Goal: Transaction & Acquisition: Purchase product/service

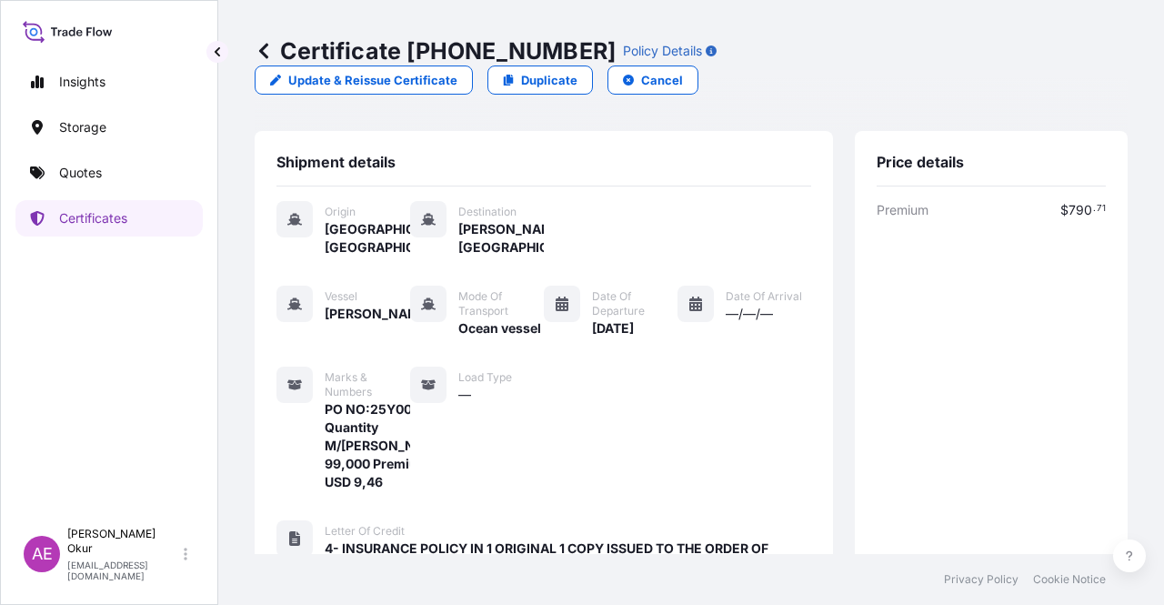
scroll to position [885, 0]
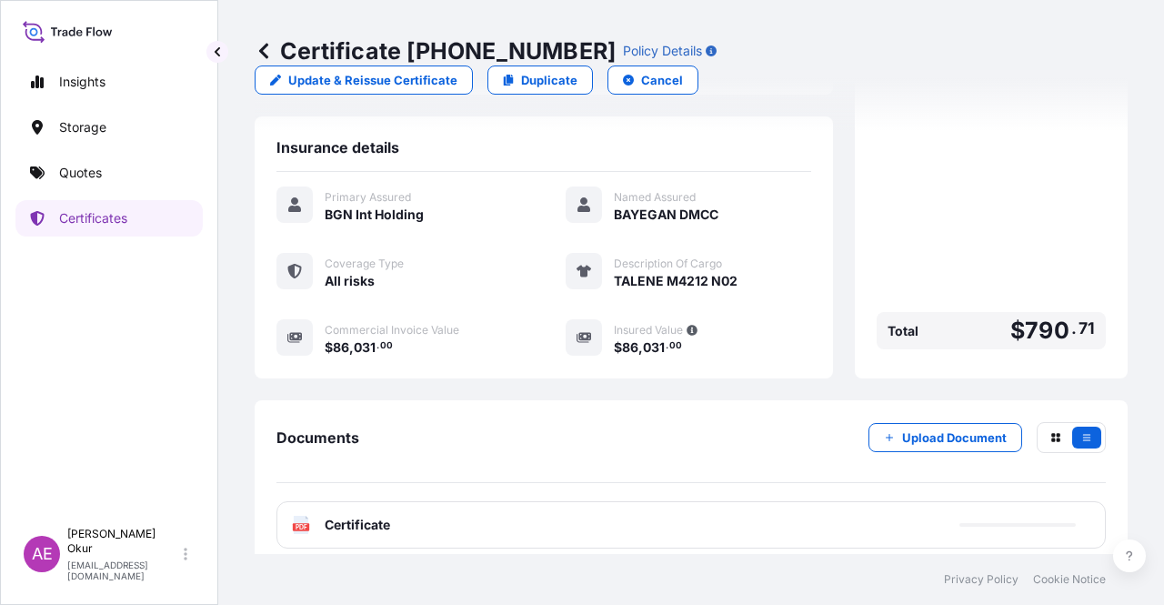
click at [93, 192] on div "Insights Storage Quotes Certificates" at bounding box center [108, 282] width 187 height 471
click at [102, 177] on link "Quotes" at bounding box center [108, 173] width 187 height 36
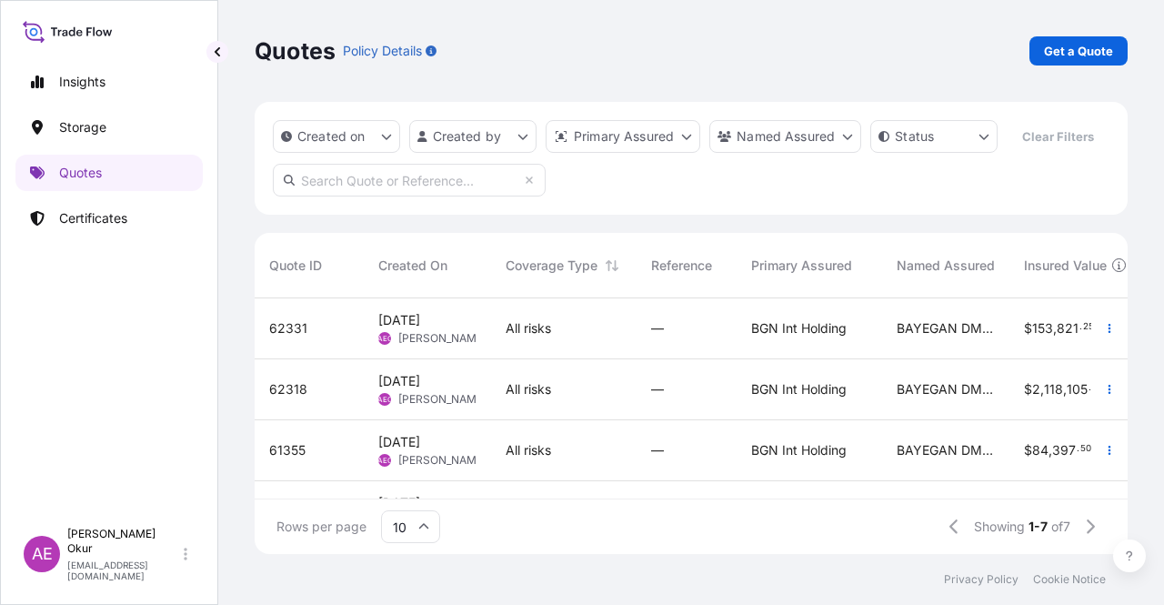
click at [1088, 44] on p "Get a Quote" at bounding box center [1078, 51] width 69 height 18
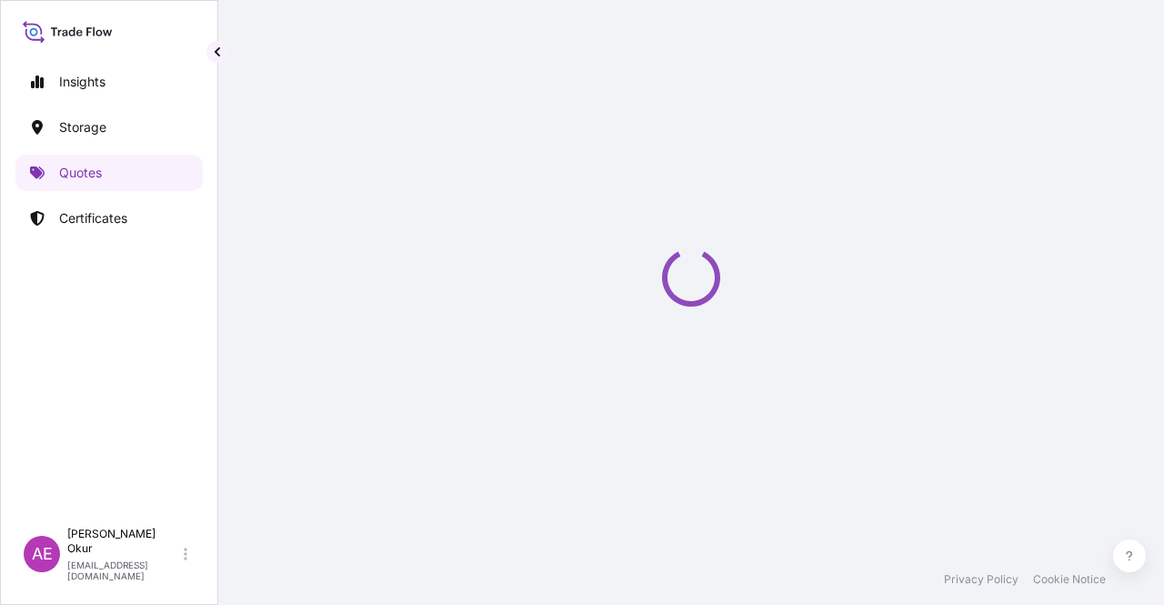
select select "Ocean Vessel"
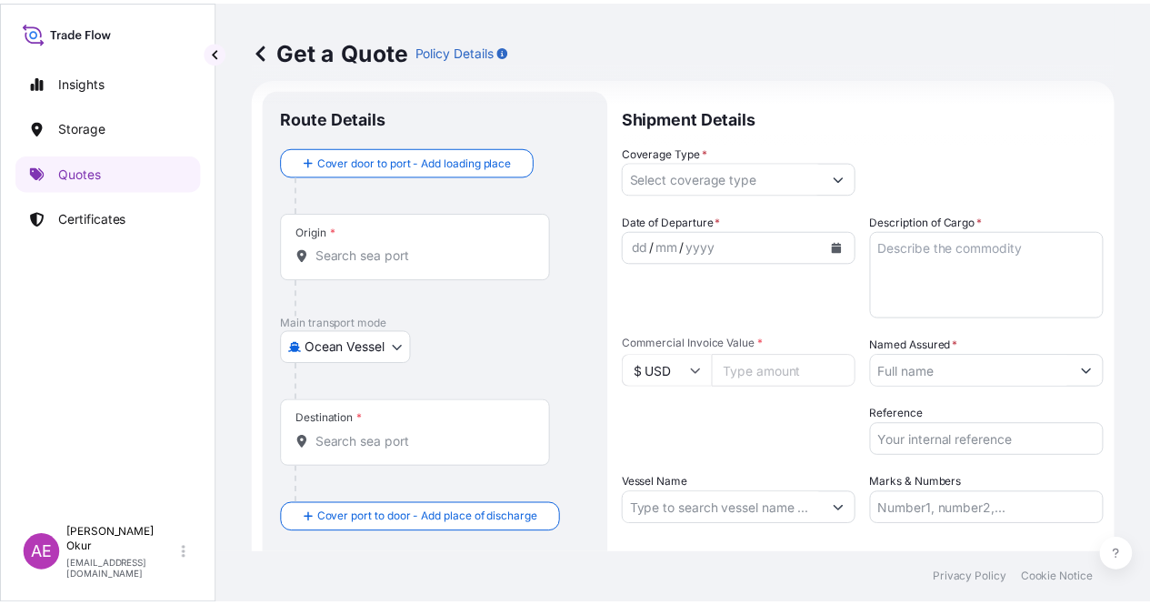
scroll to position [29, 0]
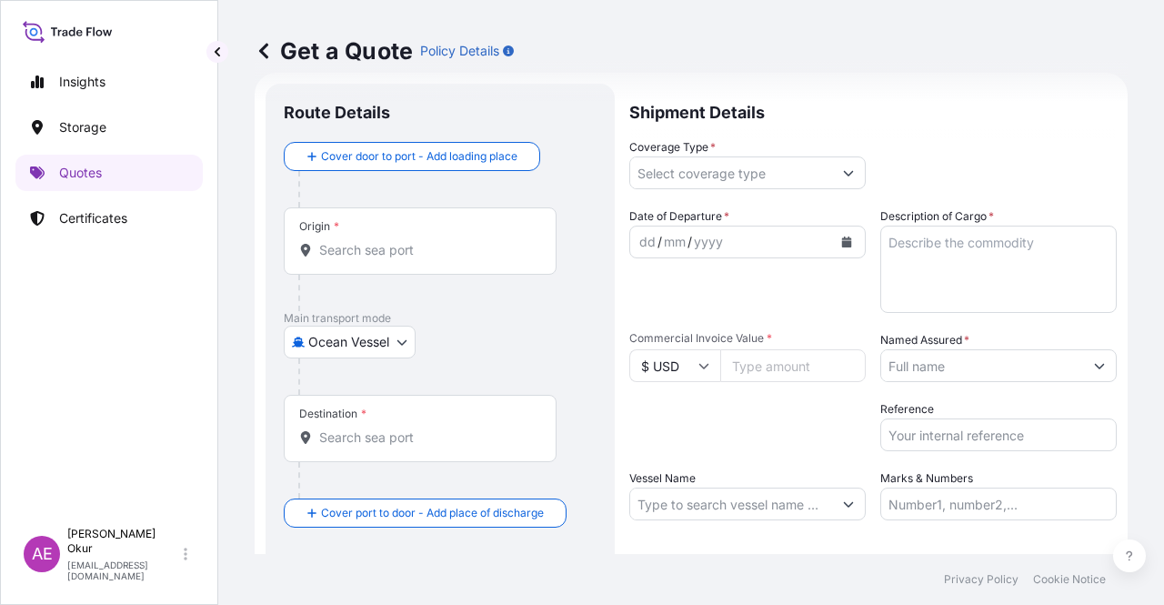
click at [412, 226] on div "Origin *" at bounding box center [420, 240] width 273 height 67
click at [412, 241] on input "Origin *" at bounding box center [426, 250] width 215 height 18
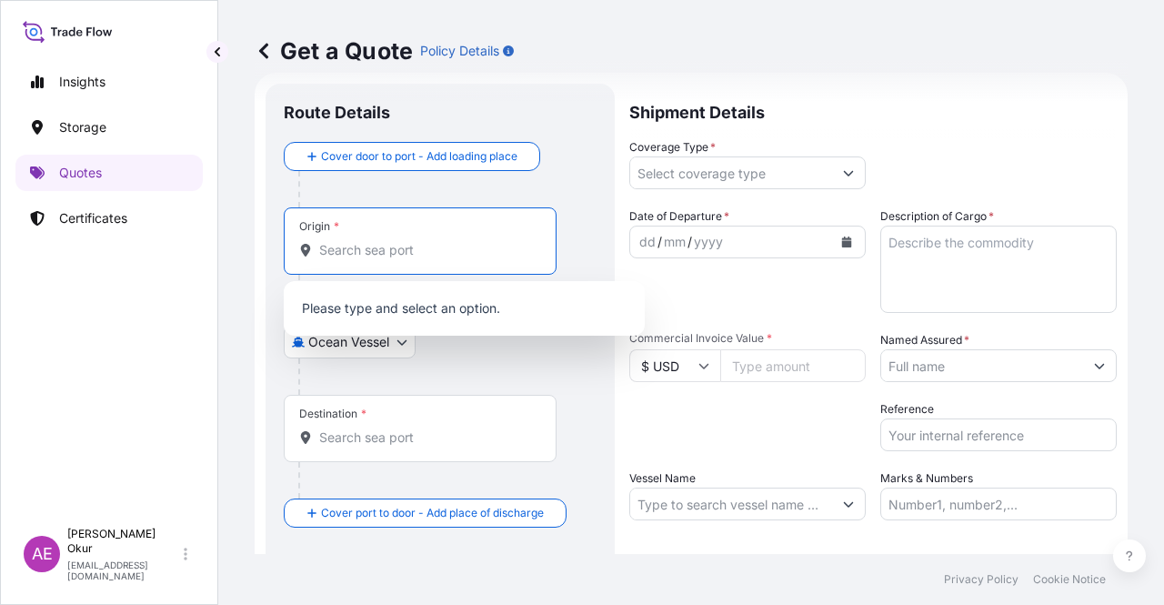
paste input "DAMMAM"
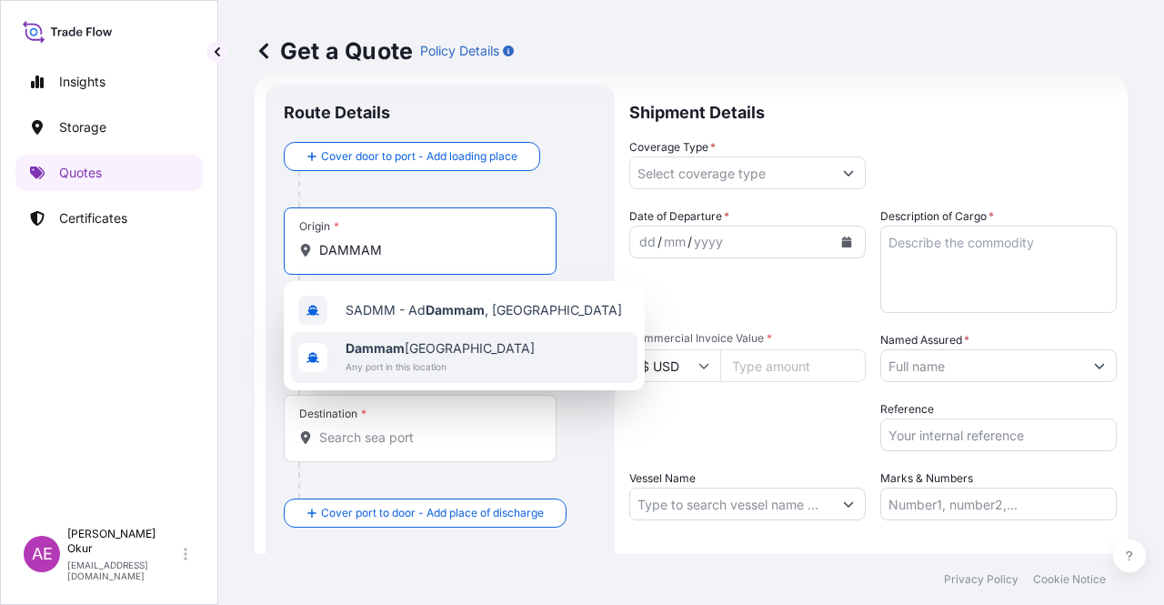
click at [416, 316] on span "SADMM - Ad [GEOGRAPHIC_DATA] , [GEOGRAPHIC_DATA]" at bounding box center [484, 310] width 276 height 18
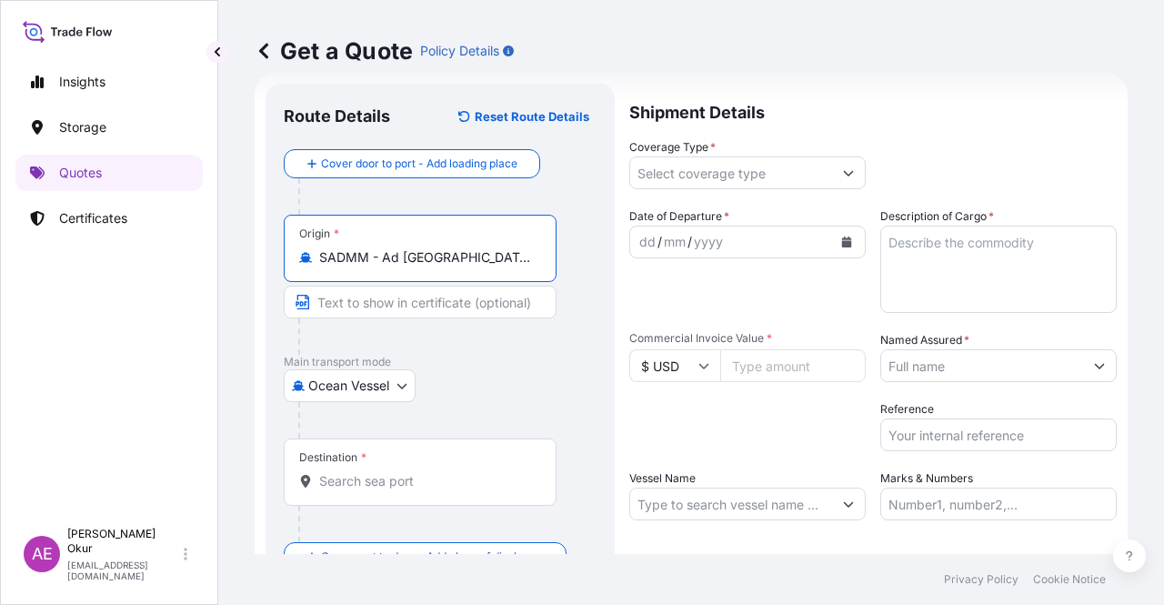
type input "SADMM - Ad [GEOGRAPHIC_DATA], [GEOGRAPHIC_DATA]"
click at [418, 310] on input "Text to appear on certificate" at bounding box center [420, 302] width 273 height 33
paste input "DAMMAM"
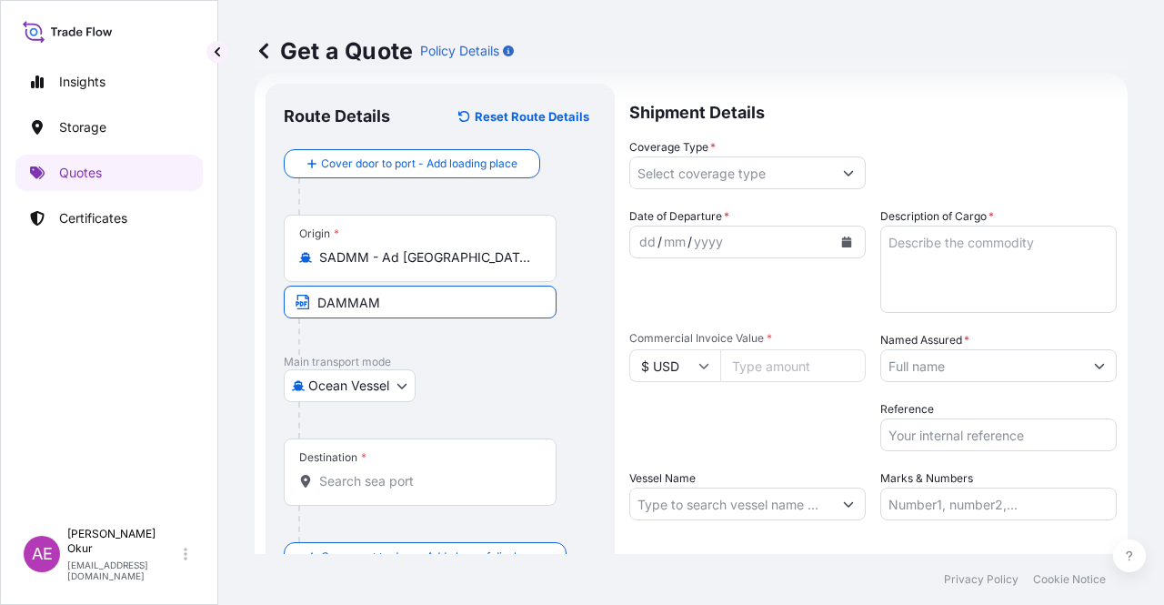
type input "DAMMAM / [GEOGRAPHIC_DATA]"
click at [418, 462] on div "Destination *" at bounding box center [420, 471] width 273 height 67
click at [418, 472] on input "Destination *" at bounding box center [426, 481] width 215 height 18
paste input "GEBZE"
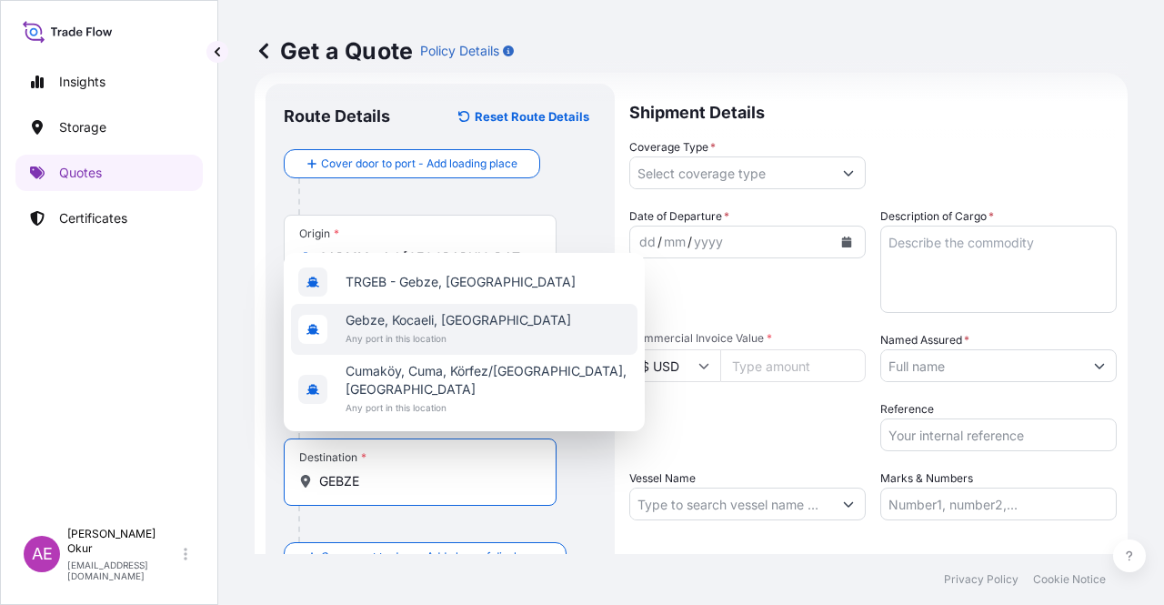
click at [460, 347] on span "Any port in this location" at bounding box center [459, 338] width 226 height 18
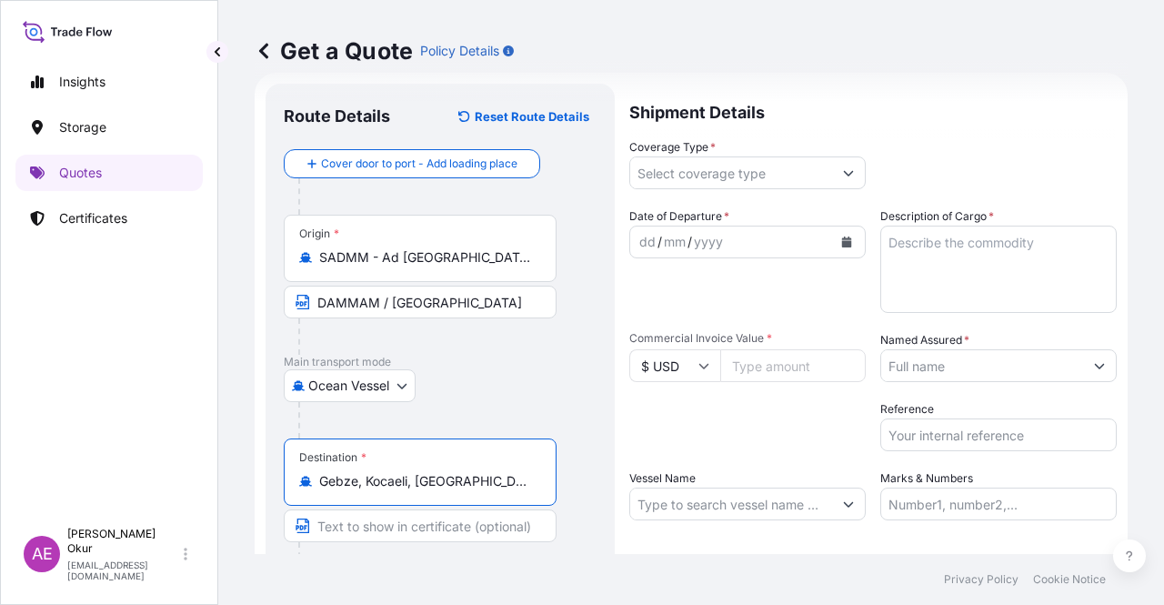
type input "Gebze, Kocaeli, [GEOGRAPHIC_DATA]"
click at [380, 539] on input "Text to appear on certificate" at bounding box center [420, 525] width 273 height 33
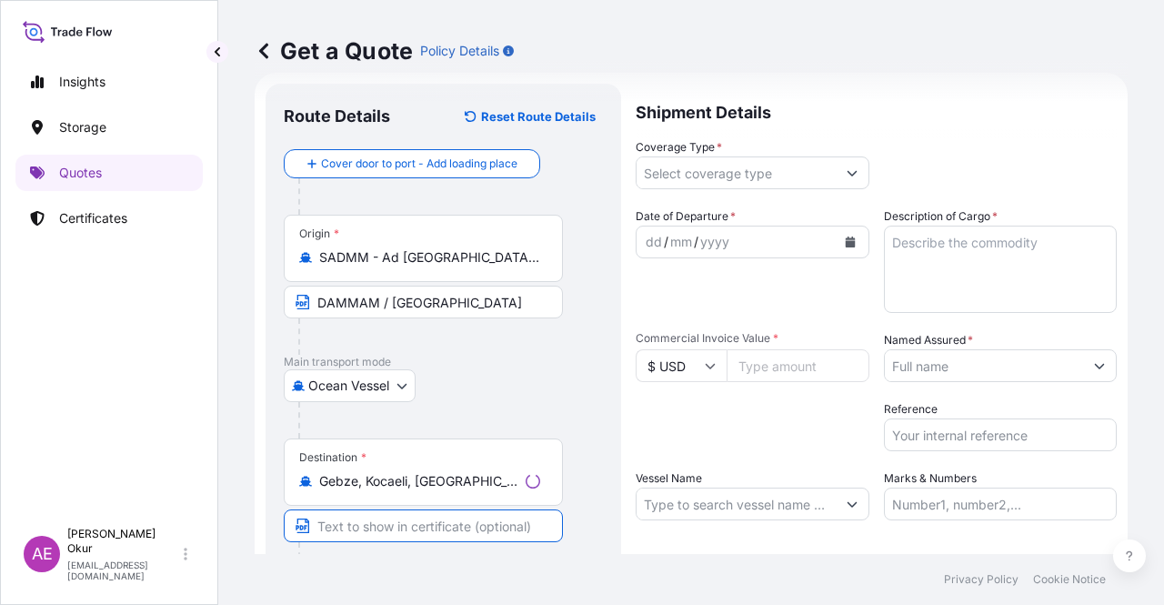
paste input "GEBZE"
type input "GEBZE / [GEOGRAPHIC_DATA]"
click at [789, 153] on div "Coverage Type *" at bounding box center [747, 163] width 236 height 51
click at [776, 165] on input "Coverage Type *" at bounding box center [731, 172] width 202 height 33
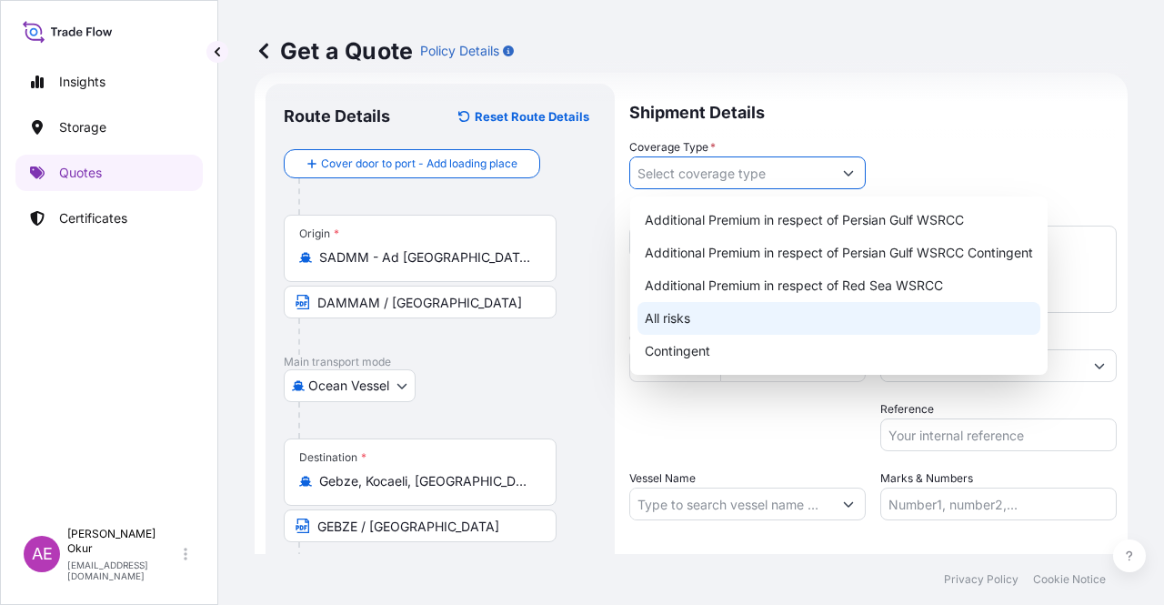
click at [673, 330] on div "All risks" at bounding box center [838, 318] width 403 height 33
type input "All risks"
click at [667, 319] on div "All risks" at bounding box center [838, 318] width 403 height 33
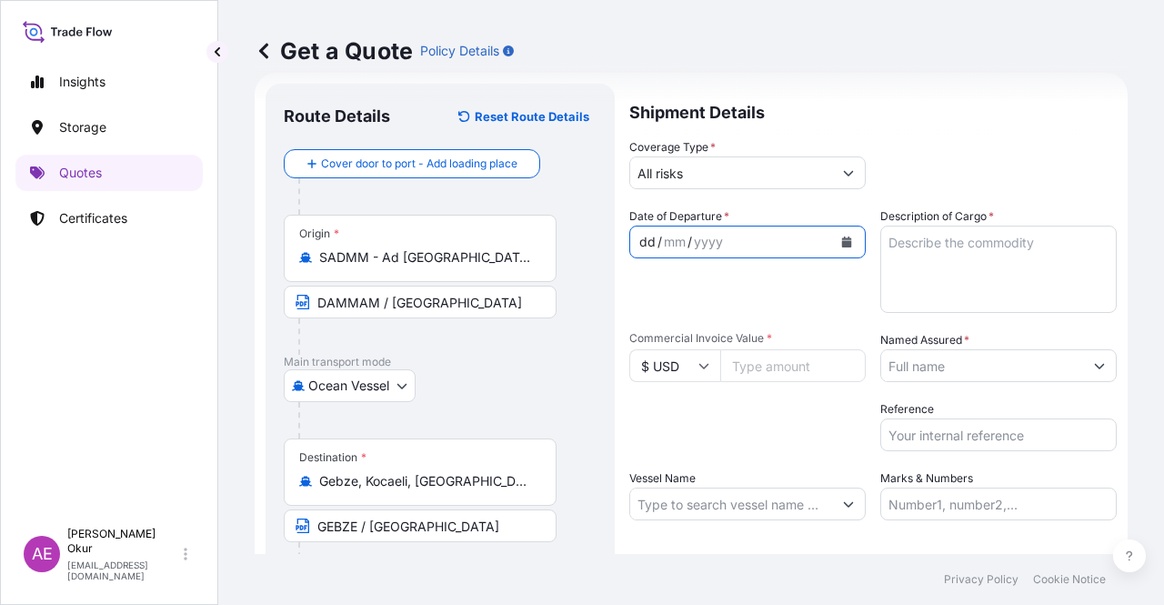
click at [647, 242] on div "dd" at bounding box center [647, 242] width 20 height 22
click at [927, 276] on textarea "Description of Cargo *" at bounding box center [998, 269] width 236 height 87
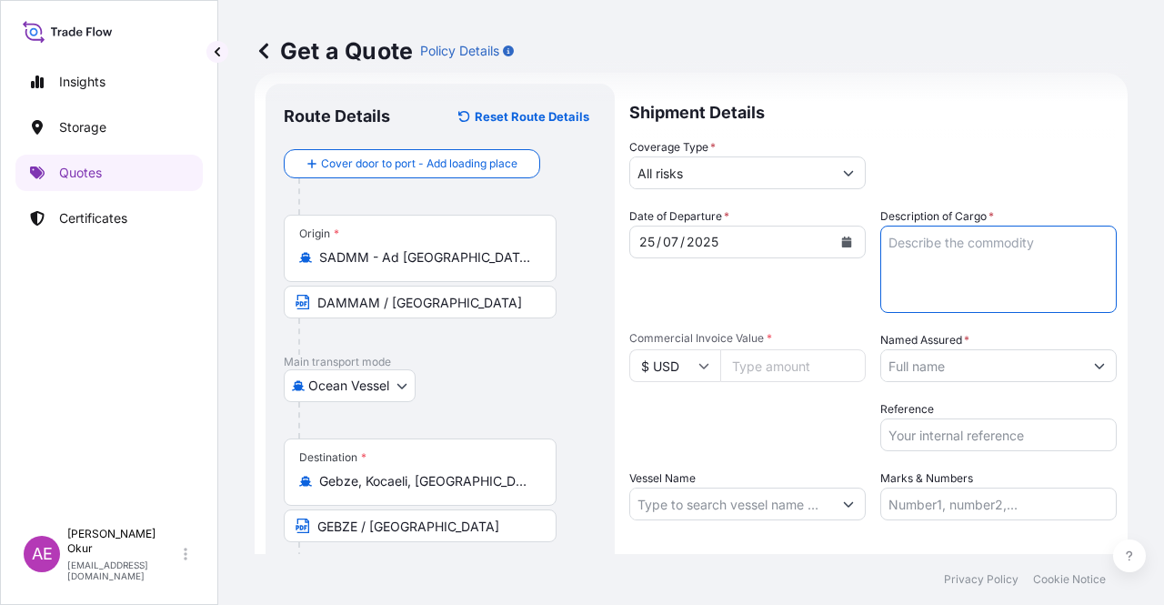
paste textarea "TALENE M2006 GY01 7037"
type textarea "TALENE M2006 GY01 7037"
click at [777, 360] on input "Commercial Invoice Value *" at bounding box center [792, 365] width 145 height 33
paste input "58181.97"
type input "58181.97"
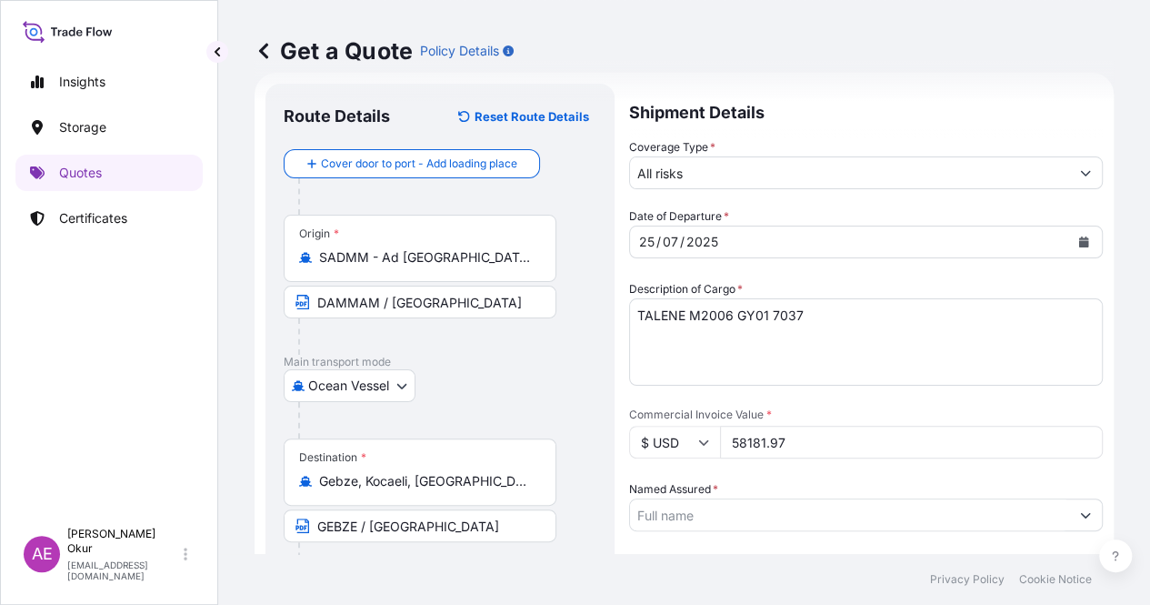
click at [934, 498] on input "Named Assured *" at bounding box center [849, 514] width 439 height 33
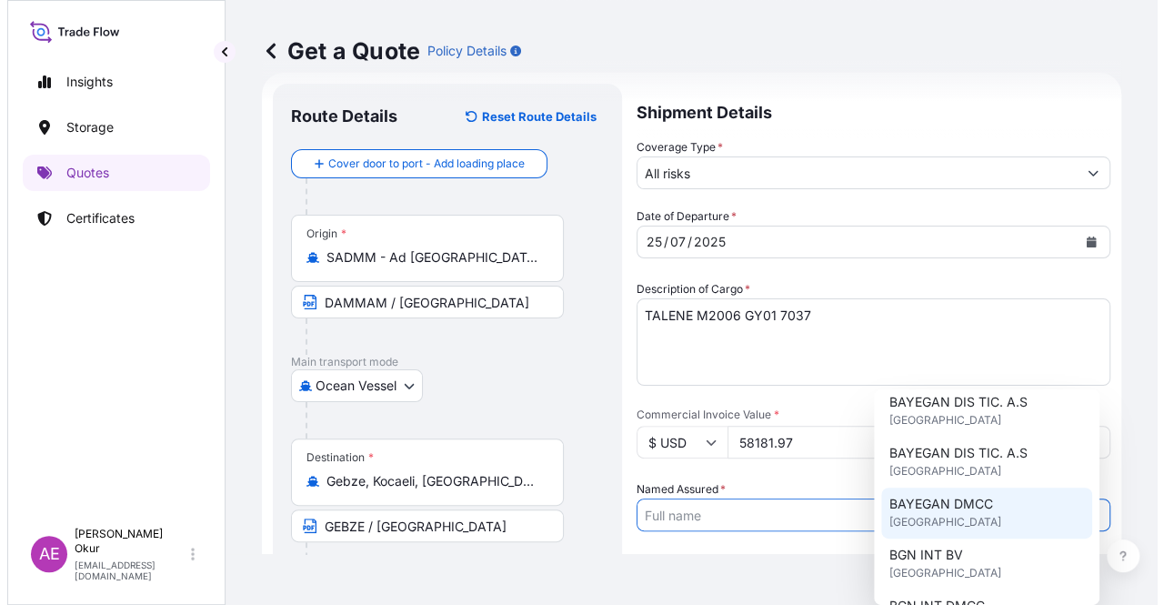
scroll to position [91, 0]
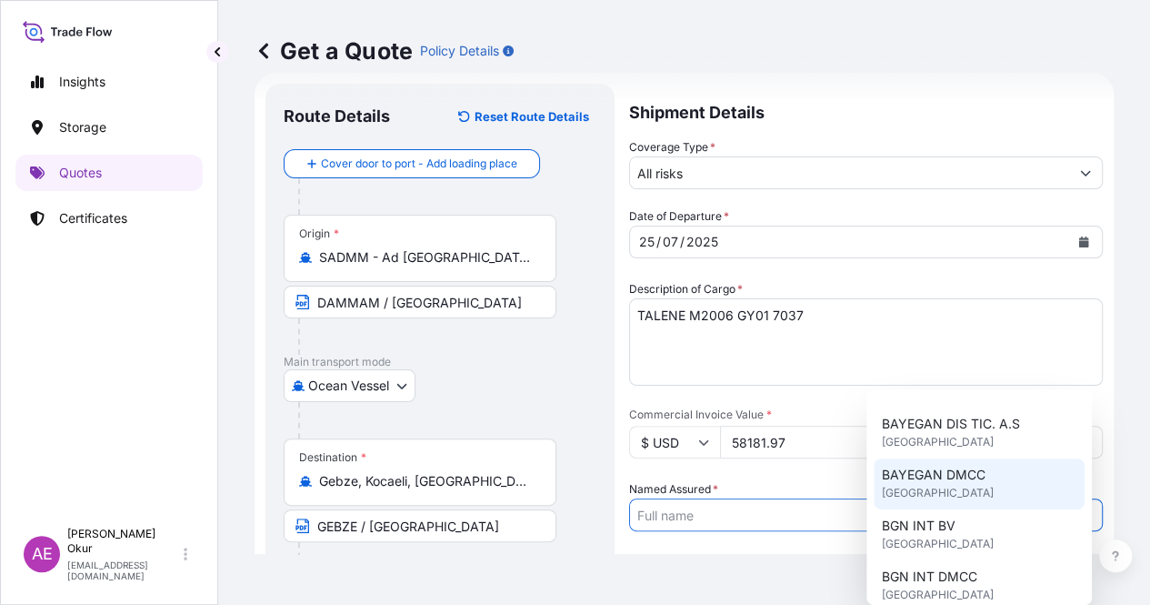
click at [947, 505] on div "BAYEGAN DMCC [GEOGRAPHIC_DATA]" at bounding box center [979, 483] width 211 height 51
type input "BAYEGAN DMCC"
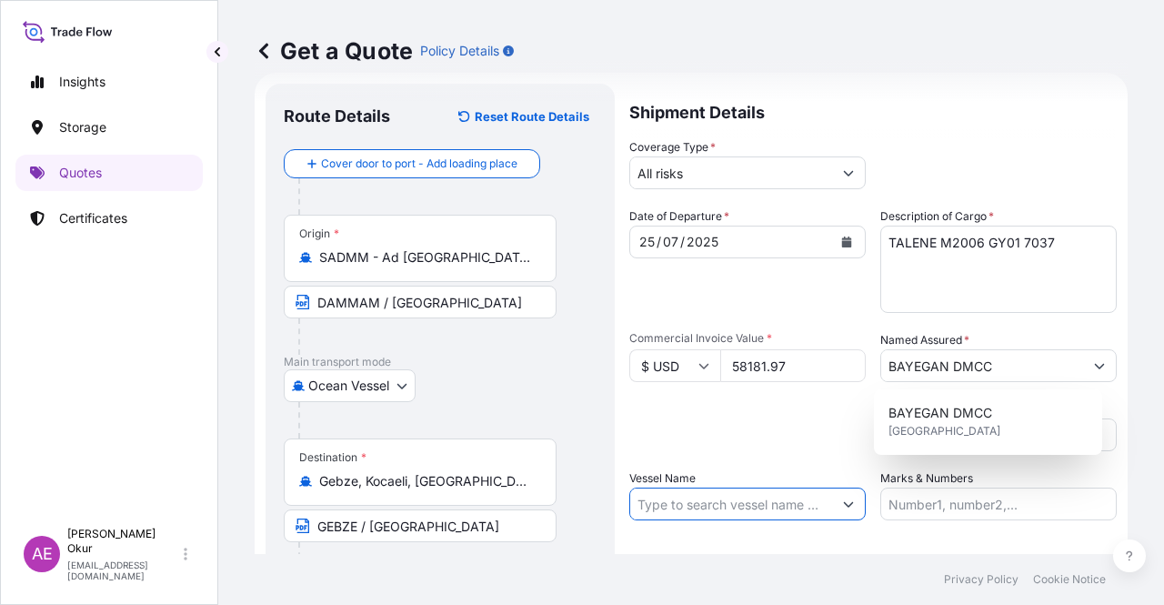
click at [777, 507] on input "Vessel Name" at bounding box center [731, 503] width 202 height 33
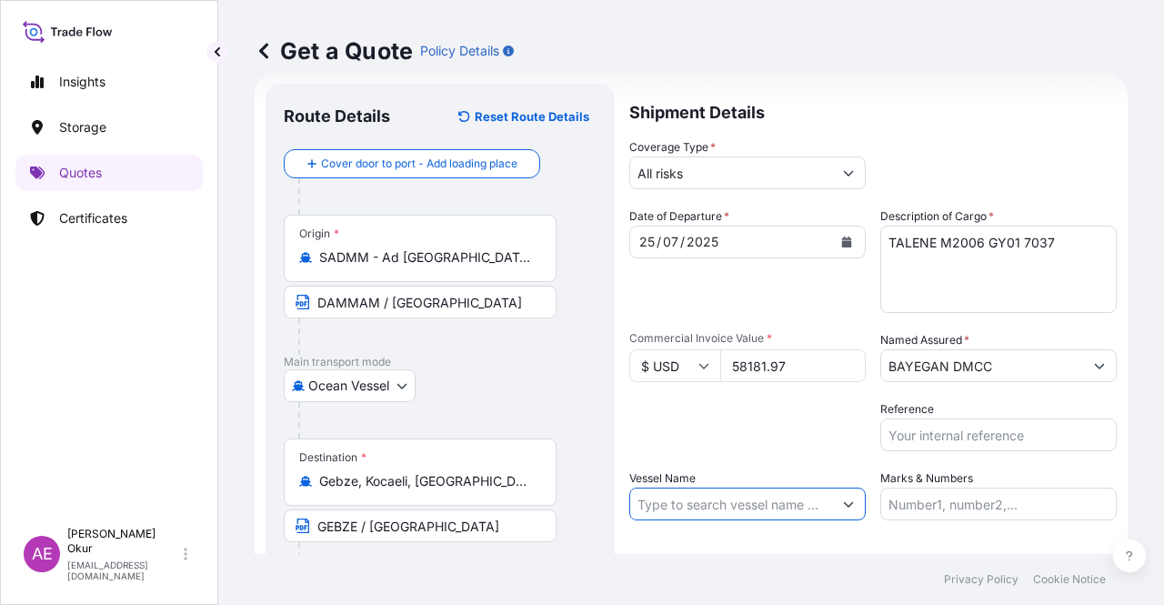
paste input "cONSTANTINOS P II"
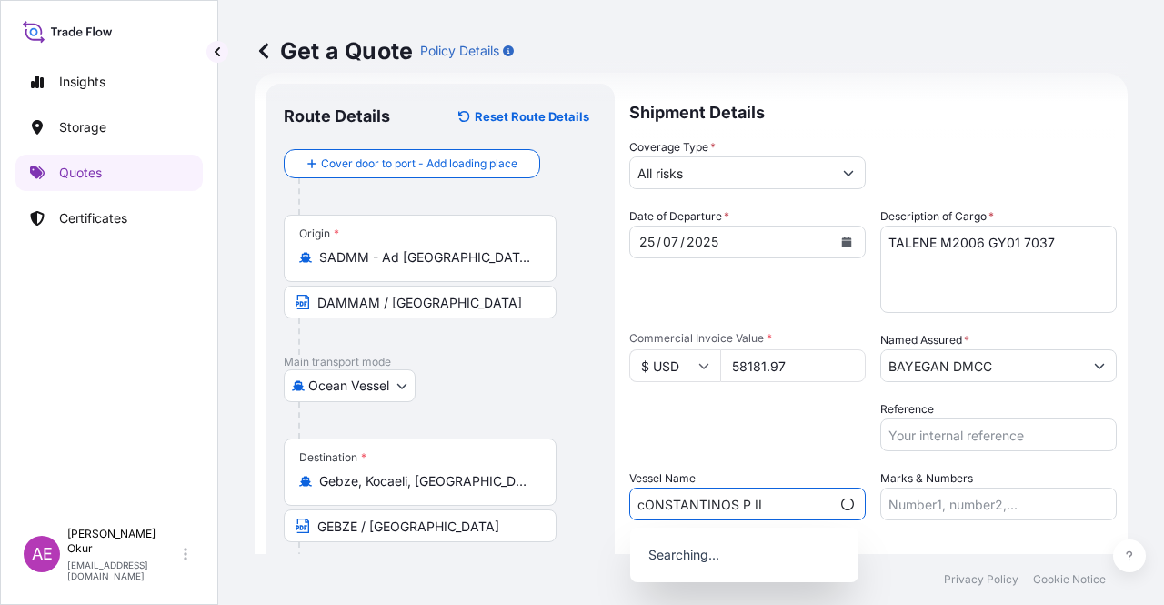
click at [645, 506] on input "cONSTANTINOS P II" at bounding box center [730, 503] width 200 height 33
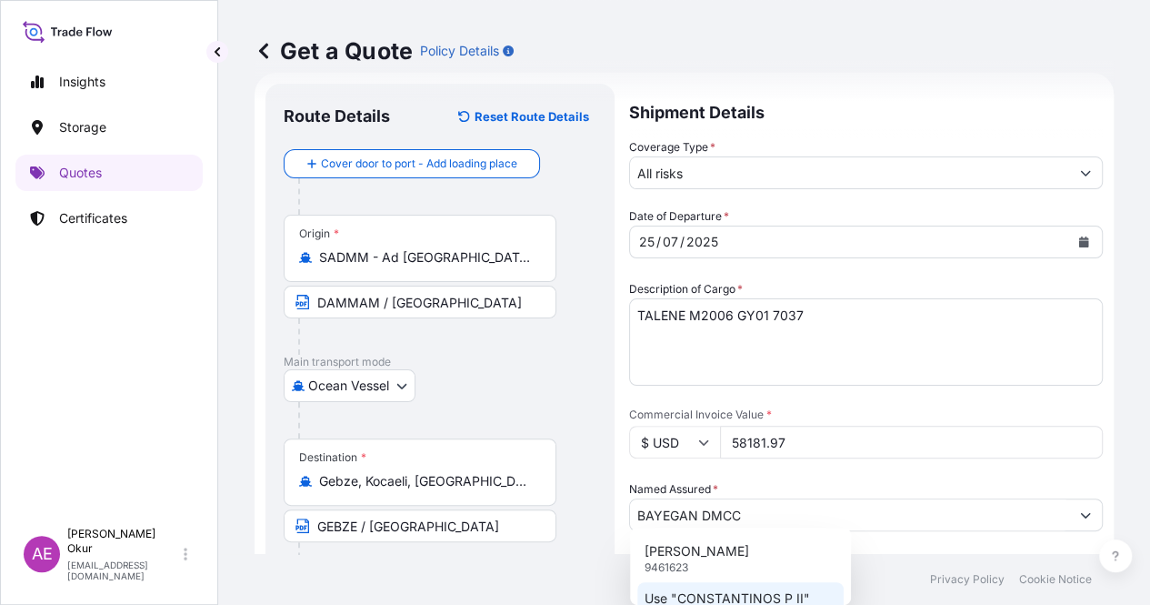
click at [708, 594] on p "Use "CONSTANTINOS P II"" at bounding box center [727, 598] width 165 height 18
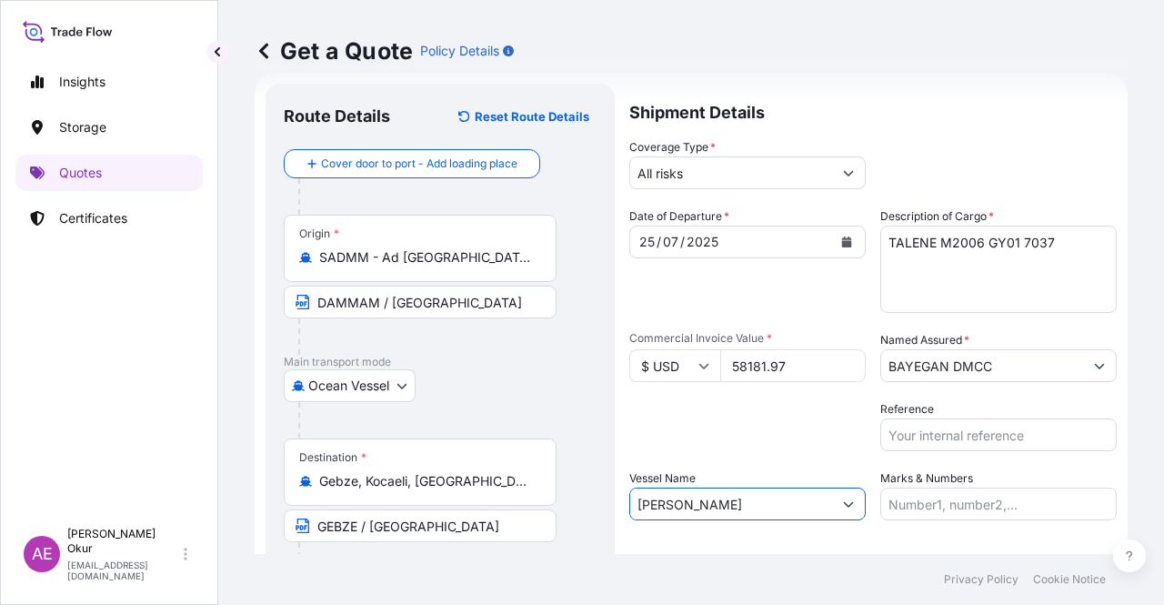
type input "[PERSON_NAME]"
click at [904, 499] on input "Marks & Numbers" at bounding box center [998, 503] width 236 height 33
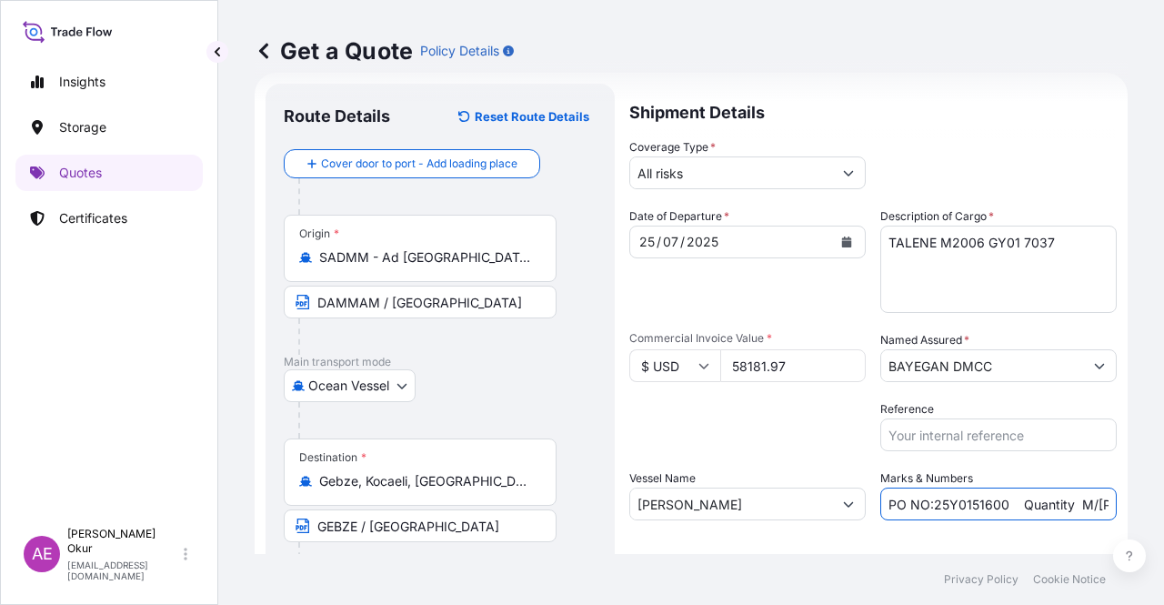
drag, startPoint x: 927, startPoint y: 505, endPoint x: 1001, endPoint y: 503, distance: 73.7
click at [1001, 503] on input "PO NO:25Y0151600 Quantity M/[PERSON_NAME]: 26,000 Premium: USD 3,37" at bounding box center [998, 503] width 236 height 33
paste input "025600"
drag, startPoint x: 1041, startPoint y: 503, endPoint x: 1099, endPoint y: 503, distance: 58.2
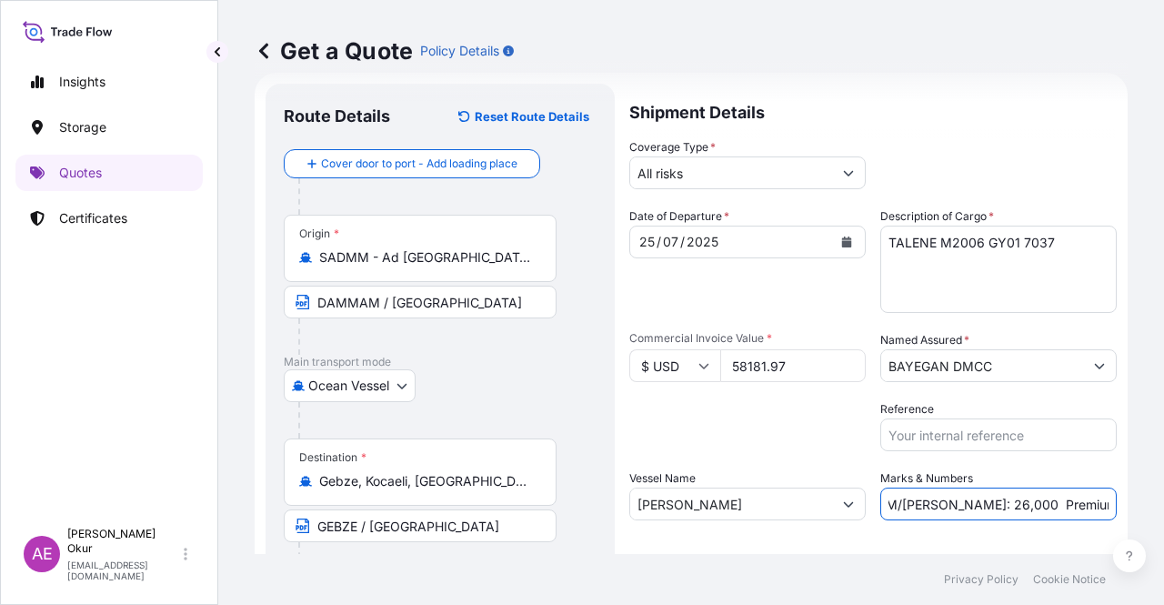
click at [1099, 503] on input "PO NO:25Y0025600 Quantity M/[PERSON_NAME]: 26,000 Premium: USD 3,37" at bounding box center [998, 503] width 236 height 33
click at [1017, 499] on input "PO NO:25Y0025600 Quantity M/[PERSON_NAME]: 26,000 Premium: USD 3,37" at bounding box center [998, 503] width 236 height 33
click at [937, 505] on input "PO NO:25Y0025600 Quantity M/[PERSON_NAME]: 26,000 Premium: USD 3,37" at bounding box center [998, 503] width 236 height 33
drag, startPoint x: 930, startPoint y: 505, endPoint x: 971, endPoint y: 506, distance: 41.0
click at [971, 506] on input "PO NO:25Y0025600 Quantity M/[PERSON_NAME]: 26,000 Premium: USD 3,37" at bounding box center [998, 503] width 236 height 33
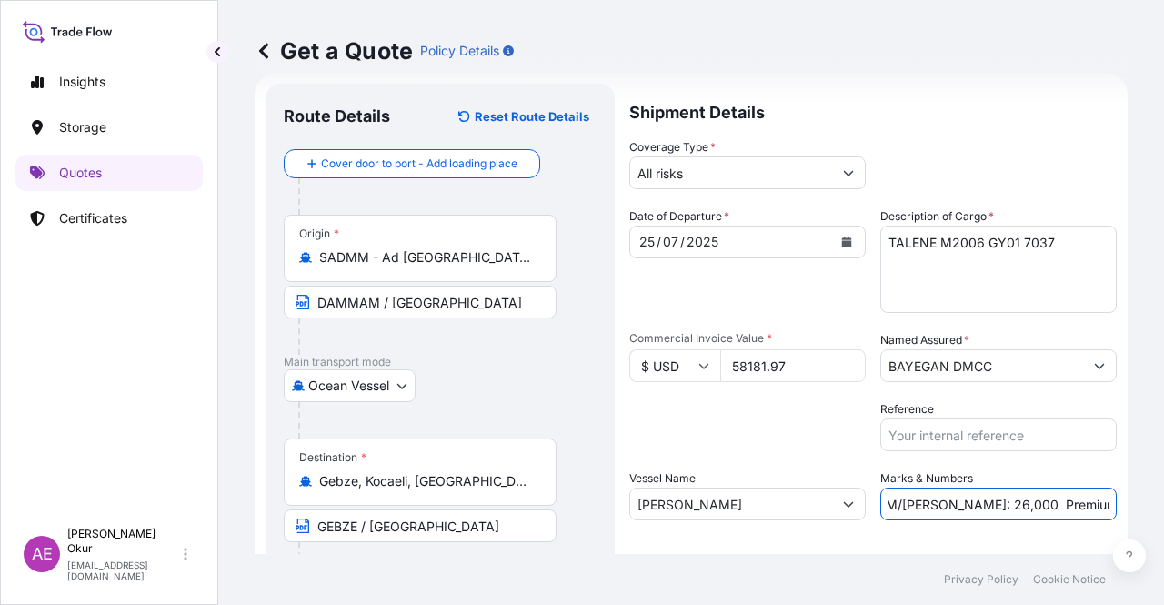
paste input "49,5"
drag, startPoint x: 1103, startPoint y: 503, endPoint x: 1163, endPoint y: 508, distance: 60.3
click at [1163, 508] on div "Get a Quote Policy Details Route Details Reset Route Details Cover door to port…" at bounding box center [691, 277] width 946 height 554
click at [1018, 506] on input "PO NO:25Y0025600 Quantity M/[PERSON_NAME]: 49,500 Premium: USD 3,37" at bounding box center [998, 503] width 236 height 33
drag, startPoint x: 1069, startPoint y: 503, endPoint x: 1122, endPoint y: 509, distance: 53.1
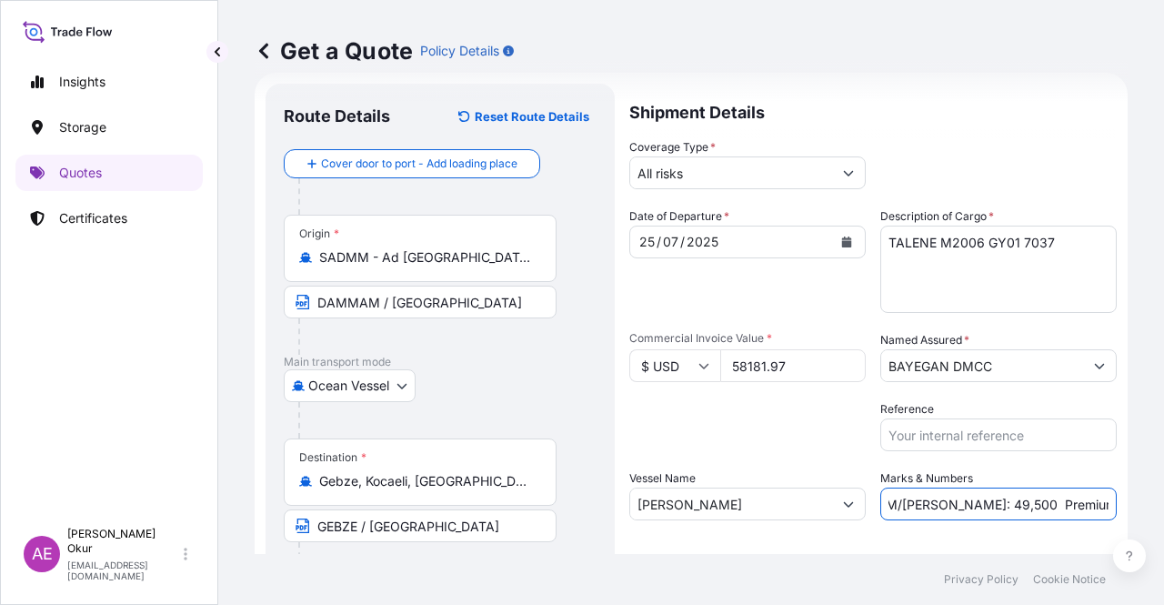
click at [1122, 509] on div "Get a Quote Policy Details Route Details Reset Route Details Cover door to port…" at bounding box center [691, 277] width 946 height 554
paste input "6,40"
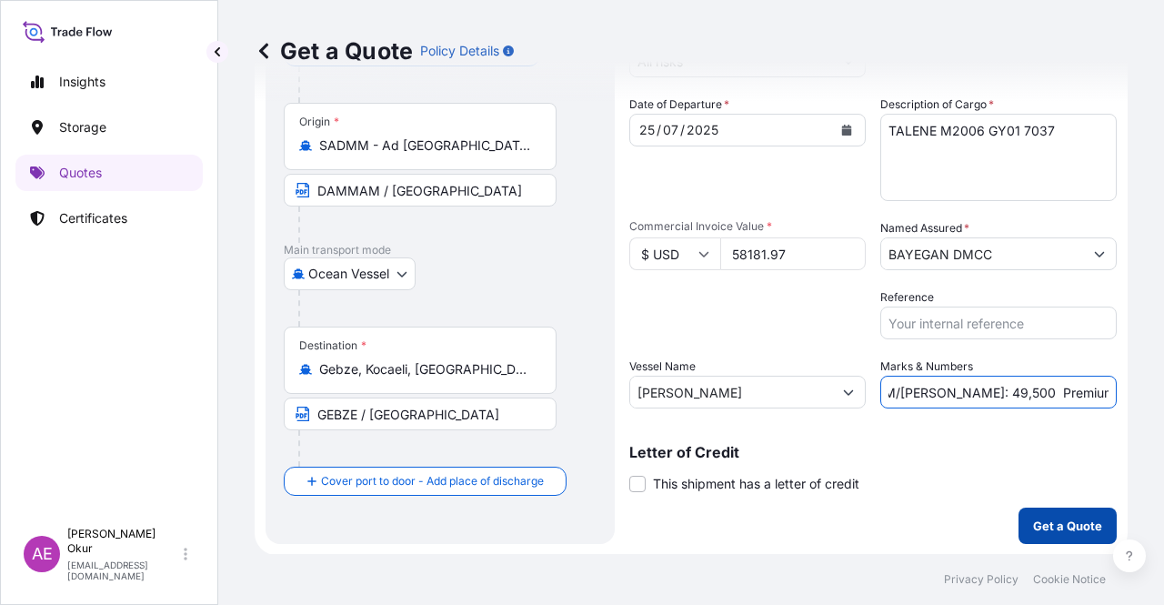
type input "PO NO:25Y0025600 Quantity M/[PERSON_NAME]: 49,500 Premium: USD 6,40"
click at [1048, 526] on p "Get a Quote" at bounding box center [1067, 525] width 69 height 18
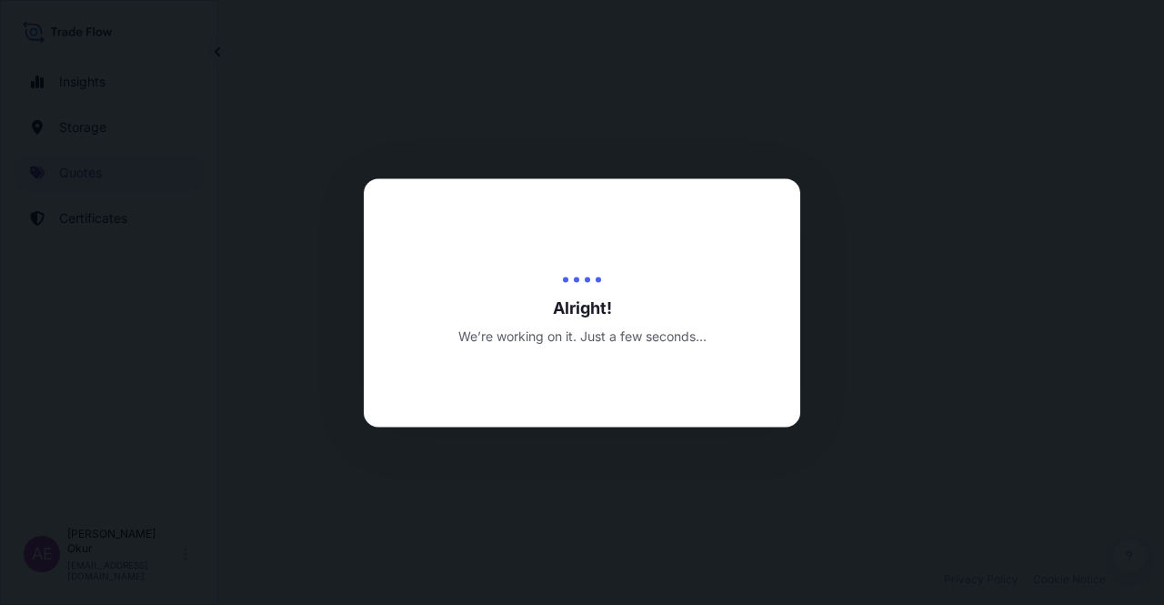
select select "Ocean Vessel"
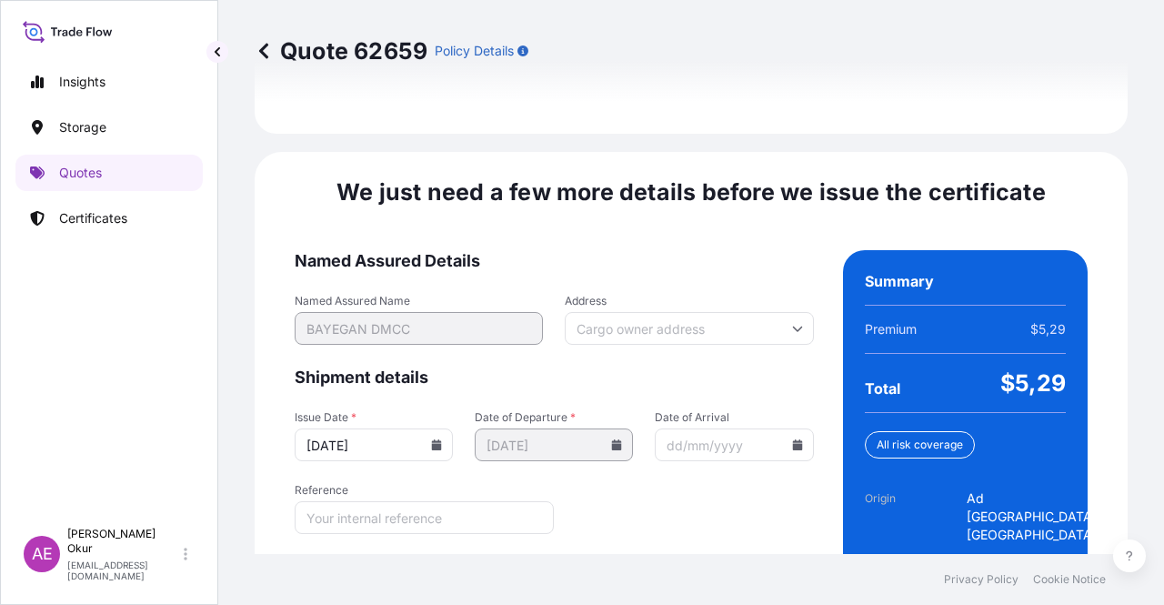
scroll to position [2324, 0]
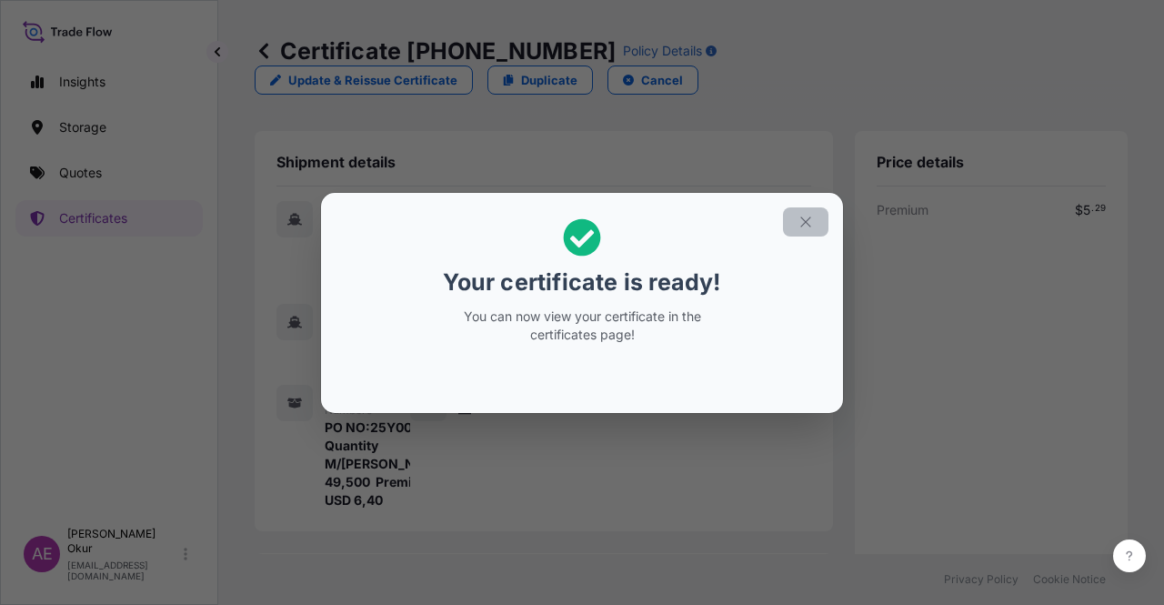
click at [803, 216] on icon "button" at bounding box center [805, 222] width 16 height 16
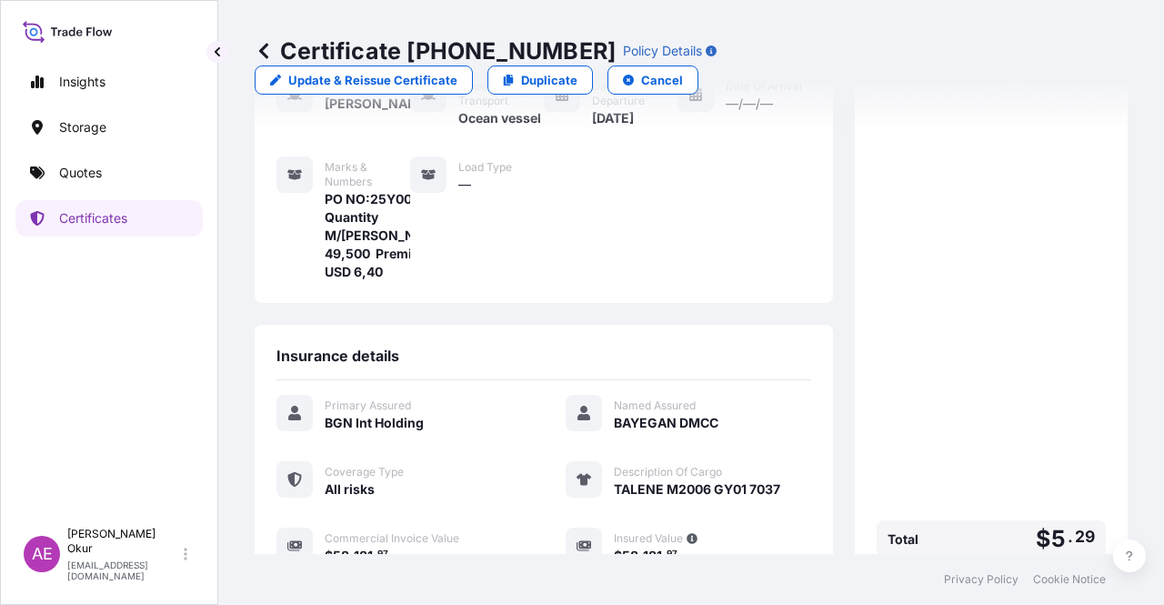
scroll to position [455, 0]
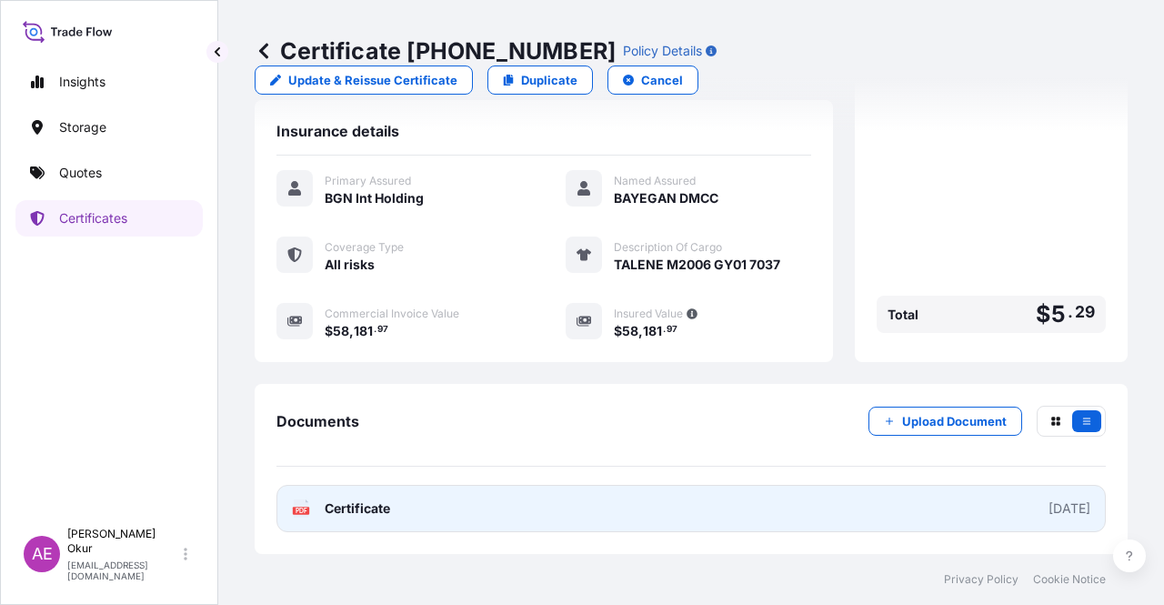
click at [346, 508] on span "Certificate" at bounding box center [357, 508] width 65 height 18
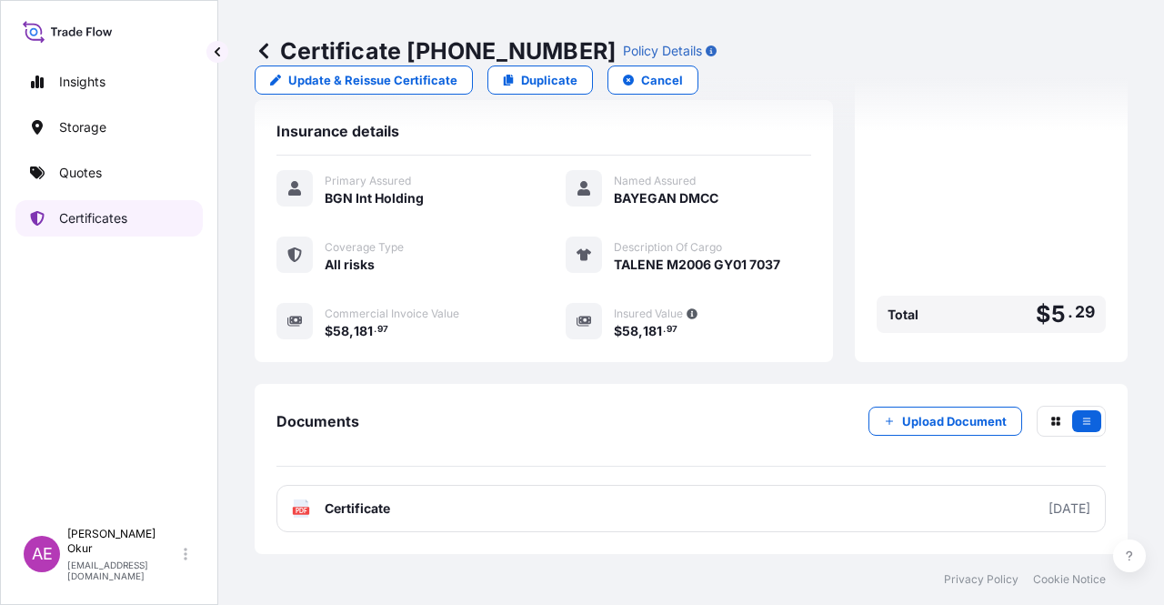
click at [124, 146] on div "Insights Storage Quotes Certificates" at bounding box center [108, 282] width 187 height 471
click at [115, 166] on link "Quotes" at bounding box center [108, 173] width 187 height 36
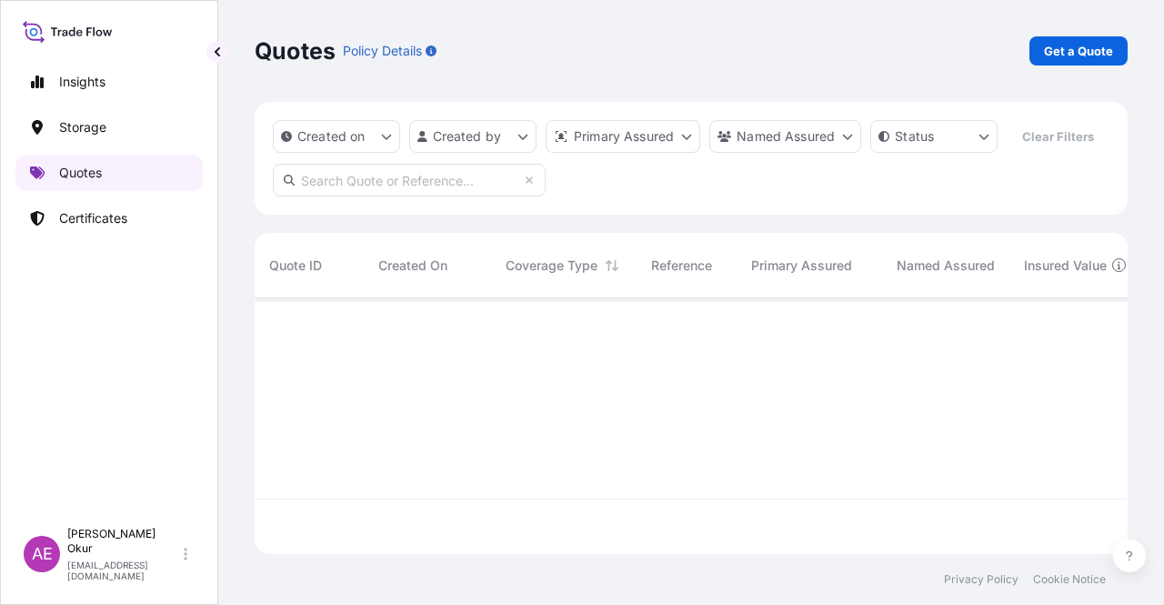
scroll to position [252, 858]
click at [1069, 45] on p "Get a Quote" at bounding box center [1078, 51] width 69 height 18
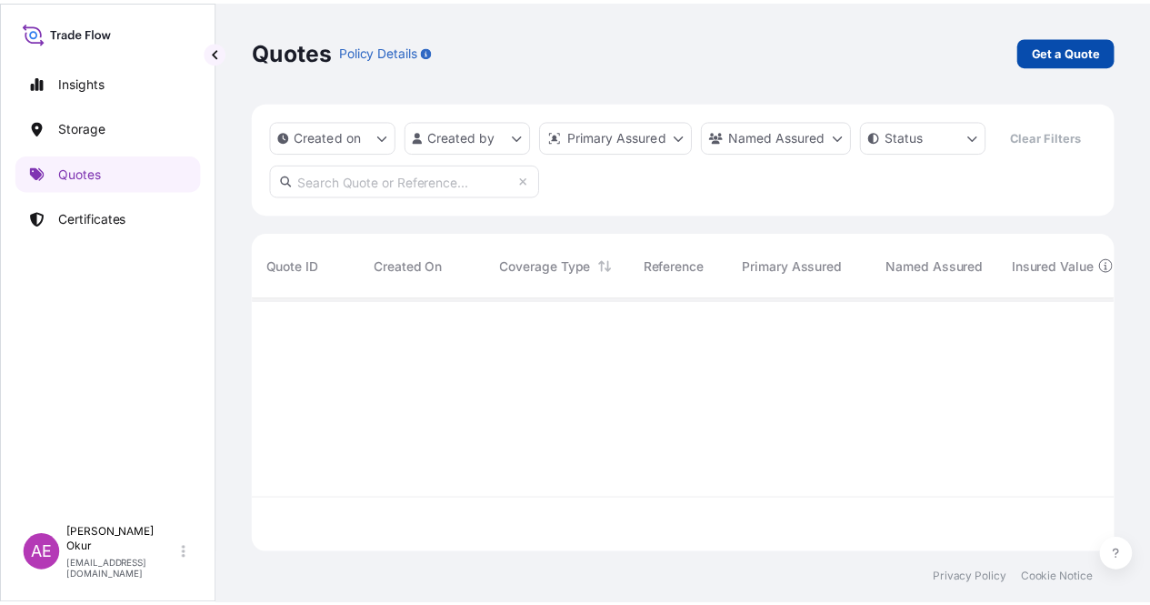
scroll to position [29, 0]
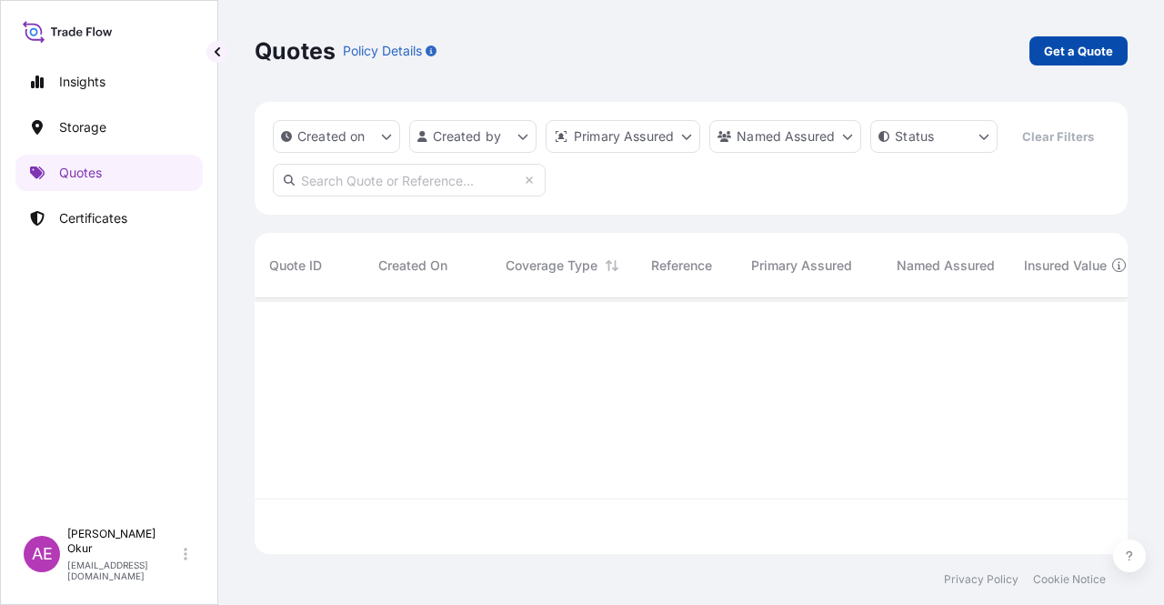
select select "Ocean Vessel"
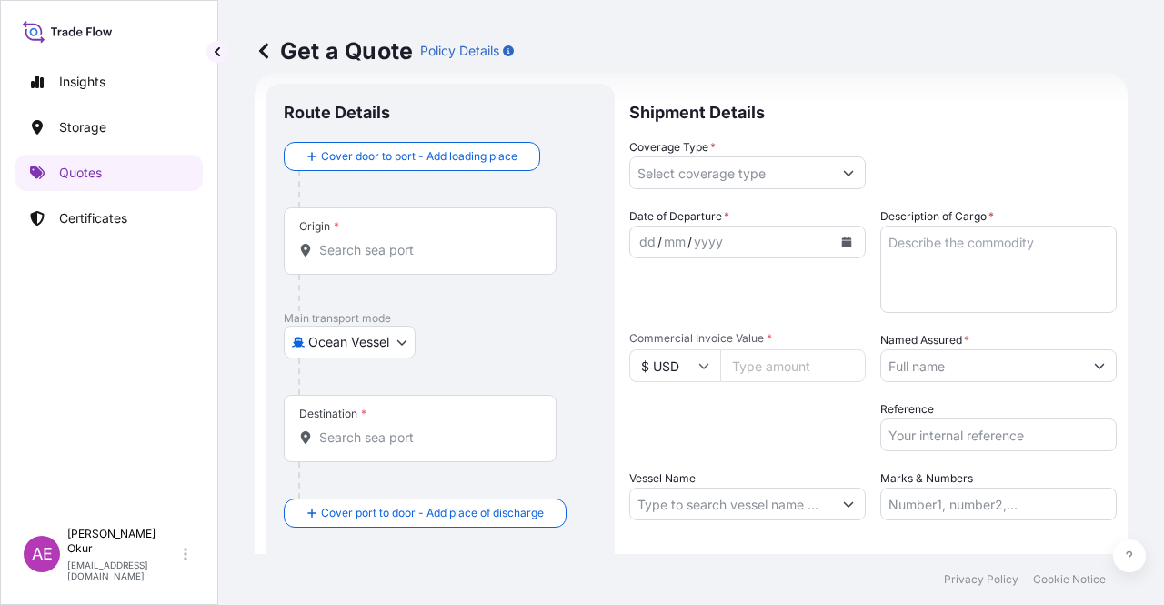
click at [414, 236] on div "Origin *" at bounding box center [420, 240] width 273 height 67
click at [414, 241] on input "Origin *" at bounding box center [426, 250] width 215 height 18
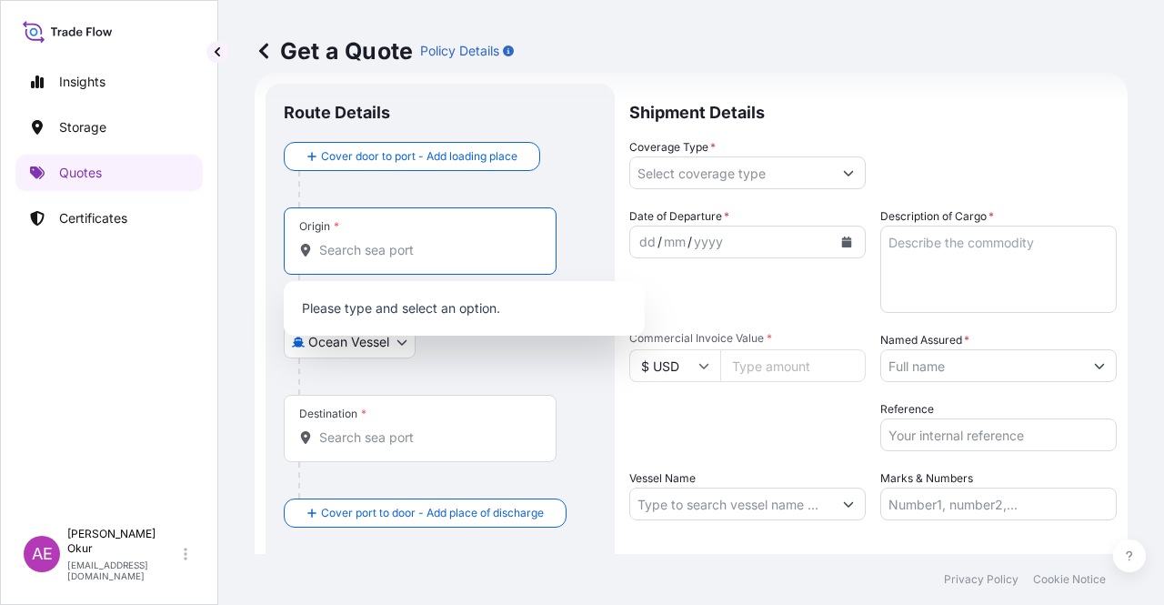
paste input "DAMMAM"
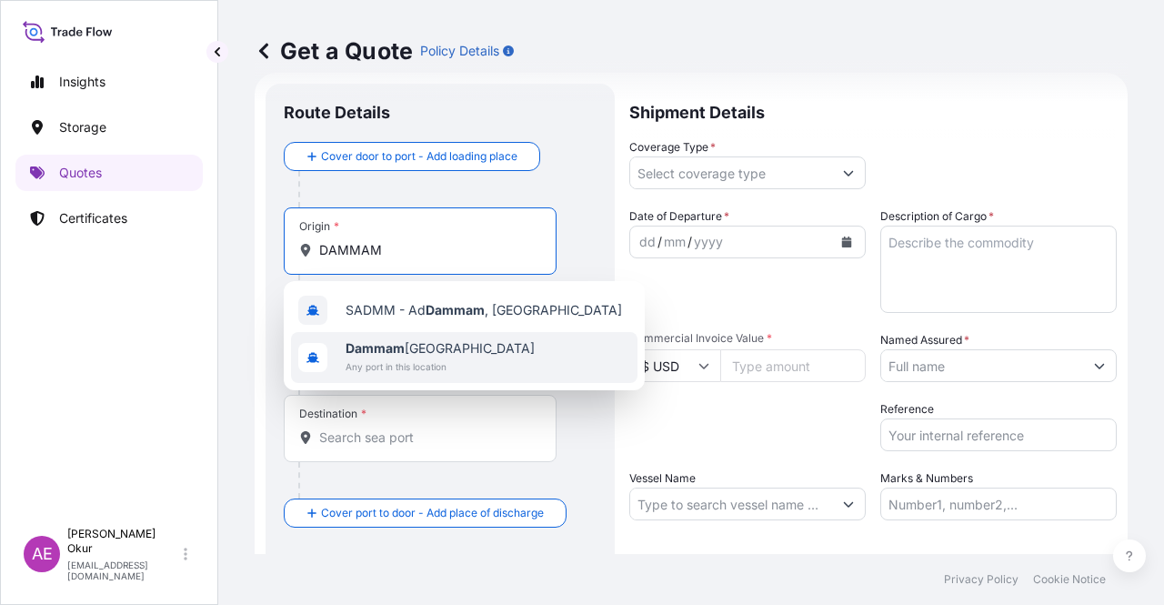
click at [455, 360] on span "Any port in this location" at bounding box center [440, 366] width 189 height 18
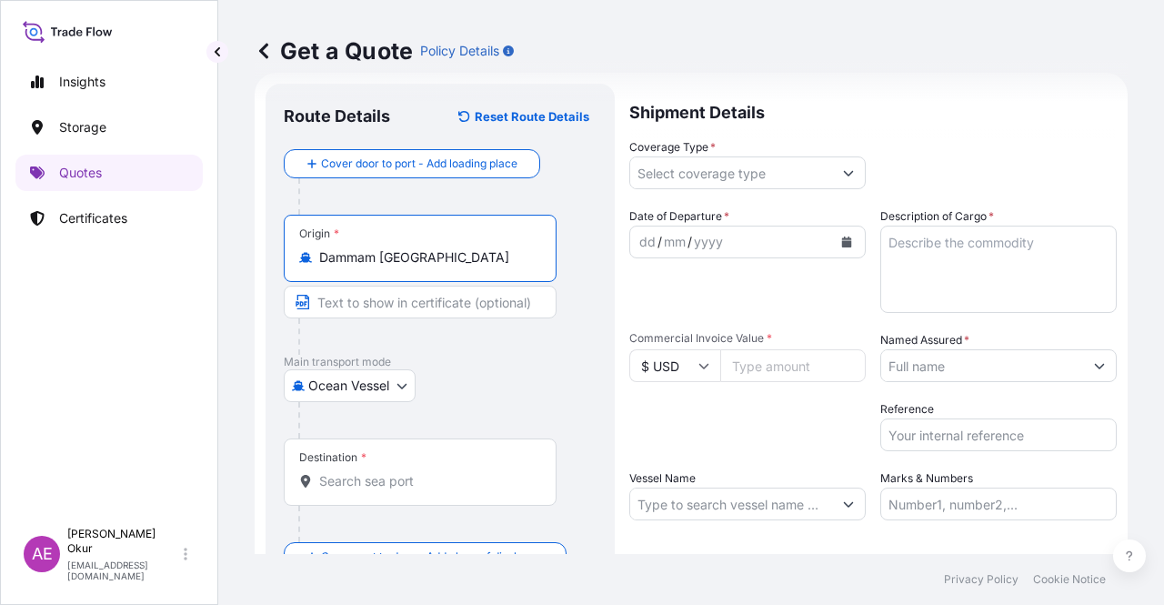
type input "Dammam [GEOGRAPHIC_DATA]"
click at [416, 292] on input "Text to appear on certificate" at bounding box center [420, 302] width 273 height 33
paste input "DAMMAM"
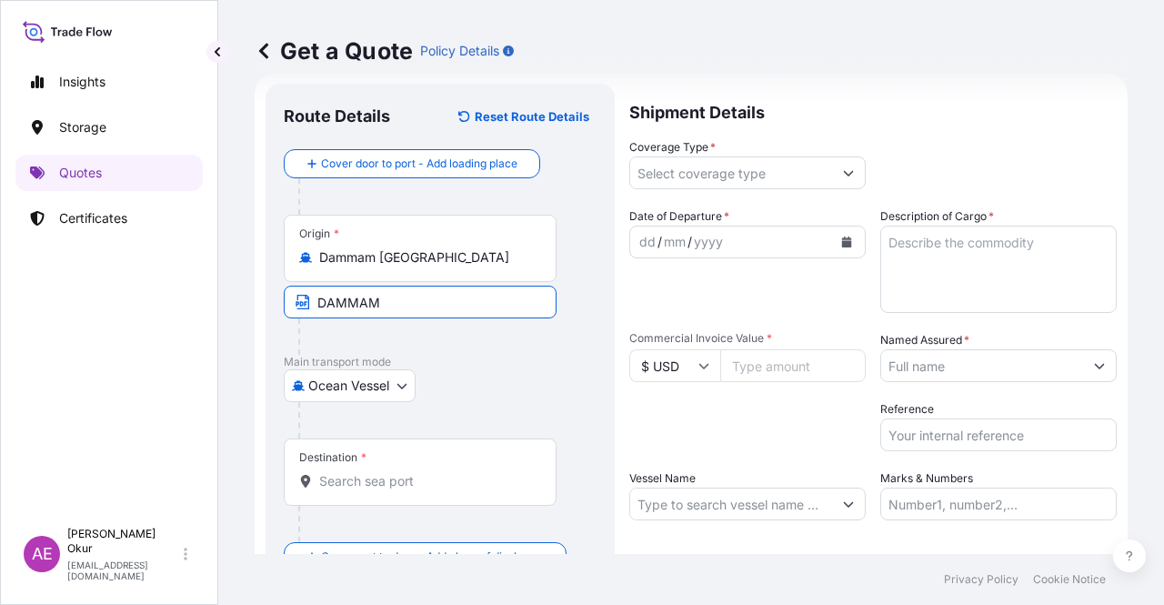
type input "DAMMAM / [GEOGRAPHIC_DATA]"
click at [371, 467] on div "Destination *" at bounding box center [420, 471] width 273 height 67
click at [371, 472] on input "Destination *" at bounding box center [426, 481] width 215 height 18
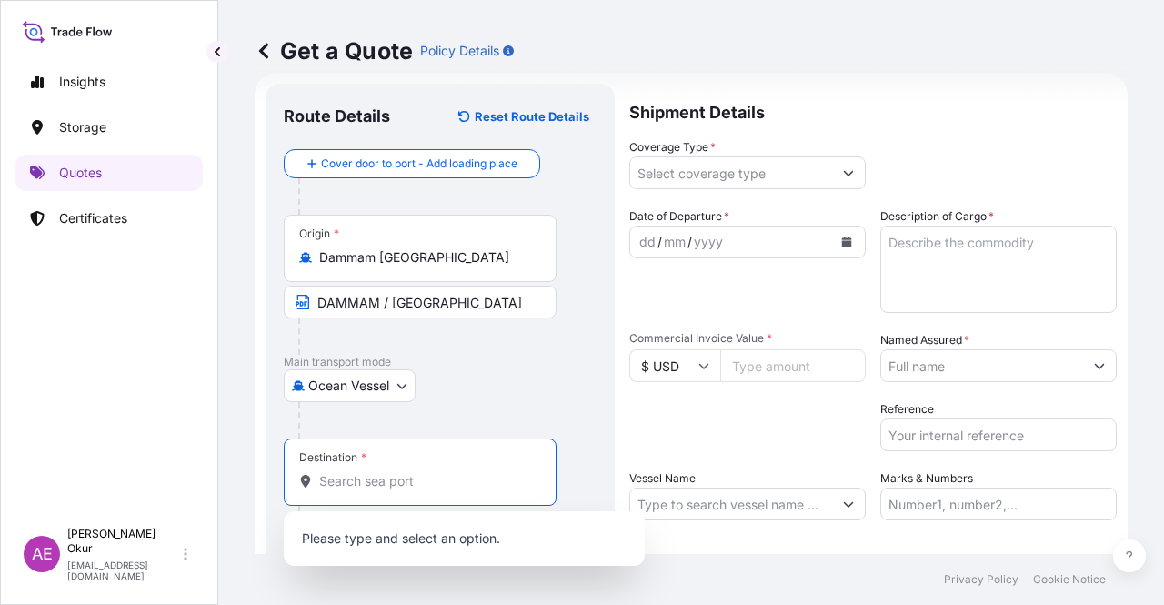
paste input "GEBZE"
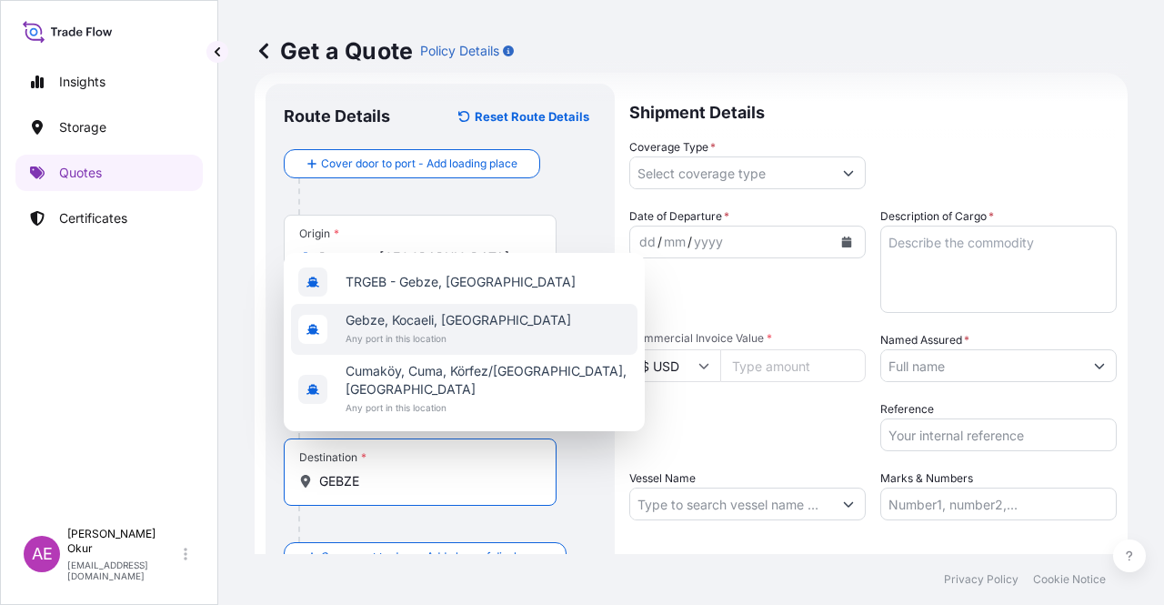
click at [446, 329] on span "Gebze, Kocaeli, [GEOGRAPHIC_DATA]" at bounding box center [459, 320] width 226 height 18
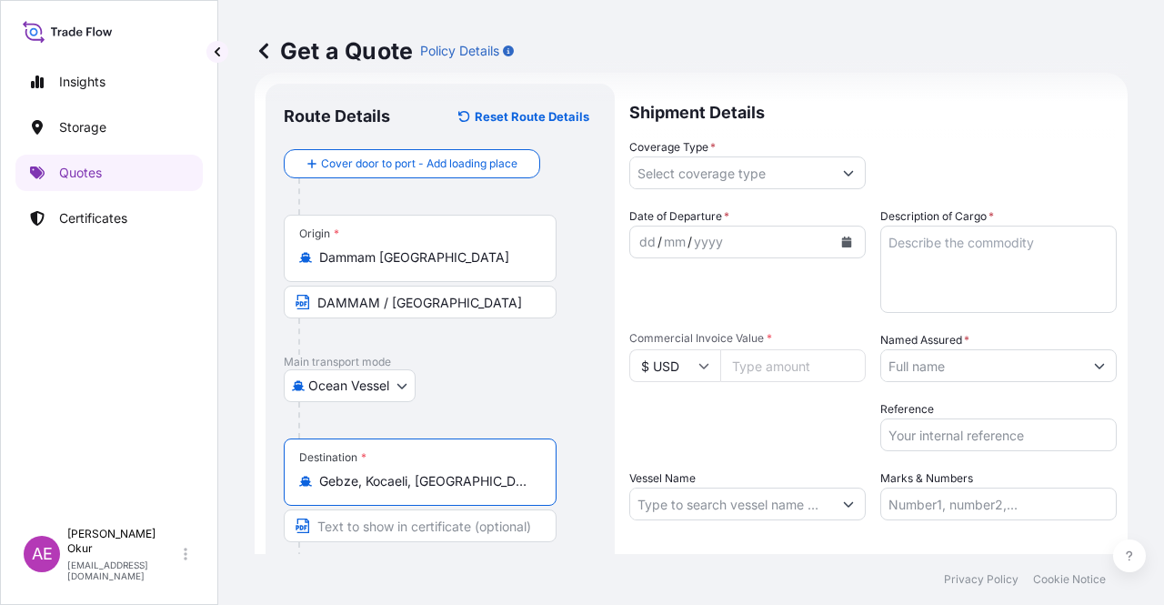
type input "Gebze, Kocaeli, [GEOGRAPHIC_DATA]"
click at [391, 509] on input "Text to appear on certificate" at bounding box center [420, 525] width 273 height 33
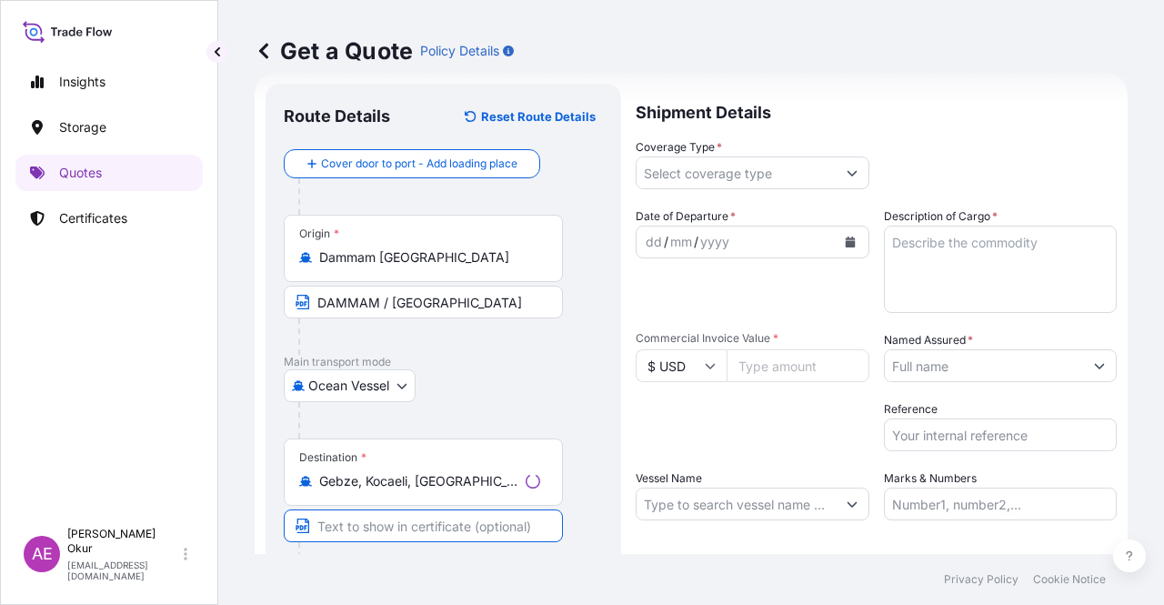
paste input "GEBZE"
type input "GEBZE / [GEOGRAPHIC_DATA]"
click at [711, 175] on input "Coverage Type *" at bounding box center [731, 172] width 202 height 33
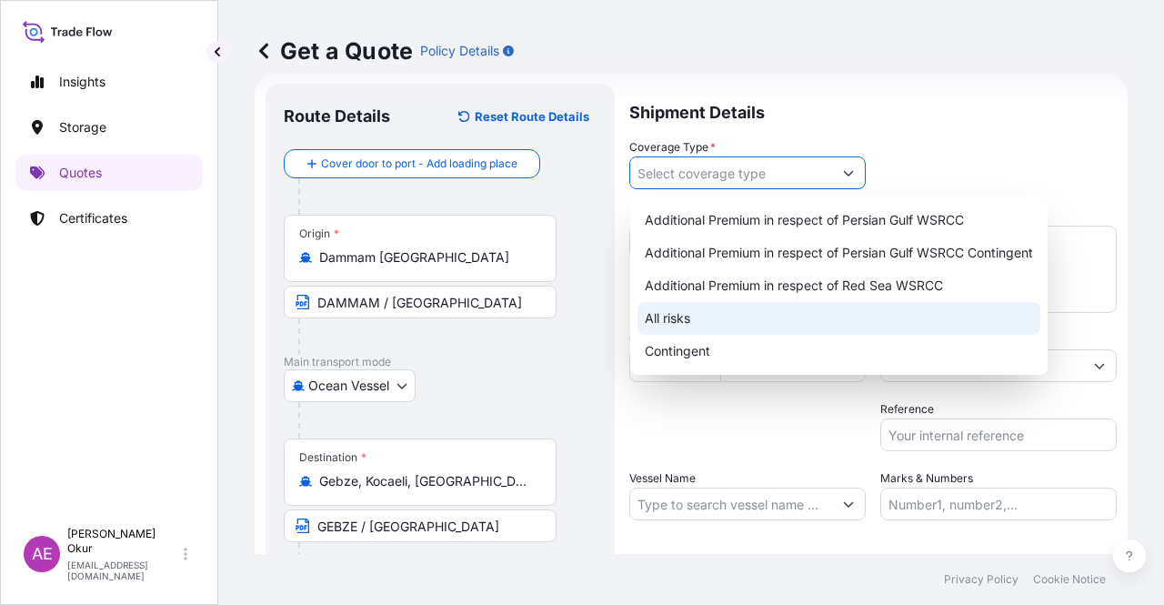
click at [678, 314] on div "All risks" at bounding box center [838, 318] width 403 height 33
type input "All risks"
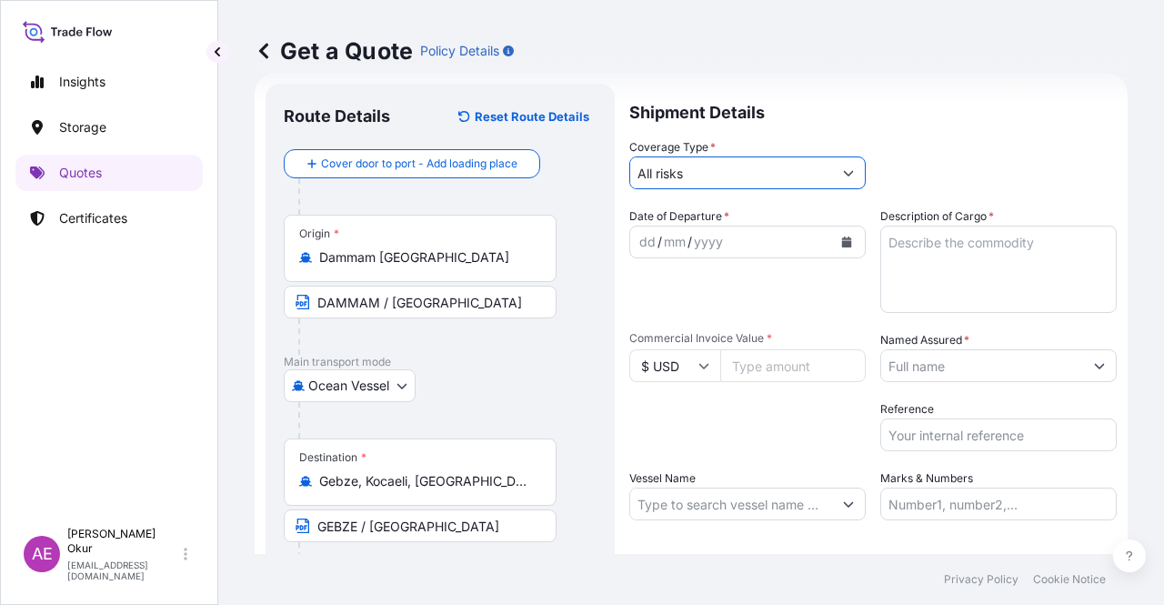
click at [648, 232] on div "dd" at bounding box center [647, 242] width 20 height 22
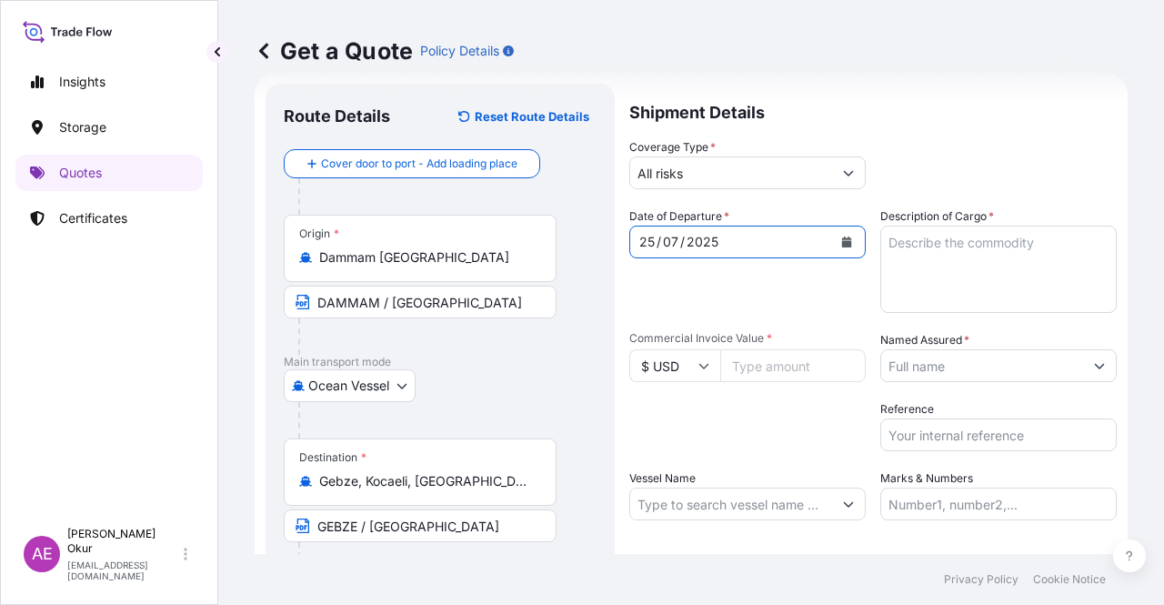
click at [1036, 299] on textarea "Description of Cargo *" at bounding box center [998, 269] width 236 height 87
paste textarea "TALENE M2006 GY01 7037"
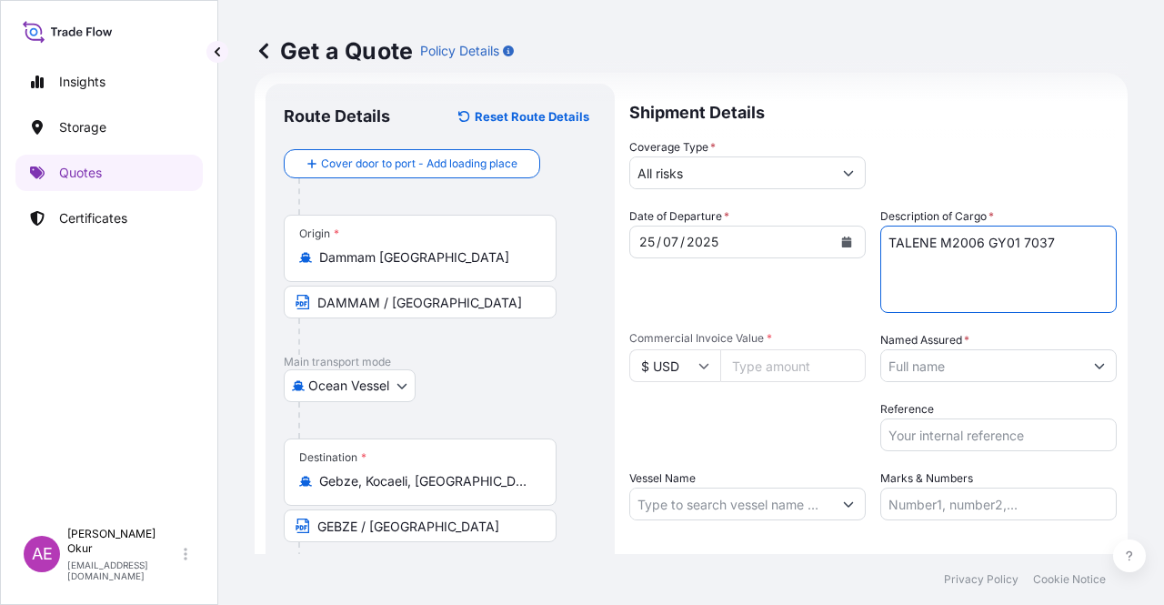
type textarea "TALENE M2006 GY01 7037"
click at [782, 348] on div "Commercial Invoice Value * $ USD" at bounding box center [747, 356] width 236 height 51
click at [781, 363] on input "Commercial Invoice Value *" at bounding box center [792, 365] width 145 height 33
paste input "29109.04"
type input "29109.04"
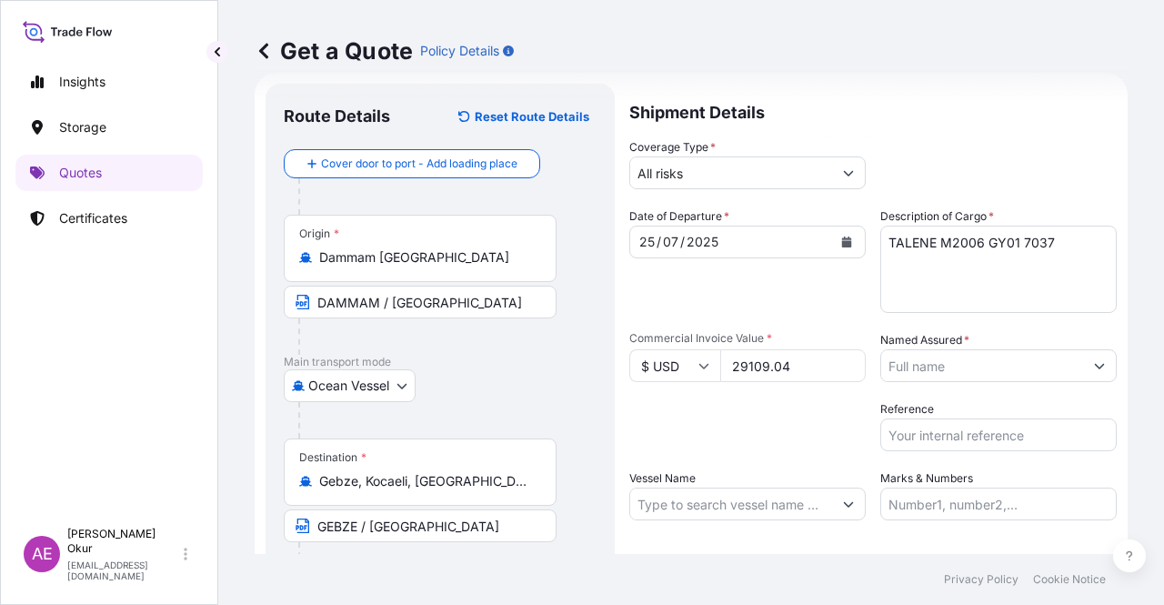
click at [926, 366] on input "Named Assured *" at bounding box center [982, 365] width 202 height 33
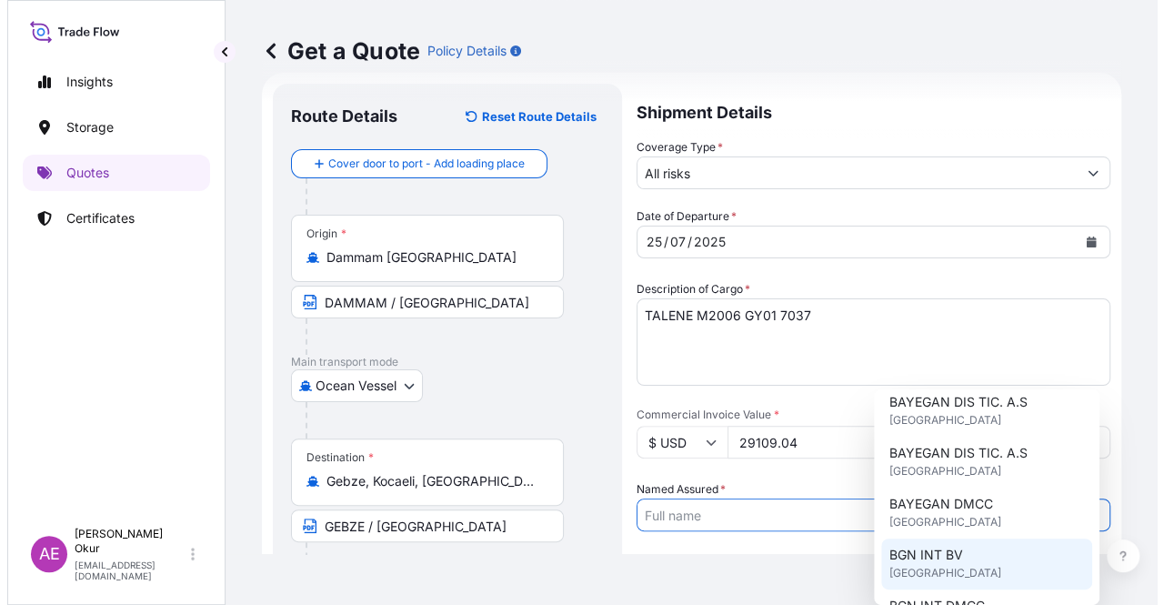
scroll to position [91, 0]
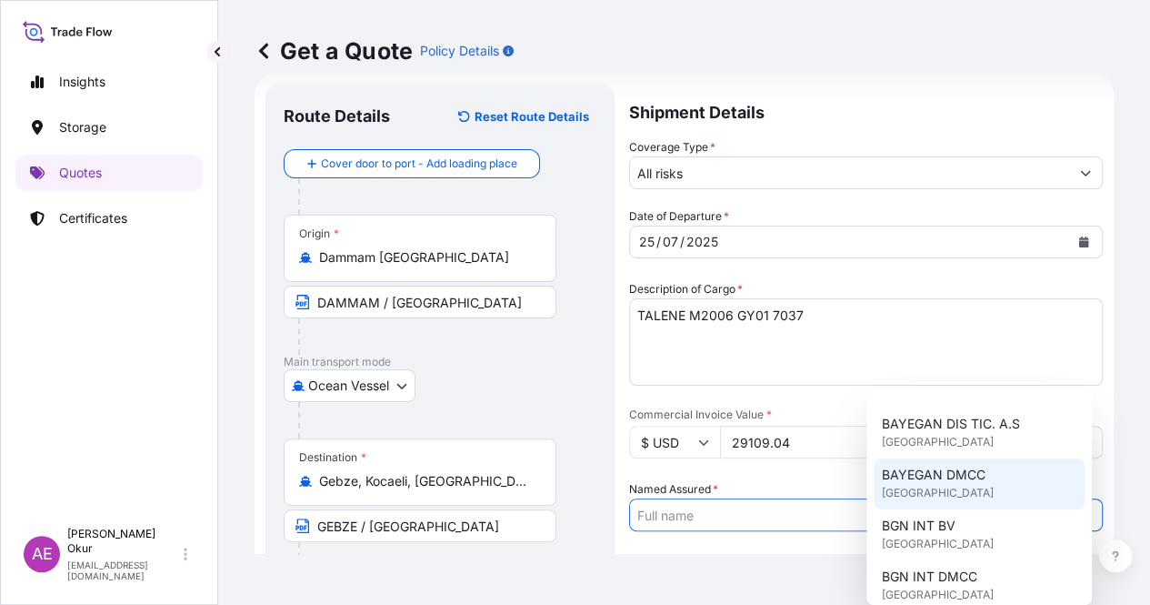
click at [911, 488] on span "[GEOGRAPHIC_DATA]" at bounding box center [937, 493] width 112 height 18
type input "BAYEGAN DMCC"
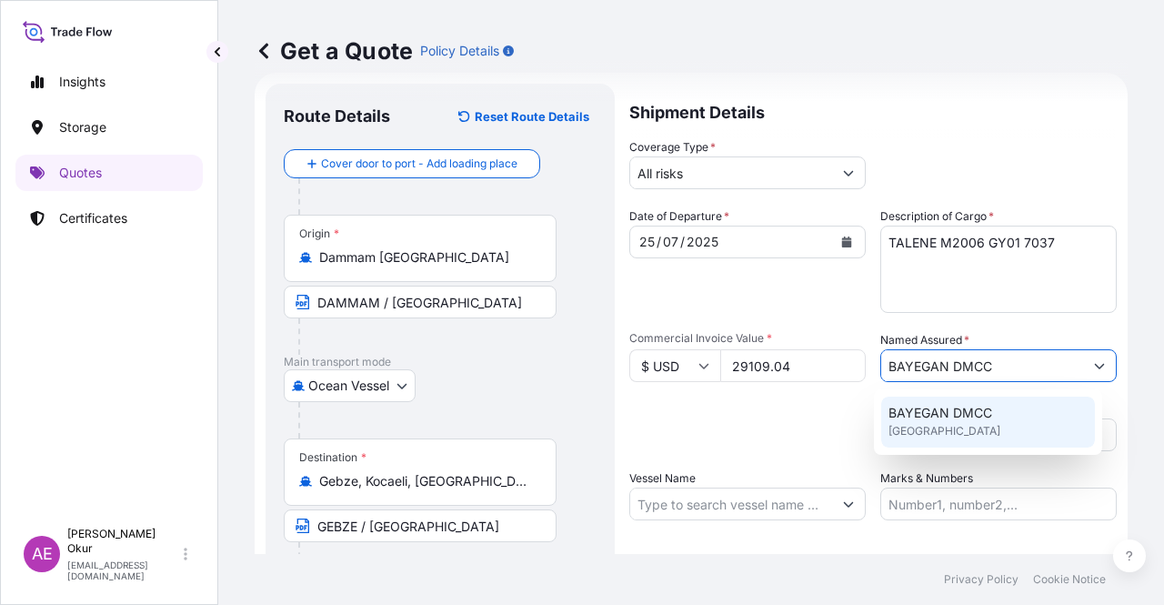
click at [914, 426] on span "[GEOGRAPHIC_DATA]" at bounding box center [944, 431] width 112 height 18
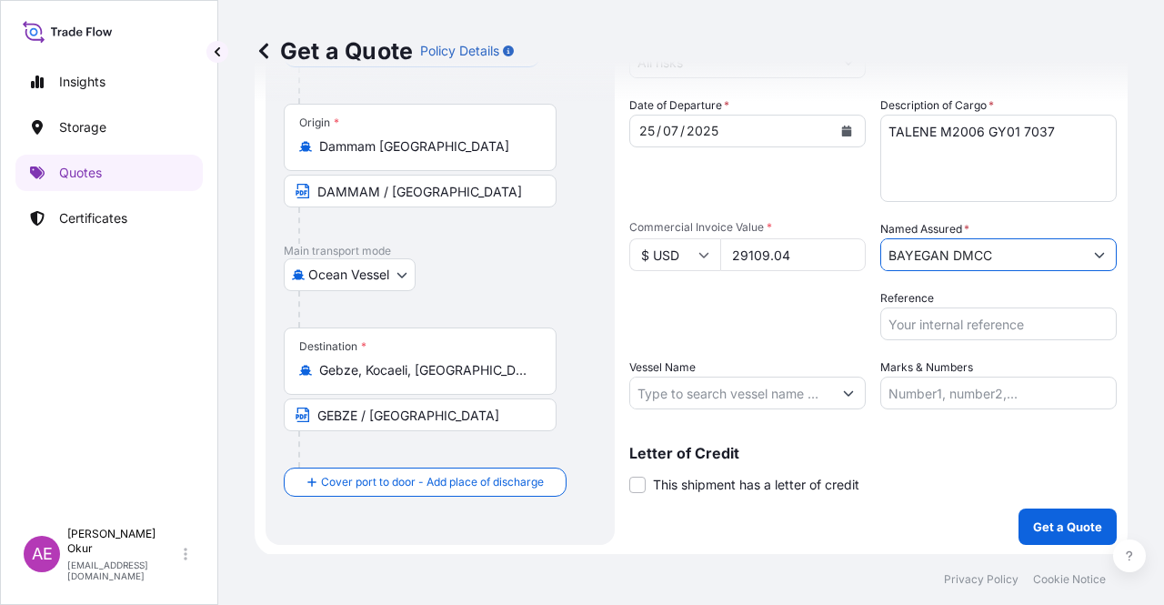
scroll to position [141, 0]
click at [751, 396] on input "Vessel Name" at bounding box center [731, 392] width 202 height 33
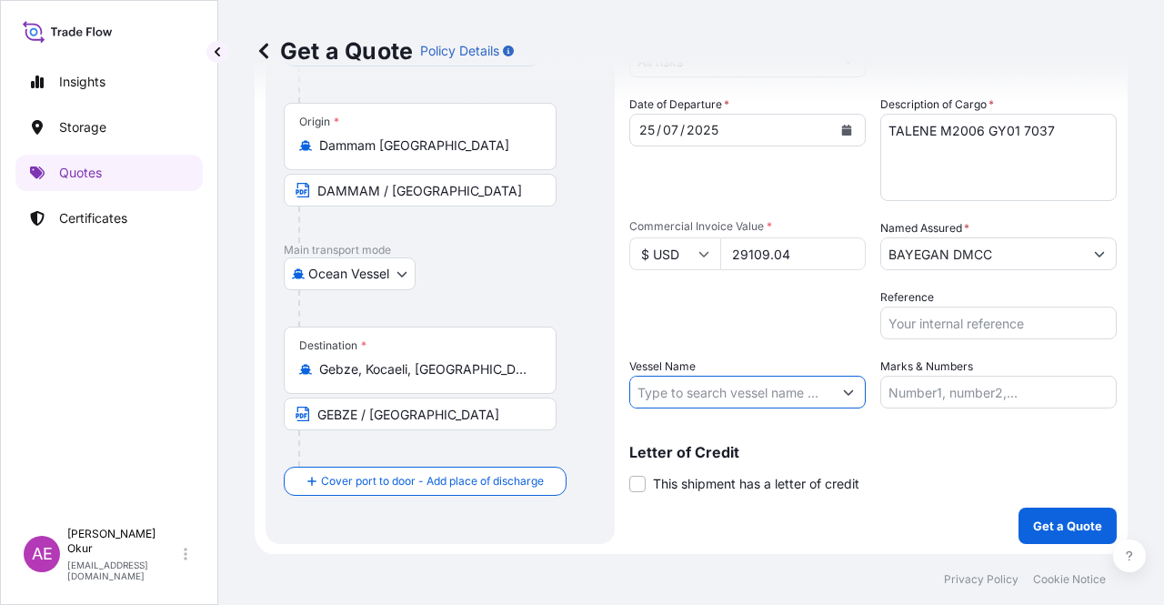
click at [749, 396] on input "Vessel Name" at bounding box center [731, 392] width 202 height 33
paste input "GULF BARAKAH"
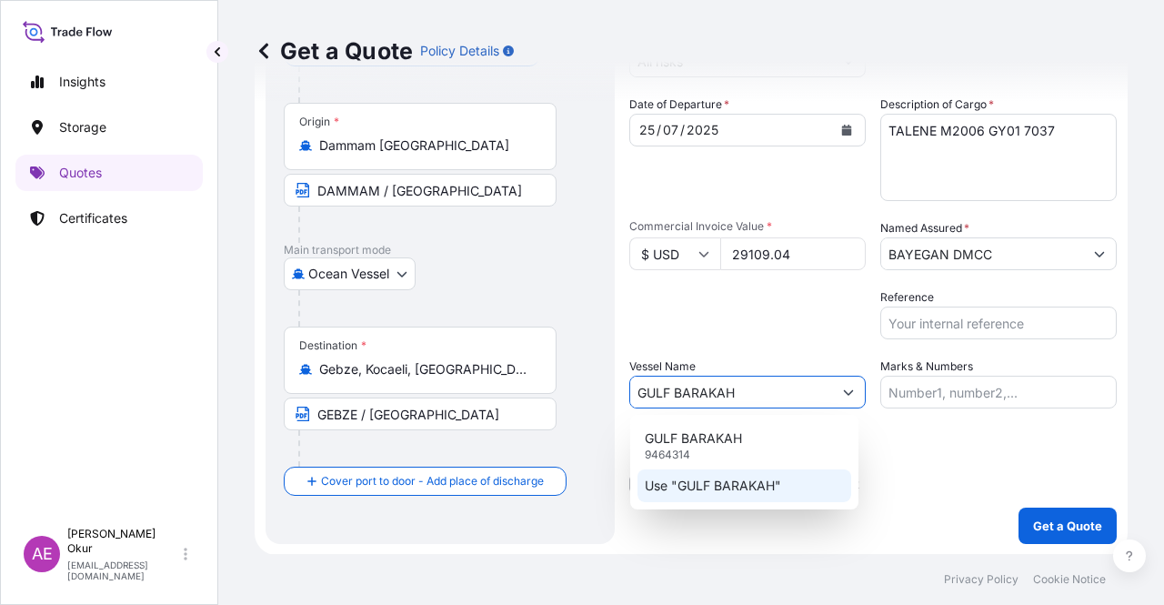
click at [727, 488] on p "Use "GULF BARAKAH"" at bounding box center [713, 485] width 136 height 18
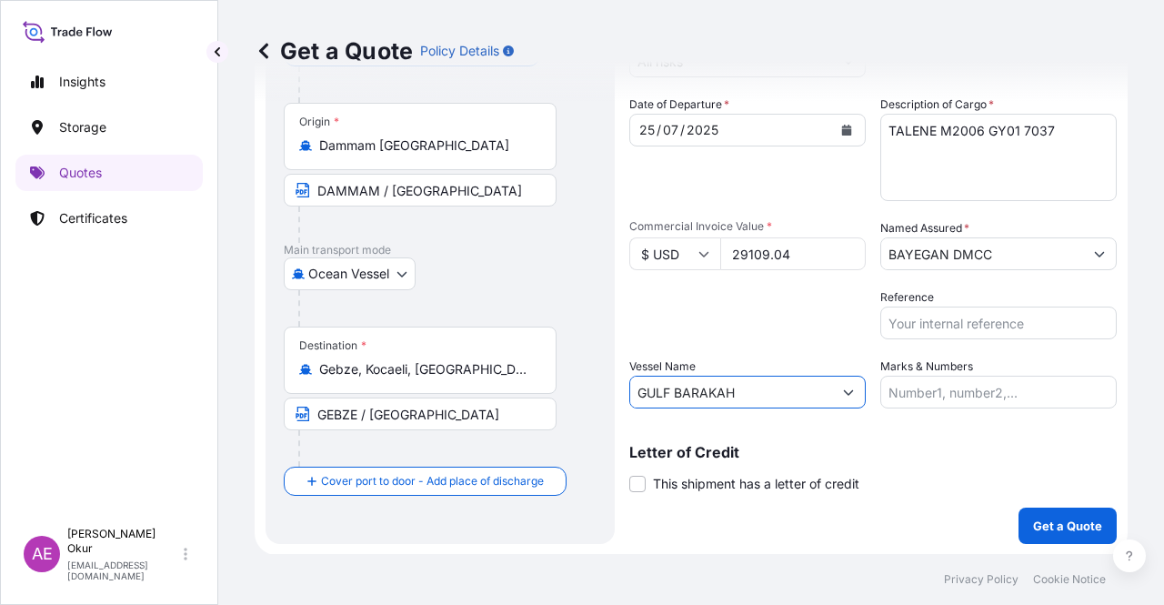
type input "GULF BARAKAH"
click at [931, 385] on input "Marks & Numbers" at bounding box center [998, 392] width 236 height 33
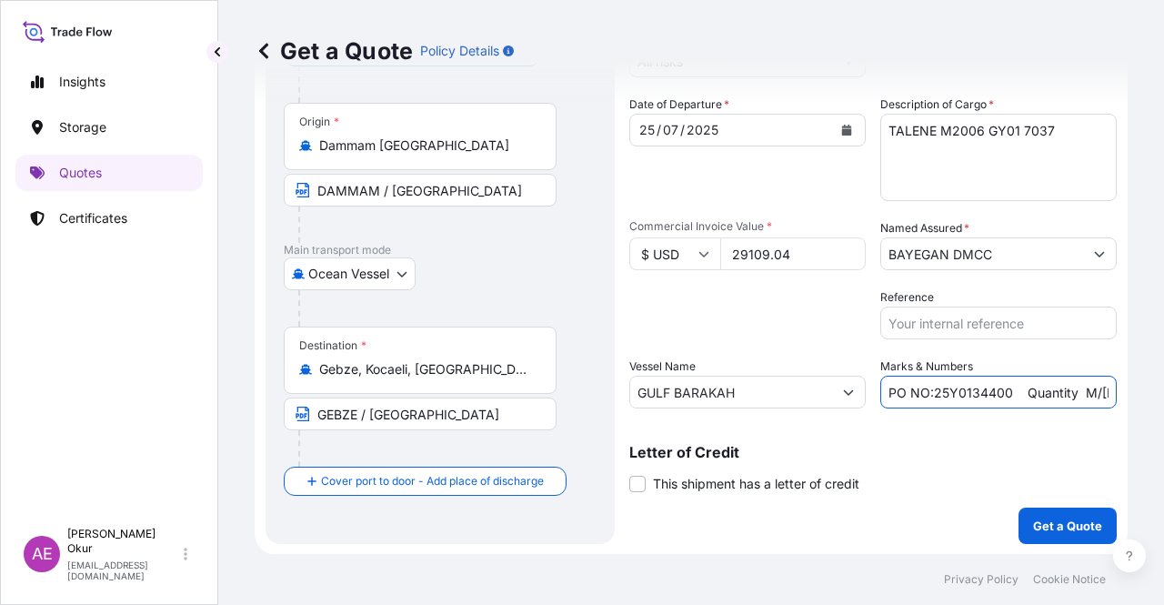
drag, startPoint x: 925, startPoint y: 392, endPoint x: 1003, endPoint y: 394, distance: 78.2
click at [1003, 394] on input "PO NO:25Y0134400 Quantity M/[PERSON_NAME]: 247,500 Premium: USD 29,50" at bounding box center [998, 392] width 236 height 33
paste input "0257"
drag, startPoint x: 1050, startPoint y: 381, endPoint x: 1128, endPoint y: 386, distance: 77.5
click at [1128, 386] on div "Get a Quote Policy Details Route Details Reset Route Details Cover door to port…" at bounding box center [691, 277] width 946 height 554
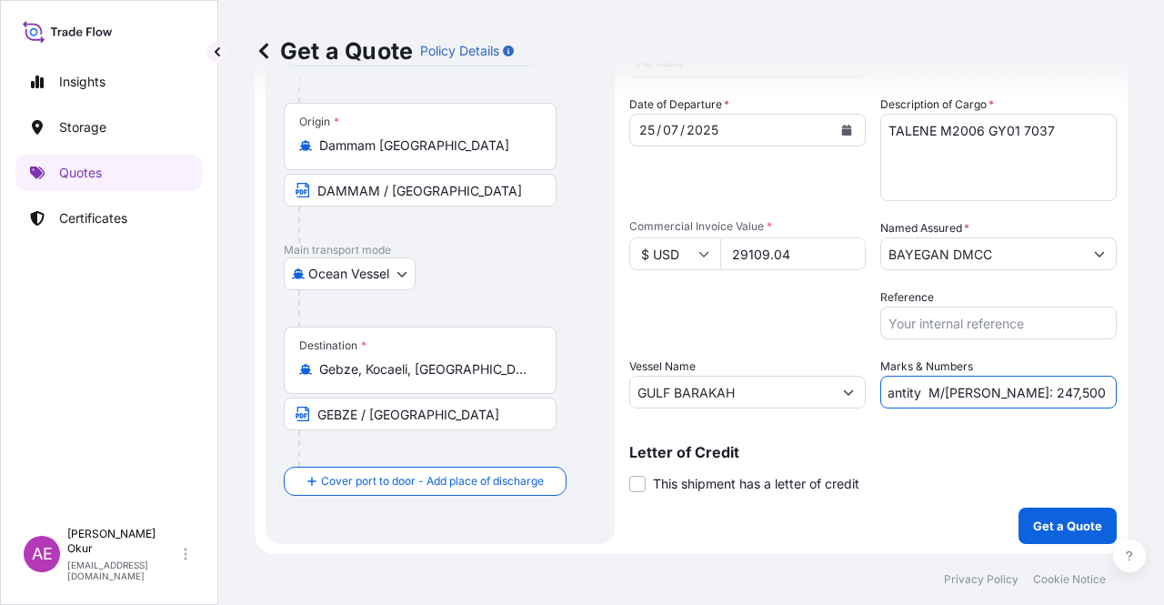
scroll to position [0, 215]
click at [977, 388] on input "PO NO:25Y0025700 Quantity M/[PERSON_NAME]: 247,500 Premium: USD 29,50" at bounding box center [998, 392] width 236 height 33
drag, startPoint x: 914, startPoint y: 393, endPoint x: 964, endPoint y: 392, distance: 50.0
click at [964, 392] on input "PO NO:25Y0025700 Quantity M/[PERSON_NAME]: 247,500 Premium: USD 29,50" at bounding box center [998, 392] width 236 height 33
paste input ",75"
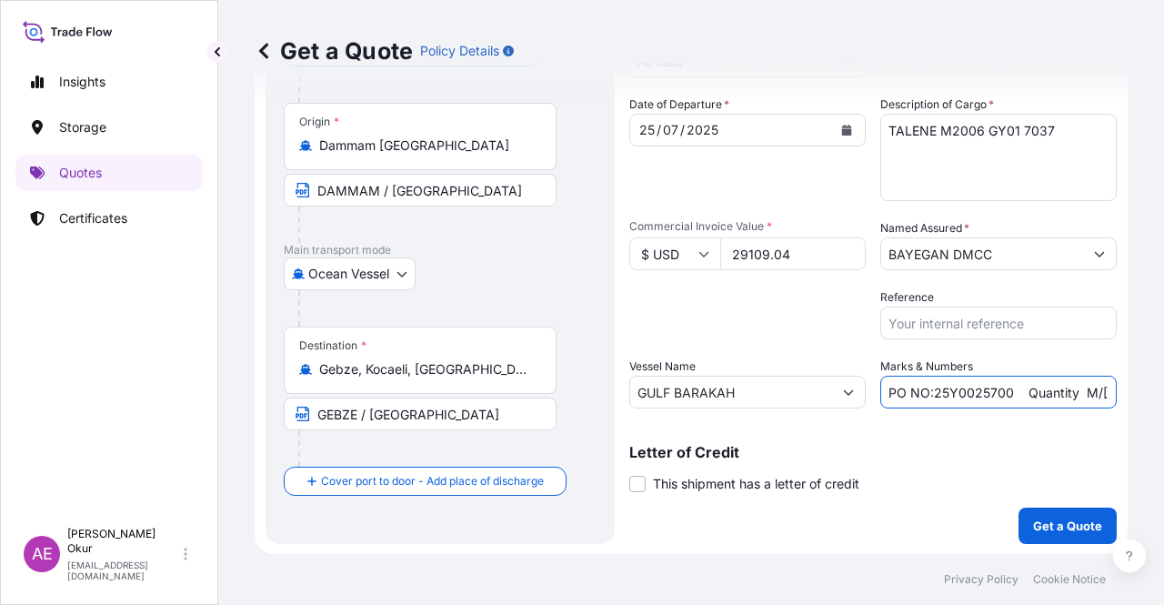
scroll to position [0, 207]
drag, startPoint x: 1084, startPoint y: 382, endPoint x: 1162, endPoint y: 381, distance: 78.2
click at [1163, 381] on div "Get a Quote Policy Details Route Details Reset Route Details Cover door to port…" at bounding box center [691, 277] width 946 height 554
click at [1066, 382] on input "PO NO:25Y0025700 Quantity M/[PERSON_NAME]: 24,750 Premium: USD 29,50" at bounding box center [998, 392] width 236 height 33
drag, startPoint x: 1061, startPoint y: 390, endPoint x: 1131, endPoint y: 396, distance: 70.2
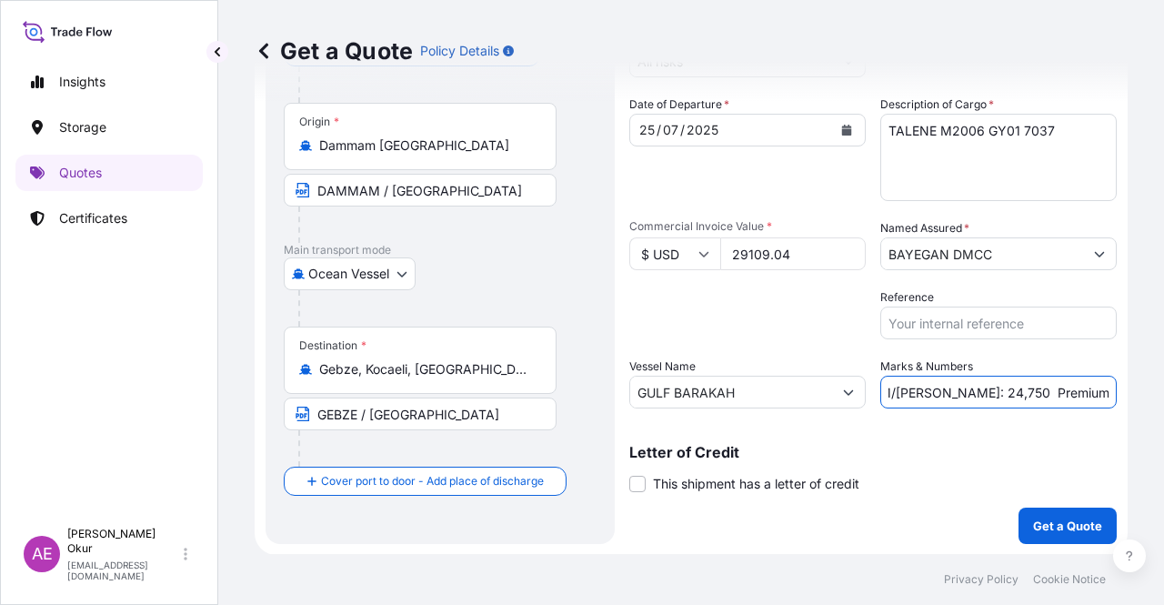
click at [1131, 394] on div "Get a Quote Policy Details Route Details Reset Route Details Cover door to port…" at bounding box center [691, 277] width 946 height 554
paste input "3,2"
type input "PO NO:25Y0025700 Quantity M/[PERSON_NAME]: 24,750 Premium: USD 3,20"
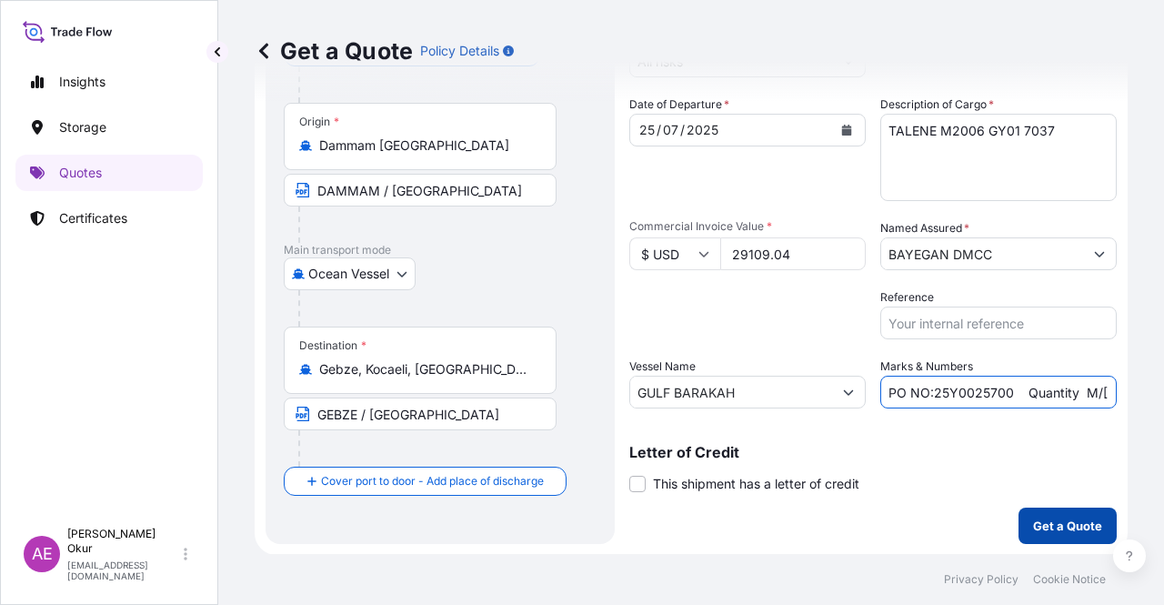
click at [1046, 516] on p "Get a Quote" at bounding box center [1067, 525] width 69 height 18
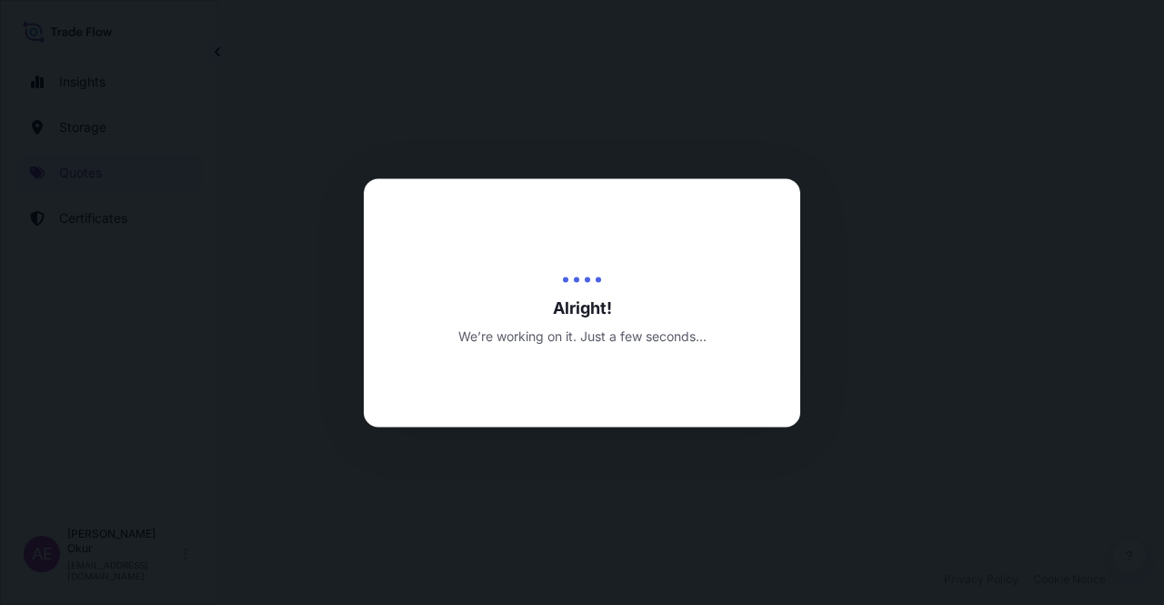
select select "Ocean Vessel"
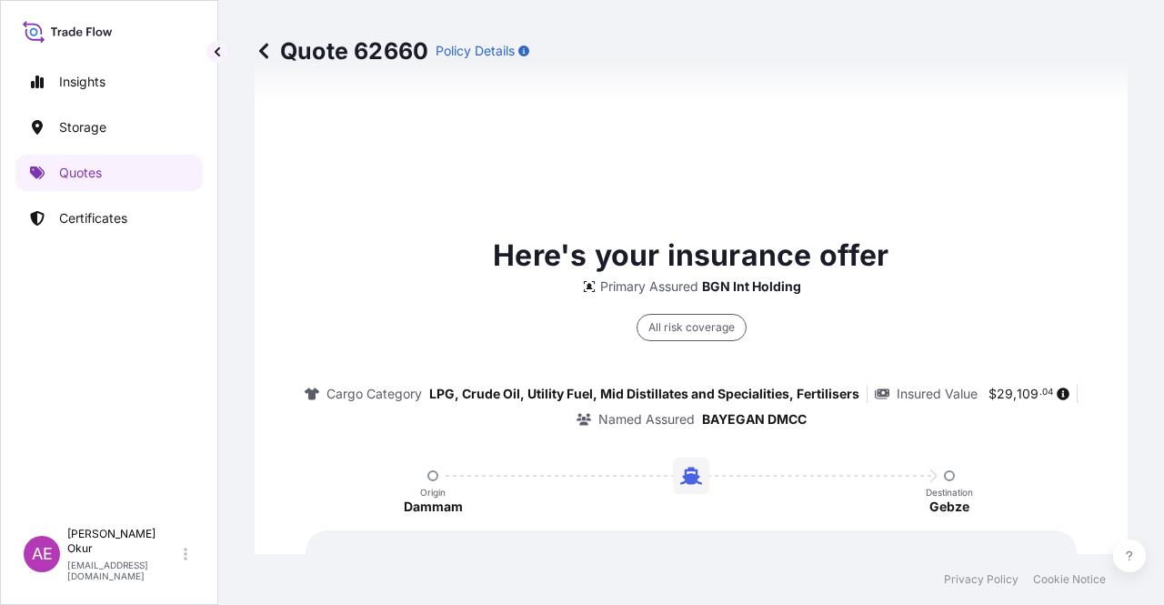
type input "[DATE]"
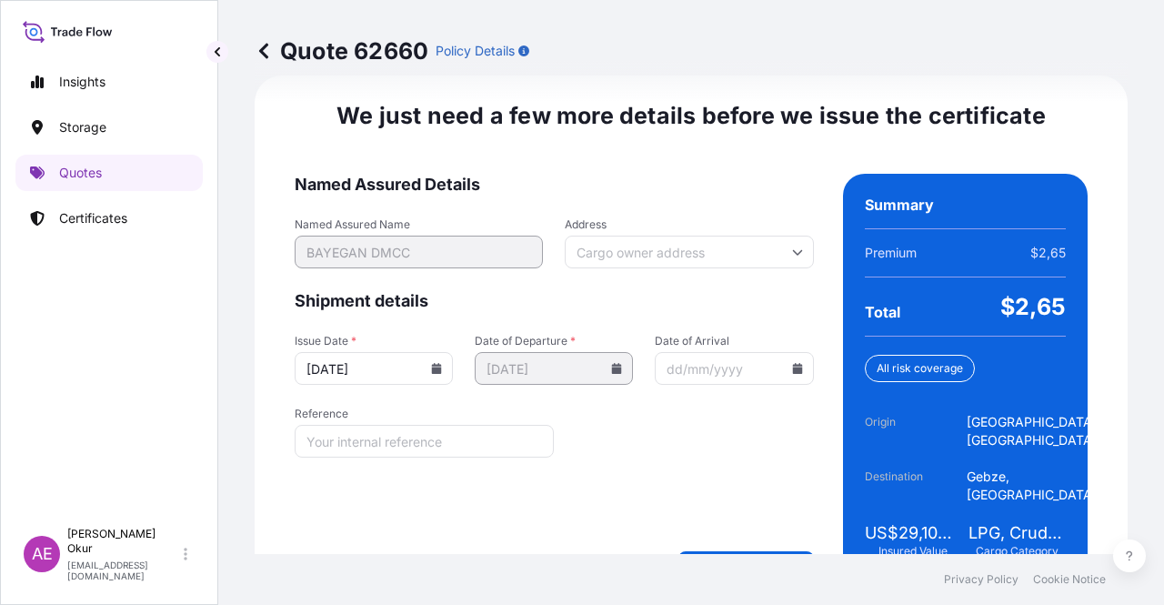
scroll to position [2324, 0]
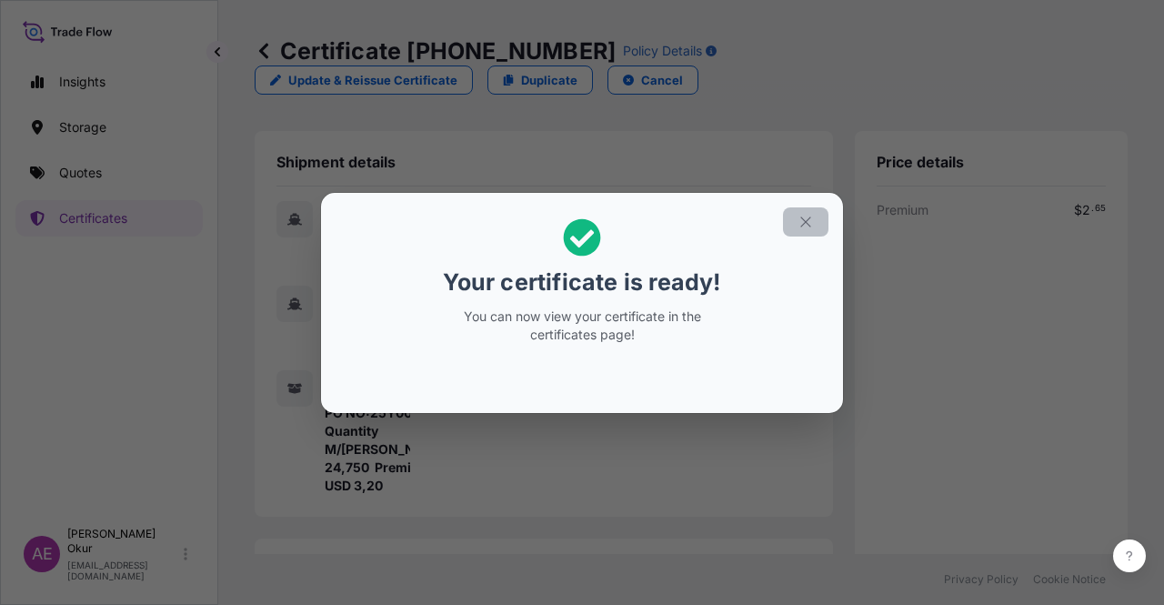
click at [816, 226] on button "button" at bounding box center [805, 221] width 45 height 29
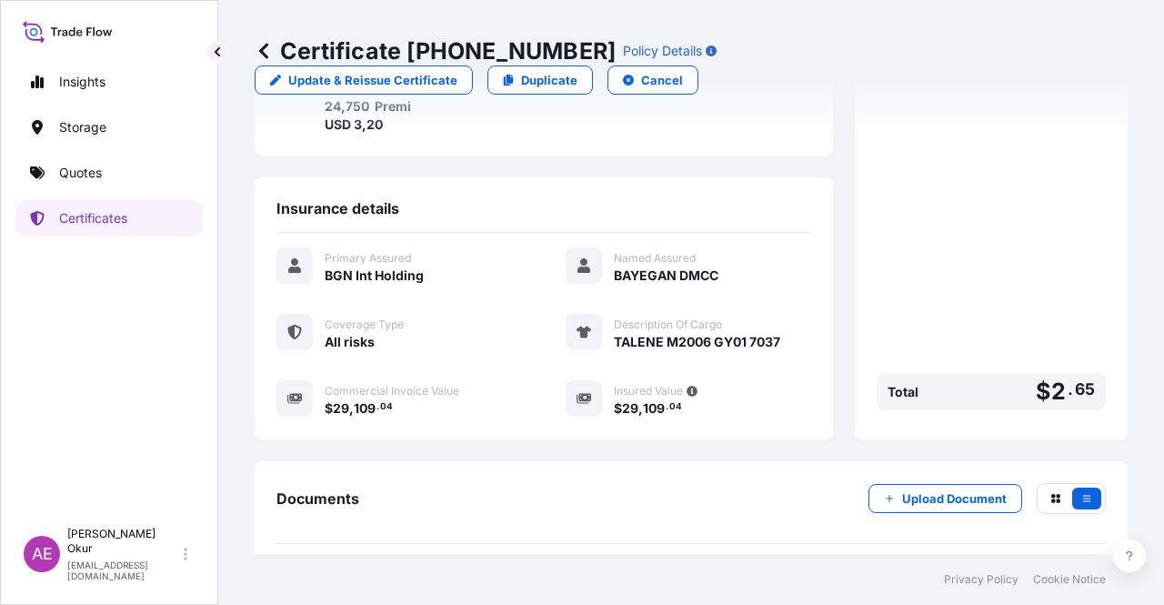
scroll to position [436, 0]
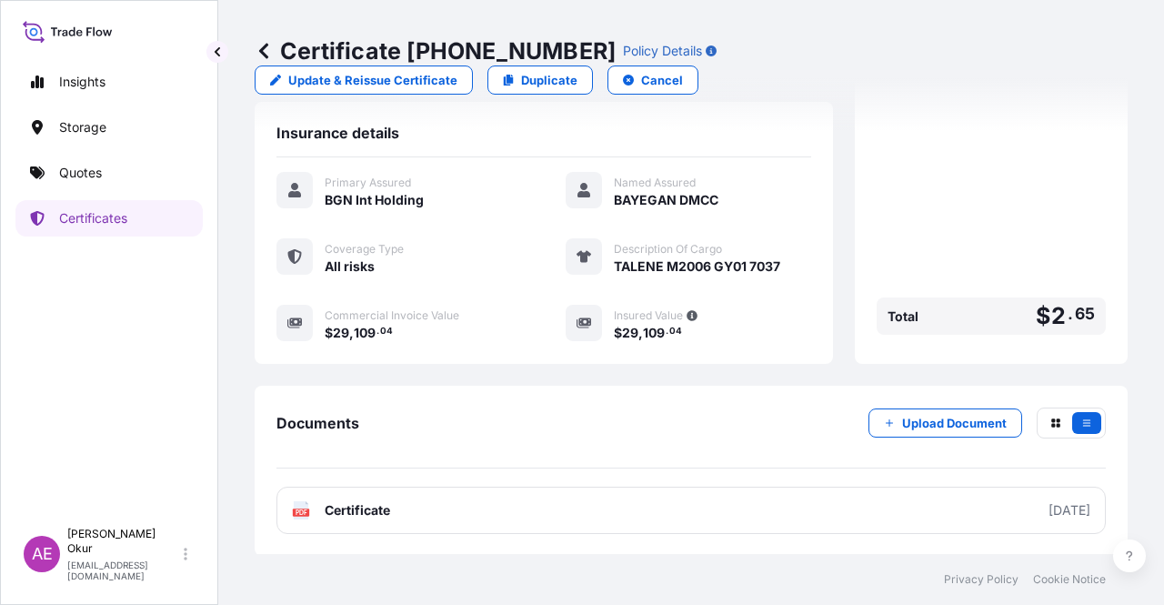
click at [360, 512] on span "Certificate" at bounding box center [357, 510] width 65 height 18
click at [125, 181] on link "Quotes" at bounding box center [108, 173] width 187 height 36
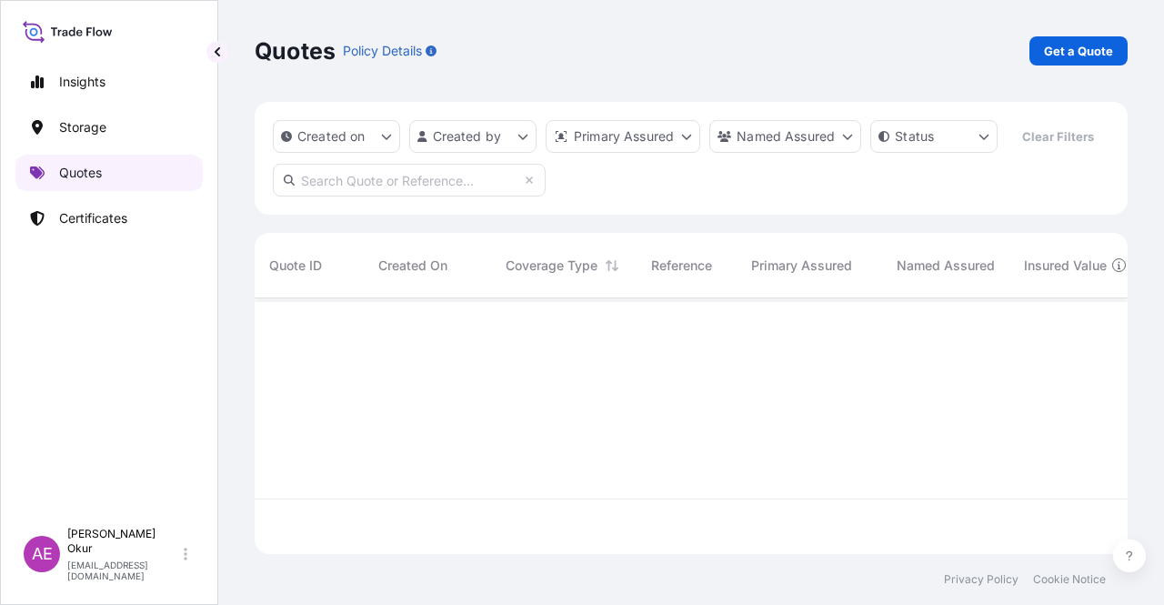
scroll to position [252, 858]
click at [1074, 70] on div "Quotes Policy Details Get a Quote" at bounding box center [691, 51] width 873 height 102
click at [1074, 67] on div "Quotes Policy Details Get a Quote" at bounding box center [691, 51] width 873 height 102
click at [1075, 64] on link "Get a Quote" at bounding box center [1078, 50] width 98 height 29
select select "Ocean Vessel"
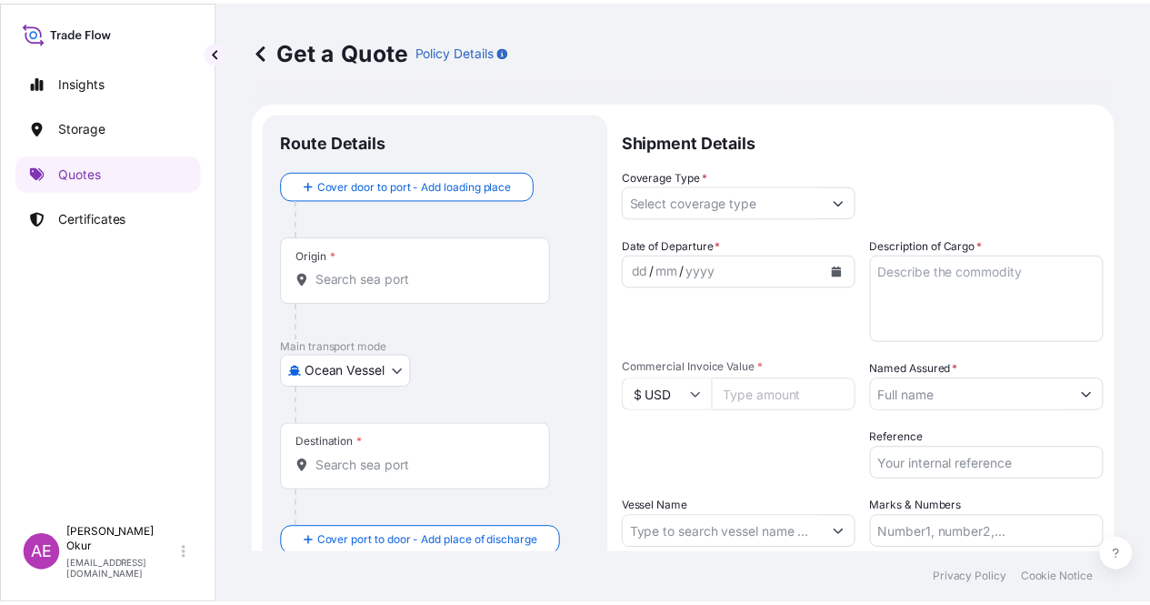
scroll to position [29, 0]
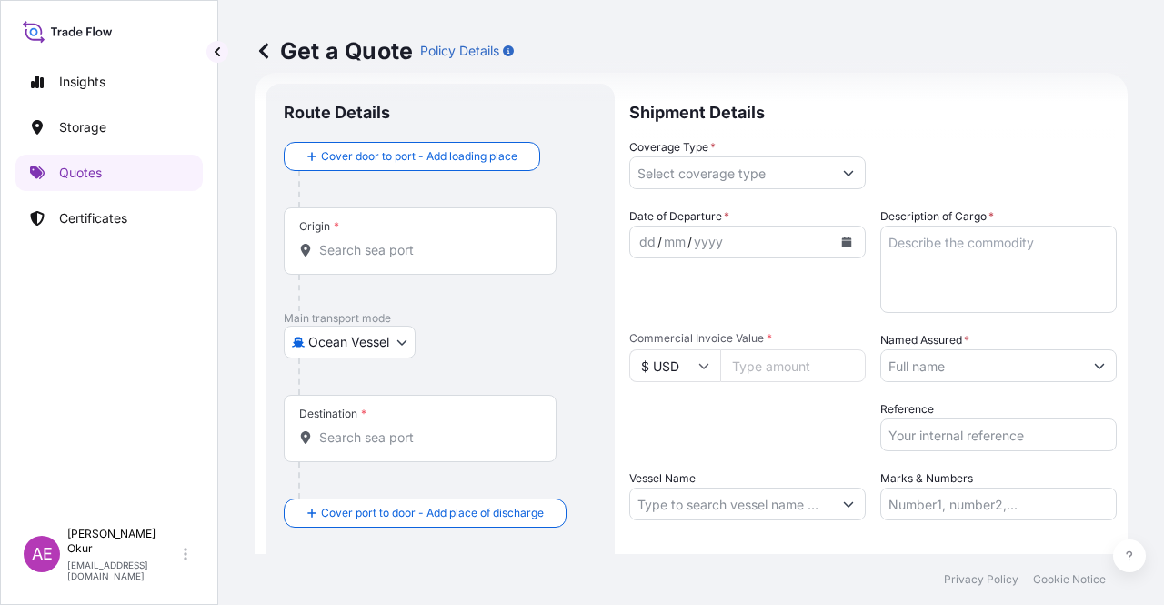
click at [411, 257] on input "Origin *" at bounding box center [426, 250] width 215 height 18
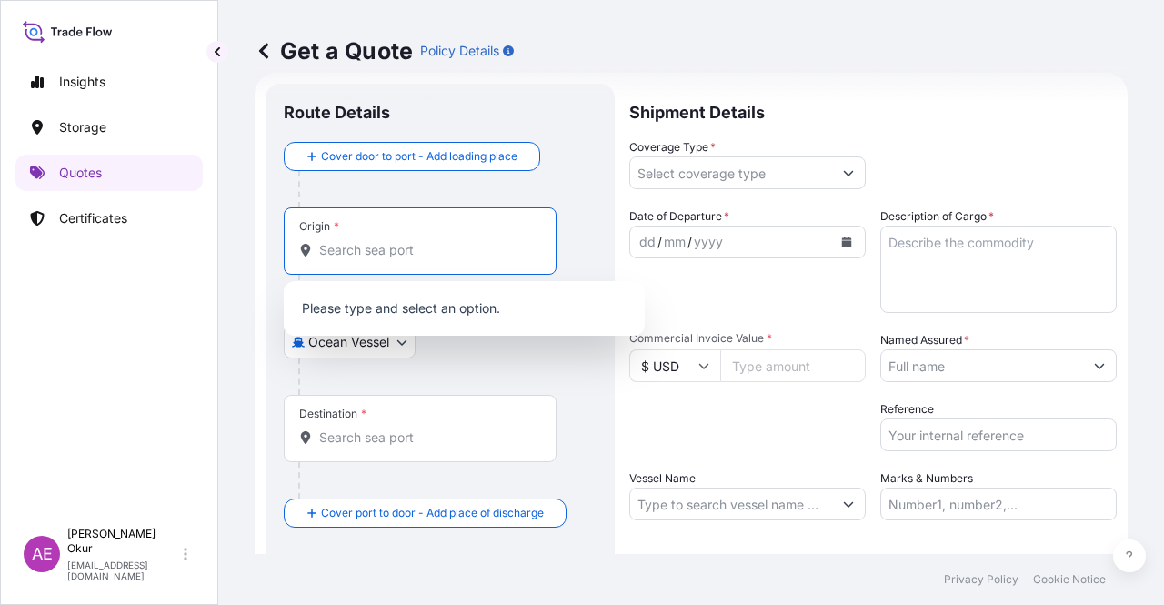
paste input "DAMMAM"
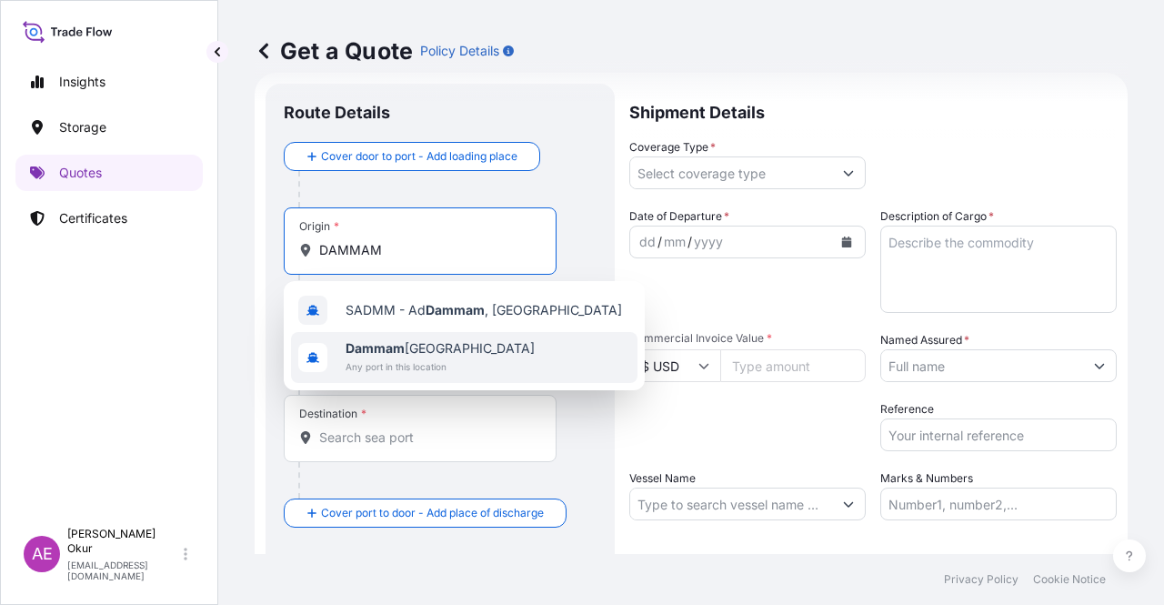
click at [429, 344] on span "Dammam [GEOGRAPHIC_DATA]" at bounding box center [440, 348] width 189 height 18
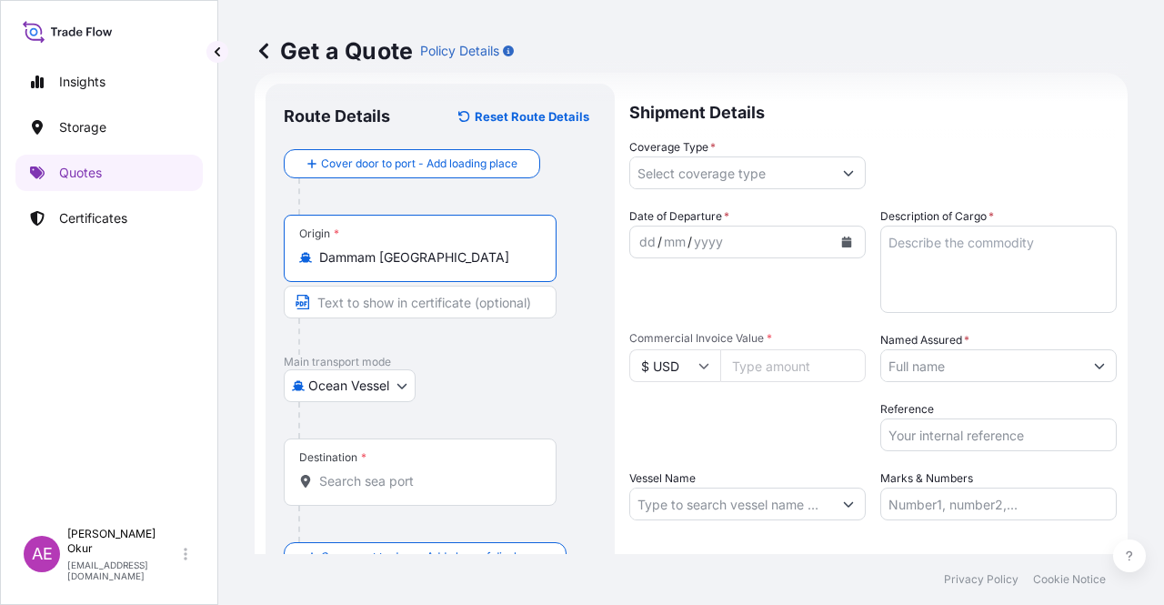
type input "Dammam [GEOGRAPHIC_DATA]"
click at [399, 325] on div at bounding box center [427, 336] width 258 height 36
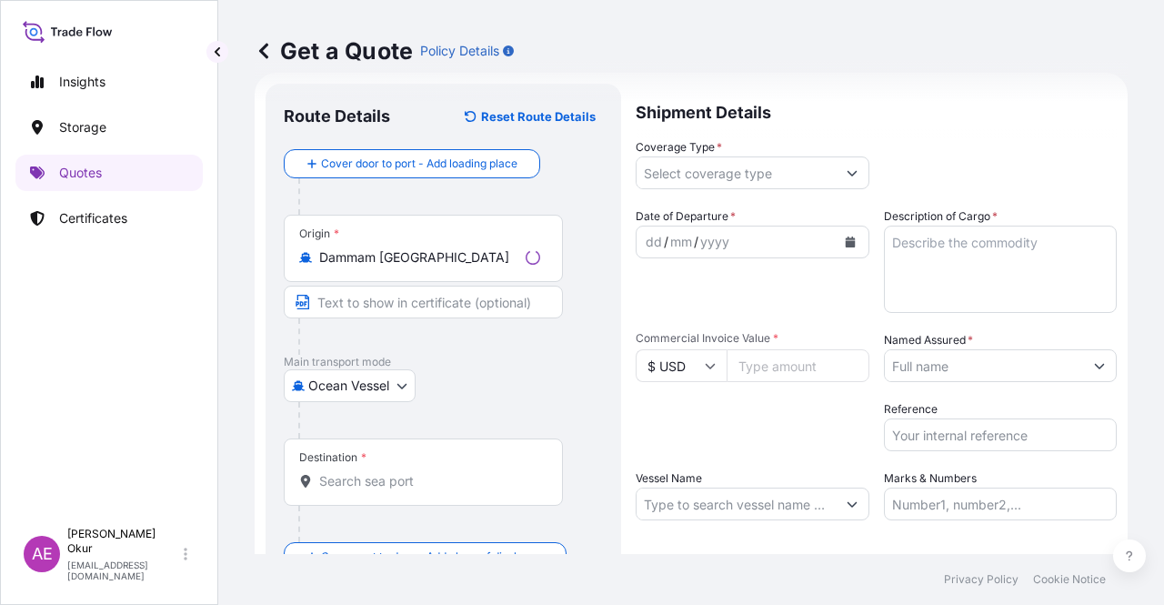
click at [400, 305] on input "Text to appear on certificate" at bounding box center [423, 302] width 279 height 33
paste input "DAMMAM"
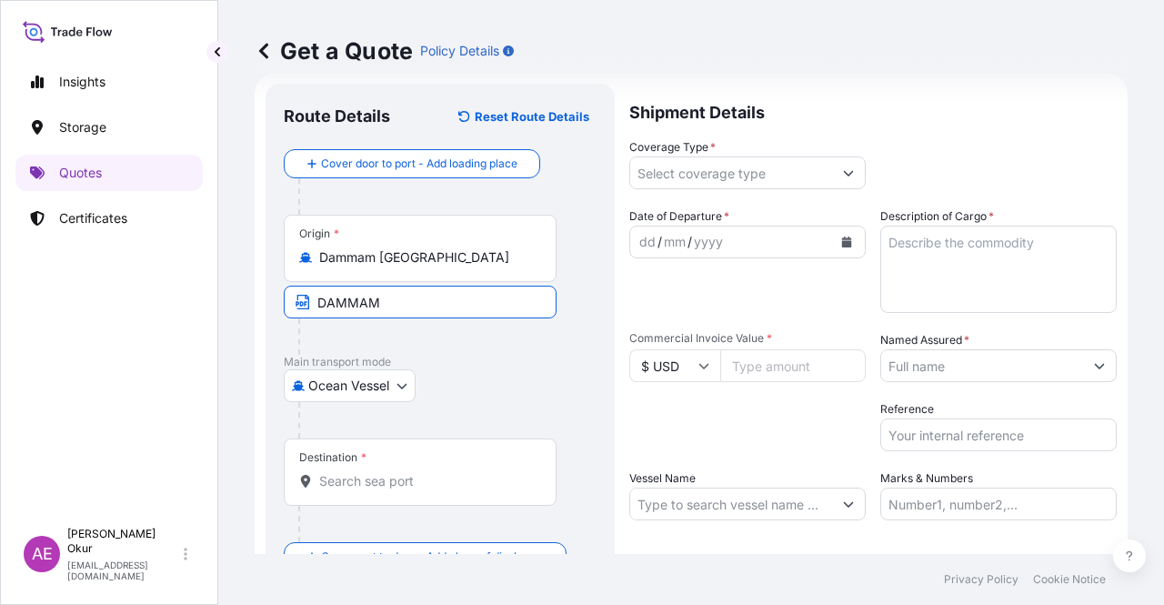
type input "DAMMAM / [GEOGRAPHIC_DATA]"
click at [382, 450] on div "Destination *" at bounding box center [420, 471] width 273 height 67
click at [382, 472] on input "Destination *" at bounding box center [426, 481] width 215 height 18
paste input "GEBZE"
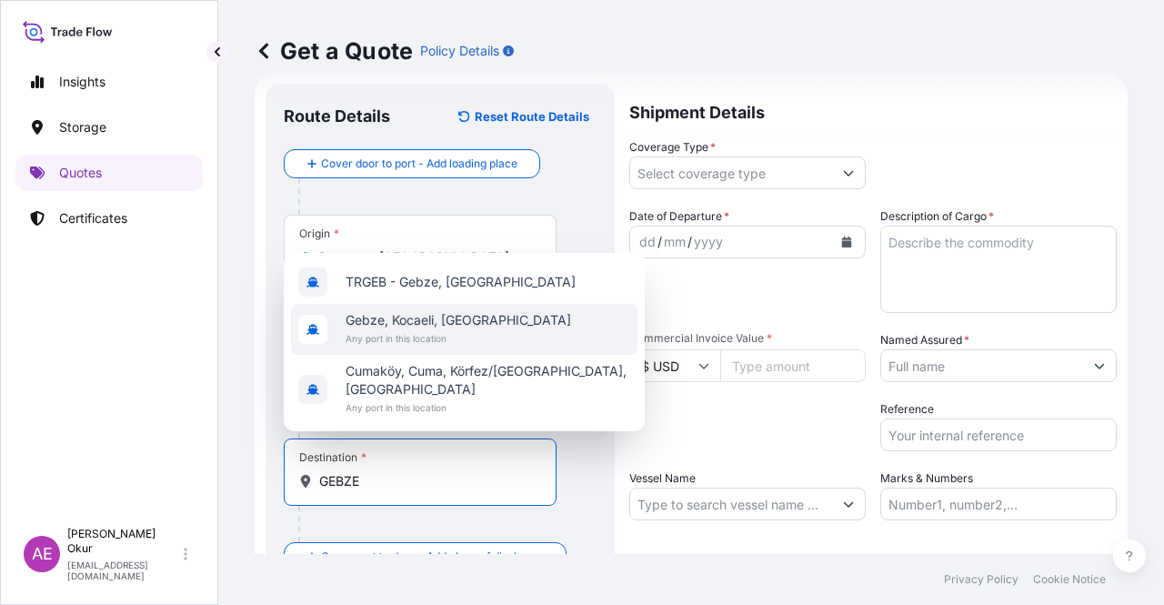
click at [420, 329] on span "Gebze, Kocaeli, [GEOGRAPHIC_DATA]" at bounding box center [459, 320] width 226 height 18
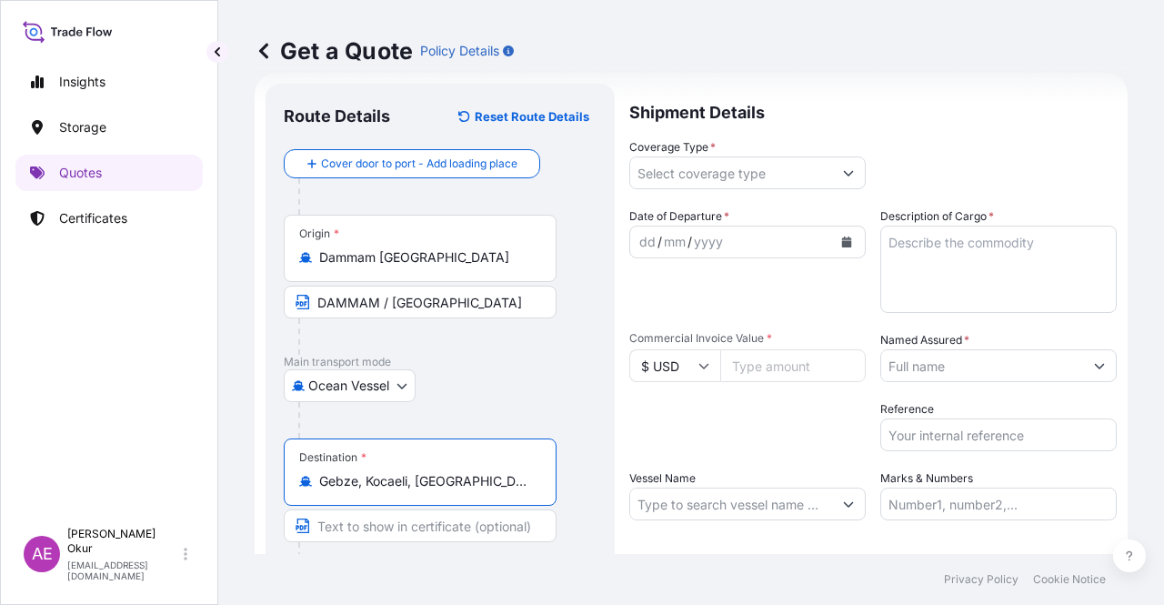
type input "Gebze, Kocaeli, [GEOGRAPHIC_DATA]"
click at [396, 525] on input "Text to appear on certificate" at bounding box center [420, 525] width 273 height 33
paste input "GEBZE"
type input "GEBZE / [GEOGRAPHIC_DATA]"
click at [702, 150] on label "Coverage Type *" at bounding box center [672, 147] width 86 height 18
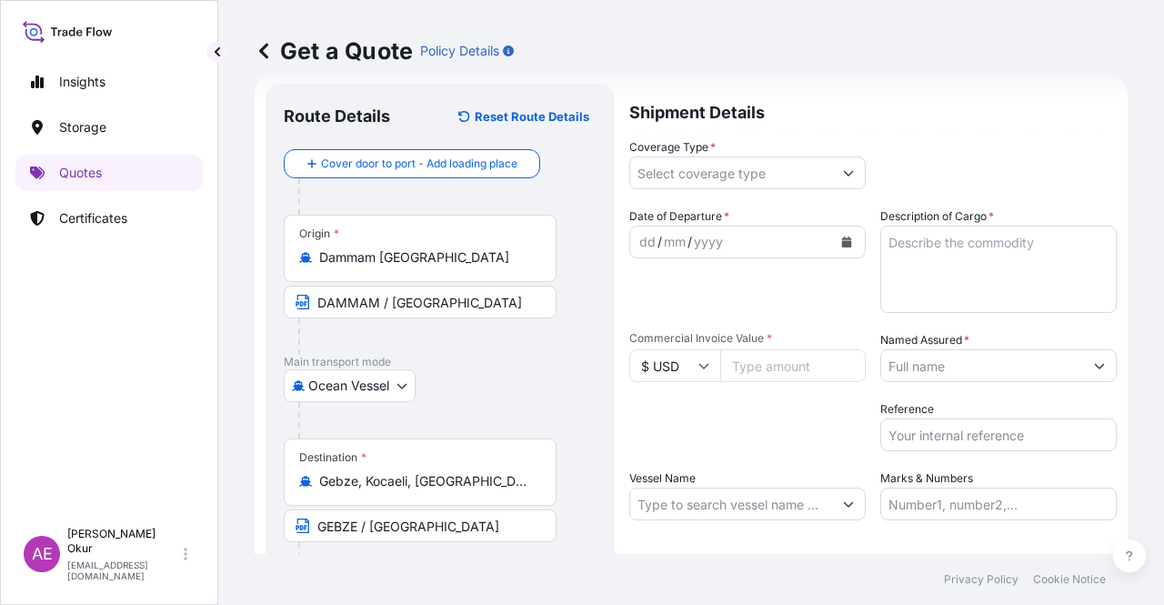
click at [702, 156] on input "Coverage Type *" at bounding box center [731, 172] width 202 height 33
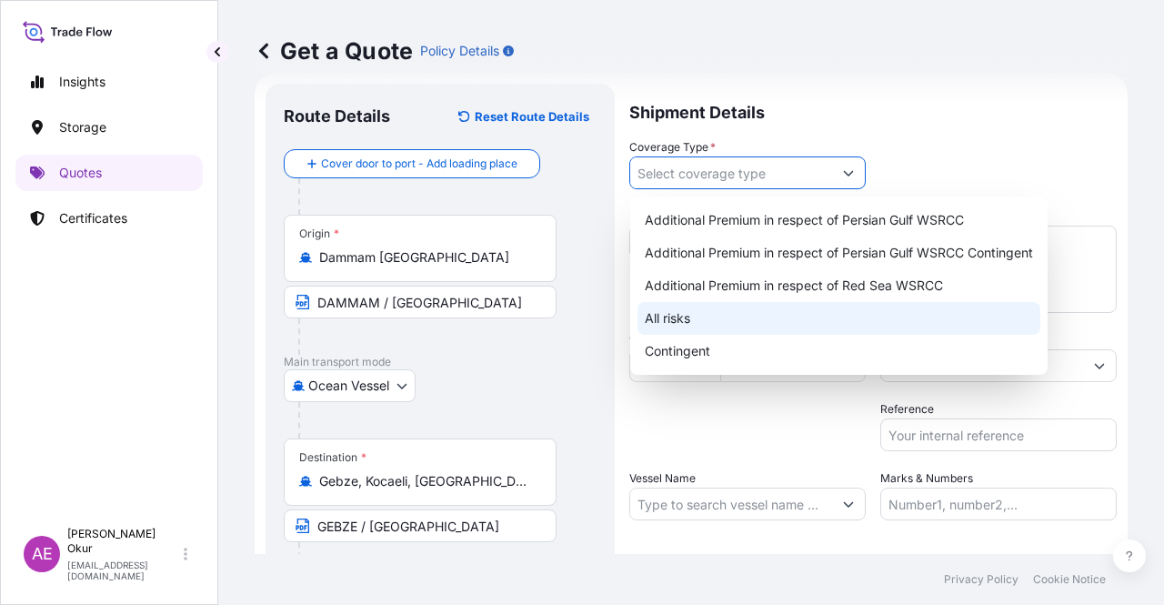
click at [667, 314] on div "All risks" at bounding box center [838, 318] width 403 height 33
type input "All risks"
click at [684, 318] on div "All risks" at bounding box center [838, 318] width 403 height 33
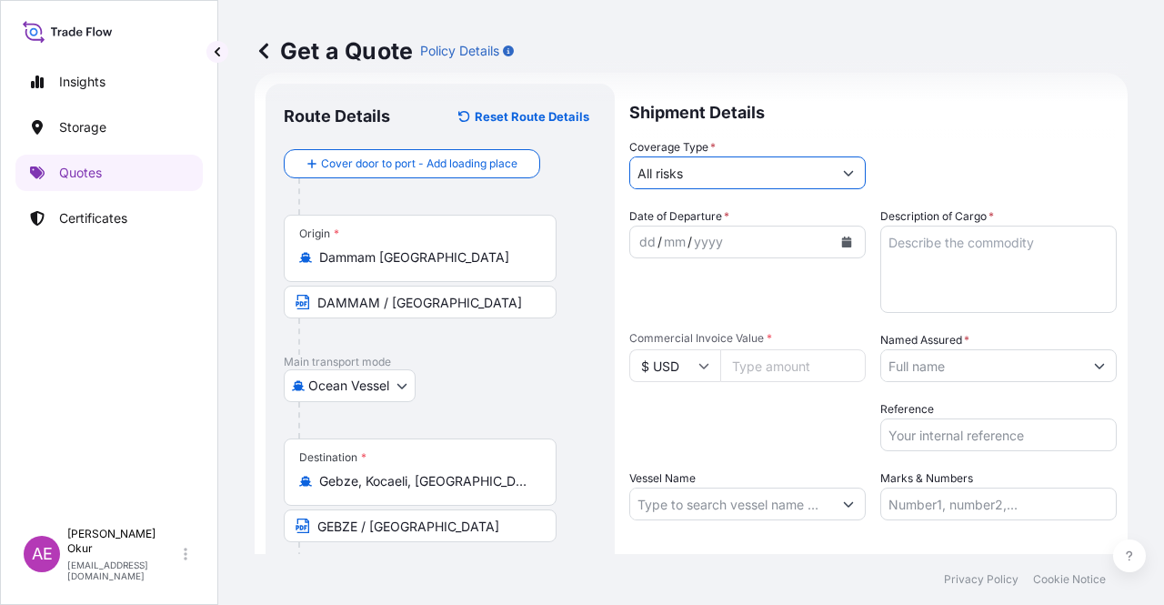
click at [641, 236] on div "dd" at bounding box center [647, 242] width 20 height 22
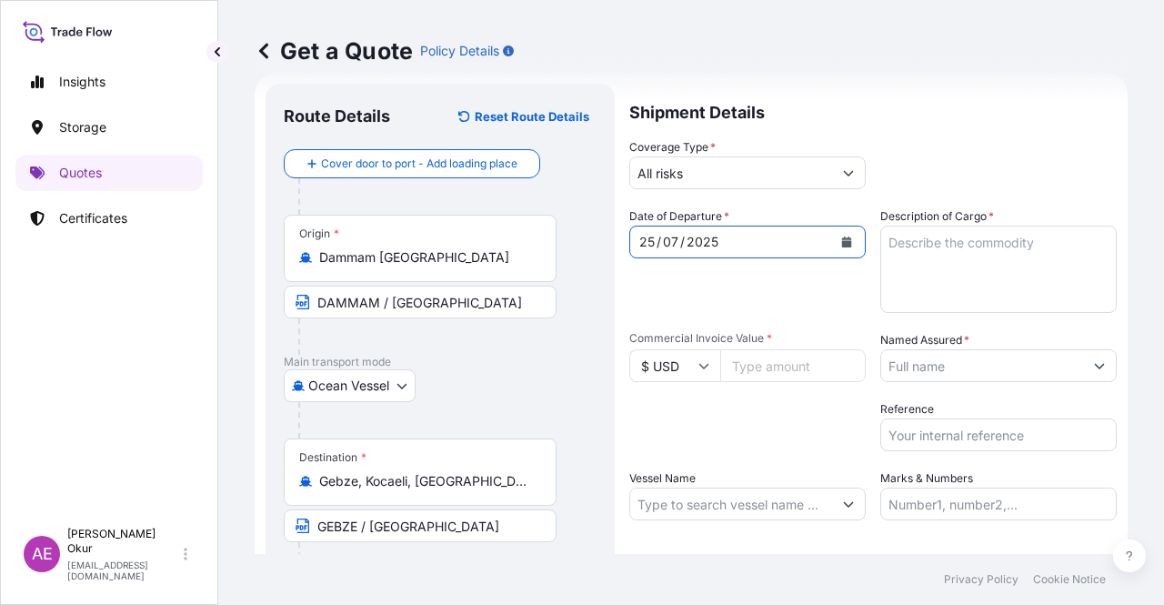
click at [957, 274] on textarea "Description of Cargo *" at bounding box center [998, 269] width 236 height 87
paste textarea "TALENE M2006 GY01 7037"
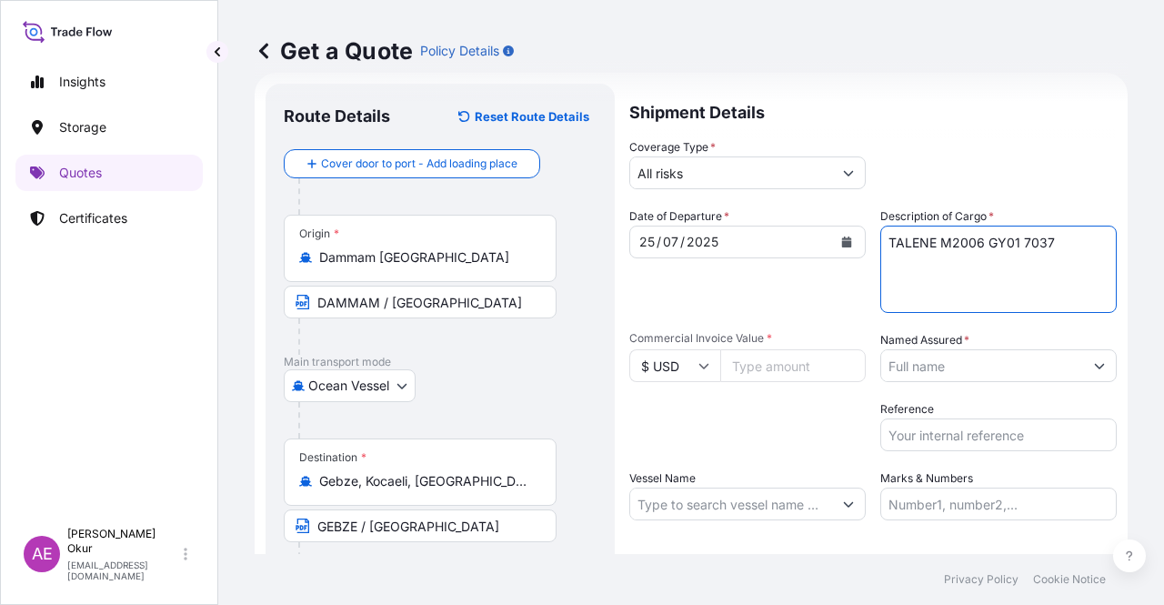
type textarea "TALENE M2006 GY01 7037"
click at [731, 362] on input "Commercial Invoice Value *" at bounding box center [792, 365] width 145 height 33
paste input "29109.04"
type input "29109.04"
click at [977, 346] on div "Named Assured *" at bounding box center [998, 356] width 236 height 51
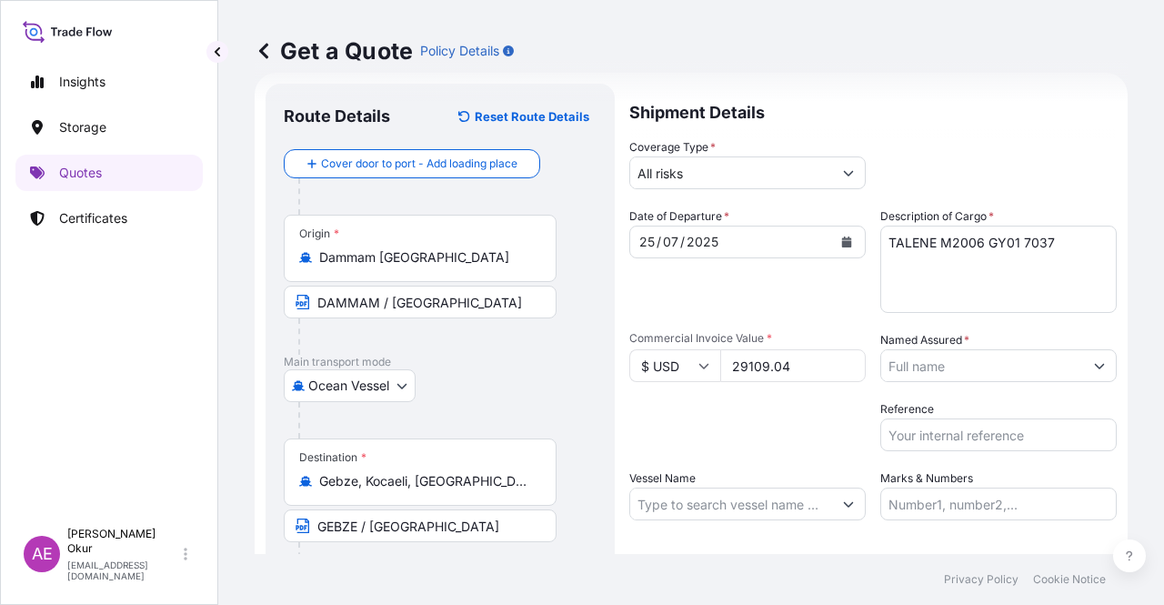
click at [973, 359] on input "Named Assured *" at bounding box center [982, 365] width 202 height 33
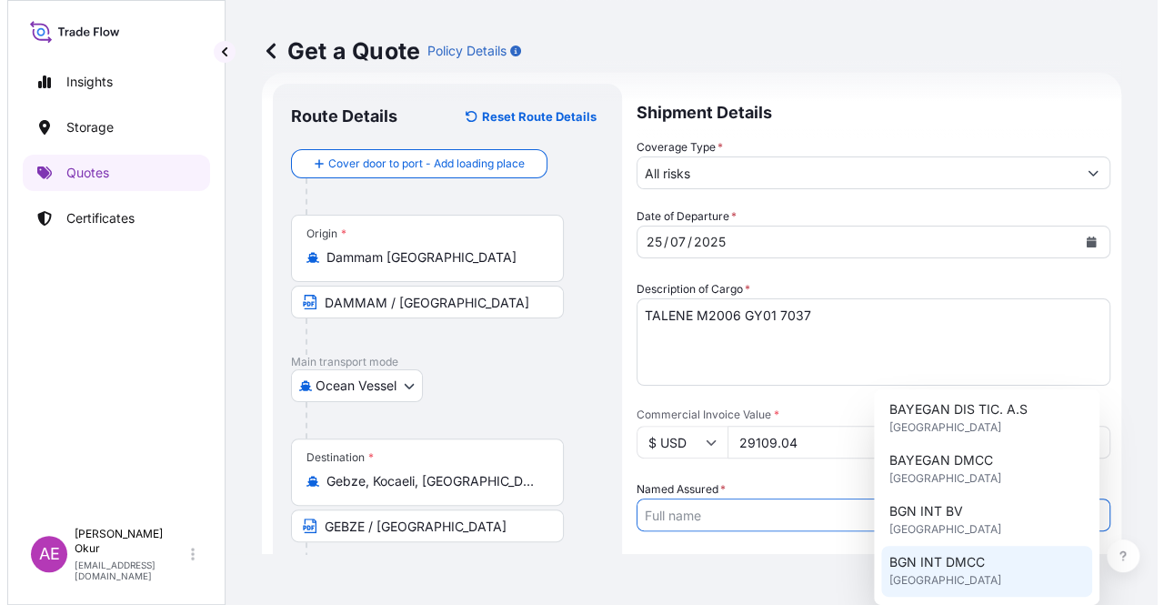
scroll to position [0, 0]
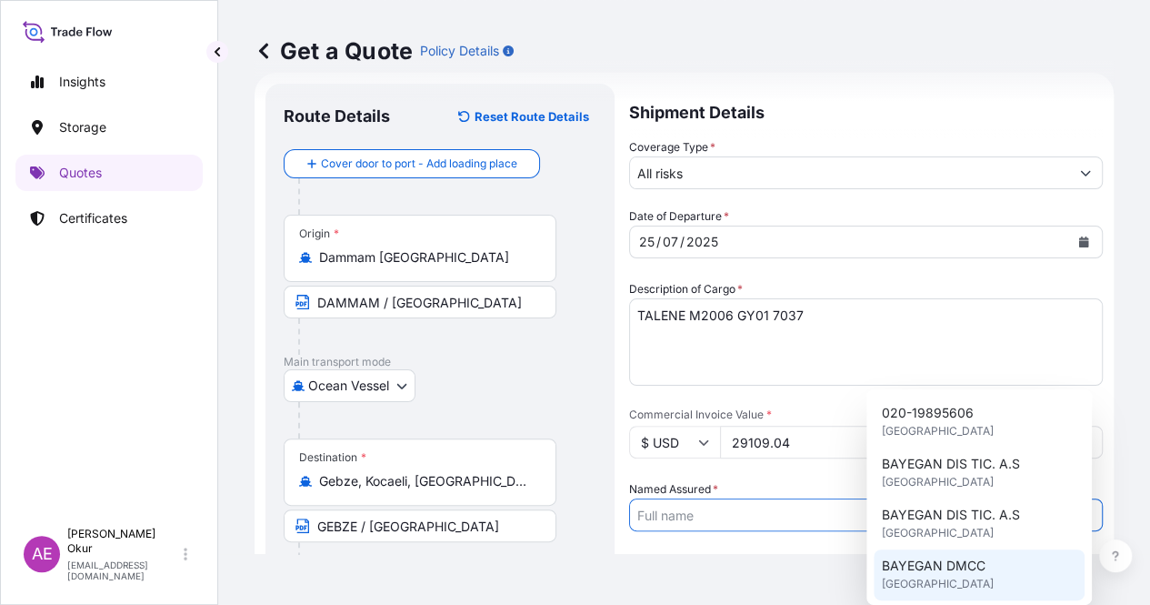
click at [964, 556] on span "BAYEGAN DMCC" at bounding box center [933, 565] width 104 height 18
type input "BAYEGAN DMCC"
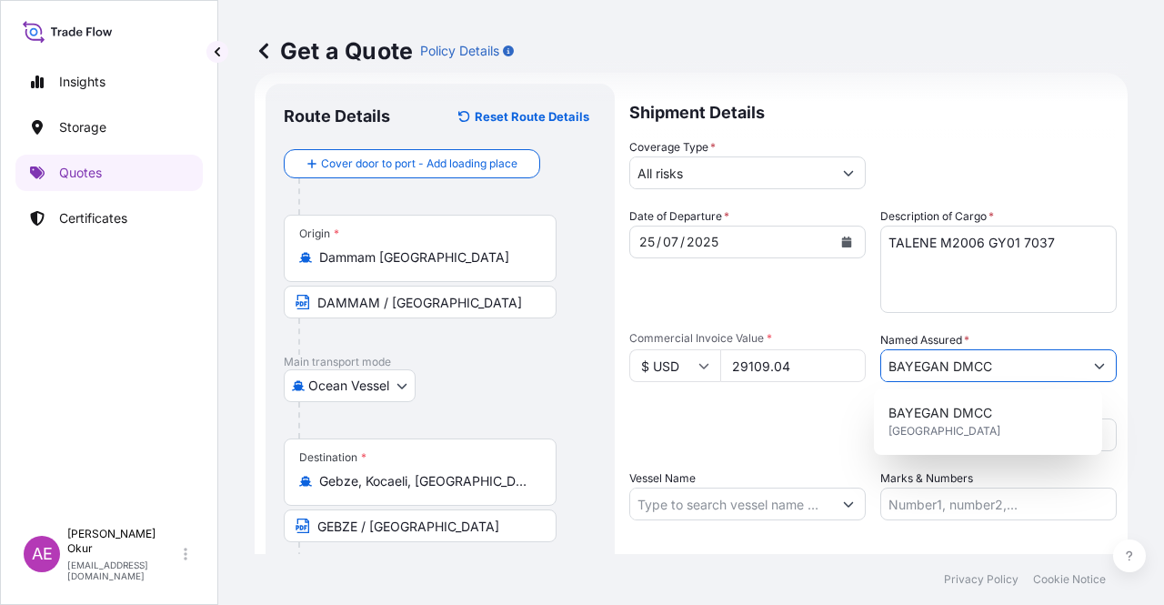
click at [747, 501] on input "Vessel Name" at bounding box center [731, 503] width 202 height 33
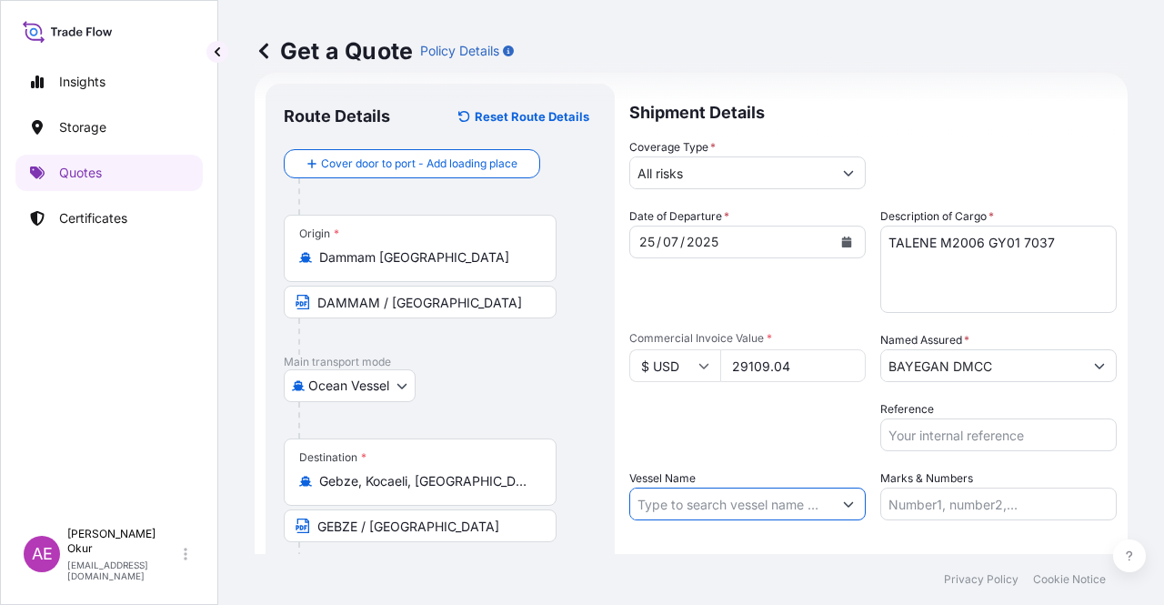
paste input "GULF BARAKAH"
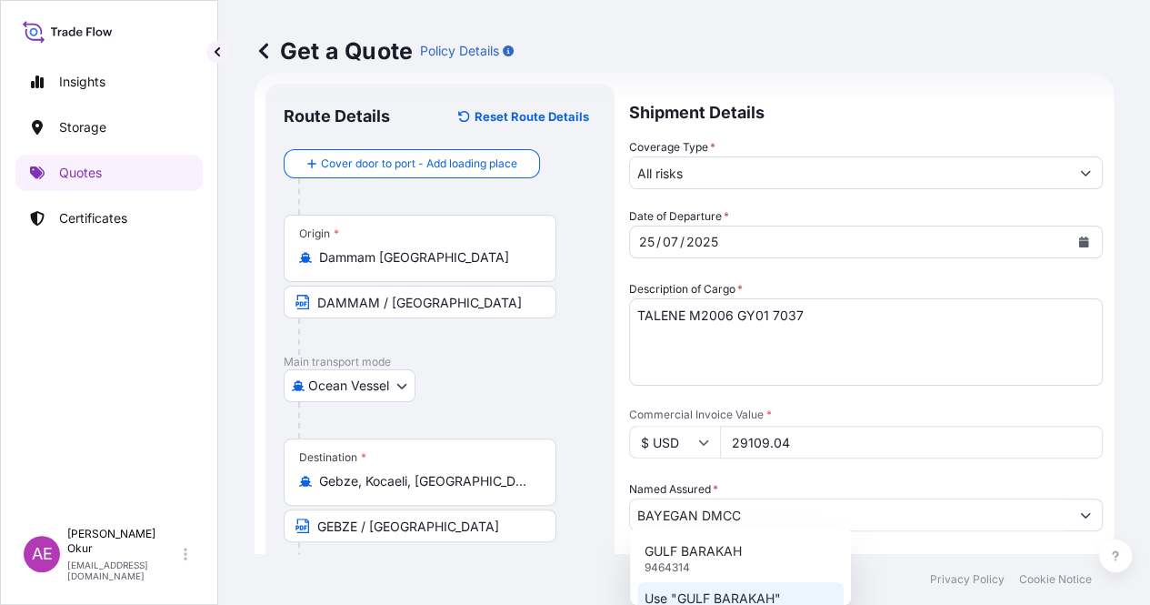
click at [734, 597] on p "Use "GULF BARAKAH"" at bounding box center [713, 598] width 136 height 18
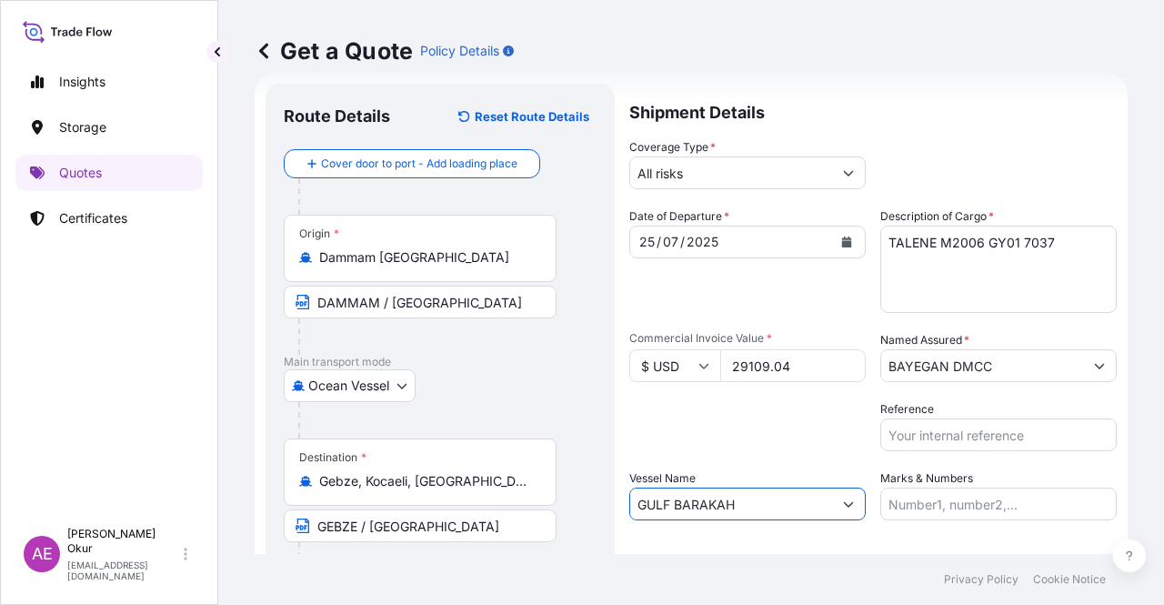
type input "GULF BARAKAH"
click at [942, 496] on input "Marks & Numbers" at bounding box center [998, 503] width 236 height 33
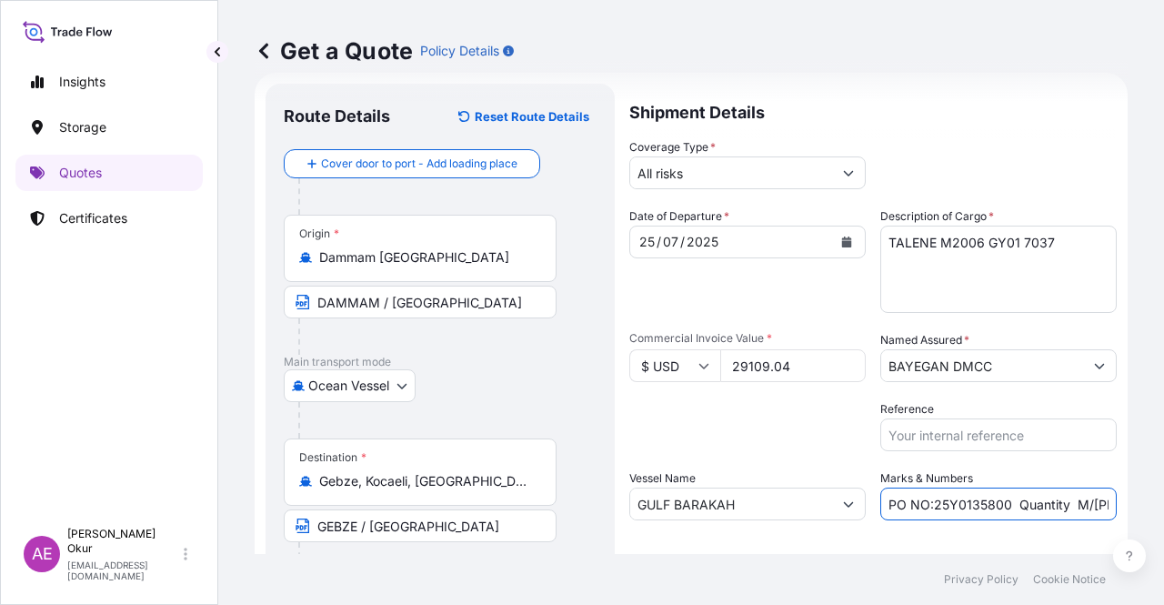
drag, startPoint x: 927, startPoint y: 500, endPoint x: 998, endPoint y: 507, distance: 71.3
click at [998, 507] on input "PO NO:25Y0135800 Quantity M/[PERSON_NAME]: 495,000 Premium: USD 57,03" at bounding box center [998, 503] width 236 height 33
paste input "02"
drag, startPoint x: 1040, startPoint y: 512, endPoint x: 1087, endPoint y: 512, distance: 46.4
click at [1087, 512] on input "PO NO:25Y0025800 Quantity M/[PERSON_NAME]: 495,000 Premium: USD 57,03" at bounding box center [998, 503] width 236 height 33
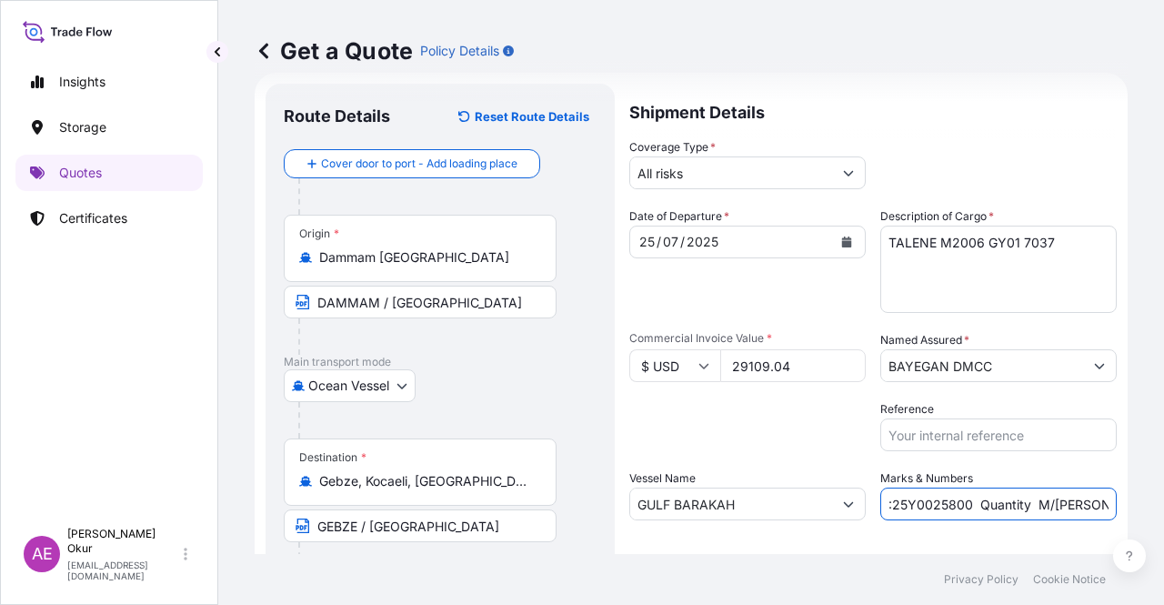
click at [1037, 506] on input "PO NO:25Y0025800 Quantity M/[PERSON_NAME]: 495,000 Premium: USD 57,03" at bounding box center [998, 503] width 236 height 33
drag, startPoint x: 1077, startPoint y: 504, endPoint x: 1111, endPoint y: 506, distance: 34.6
click at [1111, 506] on form "Route Details Reset Route Details Cover door to port - Add loading place Place …" at bounding box center [691, 370] width 873 height 594
click at [956, 506] on input "PO NO:25Y0025800 Quantity M/[PERSON_NAME]: 495,000 Premium: USD 57,03" at bounding box center [998, 503] width 236 height 33
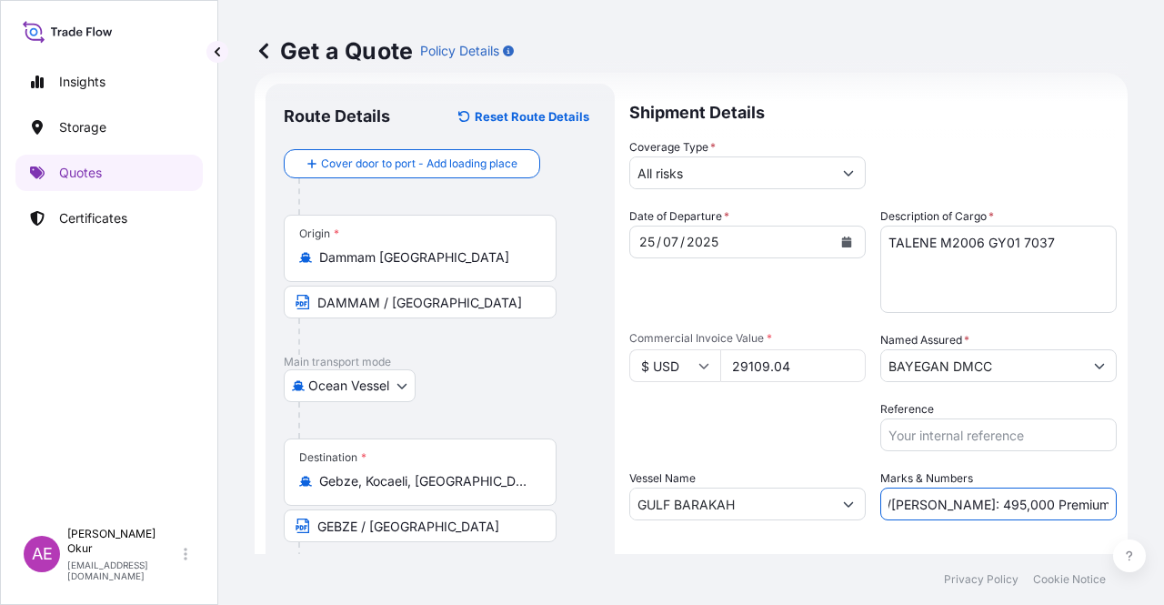
drag, startPoint x: 917, startPoint y: 502, endPoint x: 967, endPoint y: 505, distance: 50.1
click at [967, 505] on input "PO NO:25Y0025800 Quantity M/[PERSON_NAME]: 495,000 Premium: USD 57,03" at bounding box center [998, 503] width 236 height 33
paste input "24,75"
drag, startPoint x: 1077, startPoint y: 506, endPoint x: 1163, endPoint y: 515, distance: 86.8
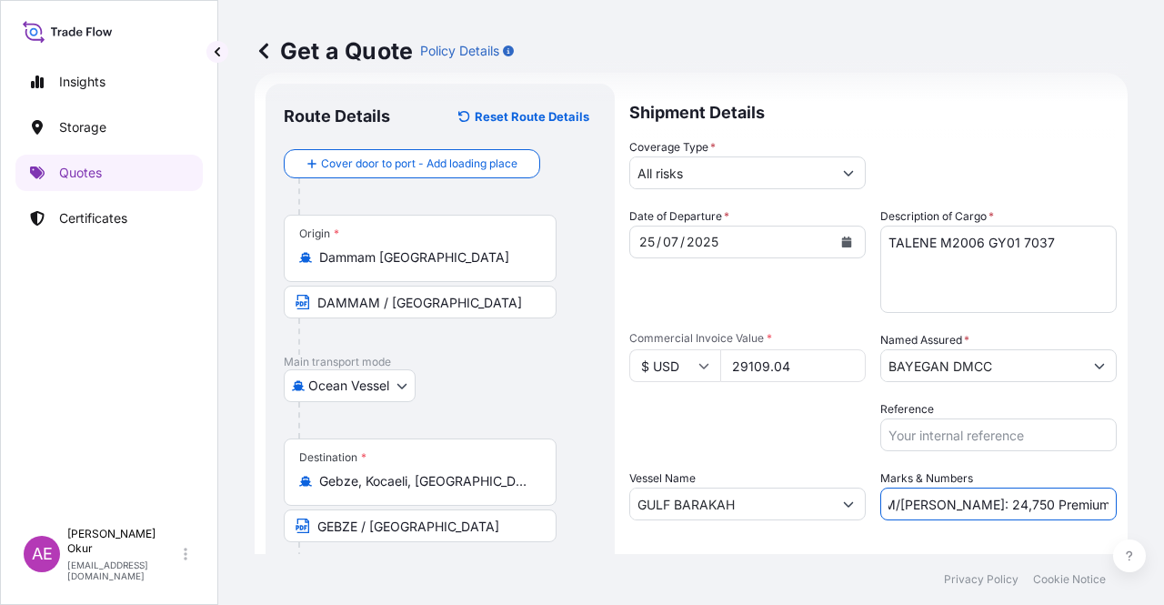
click at [1163, 515] on div "Get a Quote Policy Details Route Details Reset Route Details Cover door to port…" at bounding box center [691, 277] width 946 height 554
click at [1068, 502] on input "PO NO:25Y0025800 Quantity M/[PERSON_NAME]: 24,750 Premium: USD 57,03" at bounding box center [998, 503] width 236 height 33
drag, startPoint x: 1060, startPoint y: 503, endPoint x: 1125, endPoint y: 505, distance: 64.6
click at [1122, 501] on div "Get a Quote Policy Details Route Details Reset Route Details Cover door to port…" at bounding box center [691, 277] width 946 height 554
paste input "3,20"
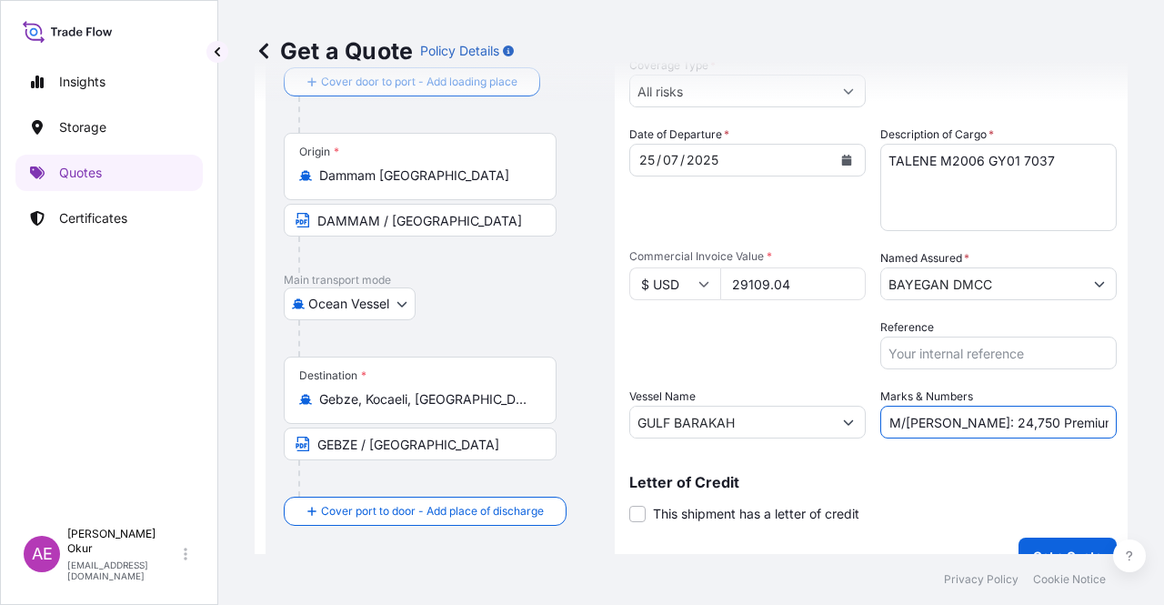
scroll to position [141, 0]
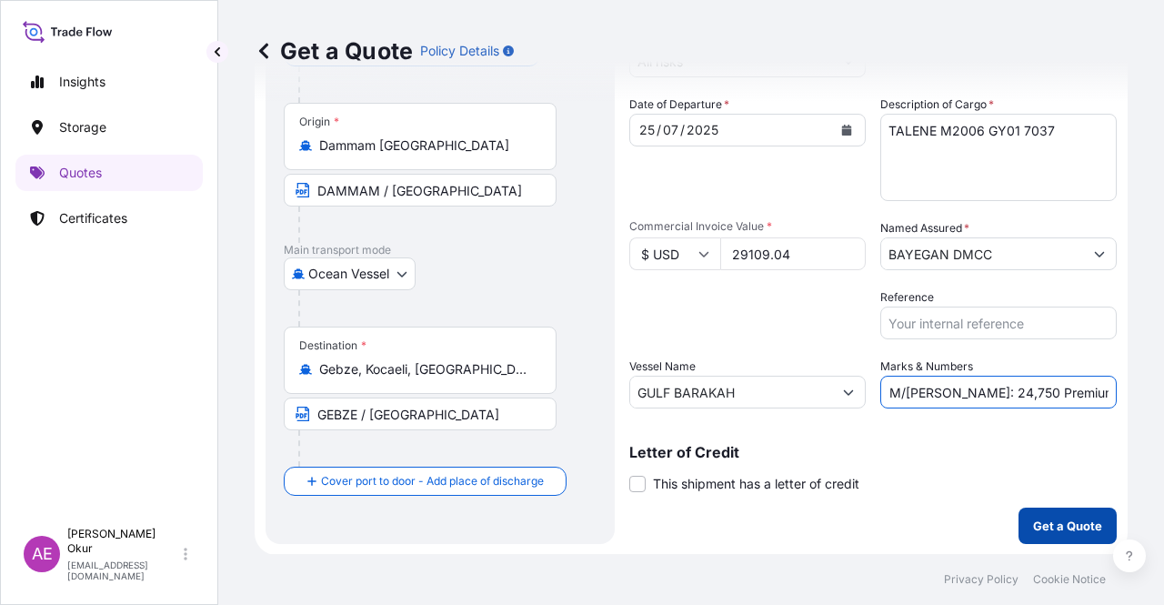
type input "PO NO:25Y0025800 Quantity M/[PERSON_NAME]: 24,750 Premium: USD 3,20"
click at [1033, 526] on p "Get a Quote" at bounding box center [1067, 525] width 69 height 18
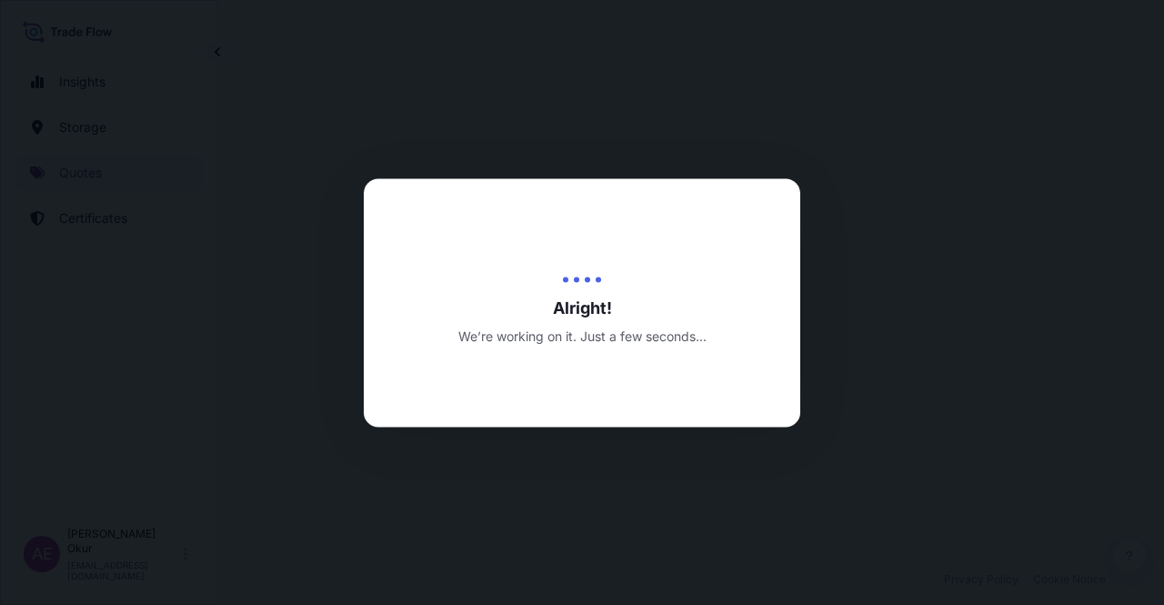
select select "Ocean Vessel"
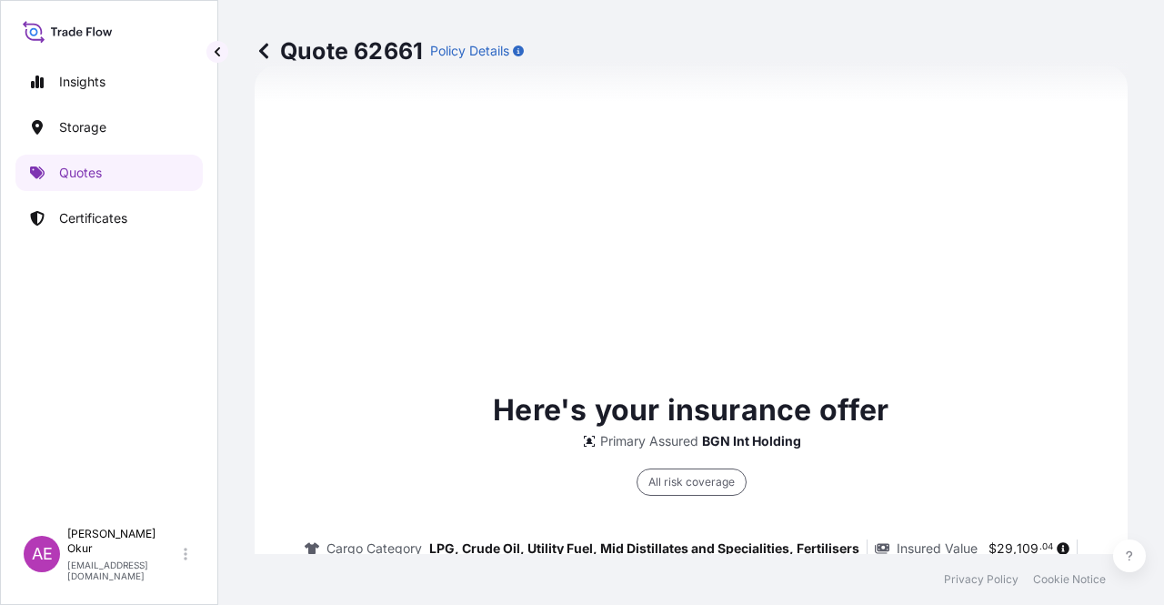
scroll to position [1267, 0]
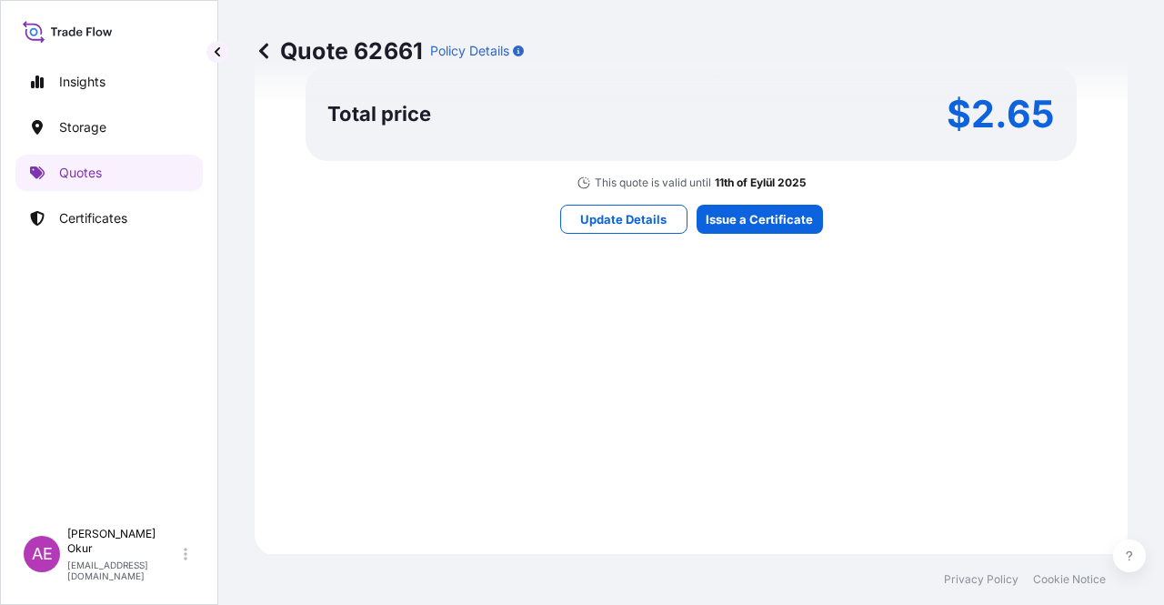
drag, startPoint x: 761, startPoint y: 239, endPoint x: 762, endPoint y: 227, distance: 11.9
click at [761, 237] on div "Here's your insurance offer Primary Assured BGN Int Holding All risk coverage C…" at bounding box center [691, 2] width 822 height 1058
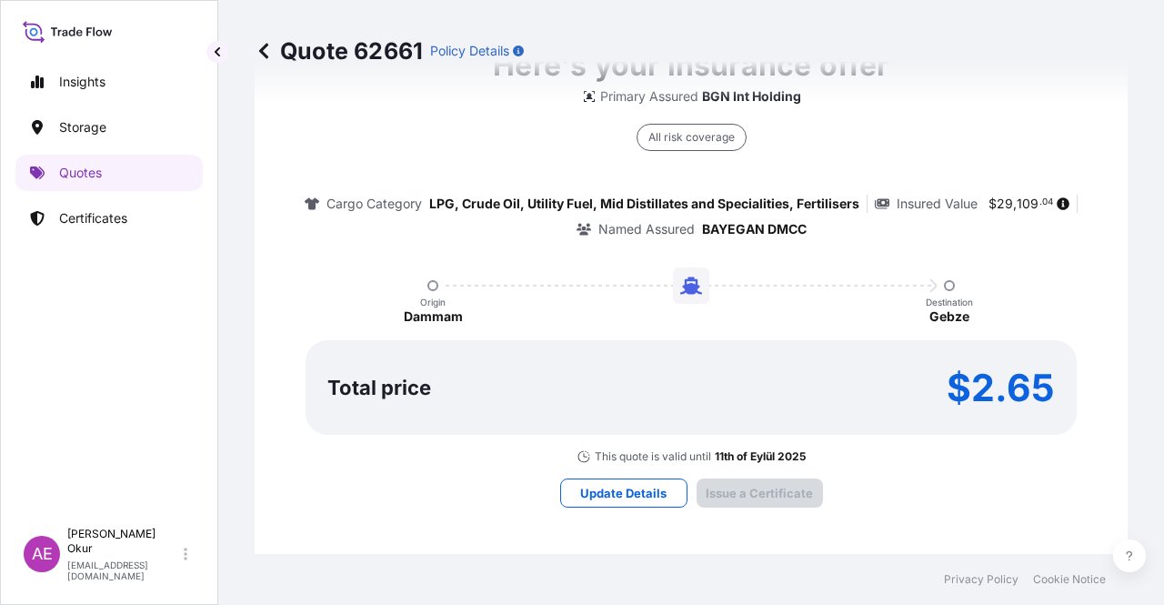
type input "[DATE]"
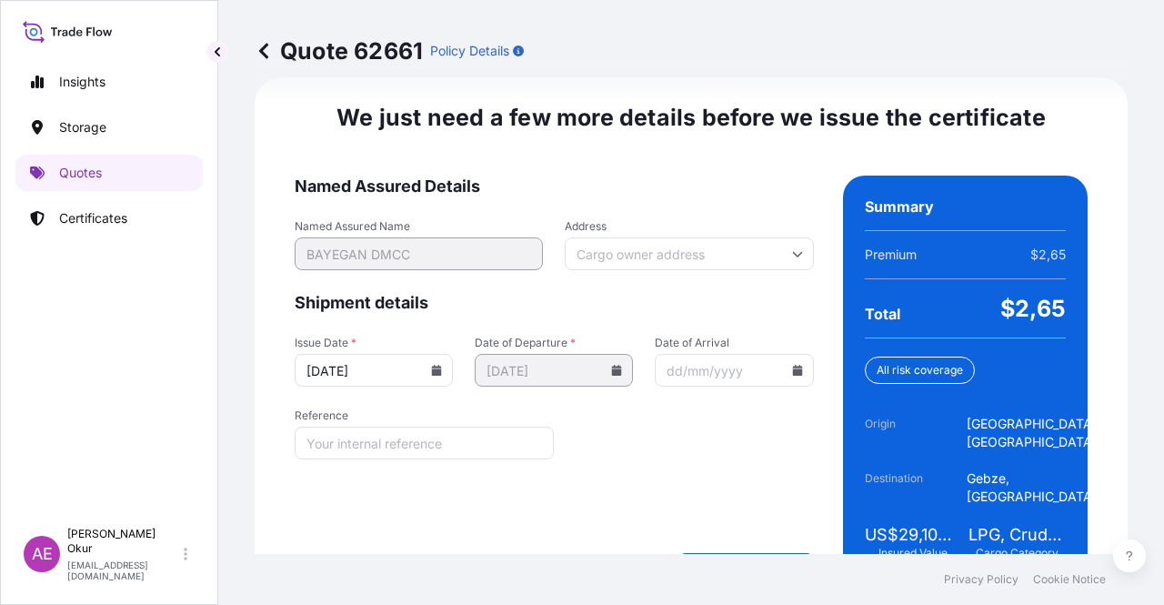
scroll to position [2324, 0]
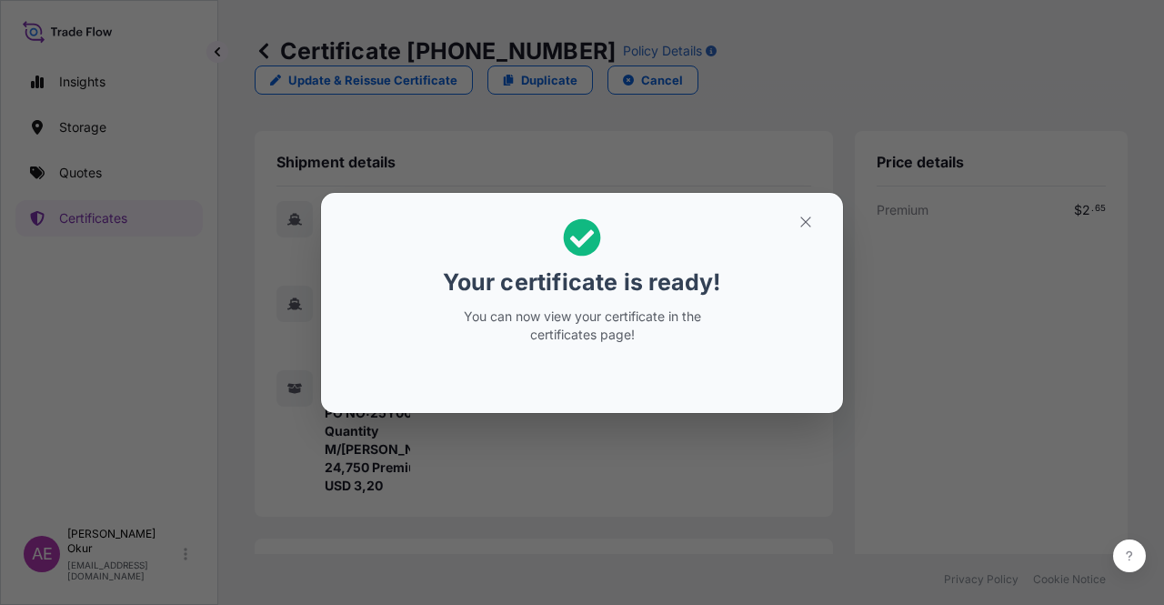
click at [806, 226] on icon "button" at bounding box center [805, 222] width 16 height 16
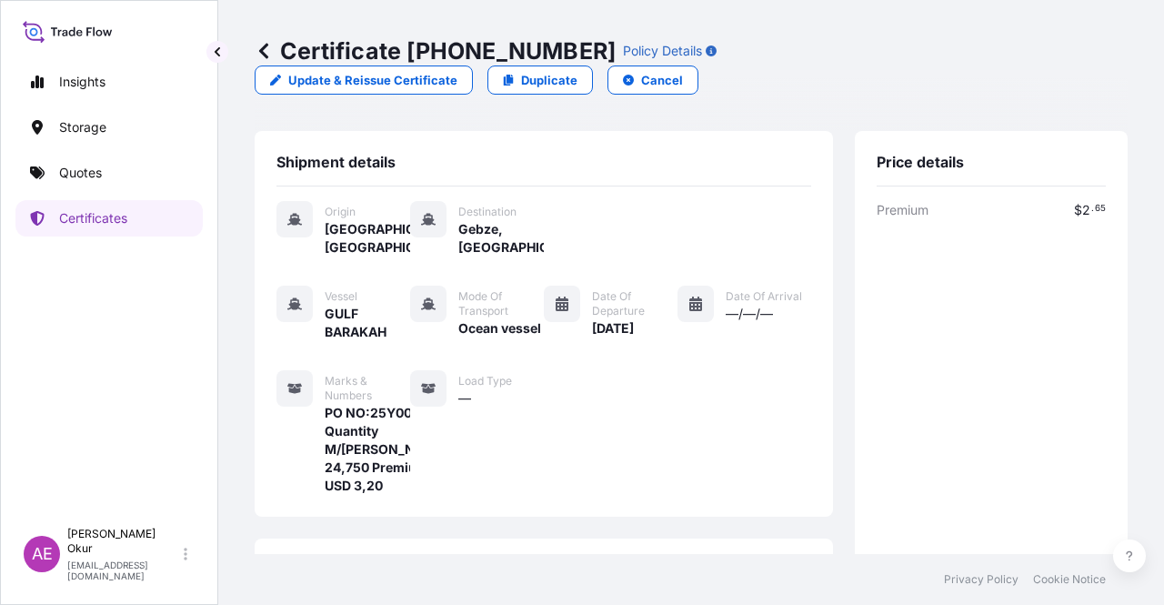
scroll to position [436, 0]
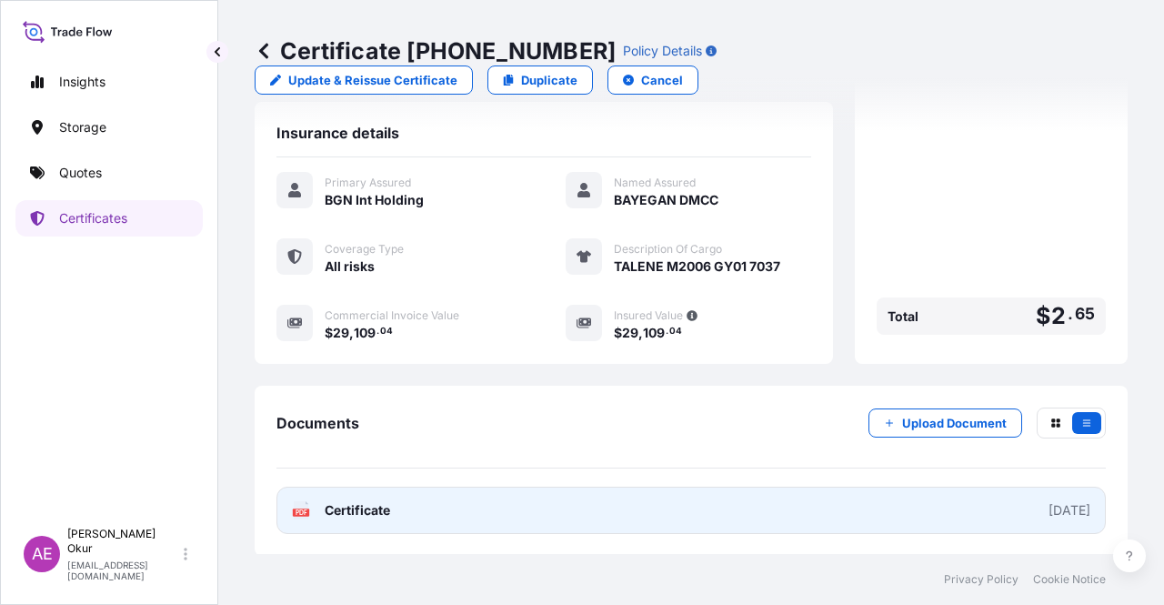
click at [350, 506] on span "Certificate" at bounding box center [357, 510] width 65 height 18
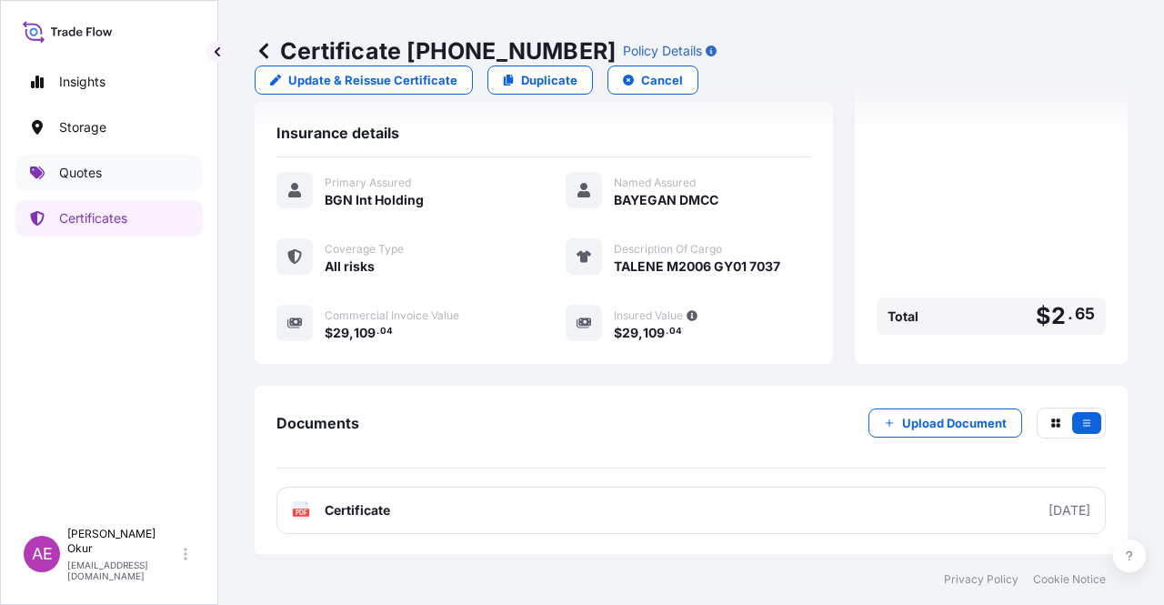
click at [111, 174] on link "Quotes" at bounding box center [108, 173] width 187 height 36
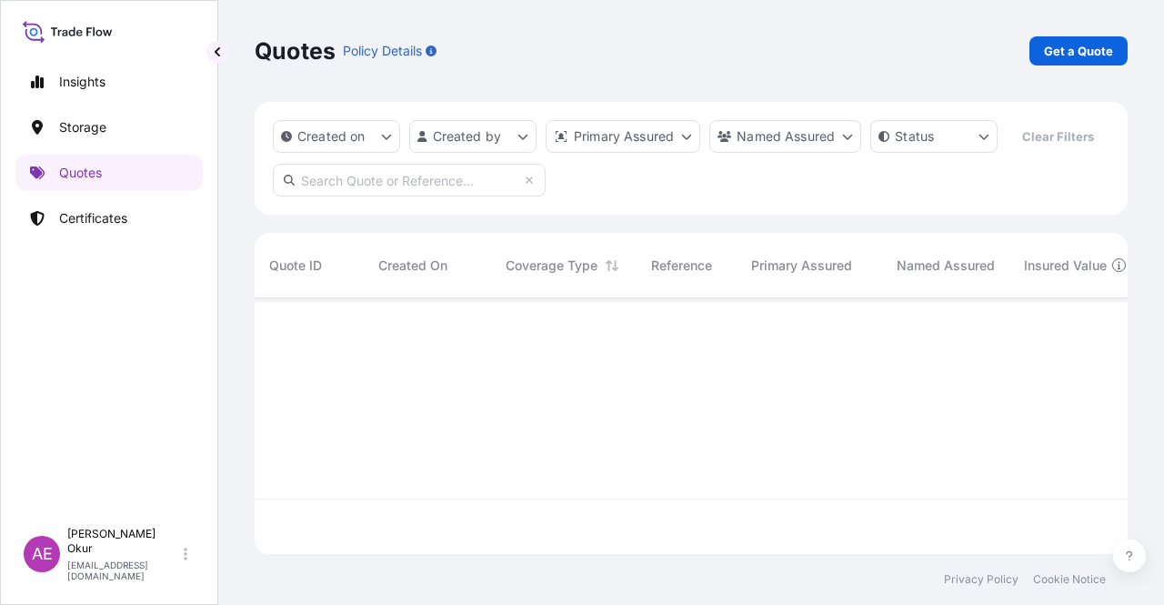
scroll to position [252, 858]
click at [1052, 53] on p "Get a Quote" at bounding box center [1078, 51] width 69 height 18
select select "Ocean Vessel"
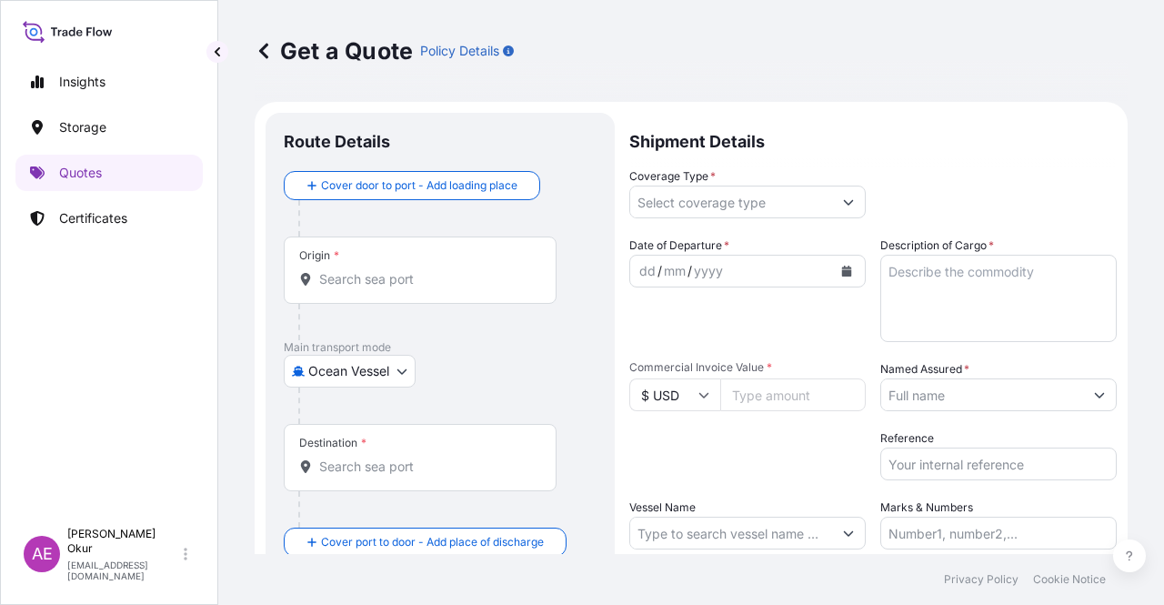
scroll to position [29, 0]
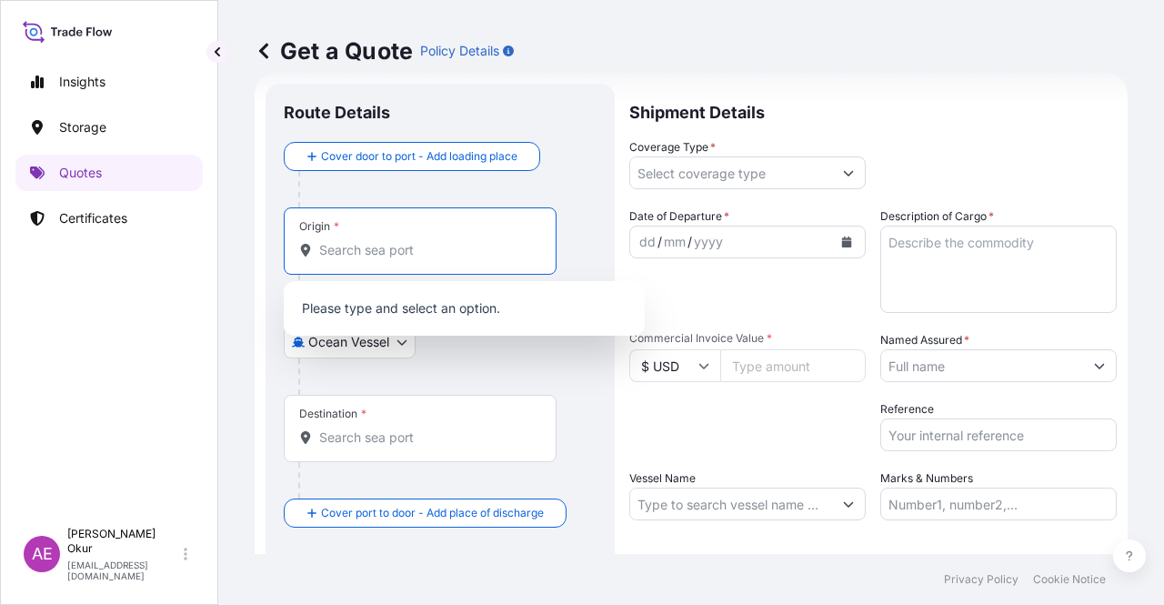
click at [440, 241] on input "Origin *" at bounding box center [426, 250] width 215 height 18
paste input "JUBAIL"
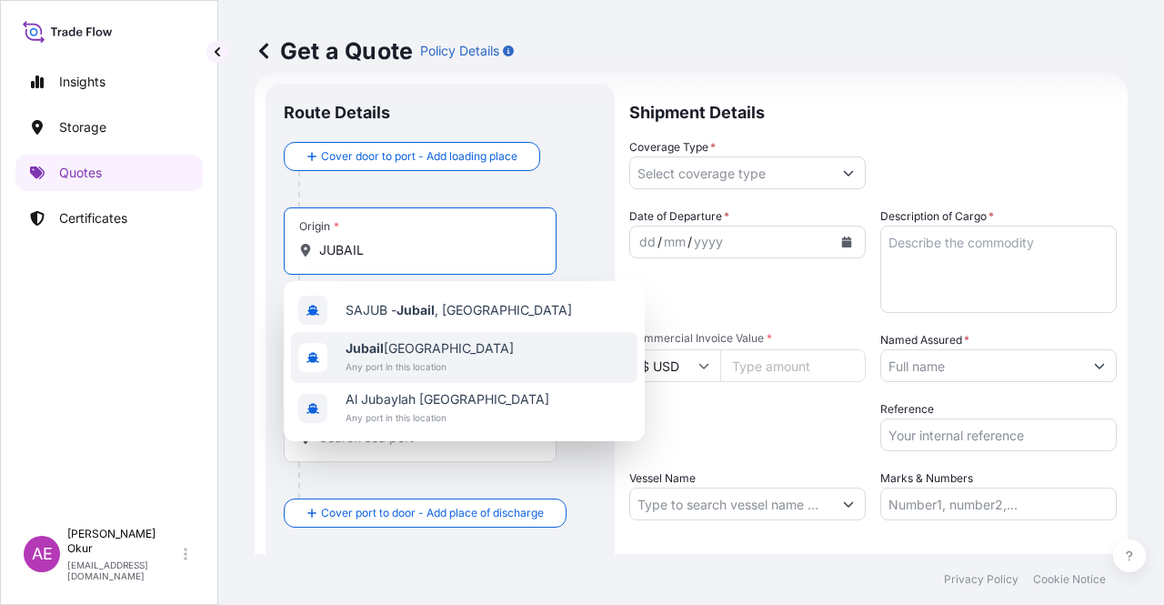
click at [404, 353] on span "Jubail [GEOGRAPHIC_DATA]" at bounding box center [430, 348] width 168 height 18
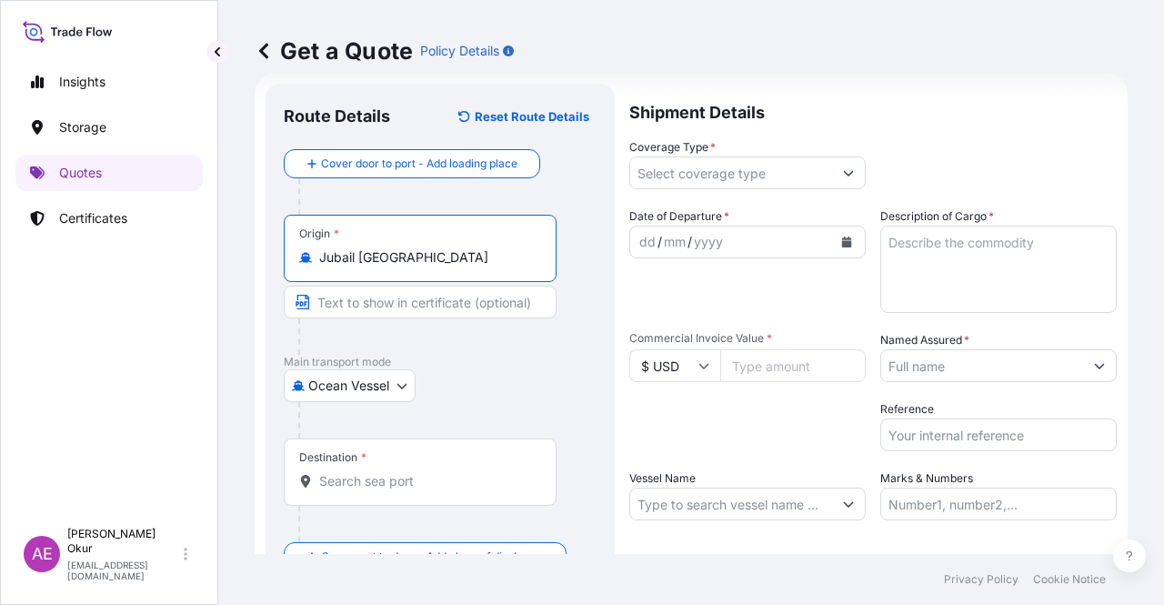
type input "Jubail [GEOGRAPHIC_DATA]"
click at [377, 316] on input "Text to appear on certificate" at bounding box center [420, 302] width 273 height 33
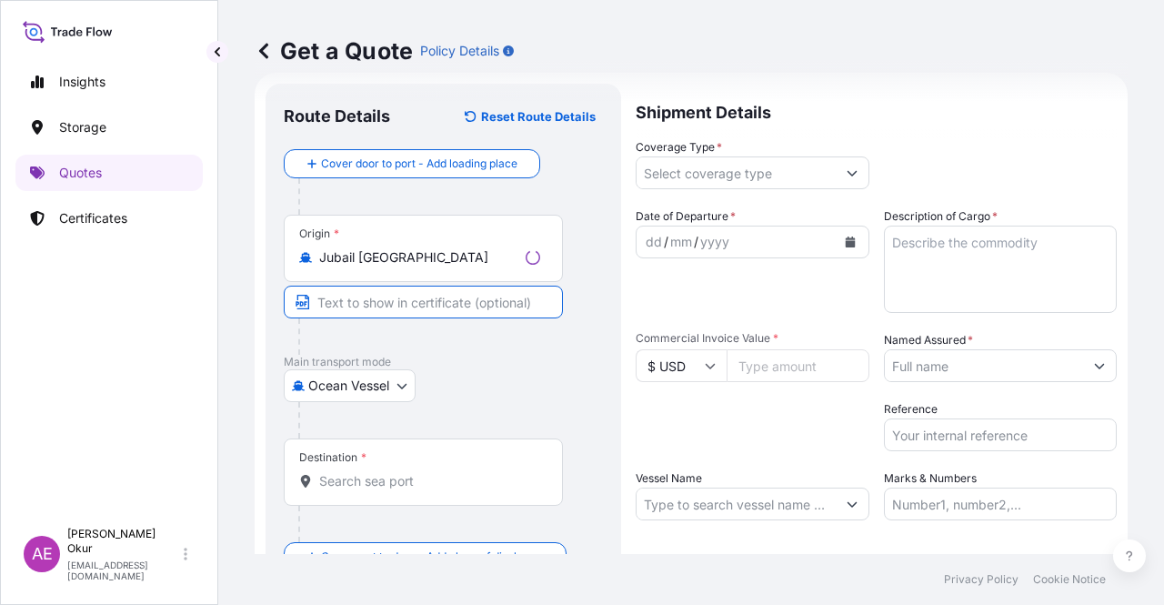
paste input "JUBAIL"
type input "JUBAIL / [GEOGRAPHIC_DATA]"
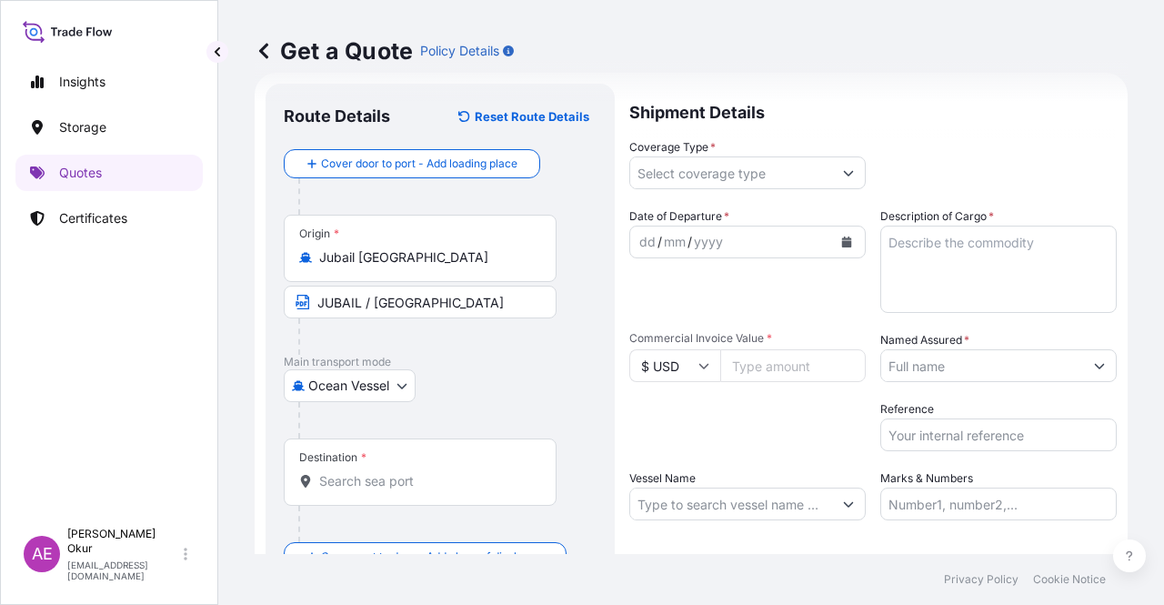
click at [364, 464] on div "Destination *" at bounding box center [420, 471] width 273 height 67
click at [364, 472] on input "Destination *" at bounding box center [426, 481] width 215 height 18
paste input "ISKENDERUN"
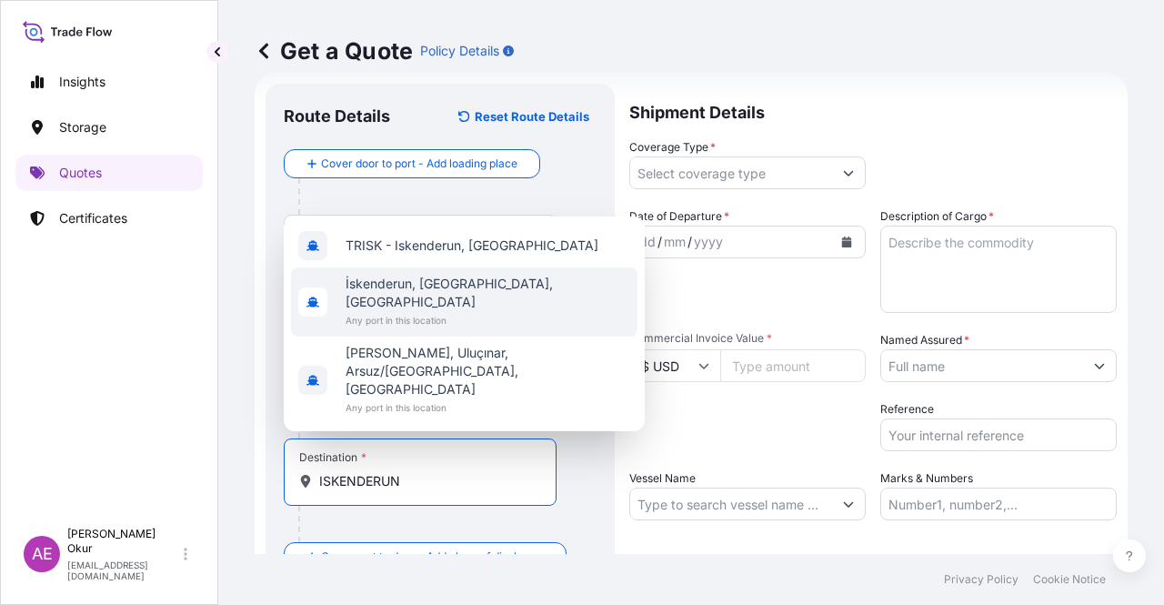
click at [396, 329] on span "Any port in this location" at bounding box center [488, 320] width 285 height 18
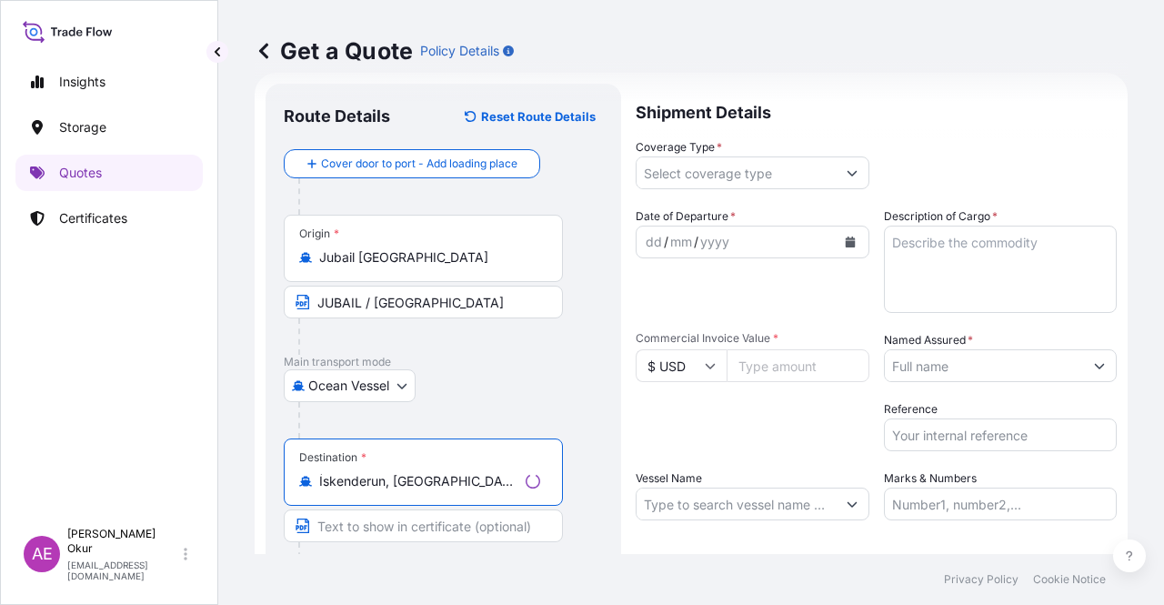
type input "İskenderun, [GEOGRAPHIC_DATA], [GEOGRAPHIC_DATA]"
click at [386, 519] on input "Text to appear on certificate" at bounding box center [423, 525] width 279 height 33
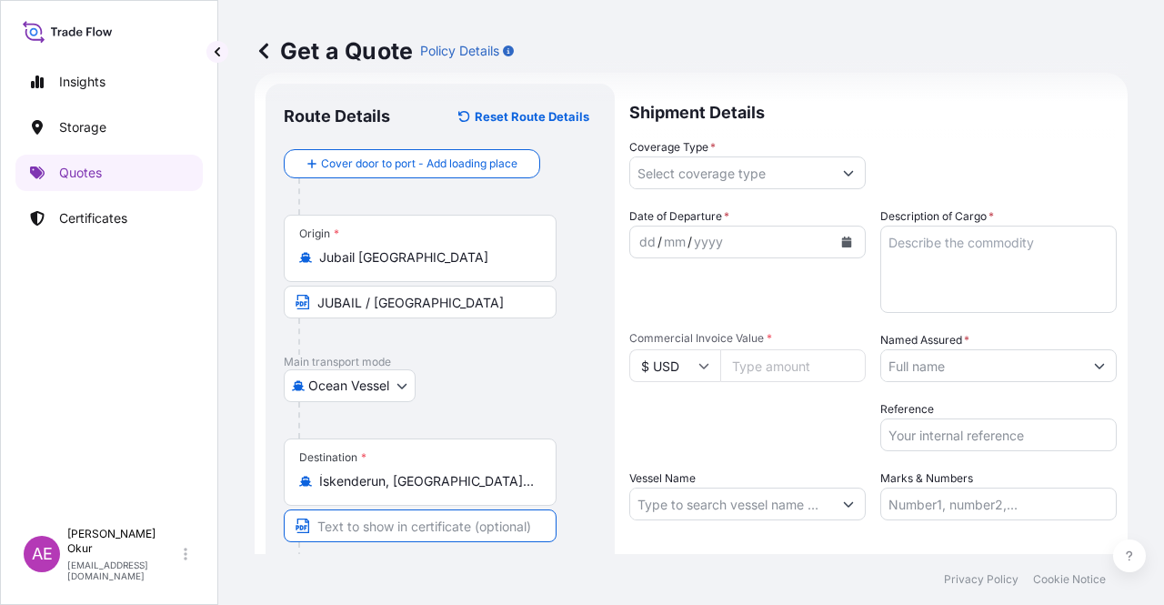
type input "ISKENDERUN / [GEOGRAPHIC_DATA]"
click at [743, 173] on input "Coverage Type *" at bounding box center [731, 172] width 202 height 33
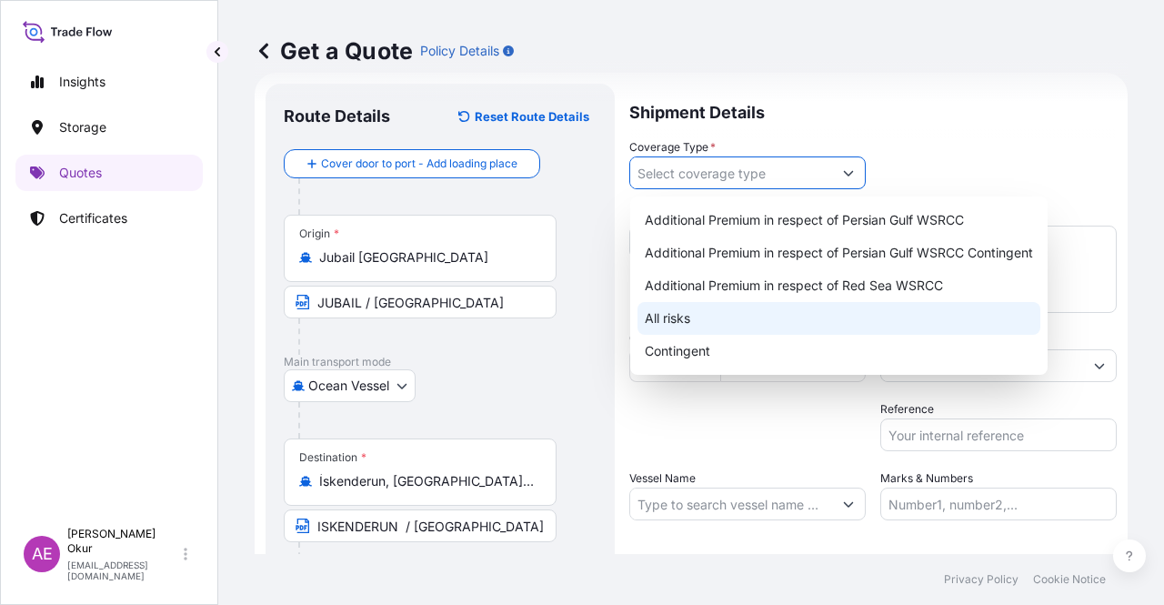
click at [693, 318] on div "All risks" at bounding box center [838, 318] width 403 height 33
type input "All risks"
click at [673, 320] on div "All risks" at bounding box center [838, 318] width 403 height 33
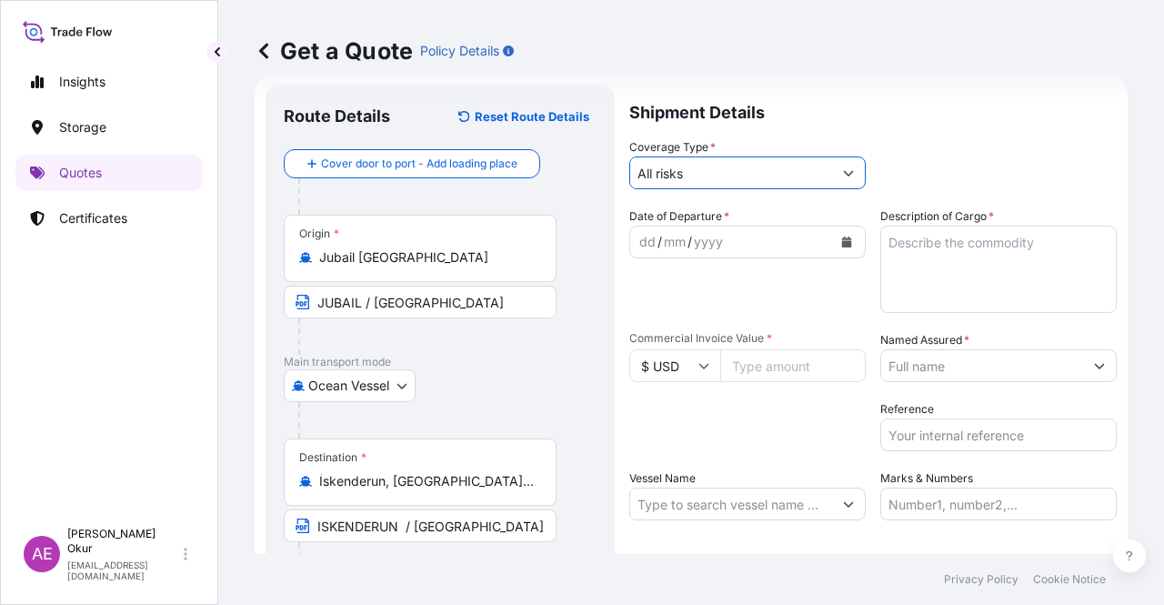
click at [644, 238] on div "dd" at bounding box center [647, 242] width 20 height 22
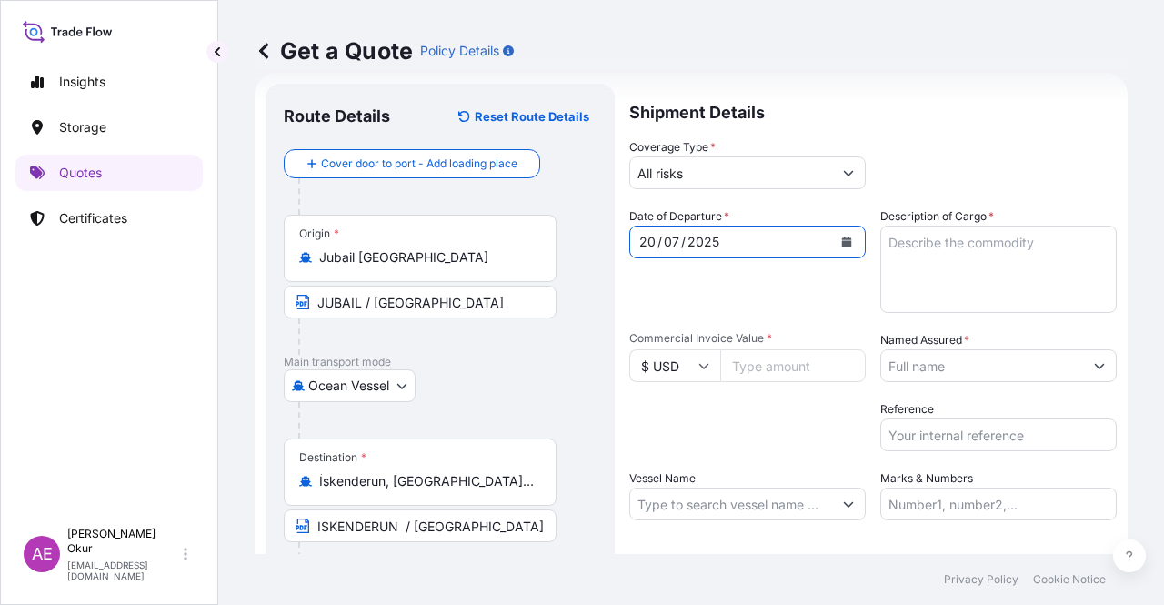
click at [948, 285] on textarea "Description of Cargo *" at bounding box center [998, 269] width 236 height 87
paste textarea "PPH1045"
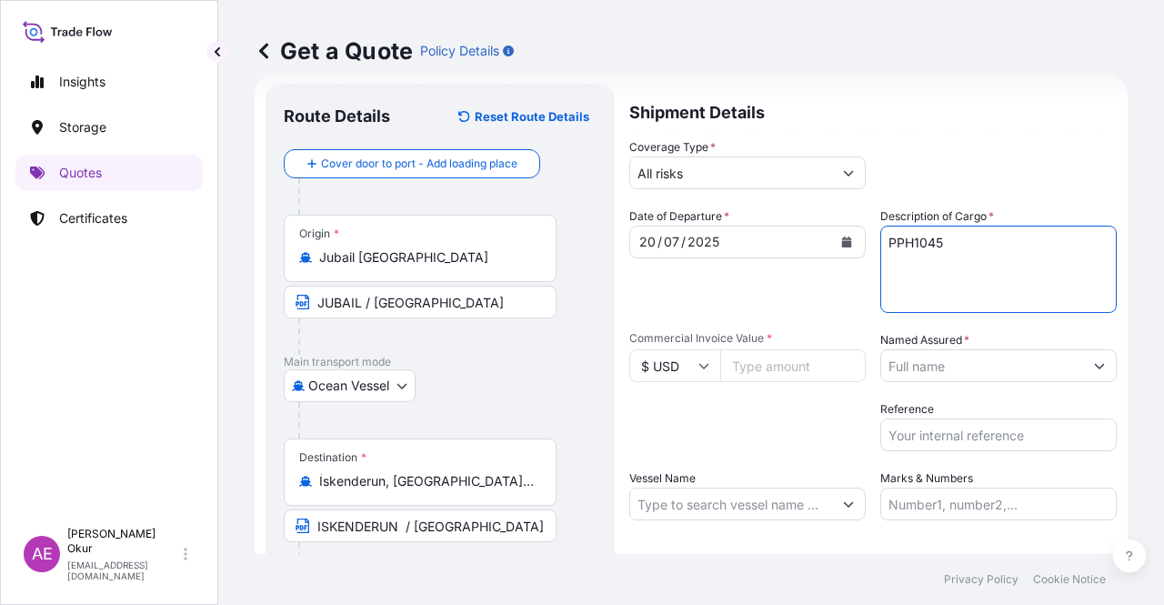
type textarea "PPH1045"
click at [767, 361] on input "Commercial Invoice Value *" at bounding box center [792, 365] width 145 height 33
paste input "316082.25"
type input "316082.25"
click at [1030, 354] on input "Named Assured *" at bounding box center [982, 365] width 202 height 33
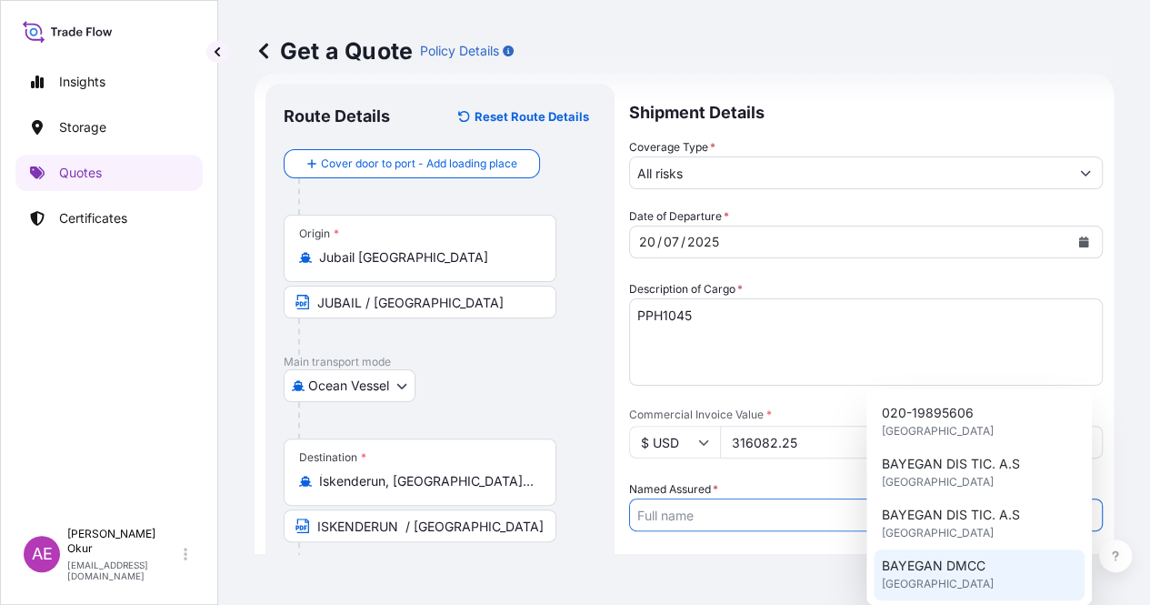
click at [941, 585] on span "[GEOGRAPHIC_DATA]" at bounding box center [937, 584] width 112 height 18
type input "BAYEGAN DMCC"
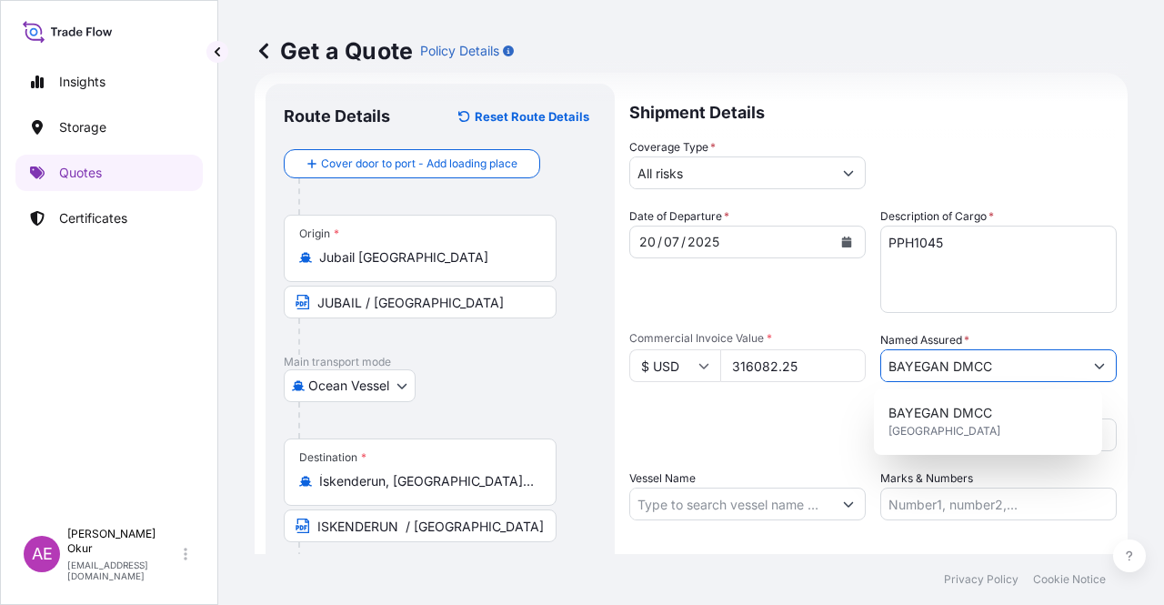
click at [721, 513] on input "Vessel Name" at bounding box center [731, 503] width 202 height 33
paste input "SPIL CITRA"
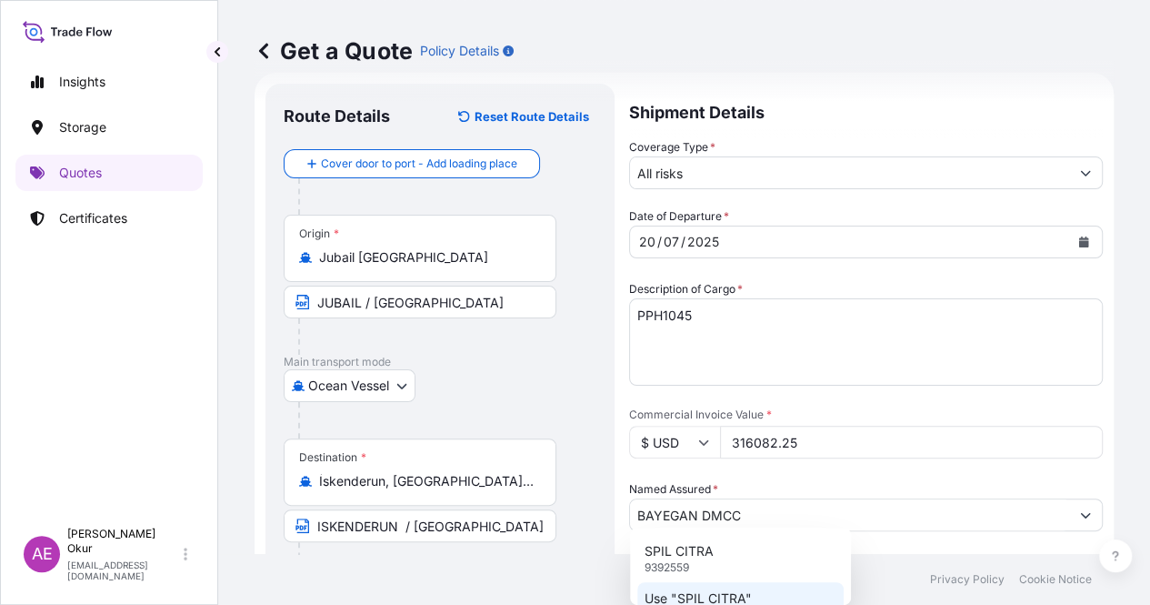
click at [709, 599] on p "Use "SPIL CITRA"" at bounding box center [698, 598] width 107 height 18
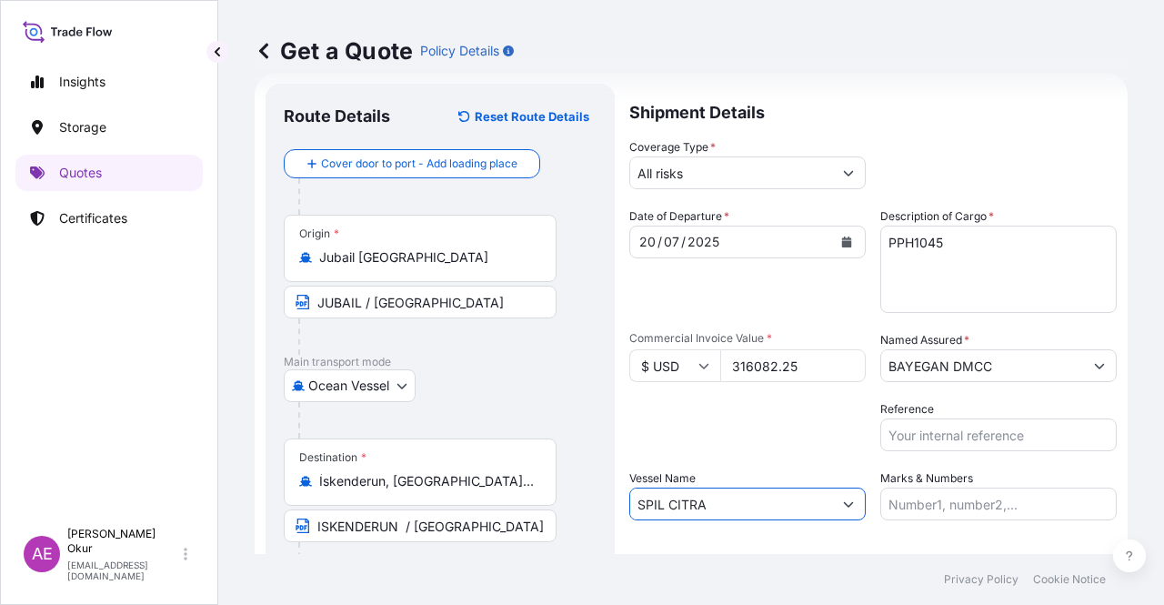
type input "SPIL CITRA"
click at [931, 500] on input "Marks & Numbers" at bounding box center [998, 503] width 236 height 33
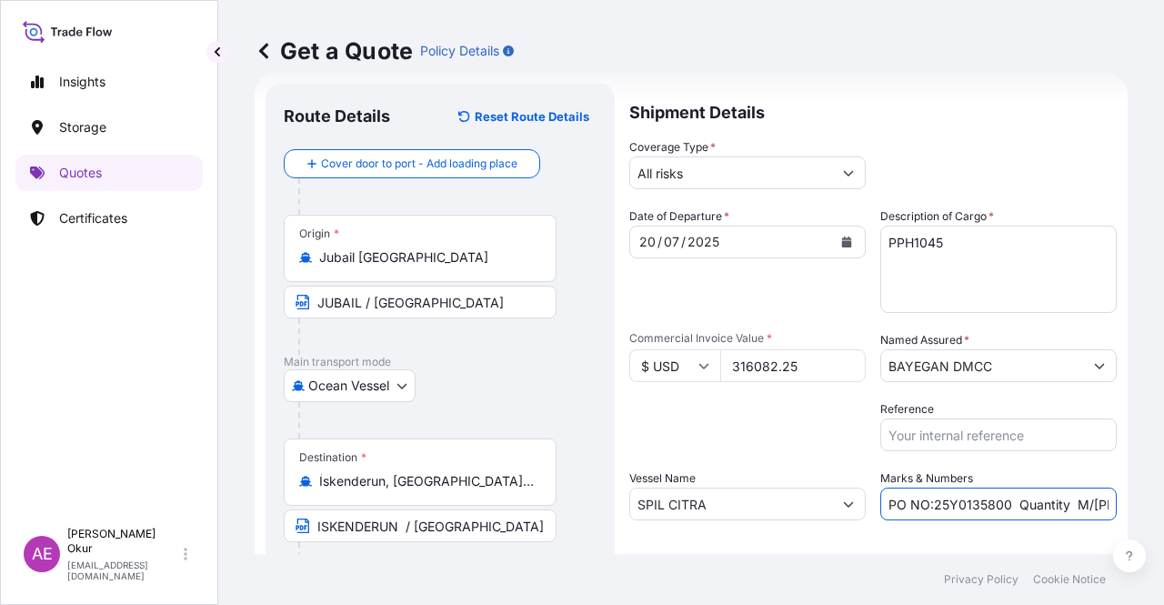
click at [923, 504] on input "PO NO:25Y0135800 Quantity M/[PERSON_NAME]: 495,000 Premium: USD 57,03" at bounding box center [998, 503] width 236 height 33
drag, startPoint x: 927, startPoint y: 503, endPoint x: 1003, endPoint y: 506, distance: 76.5
click at [1003, 506] on input "PO NO:25Y0135800 Quantity M/[PERSON_NAME]: 495,000 Premium: USD 57,03" at bounding box center [998, 503] width 236 height 33
paste input "672"
drag, startPoint x: 1048, startPoint y: 500, endPoint x: 1120, endPoint y: 505, distance: 72.9
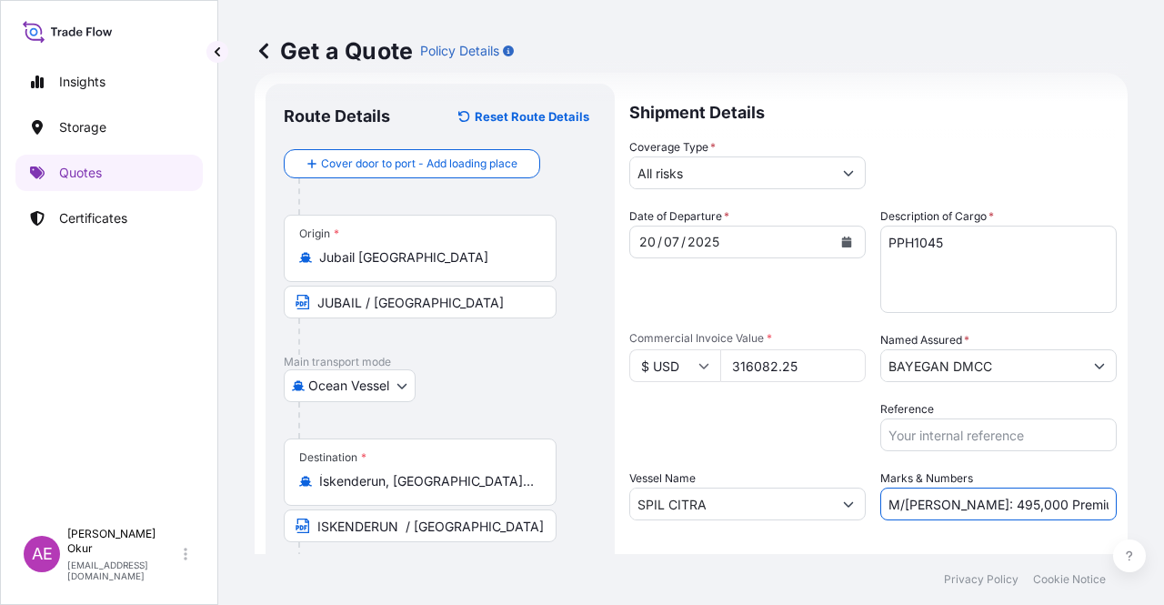
click at [1120, 505] on div "Get a Quote Policy Details Route Details Reset Route Details Cover door to port…" at bounding box center [691, 277] width 946 height 554
click at [1033, 507] on input "PO NO:25Y0167200 Quantity M/[PERSON_NAME]: 495,000 Premium: USD 57,03" at bounding box center [998, 503] width 236 height 33
drag, startPoint x: 952, startPoint y: 501, endPoint x: 967, endPoint y: 503, distance: 14.7
click at [967, 503] on input "PO NO:25Y0167200 Quantity M/[PERSON_NAME]: 495,000 Premium: USD 57,03" at bounding box center [998, 503] width 236 height 33
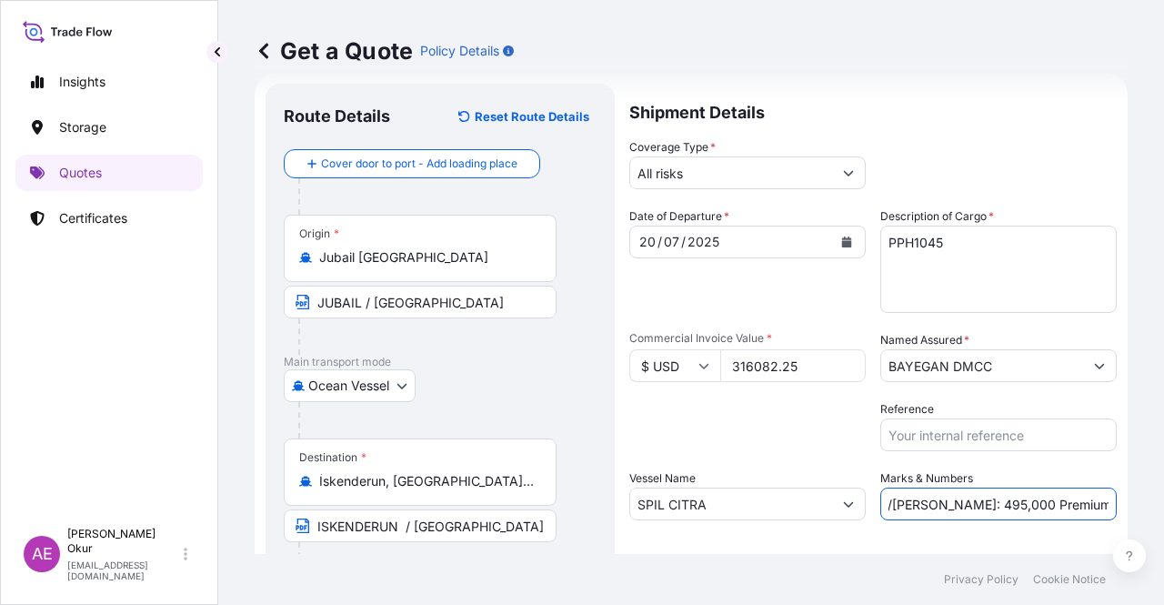
paste input "297"
drag, startPoint x: 1078, startPoint y: 505, endPoint x: 1163, endPoint y: 505, distance: 84.6
click at [1163, 505] on div "Get a Quote Policy Details Route Details Reset Route Details Cover door to port…" at bounding box center [691, 277] width 946 height 554
click at [1077, 502] on input "PO NO:25Y0167200 Quantity M/[PERSON_NAME]: 297,000 Premium: USD 57,03" at bounding box center [998, 503] width 236 height 33
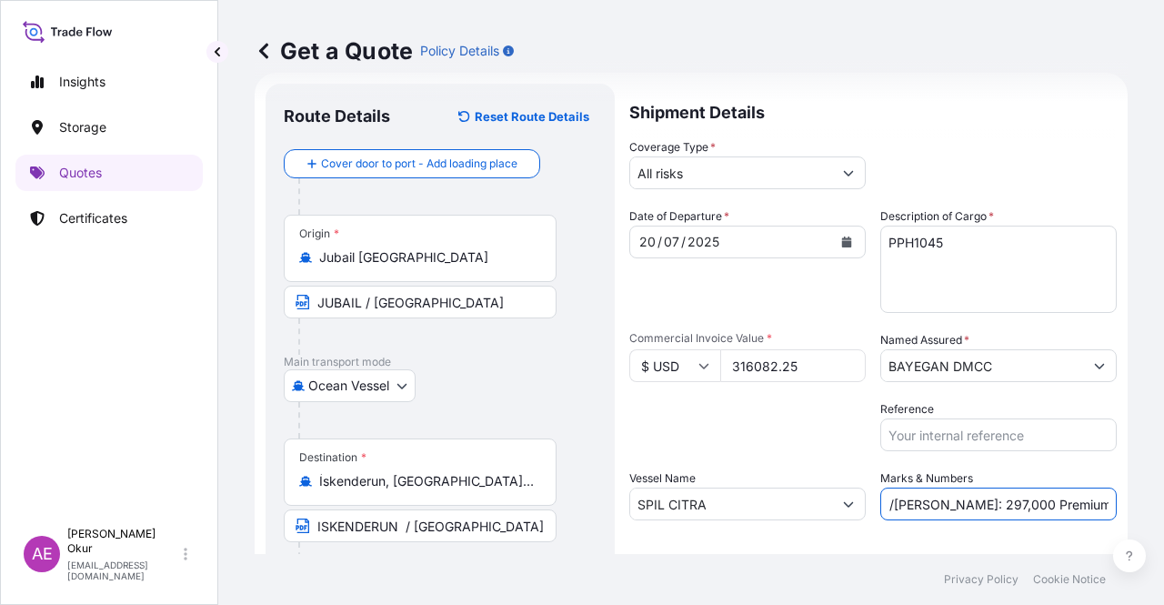
click at [1058, 503] on input "PO NO:25Y0167200 Quantity M/[PERSON_NAME]: 297,000 Premium: USD 57,03" at bounding box center [998, 503] width 236 height 33
drag, startPoint x: 1060, startPoint y: 503, endPoint x: 1106, endPoint y: 506, distance: 45.5
click at [1106, 506] on form "Route Details Reset Route Details Cover door to port - Add loading place Place …" at bounding box center [691, 370] width 873 height 594
paste input "34,77"
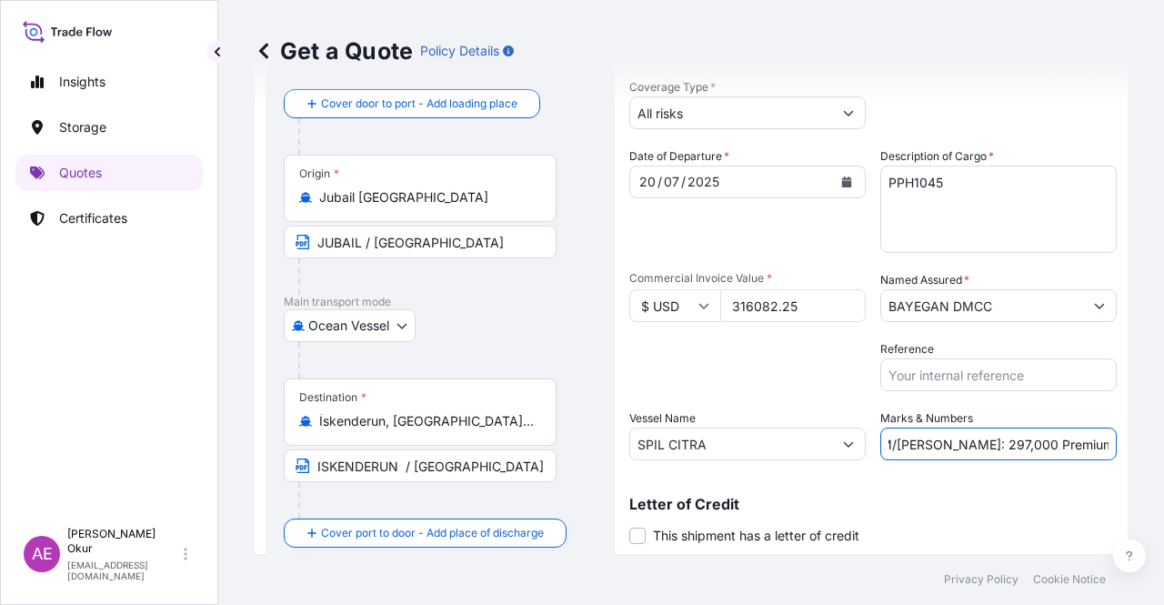
scroll to position [141, 0]
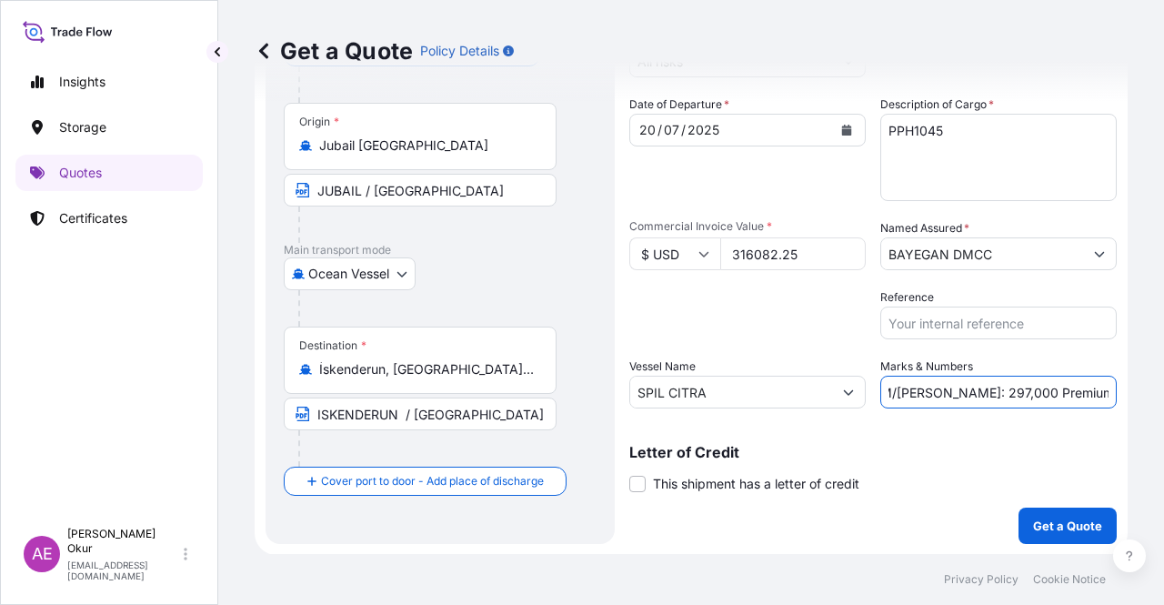
click at [1063, 394] on input "PO NO:25Y0167200 Quantity M/[PERSON_NAME]: 297,000 Premium: USD34,77" at bounding box center [998, 392] width 236 height 33
type input "PO NO:25Y0167200 Quantity M/[PERSON_NAME]: 297,000 Premium: USD 34,77"
click at [1063, 526] on p "Get a Quote" at bounding box center [1067, 525] width 69 height 18
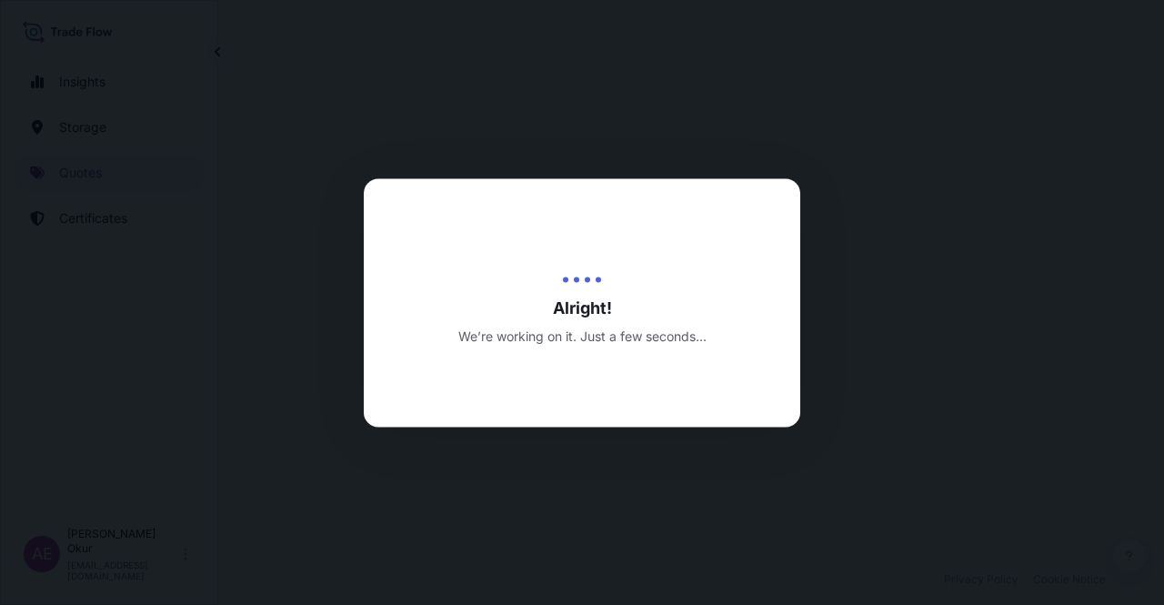
select select "Ocean Vessel"
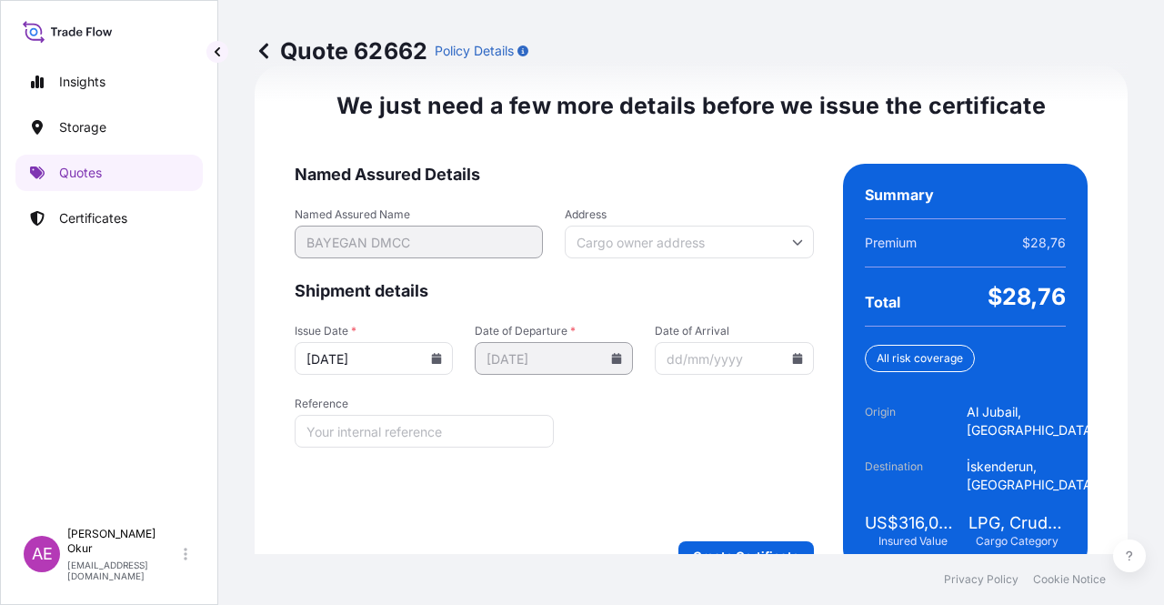
scroll to position [2361, 0]
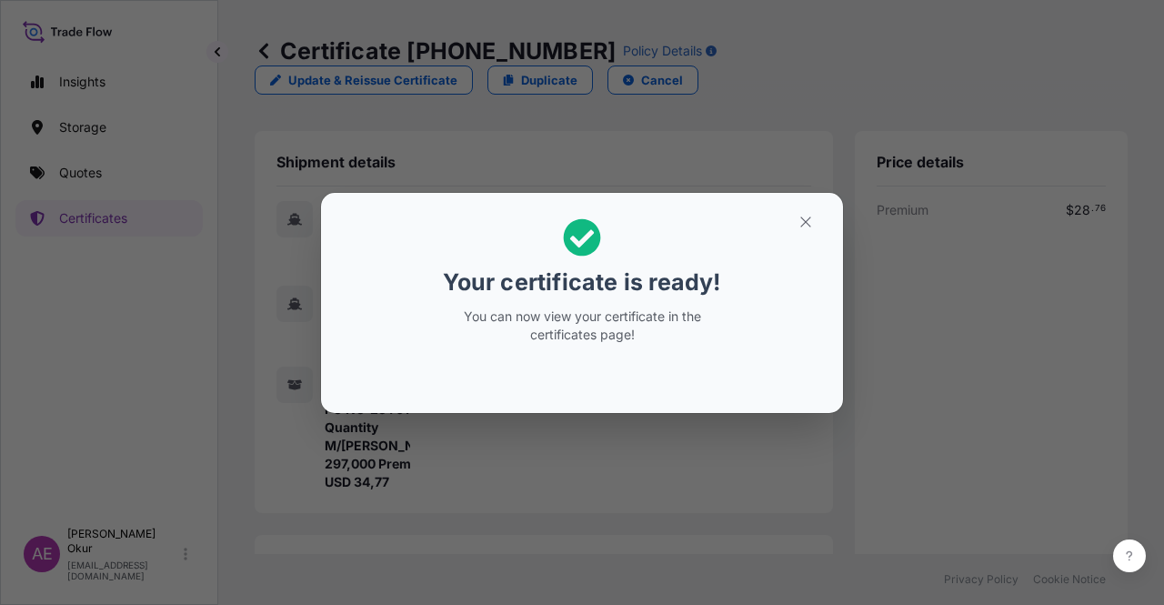
click at [826, 197] on section "Your certificate is ready! You can now view your certificate in the certificate…" at bounding box center [582, 303] width 522 height 220
click at [810, 217] on icon "button" at bounding box center [805, 222] width 16 height 16
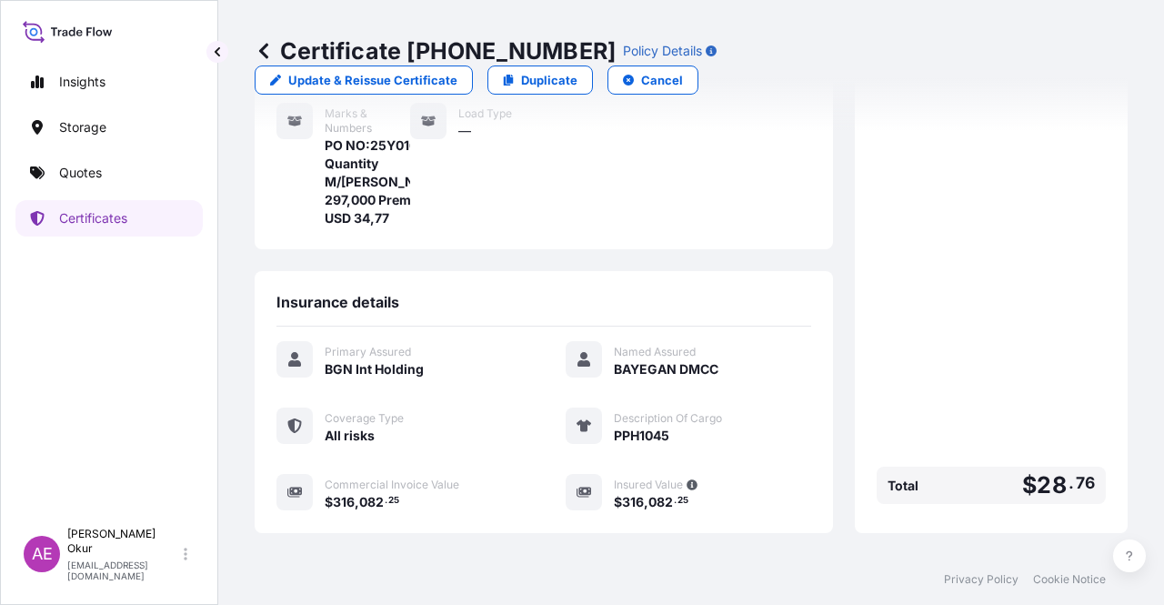
scroll to position [455, 0]
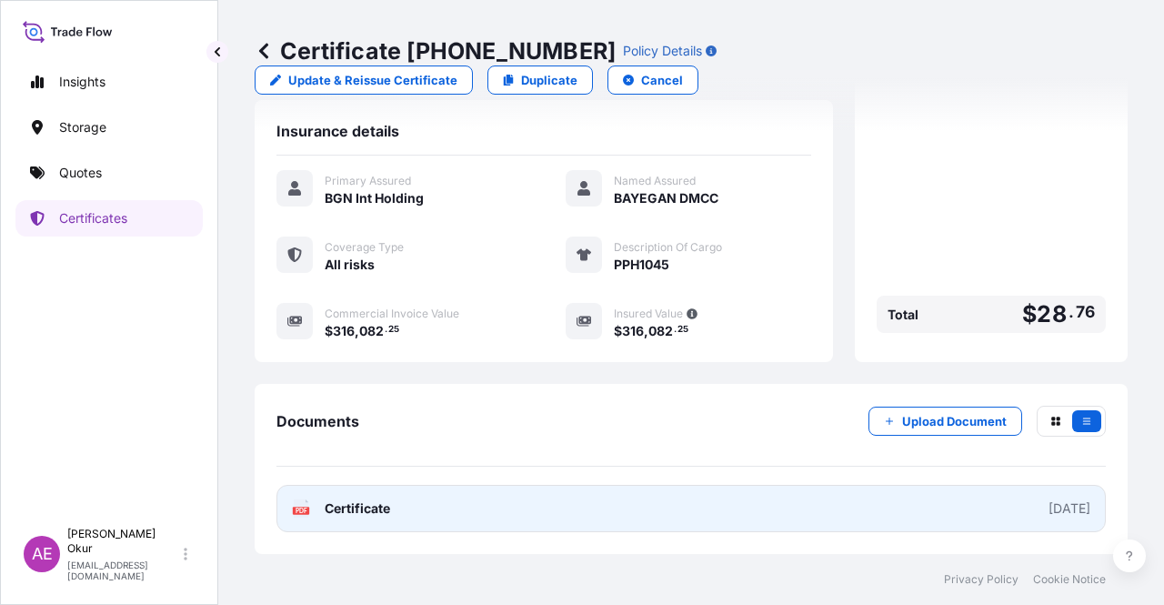
click at [355, 523] on link "PDF Certificate [DATE]" at bounding box center [690, 508] width 829 height 47
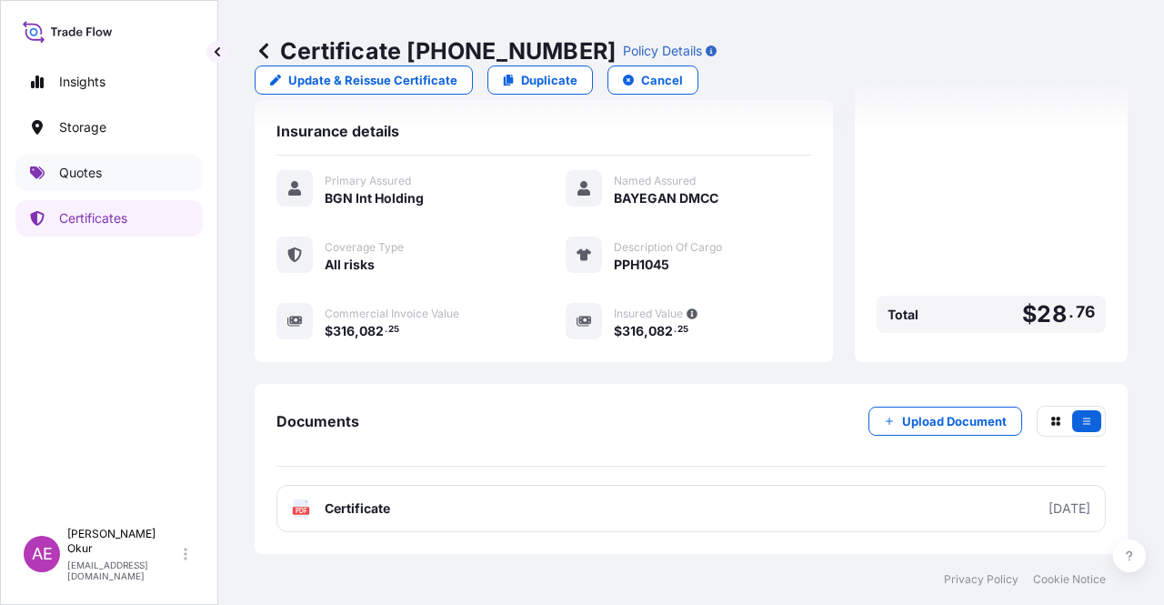
click at [104, 179] on link "Quotes" at bounding box center [108, 173] width 187 height 36
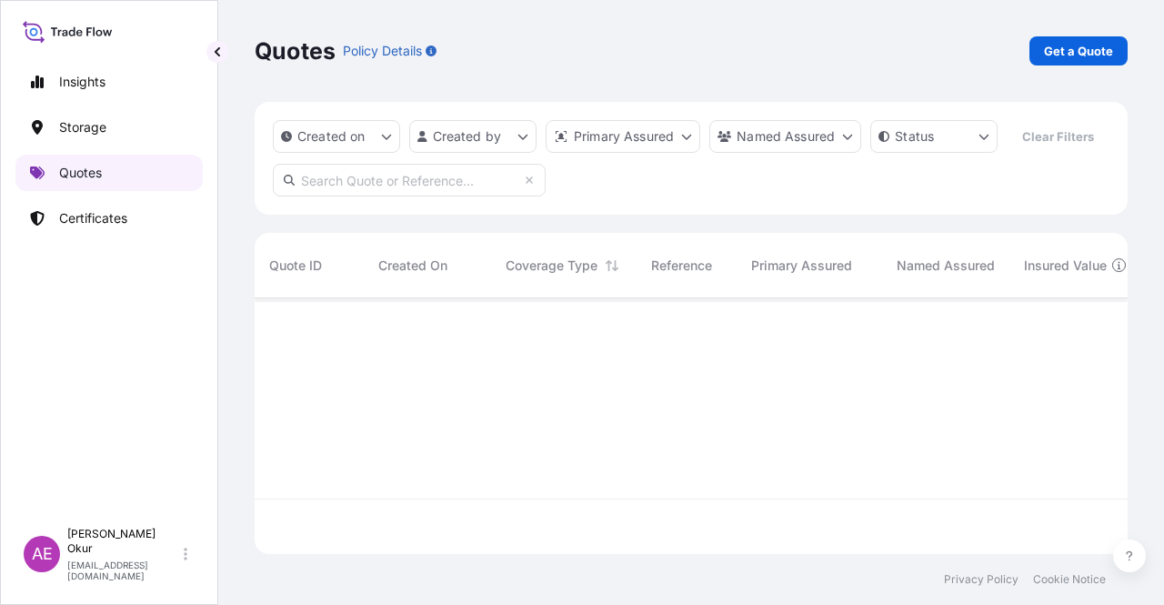
scroll to position [252, 858]
click at [1080, 54] on p "Get a Quote" at bounding box center [1078, 51] width 69 height 18
select select "Ocean Vessel"
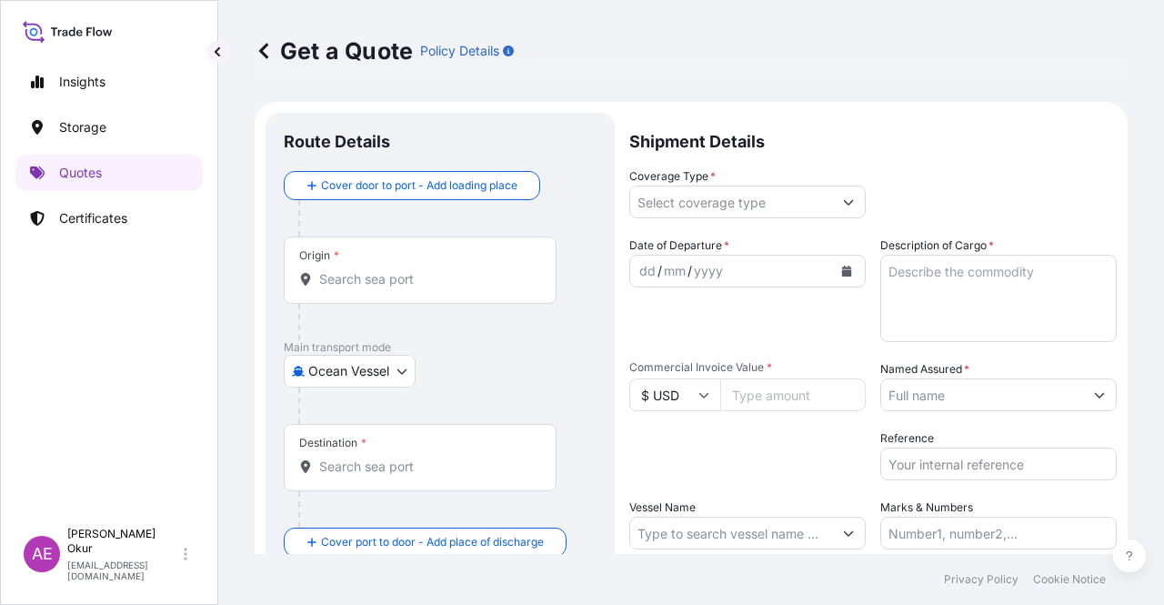
scroll to position [29, 0]
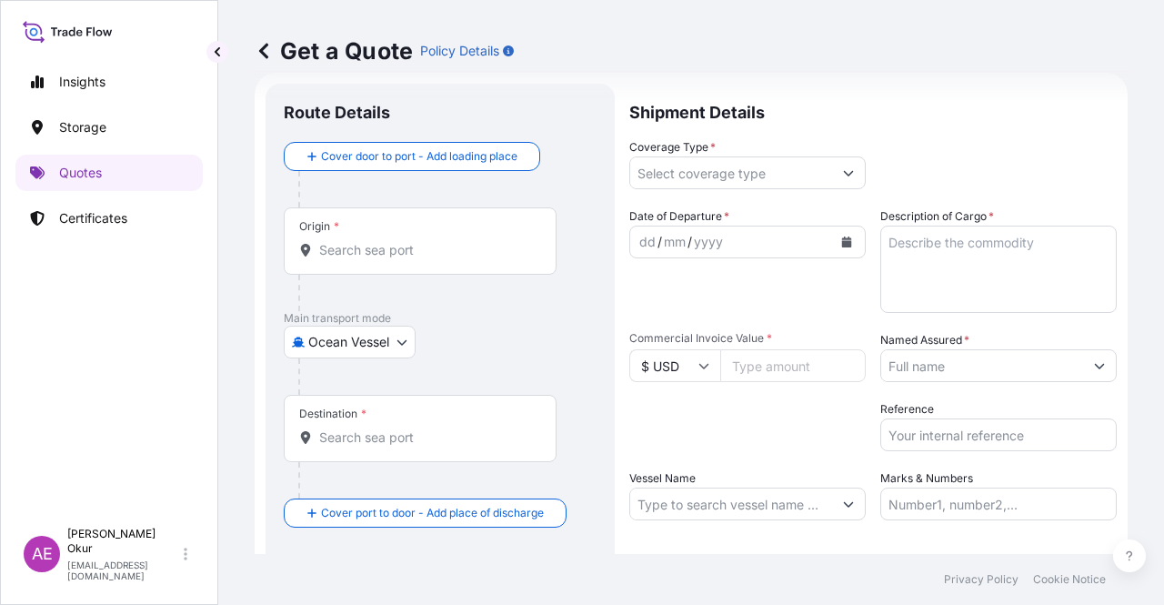
click at [408, 250] on input "Origin *" at bounding box center [426, 250] width 215 height 18
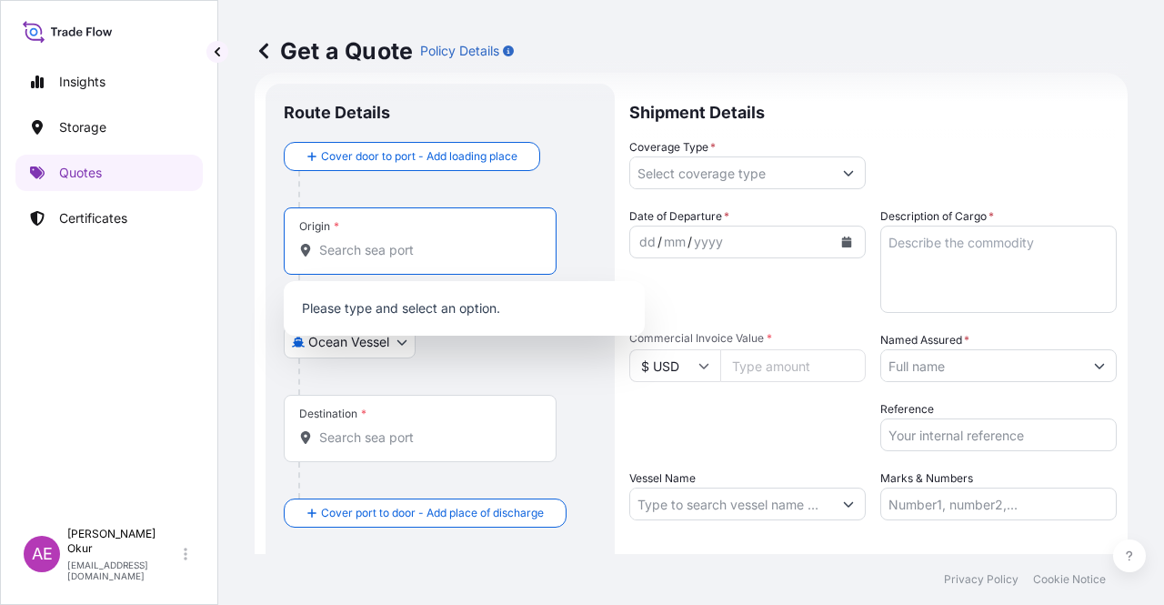
paste input "JUBAIL"
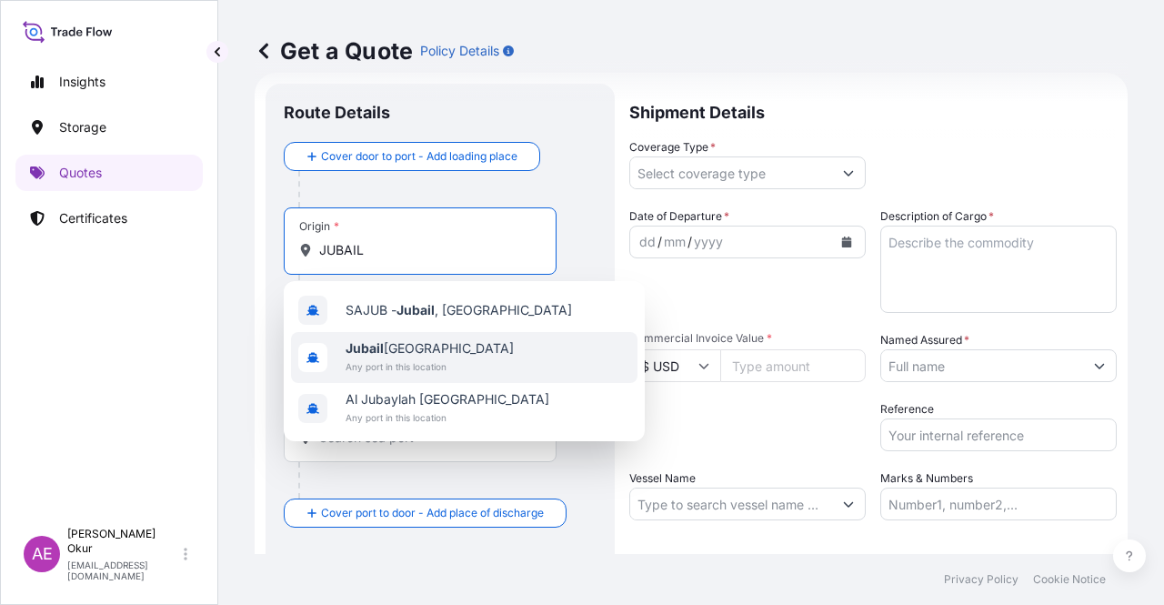
click at [400, 352] on span "Jubail [GEOGRAPHIC_DATA]" at bounding box center [430, 348] width 168 height 18
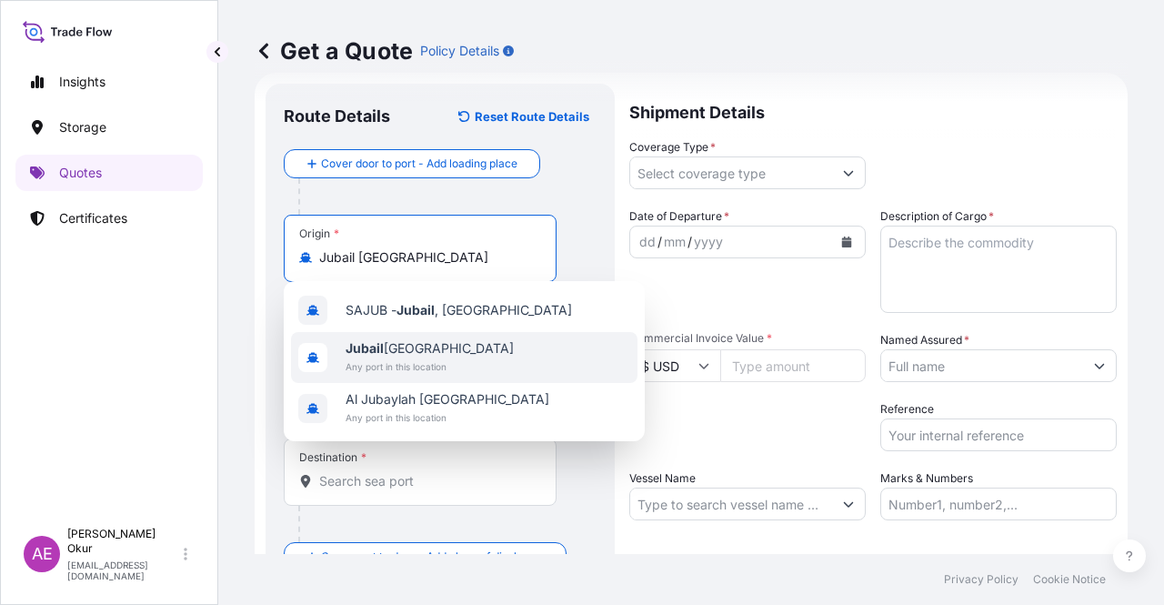
type input "Jubail [GEOGRAPHIC_DATA]"
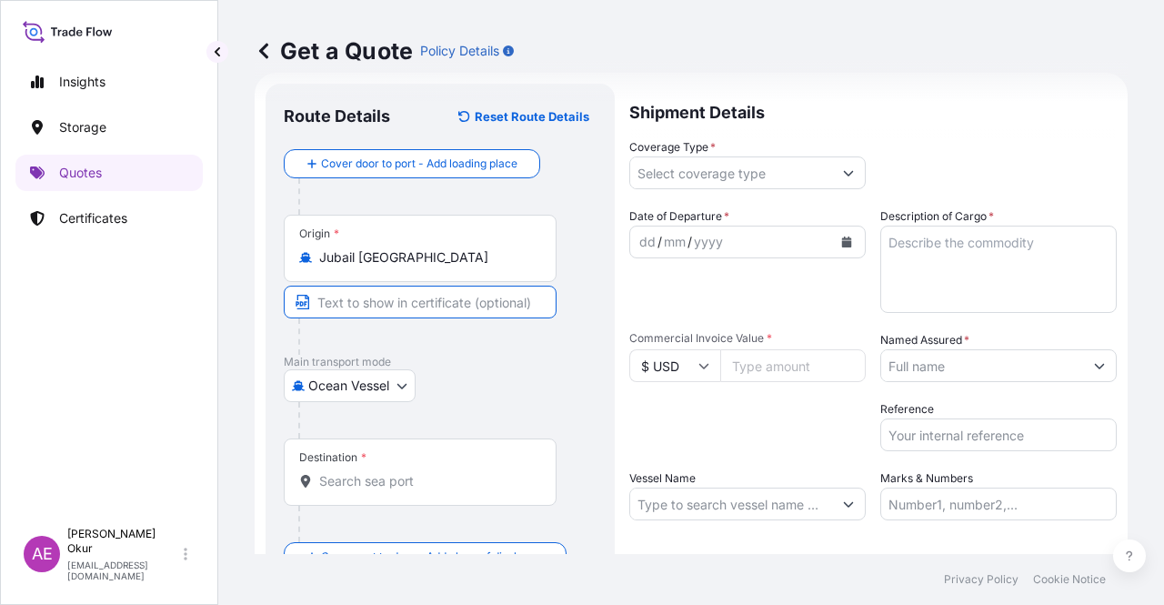
click at [386, 299] on input "Text to appear on certificate" at bounding box center [420, 302] width 273 height 33
paste input "JUBAIL"
type input "JUBAIL / [GEOGRAPHIC_DATA]"
click at [395, 461] on div "Destination *" at bounding box center [420, 471] width 273 height 67
click at [395, 472] on input "Destination *" at bounding box center [426, 481] width 215 height 18
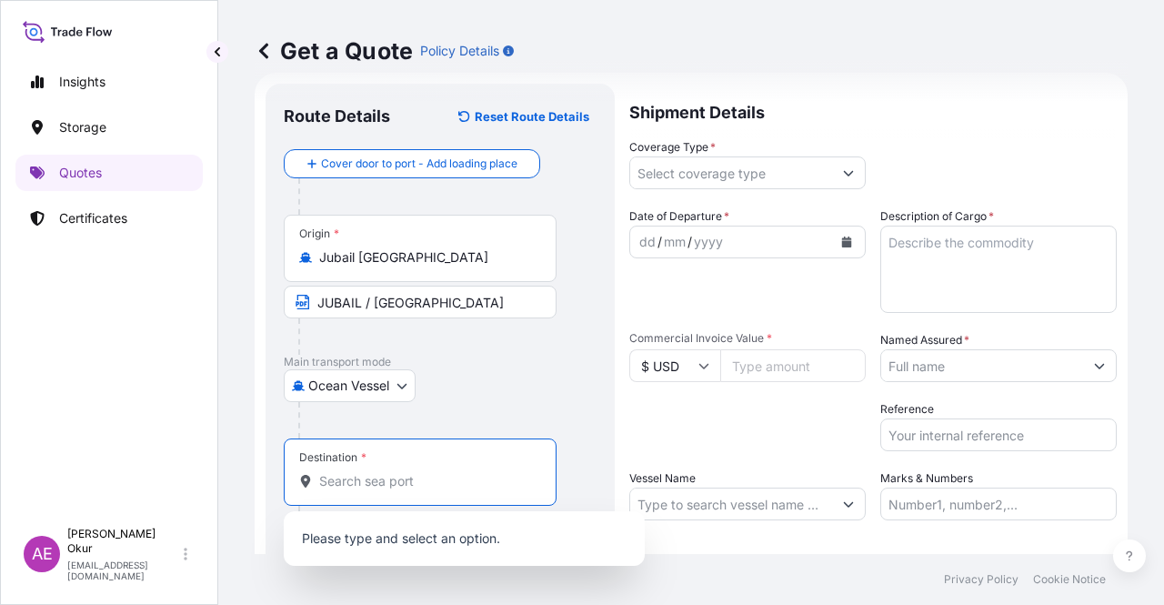
paste input "ISKENDERUN"
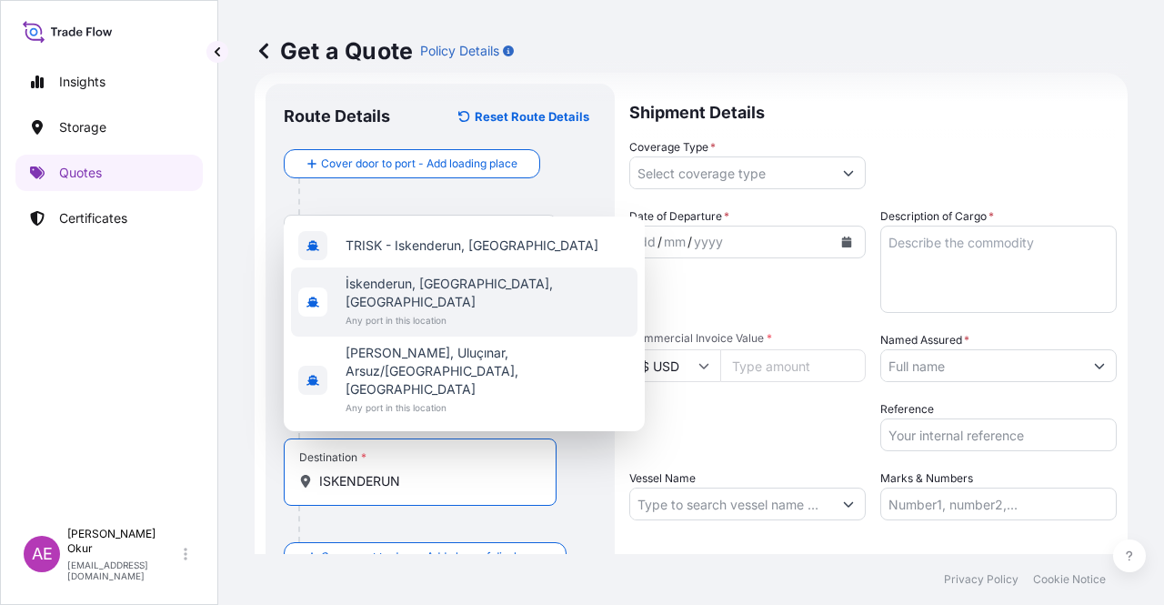
click at [408, 311] on span "İskenderun, [GEOGRAPHIC_DATA], [GEOGRAPHIC_DATA]" at bounding box center [488, 293] width 285 height 36
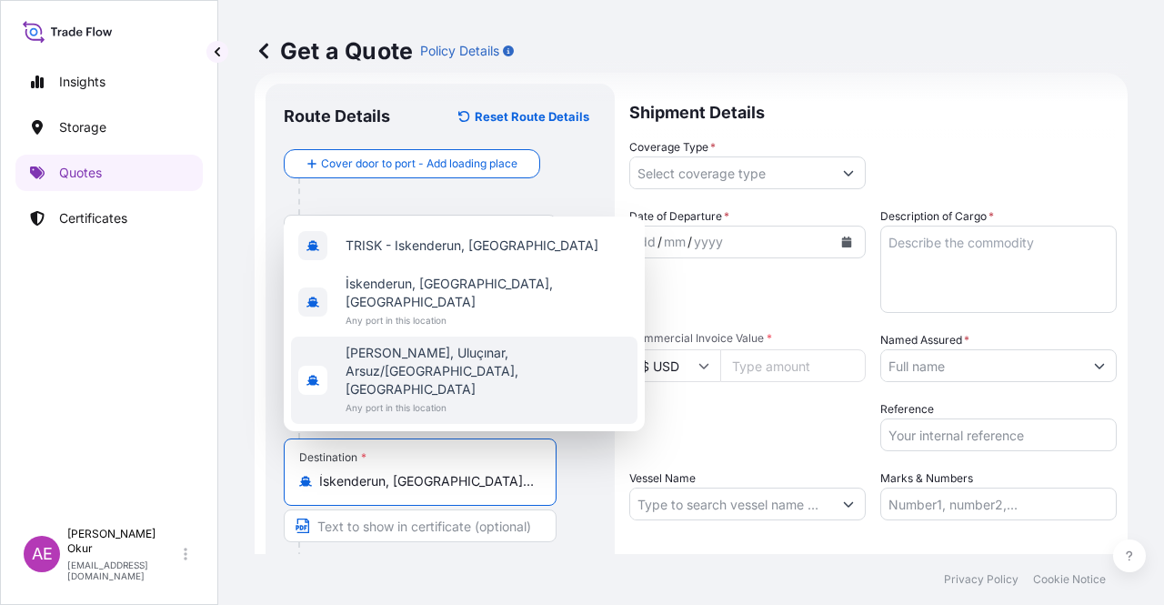
type input "İskenderun, [GEOGRAPHIC_DATA], [GEOGRAPHIC_DATA]"
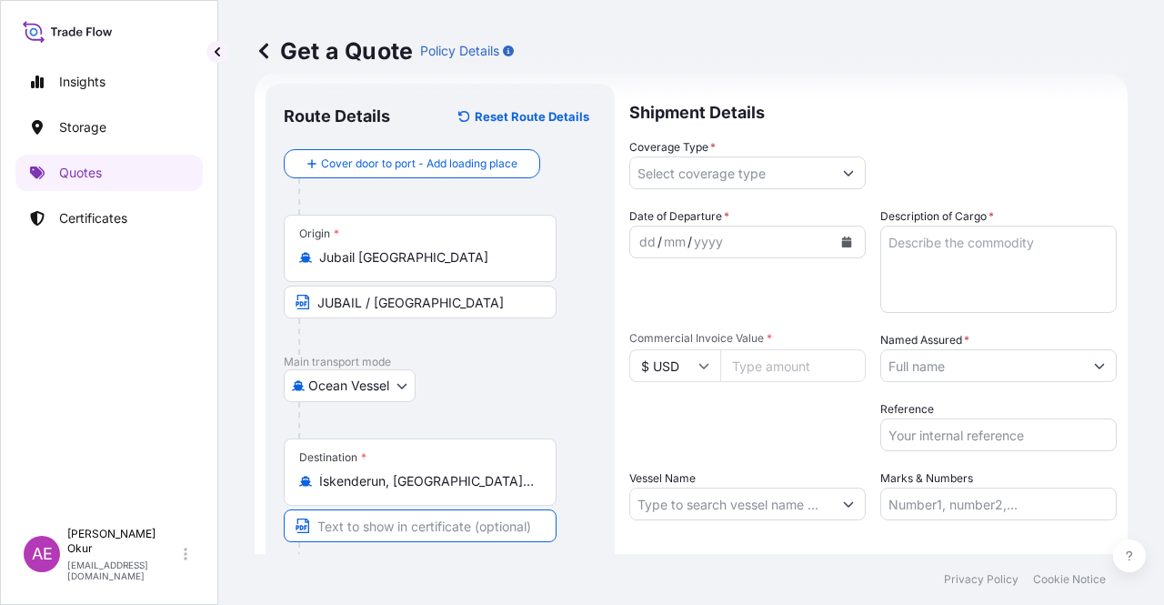
click at [361, 525] on input "Text to appear on certificate" at bounding box center [420, 525] width 273 height 33
paste input "ISKENDERUN"
type input "ISKENDERUN / [GEOGRAPHIC_DATA]"
click at [739, 185] on input "Coverage Type *" at bounding box center [731, 172] width 202 height 33
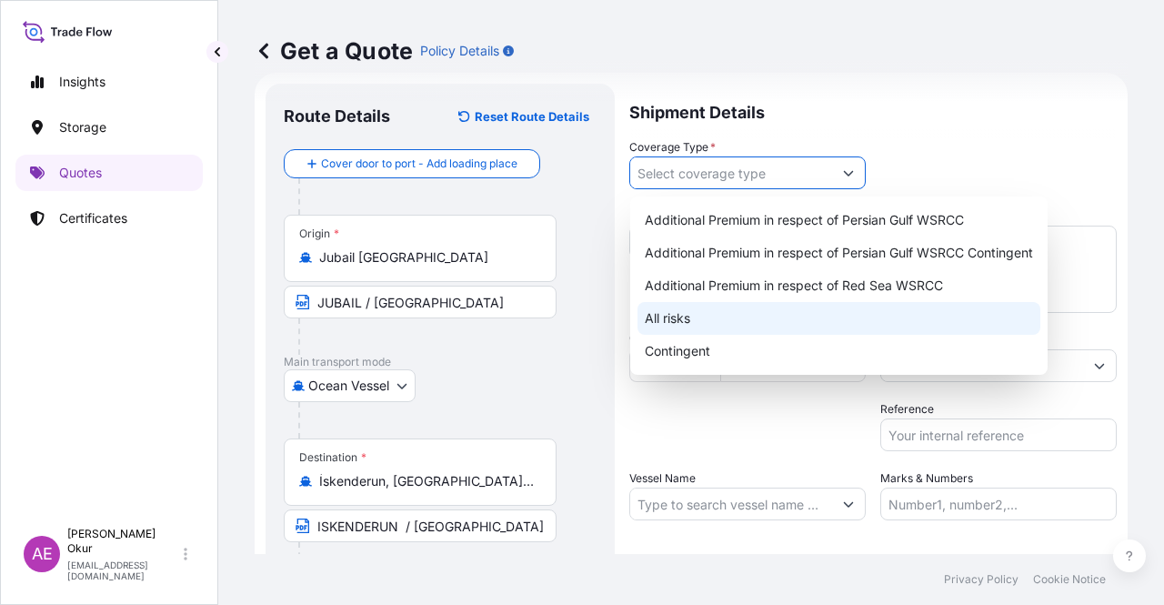
click at [671, 312] on div "All risks" at bounding box center [838, 318] width 403 height 33
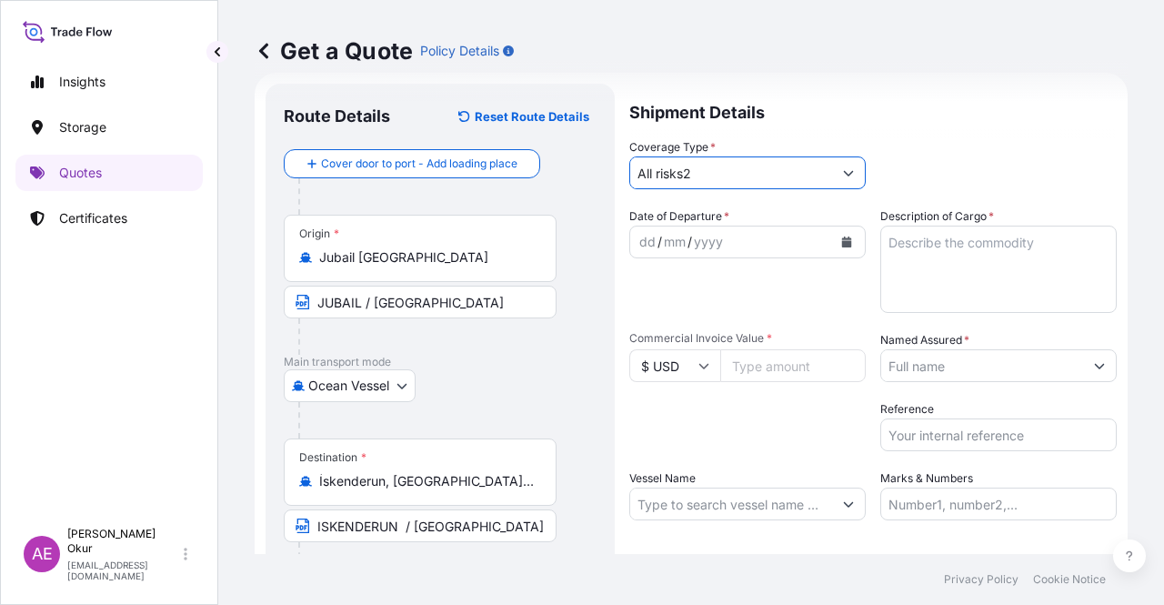
type input "All risks"
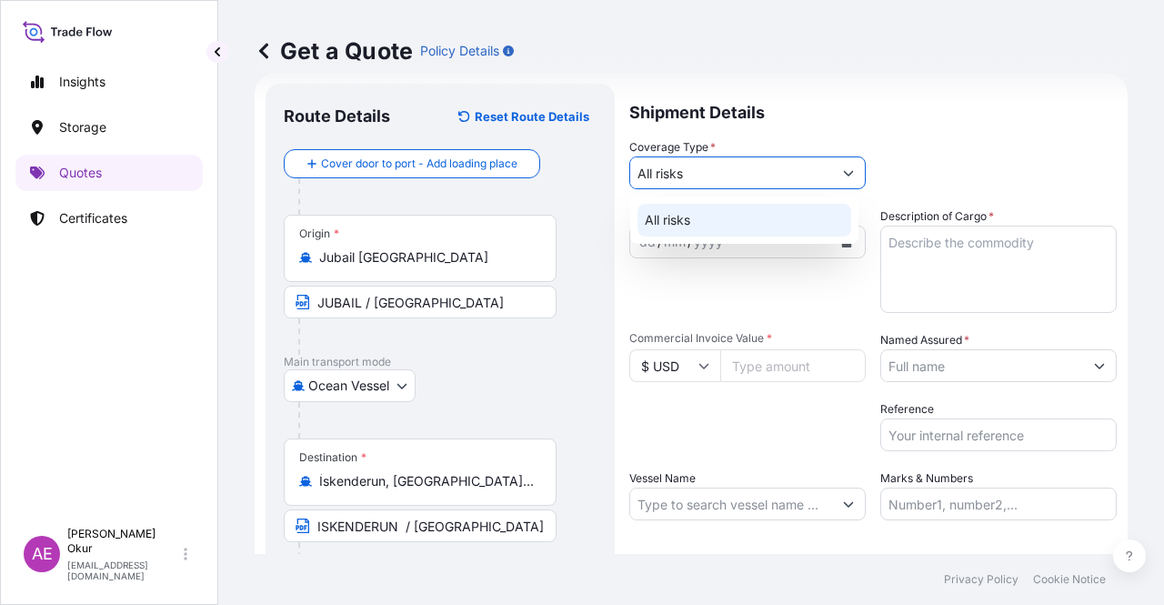
click at [707, 222] on div "All risks" at bounding box center [744, 220] width 214 height 33
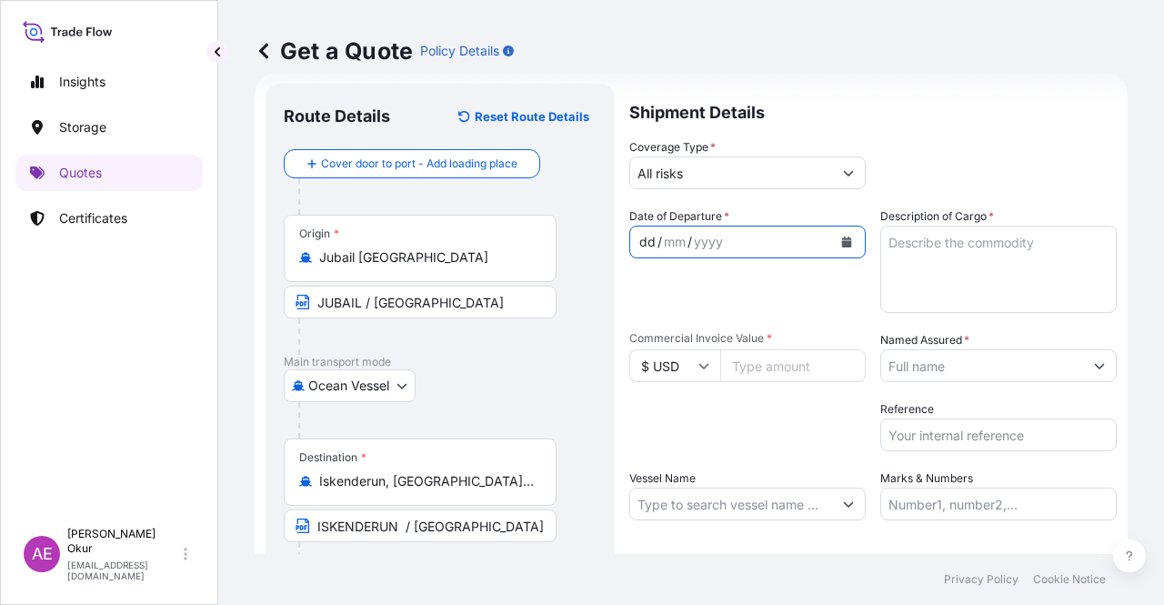
click at [649, 231] on div "dd" at bounding box center [647, 242] width 20 height 22
click at [955, 266] on textarea "Description of Cargo *" at bounding box center [998, 269] width 236 height 87
paste textarea "PPH2250"
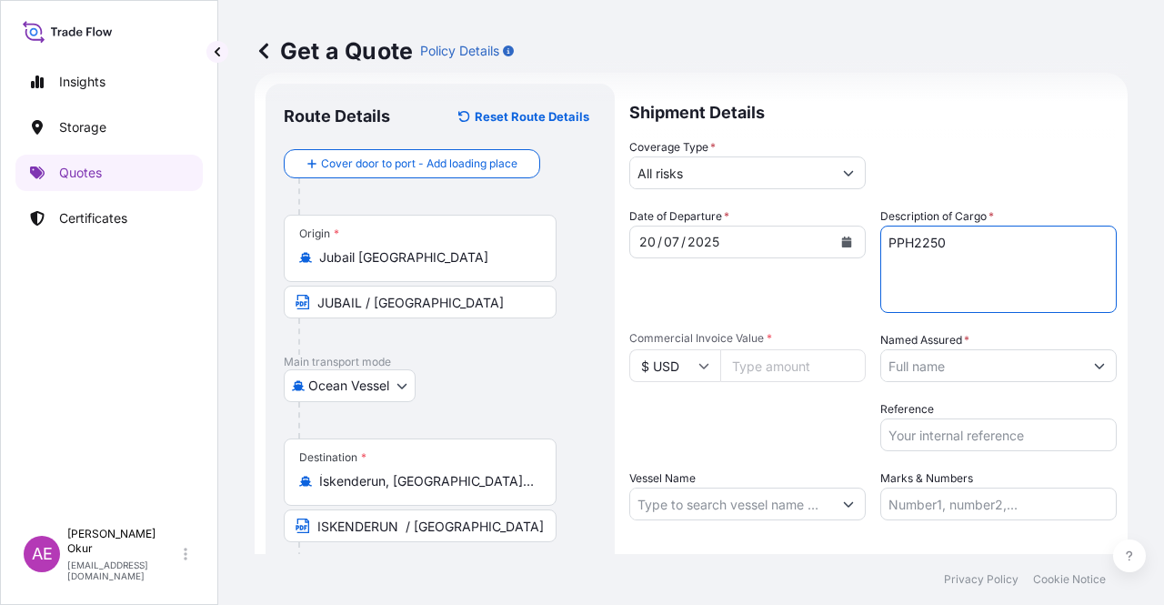
type textarea "PPH2250"
click at [753, 361] on input "Commercial Invoice Value *" at bounding box center [792, 365] width 145 height 33
paste input "269527.5"
type input "269527.5"
click at [964, 361] on input "Named Assured *" at bounding box center [982, 365] width 202 height 33
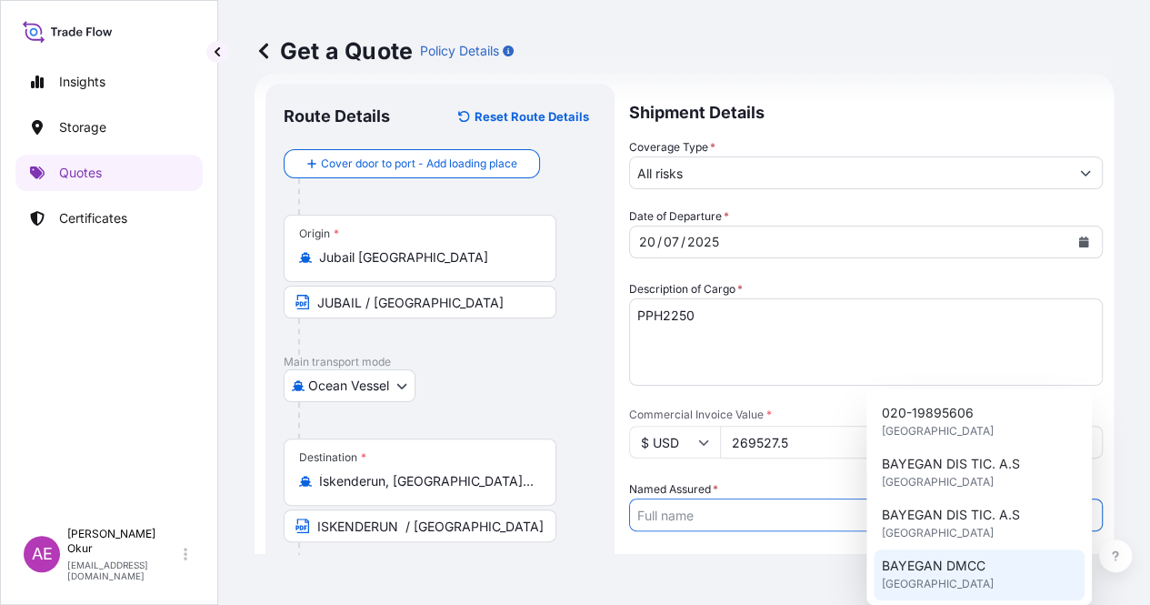
click at [941, 570] on span "BAYEGAN DMCC" at bounding box center [933, 565] width 104 height 18
type input "BAYEGAN DMCC"
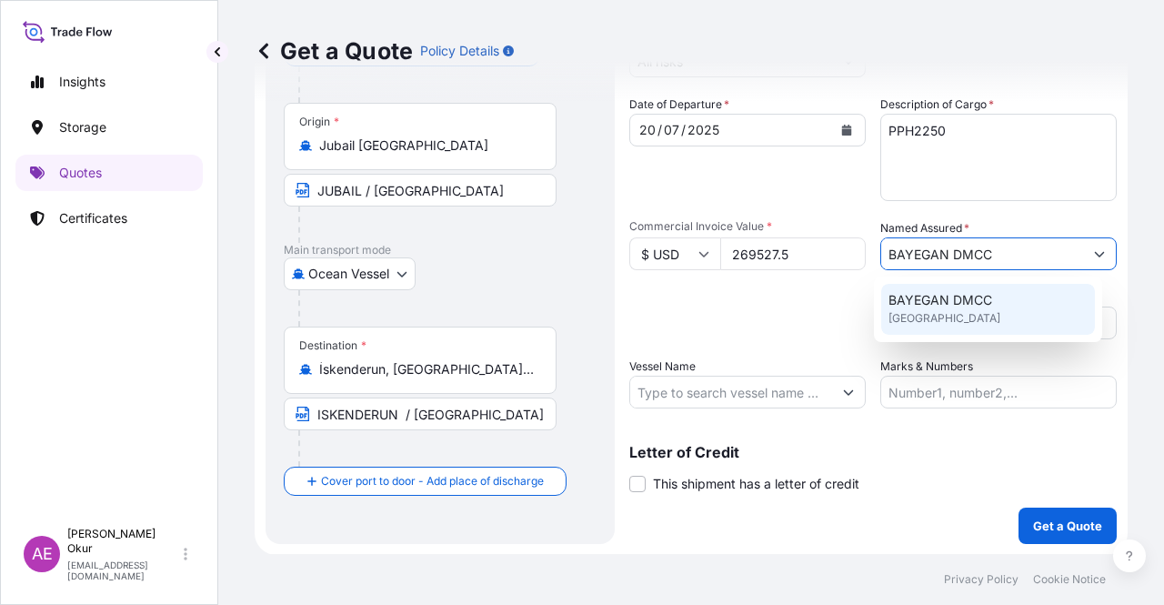
scroll to position [1, 0]
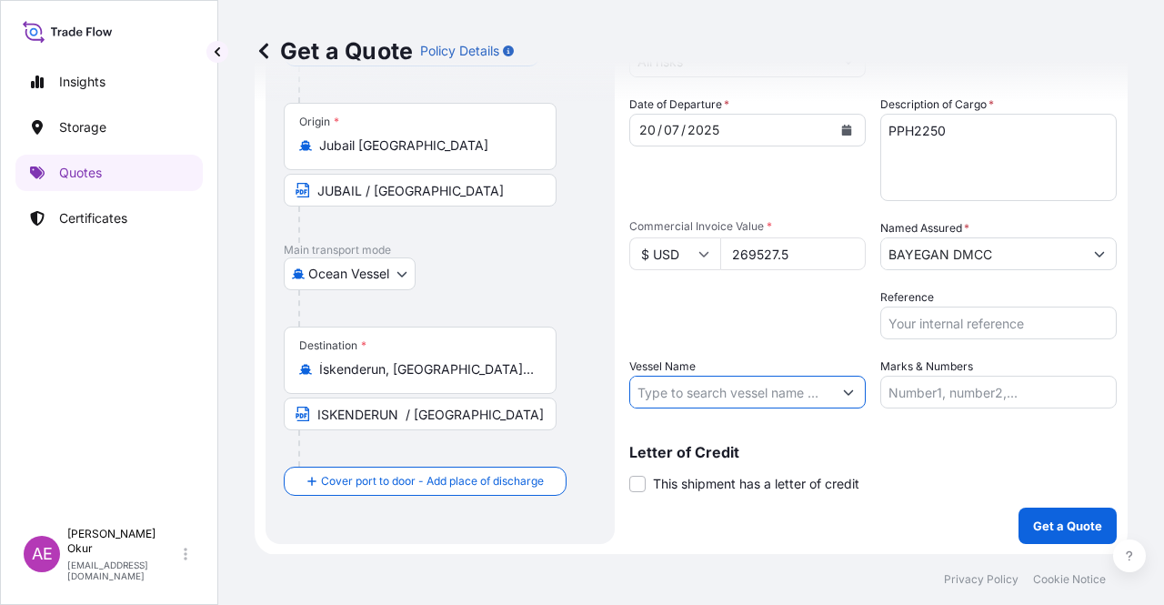
click at [706, 390] on input "Vessel Name" at bounding box center [731, 392] width 202 height 33
paste input "SPIL CITRA"
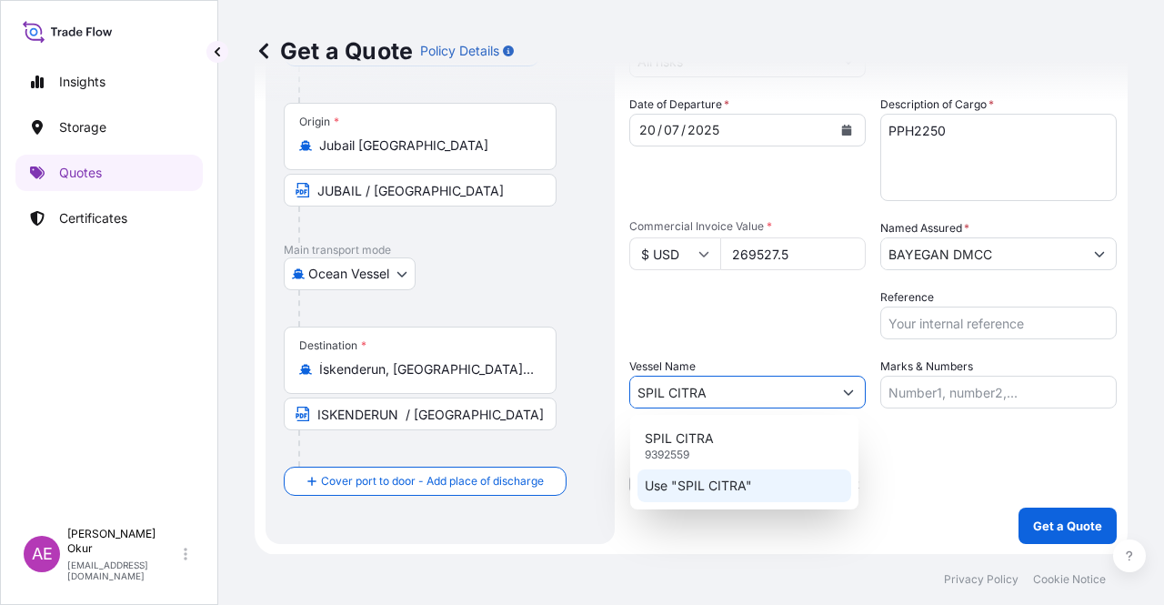
click at [718, 486] on p "Use "SPIL CITRA"" at bounding box center [698, 485] width 107 height 18
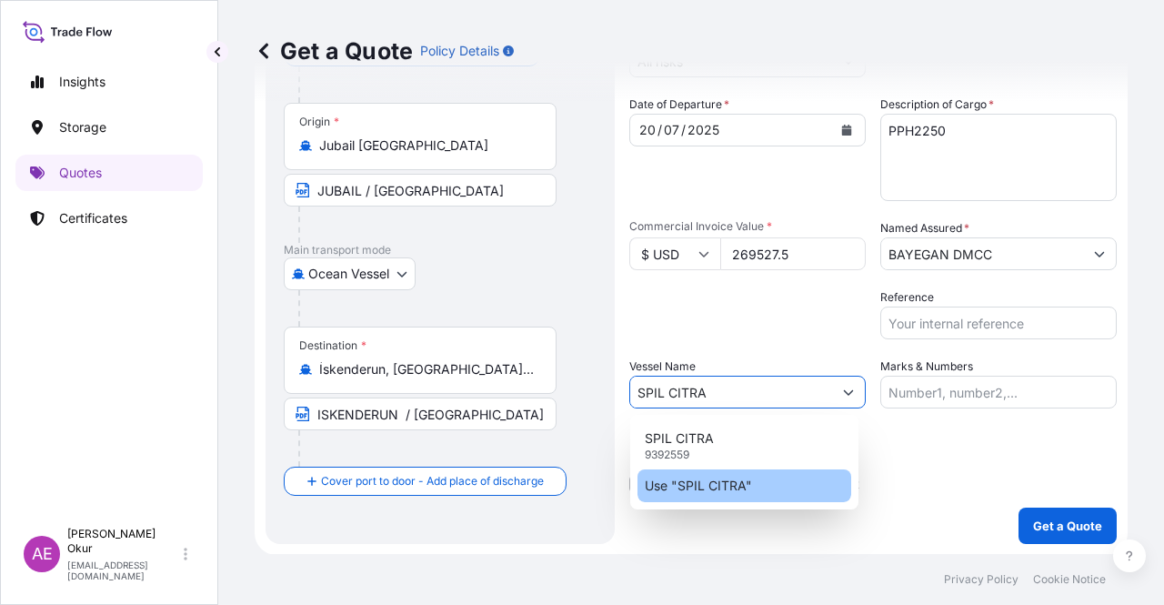
type input "SPIL CITRA"
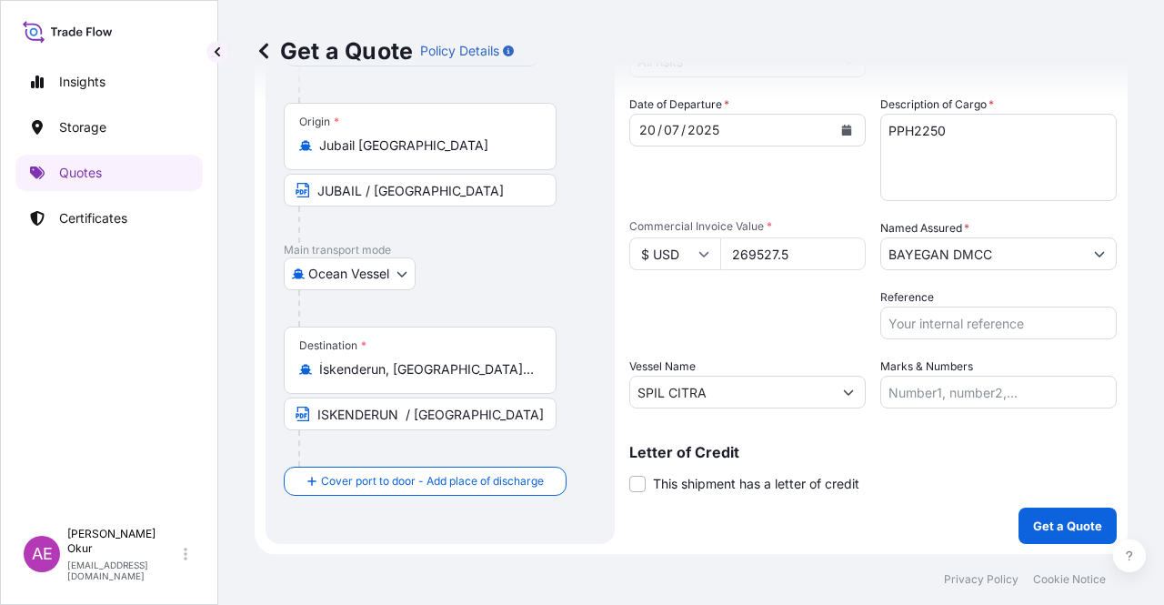
click at [887, 373] on label "Marks & Numbers" at bounding box center [926, 366] width 93 height 18
click at [887, 376] on input "Marks & Numbers" at bounding box center [998, 392] width 236 height 33
click at [895, 388] on input "Marks & Numbers" at bounding box center [998, 392] width 236 height 33
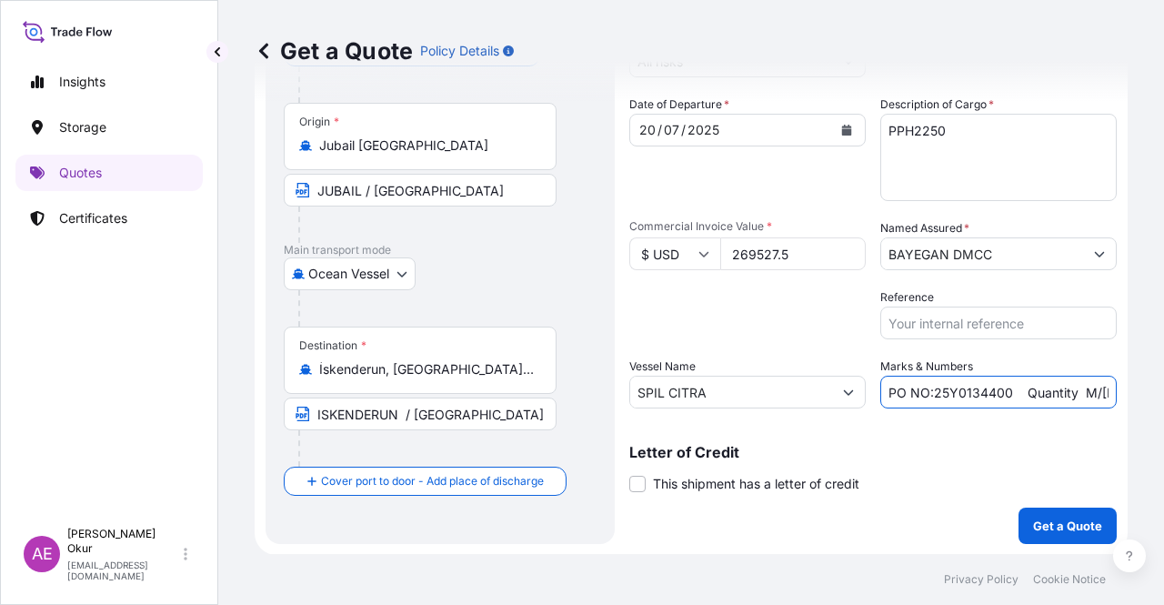
drag, startPoint x: 926, startPoint y: 388, endPoint x: 1000, endPoint y: 394, distance: 74.8
click at [1000, 394] on input "PO NO:25Y0134400 Quantity M/[PERSON_NAME]: 247,500 Premium: USD 29,50" at bounding box center [998, 392] width 236 height 33
paste input "680"
drag, startPoint x: 1062, startPoint y: 397, endPoint x: 1120, endPoint y: 402, distance: 58.4
click at [1120, 402] on div "Get a Quote Policy Details Route Details Reset Route Details Cover door to port…" at bounding box center [691, 277] width 946 height 554
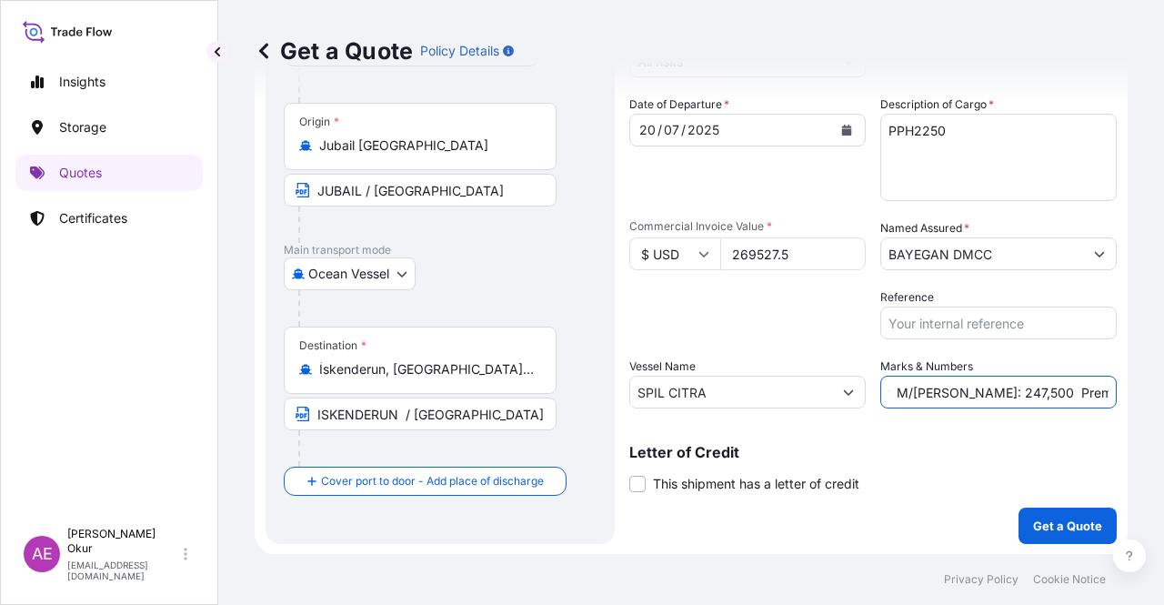
scroll to position [0, 214]
click at [991, 389] on input "PO NO:25Y0168000 Quantity M/[PERSON_NAME]: 247,500 Premium: USD 29,50" at bounding box center [998, 392] width 236 height 33
drag, startPoint x: 916, startPoint y: 390, endPoint x: 960, endPoint y: 396, distance: 44.9
click at [960, 396] on input "PO NO:25Y0168000 Quantity M/[PERSON_NAME]: 247,500 Premium: USD 29,50" at bounding box center [998, 392] width 236 height 33
drag, startPoint x: 1081, startPoint y: 402, endPoint x: 1144, endPoint y: 401, distance: 62.7
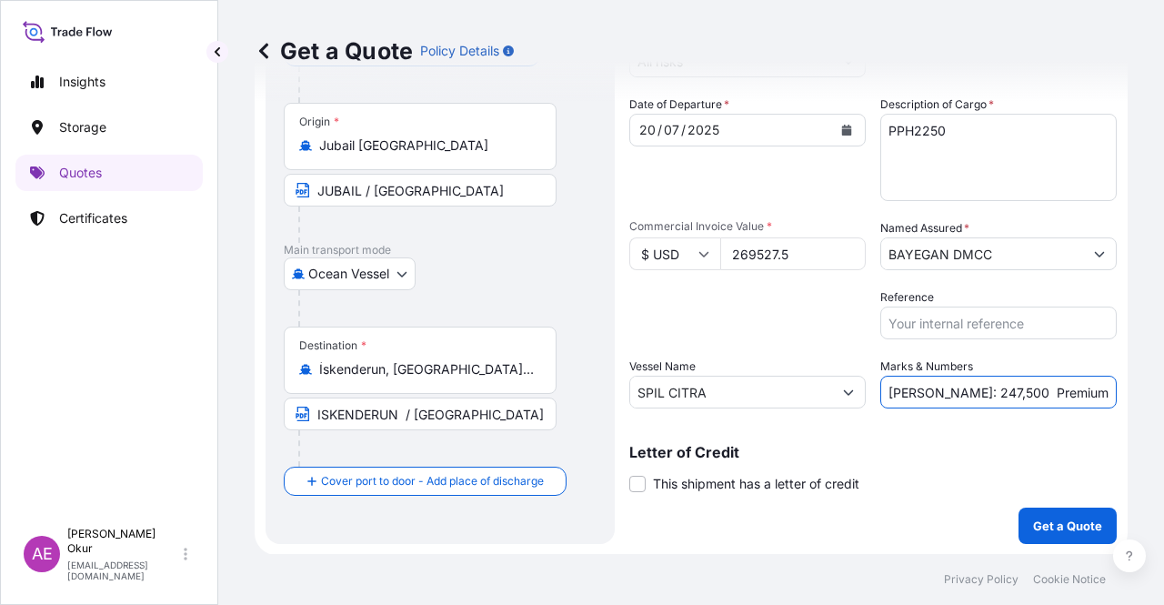
click at [1144, 401] on div "Get a Quote Policy Details Route Details Reset Route Details Cover door to port…" at bounding box center [691, 277] width 946 height 554
click at [1055, 396] on input "PO NO:25Y0168000 Quantity M/[PERSON_NAME]: 247,500 Premium: USD 29,50" at bounding box center [998, 392] width 236 height 33
drag, startPoint x: 1058, startPoint y: 392, endPoint x: 1105, endPoint y: 392, distance: 46.4
click at [1105, 392] on form "Route Details Reset Route Details Cover door to port - Add loading place Place …" at bounding box center [691, 258] width 873 height 594
paste input "65"
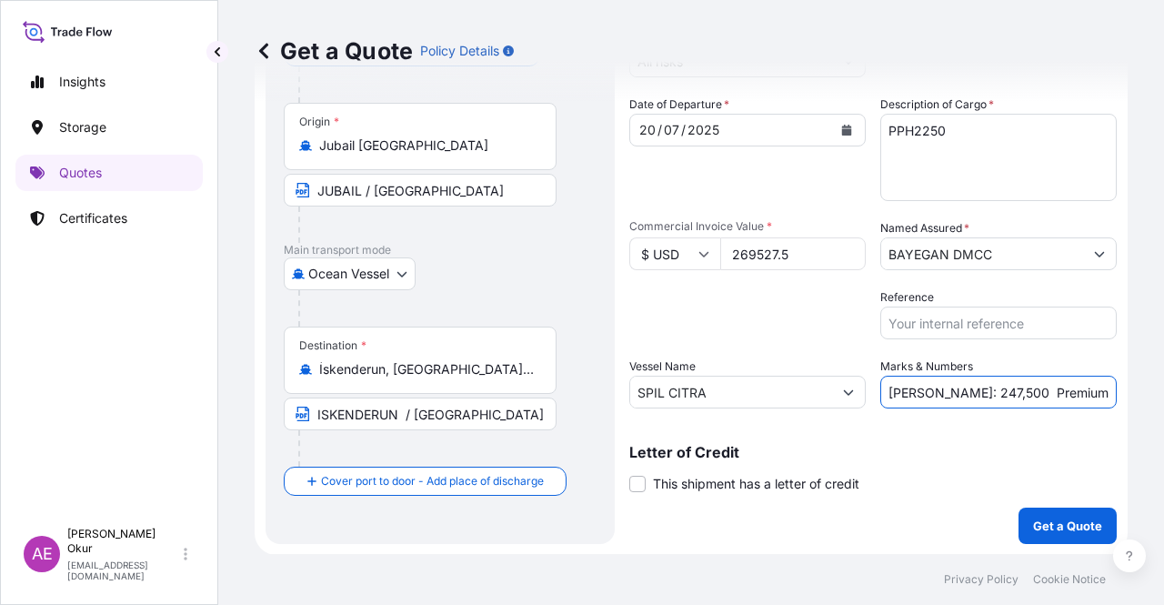
scroll to position [0, 213]
type input "PO NO:25Y0168000 Quantity M/[PERSON_NAME]: 247,500 Premium: USD 29,65"
click at [1058, 517] on p "Get a Quote" at bounding box center [1067, 525] width 69 height 18
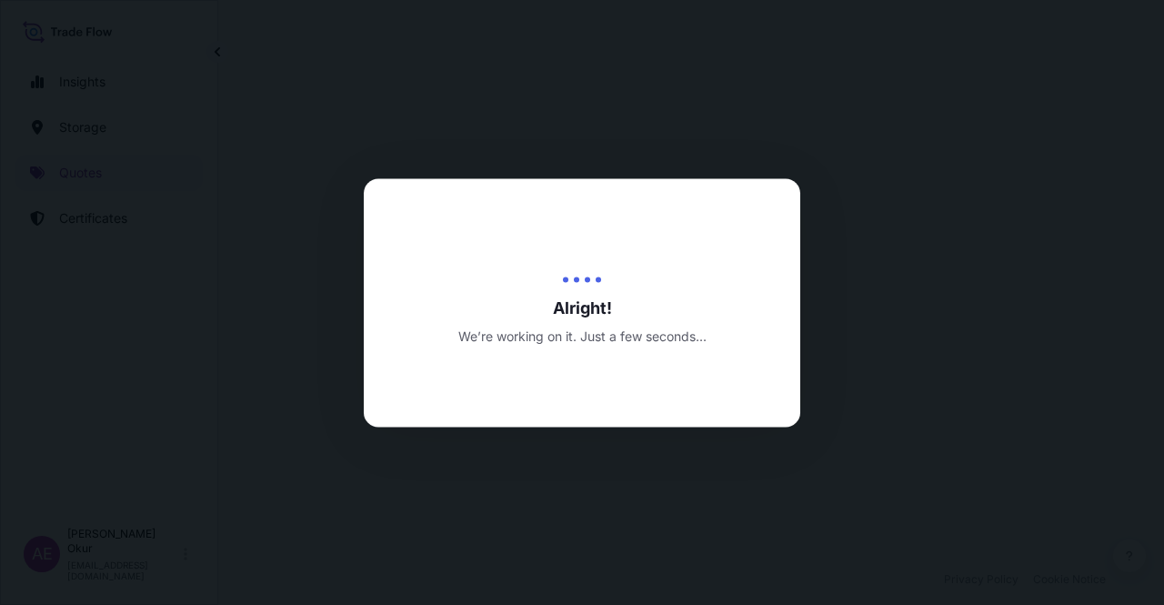
select select "Ocean Vessel"
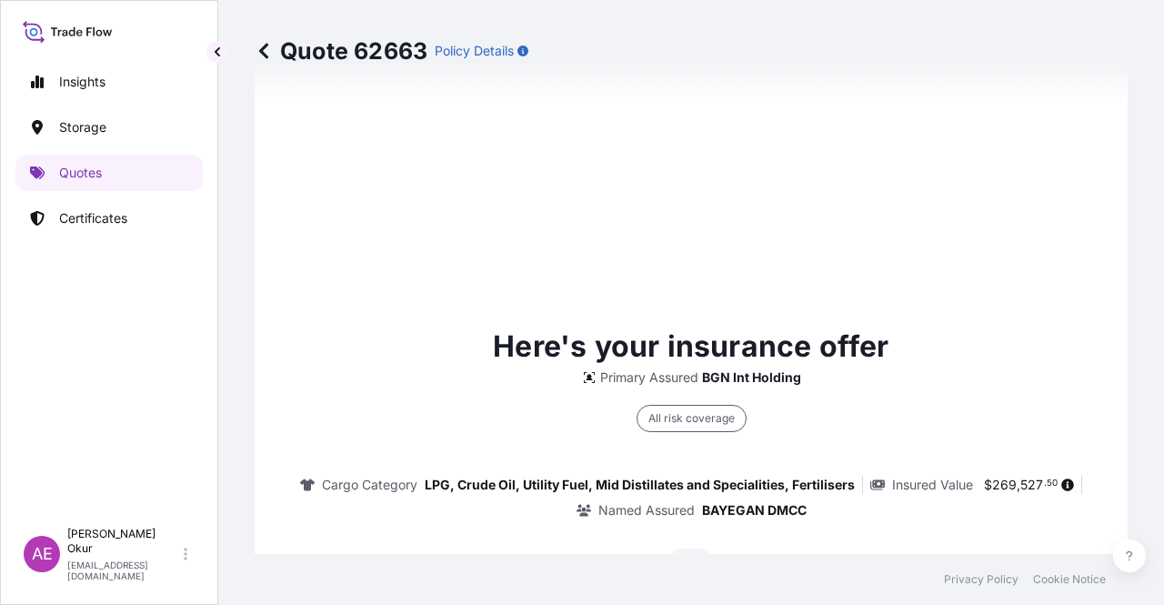
type input "[DATE]"
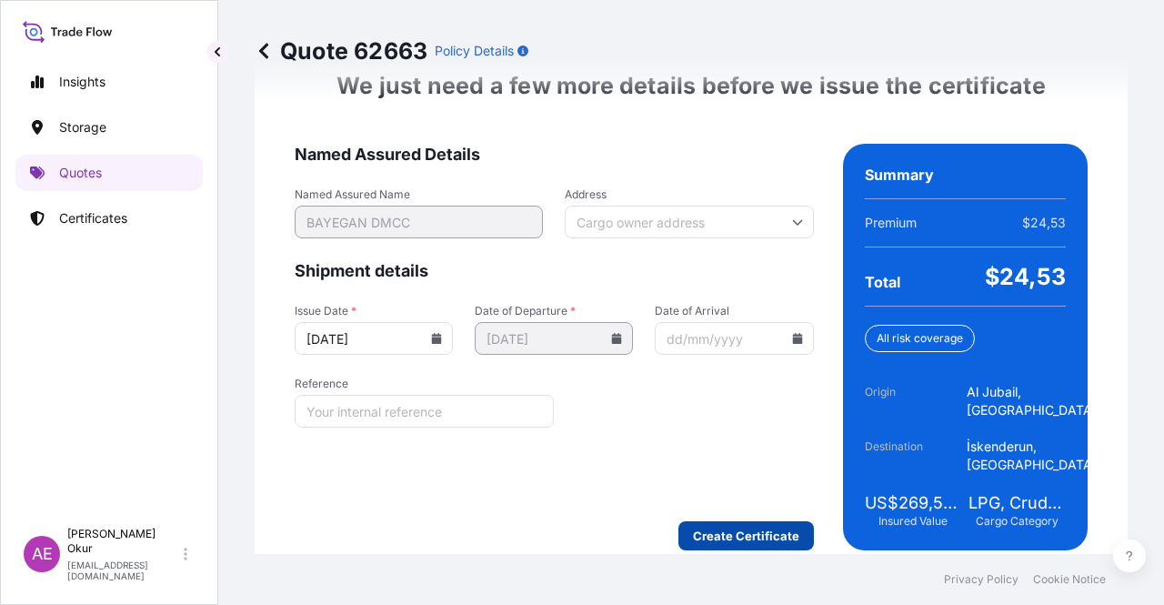
scroll to position [2361, 0]
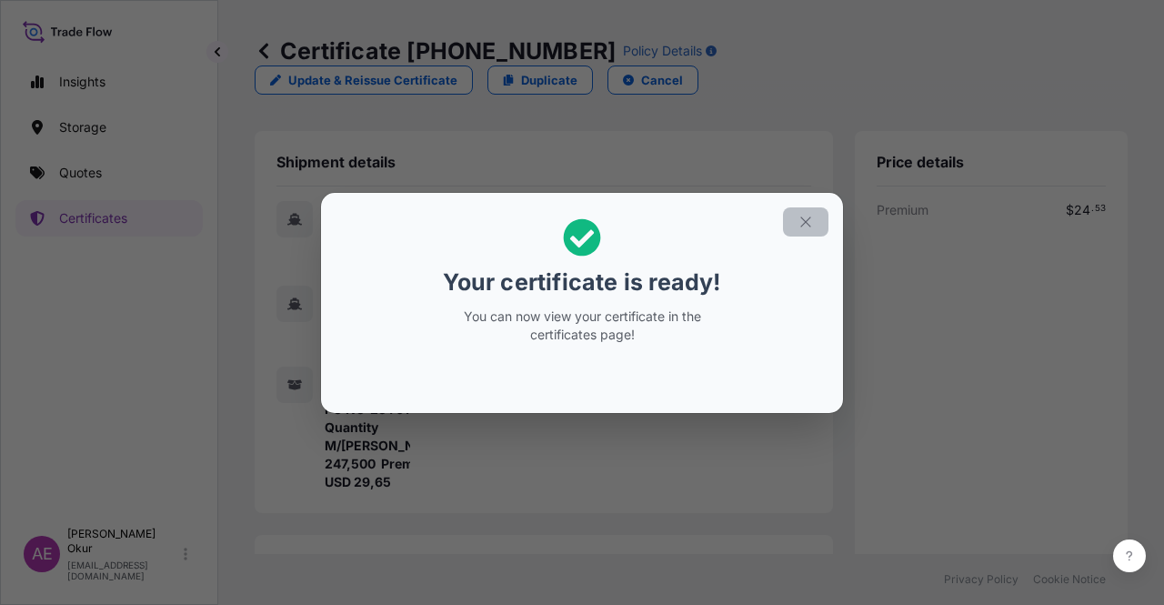
click at [809, 226] on icon "button" at bounding box center [805, 222] width 16 height 16
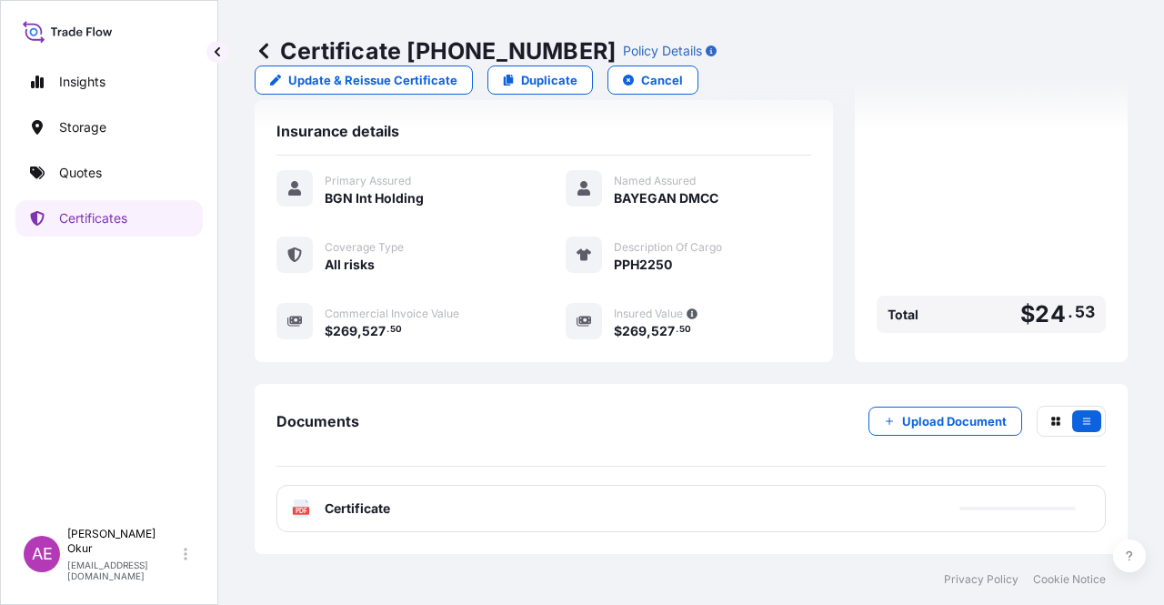
scroll to position [455, 0]
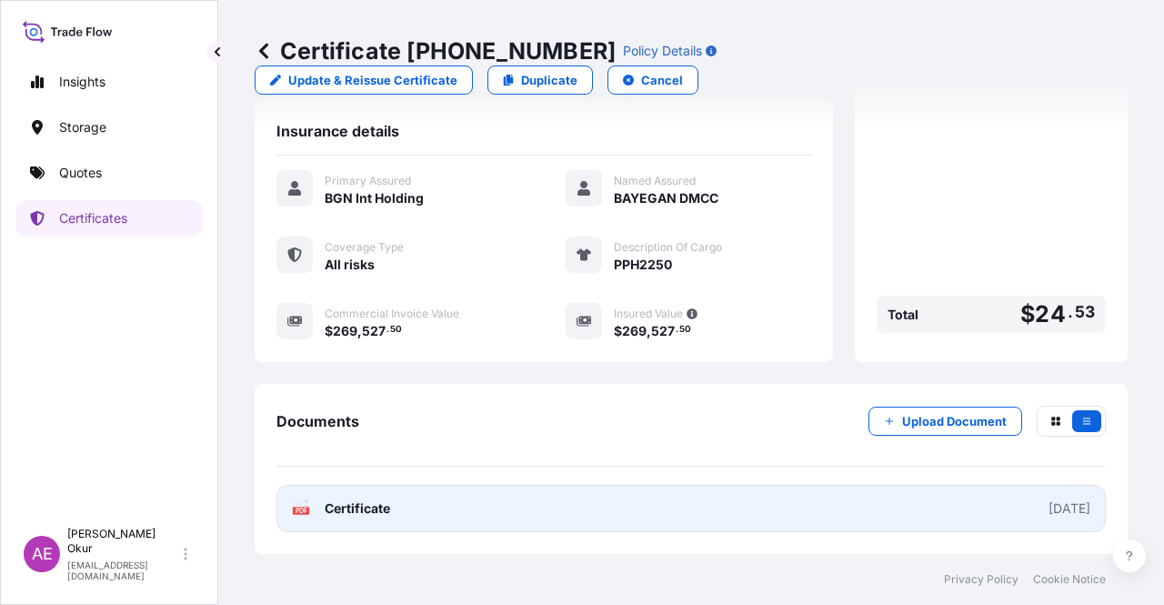
click at [355, 497] on link "PDF Certificate [DATE]" at bounding box center [690, 508] width 829 height 47
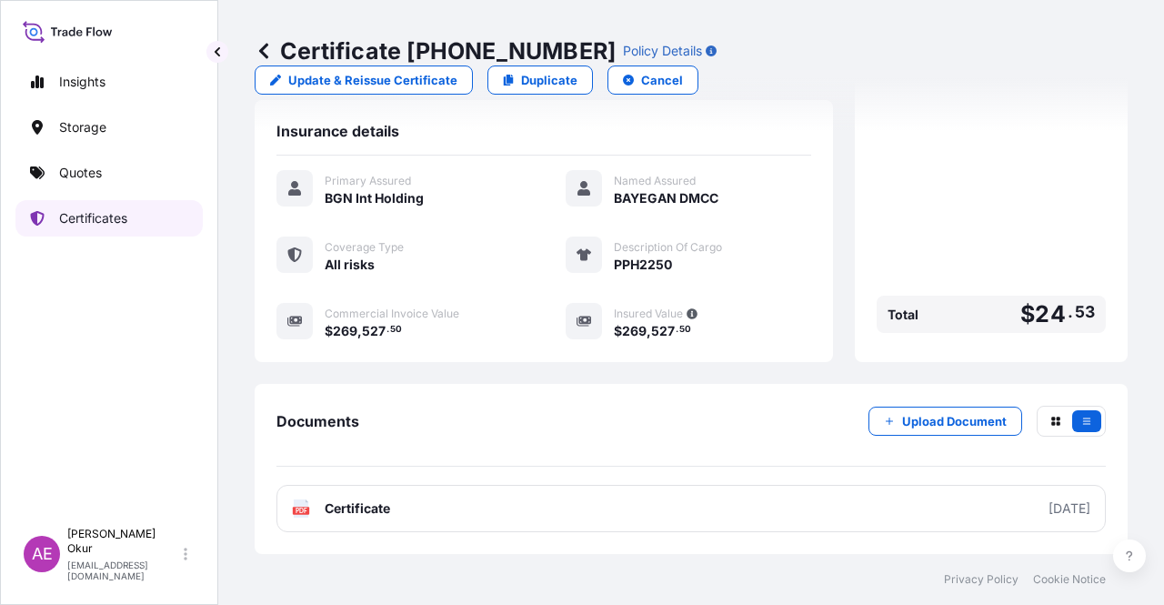
click at [127, 177] on link "Quotes" at bounding box center [108, 173] width 187 height 36
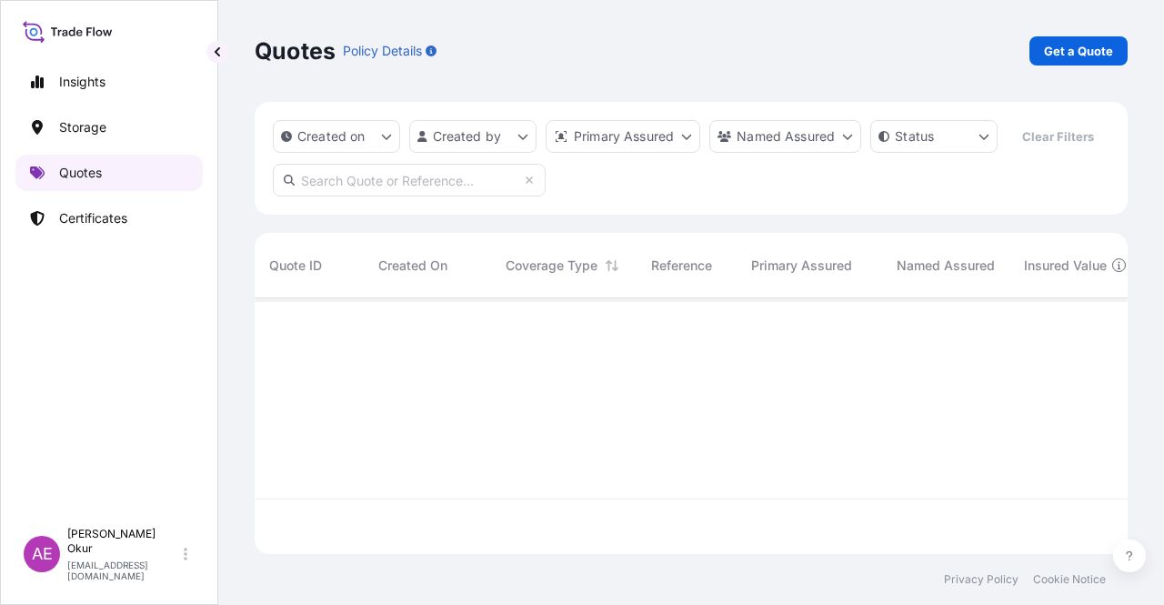
scroll to position [252, 858]
click at [1062, 57] on p "Get a Quote" at bounding box center [1078, 51] width 69 height 18
select select "Ocean Vessel"
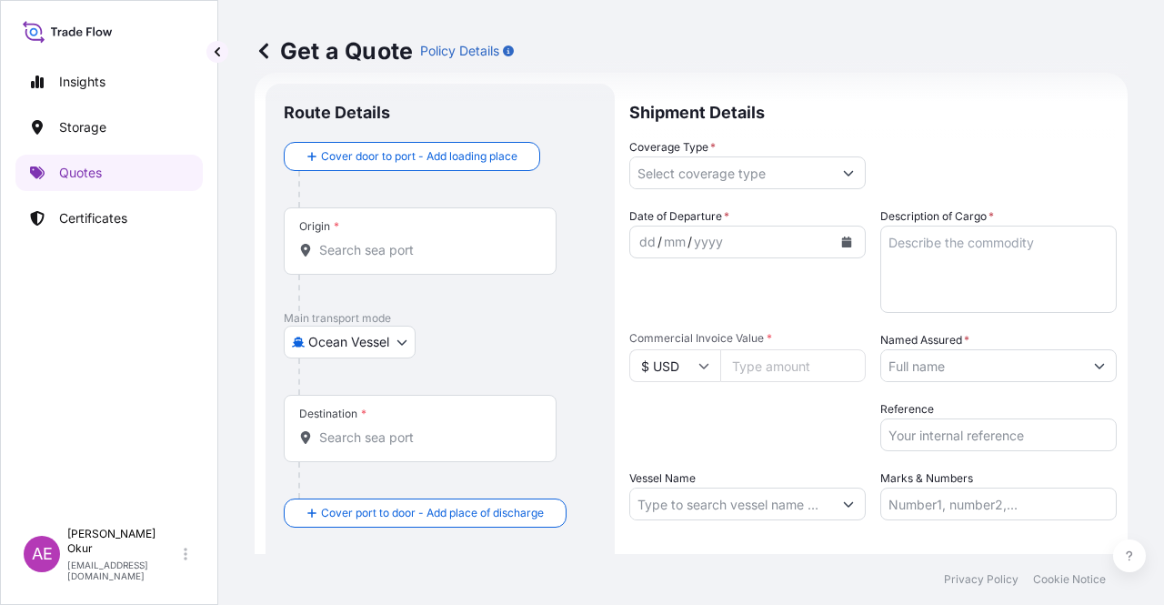
click at [438, 230] on div "Origin *" at bounding box center [420, 240] width 273 height 67
click at [438, 241] on input "Origin *" at bounding box center [426, 250] width 215 height 18
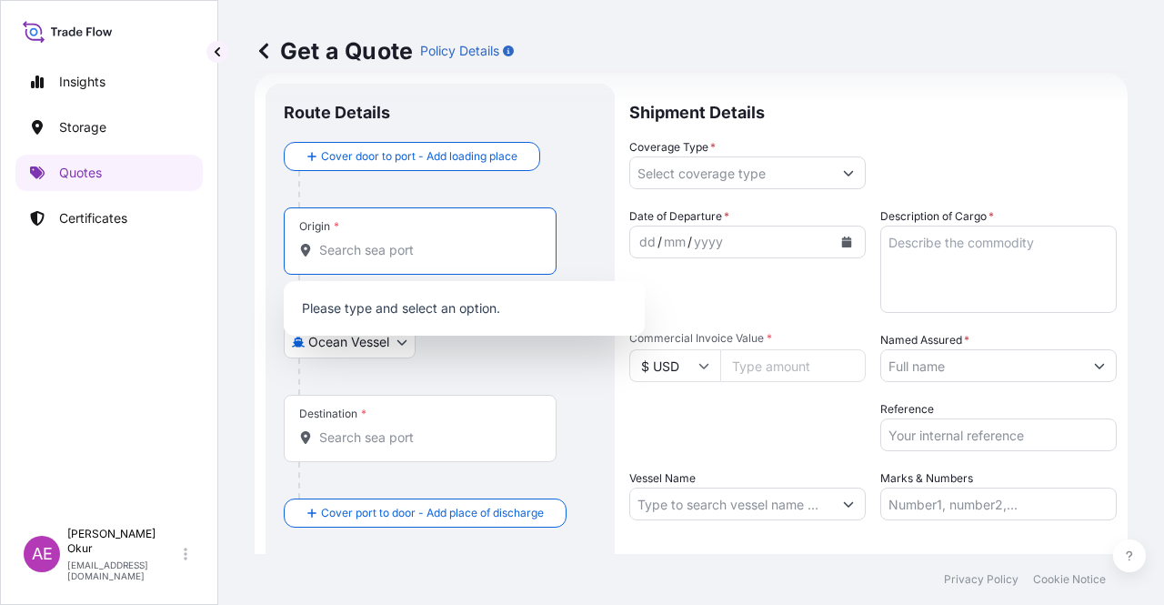
paste input "JUBAIL"
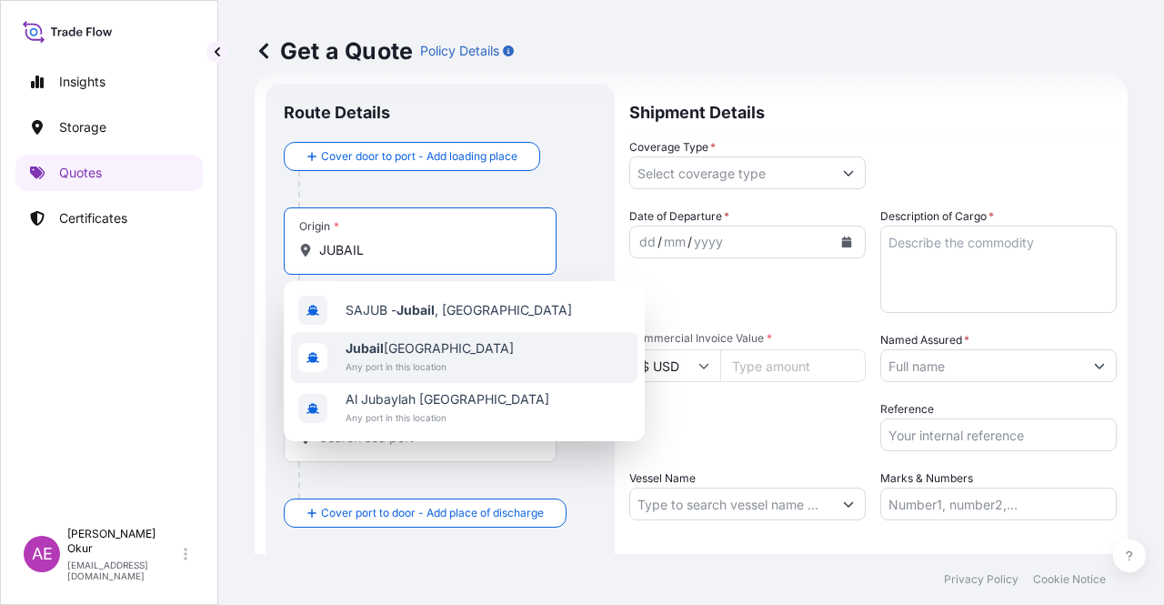
click at [405, 356] on span "Jubail [GEOGRAPHIC_DATA]" at bounding box center [430, 348] width 168 height 18
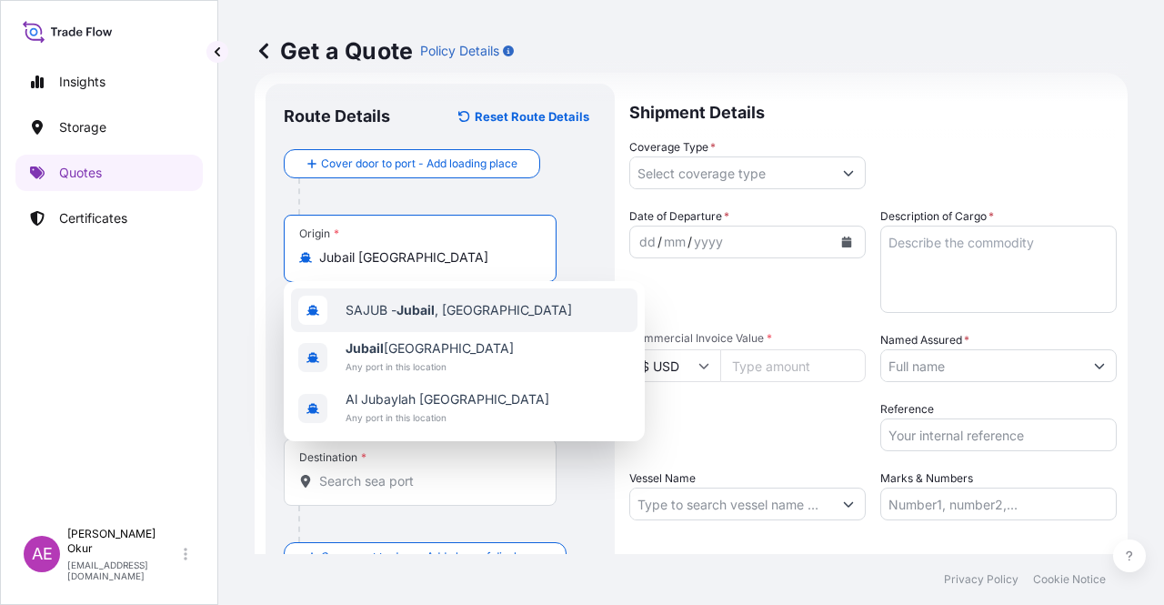
type input "Jubail [GEOGRAPHIC_DATA]"
click at [386, 304] on input "Text to appear on certificate" at bounding box center [420, 302] width 273 height 33
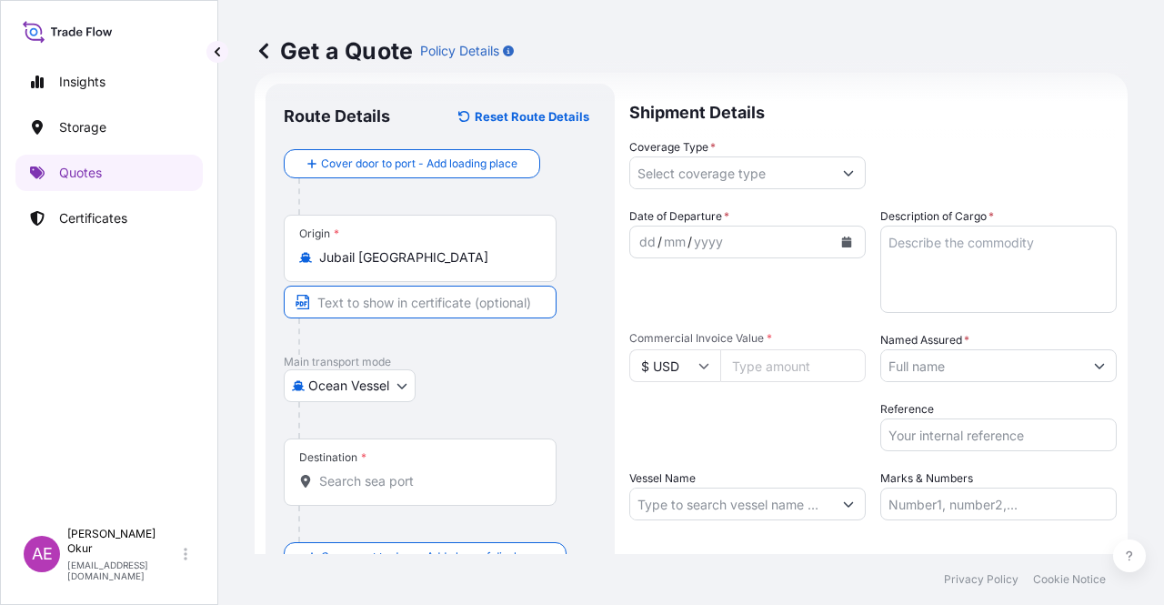
paste input "JUBAIL"
type input "JUBAIL / [GEOGRAPHIC_DATA]"
click at [354, 488] on input "Destination *" at bounding box center [426, 481] width 215 height 18
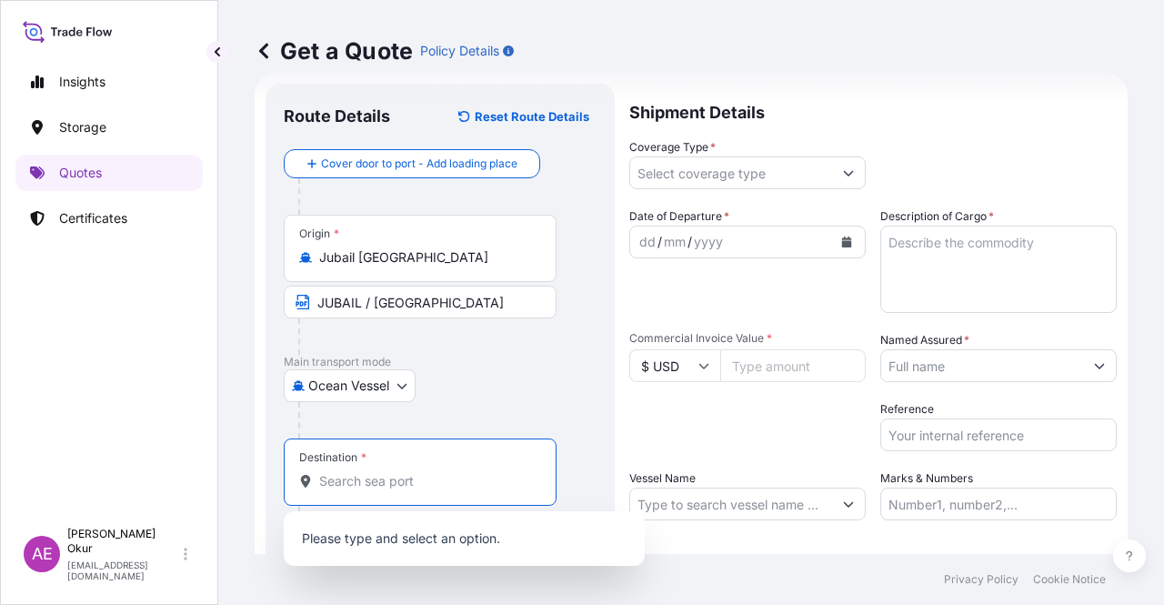
paste input "ISKENDERUN"
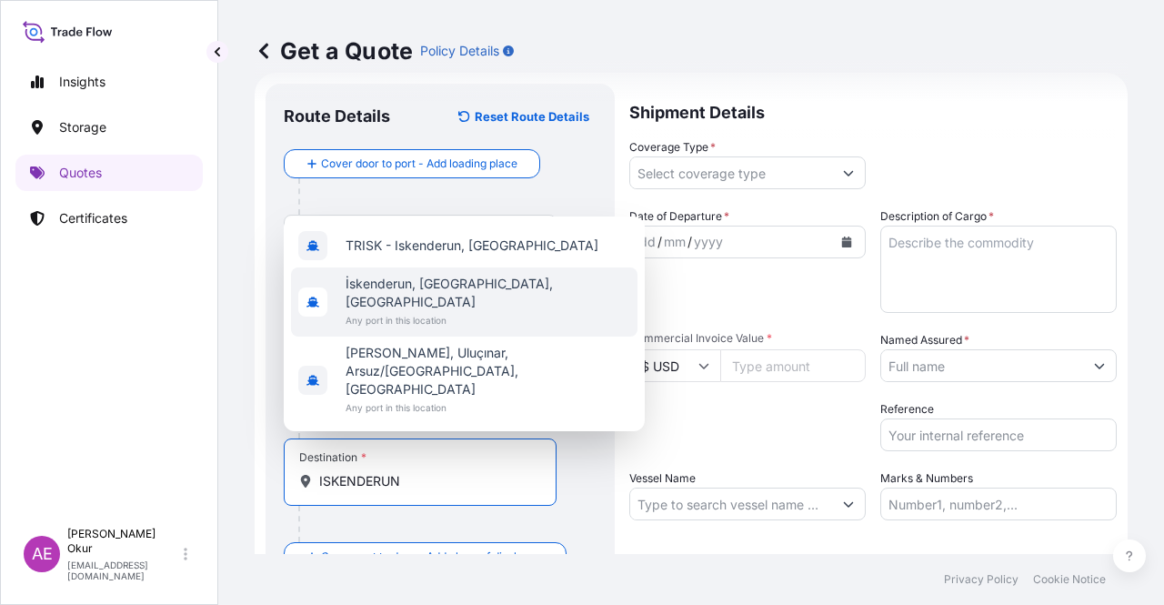
click at [425, 329] on span "Any port in this location" at bounding box center [488, 320] width 285 height 18
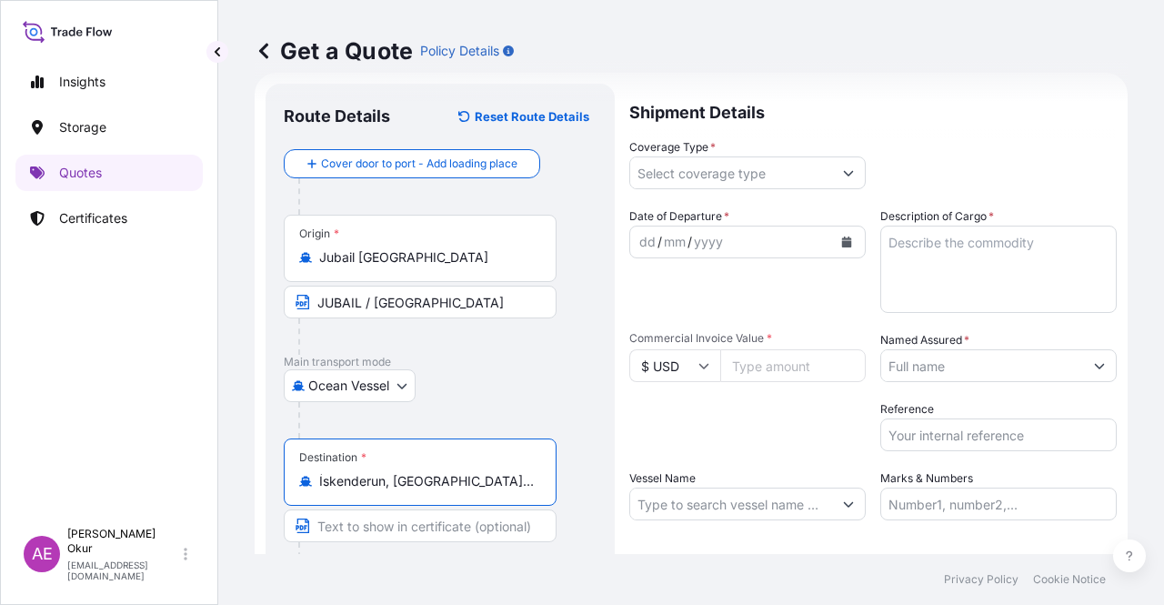
type input "İskenderun, [GEOGRAPHIC_DATA], [GEOGRAPHIC_DATA]"
click at [378, 533] on input "Text to appear on certificate" at bounding box center [420, 525] width 273 height 33
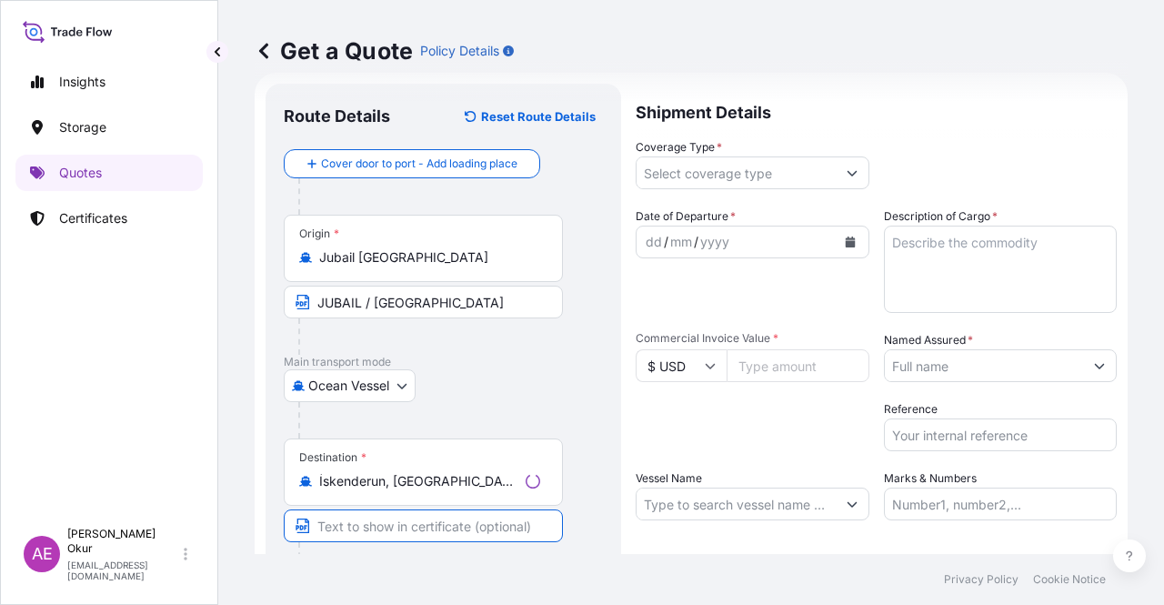
paste input "ISKENDERUN"
type input "ISKENDERUN / [GEOGRAPHIC_DATA]"
click at [738, 174] on input "Coverage Type *" at bounding box center [731, 172] width 202 height 33
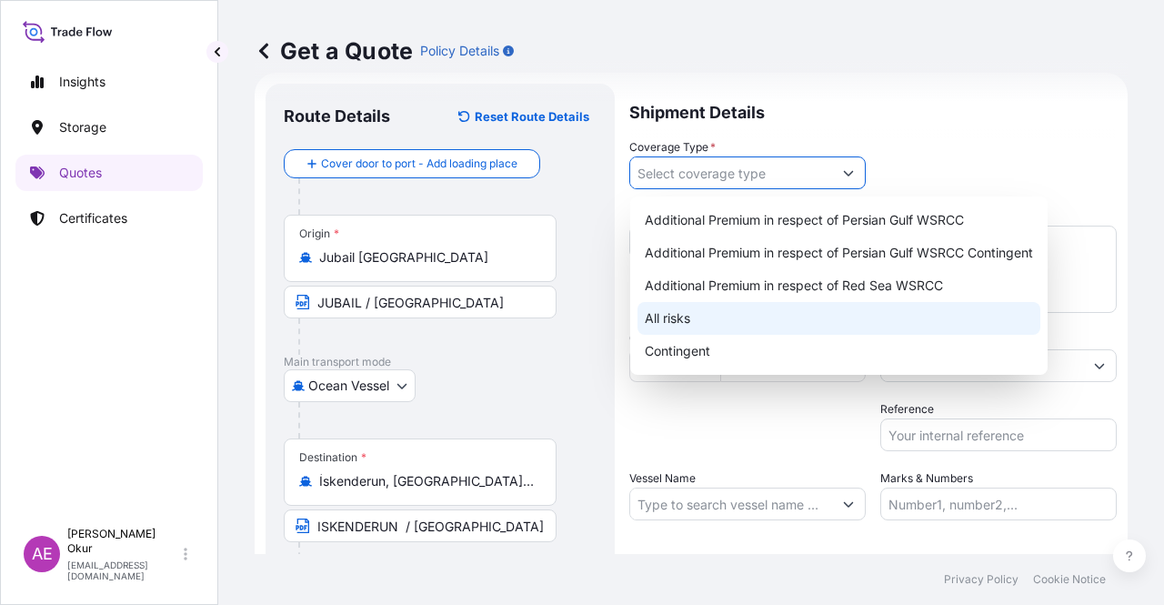
click at [684, 316] on div "All risks" at bounding box center [838, 318] width 403 height 33
type input "All risks"
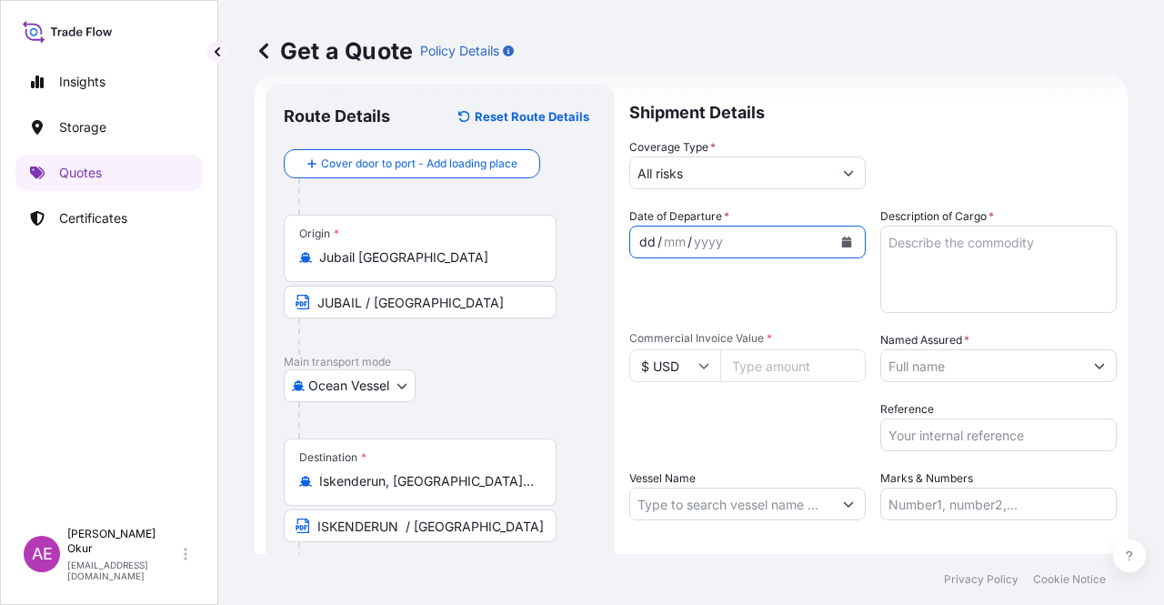
click at [649, 241] on div "dd" at bounding box center [647, 242] width 20 height 22
click at [957, 283] on textarea "Description of Cargo *" at bounding box center [998, 269] width 236 height 87
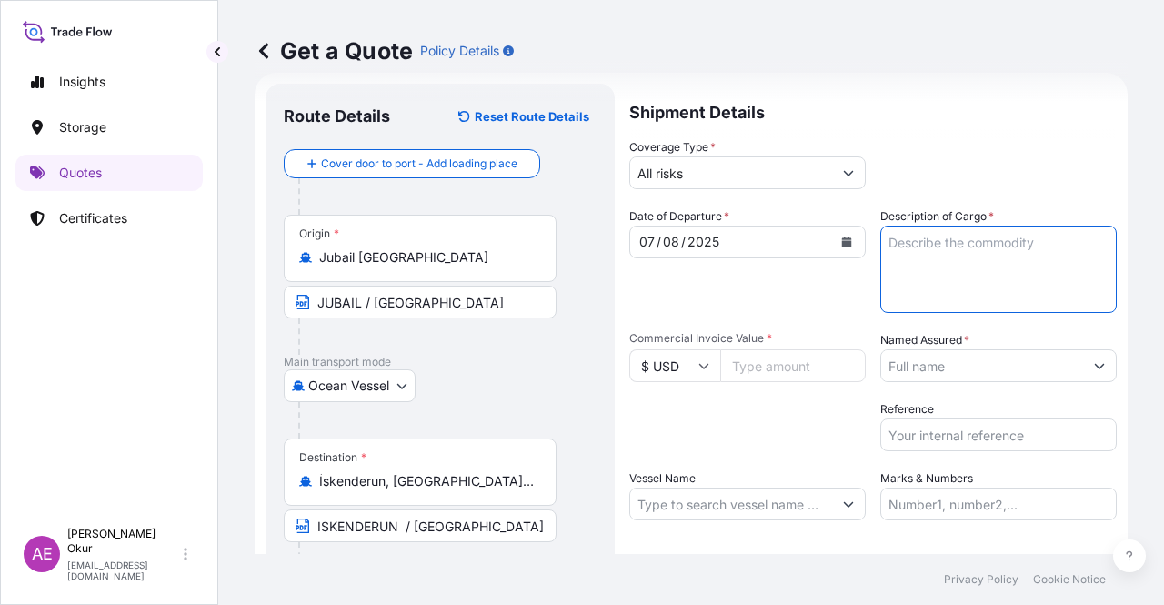
paste textarea "PPH2250"
type textarea "PPH2250"
click at [756, 346] on div "Commercial Invoice Value * $ USD" at bounding box center [747, 356] width 236 height 51
click at [763, 360] on input "Commercial Invoice Value *" at bounding box center [792, 365] width 145 height 33
paste input "107811"
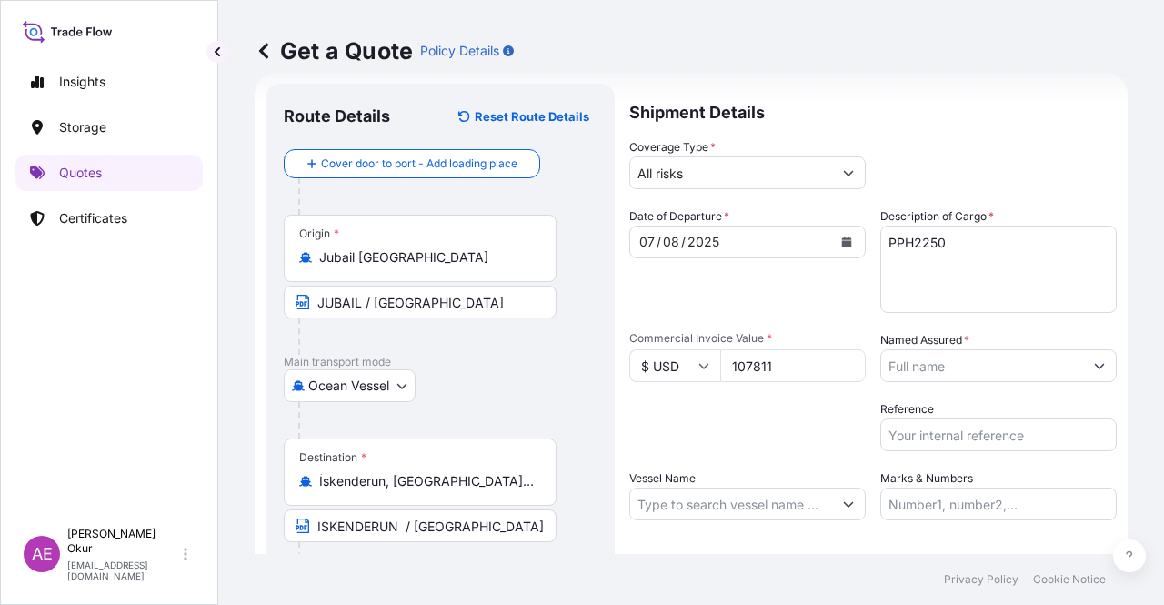
type input "107811"
click at [965, 373] on input "Named Assured *" at bounding box center [982, 365] width 202 height 33
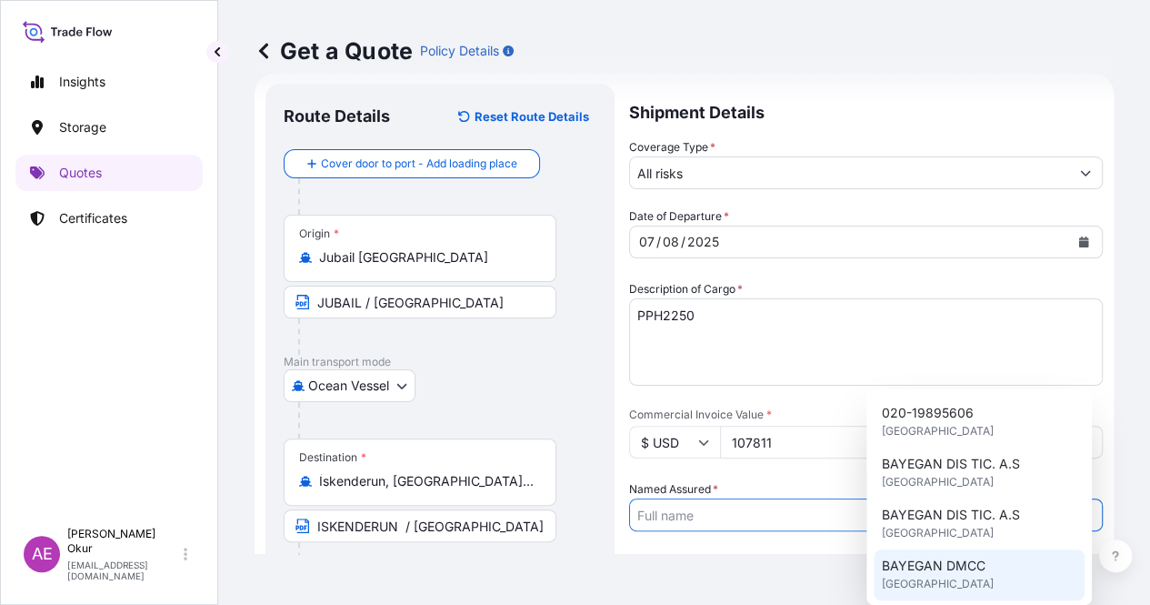
click at [920, 566] on span "BAYEGAN DMCC" at bounding box center [933, 565] width 104 height 18
type input "BAYEGAN DMCC"
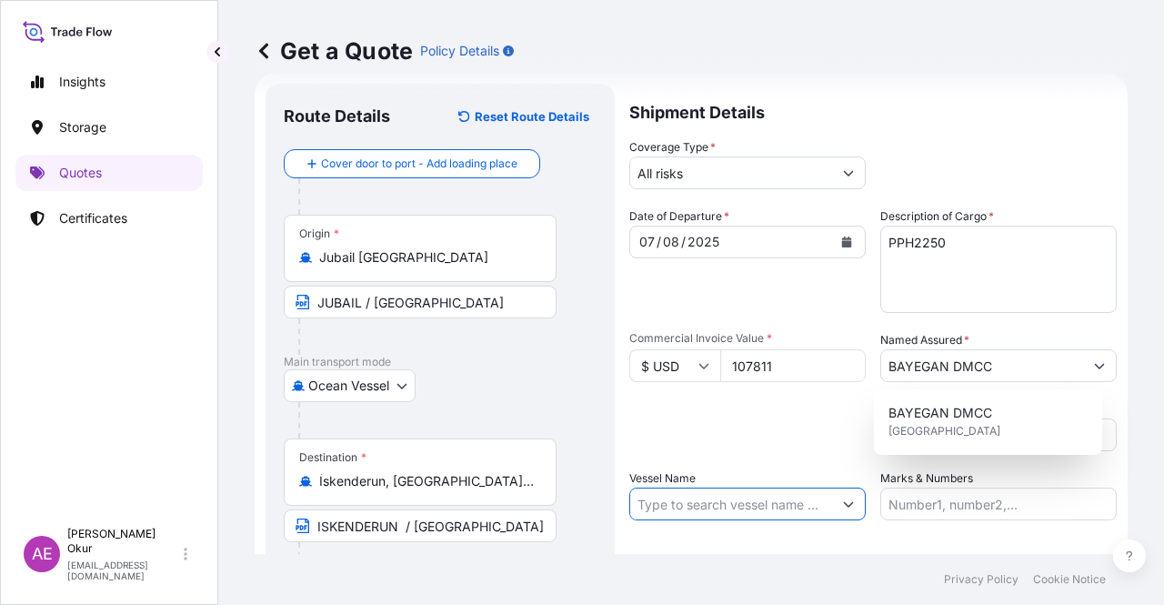
click at [725, 506] on input "Vessel Name" at bounding box center [731, 503] width 202 height 33
paste input "CMA CGM DIAMOND"
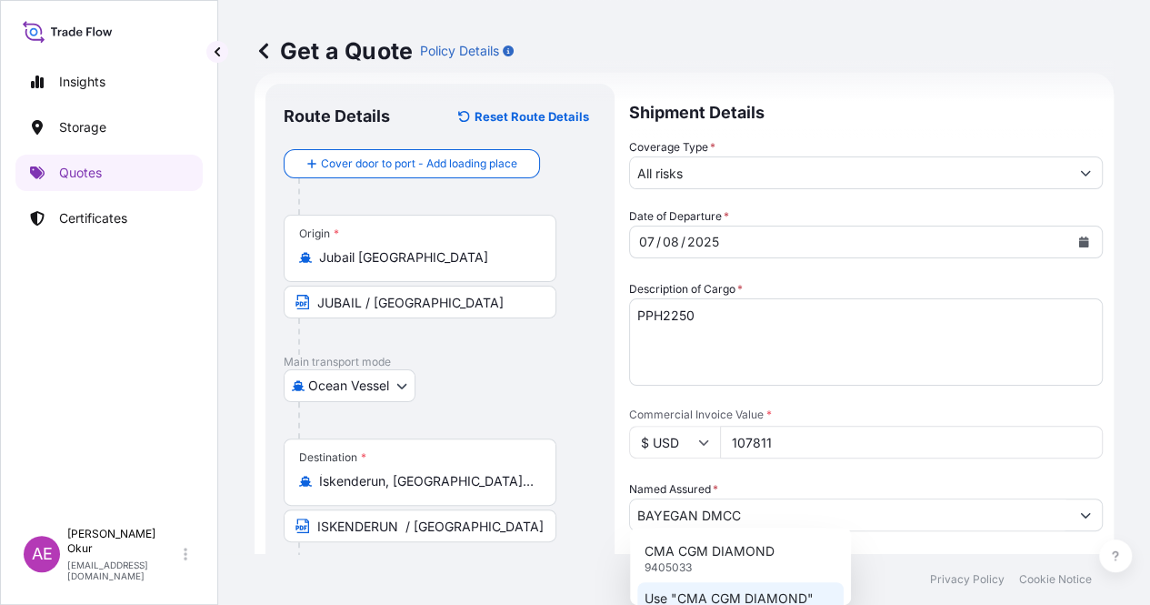
click at [720, 601] on p "Use "CMA CGM DIAMOND"" at bounding box center [729, 598] width 169 height 18
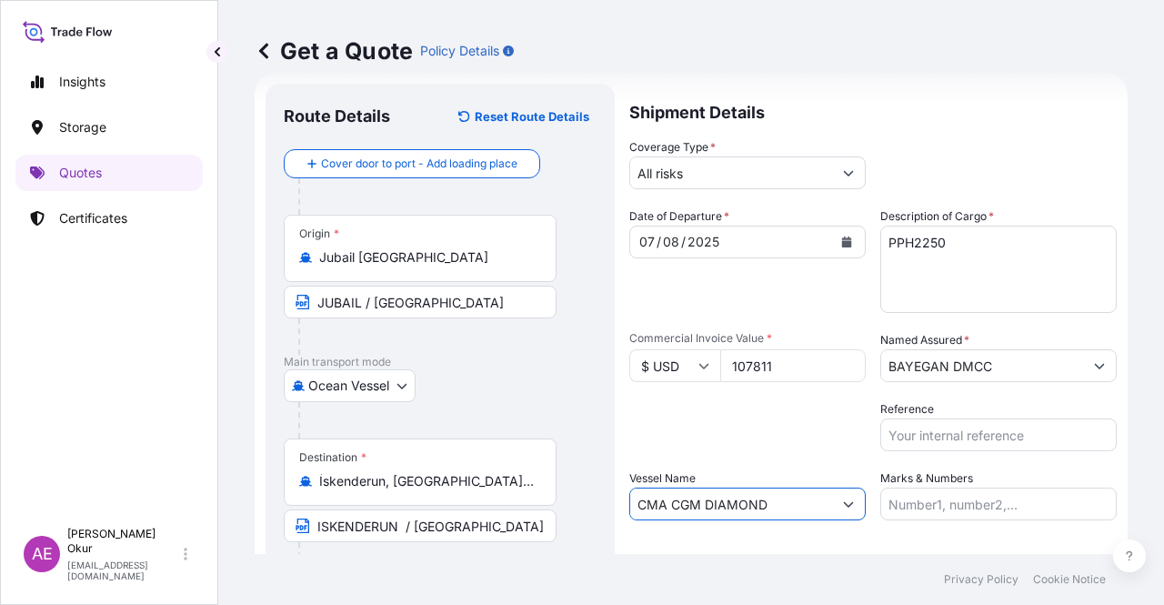
type input "CMA CGM DIAMOND"
click at [907, 498] on input "Marks & Numbers" at bounding box center [998, 503] width 236 height 33
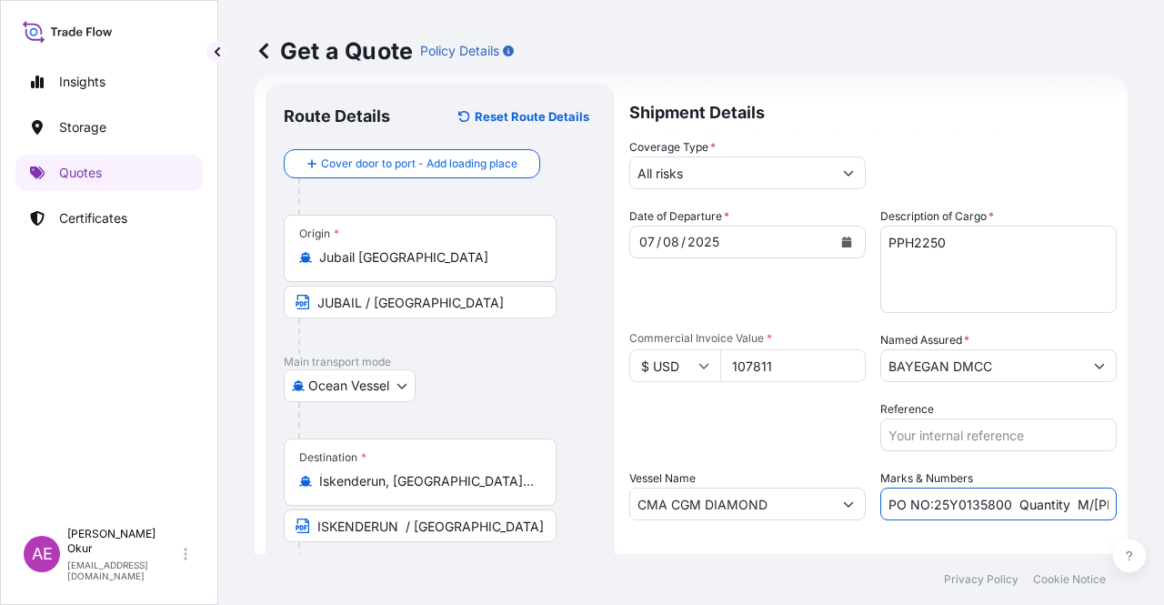
drag, startPoint x: 926, startPoint y: 505, endPoint x: 1000, endPoint y: 505, distance: 74.6
click at [1000, 505] on input "PO NO:25Y0135800 Quantity M/[PERSON_NAME]: 495,000 Premium: USD 57,03" at bounding box center [998, 503] width 236 height 33
paste input "682"
drag, startPoint x: 1055, startPoint y: 510, endPoint x: 1092, endPoint y: 508, distance: 37.3
click at [1092, 508] on input "PO NO:25Y0168200 Quantity M/[PERSON_NAME]: 495,000 Premium: USD 57,03" at bounding box center [998, 503] width 236 height 33
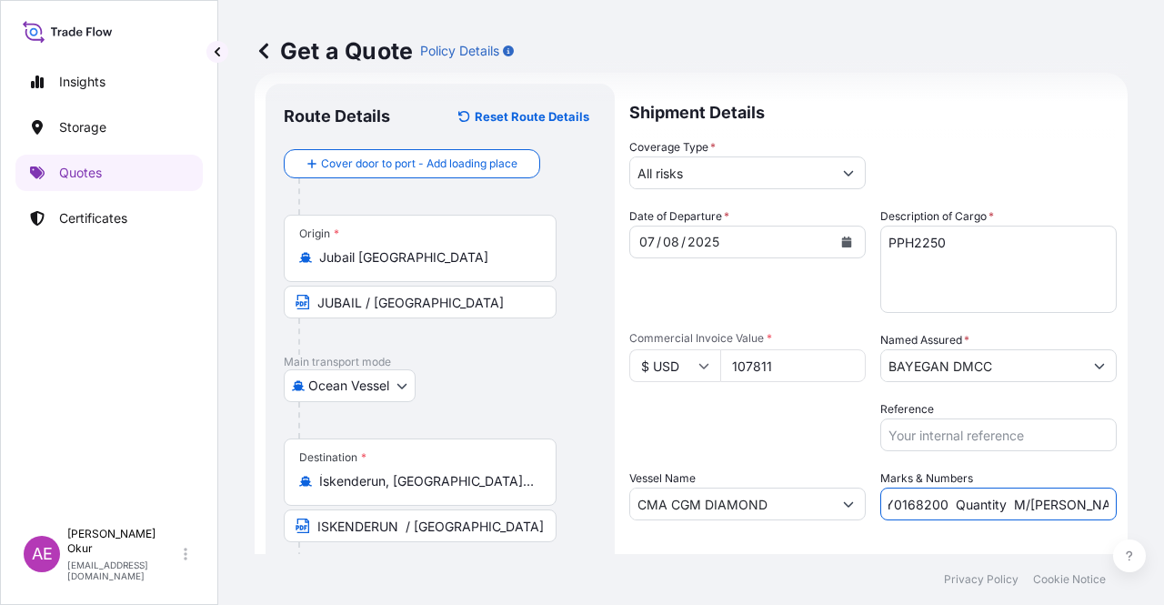
scroll to position [0, 75]
click at [1028, 508] on input "PO NO:25Y0168200 Quantity M/[PERSON_NAME]: 495,000 Premium: USD 57,03" at bounding box center [998, 503] width 236 height 33
drag, startPoint x: 1048, startPoint y: 500, endPoint x: 964, endPoint y: 503, distance: 83.7
click at [964, 503] on input "PO NO:25Y0168200 Quantity M/[PERSON_NAME]: 495,000 Premium: USD 57,03" at bounding box center [998, 503] width 236 height 33
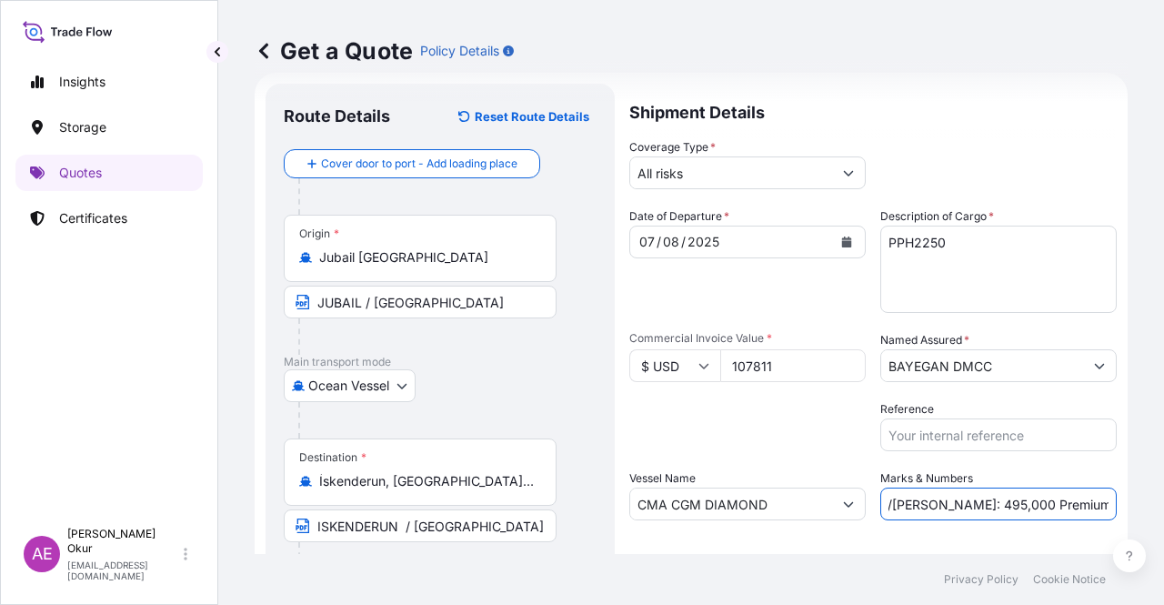
paste input "99"
drag, startPoint x: 1087, startPoint y: 505, endPoint x: 1163, endPoint y: 505, distance: 76.4
click at [1163, 505] on div "Get a Quote Policy Details Route Details Reset Route Details Cover door to port…" at bounding box center [691, 277] width 946 height 554
click at [1080, 507] on input "PO NO:25Y0168200 Quantity M/[PERSON_NAME]: 99,000 Premium: USD 57,03" at bounding box center [998, 503] width 236 height 33
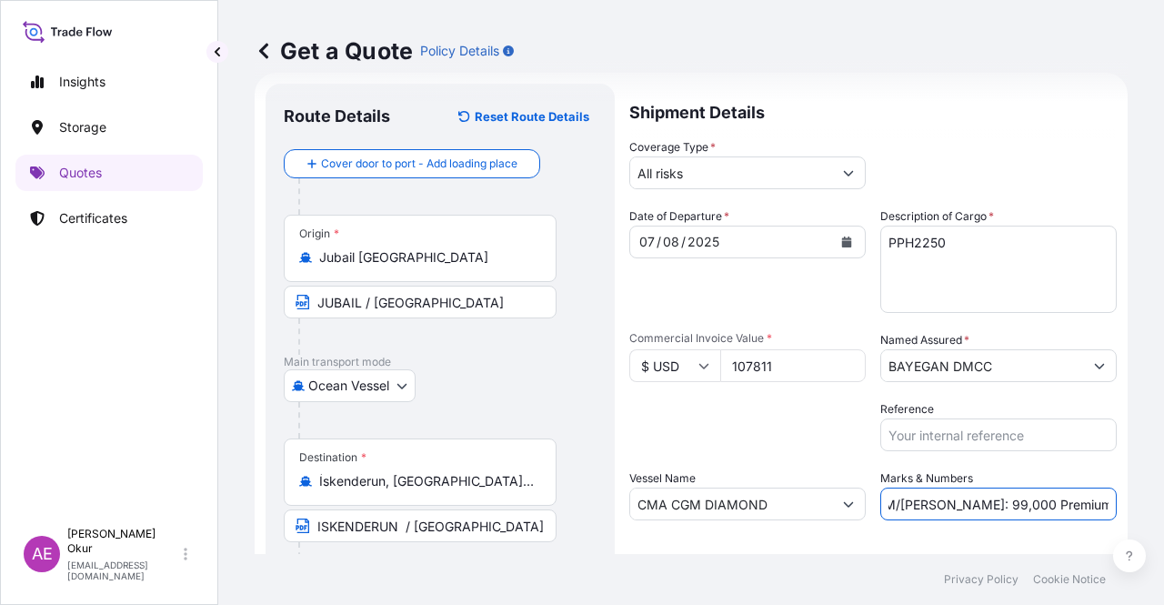
drag, startPoint x: 1060, startPoint y: 501, endPoint x: 1139, endPoint y: 502, distance: 79.1
click at [1139, 503] on div "Get a Quote Policy Details Route Details Reset Route Details Cover door to port…" at bounding box center [691, 277] width 946 height 554
paste input "11,86"
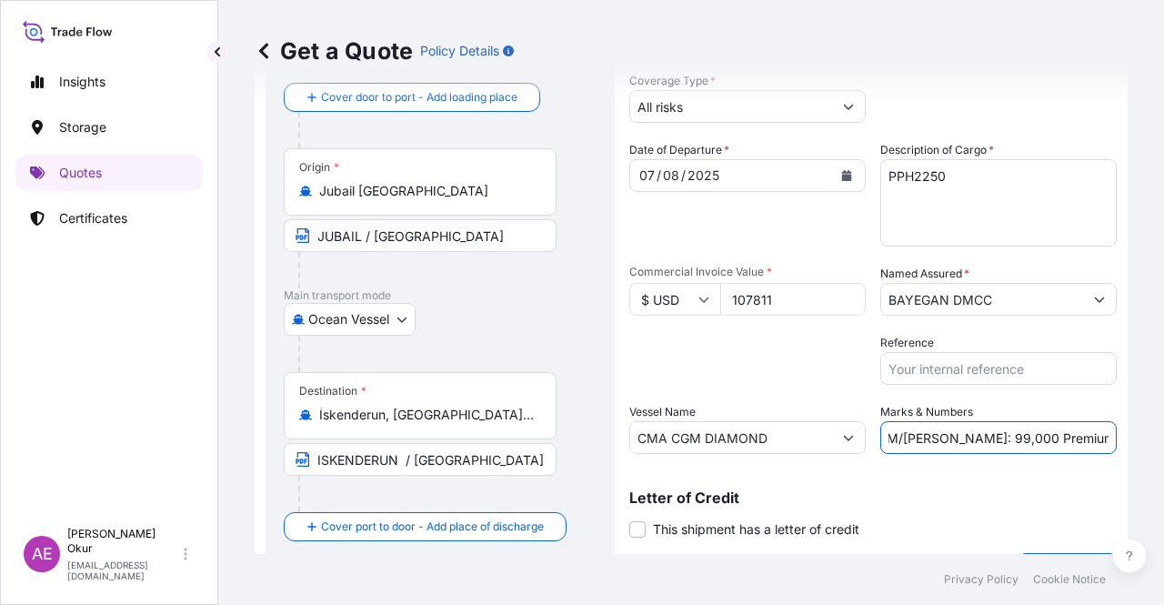
scroll to position [141, 0]
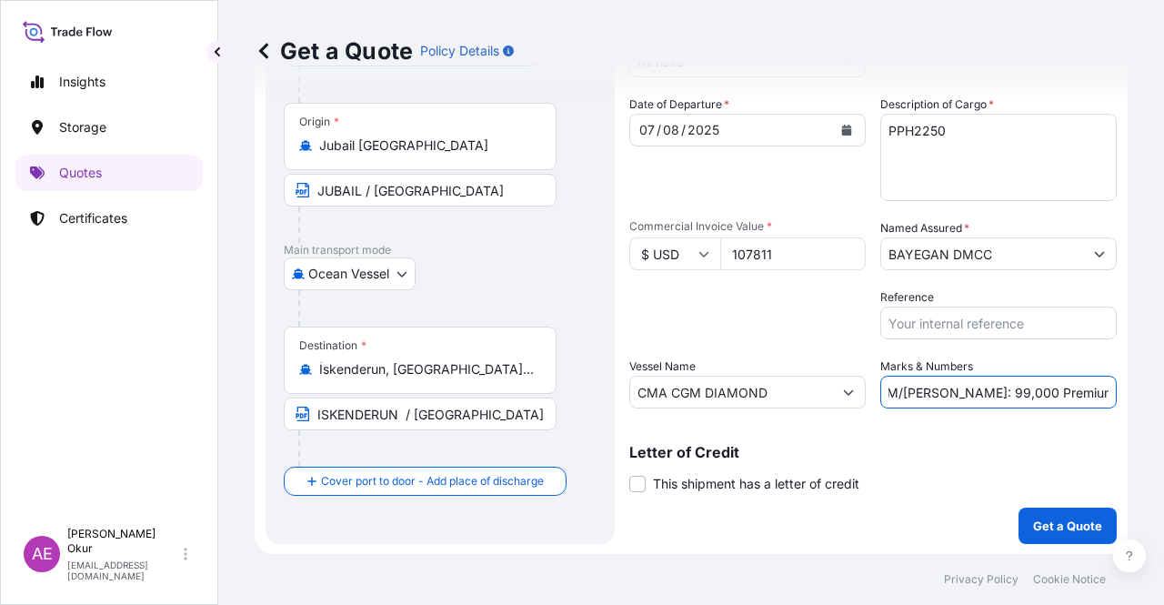
type input "PO NO:25Y0168200 Quantity M/[PERSON_NAME]: 99,000 Premium: USD 11,86"
click at [1035, 534] on p "Get a Quote" at bounding box center [1067, 525] width 69 height 18
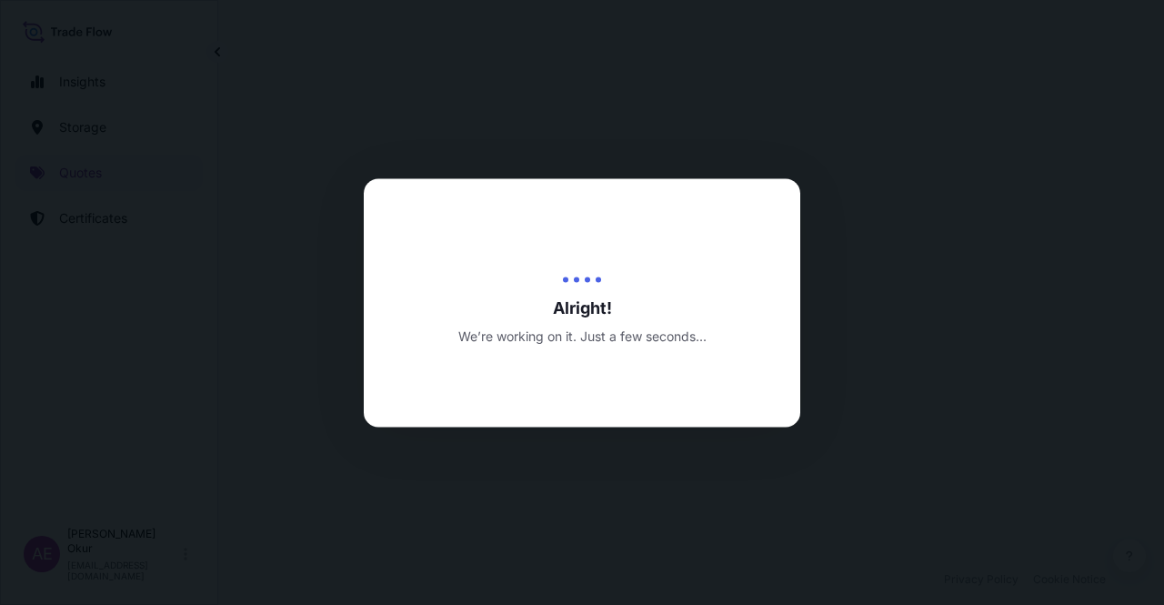
select select "Ocean Vessel"
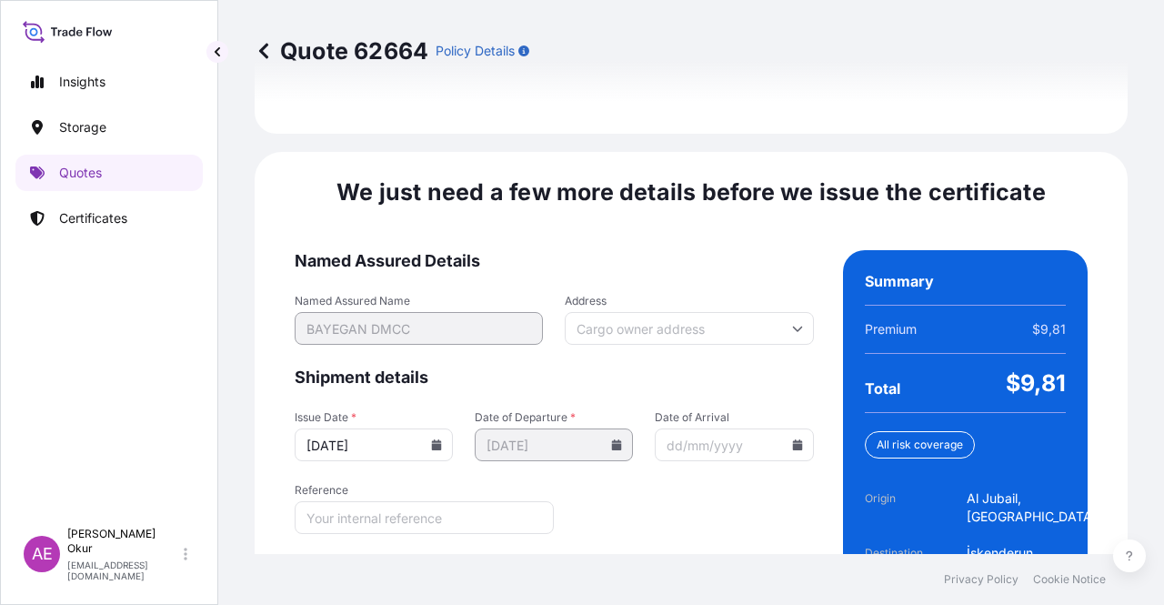
scroll to position [2361, 0]
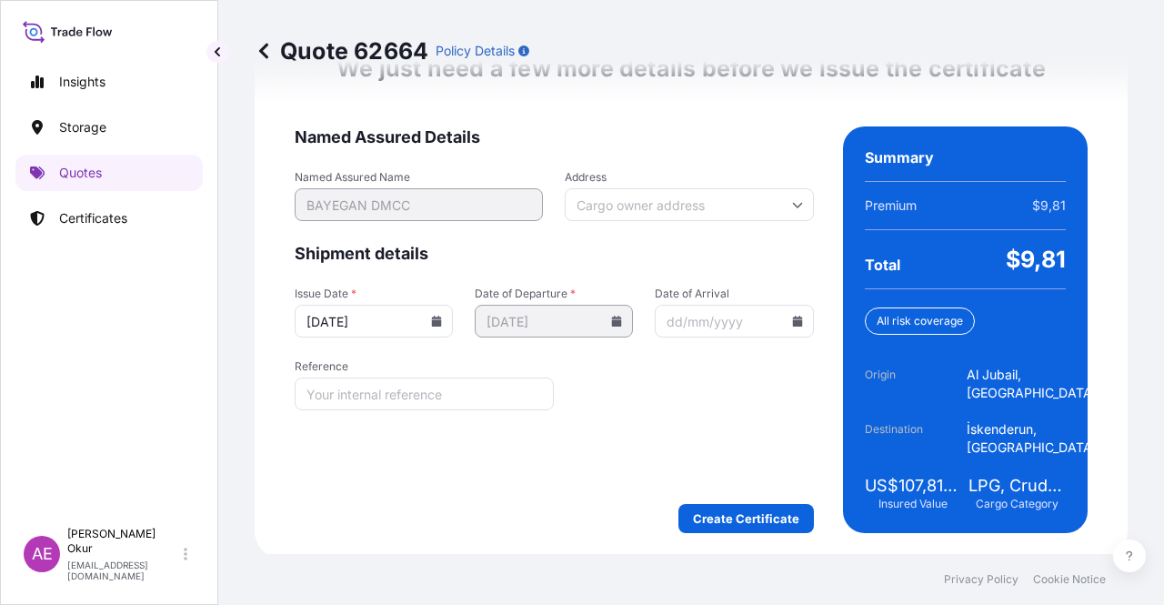
click at [696, 529] on div "We just need a few more details before we issue the certificate Named Assured D…" at bounding box center [691, 293] width 873 height 530
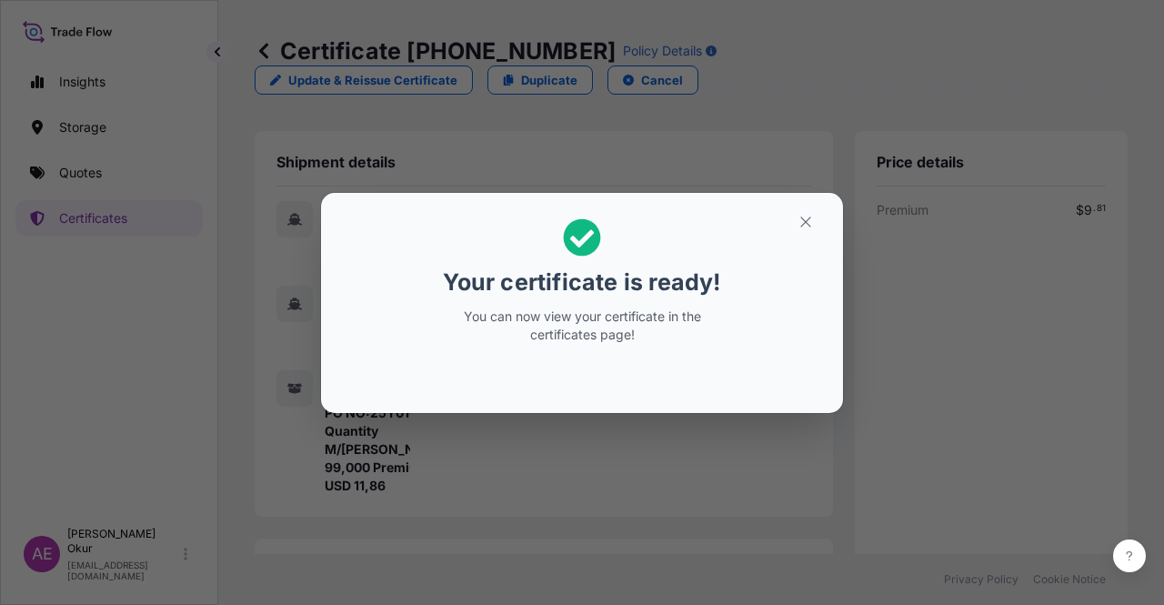
click at [802, 205] on section "Your certificate is ready! You can now view your certificate in the certificate…" at bounding box center [582, 303] width 522 height 220
click at [800, 221] on icon "button" at bounding box center [805, 222] width 16 height 16
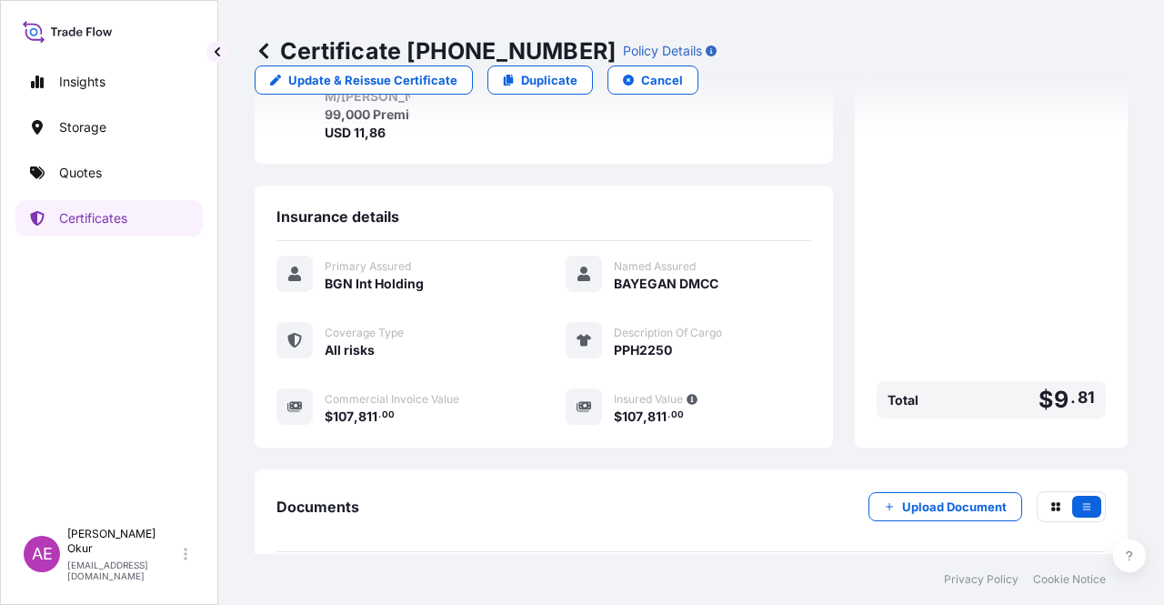
scroll to position [436, 0]
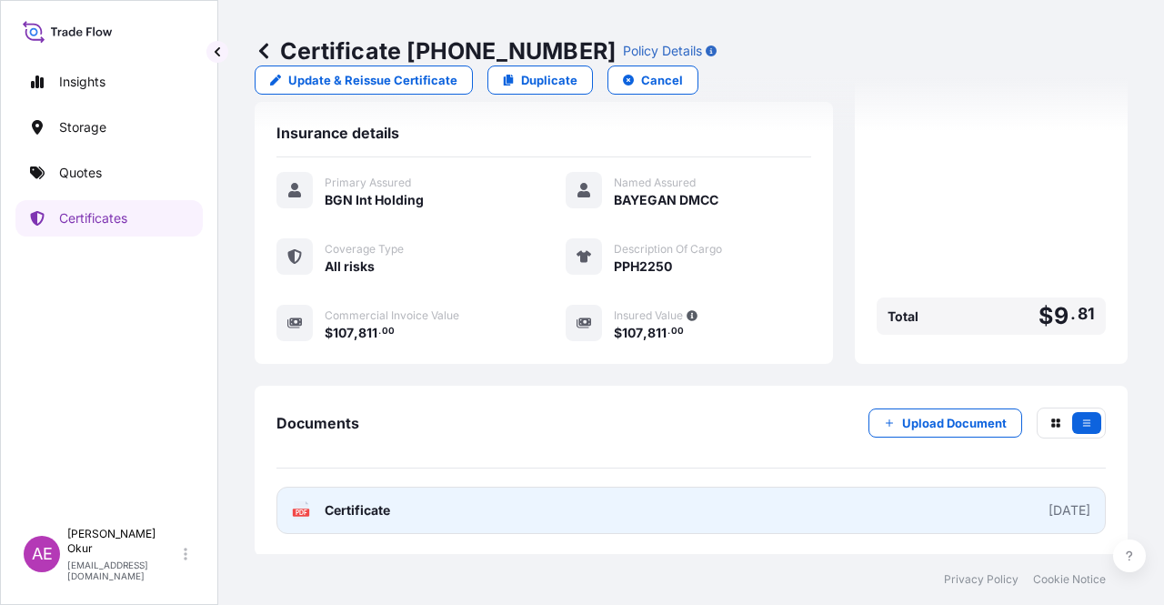
click at [324, 505] on div "PDF Certificate" at bounding box center [341, 510] width 98 height 18
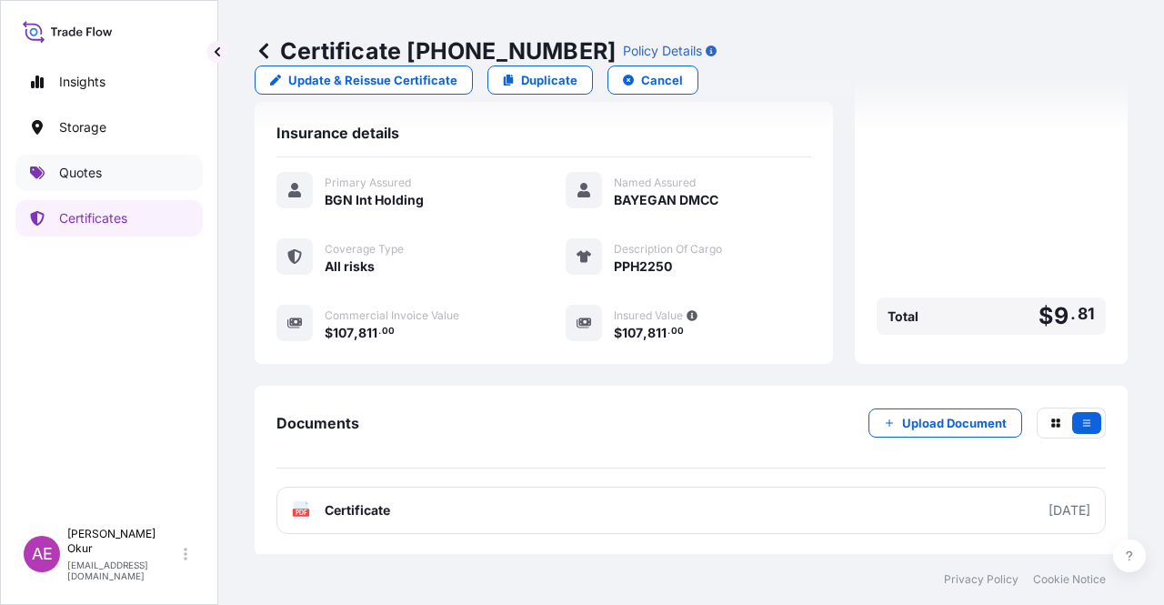
click at [125, 163] on link "Quotes" at bounding box center [108, 173] width 187 height 36
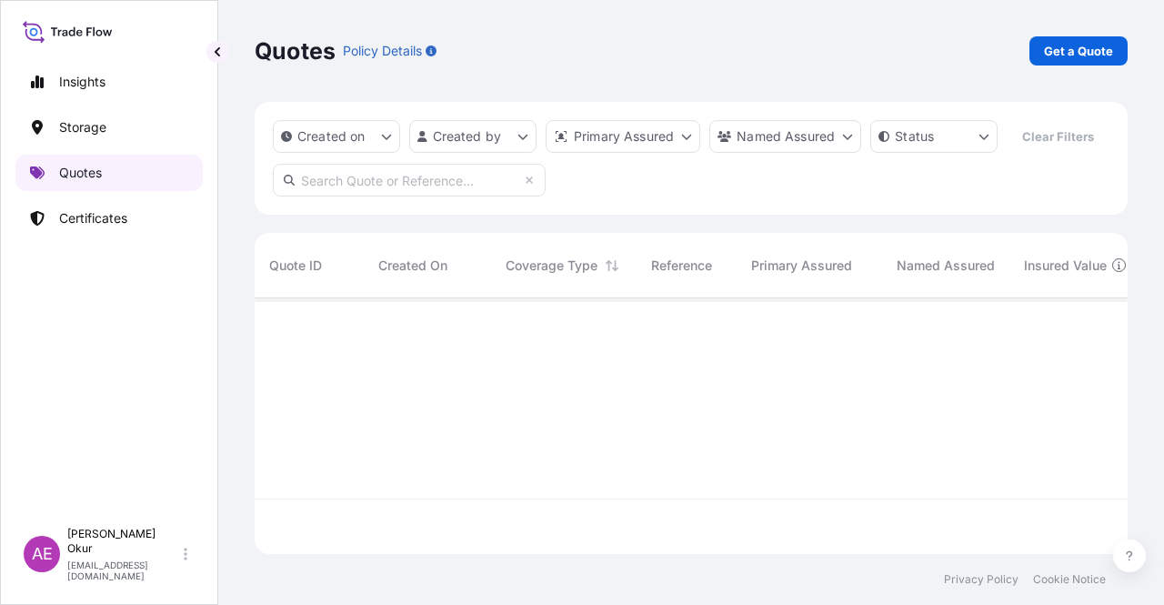
scroll to position [252, 858]
click at [1075, 72] on div "Quotes Policy Details Get a Quote" at bounding box center [691, 51] width 873 height 102
click at [1074, 69] on div "Quotes Policy Details Get a Quote" at bounding box center [691, 51] width 873 height 102
click at [1073, 58] on p "Get a Quote" at bounding box center [1078, 51] width 69 height 18
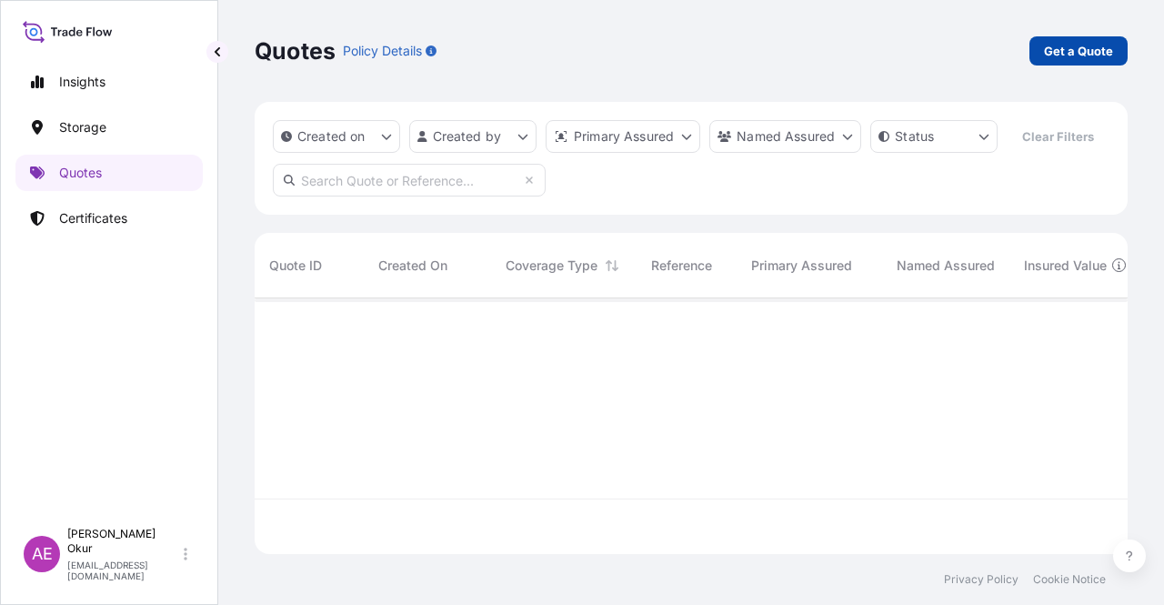
select select "Ocean Vessel"
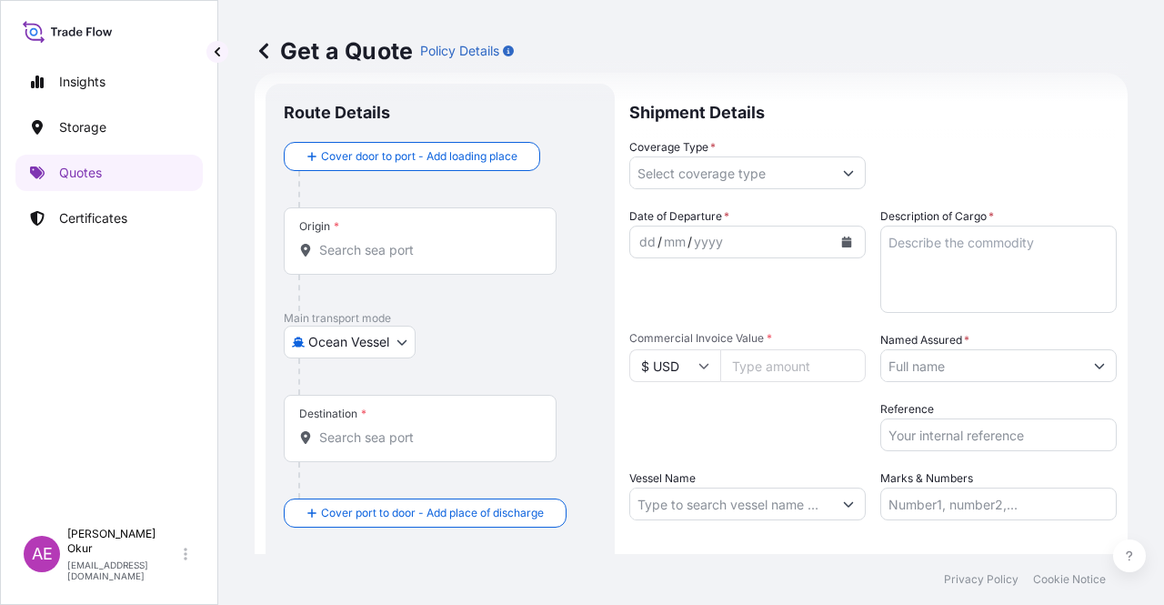
click at [429, 247] on input "Origin *" at bounding box center [426, 250] width 215 height 18
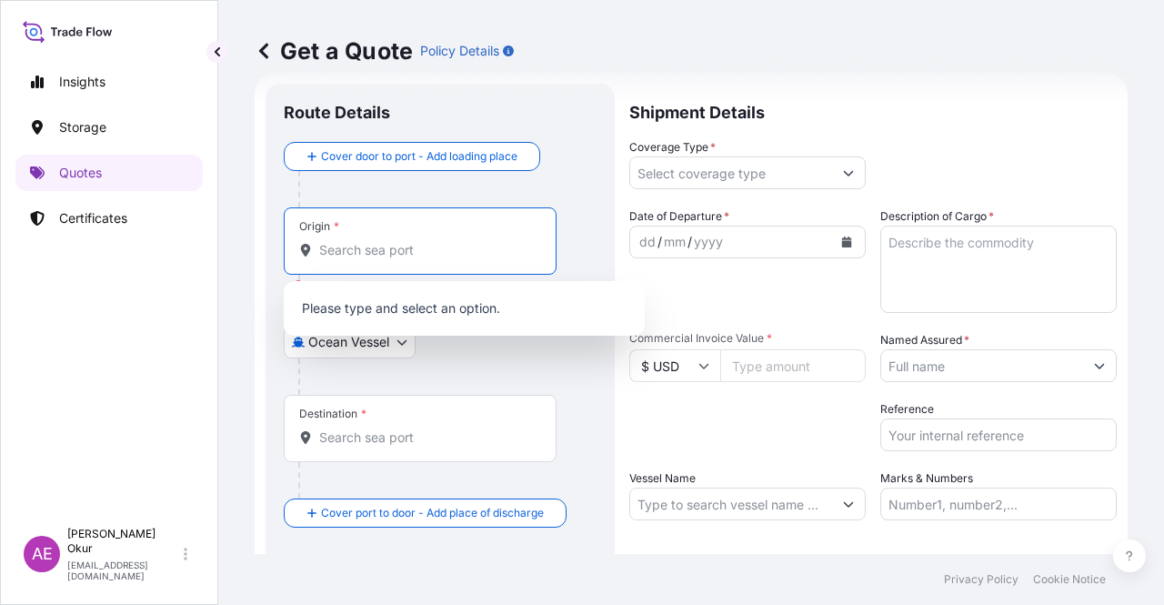
click at [436, 245] on input "Origin * Please select an origin" at bounding box center [426, 250] width 215 height 18
paste input "JUBAIL"
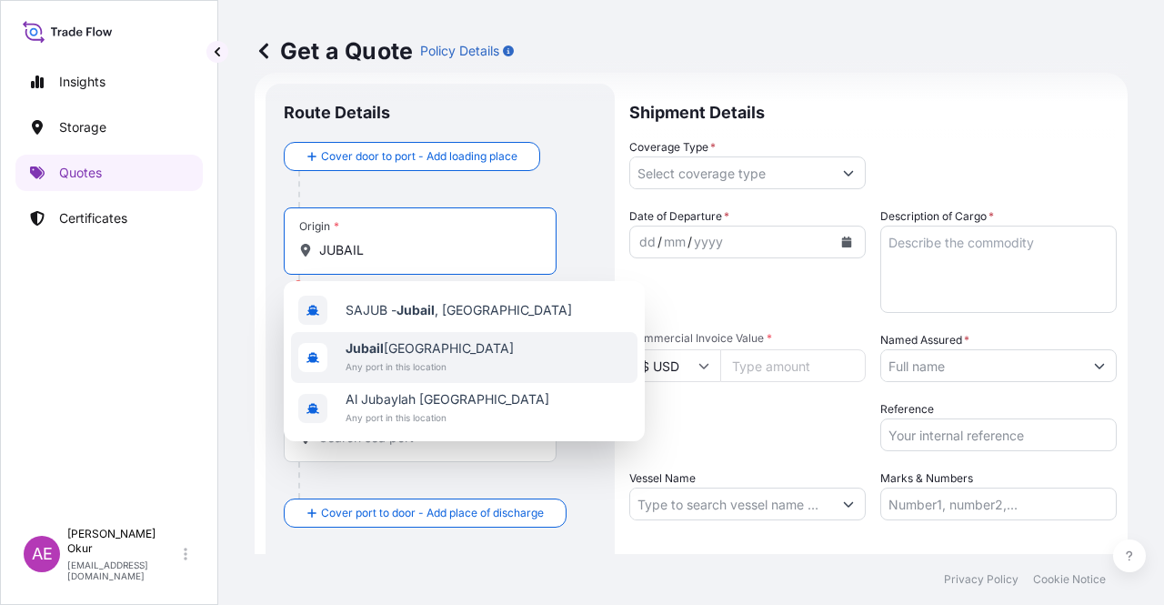
click at [426, 361] on span "Any port in this location" at bounding box center [430, 366] width 168 height 18
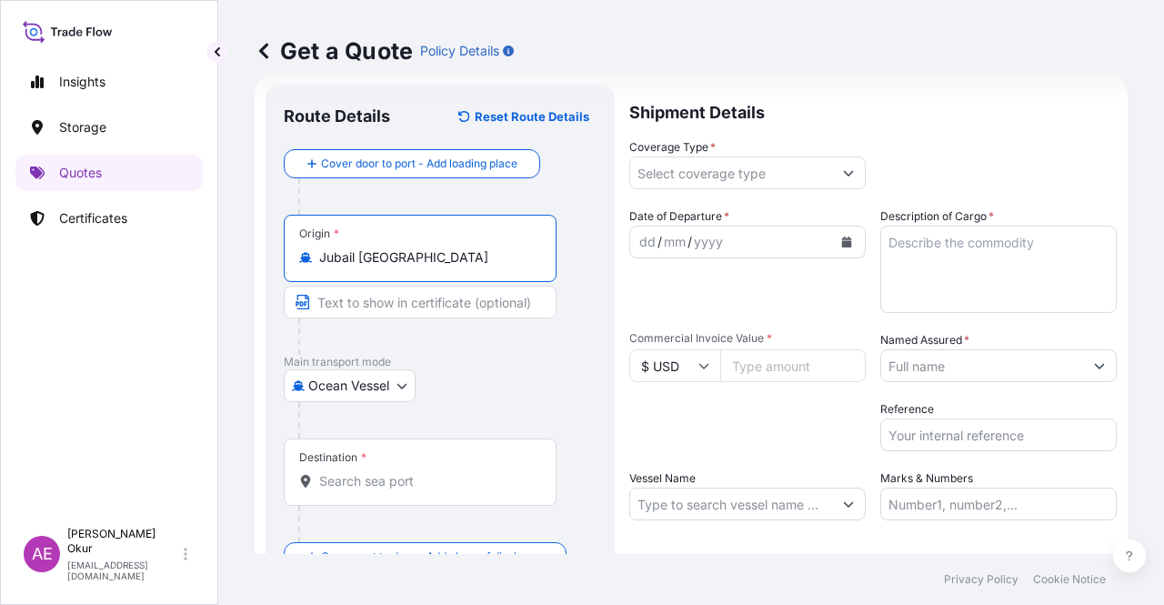
type input "Jubail [GEOGRAPHIC_DATA]"
click at [410, 326] on div at bounding box center [427, 336] width 258 height 36
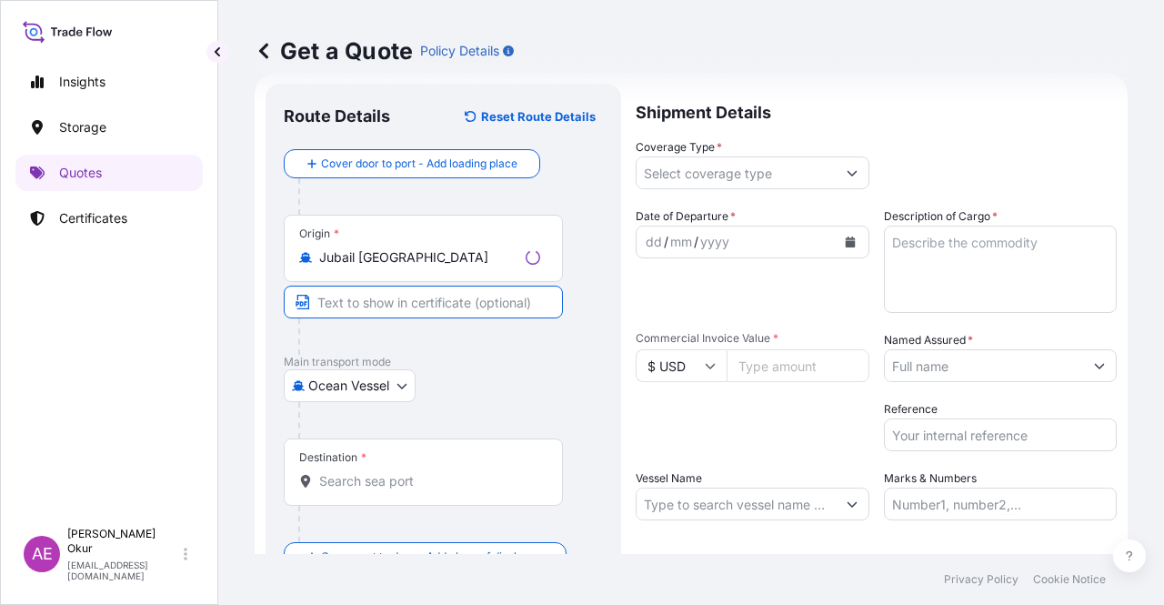
click at [409, 305] on input "Text to appear on certificate" at bounding box center [423, 302] width 279 height 33
paste input "JUBAIL"
type input "JUBAIL / [GEOGRAPHIC_DATA]"
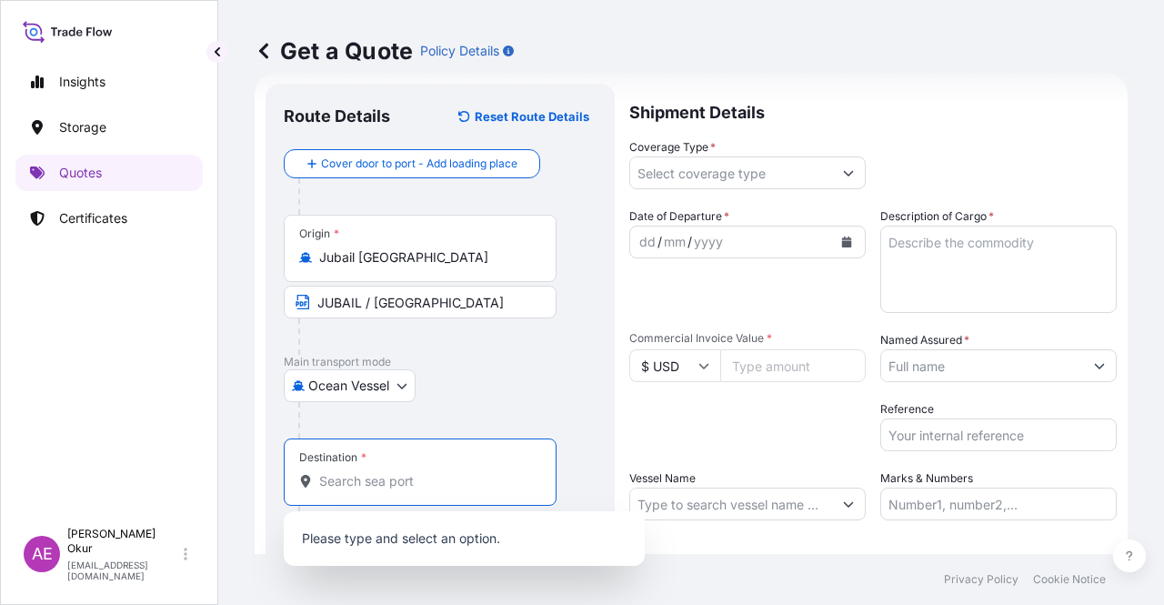
click at [373, 488] on input "Destination *" at bounding box center [426, 481] width 215 height 18
paste input "MERSIN"
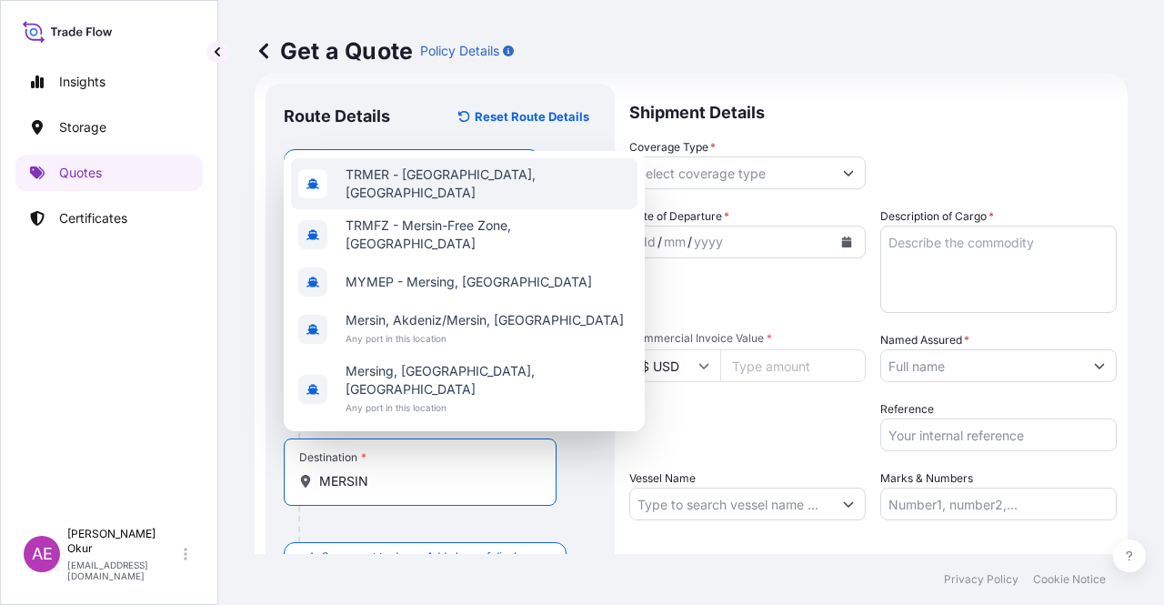
click at [462, 202] on span "TRMER - [GEOGRAPHIC_DATA], [GEOGRAPHIC_DATA]" at bounding box center [488, 183] width 285 height 36
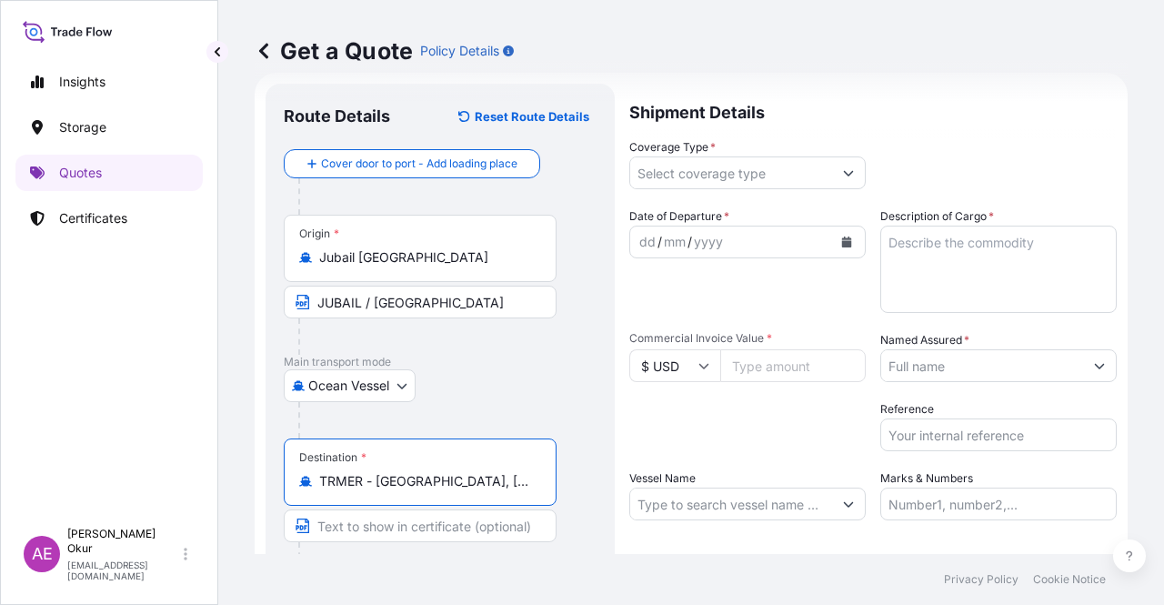
type input "TRMER - [GEOGRAPHIC_DATA], [GEOGRAPHIC_DATA]"
click at [426, 532] on input "Text to appear on certificate" at bounding box center [420, 525] width 273 height 33
paste input "MERSIN"
type input "MERSIN / [GEOGRAPHIC_DATA]"
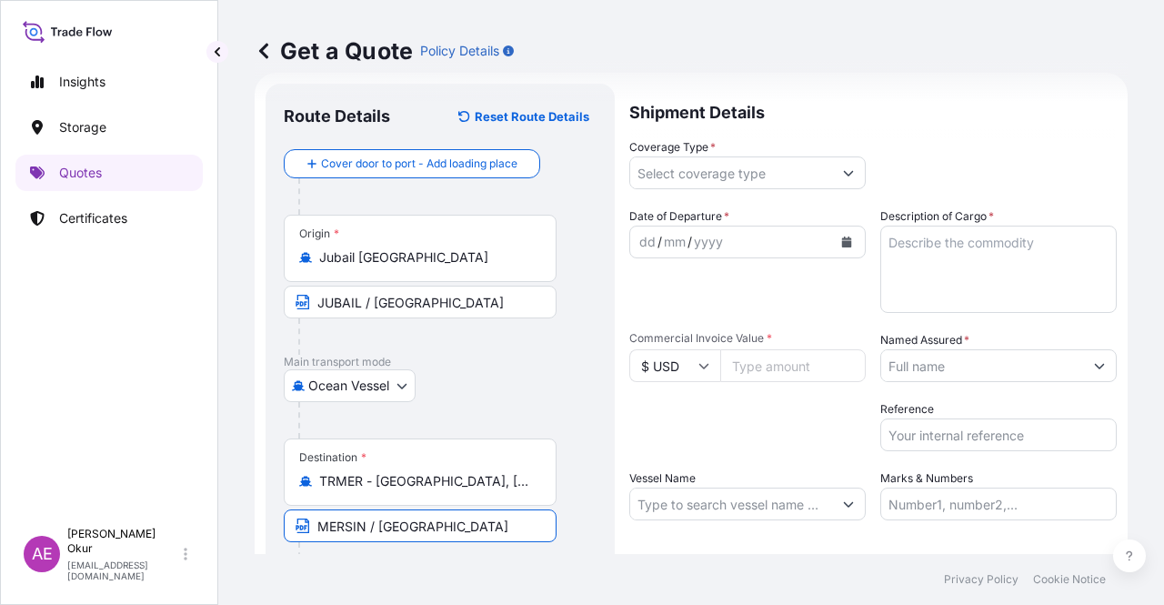
click at [686, 188] on input "Coverage Type *" at bounding box center [731, 172] width 202 height 33
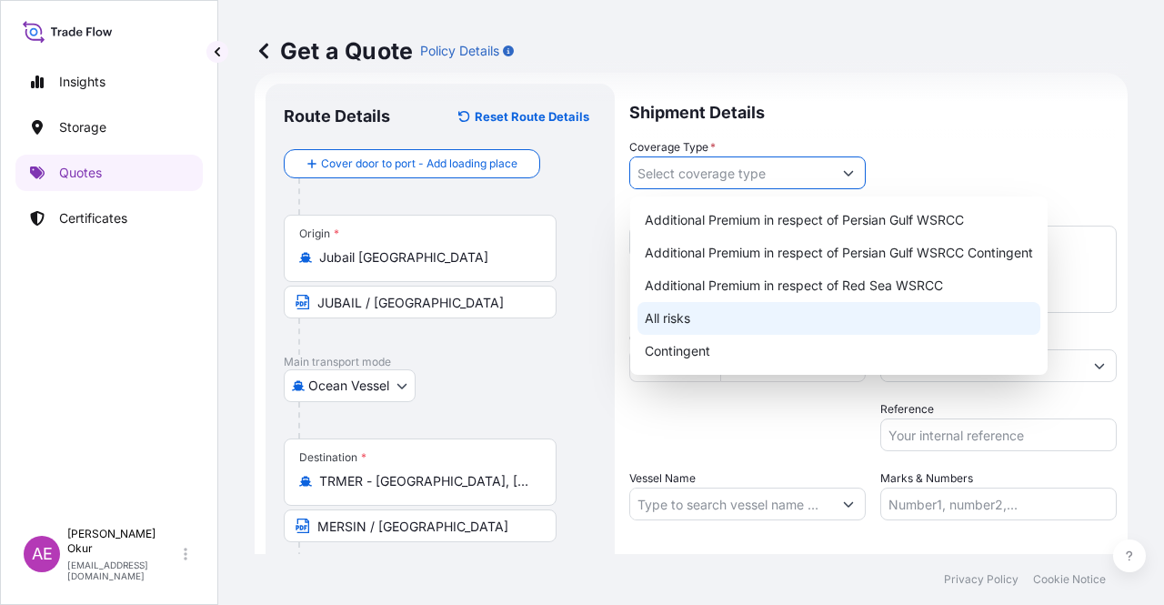
click at [687, 316] on div "All risks" at bounding box center [838, 318] width 403 height 33
type input "All risks"
click at [690, 326] on div "All risks" at bounding box center [838, 318] width 403 height 33
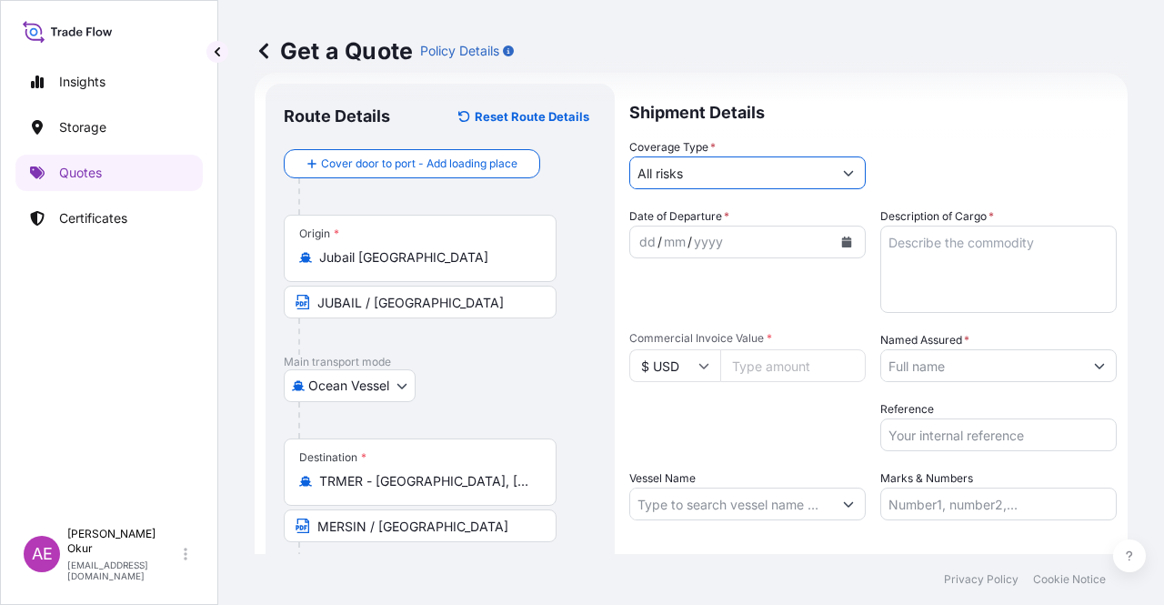
click at [650, 236] on div "dd" at bounding box center [647, 242] width 20 height 22
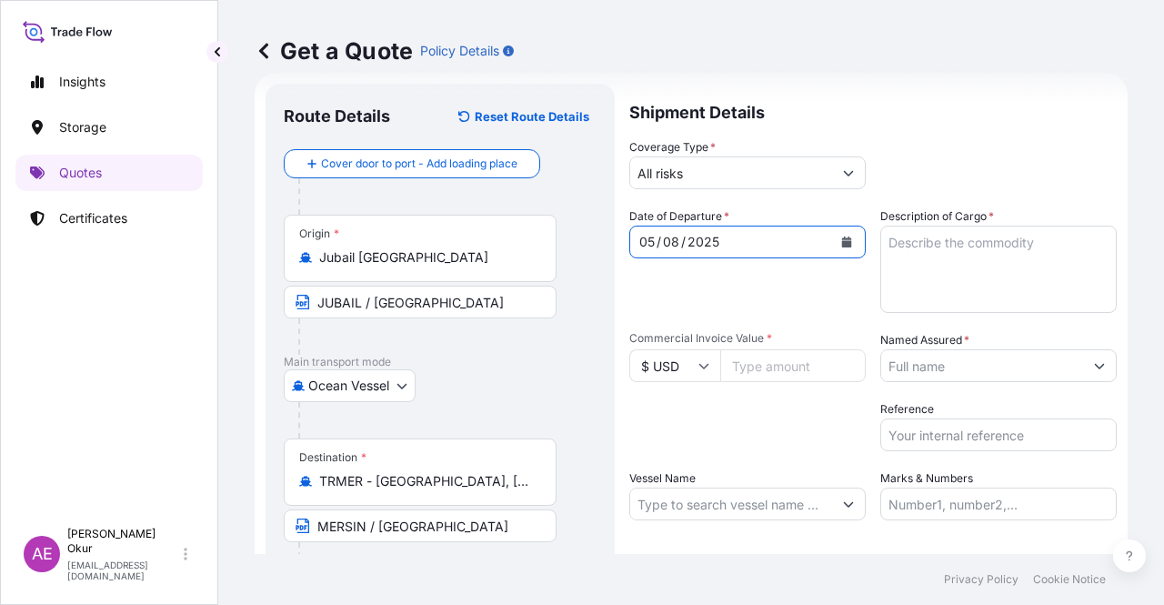
click at [713, 505] on input "Vessel Name" at bounding box center [731, 503] width 202 height 33
paste input "CMA CGM DIAMOND"
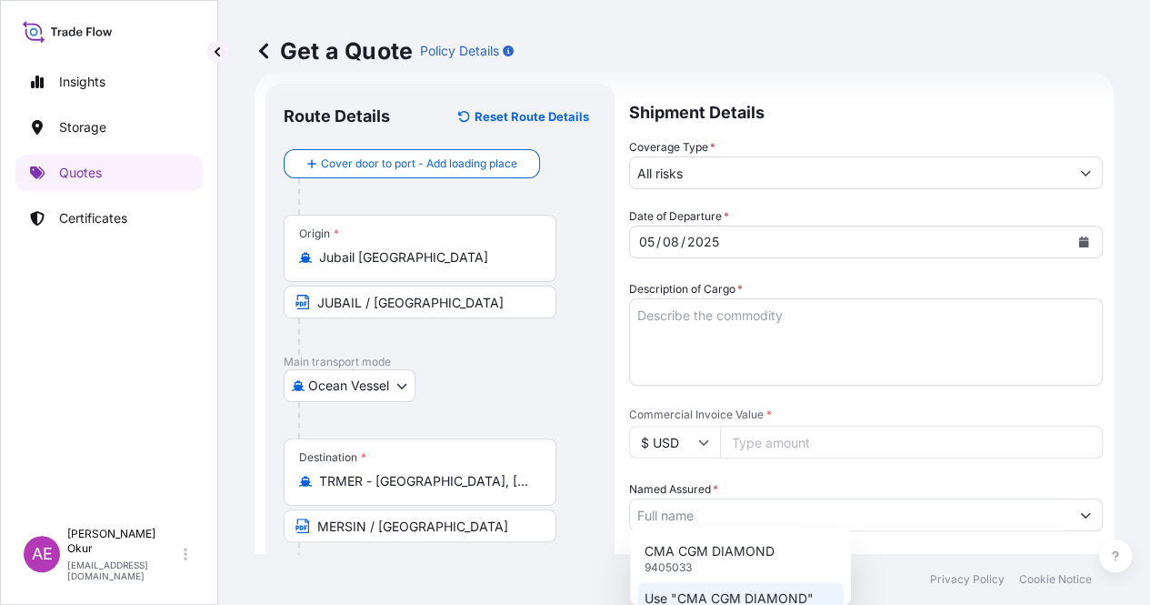
click at [709, 589] on p "Use "CMA CGM DIAMOND"" at bounding box center [729, 598] width 169 height 18
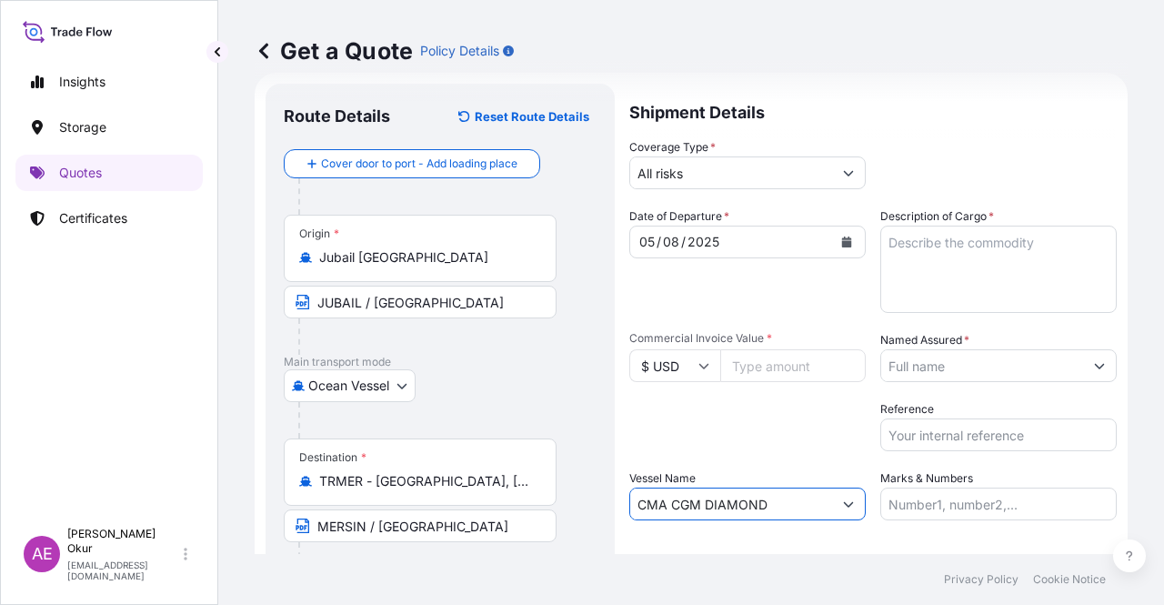
type input "CMA CGM DIAMOND"
drag, startPoint x: 942, startPoint y: 281, endPoint x: 933, endPoint y: 290, distance: 12.9
click at [941, 280] on textarea "Description of Cargo *" at bounding box center [998, 269] width 236 height 87
paste textarea "PPH2350"
type textarea "PPH2350"
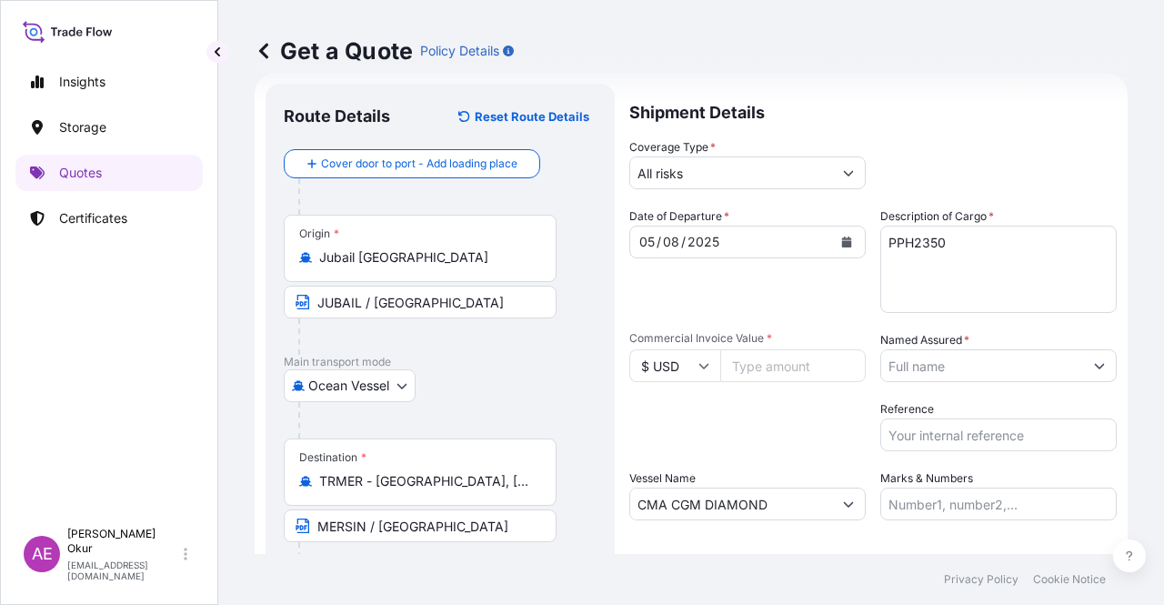
click at [816, 364] on input "Commercial Invoice Value *" at bounding box center [792, 365] width 145 height 33
paste input "269527.5"
type input "269527.5"
click at [933, 385] on div "Date of Departure * [DATE] Cargo Category * LPG, Crude Oil, Utility Fuel, Mid D…" at bounding box center [872, 363] width 487 height 313
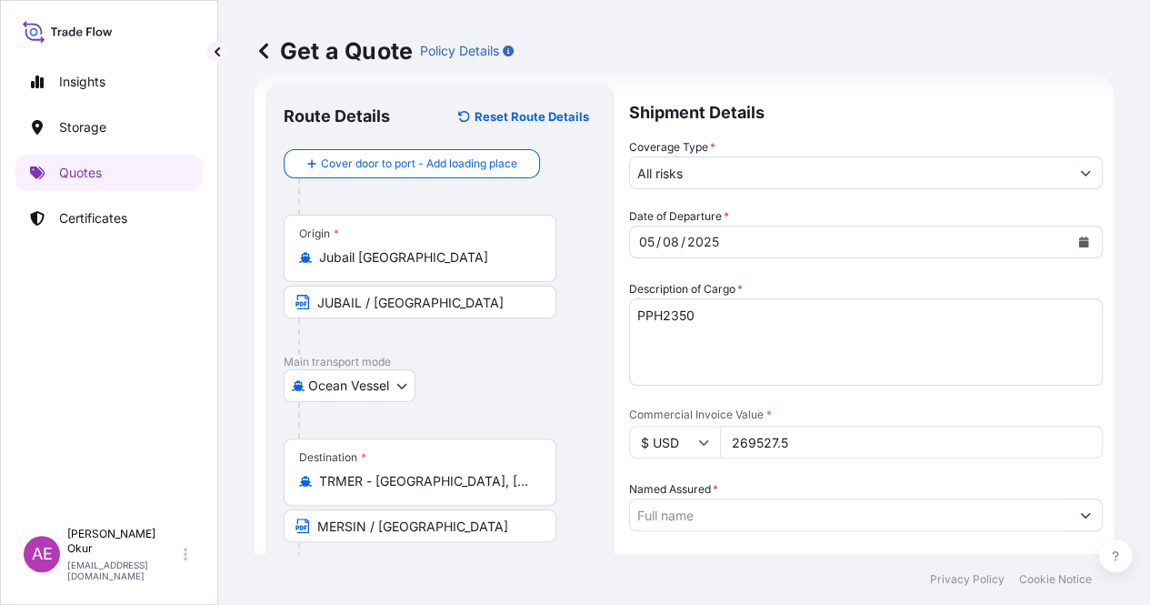
click at [937, 498] on input "Named Assured *" at bounding box center [849, 514] width 439 height 33
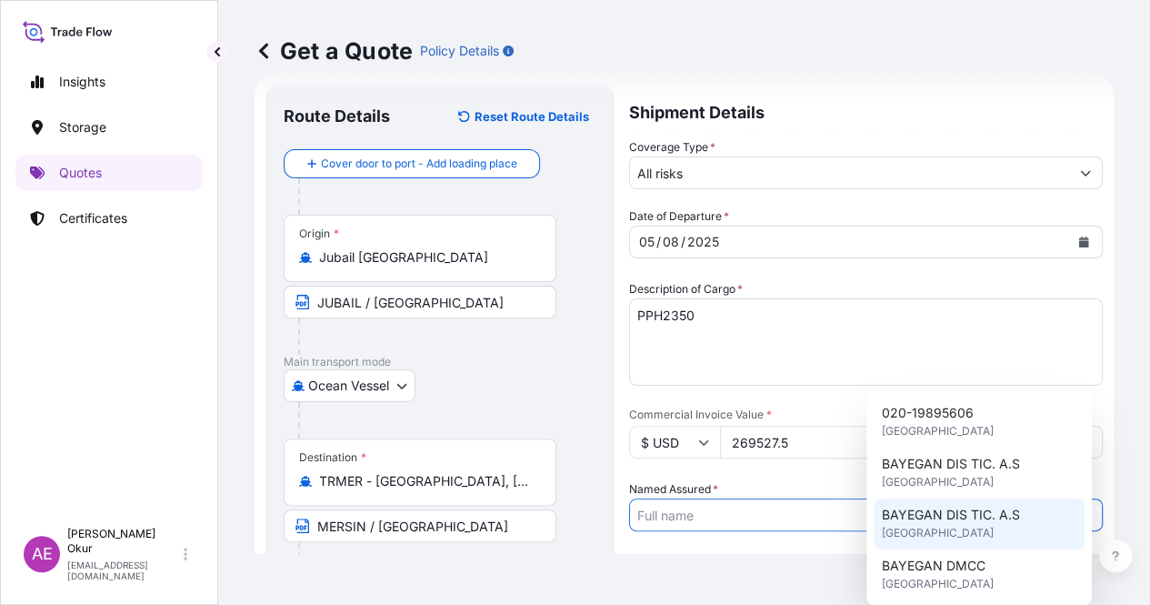
click at [923, 552] on div "BAYEGAN DMCC [GEOGRAPHIC_DATA]" at bounding box center [979, 574] width 211 height 51
type input "BAYEGAN DMCC"
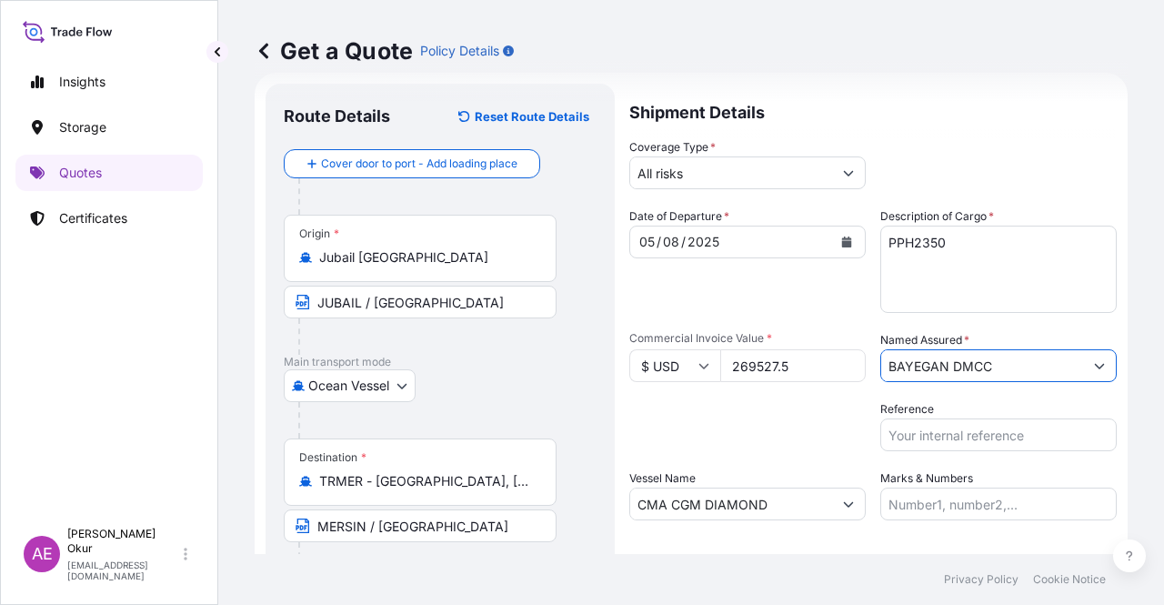
click at [896, 503] on input "Marks & Numbers" at bounding box center [998, 503] width 236 height 33
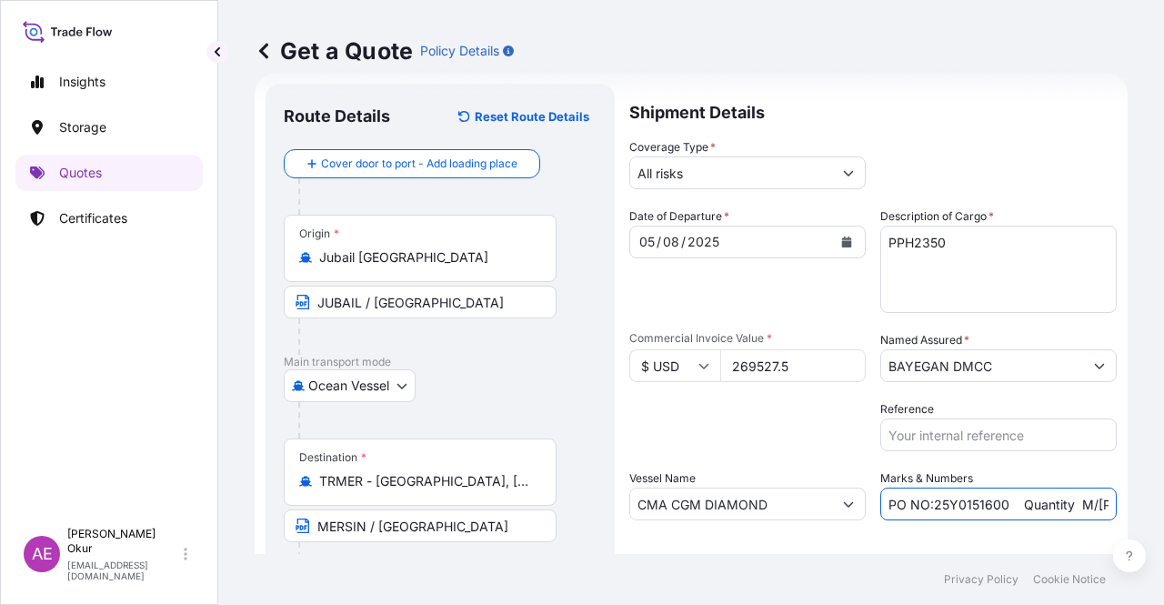
drag, startPoint x: 926, startPoint y: 504, endPoint x: 996, endPoint y: 506, distance: 70.0
click at [996, 506] on input "PO NO:25Y0151600 Quantity M/[PERSON_NAME]: 26,000 Premium: USD 3,37" at bounding box center [998, 503] width 236 height 33
paste input "688"
drag, startPoint x: 1060, startPoint y: 516, endPoint x: 1163, endPoint y: 517, distance: 102.8
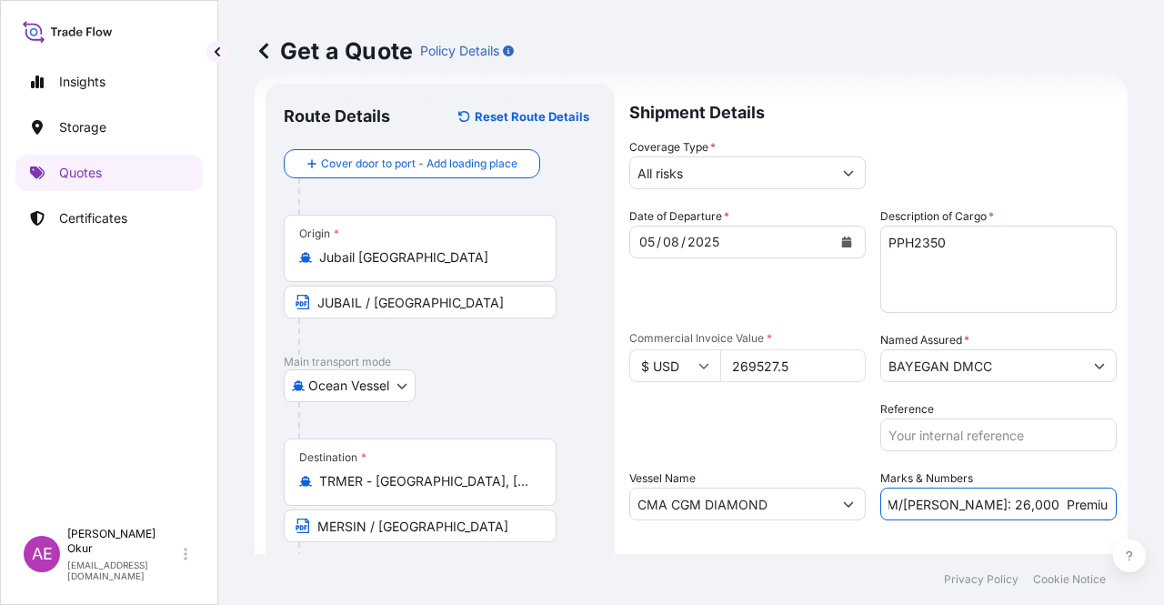
click at [1163, 517] on div "Get a Quote Policy Details Route Details Reset Route Details Cover door to port…" at bounding box center [691, 277] width 946 height 554
click at [986, 506] on input "PO NO:25Y0168800 Quantity M/[PERSON_NAME]: 26,000 Premium: USD 3,37" at bounding box center [998, 503] width 236 height 33
drag, startPoint x: 931, startPoint y: 501, endPoint x: 958, endPoint y: 508, distance: 28.2
click at [958, 509] on input "PO NO:25Y0168800 Quantity M/[PERSON_NAME]: 26,000 Premium: USD 3,37" at bounding box center [998, 503] width 236 height 33
click at [935, 506] on input "PO NO:25Y0168800 Quantity M/[PERSON_NAME]: 26,000 Premium: USD 3,37" at bounding box center [998, 503] width 236 height 33
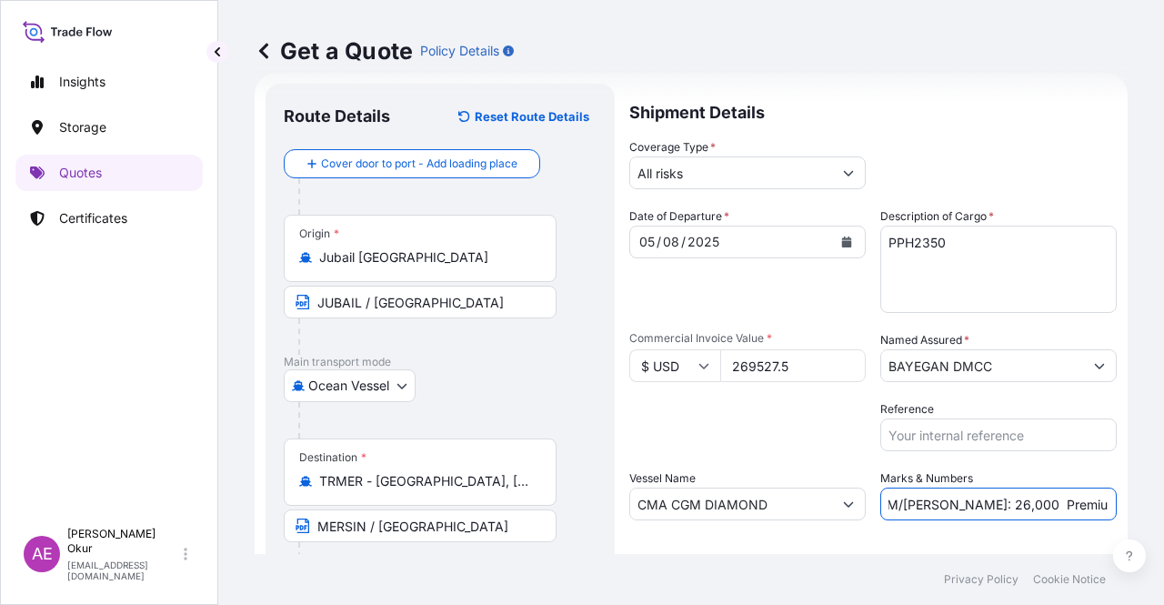
drag, startPoint x: 927, startPoint y: 503, endPoint x: 969, endPoint y: 506, distance: 42.8
click at [969, 506] on input "PO NO:25Y0168800 Quantity M/[PERSON_NAME]: 26,000 Premium: USD 3,37" at bounding box center [998, 503] width 236 height 33
paste input "47,5"
drag, startPoint x: 1078, startPoint y: 515, endPoint x: 1163, endPoint y: 508, distance: 85.7
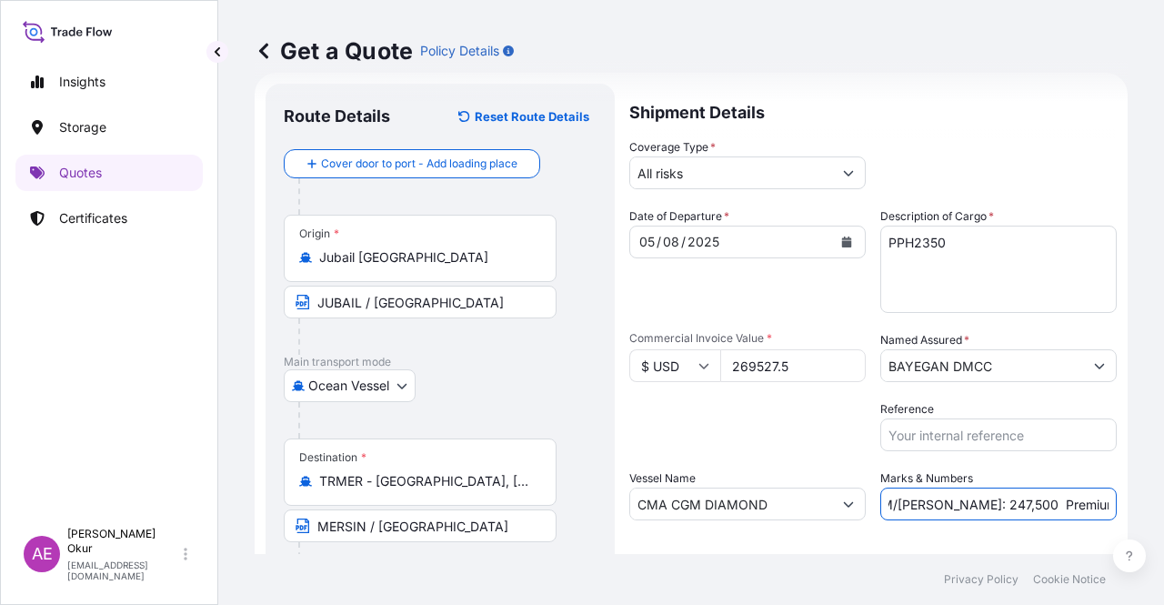
click at [1163, 508] on div "Get a Quote Policy Details Route Details Reset Route Details Cover door to port…" at bounding box center [691, 277] width 946 height 554
click at [1031, 510] on input "PO NO:25Y0168800 Quantity M/[PERSON_NAME]: 247,500 Premium: USD 3,37" at bounding box center [998, 503] width 236 height 33
drag, startPoint x: 1071, startPoint y: 499, endPoint x: 1123, endPoint y: 501, distance: 51.9
click at [1123, 501] on div "Get a Quote Policy Details Route Details Reset Route Details Cover door to port…" at bounding box center [691, 277] width 946 height 554
paste input "29,65"
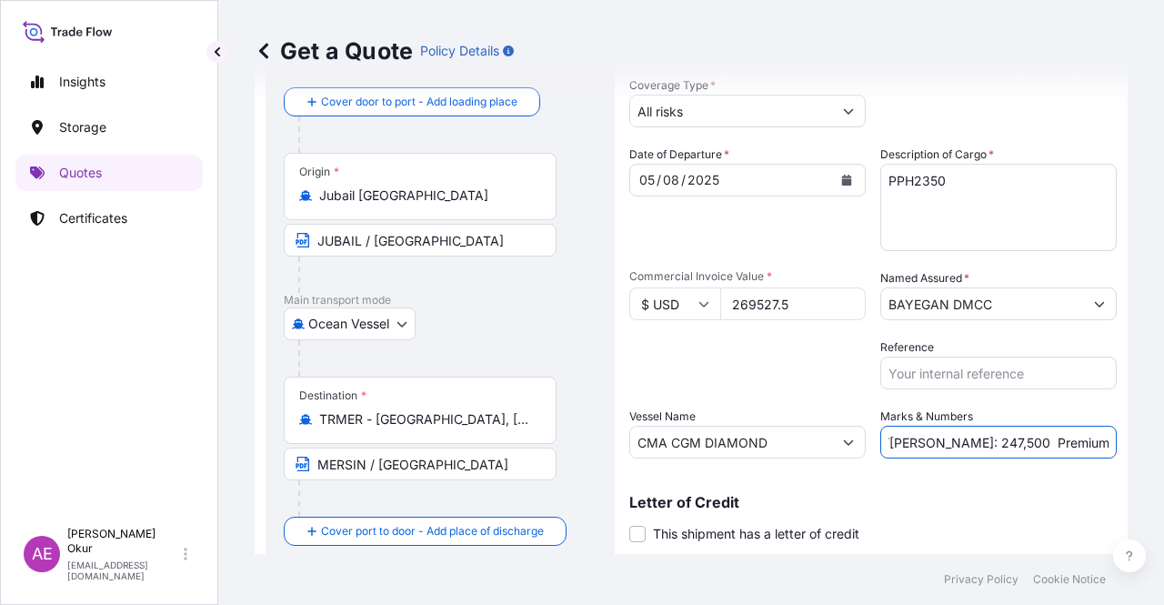
scroll to position [141, 0]
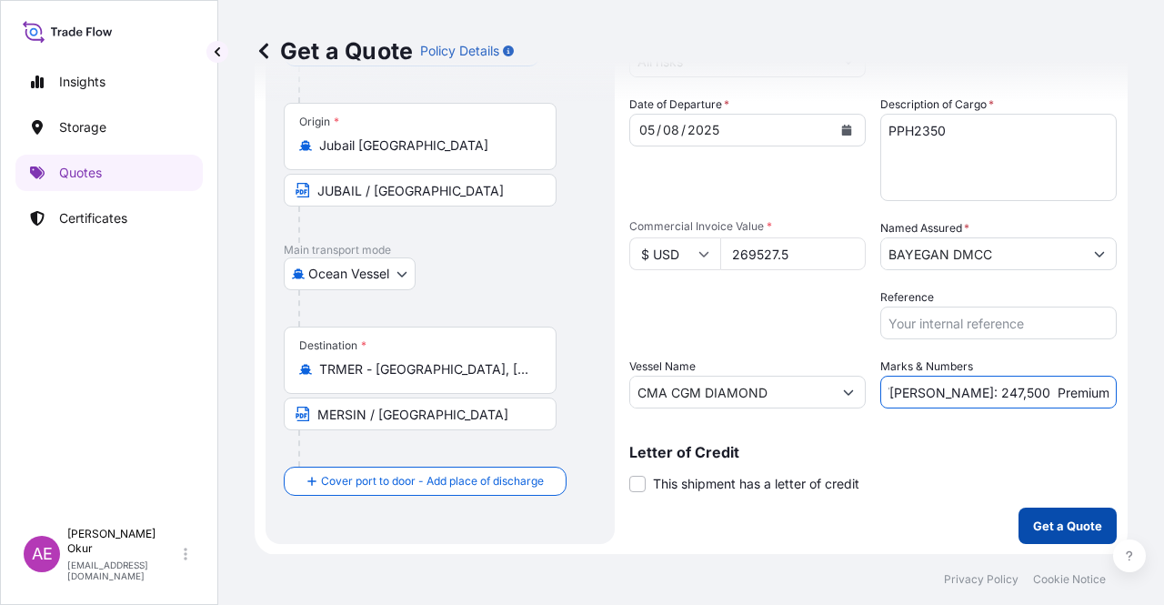
type input "PO NO:25Y0168800 Quantity M/[PERSON_NAME]: 247,500 Premium: USD 29,65"
click at [1037, 522] on p "Get a Quote" at bounding box center [1067, 525] width 69 height 18
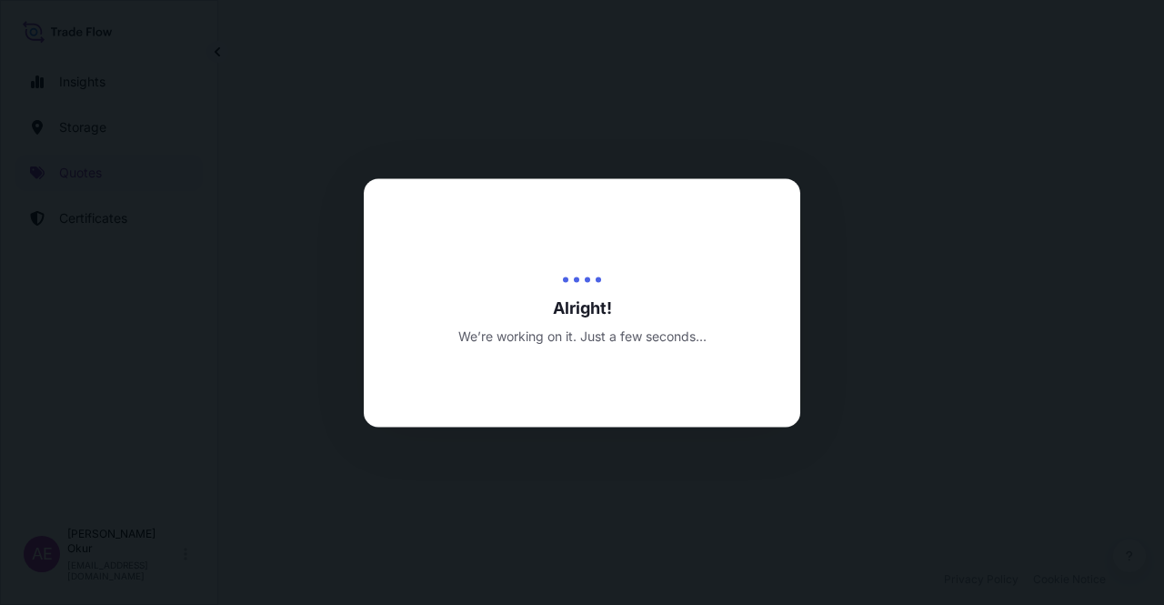
select select "Ocean Vessel"
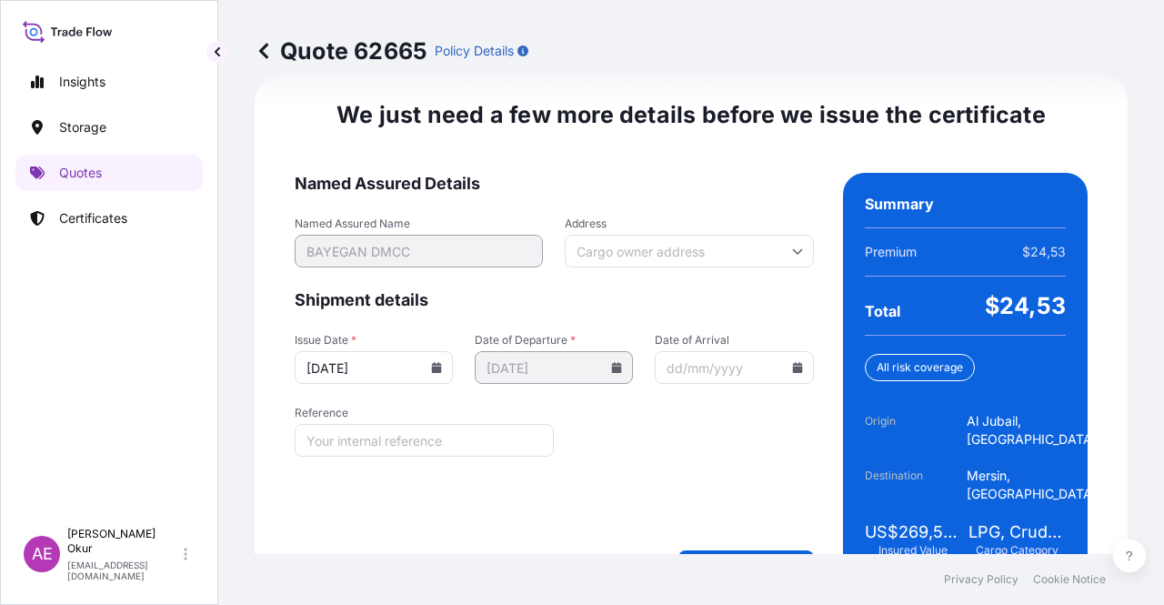
scroll to position [2324, 0]
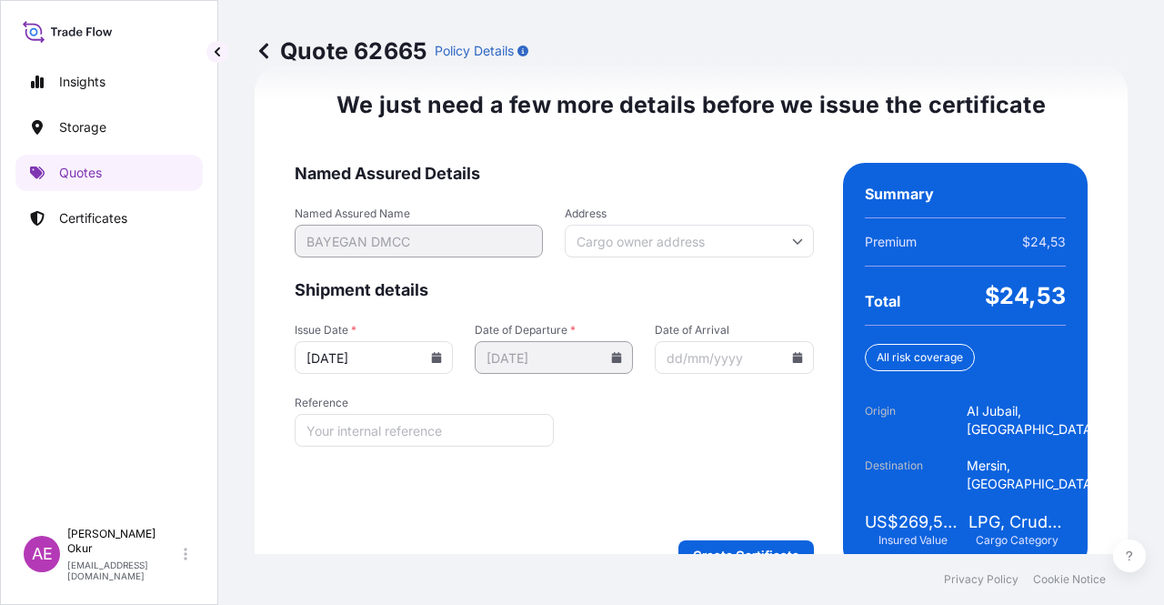
click at [728, 495] on form "Named Assured Details Named Assured Name BAYEGAN DMCC Address Shipment details …" at bounding box center [554, 366] width 519 height 406
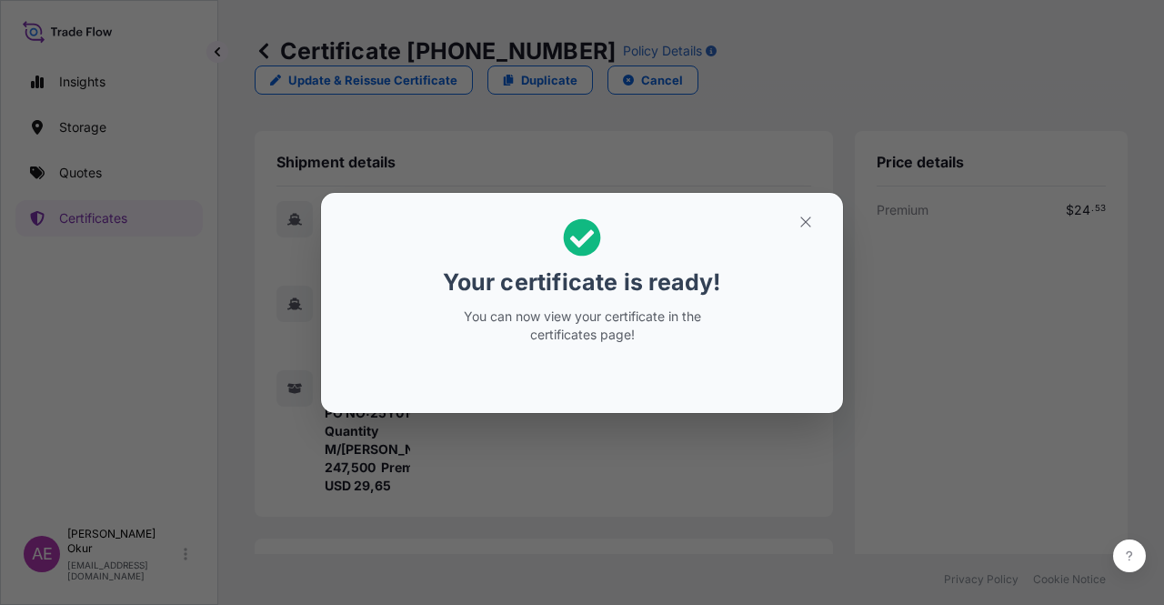
click at [776, 223] on h2 "Your certificate is ready! You can now view your certificate in the certificate…" at bounding box center [582, 280] width 493 height 147
click at [798, 219] on button "button" at bounding box center [805, 221] width 45 height 29
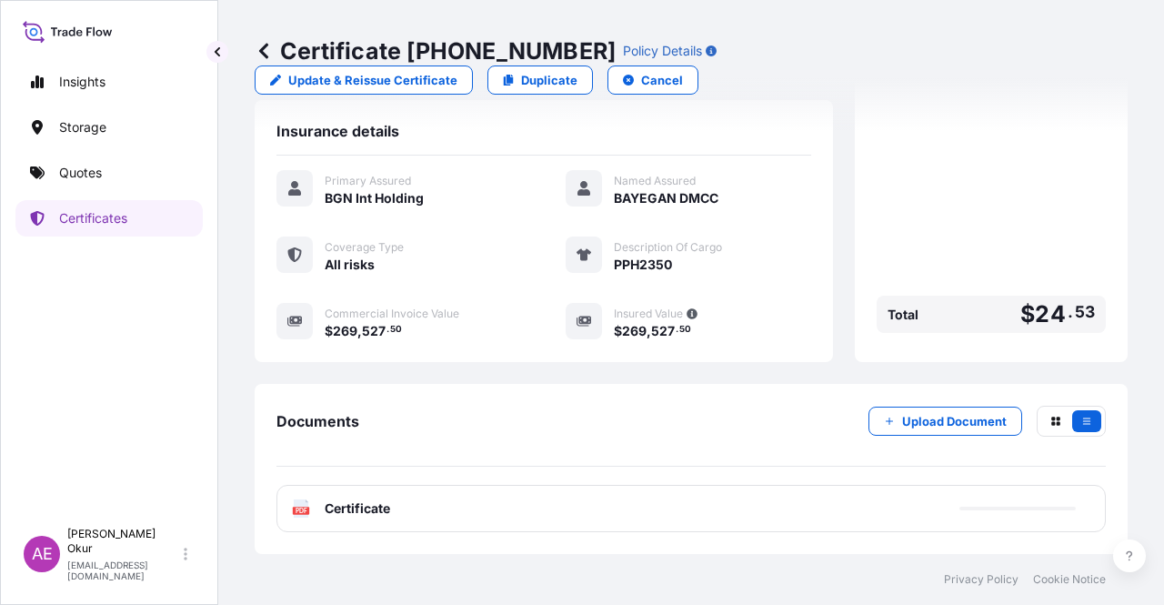
scroll to position [455, 0]
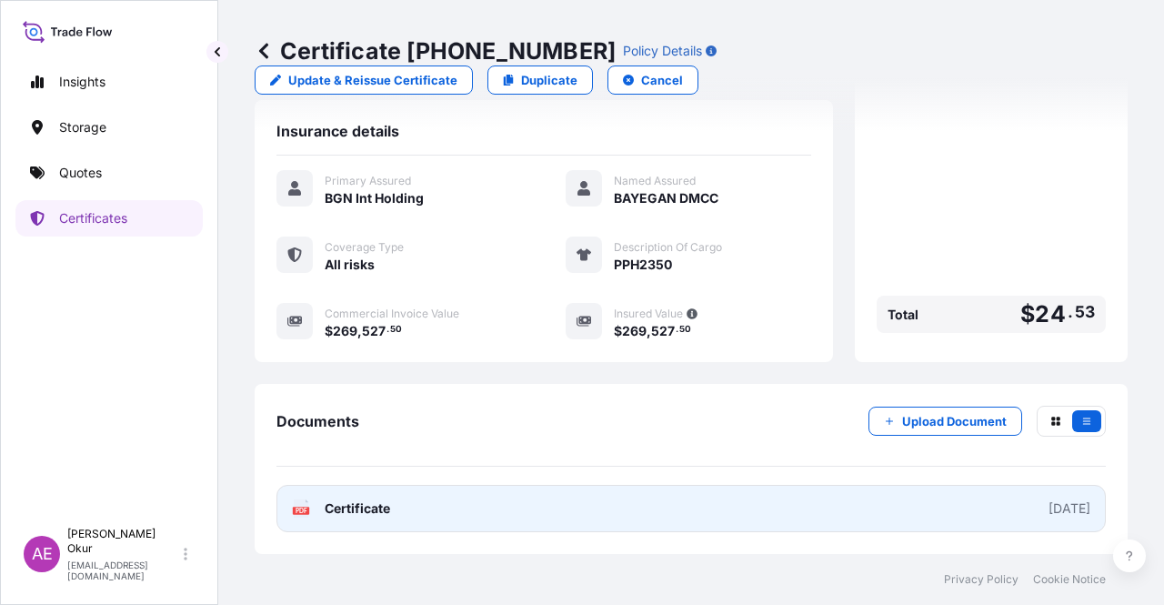
click at [357, 501] on span "Certificate" at bounding box center [357, 508] width 65 height 18
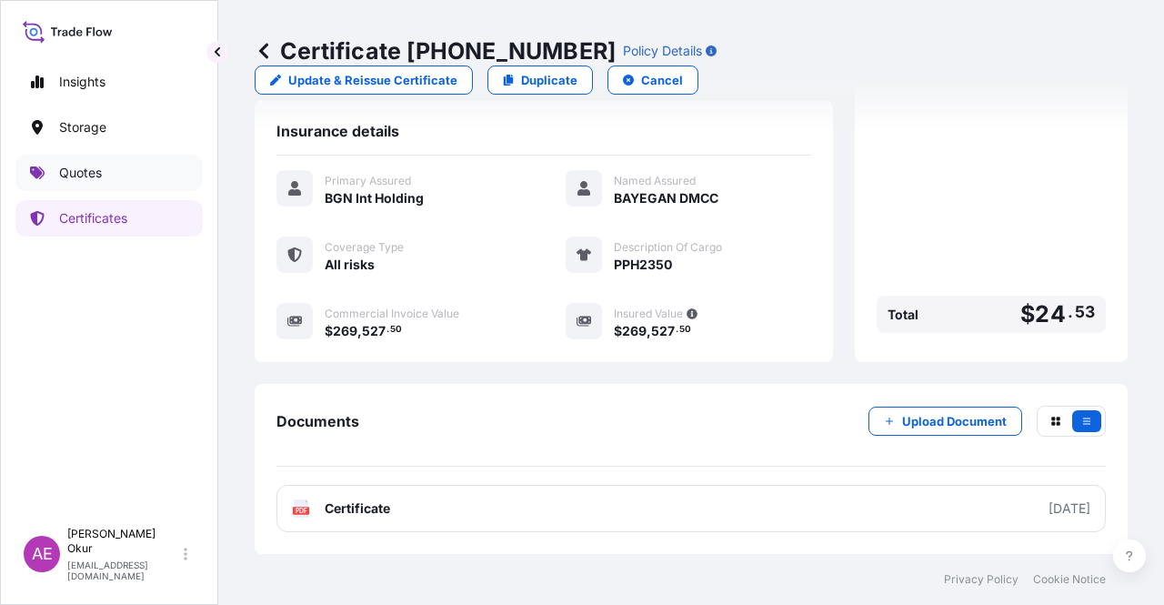
click at [88, 181] on link "Quotes" at bounding box center [108, 173] width 187 height 36
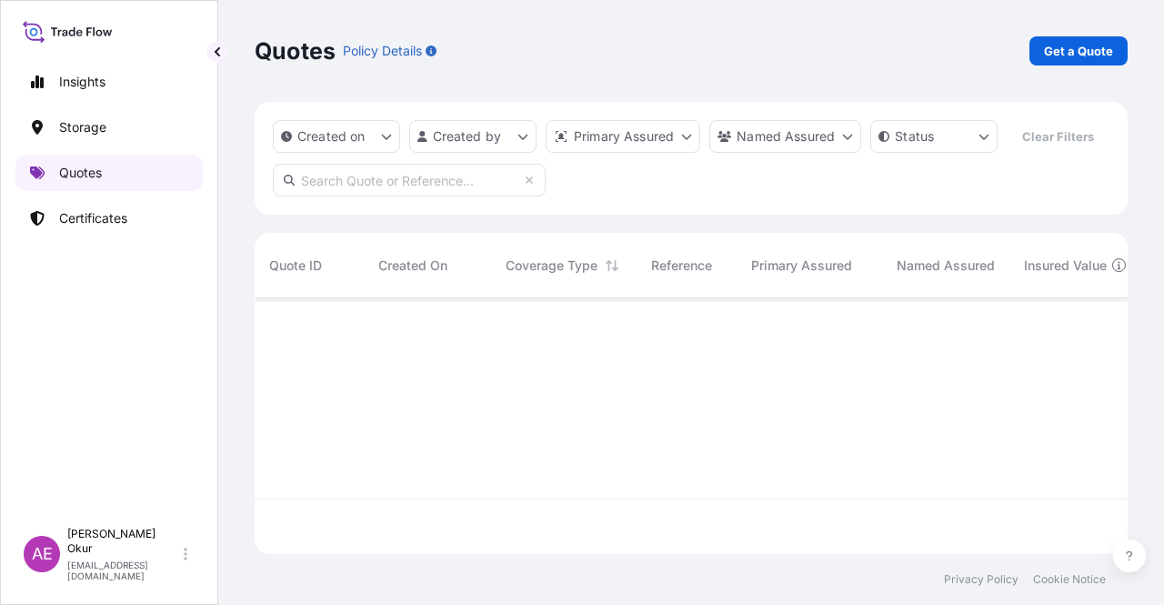
scroll to position [252, 858]
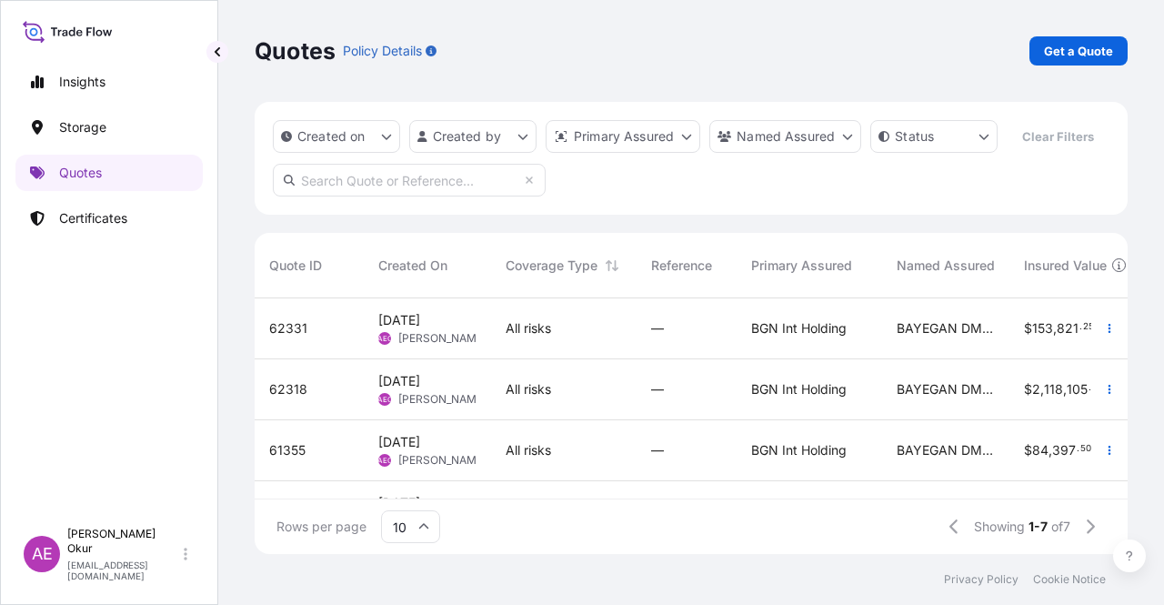
click at [1073, 34] on div "Quotes Policy Details Get a Quote" at bounding box center [691, 51] width 873 height 102
click at [1072, 46] on p "Get a Quote" at bounding box center [1078, 51] width 69 height 18
select select "Ocean Vessel"
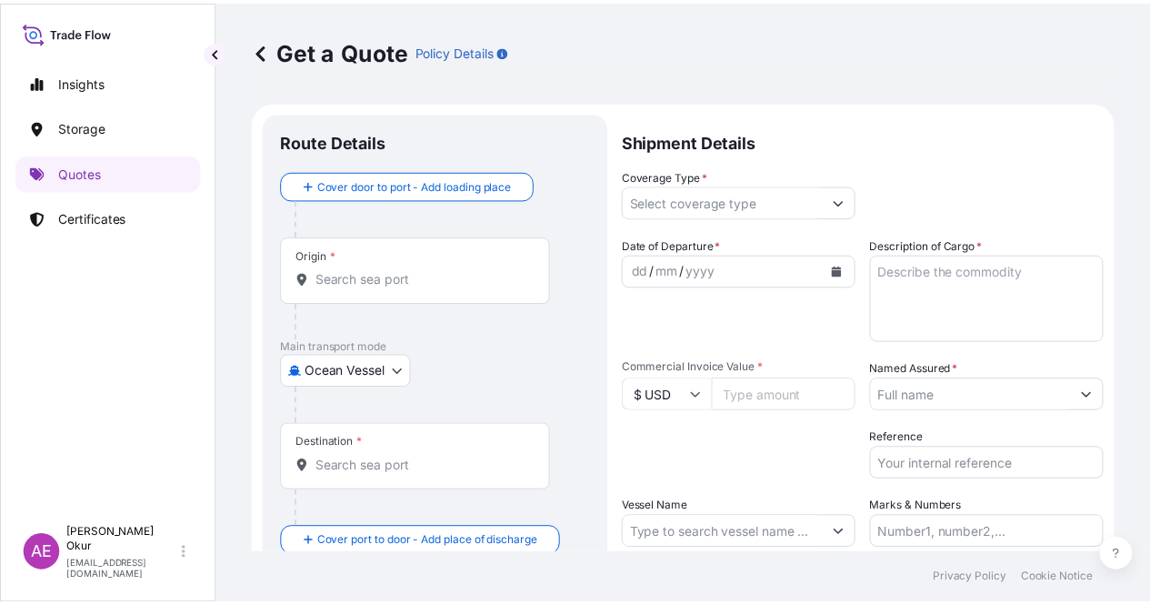
scroll to position [29, 0]
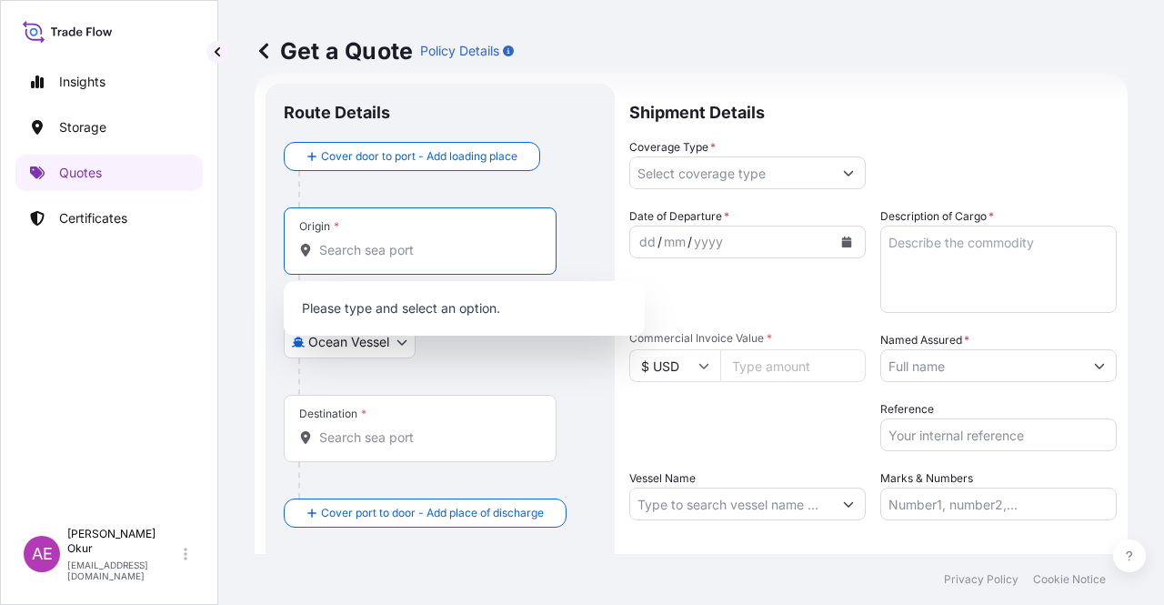
click at [404, 246] on input "Origin *" at bounding box center [426, 250] width 215 height 18
paste input "JUBAIL"
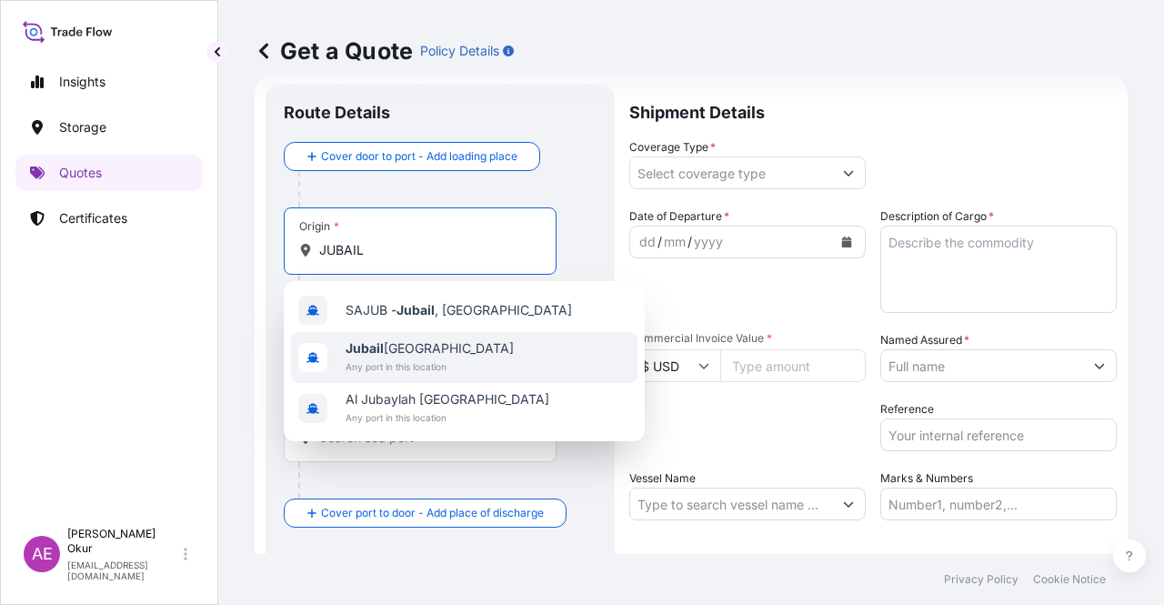
click at [423, 354] on span "Jubail [GEOGRAPHIC_DATA]" at bounding box center [430, 348] width 168 height 18
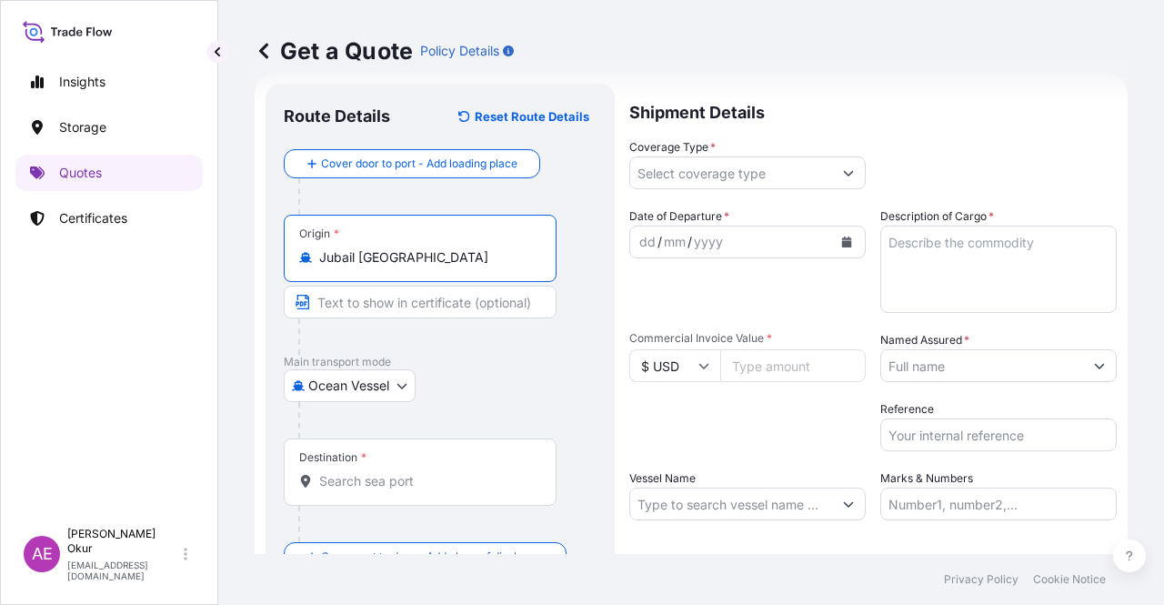
type input "Jubail [GEOGRAPHIC_DATA]"
click at [389, 319] on div at bounding box center [427, 336] width 258 height 36
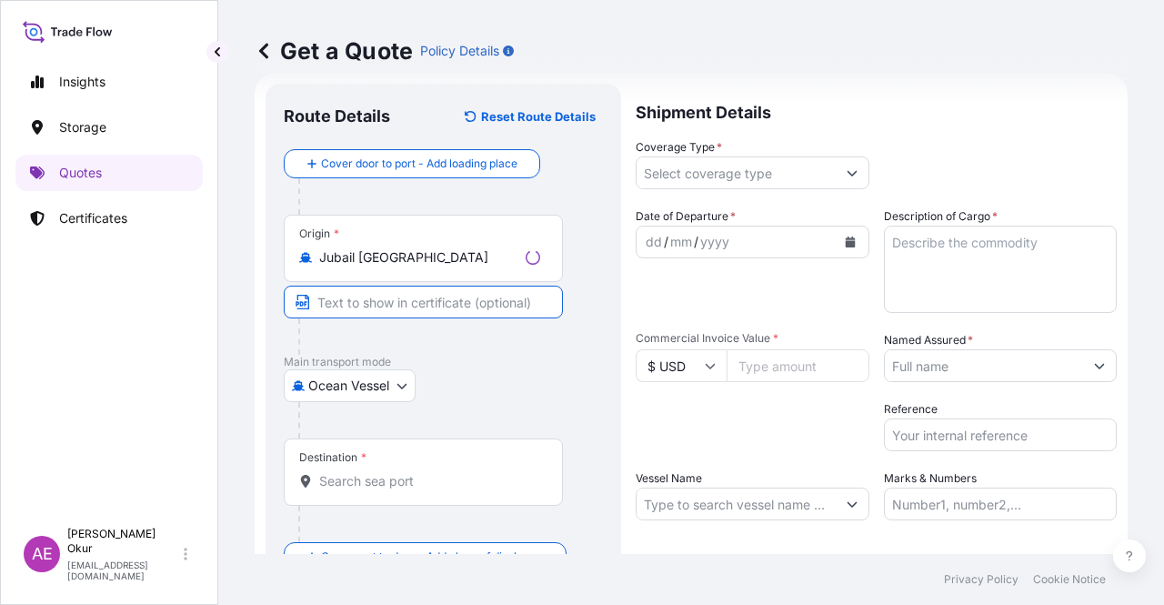
click at [393, 301] on input "Text to appear on certificate" at bounding box center [423, 302] width 279 height 33
paste input "JUBAIL"
type input "JUBAIL / [GEOGRAPHIC_DATA]"
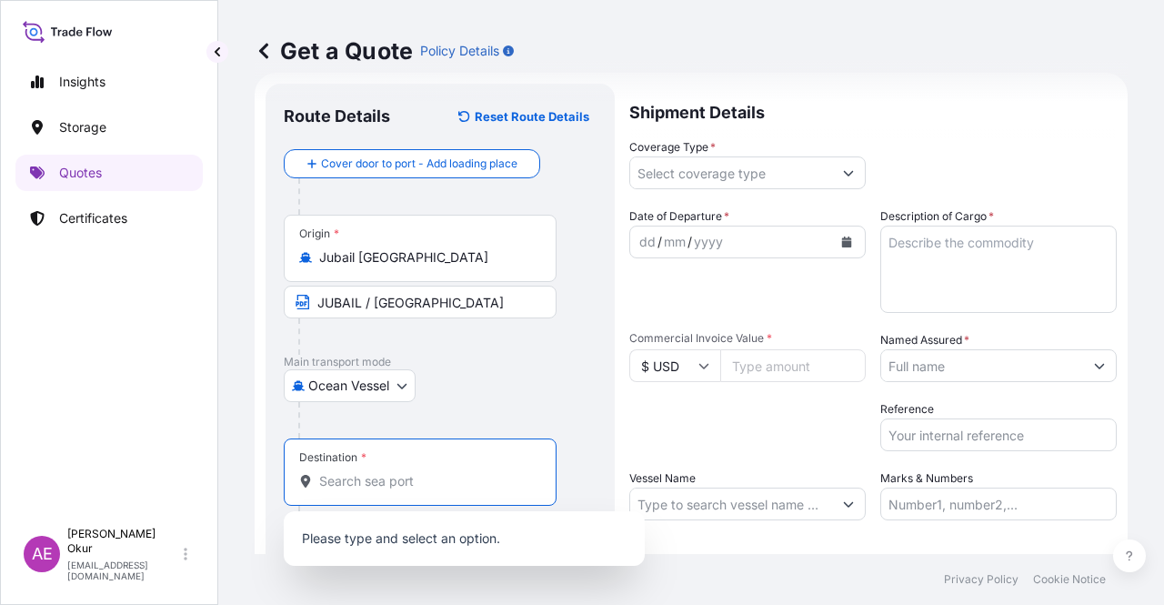
click at [385, 476] on input "Destination *" at bounding box center [426, 481] width 215 height 18
paste input "ISKENDERUN"
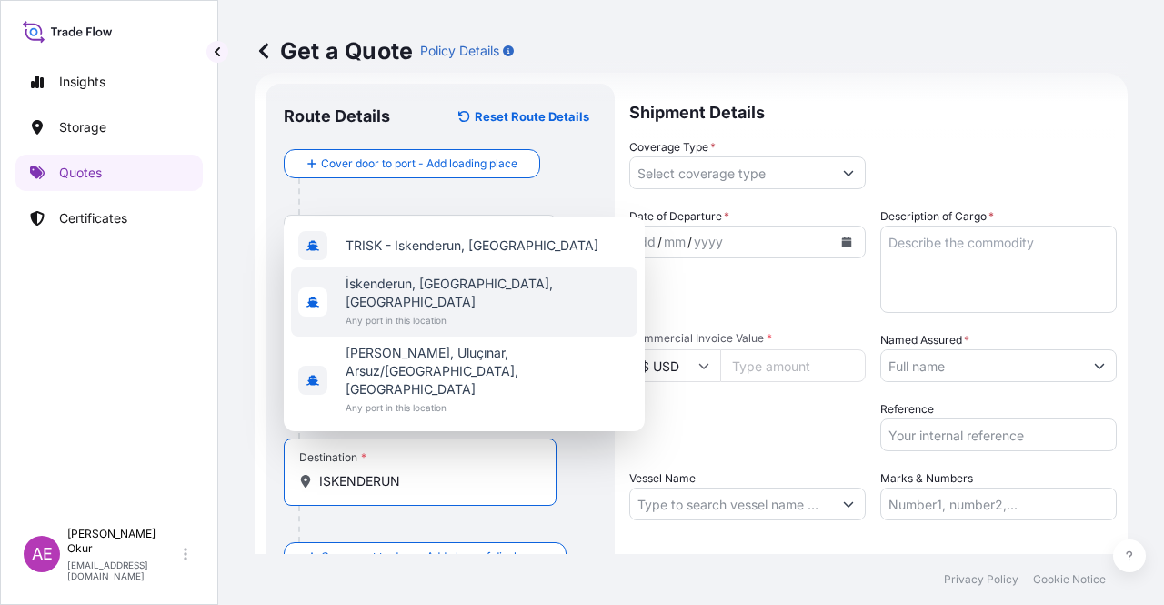
click at [412, 311] on span "İskenderun, [GEOGRAPHIC_DATA], [GEOGRAPHIC_DATA]" at bounding box center [488, 293] width 285 height 36
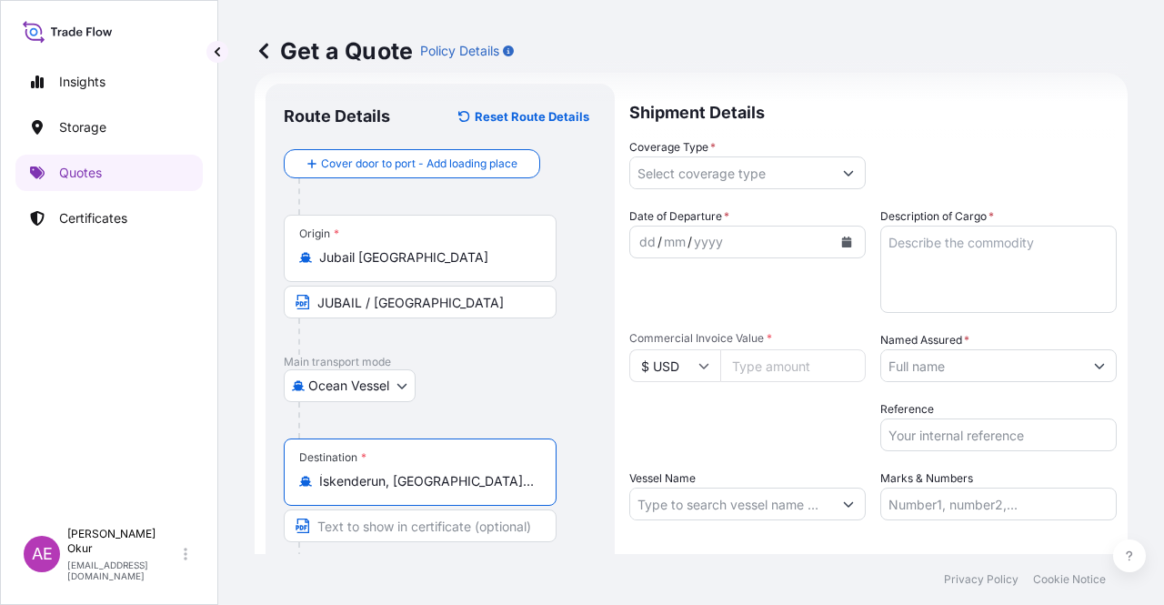
type input "İskenderun, [GEOGRAPHIC_DATA], [GEOGRAPHIC_DATA]"
click at [711, 180] on input "Coverage Type *" at bounding box center [731, 172] width 202 height 33
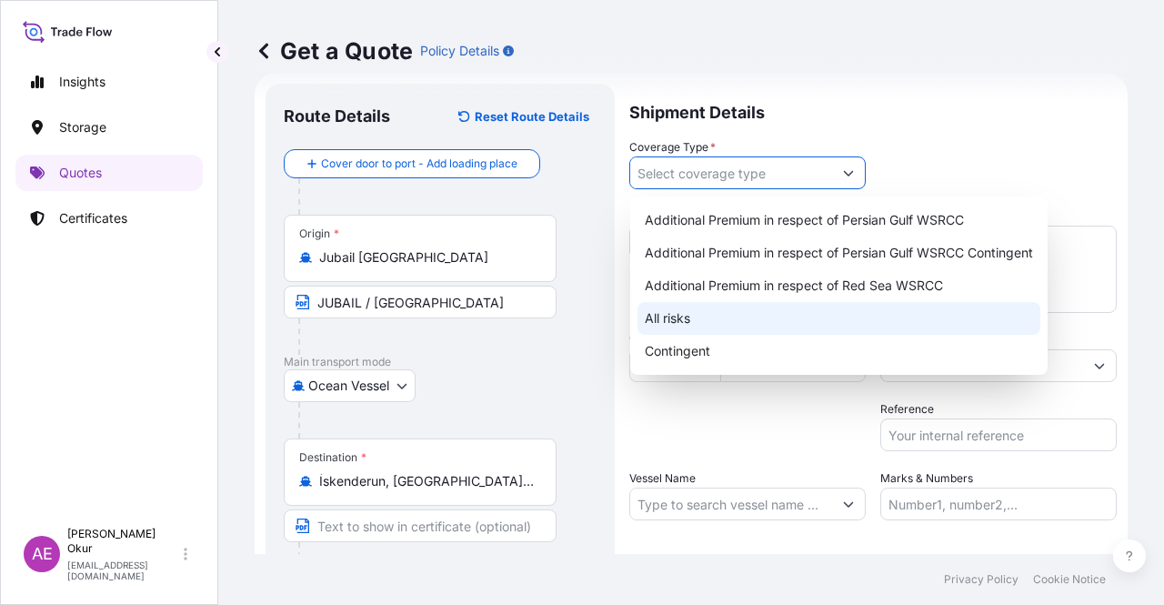
click at [687, 317] on div "All risks" at bounding box center [838, 318] width 403 height 33
type input "All risks"
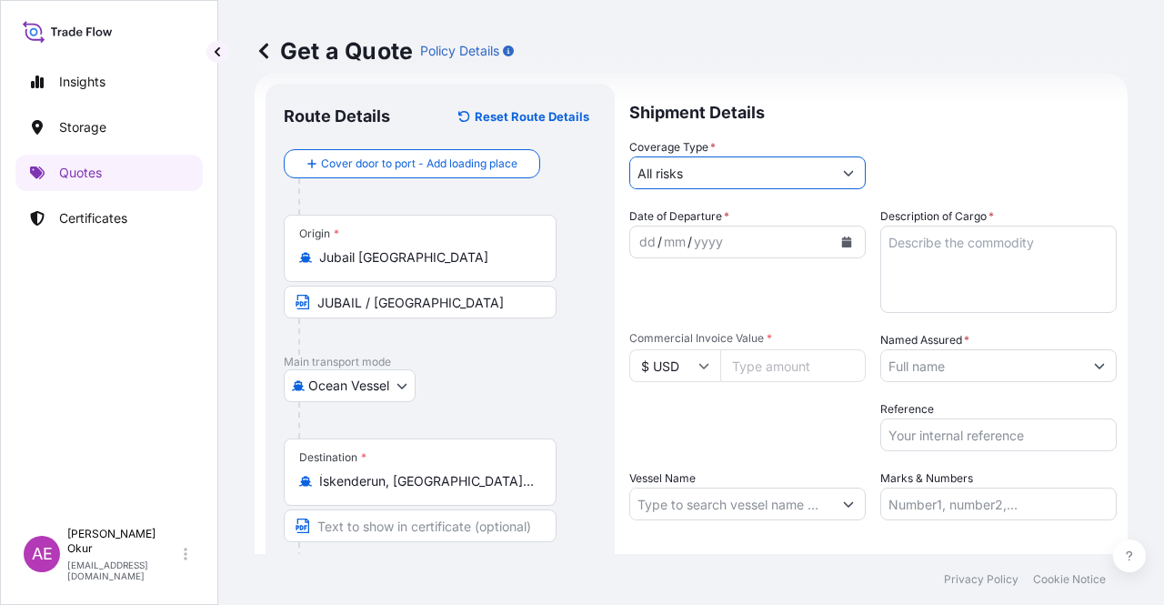
click at [646, 230] on div "dd / mm / yyyy" at bounding box center [731, 242] width 202 height 33
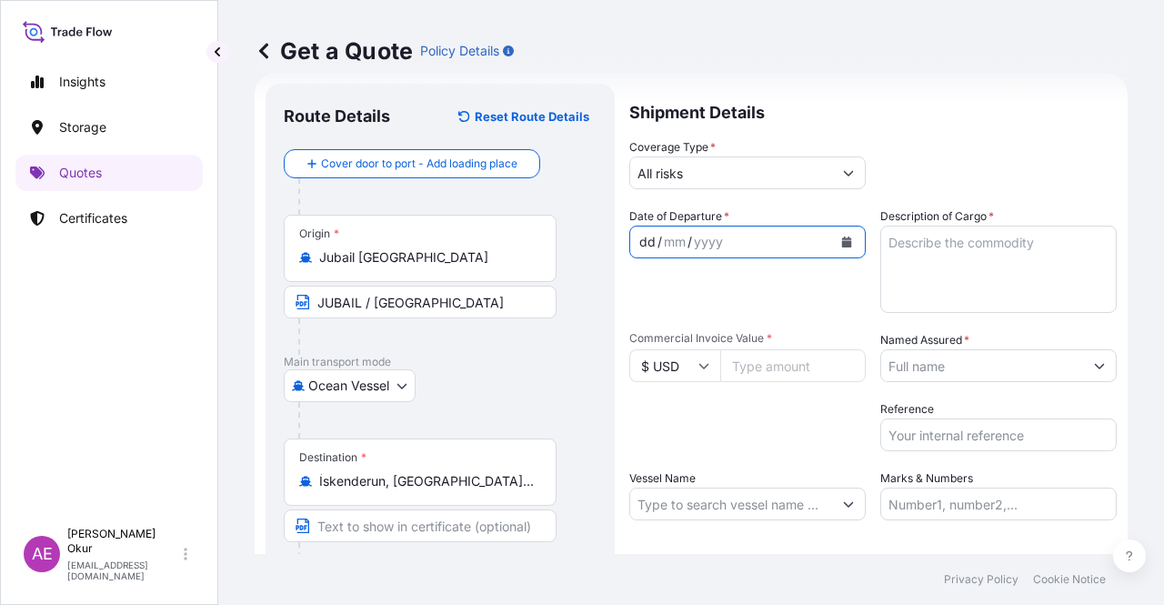
click at [654, 243] on div "dd" at bounding box center [647, 242] width 20 height 22
click at [758, 496] on input "Vessel Name" at bounding box center [731, 503] width 202 height 33
paste input "SPIL CITRA"
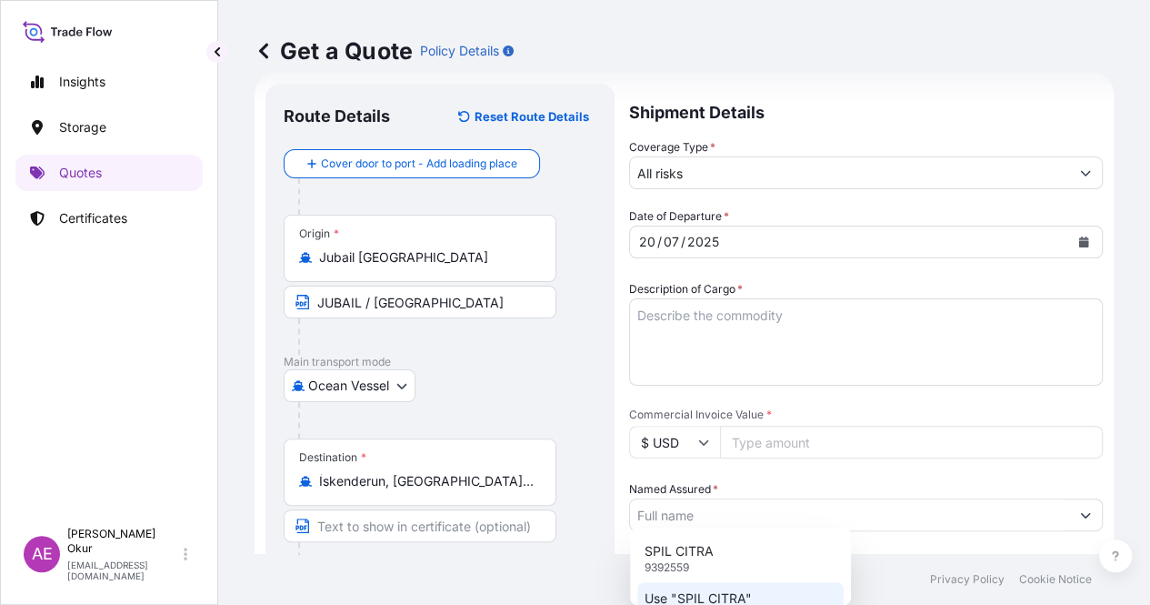
click at [722, 597] on p "Use "SPIL CITRA"" at bounding box center [698, 598] width 107 height 18
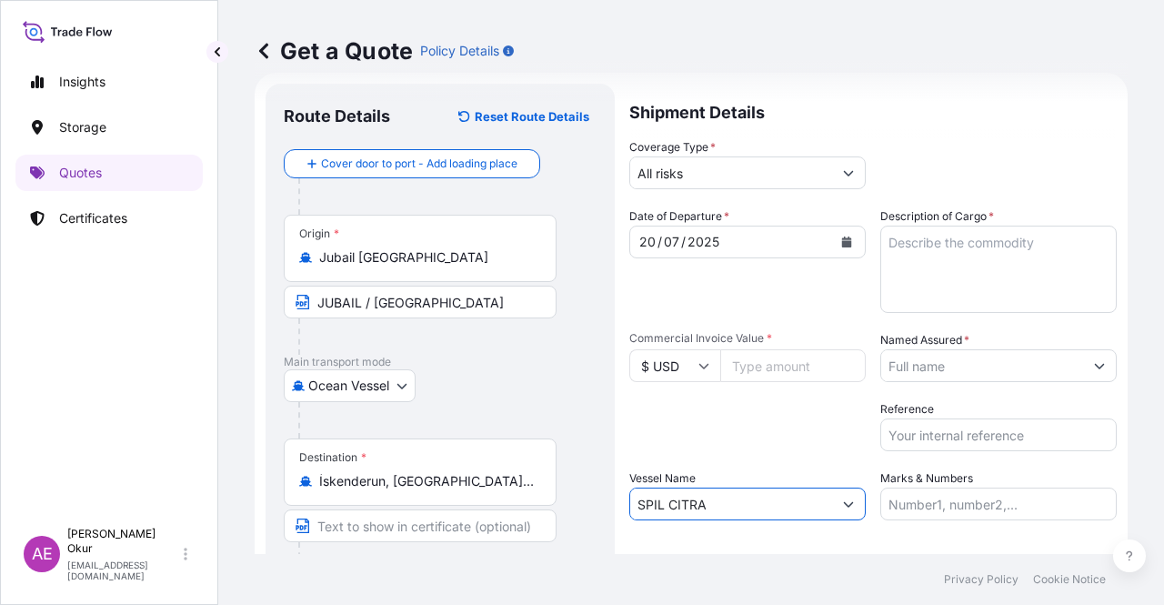
type input "SPIL CITRA"
click at [769, 374] on input "Commercial Invoice Value *" at bounding box center [792, 365] width 145 height 33
paste input "269527.5"
type input "269527.5"
click at [957, 277] on textarea "Description of Cargo *" at bounding box center [998, 269] width 236 height 87
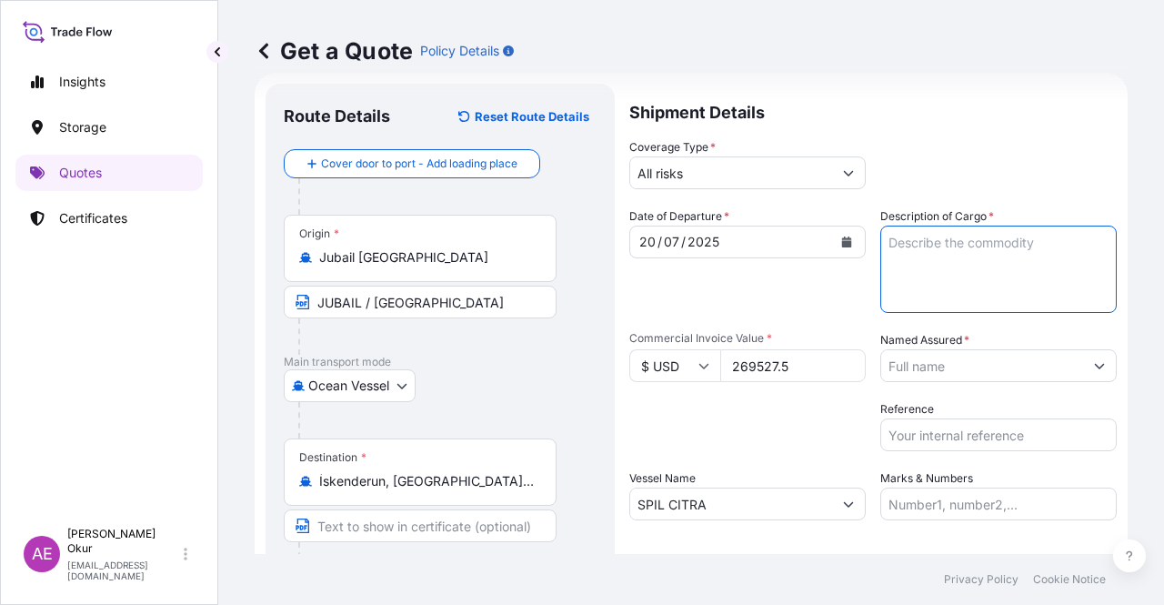
paste textarea "PPH2350"
type textarea "PPH2350"
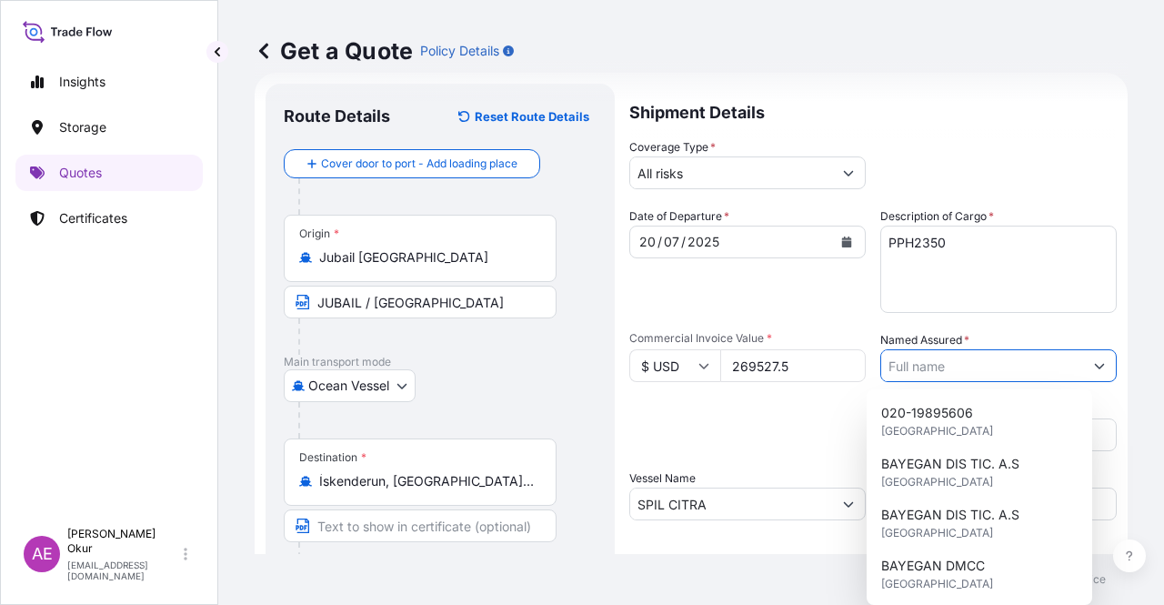
click at [961, 363] on input "Named Assured *" at bounding box center [982, 365] width 202 height 33
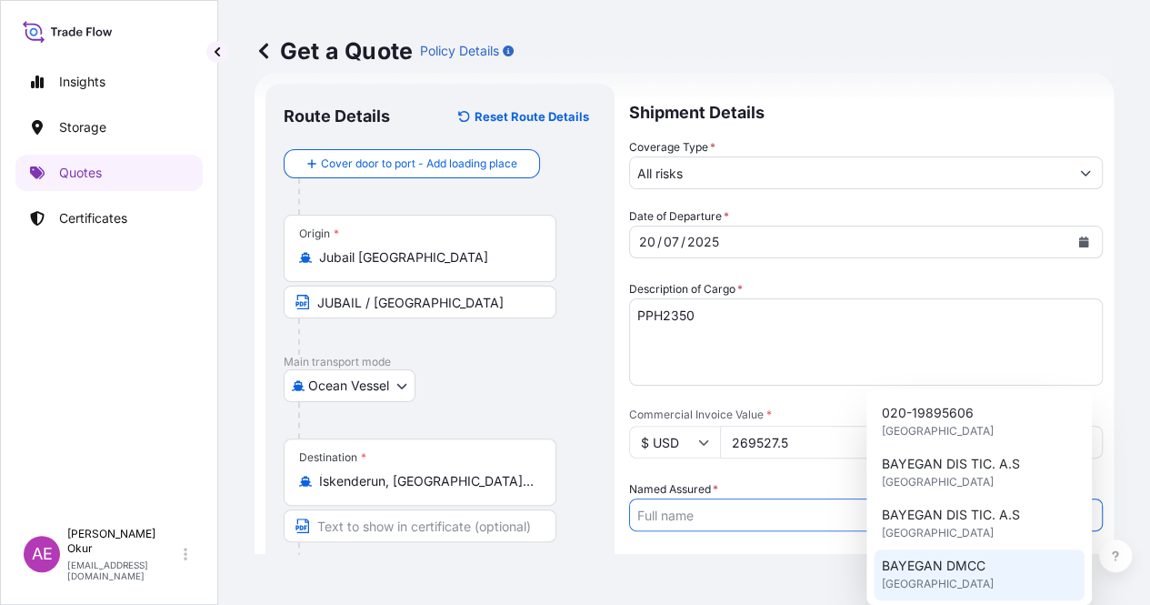
click at [942, 566] on span "BAYEGAN DMCC" at bounding box center [933, 565] width 104 height 18
type input "BAYEGAN DMCC"
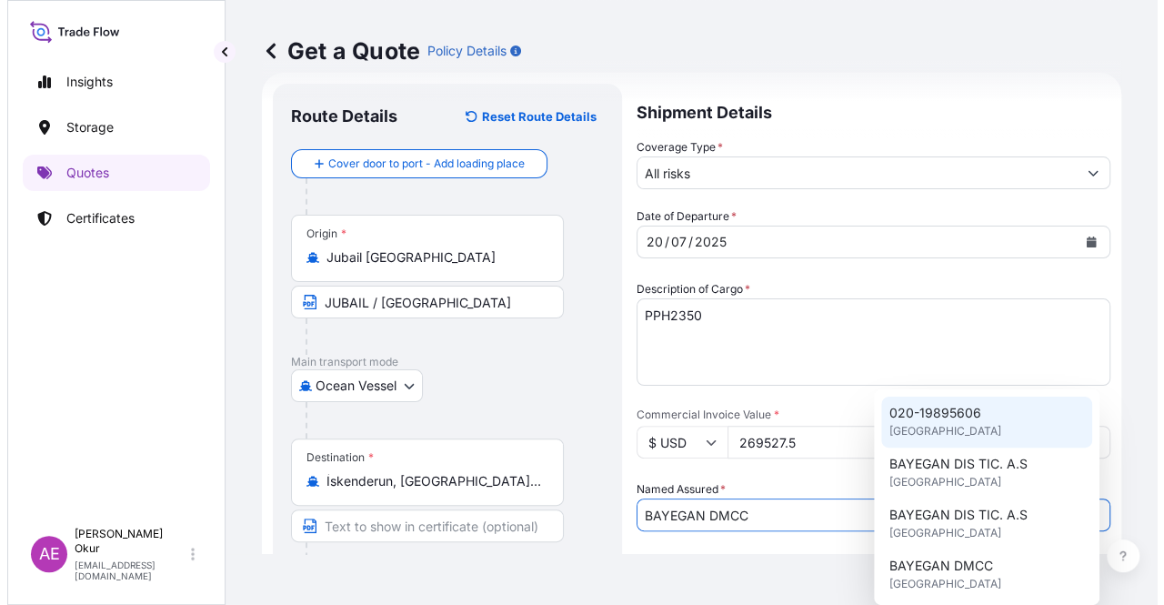
scroll to position [120, 0]
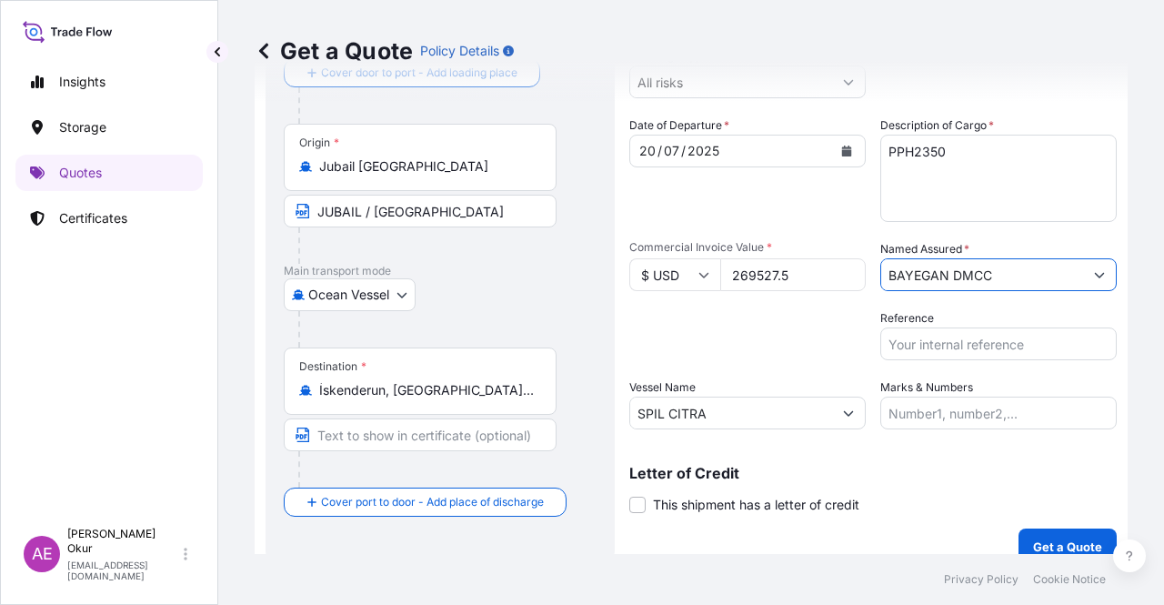
click at [937, 416] on input "Marks & Numbers" at bounding box center [998, 412] width 236 height 33
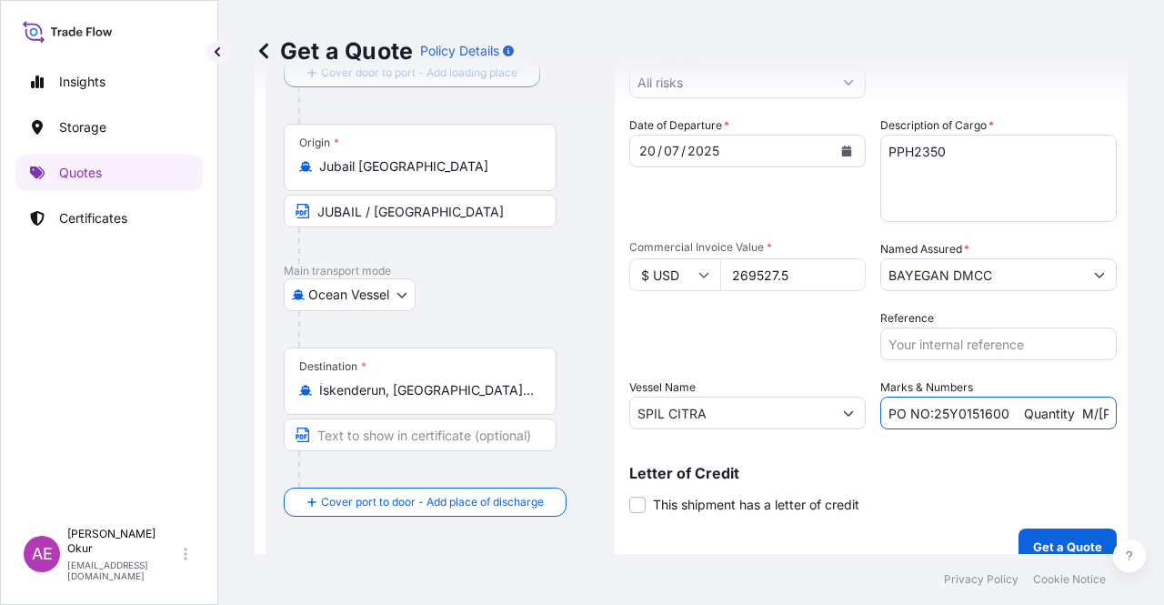
drag, startPoint x: 927, startPoint y: 415, endPoint x: 997, endPoint y: 417, distance: 69.2
click at [997, 417] on input "PO NO:25Y0151600 Quantity M/[PERSON_NAME]: 26,000 Premium: USD 3,37" at bounding box center [998, 412] width 236 height 33
paste input "683"
drag, startPoint x: 1062, startPoint y: 406, endPoint x: 1112, endPoint y: 412, distance: 50.4
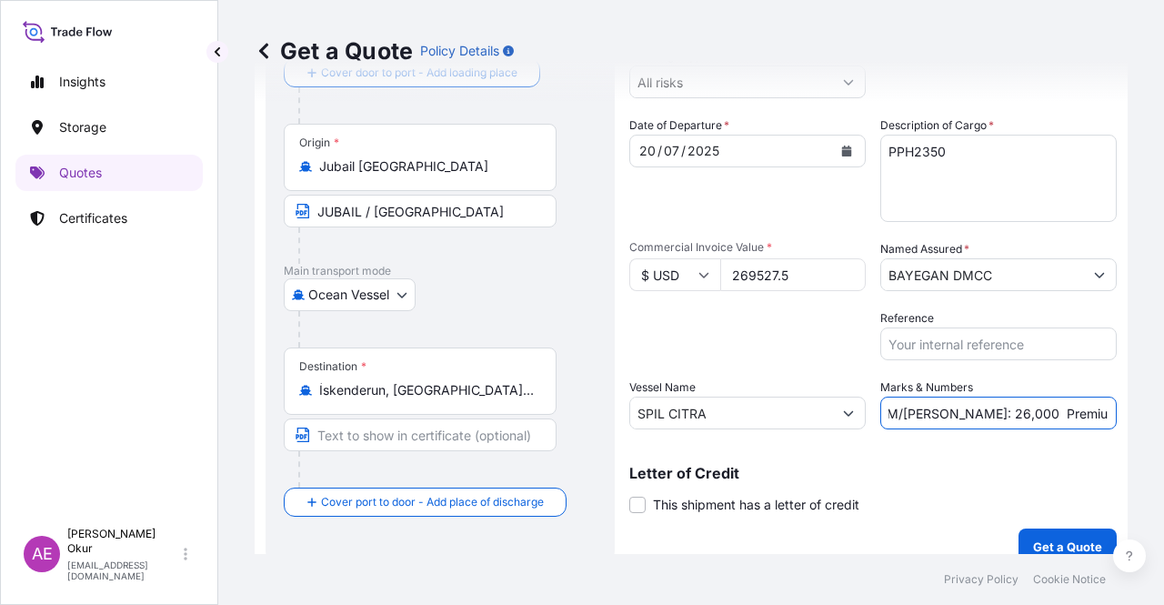
click at [1112, 412] on form "Route Details Reset Route Details Cover door to port - Add loading place Place …" at bounding box center [691, 279] width 873 height 594
click at [951, 413] on input "PO NO:25Y0168300 Quantity M/[PERSON_NAME]: 26,000 Premium: USD 3,37" at bounding box center [998, 412] width 236 height 33
drag, startPoint x: 925, startPoint y: 413, endPoint x: 972, endPoint y: 414, distance: 47.3
click at [972, 414] on input "PO NO:25Y0168300 Quantity M/[PERSON_NAME]: 26,000 Premium: USD 3,37" at bounding box center [998, 412] width 236 height 33
paste input "247,5"
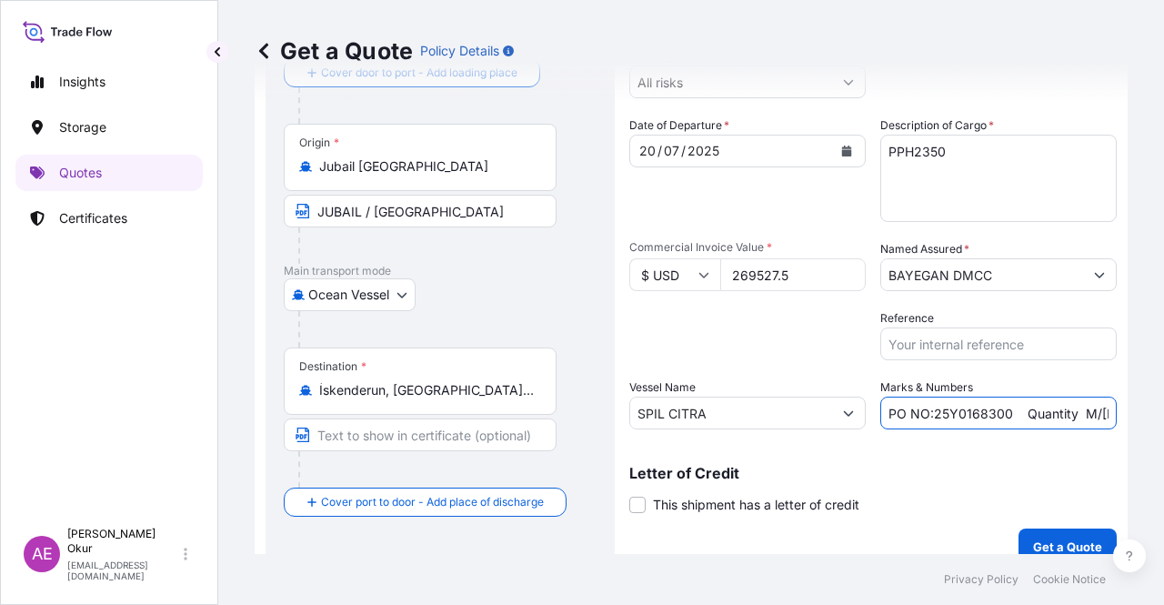
scroll to position [0, 201]
drag, startPoint x: 1071, startPoint y: 414, endPoint x: 1162, endPoint y: 413, distance: 90.9
click at [1162, 413] on div "Get a Quote Policy Details Route Details Reset Route Details Cover door to port…" at bounding box center [691, 277] width 946 height 554
click at [1066, 410] on input "PO NO:25Y0168300 Quantity M/[PERSON_NAME]:247,500 Premium: USD 3,37" at bounding box center [998, 412] width 236 height 33
drag, startPoint x: 1066, startPoint y: 410, endPoint x: 1102, endPoint y: 414, distance: 36.6
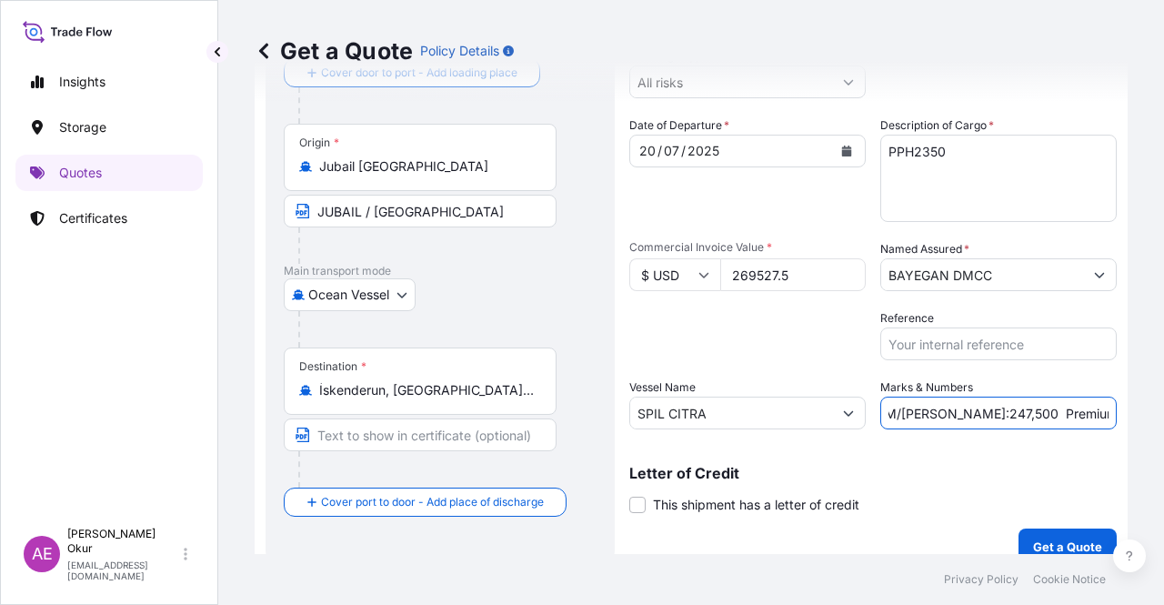
click at [1102, 414] on form "Route Details Reset Route Details Cover door to port - Add loading place Place …" at bounding box center [691, 279] width 873 height 594
paste input "29,65"
click at [1060, 417] on input "PO NO:25Y0168300 Quantity M/[PERSON_NAME]:247,500 Premium: USD29,65" at bounding box center [998, 412] width 236 height 33
type input "PO NO:25Y0168300 Quantity M/[PERSON_NAME]:247,500 Premium: USD 29,65"
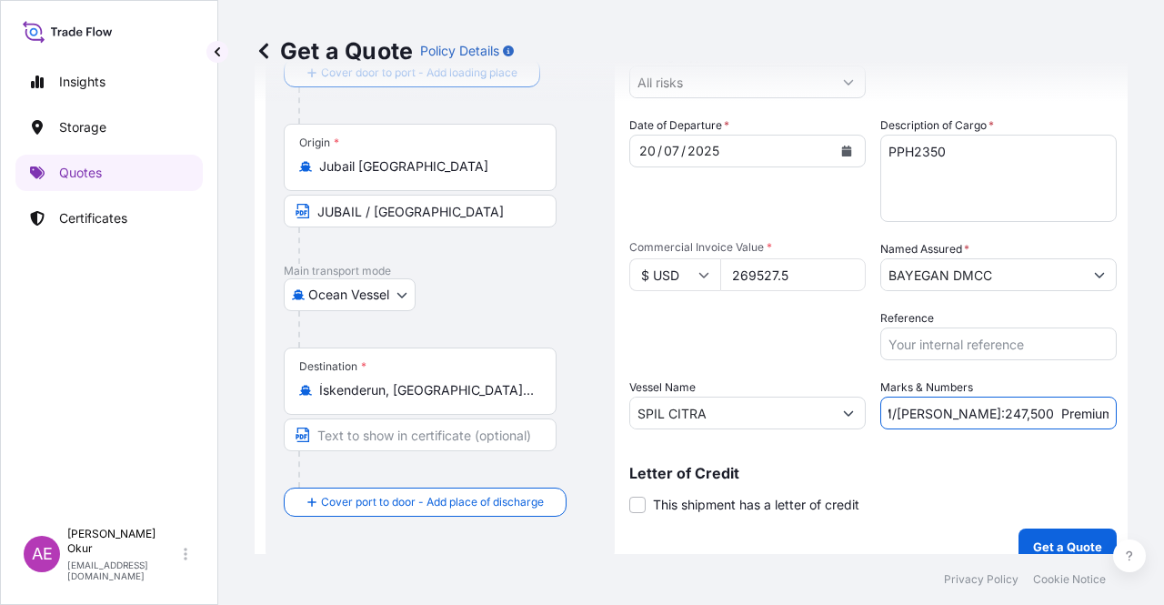
click at [1060, 516] on div "Shipment Details Coverage Type * All risks Date of Departure * [DATE] Cargo Cat…" at bounding box center [872, 279] width 487 height 572
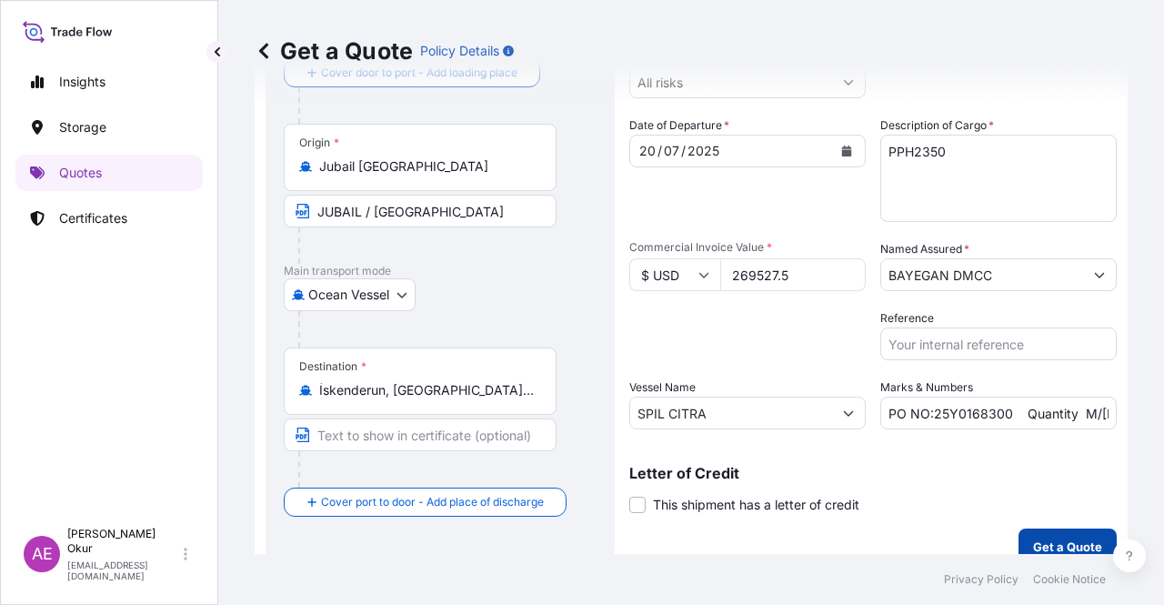
click at [1057, 534] on button "Get a Quote" at bounding box center [1067, 546] width 98 height 36
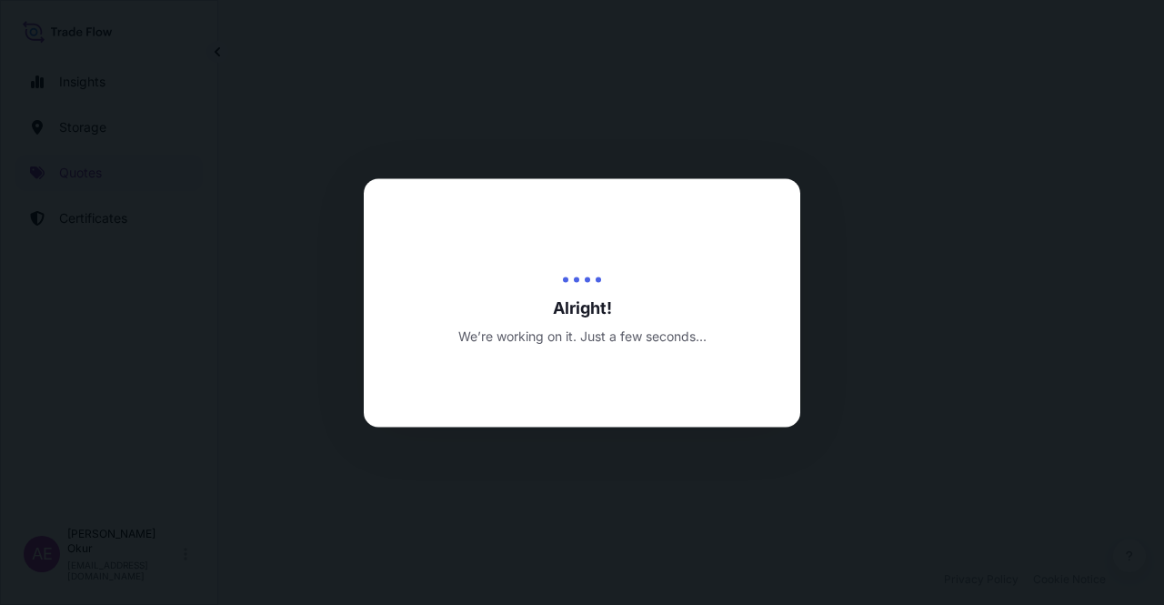
select select "Ocean Vessel"
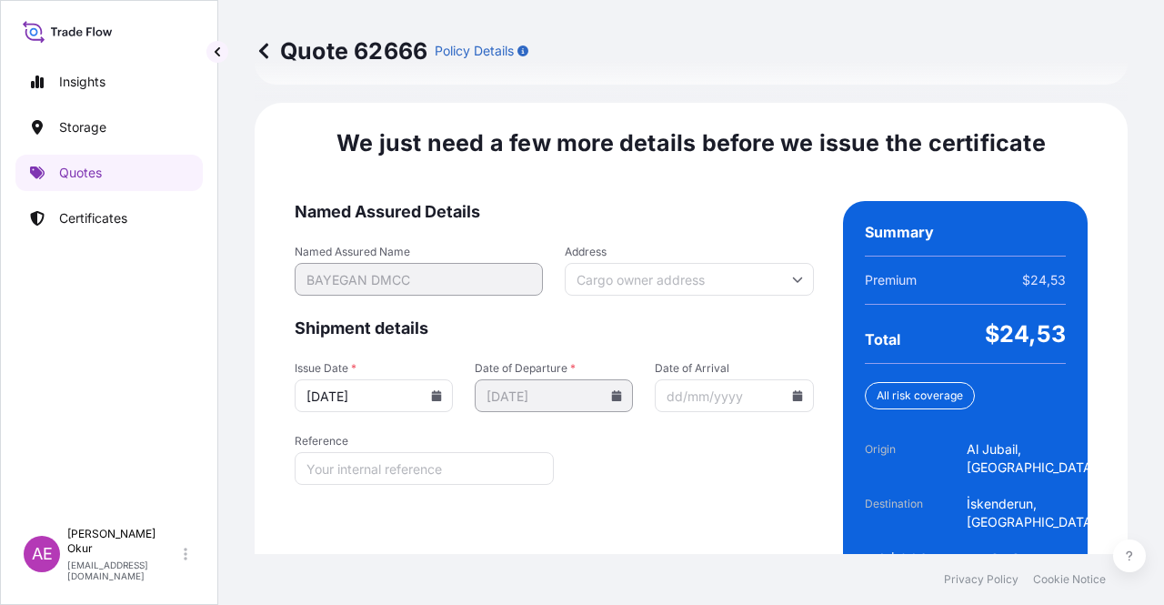
scroll to position [2313, 0]
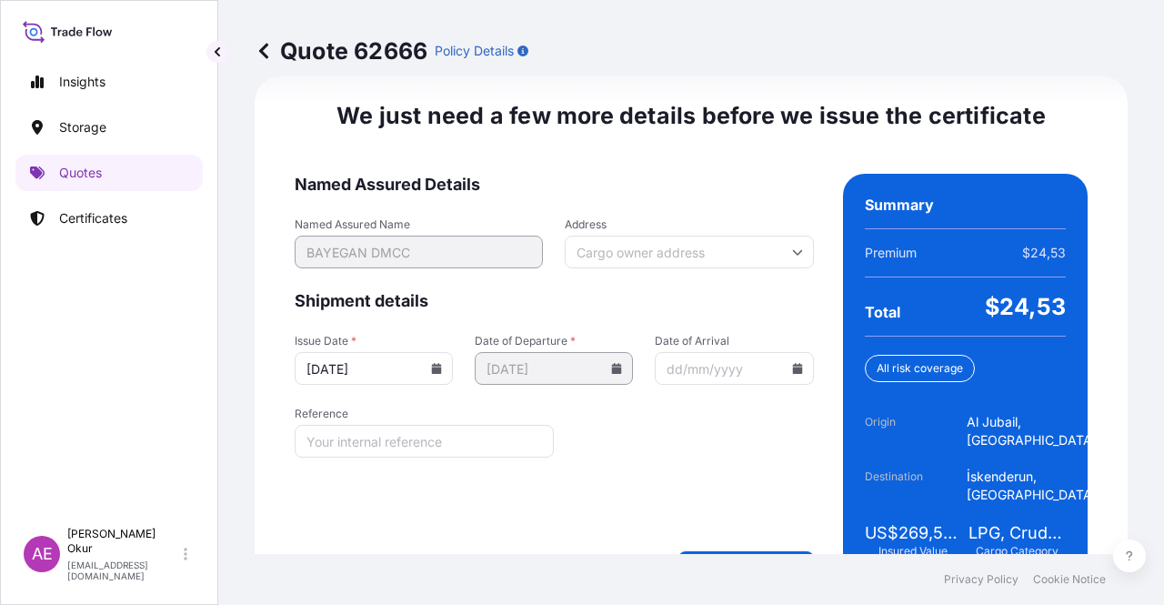
click at [747, 543] on form "Named Assured Details Named Assured Name BAYEGAN DMCC Address Shipment details …" at bounding box center [554, 377] width 519 height 406
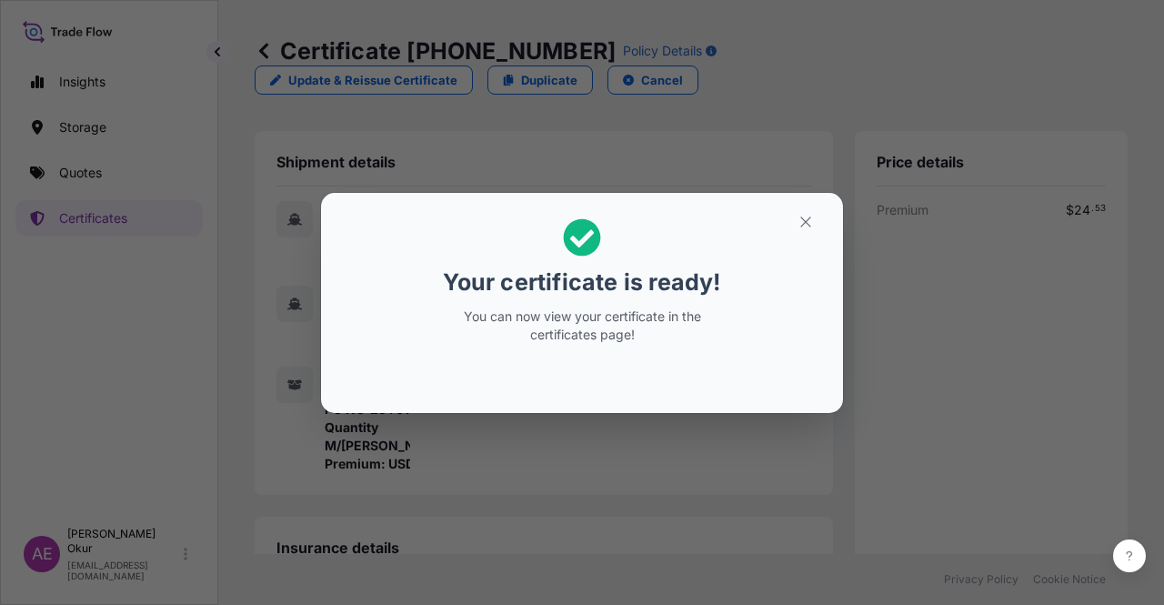
click at [817, 196] on div "Your certificate is ready! You can now view your certificate in the certificate…" at bounding box center [582, 303] width 524 height 222
click at [816, 208] on button "button" at bounding box center [805, 221] width 45 height 29
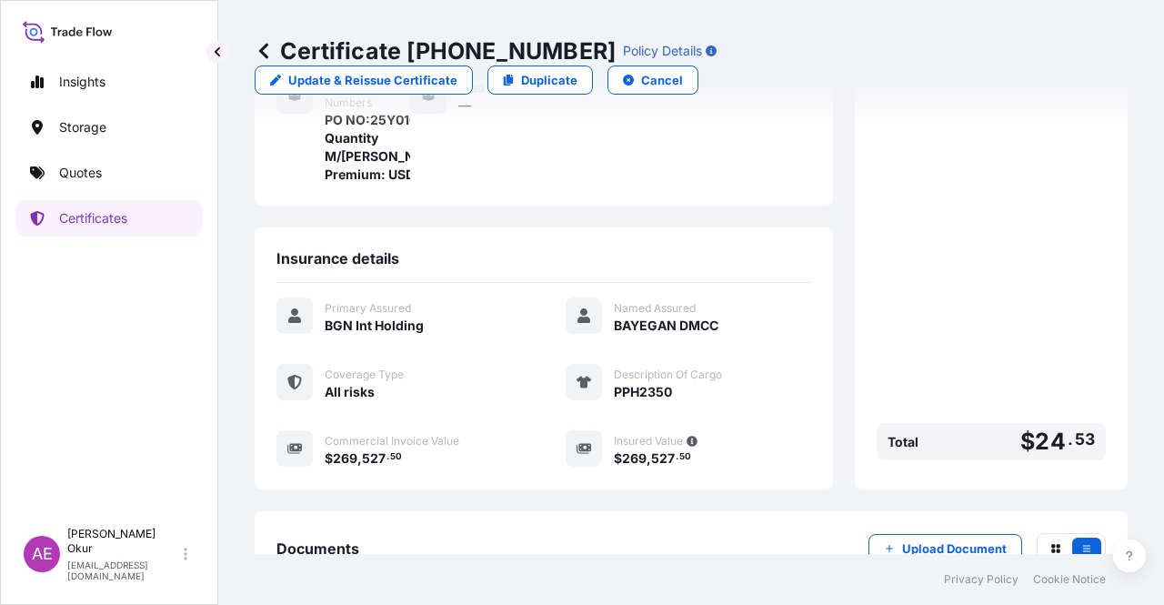
scroll to position [436, 0]
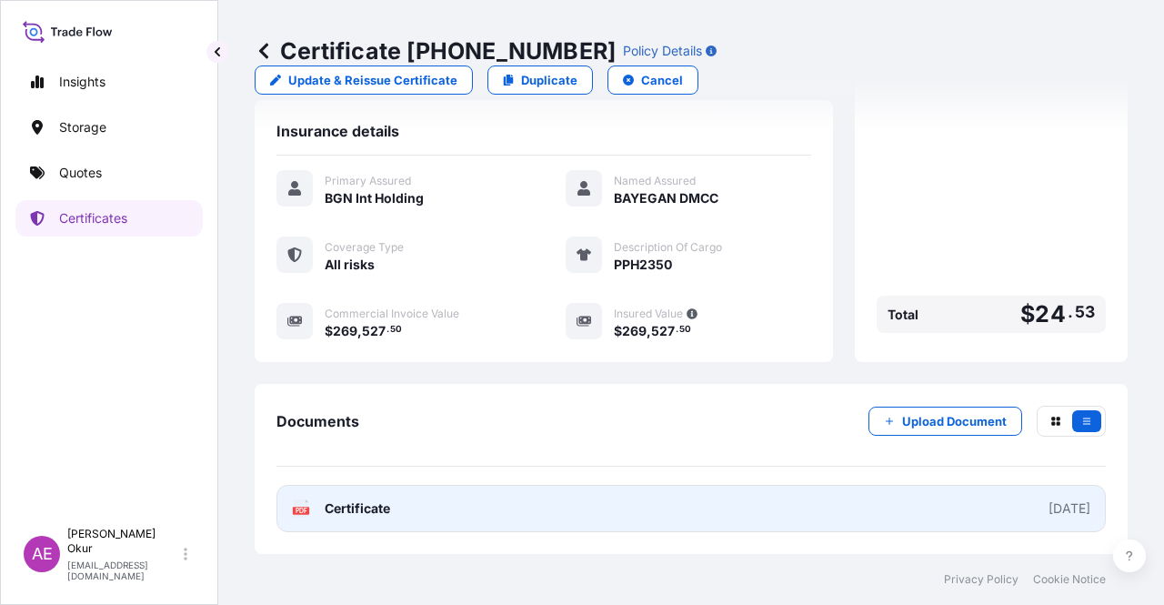
click at [340, 518] on link "PDF Certificate [DATE]" at bounding box center [690, 508] width 829 height 47
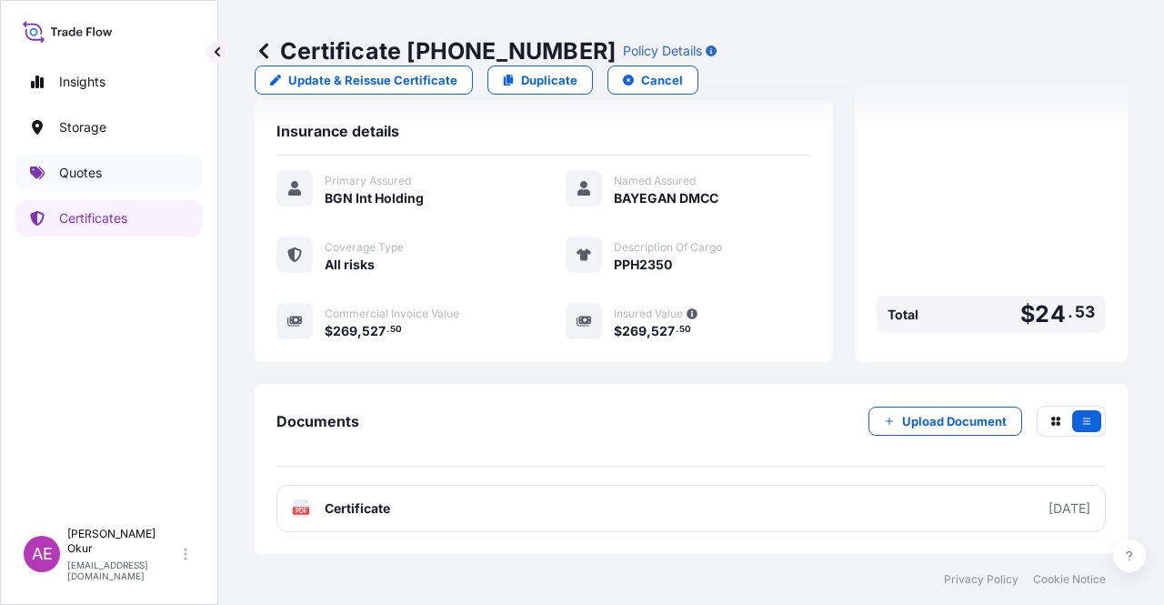
click at [118, 188] on link "Quotes" at bounding box center [108, 173] width 187 height 36
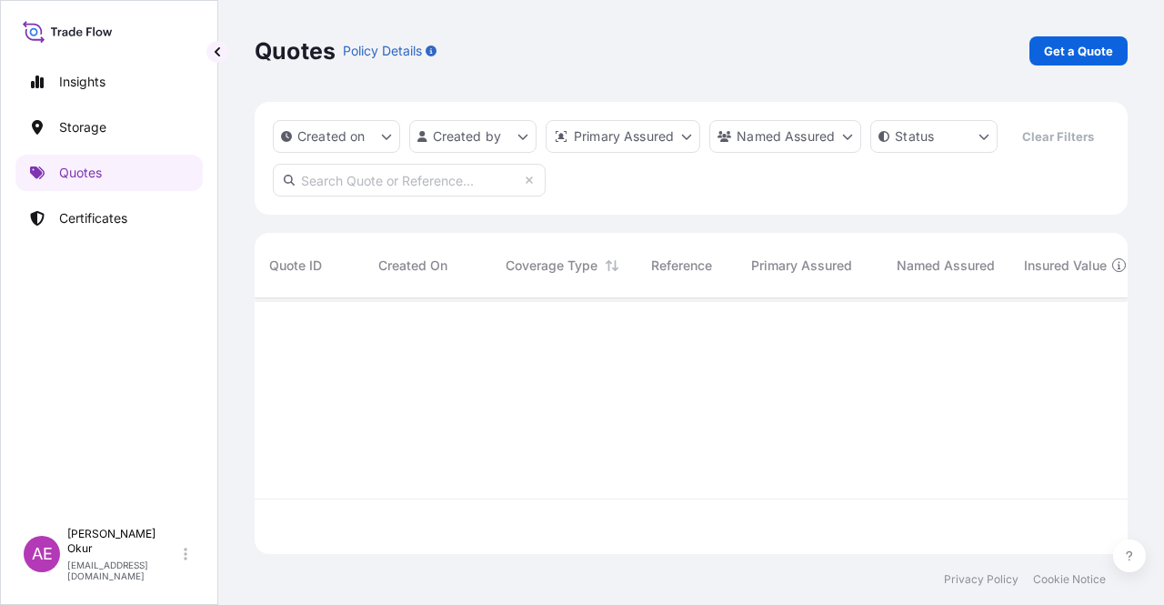
scroll to position [252, 858]
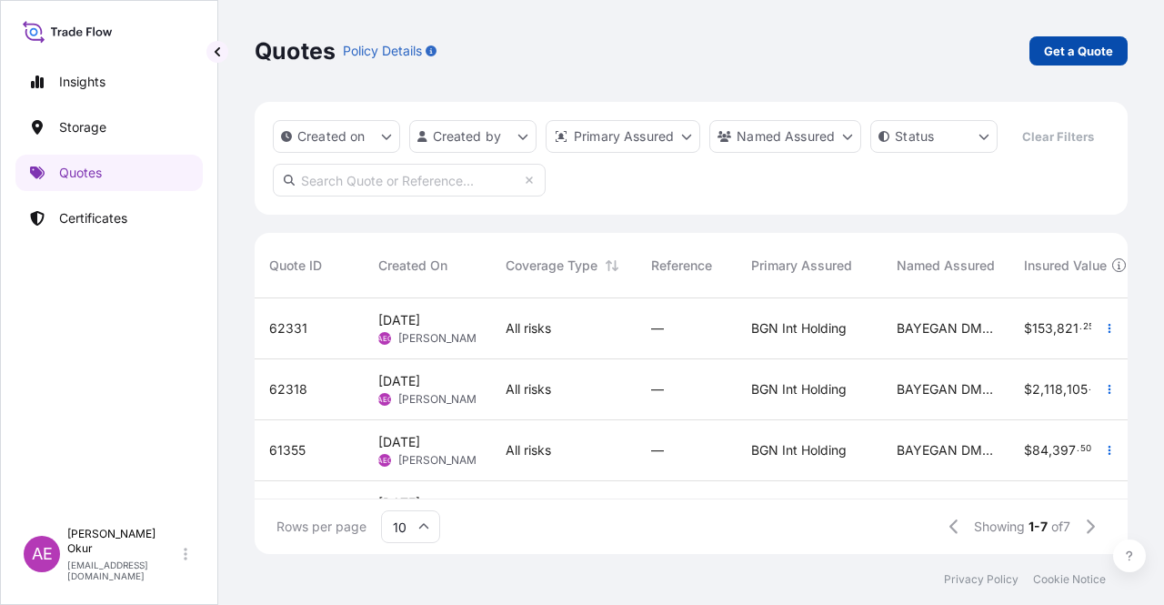
click at [1096, 43] on p "Get a Quote" at bounding box center [1078, 51] width 69 height 18
select select "Ocean Vessel"
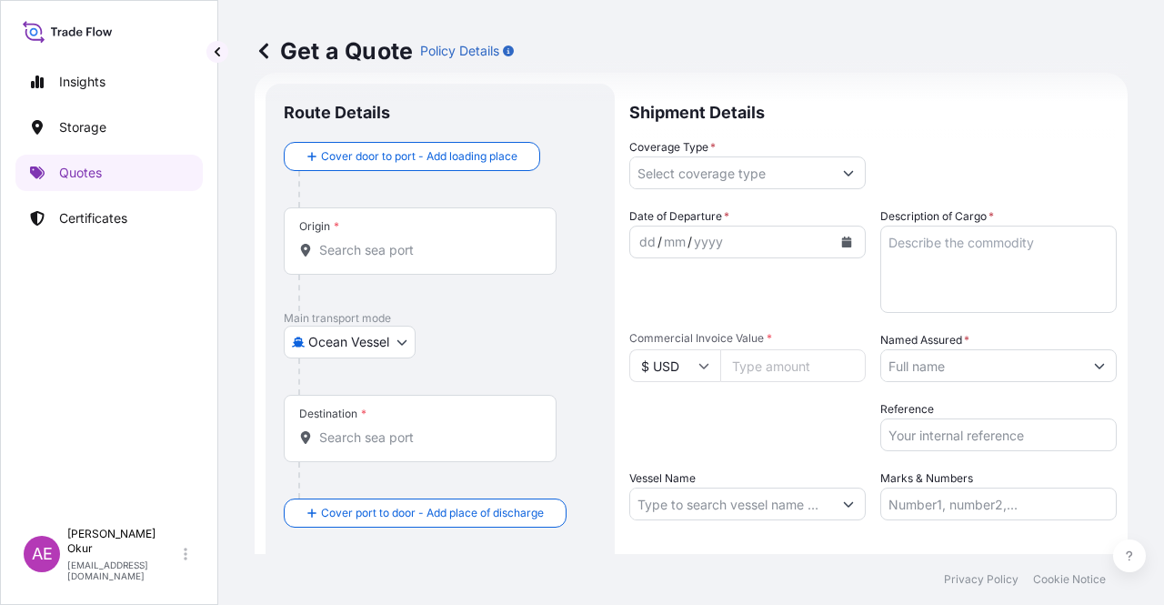
click at [419, 252] on input "Origin *" at bounding box center [426, 250] width 215 height 18
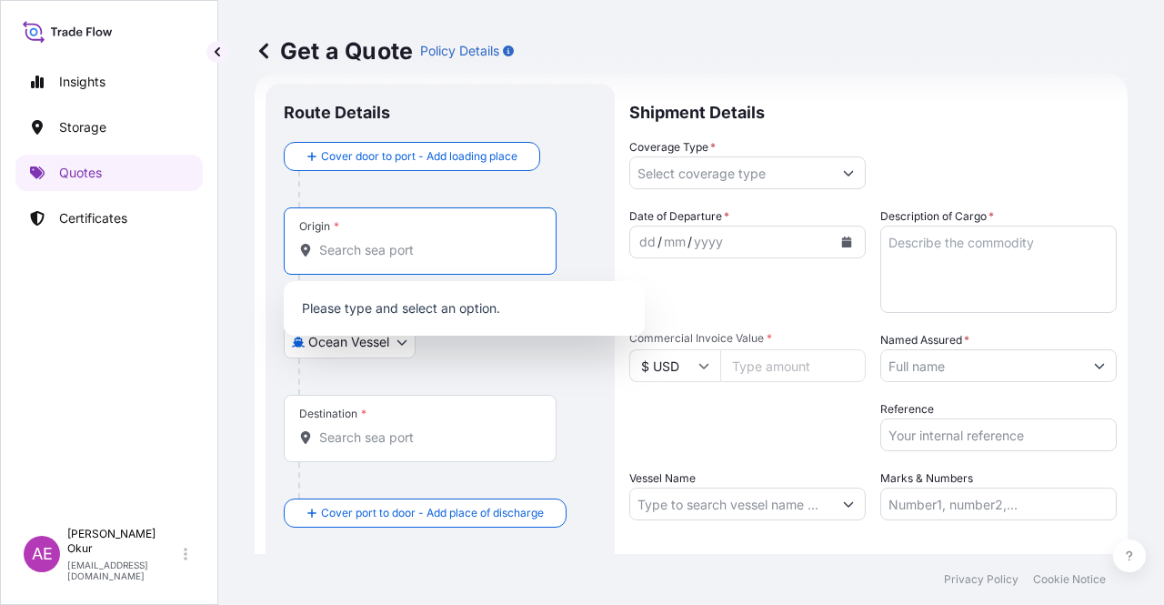
paste input "JUBAIL"
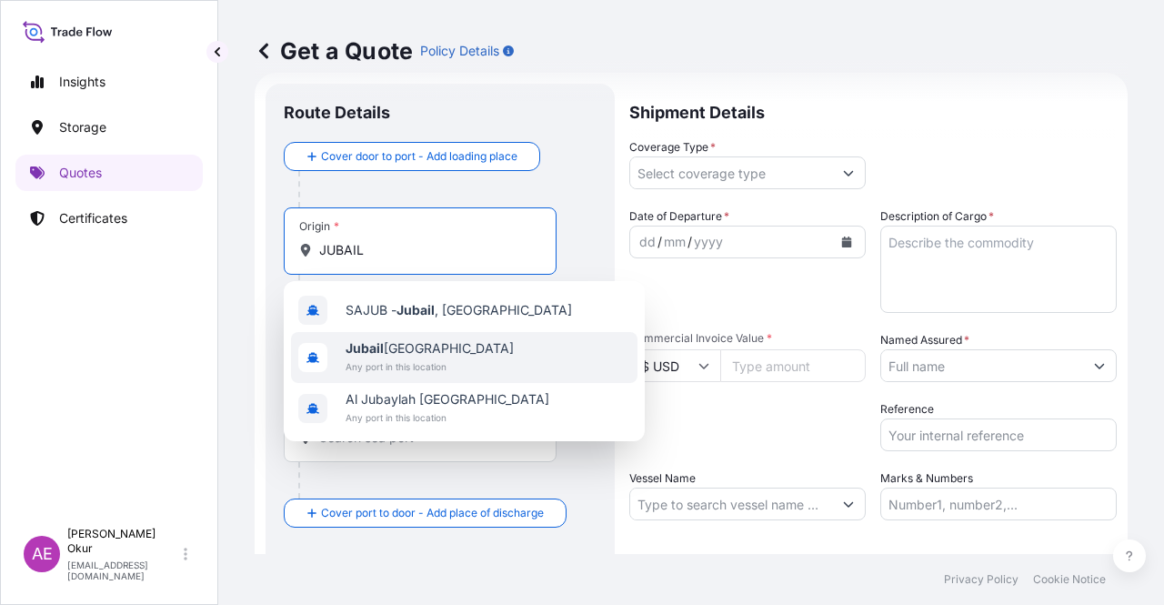
click at [405, 350] on span "Jubail [GEOGRAPHIC_DATA]" at bounding box center [430, 348] width 168 height 18
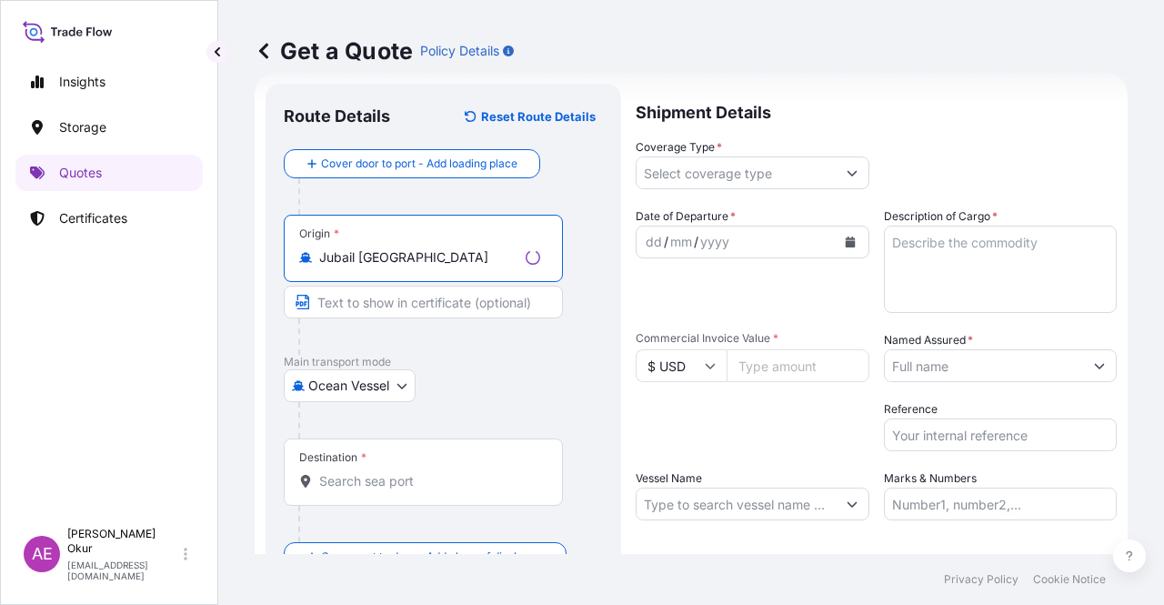
type input "Jubail [GEOGRAPHIC_DATA]"
click at [395, 303] on input "Text to appear on certificate" at bounding box center [423, 302] width 279 height 33
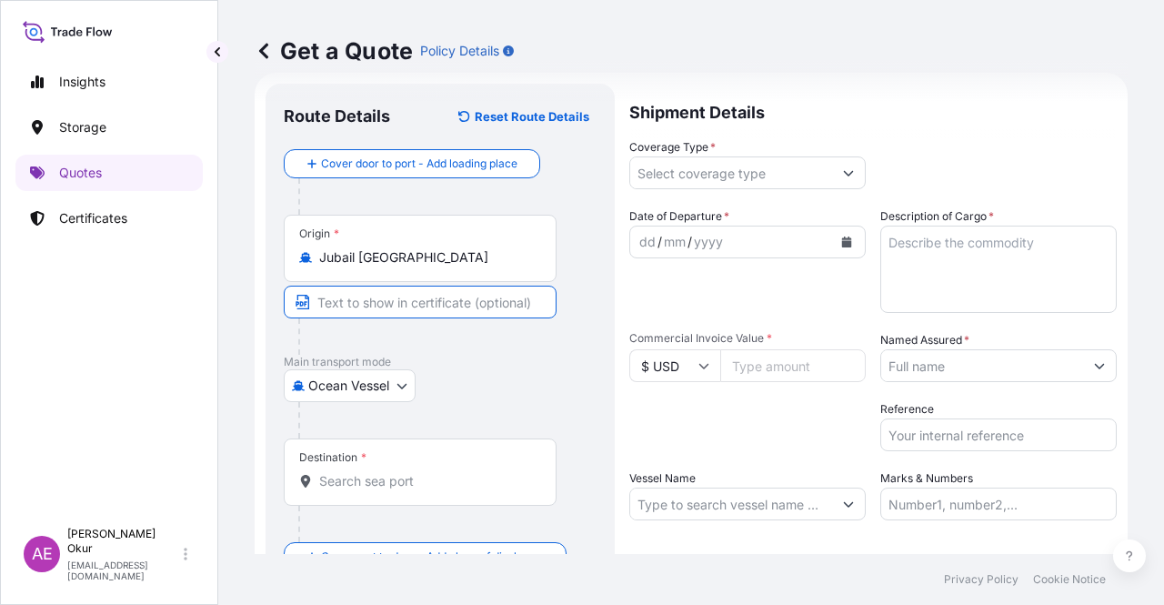
paste input "JUBAIL"
type input "JUBAIL / [GEOGRAPHIC_DATA]"
click at [392, 481] on input "Destination *" at bounding box center [426, 481] width 215 height 18
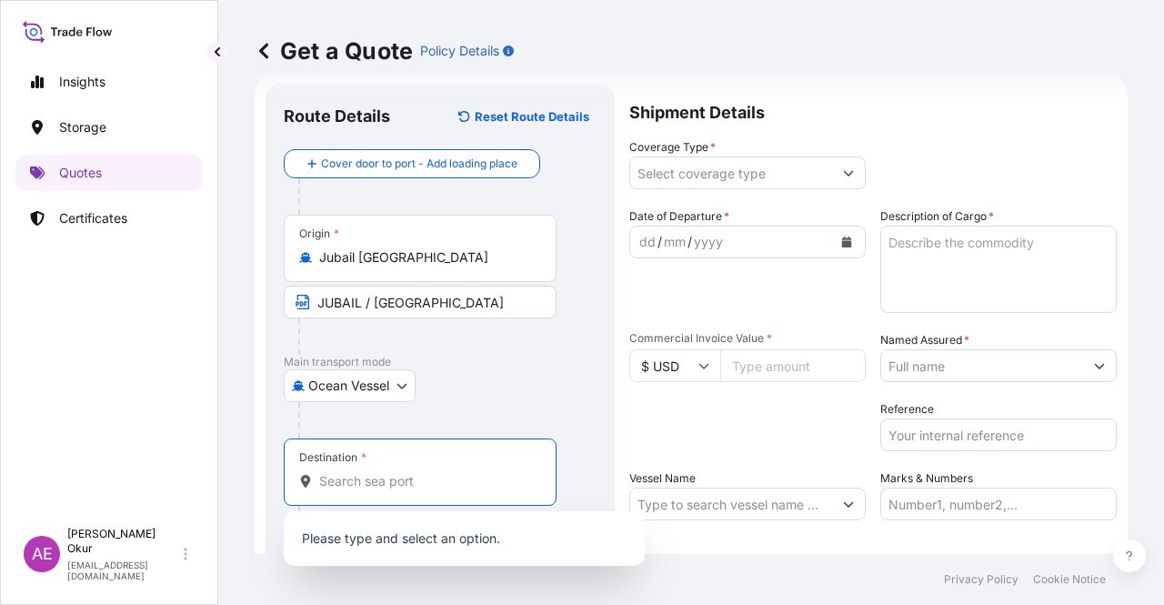
paste input "MERSIN"
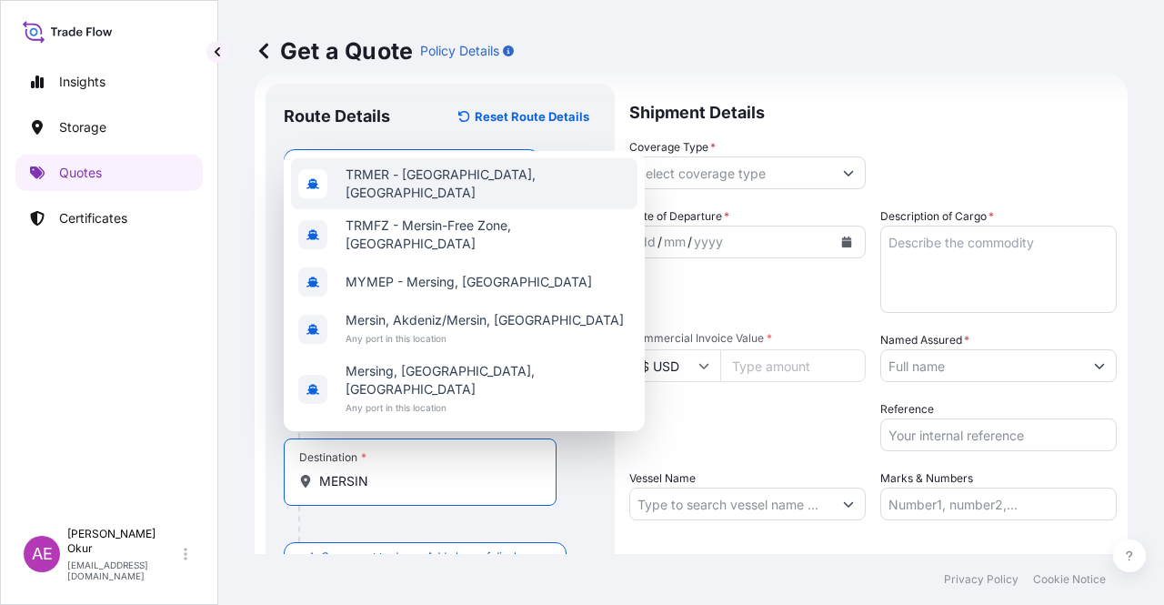
click at [426, 202] on span "TRMER - [GEOGRAPHIC_DATA], [GEOGRAPHIC_DATA]" at bounding box center [488, 183] width 285 height 36
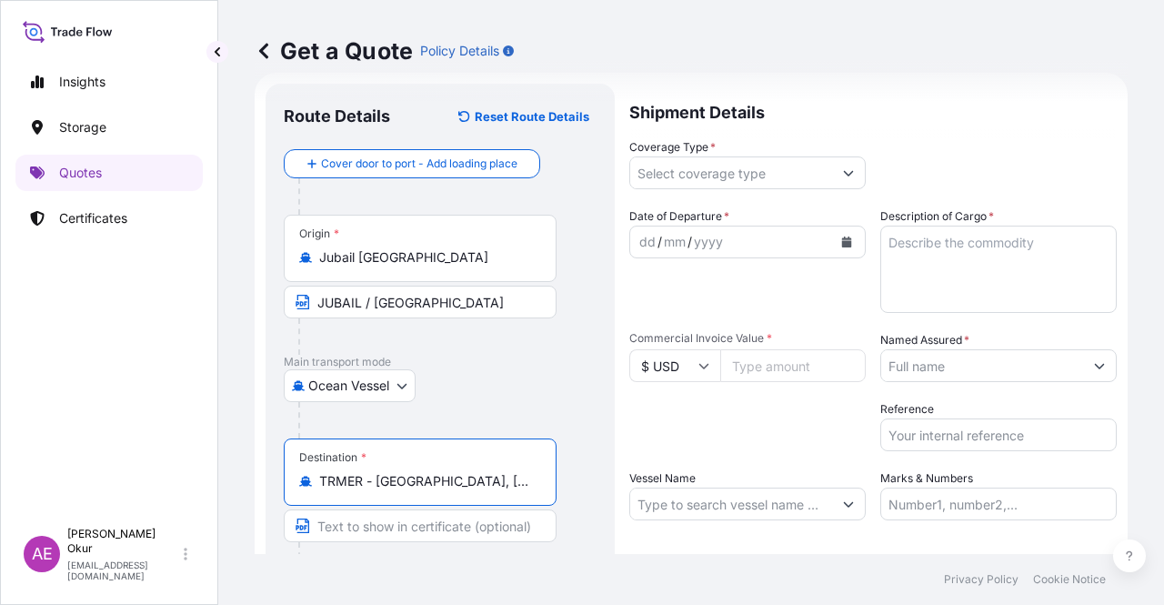
type input "TRMER - [GEOGRAPHIC_DATA], [GEOGRAPHIC_DATA]"
click at [388, 527] on input "Text to appear on certificate" at bounding box center [420, 525] width 273 height 33
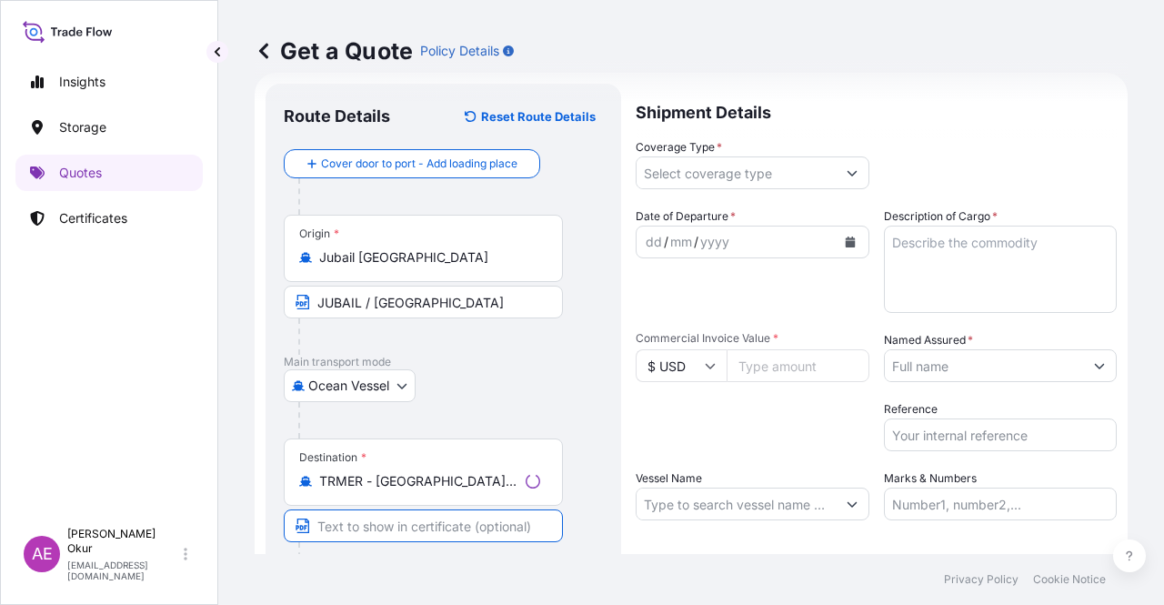
paste input "MERSIN"
type input "MERSIN / [GEOGRAPHIC_DATA]"
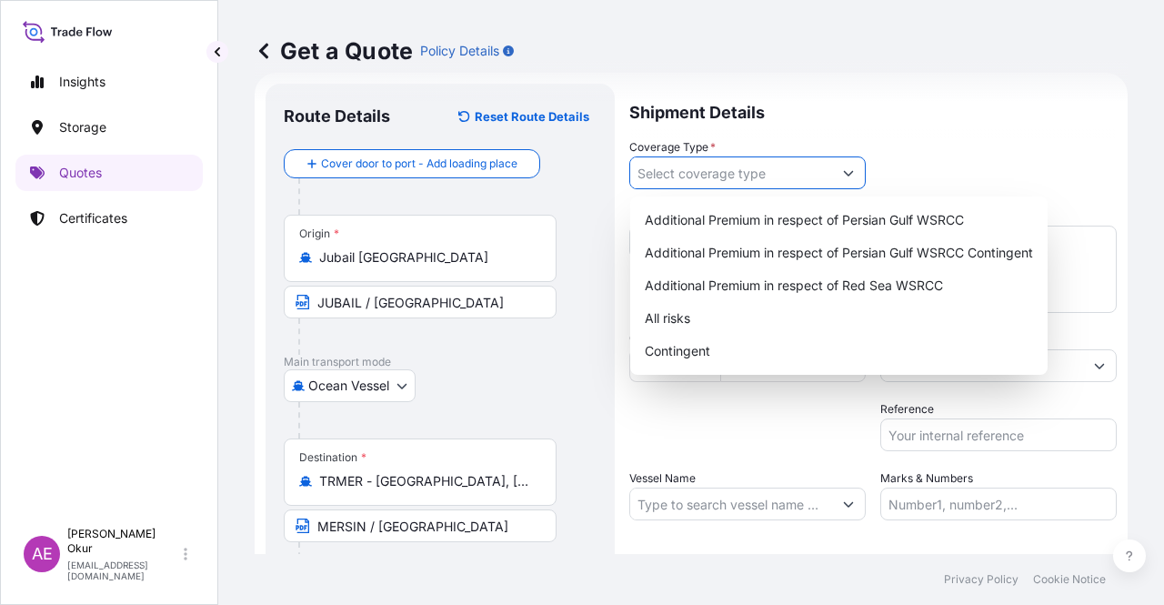
click at [727, 177] on input "Coverage Type *" at bounding box center [731, 172] width 202 height 33
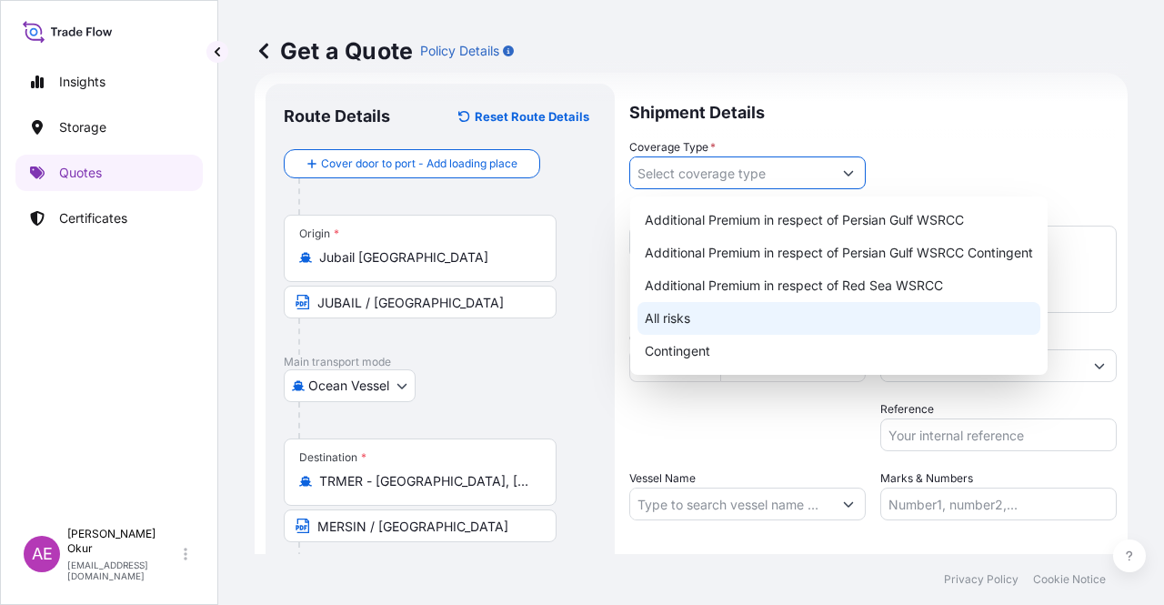
click at [704, 318] on div "All risks" at bounding box center [838, 318] width 403 height 33
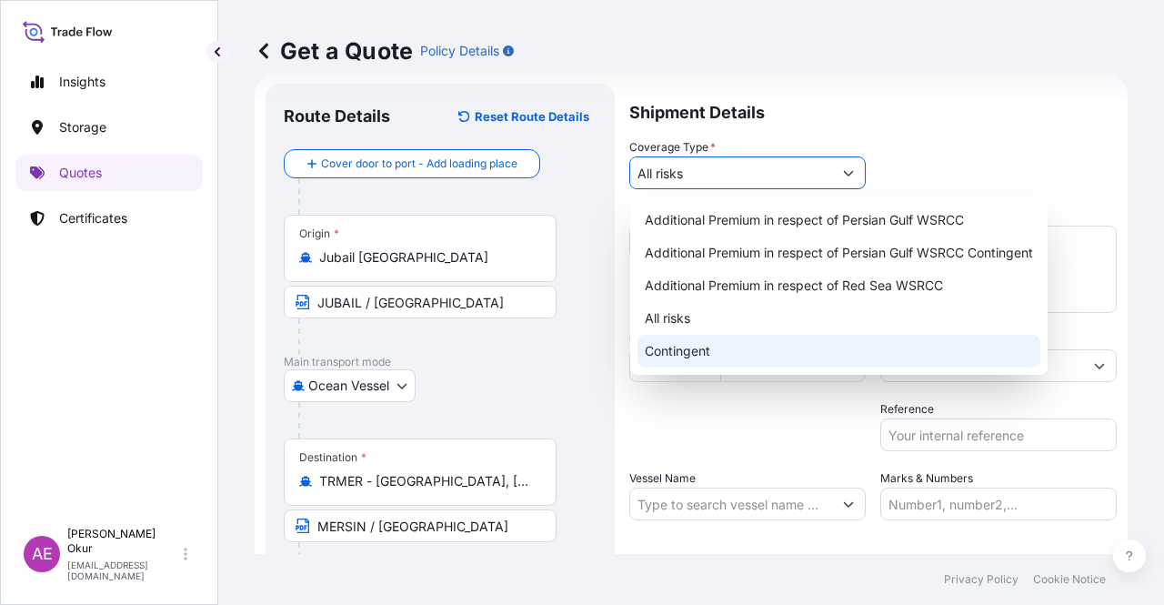
click at [675, 335] on div "Contingent" at bounding box center [838, 351] width 403 height 33
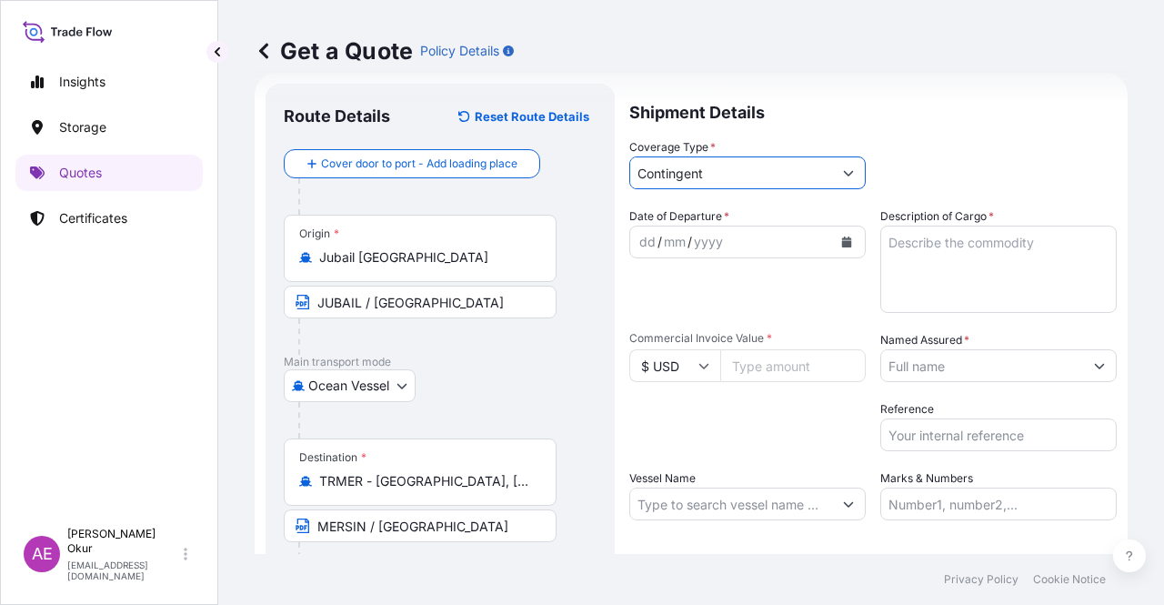
click at [709, 159] on input "Contingent" at bounding box center [731, 172] width 202 height 33
click at [707, 172] on input "Contingent" at bounding box center [731, 172] width 202 height 33
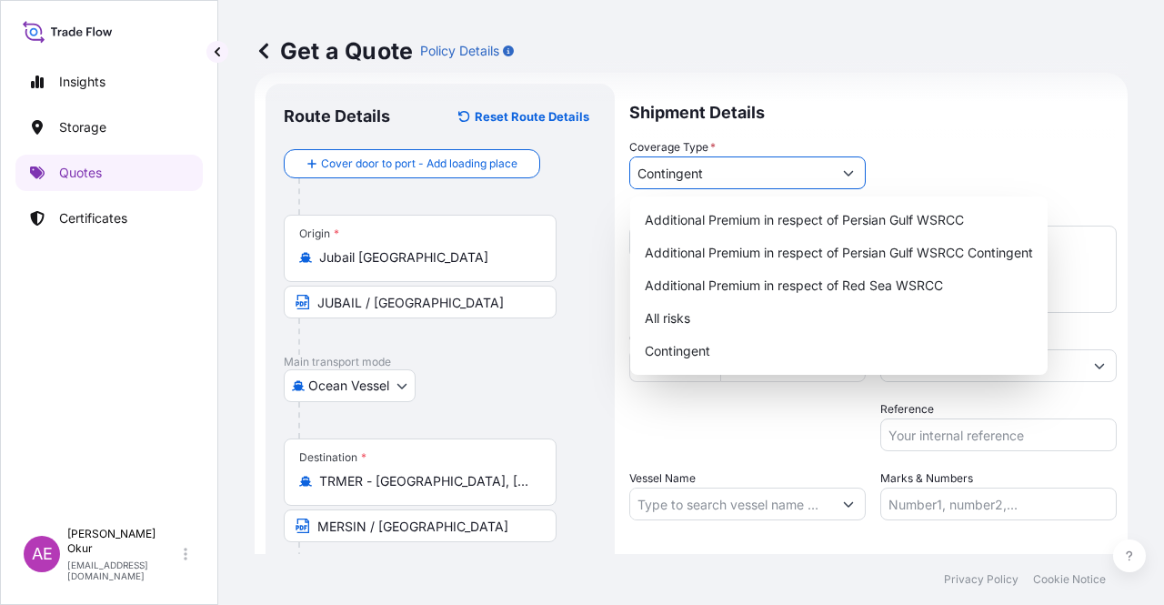
click at [850, 175] on button "Show suggestions" at bounding box center [848, 172] width 33 height 33
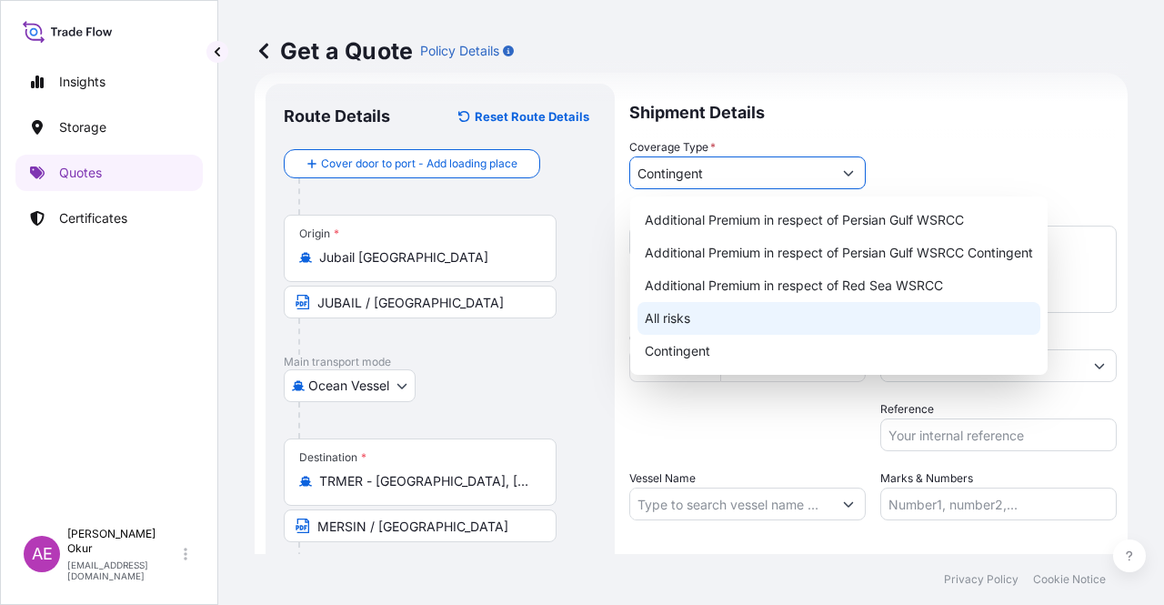
click at [709, 316] on div "All risks" at bounding box center [838, 318] width 403 height 33
type input "All risks"
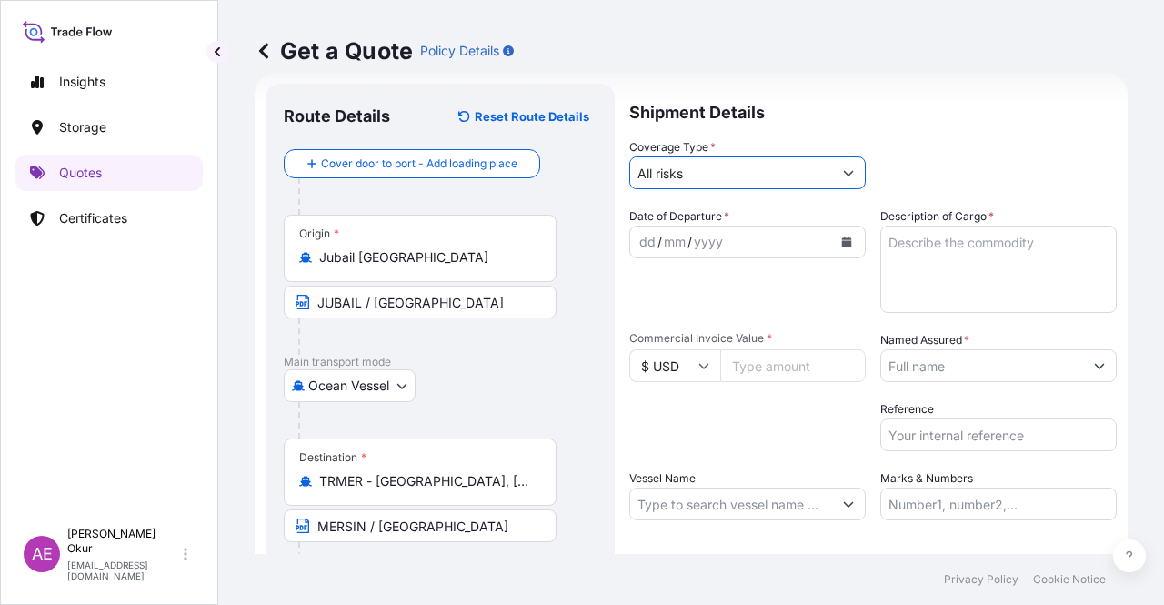
click at [657, 242] on div "/" at bounding box center [659, 242] width 5 height 22
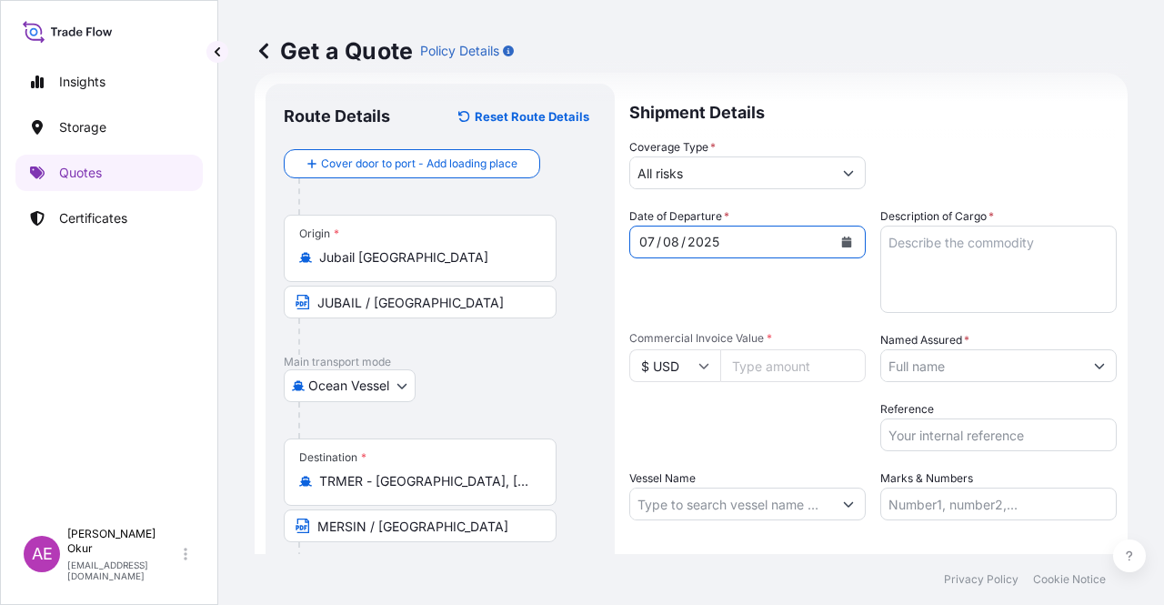
click at [973, 281] on textarea "Description of Cargo *" at bounding box center [998, 269] width 236 height 87
paste textarea "PPH2350"
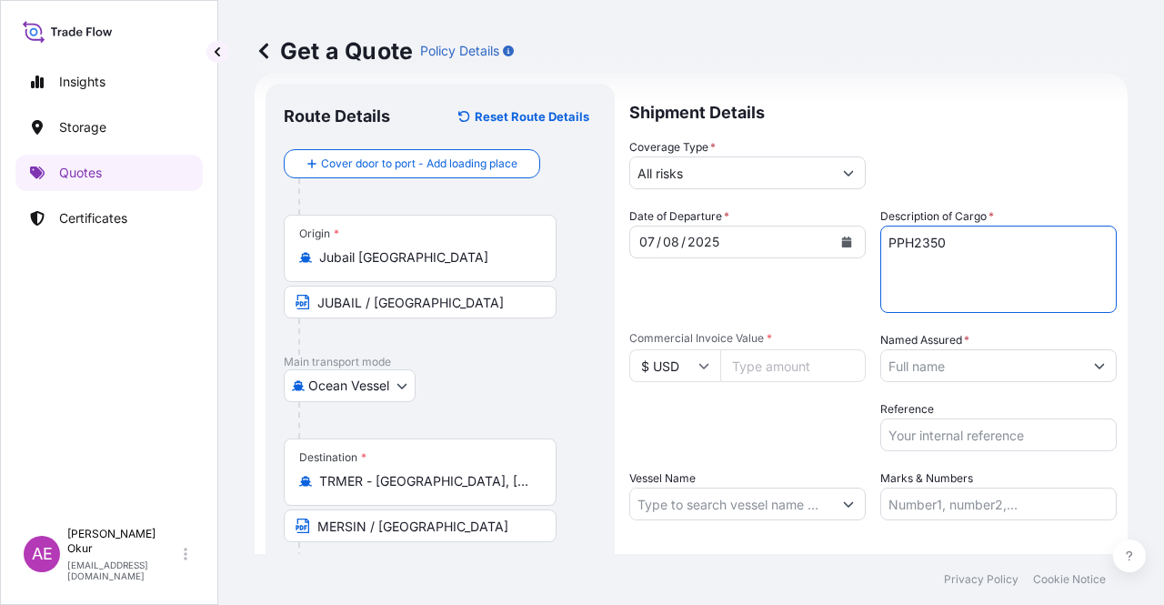
type textarea "PPH2350"
click at [792, 359] on input "Commercial Invoice Value *" at bounding box center [792, 365] width 145 height 33
paste input "188669.25"
type input "188669.25"
click at [969, 368] on input "Named Assured *" at bounding box center [982, 365] width 202 height 33
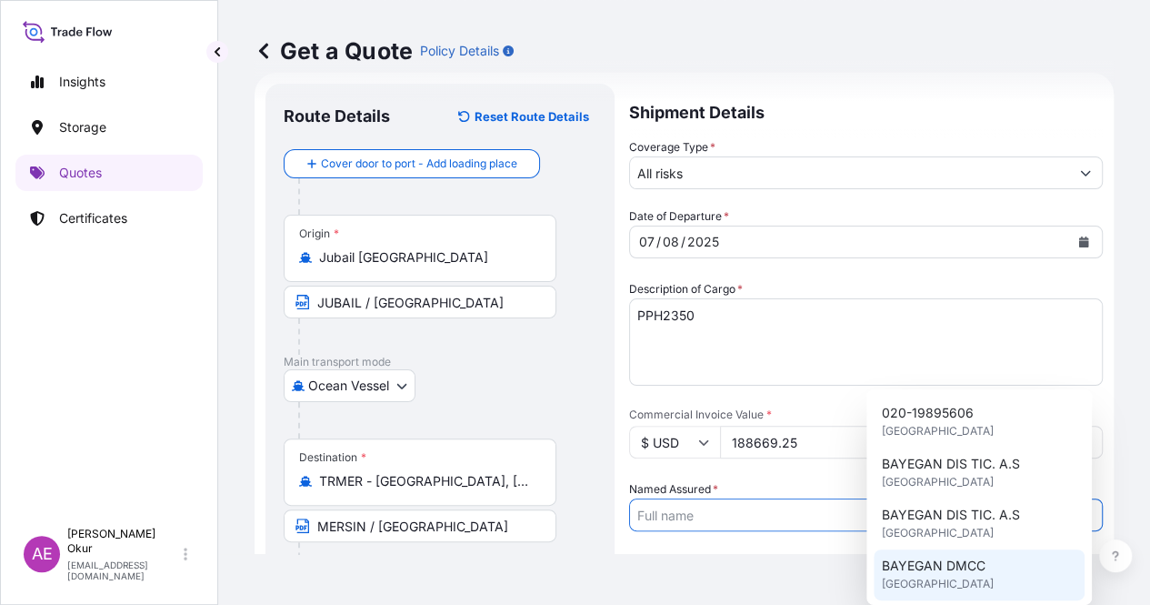
click at [949, 561] on span "BAYEGAN DMCC" at bounding box center [933, 565] width 104 height 18
type input "BAYEGAN DMCC"
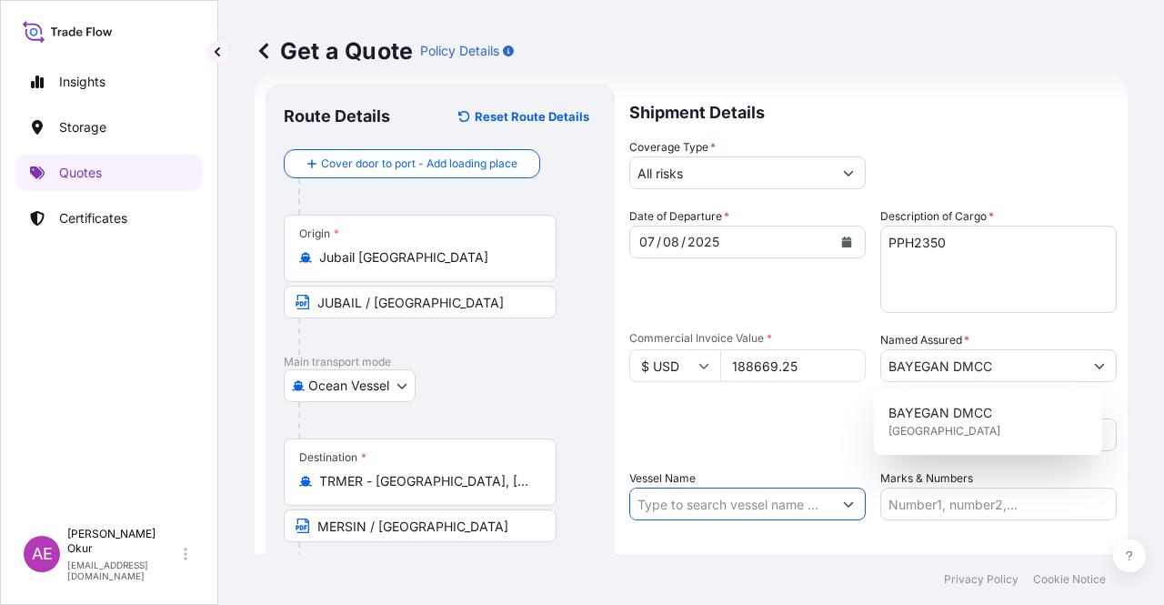
click at [766, 505] on input "Vessel Name" at bounding box center [731, 503] width 202 height 33
paste input "CMA CGM DIAMOND"
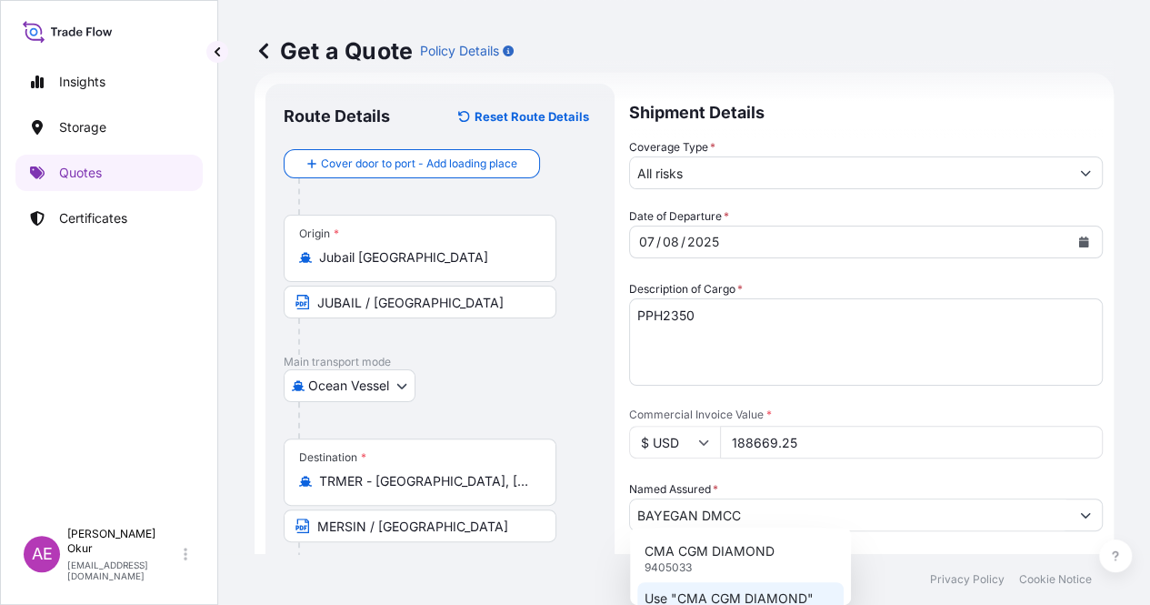
click at [740, 593] on p "Use "CMA CGM DIAMOND"" at bounding box center [729, 598] width 169 height 18
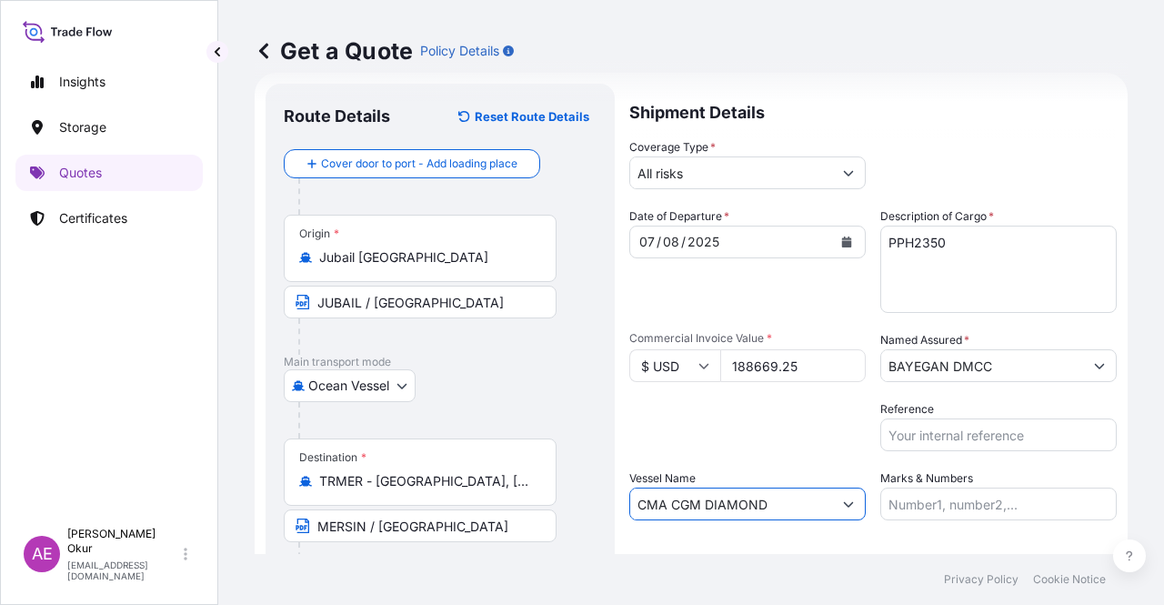
type input "CMA CGM DIAMOND"
click at [903, 499] on input "Marks & Numbers" at bounding box center [998, 503] width 236 height 33
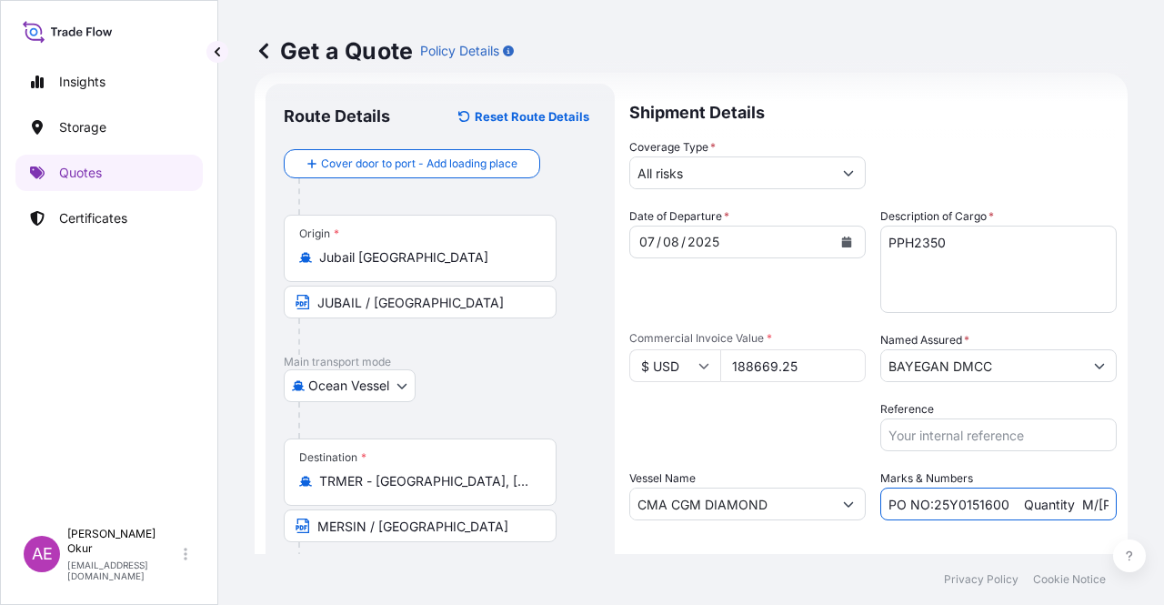
drag, startPoint x: 927, startPoint y: 501, endPoint x: 1000, endPoint y: 503, distance: 72.8
click at [1000, 503] on input "PO NO:25Y0151600 Quantity M/[PERSON_NAME]: 26,000 Premium: USD 3,37" at bounding box center [998, 503] width 236 height 33
paste input "689"
drag, startPoint x: 1051, startPoint y: 500, endPoint x: 1089, endPoint y: 498, distance: 38.2
click at [1089, 498] on input "PO NO:25Y0168900 Quantity M/[PERSON_NAME]: 26,000 Premium: USD 3,37" at bounding box center [998, 503] width 236 height 33
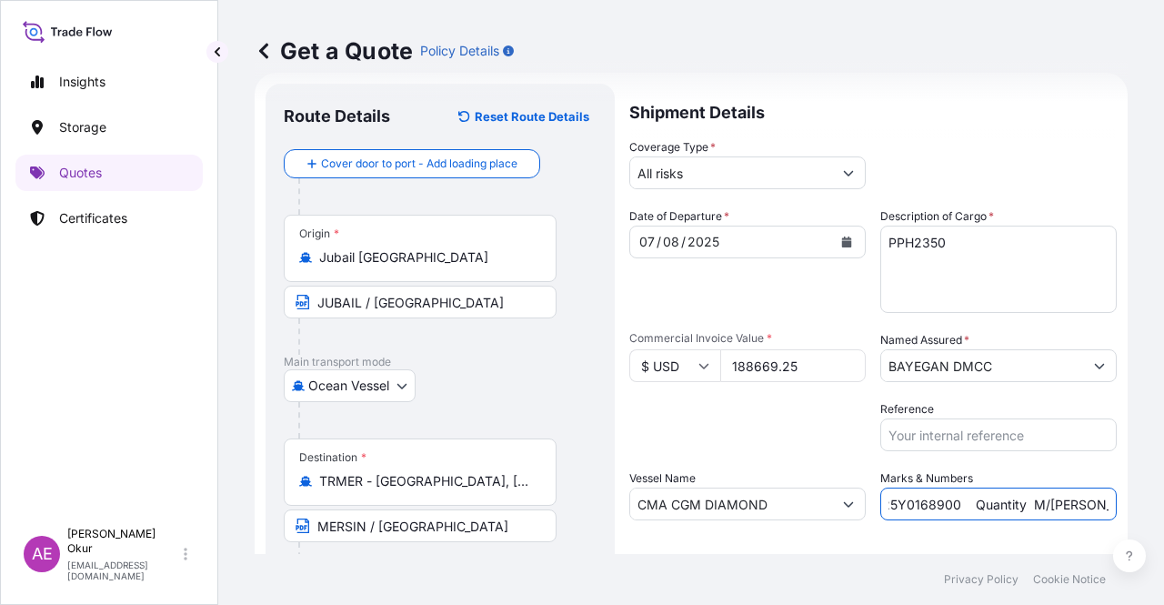
scroll to position [0, 67]
click at [1026, 508] on input "PO NO:25Y0168900 Quantity M/[PERSON_NAME]: 26,000 Premium: USD 3,37" at bounding box center [998, 503] width 236 height 33
drag, startPoint x: 1062, startPoint y: 503, endPoint x: 1001, endPoint y: 506, distance: 61.0
click at [1001, 506] on input "PO NO:25Y0168900 Quantity M/[PERSON_NAME]: 26,000 Premium: USD 3,37" at bounding box center [998, 503] width 236 height 33
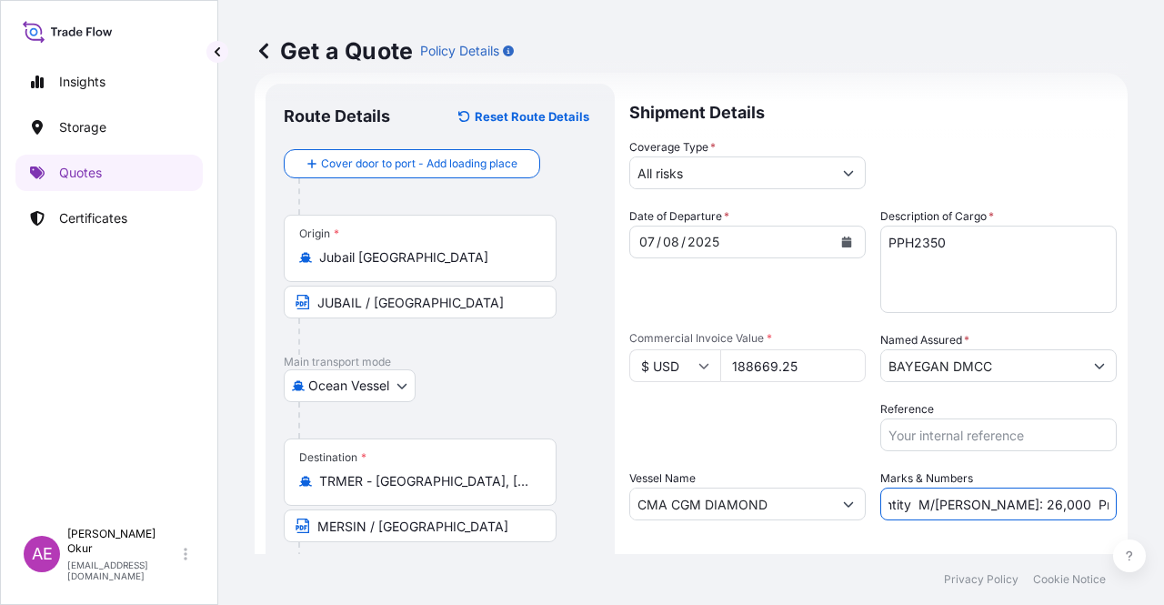
paste input "173,25"
drag, startPoint x: 1087, startPoint y: 508, endPoint x: 1139, endPoint y: 506, distance: 52.8
click at [1139, 506] on div "Get a Quote Policy Details Route Details Reset Route Details Cover door to port…" at bounding box center [691, 277] width 946 height 554
click at [1029, 512] on input "PO NO:25Y0168900 Quantity M/[PERSON_NAME]: 173,250 Premium: USD 3,37" at bounding box center [998, 503] width 236 height 33
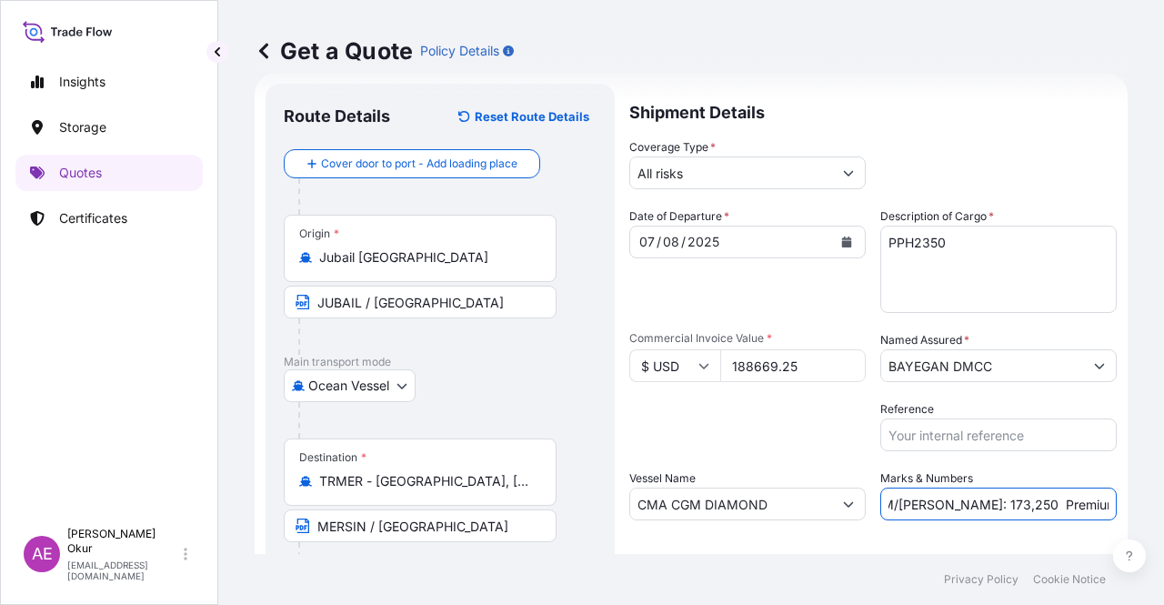
drag, startPoint x: 1069, startPoint y: 500, endPoint x: 1163, endPoint y: 502, distance: 93.7
click at [1163, 502] on div "Get a Quote Policy Details Route Details Reset Route Details Cover door to port…" at bounding box center [691, 277] width 946 height 554
paste input "20,75"
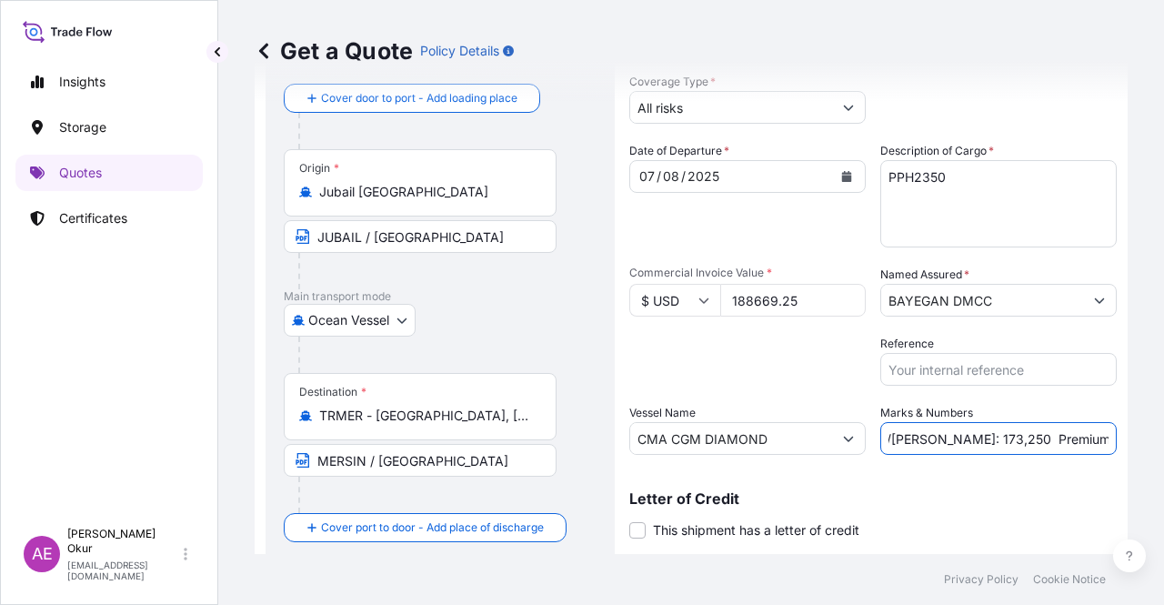
scroll to position [141, 0]
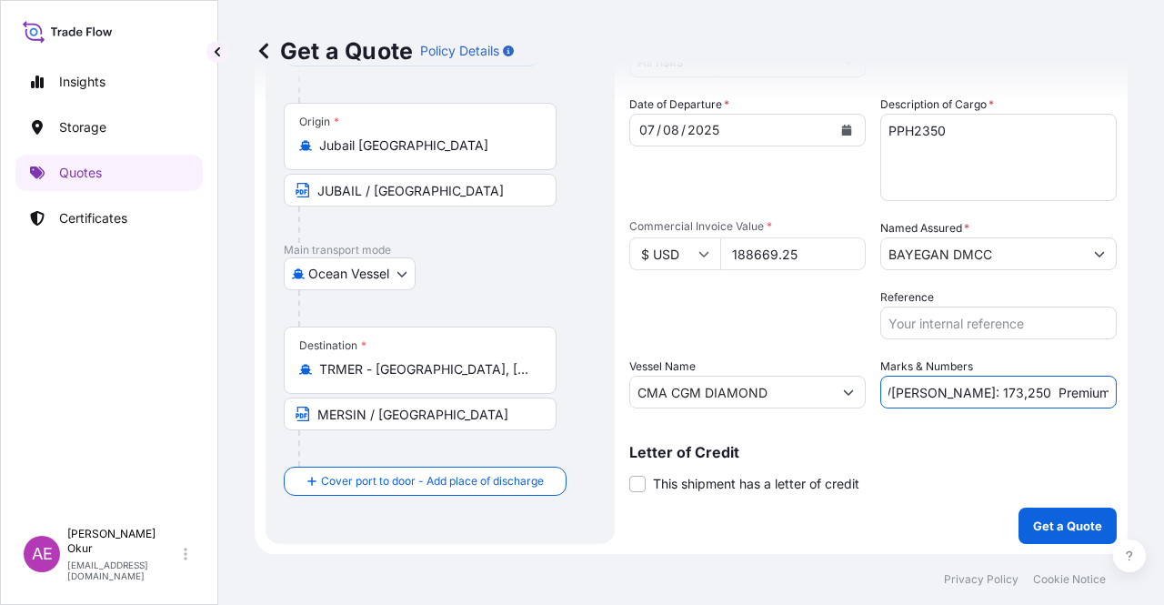
type input "PO NO:25Y0168900 Quantity M/[PERSON_NAME]: 173,250 Premium: USD 20,75"
click at [1040, 521] on p "Get a Quote" at bounding box center [1067, 525] width 69 height 18
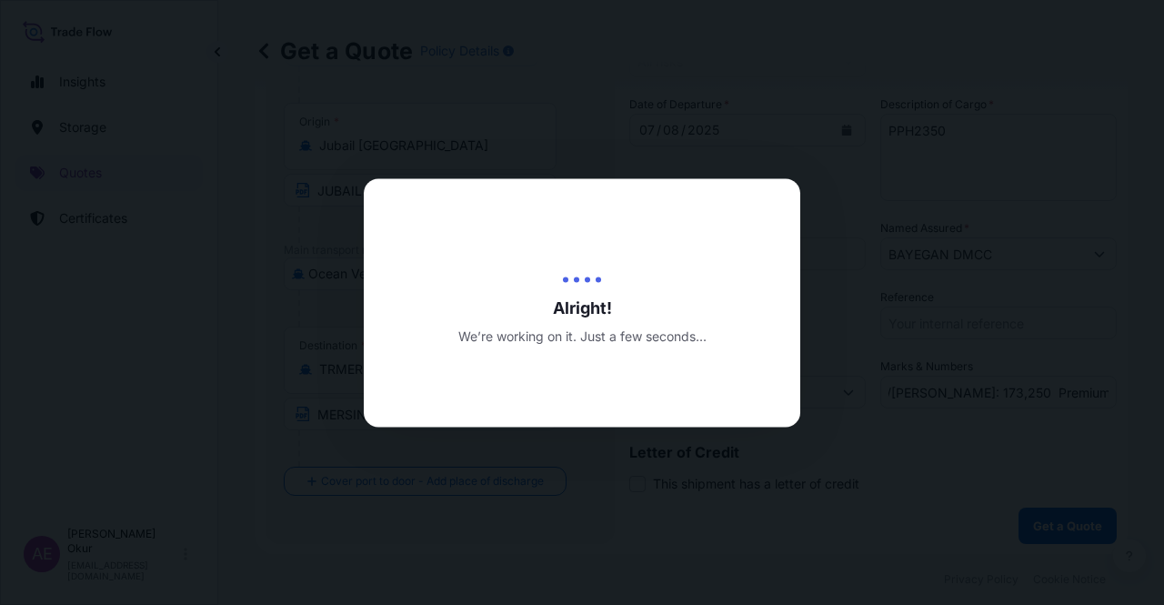
scroll to position [0, 0]
select select "Ocean Vessel"
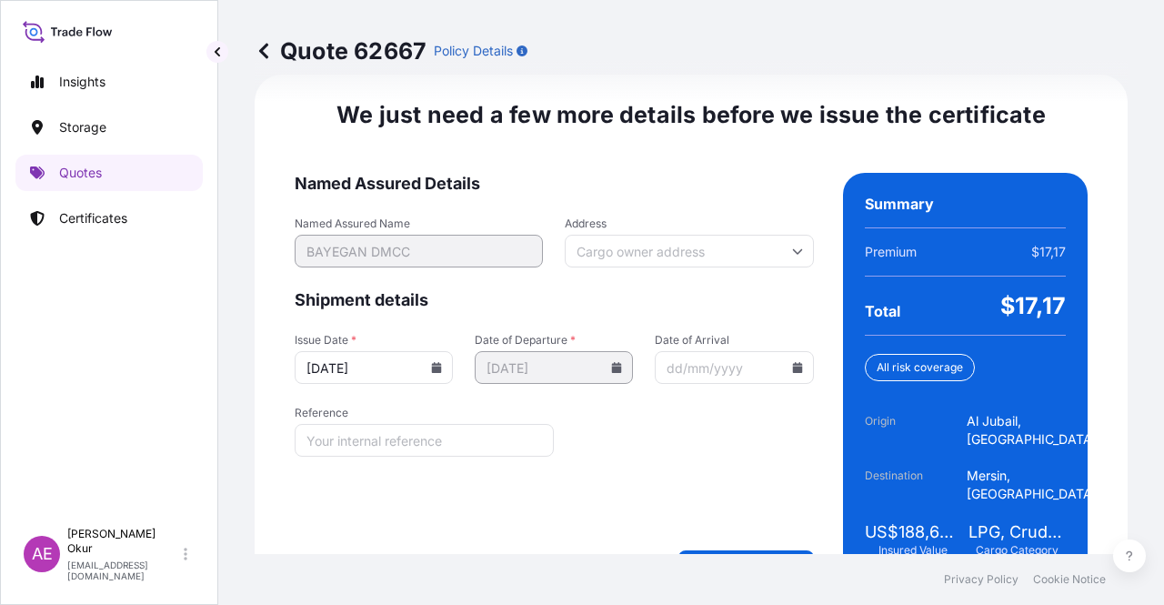
scroll to position [2324, 0]
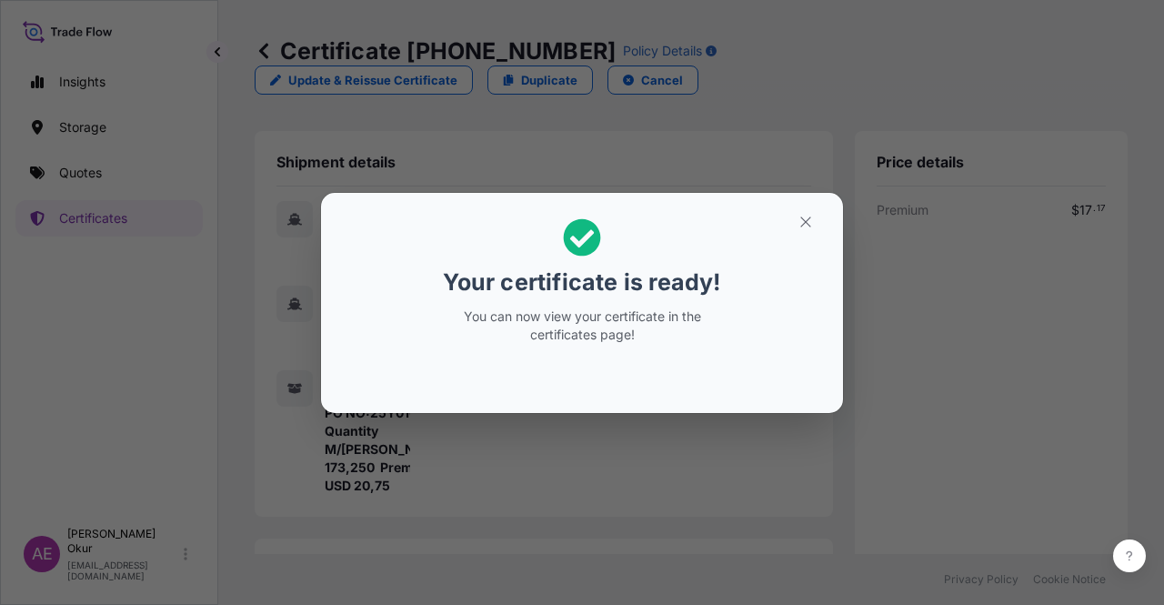
click at [802, 236] on button "button" at bounding box center [805, 221] width 45 height 29
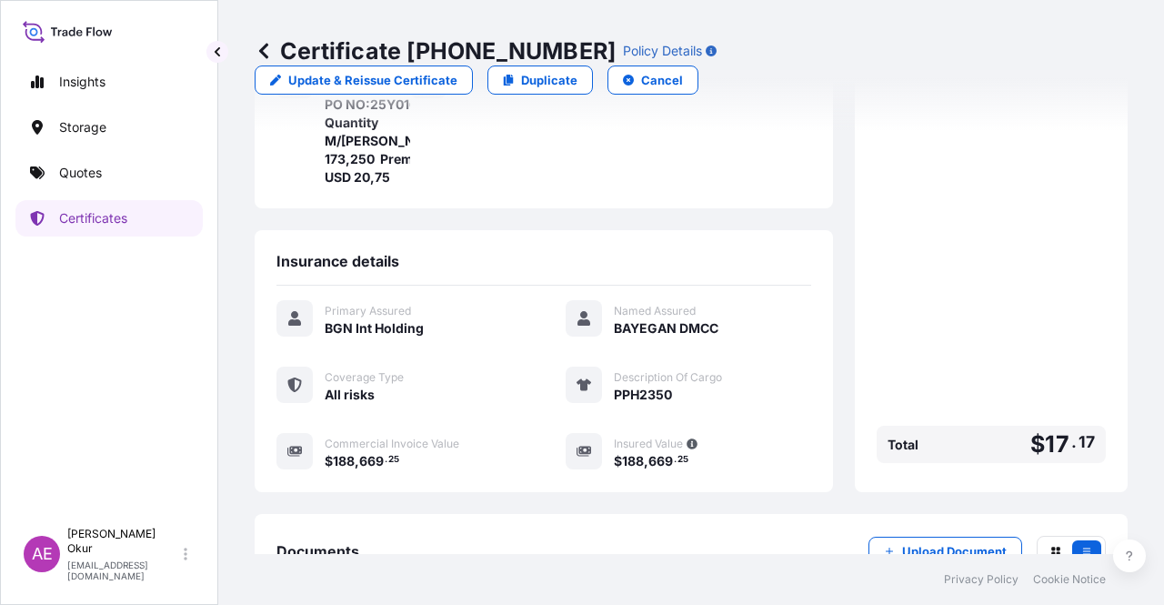
scroll to position [436, 0]
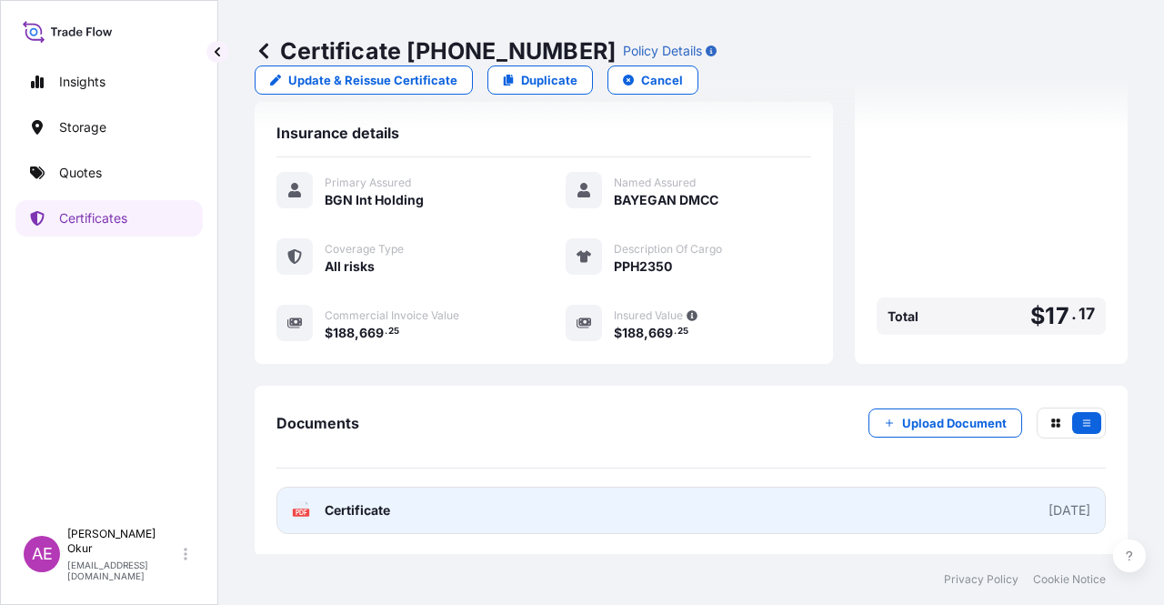
click at [378, 502] on span "Certificate" at bounding box center [357, 510] width 65 height 18
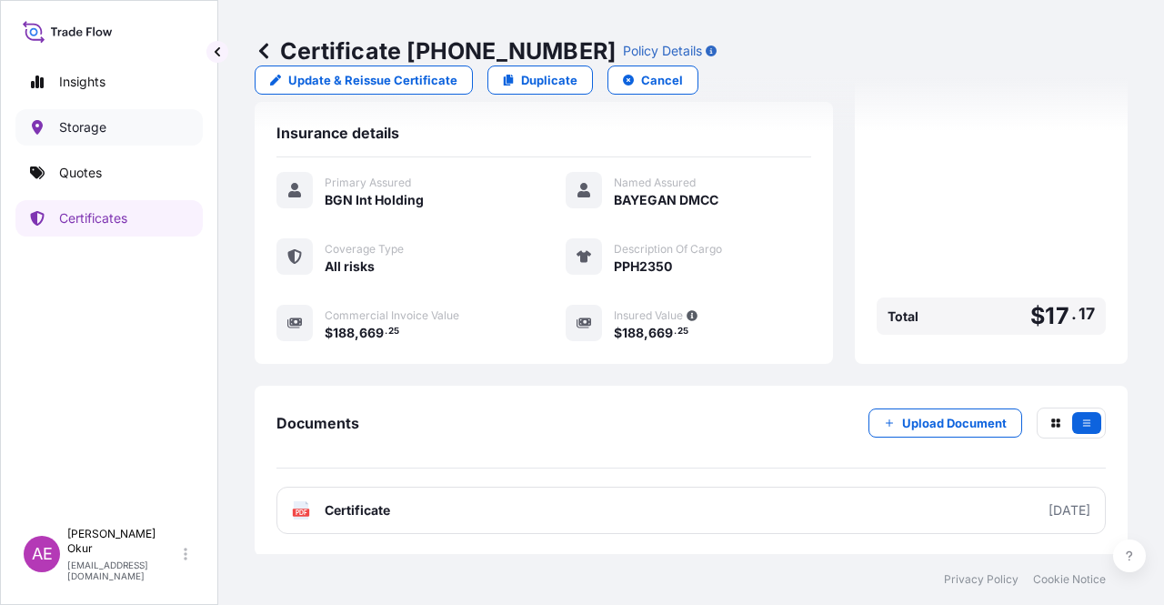
click at [86, 146] on div "Insights Storage Quotes Certificates" at bounding box center [108, 282] width 187 height 471
click at [85, 166] on p "Quotes" at bounding box center [80, 173] width 43 height 18
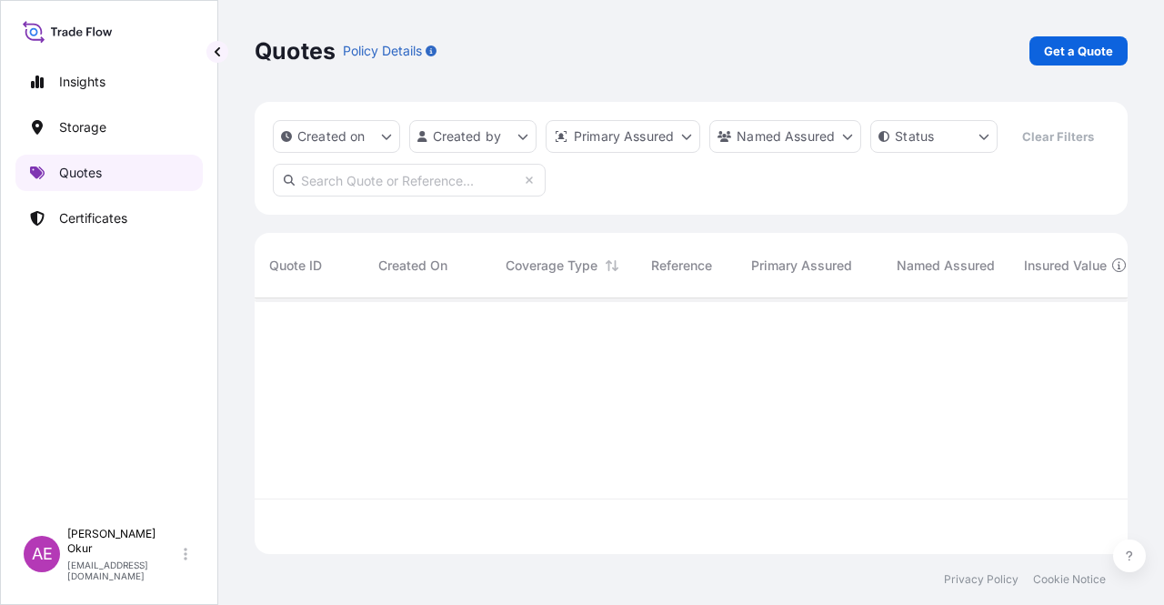
scroll to position [252, 858]
click at [1083, 48] on p "Get a Quote" at bounding box center [1078, 51] width 69 height 18
select select "Ocean Vessel"
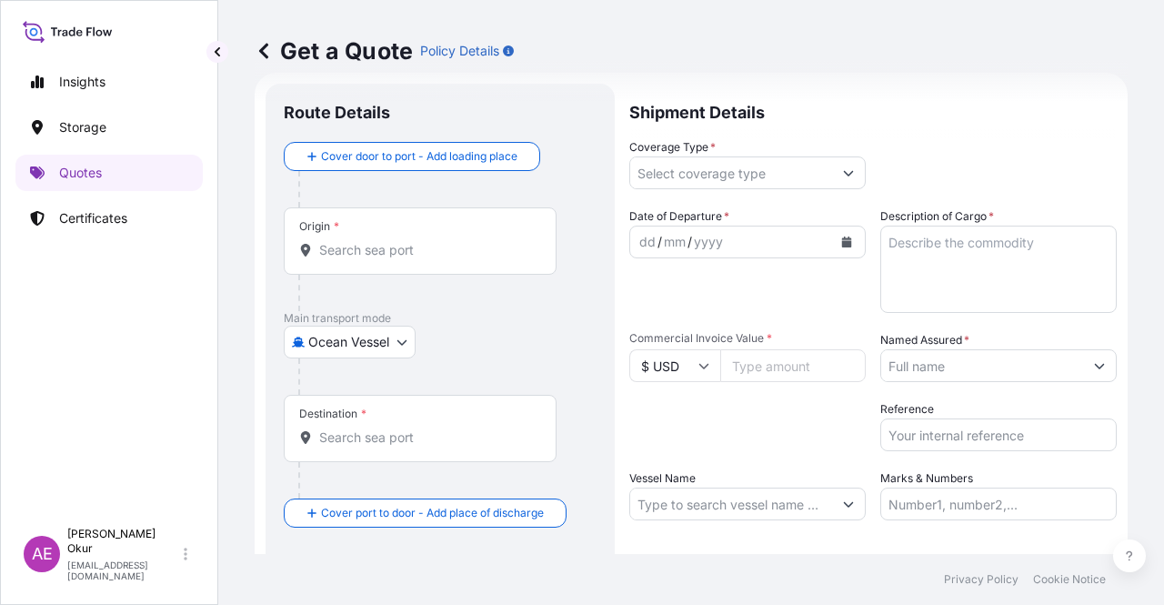
click at [395, 226] on div "Origin *" at bounding box center [420, 240] width 273 height 67
click at [395, 241] on input "Origin *" at bounding box center [426, 250] width 215 height 18
paste input "JUBAIL"
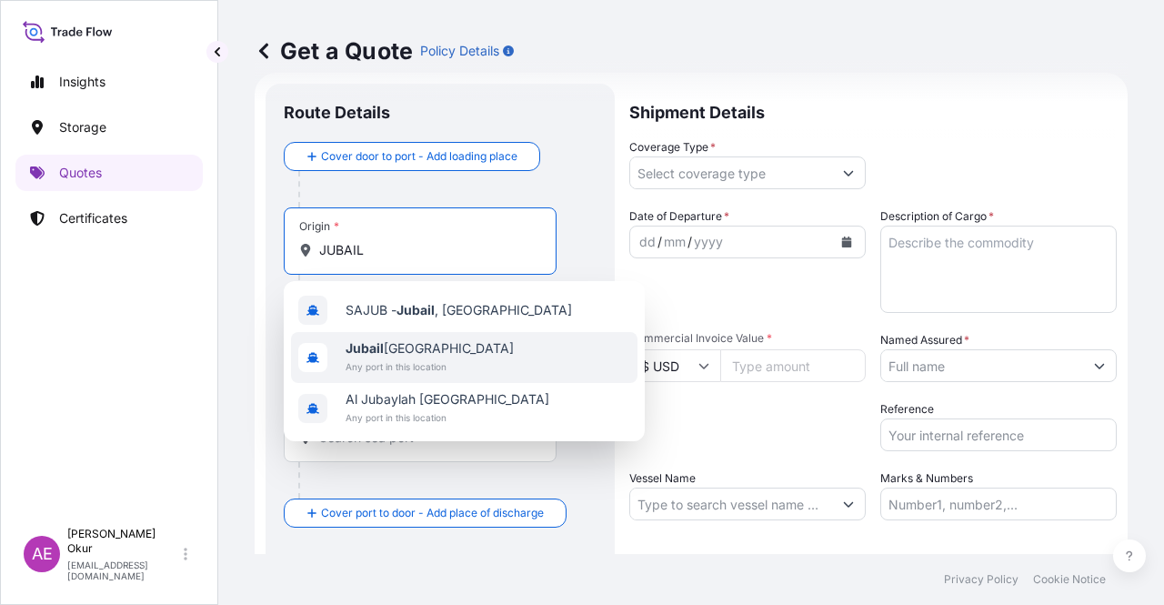
click at [424, 362] on span "Any port in this location" at bounding box center [430, 366] width 168 height 18
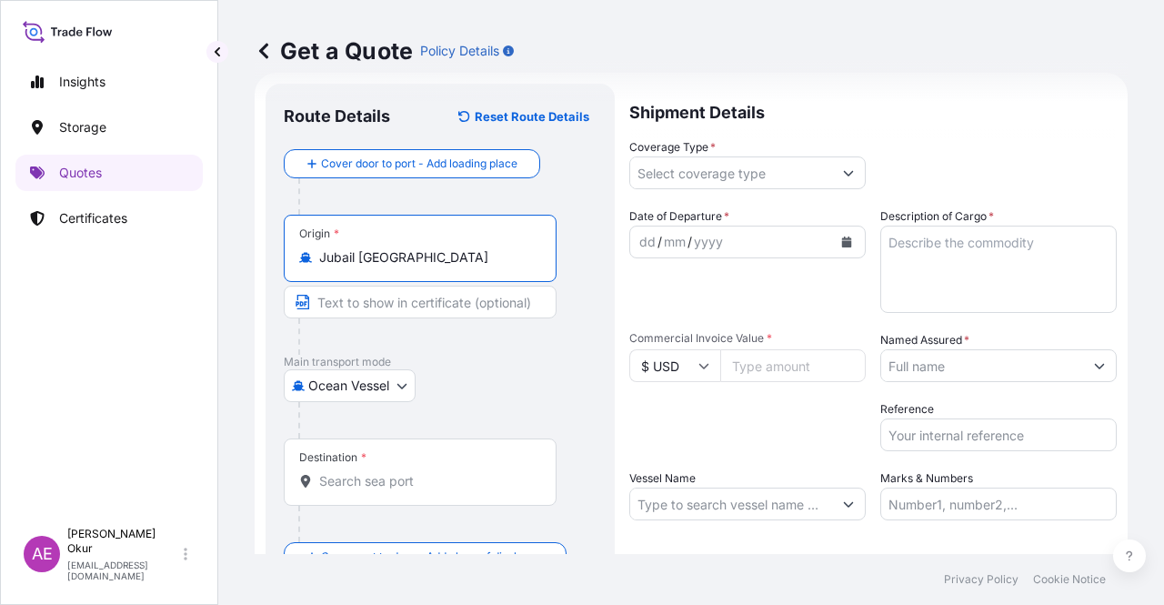
type input "Jubail [GEOGRAPHIC_DATA]"
click at [404, 290] on input "Text to appear on certificate" at bounding box center [420, 302] width 273 height 33
paste input "JUBAIL"
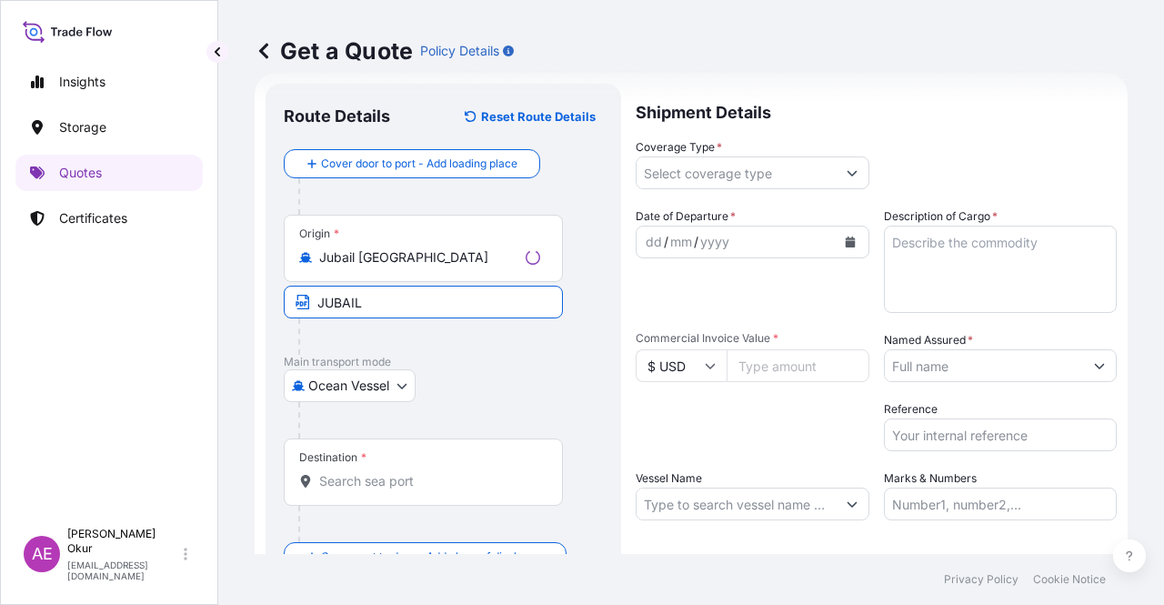
type input "JUBAIL / [GEOGRAPHIC_DATA]"
click at [353, 465] on div "Destination *" at bounding box center [420, 471] width 273 height 67
click at [353, 472] on input "Destination *" at bounding box center [426, 481] width 215 height 18
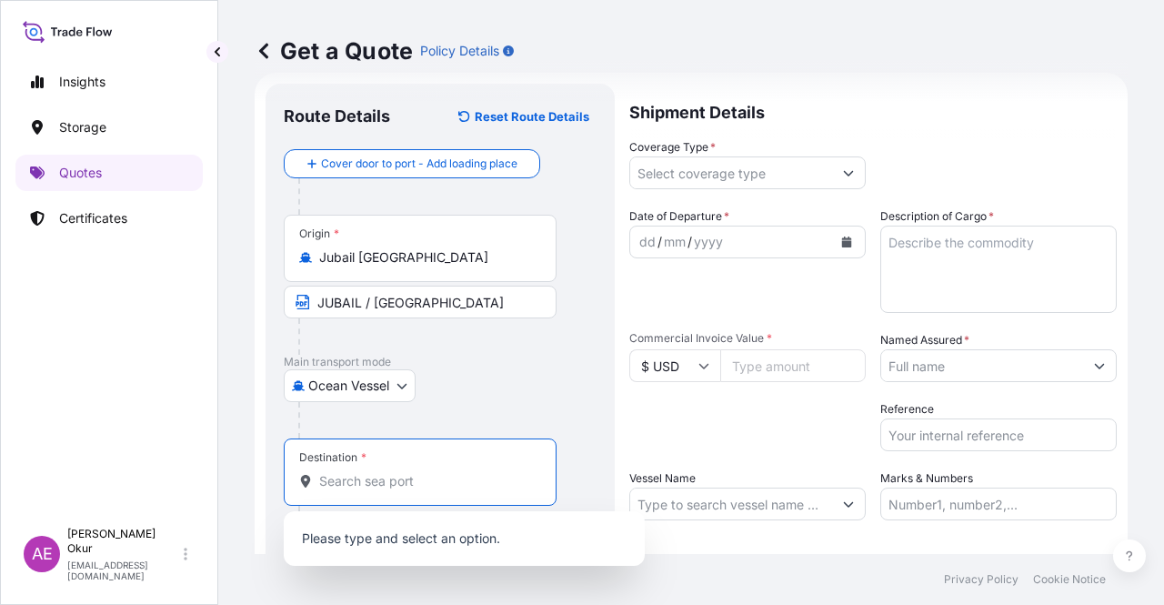
paste input "IZMIR"
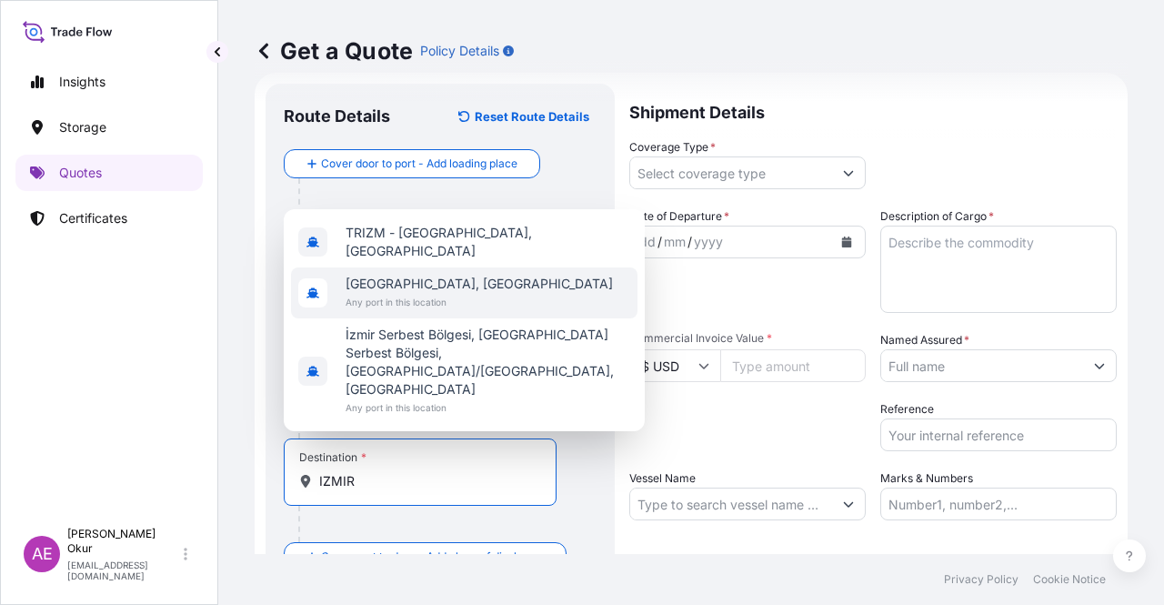
click at [411, 293] on span "[GEOGRAPHIC_DATA], [GEOGRAPHIC_DATA]" at bounding box center [479, 284] width 267 height 18
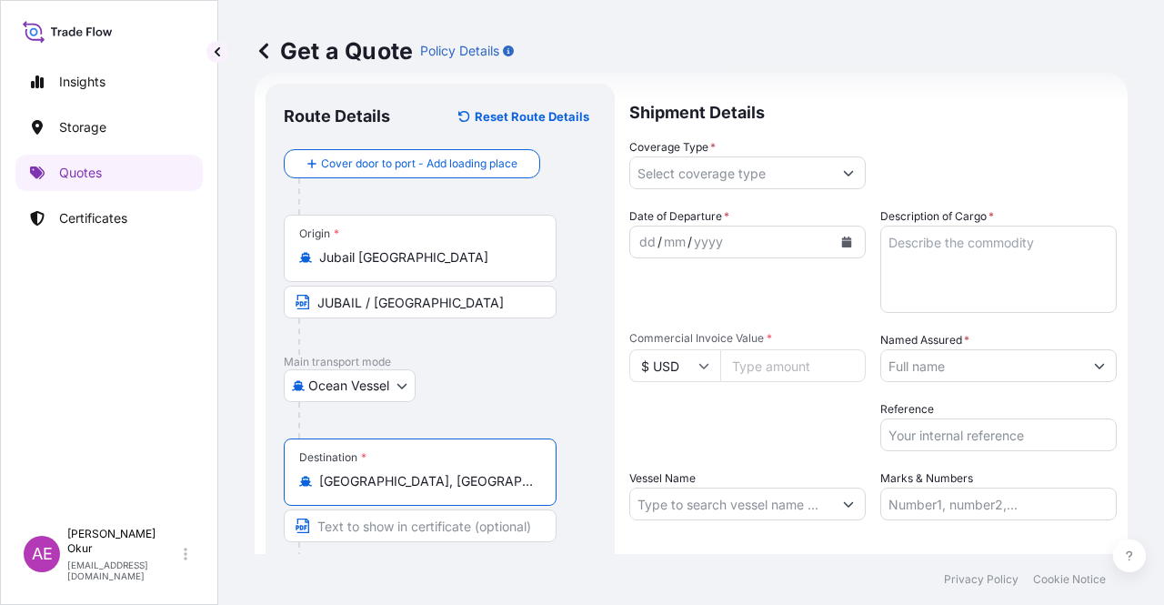
type input "[GEOGRAPHIC_DATA], [GEOGRAPHIC_DATA]"
click at [378, 530] on input "Text to appear on certificate" at bounding box center [420, 525] width 273 height 33
paste input "IZMIR"
type input "IZMIR / [GEOGRAPHIC_DATA]"
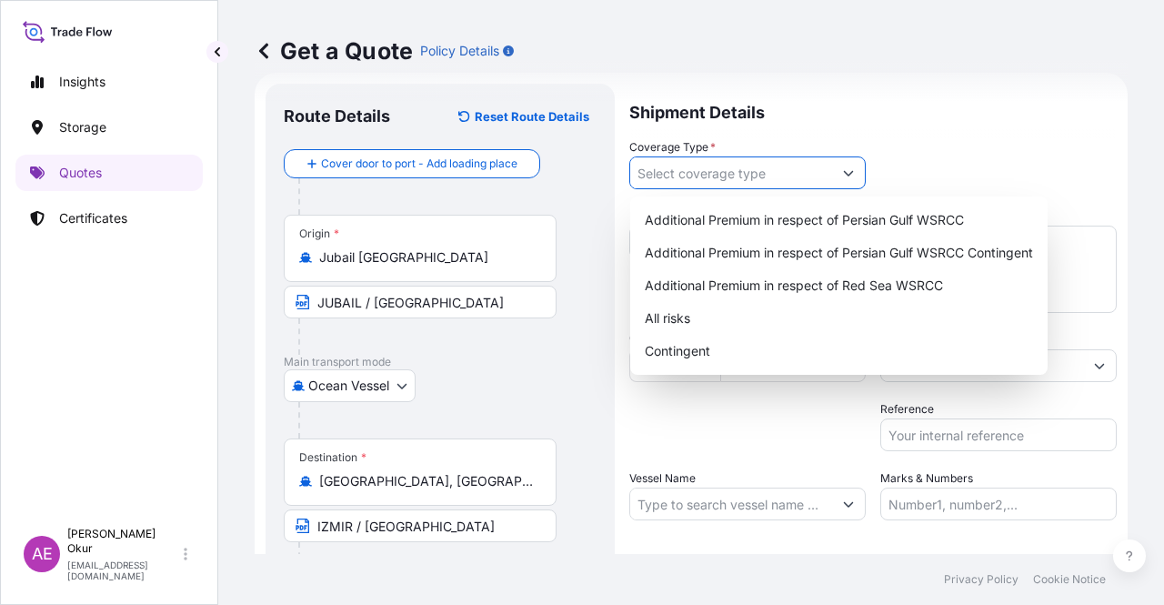
click at [798, 184] on input "Coverage Type *" at bounding box center [731, 172] width 202 height 33
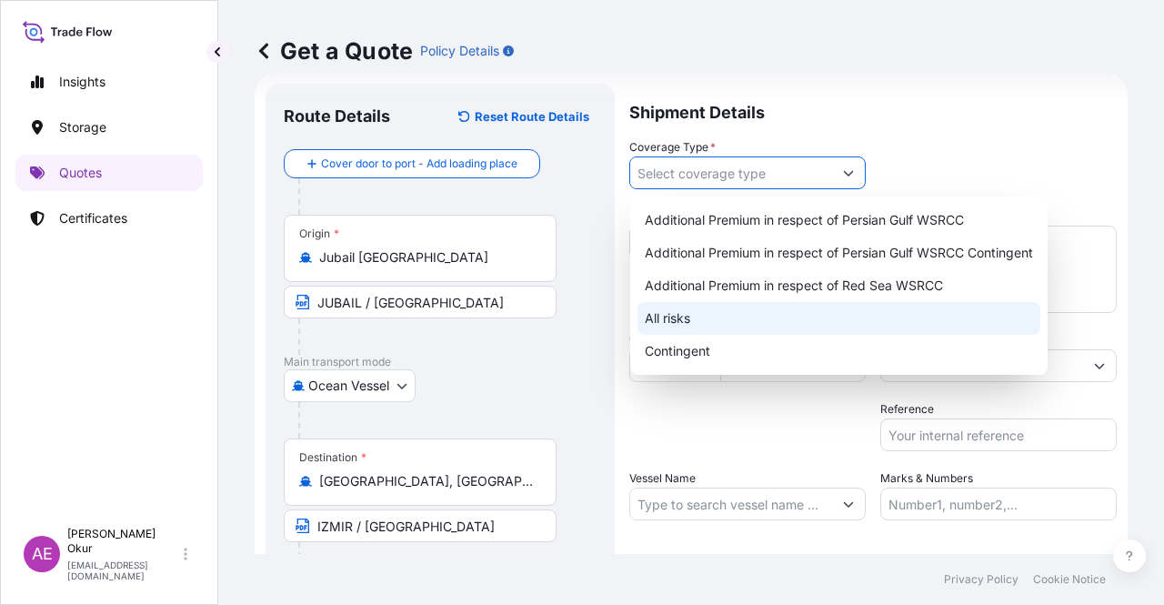
click at [691, 310] on div "All risks" at bounding box center [838, 318] width 403 height 33
type input "All risks"
click at [681, 320] on div "All risks" at bounding box center [838, 318] width 403 height 33
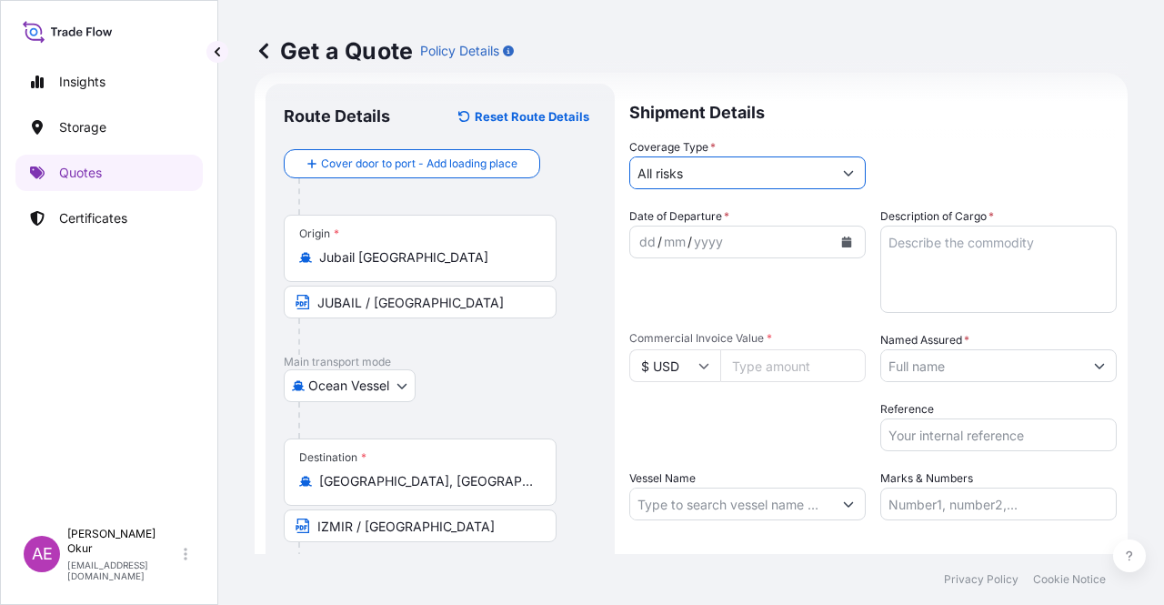
click at [649, 234] on div "dd" at bounding box center [647, 242] width 20 height 22
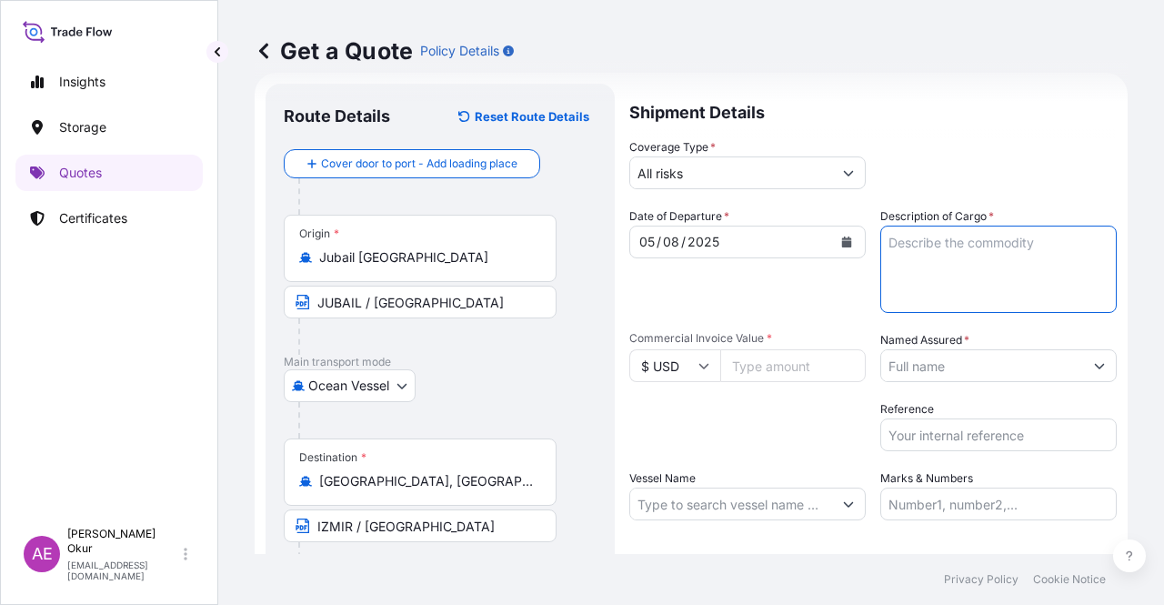
click at [925, 274] on textarea "Description of Cargo *" at bounding box center [998, 269] width 236 height 87
paste textarea "PP H3030T"
type textarea "PP H3030T"
click at [786, 364] on input "Commercial Invoice Value *" at bounding box center [792, 365] width 145 height 33
paste input "532248.75"
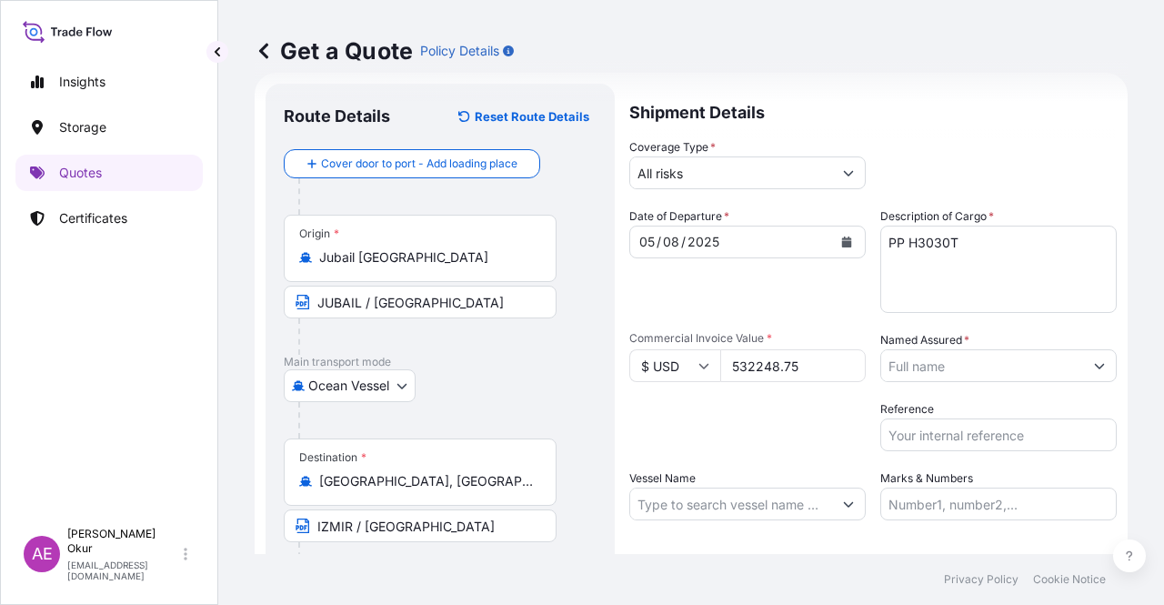
type input "532248.75"
click at [947, 372] on input "Named Assured *" at bounding box center [982, 365] width 202 height 33
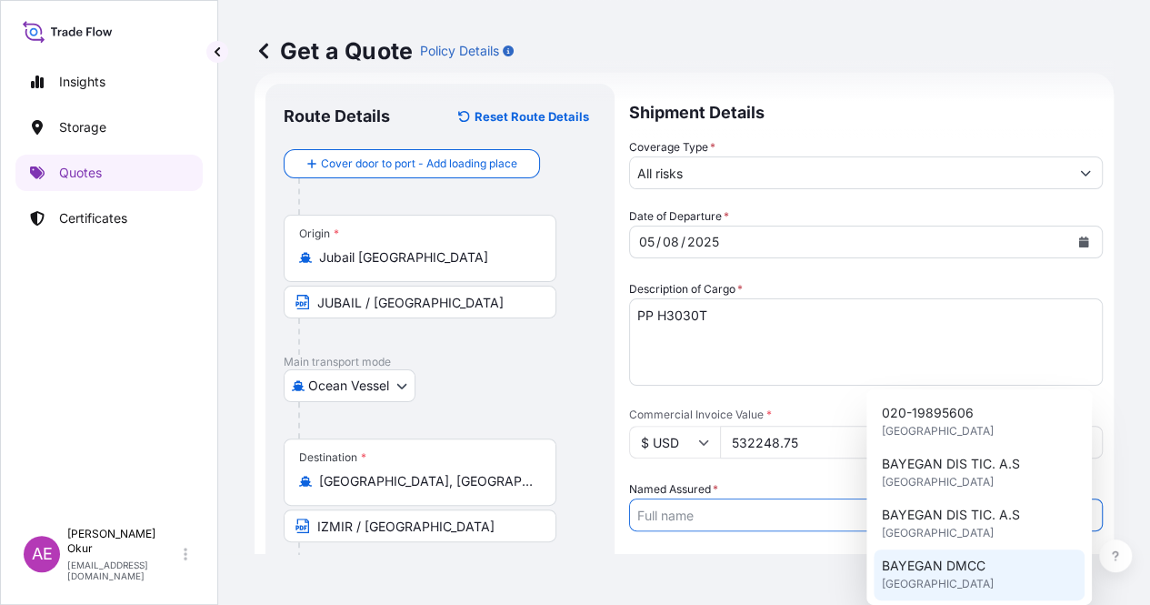
click at [928, 555] on div "BAYEGAN DMCC [GEOGRAPHIC_DATA]" at bounding box center [979, 574] width 211 height 51
type input "BAYEGAN DMCC"
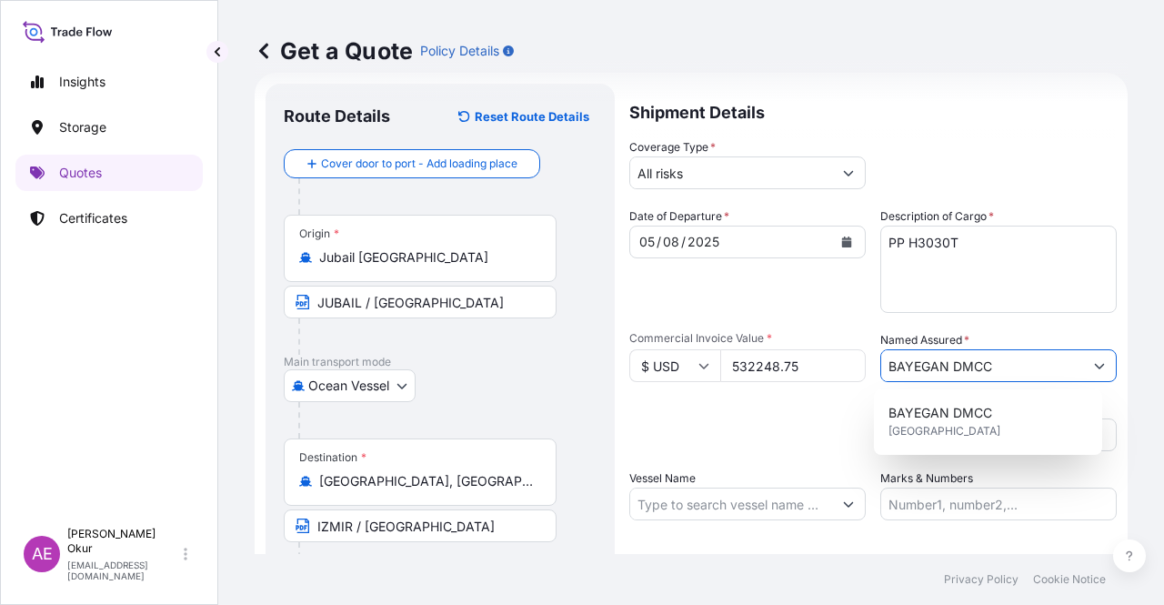
click at [755, 499] on input "Vessel Name" at bounding box center [731, 503] width 202 height 33
paste input "CMA CGM DIAMOND"
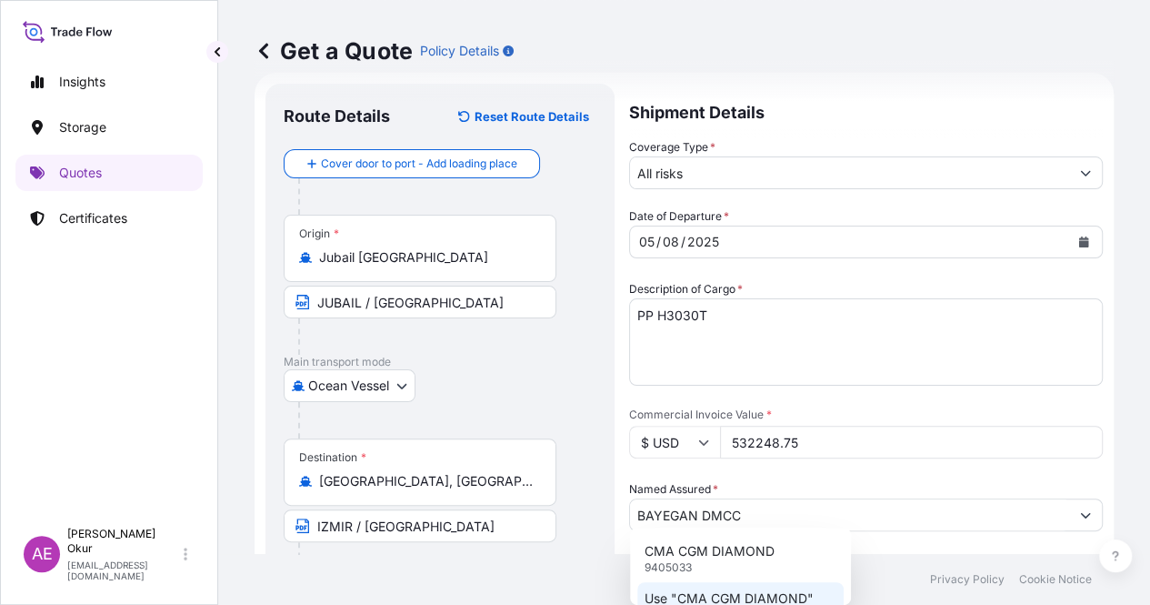
click at [729, 602] on p "Use "CMA CGM DIAMOND"" at bounding box center [729, 598] width 169 height 18
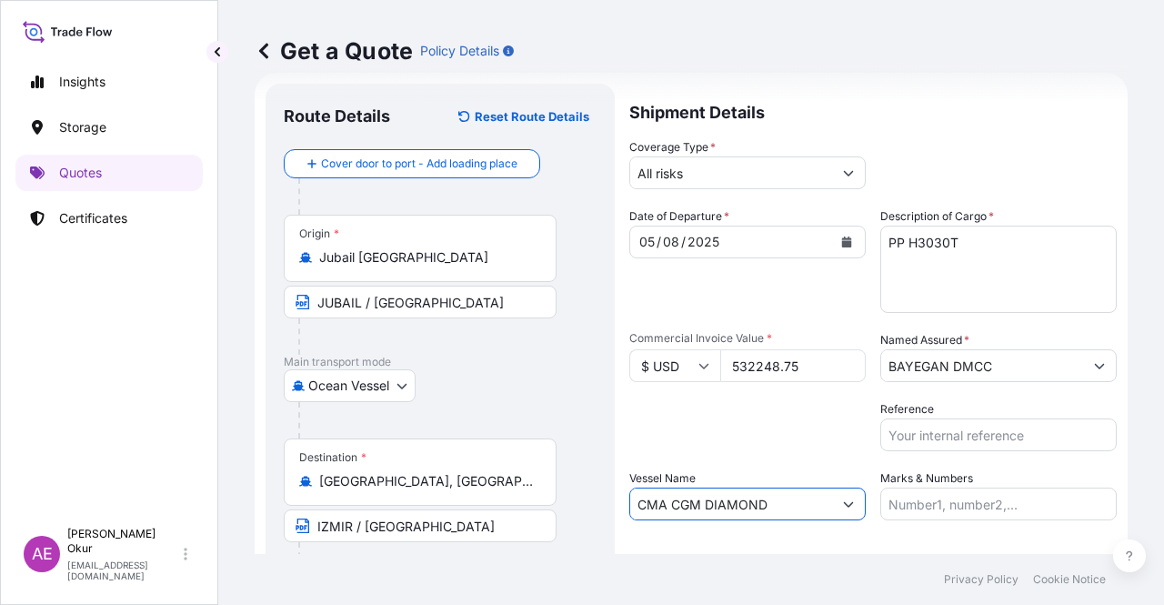
type input "CMA CGM DIAMOND"
click at [884, 503] on input "Marks & Numbers" at bounding box center [998, 503] width 236 height 33
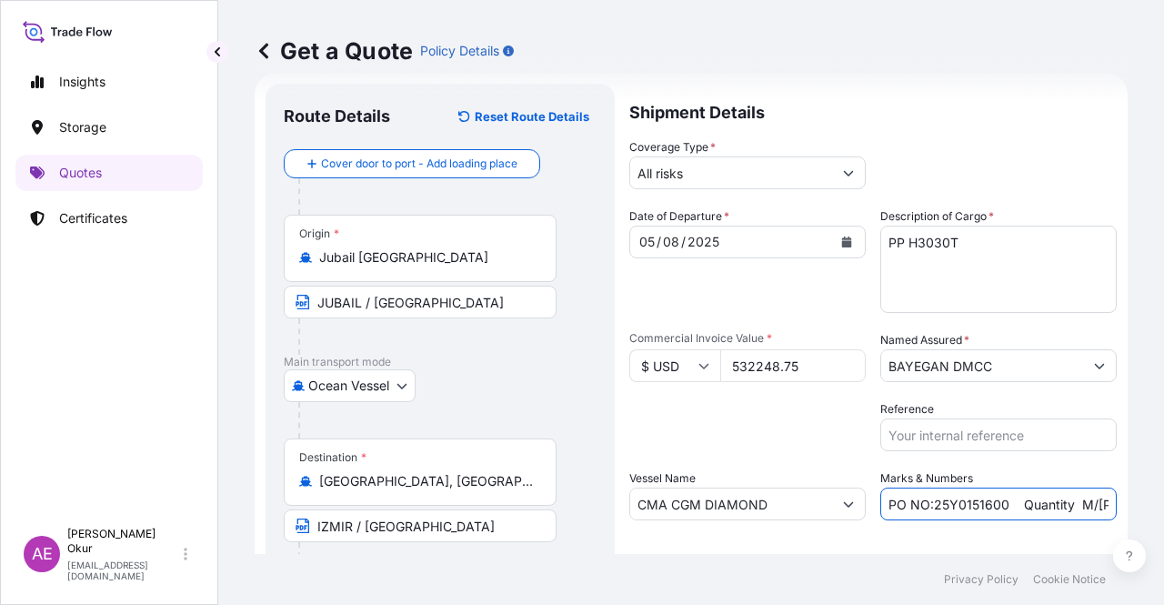
drag, startPoint x: 928, startPoint y: 503, endPoint x: 996, endPoint y: 502, distance: 67.3
click at [996, 502] on input "PO NO:25Y0151600 Quantity M/[PERSON_NAME]: 26,000 Premium: USD 3,37" at bounding box center [998, 503] width 236 height 33
paste input "657"
drag, startPoint x: 1053, startPoint y: 506, endPoint x: 1106, endPoint y: 505, distance: 52.7
click at [1106, 505] on form "Route Details Reset Route Details Cover door to port - Add loading place Place …" at bounding box center [691, 370] width 873 height 594
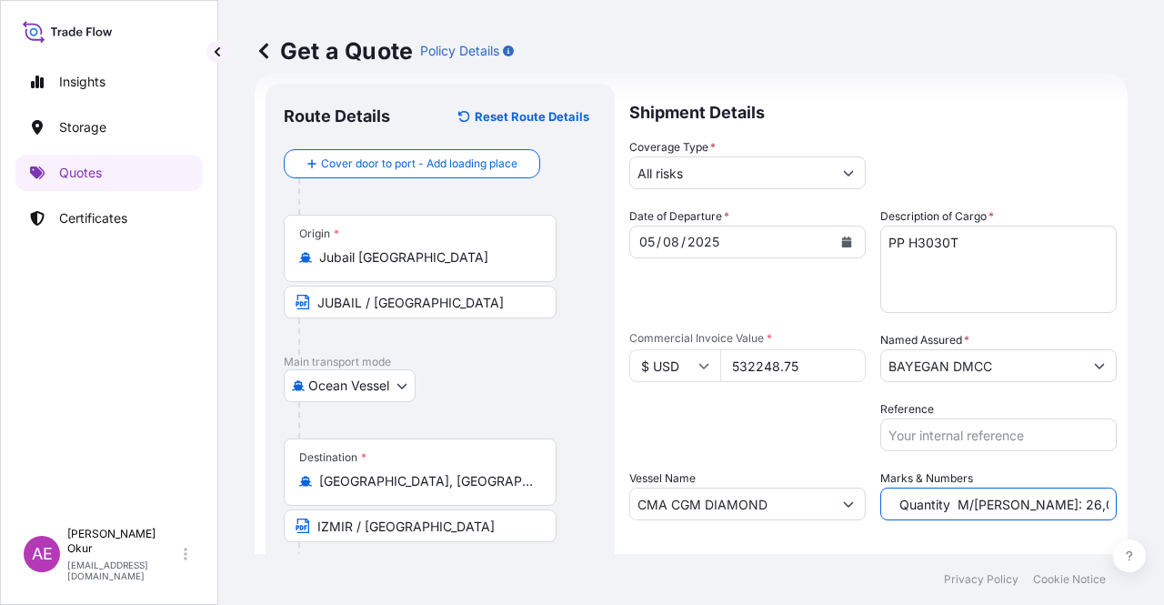
scroll to position [0, 175]
click at [978, 494] on input "PO NO:25Y0165700 Quantity M/[PERSON_NAME]: 26,000 Premium: USD 3,37" at bounding box center [998, 503] width 236 height 33
drag, startPoint x: 952, startPoint y: 503, endPoint x: 993, endPoint y: 500, distance: 41.0
click at [993, 500] on input "PO NO:25Y0165700 Quantity M/[PERSON_NAME]: 26,000 Premium: USD 3,37" at bounding box center [998, 503] width 236 height 33
paste input "495"
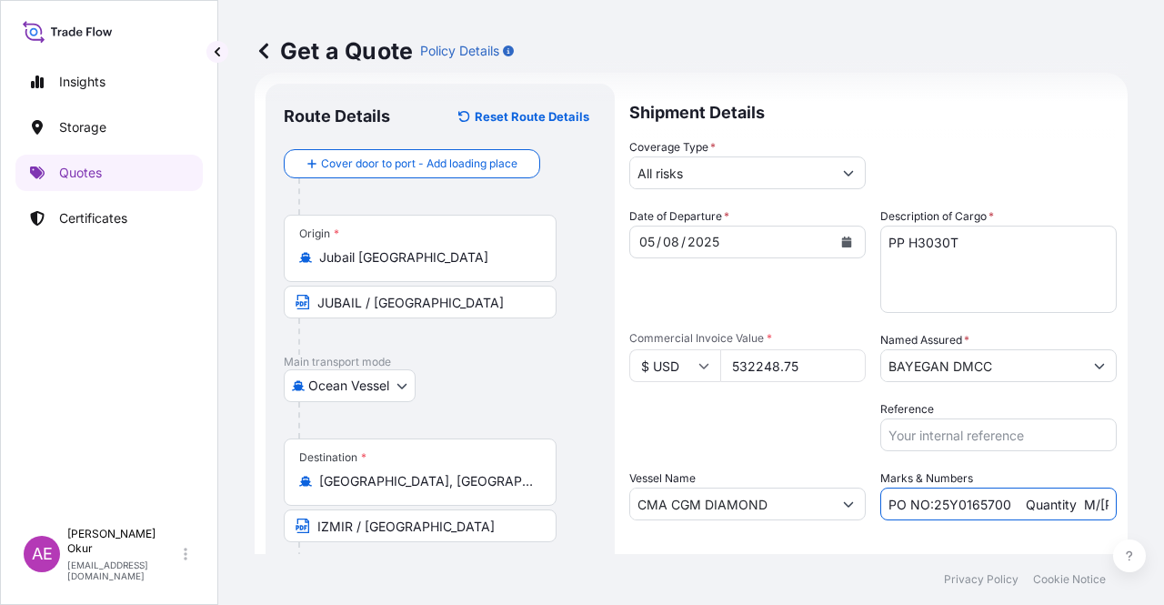
scroll to position [0, 206]
drag, startPoint x: 1075, startPoint y: 503, endPoint x: 1163, endPoint y: 501, distance: 88.2
click at [1163, 501] on div "Get a Quote Policy Details Route Details Reset Route Details Cover door to port…" at bounding box center [691, 277] width 946 height 554
click at [1077, 502] on input "PO NO:25Y0165700 Quantity M/[PERSON_NAME]: 495,000 Premium: USD 3,37" at bounding box center [998, 503] width 236 height 33
drag, startPoint x: 1071, startPoint y: 502, endPoint x: 1113, endPoint y: 507, distance: 42.2
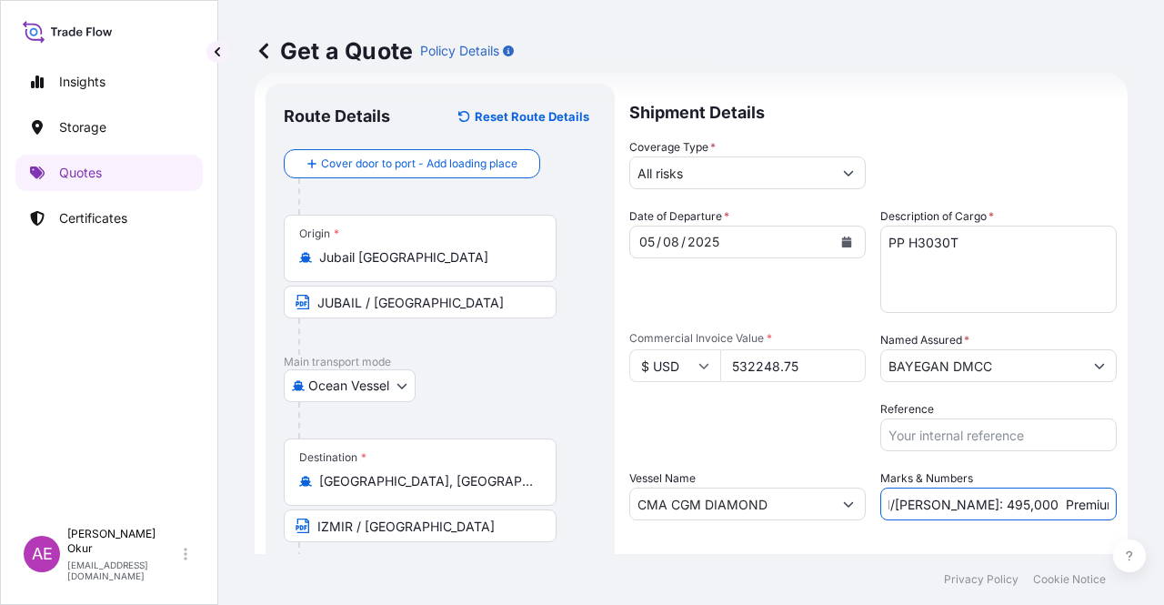
click at [1113, 507] on div "Get a Quote Policy Details Route Details Reset Route Details Cover door to port…" at bounding box center [691, 277] width 946 height 554
paste input "58,55"
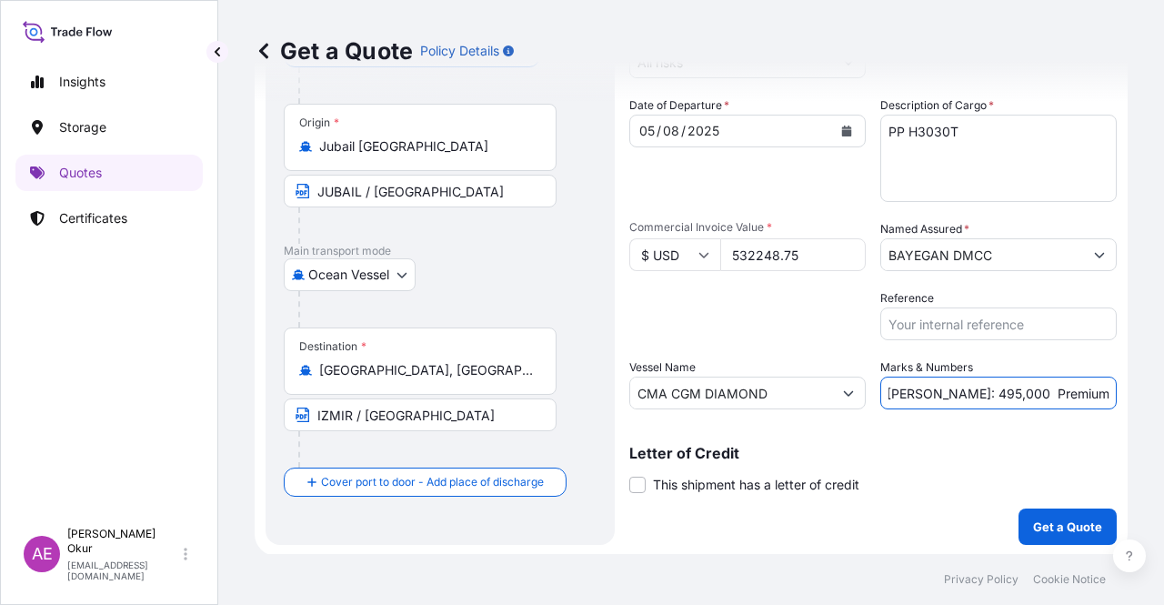
scroll to position [141, 0]
type input "PO NO:25Y0165700 Quantity M/[PERSON_NAME]: 495,000 Premium: USD 58,55"
click at [1066, 525] on p "Get a Quote" at bounding box center [1067, 525] width 69 height 18
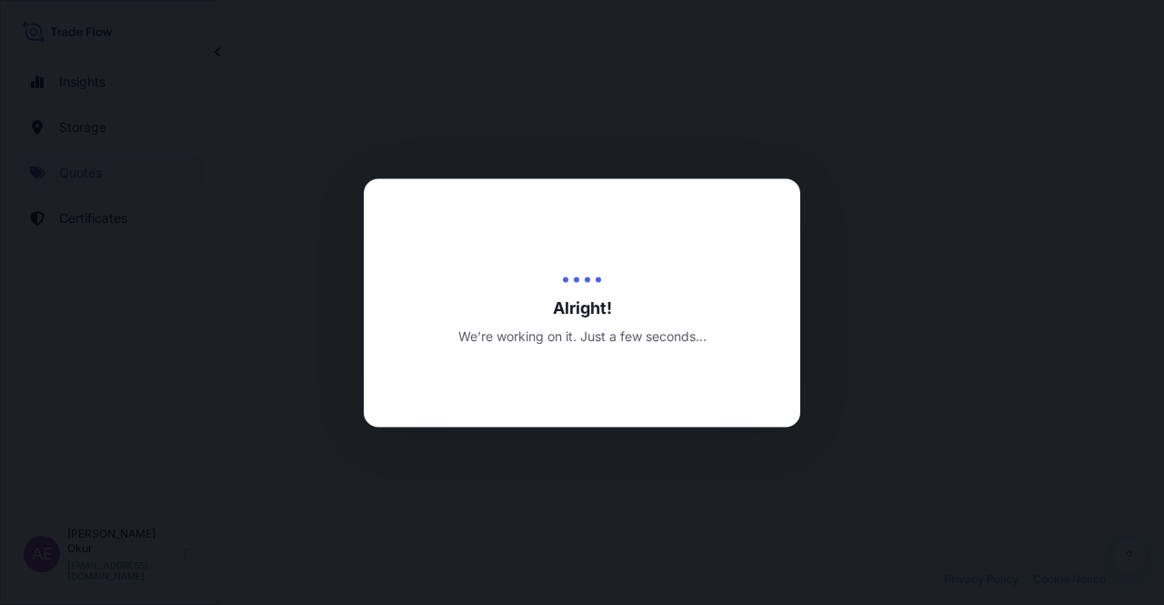
select select "Ocean Vessel"
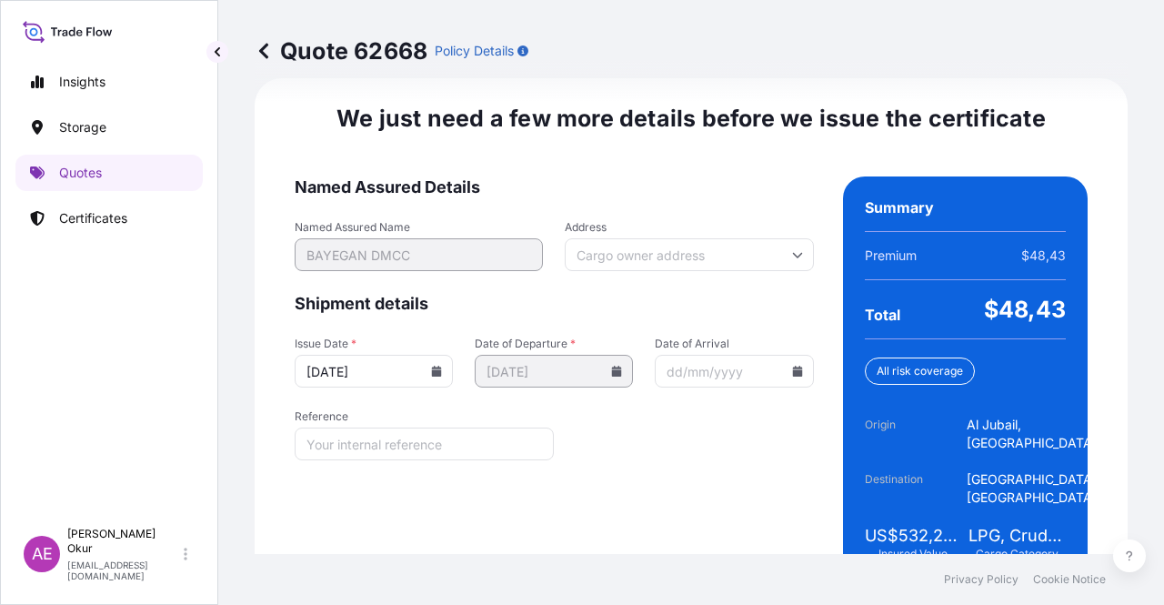
scroll to position [2324, 0]
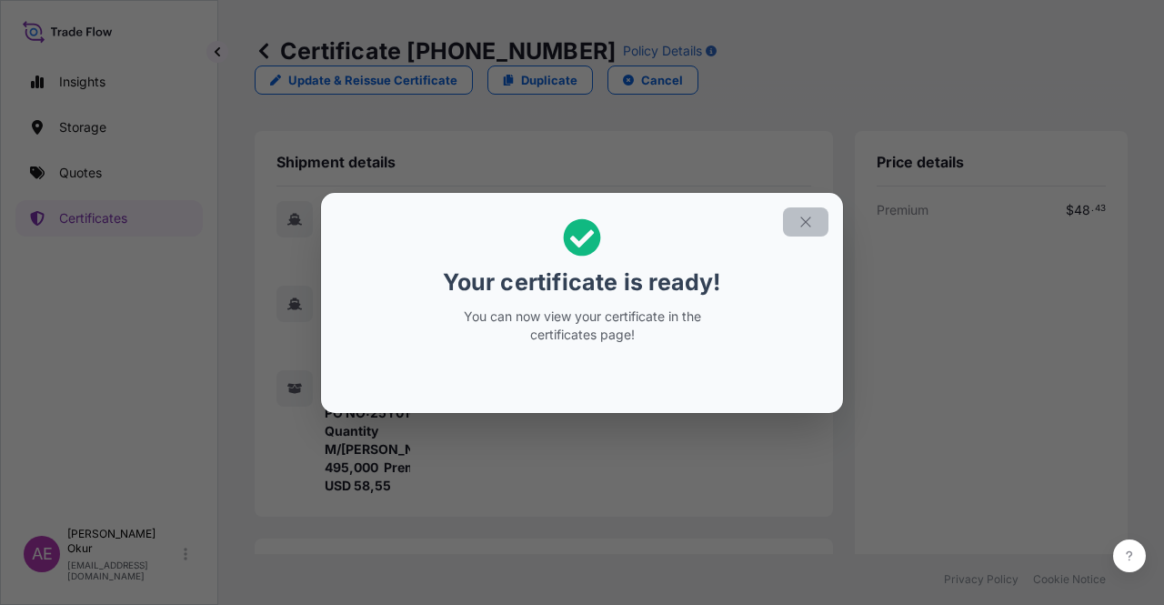
click at [818, 223] on button "button" at bounding box center [805, 221] width 45 height 29
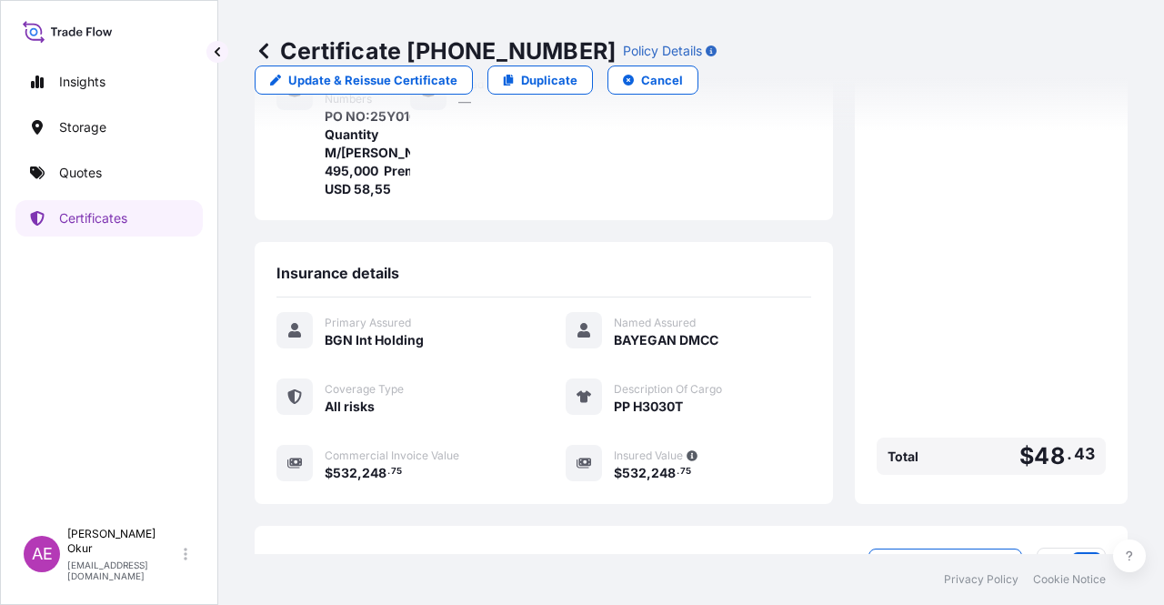
scroll to position [455, 0]
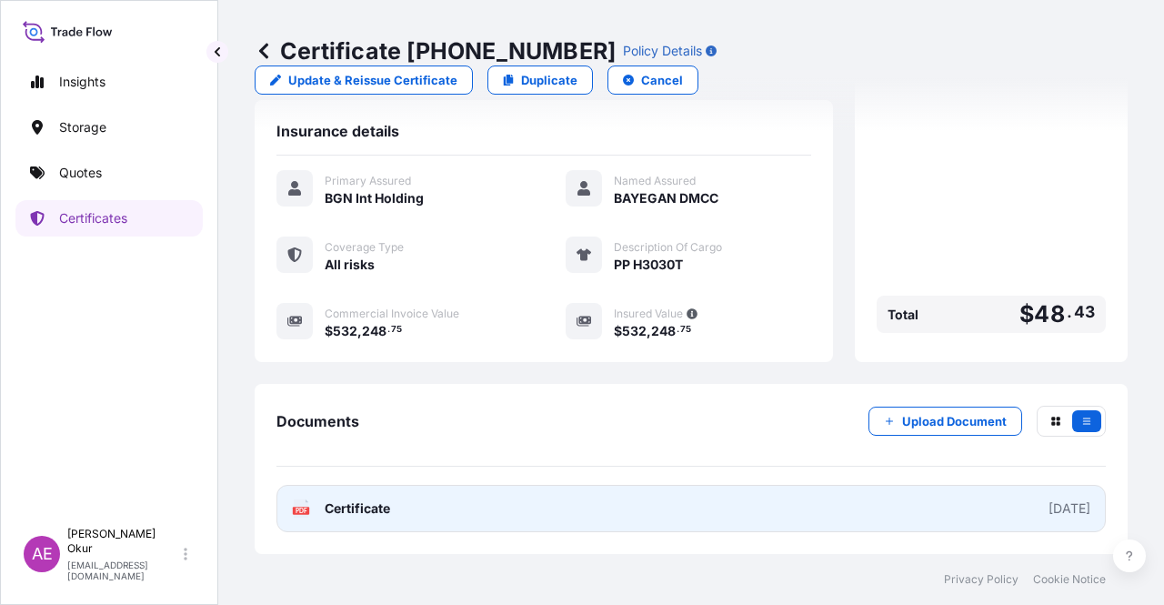
click at [349, 510] on span "Certificate" at bounding box center [357, 508] width 65 height 18
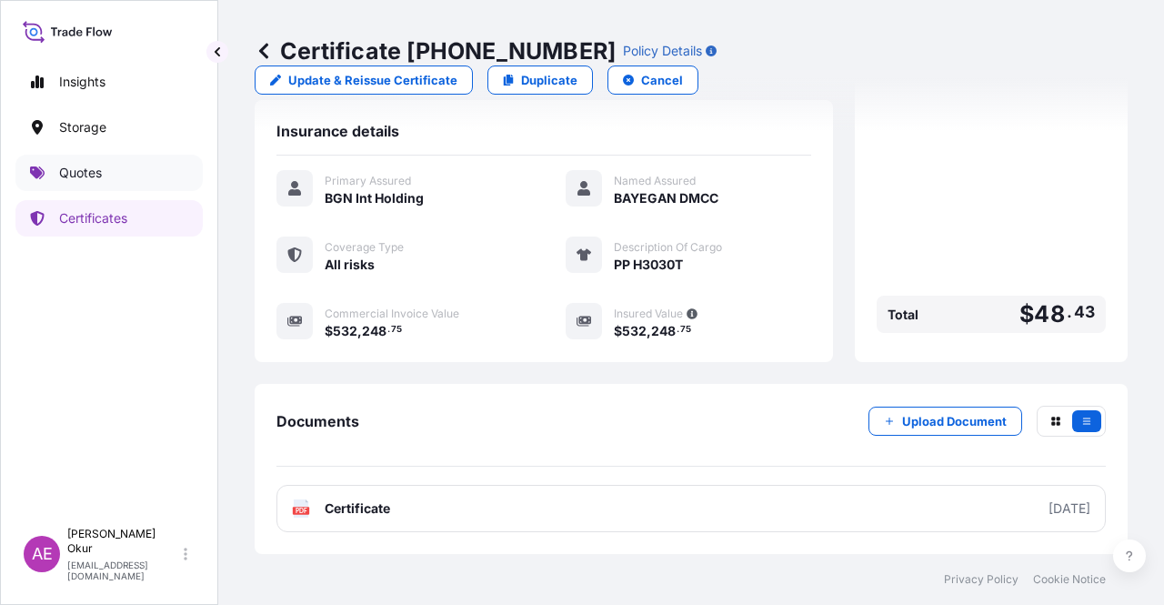
click at [106, 171] on link "Quotes" at bounding box center [108, 173] width 187 height 36
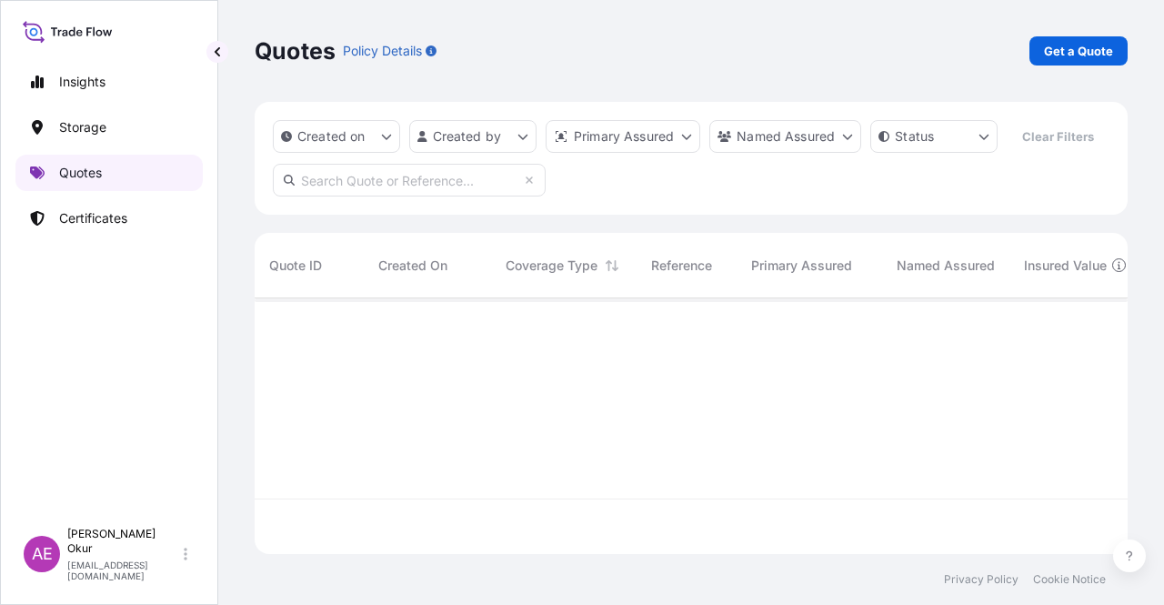
scroll to position [252, 858]
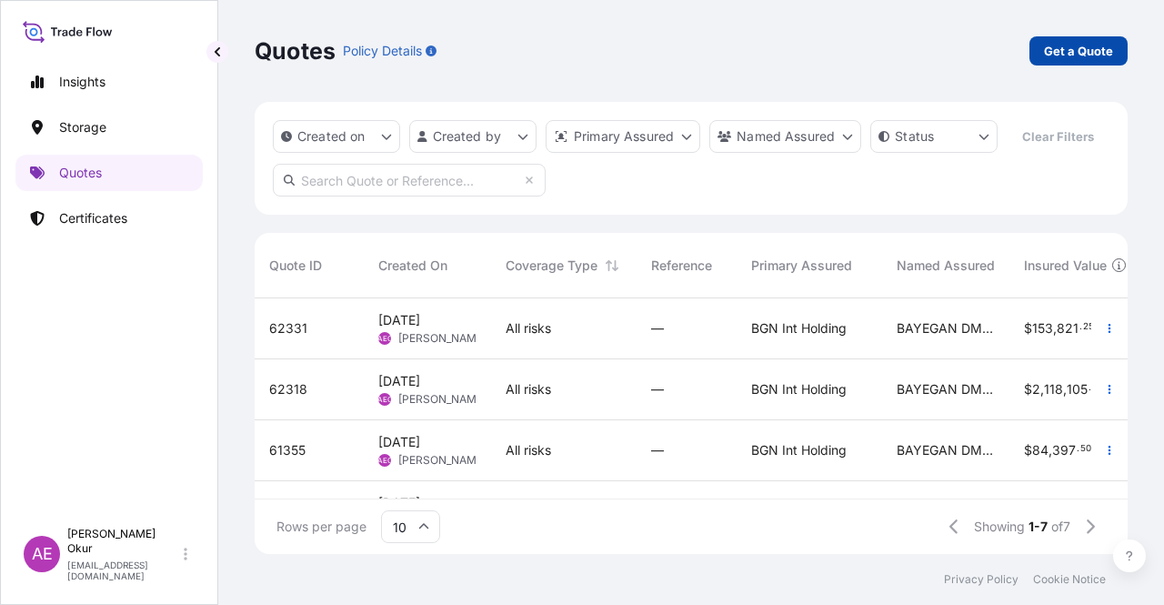
click at [1053, 60] on link "Get a Quote" at bounding box center [1078, 50] width 98 height 29
select select "Ocean Vessel"
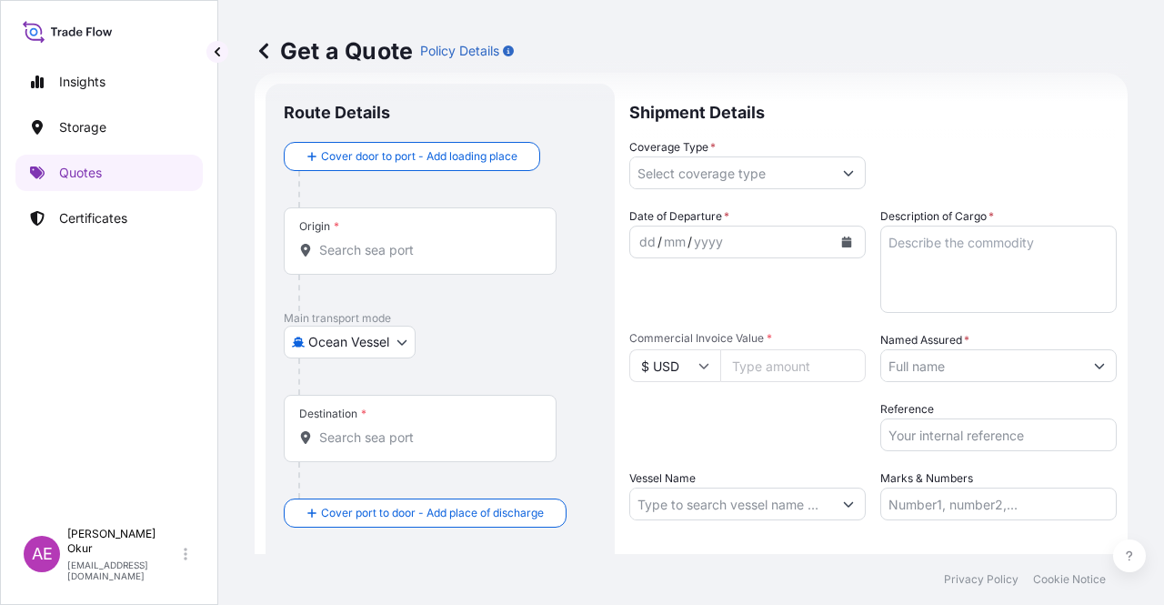
click at [413, 244] on input "Origin *" at bounding box center [426, 250] width 215 height 18
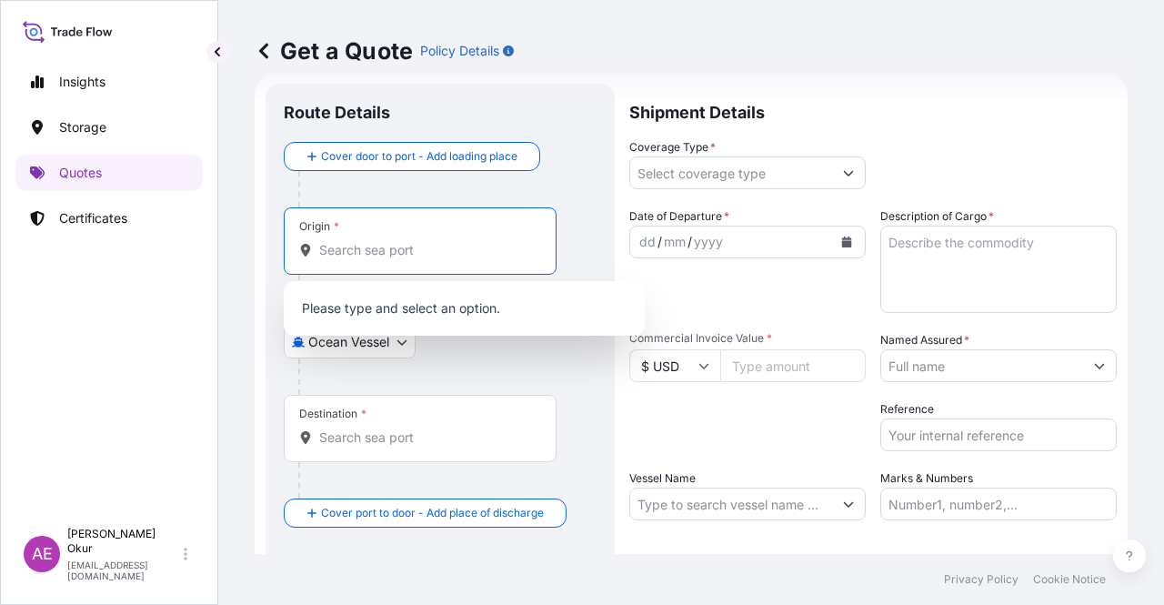
paste input "JUBAIL"
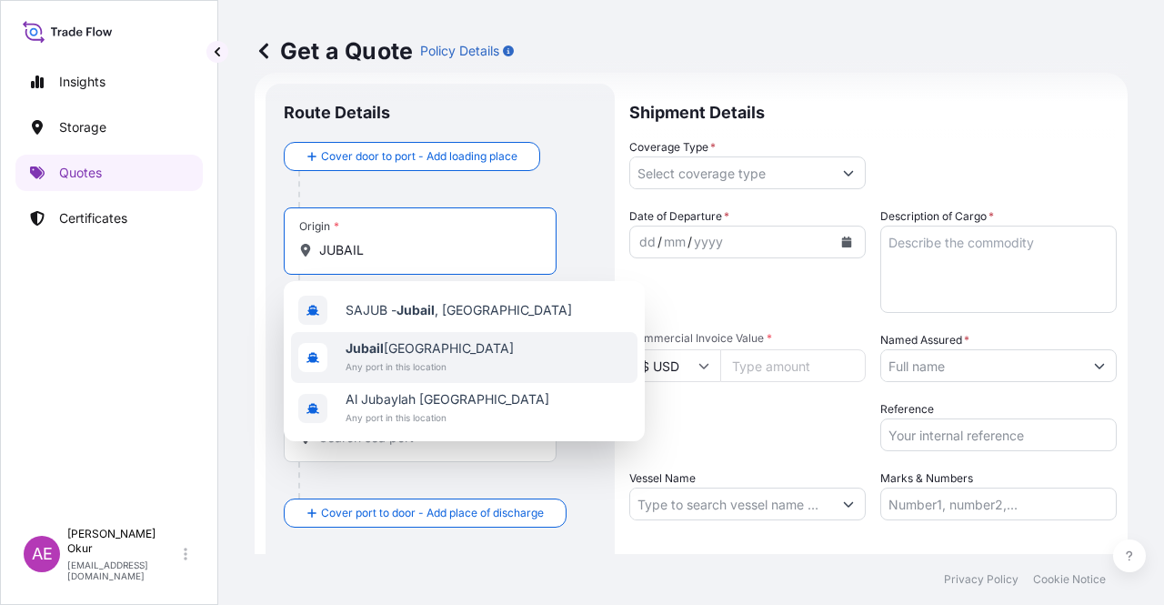
click at [418, 342] on span "Jubail [GEOGRAPHIC_DATA]" at bounding box center [430, 348] width 168 height 18
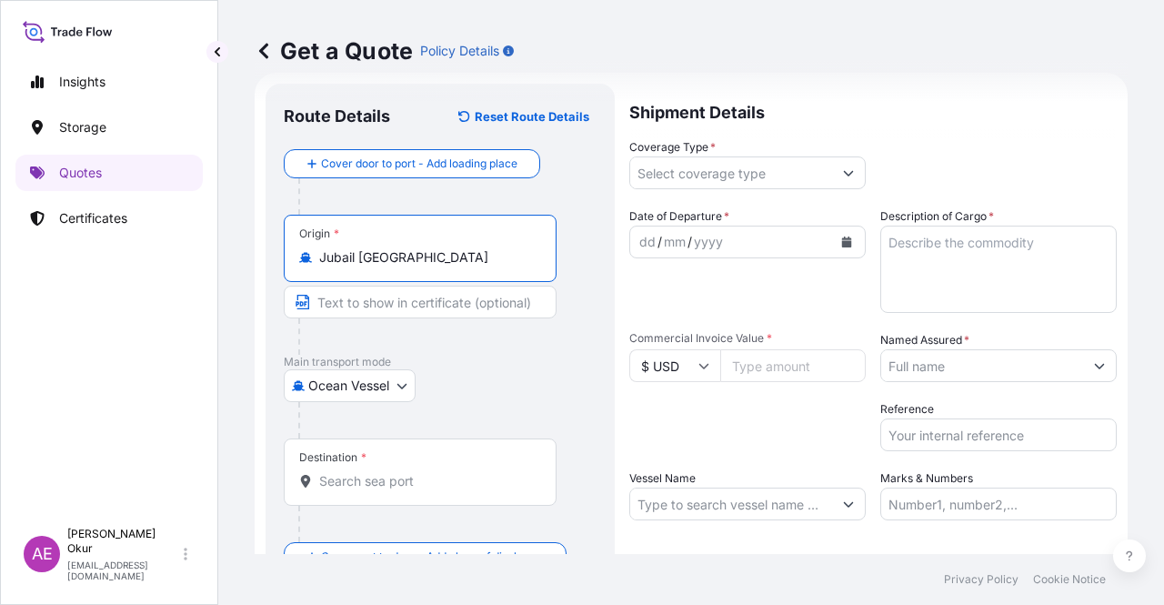
type input "Jubail [GEOGRAPHIC_DATA]"
click at [393, 297] on input "Text to appear on certificate" at bounding box center [420, 302] width 273 height 33
paste input "JUBAIL"
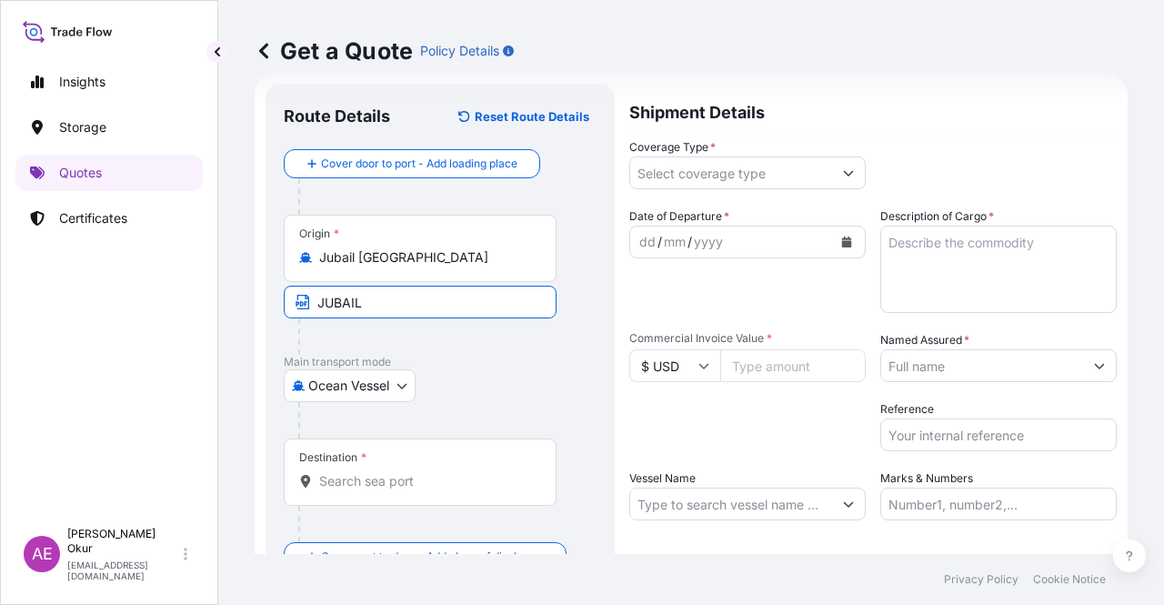
type input "JUBAIL / [GEOGRAPHIC_DATA]"
click at [409, 462] on div "Destination *" at bounding box center [420, 471] width 273 height 67
click at [409, 472] on input "Destination *" at bounding box center [426, 481] width 215 height 18
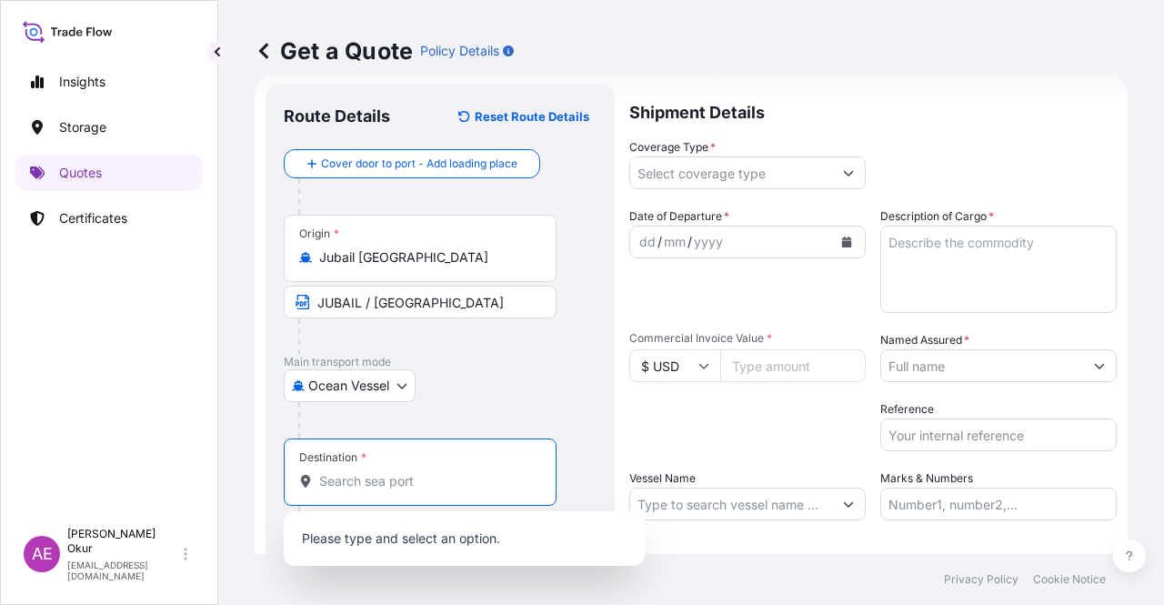
paste input "IZMIR"
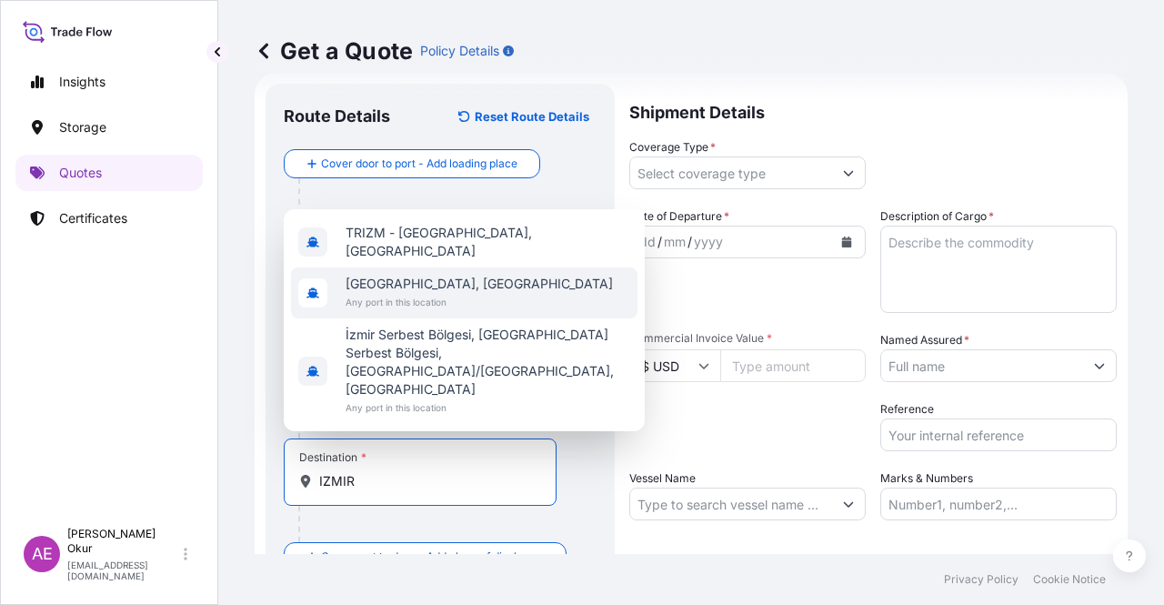
click at [422, 293] on span "[GEOGRAPHIC_DATA], [GEOGRAPHIC_DATA]" at bounding box center [479, 284] width 267 height 18
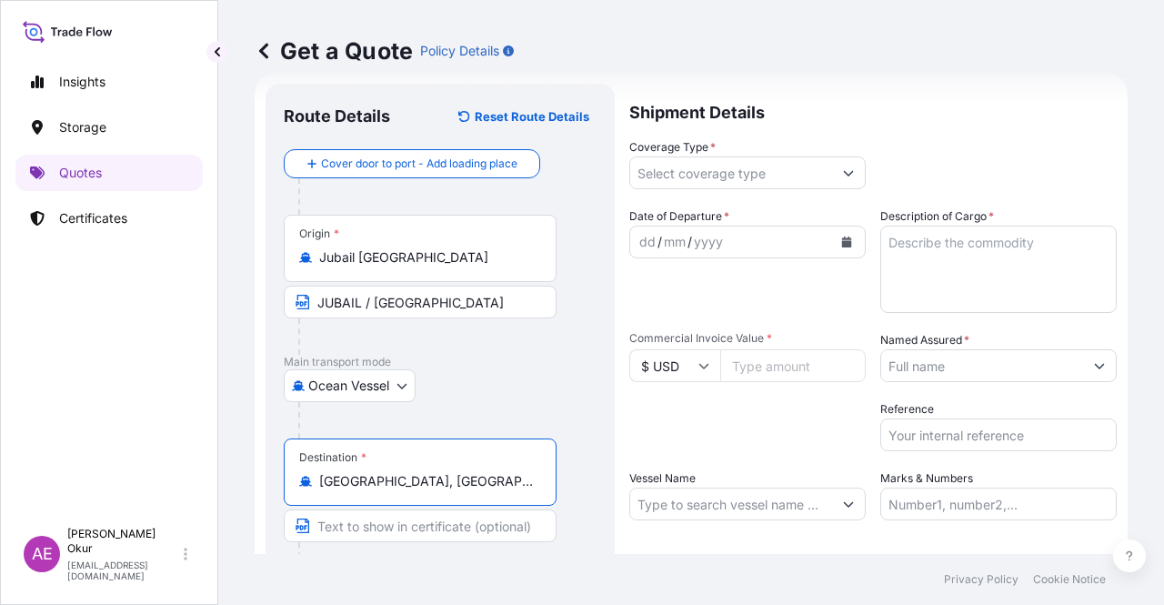
type input "[GEOGRAPHIC_DATA], [GEOGRAPHIC_DATA]"
click at [373, 533] on input "Text to appear on certificate" at bounding box center [420, 525] width 273 height 33
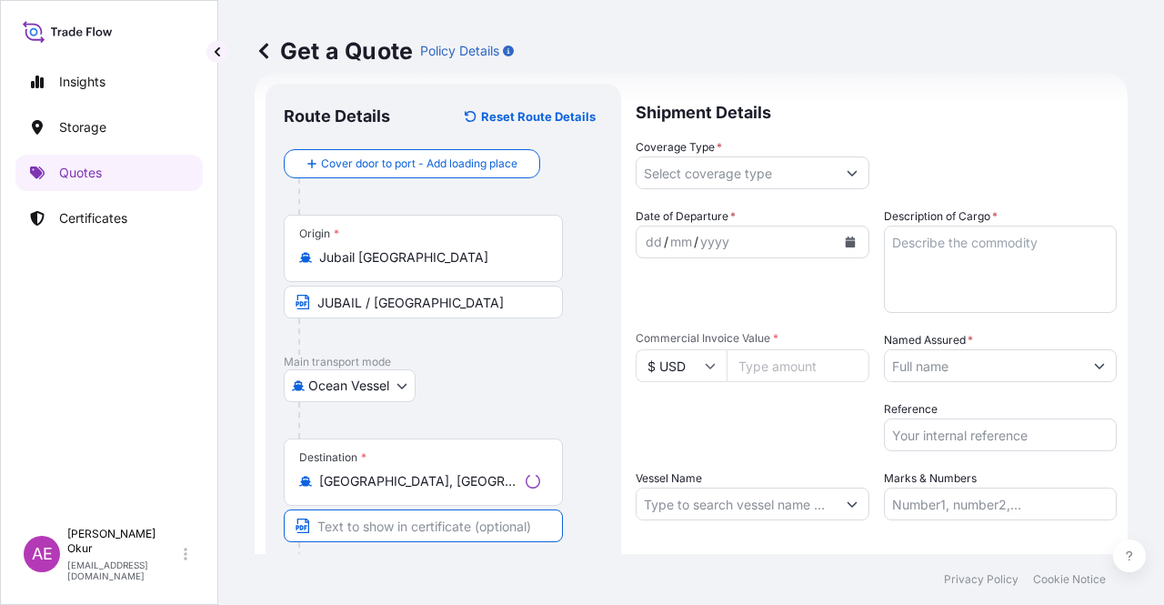
paste
type input "IZMIR / [GEOGRAPHIC_DATA]"
click at [741, 169] on input "Coverage Type *" at bounding box center [731, 172] width 202 height 33
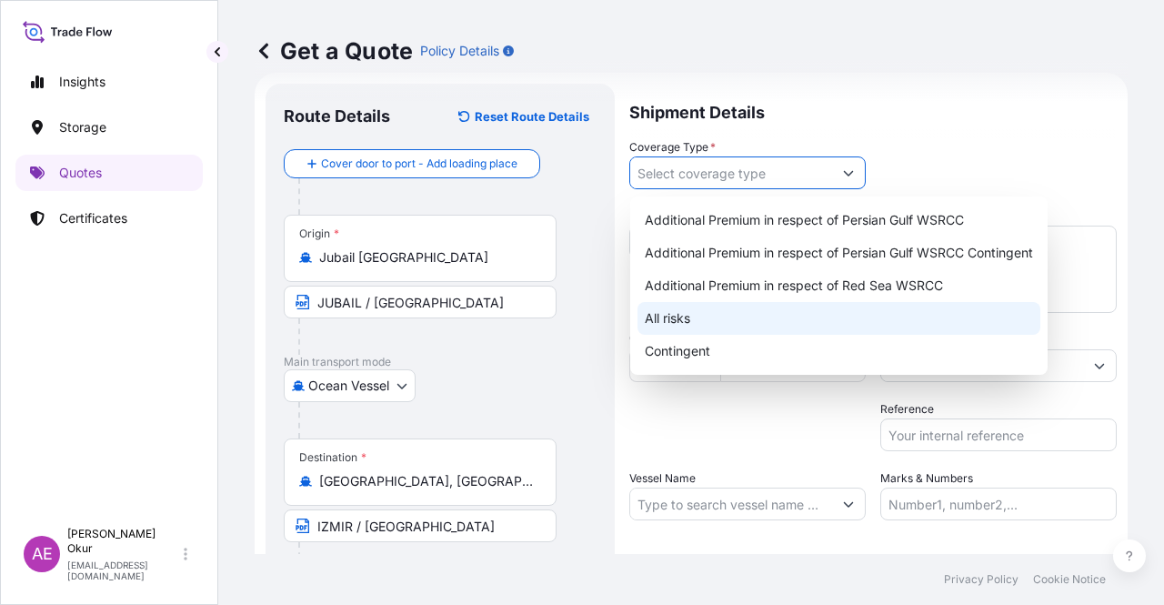
click at [687, 316] on div "All risks" at bounding box center [838, 318] width 403 height 33
type input "All risks"
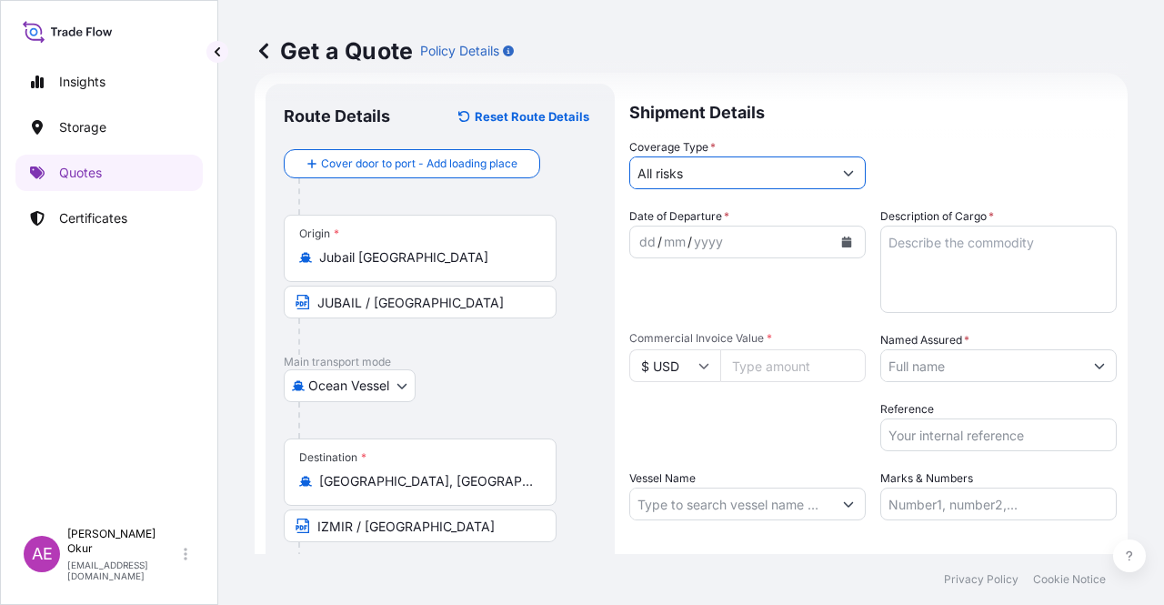
click at [657, 237] on div "/" at bounding box center [659, 242] width 5 height 22
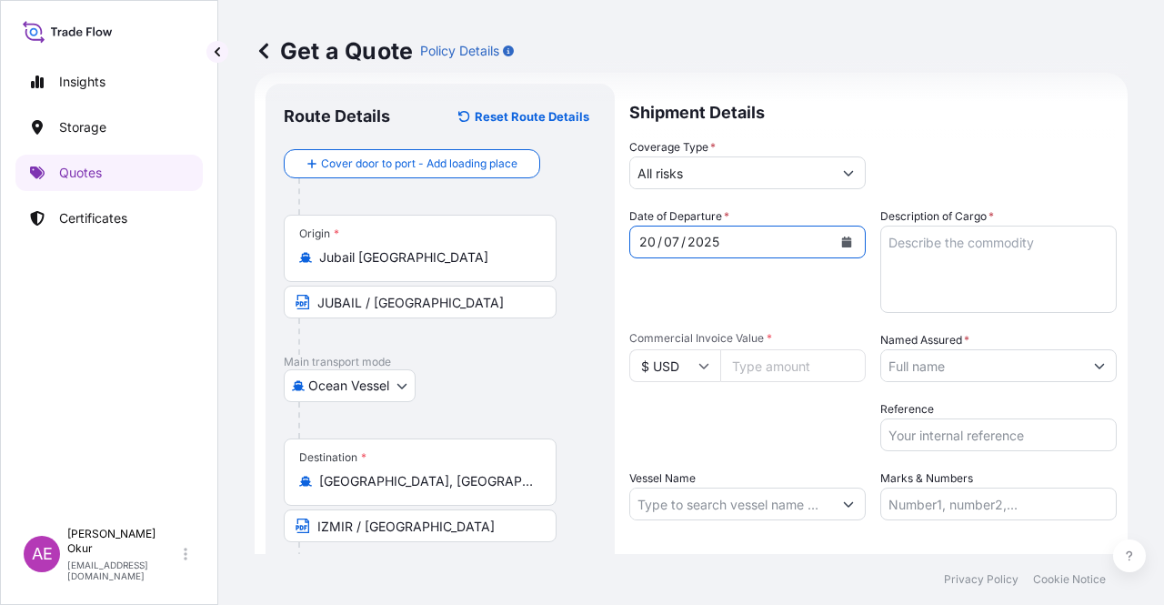
click at [992, 230] on textarea "Description of Cargo *" at bounding box center [998, 269] width 236 height 87
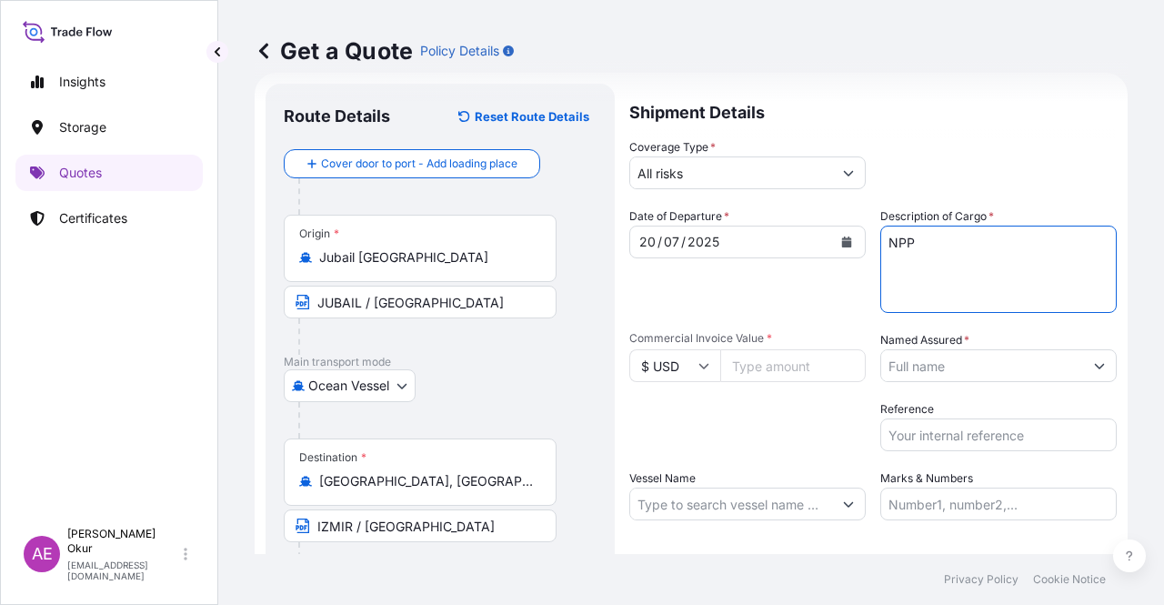
type textarea "NPP"
click at [742, 363] on input "Commercial Invoice Value *" at bounding box center [792, 365] width 145 height 33
type input "499088.7"
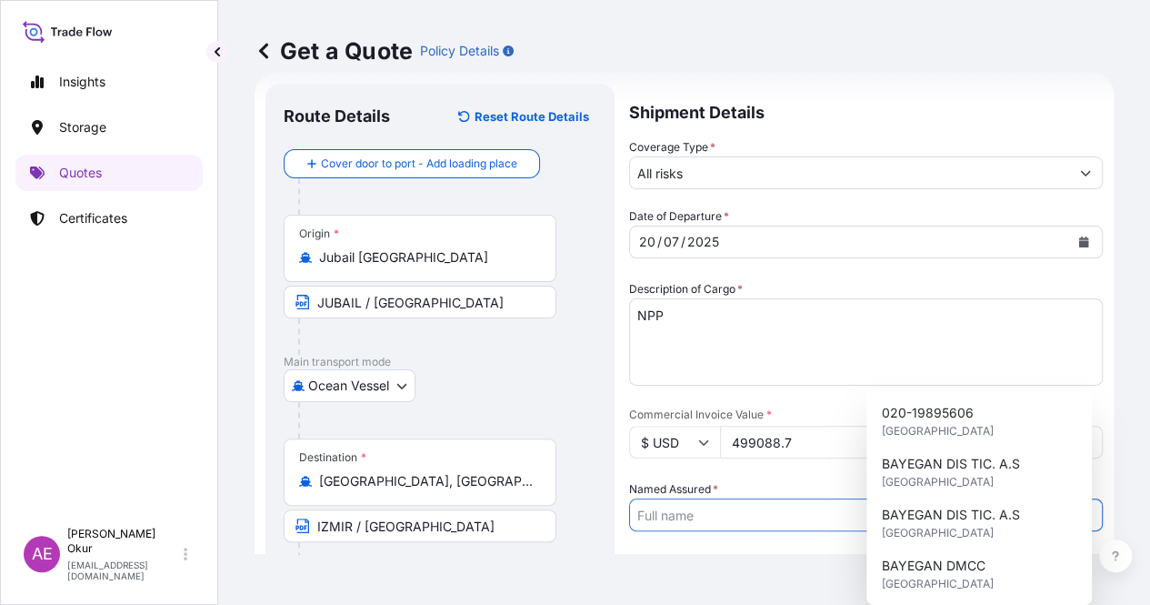
click at [945, 498] on input "Named Assured *" at bounding box center [849, 514] width 439 height 33
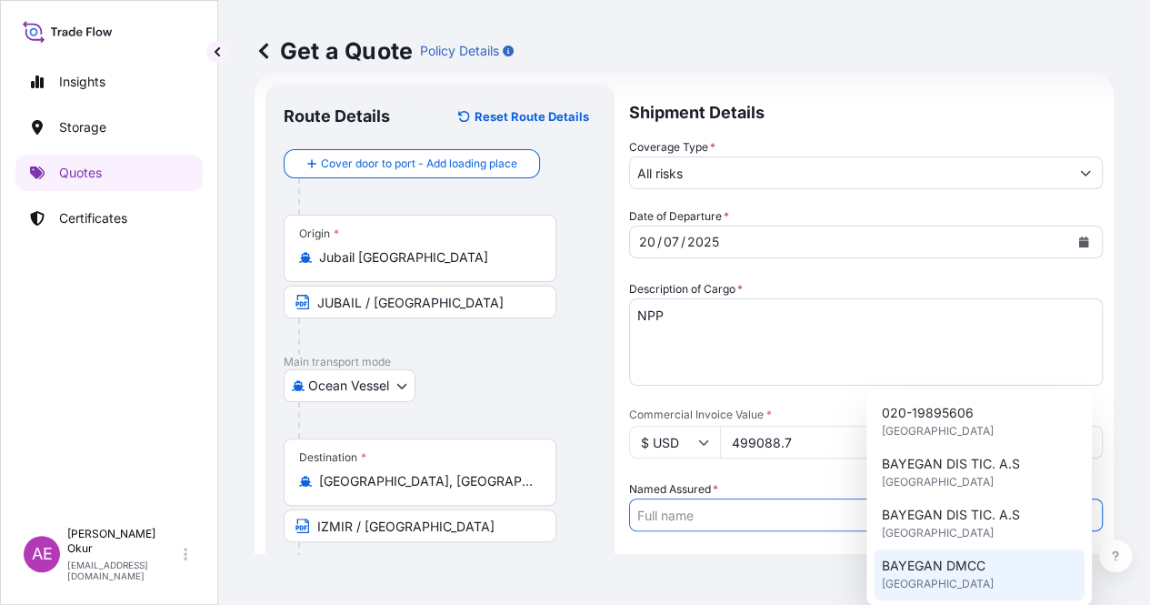
click at [928, 557] on span "BAYEGAN DMCC" at bounding box center [933, 565] width 104 height 18
type input "BAYEGAN DMCC"
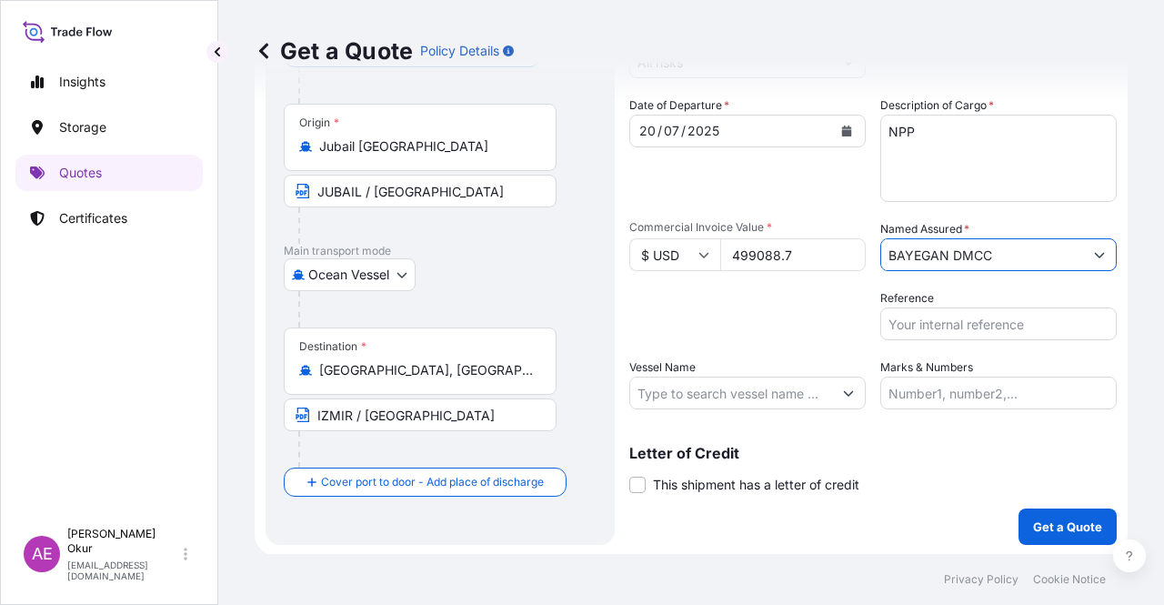
scroll to position [141, 0]
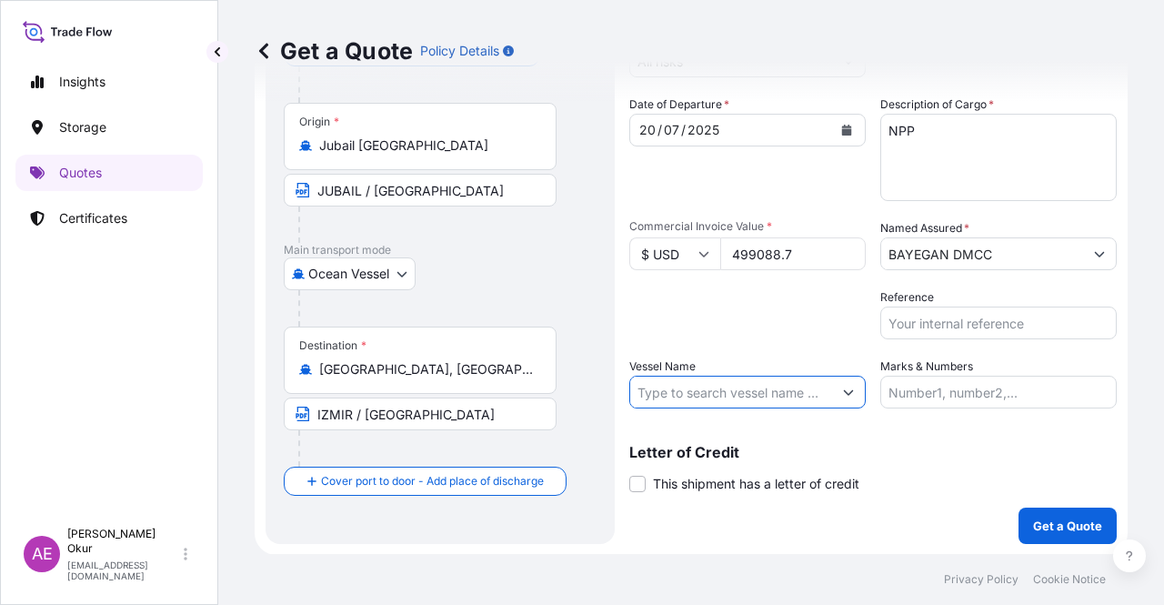
click at [718, 389] on input "Vessel Name" at bounding box center [731, 392] width 202 height 33
click at [933, 396] on input "Marks & Numbers" at bounding box center [998, 392] width 236 height 33
click at [693, 397] on input "Vessel Name" at bounding box center [731, 392] width 202 height 33
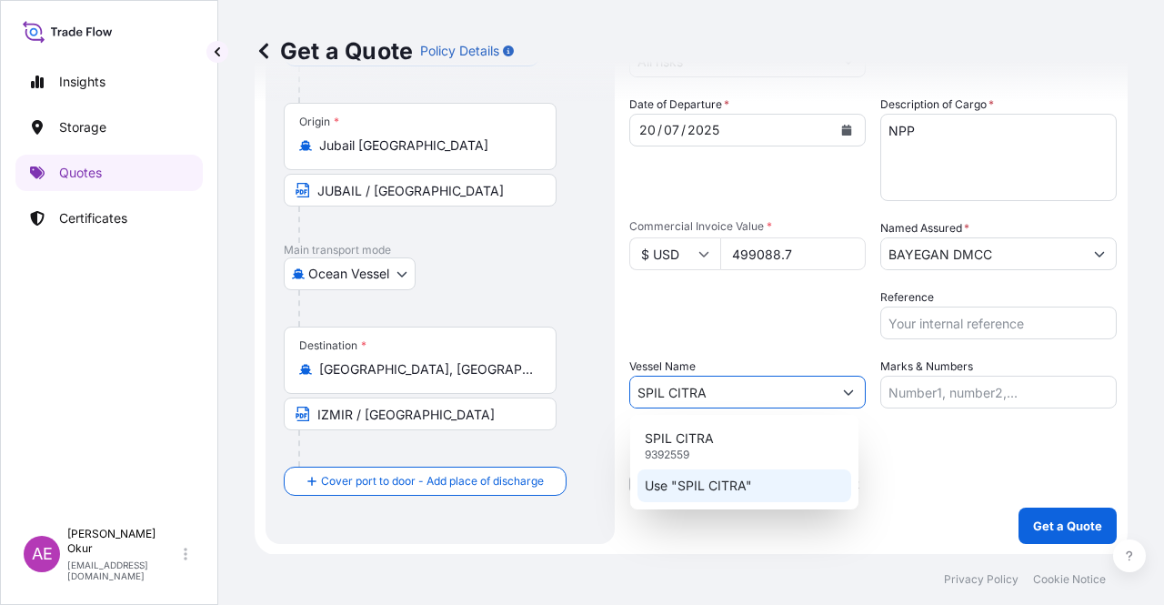
click at [726, 481] on p "Use "SPIL CITRA"" at bounding box center [698, 485] width 107 height 18
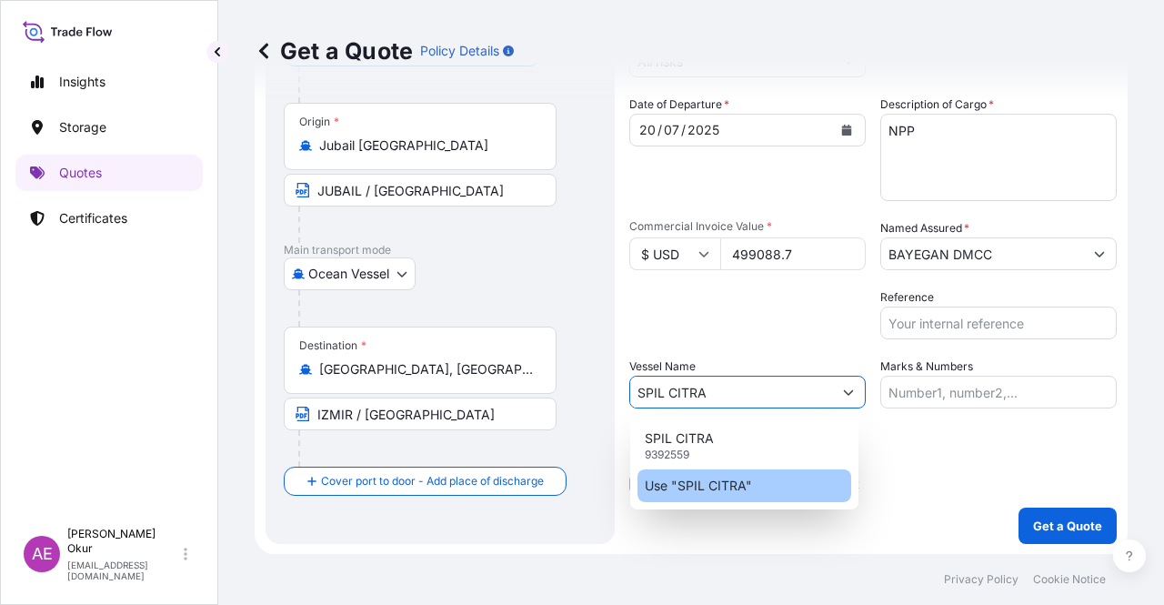
type input "SPIL CITRA"
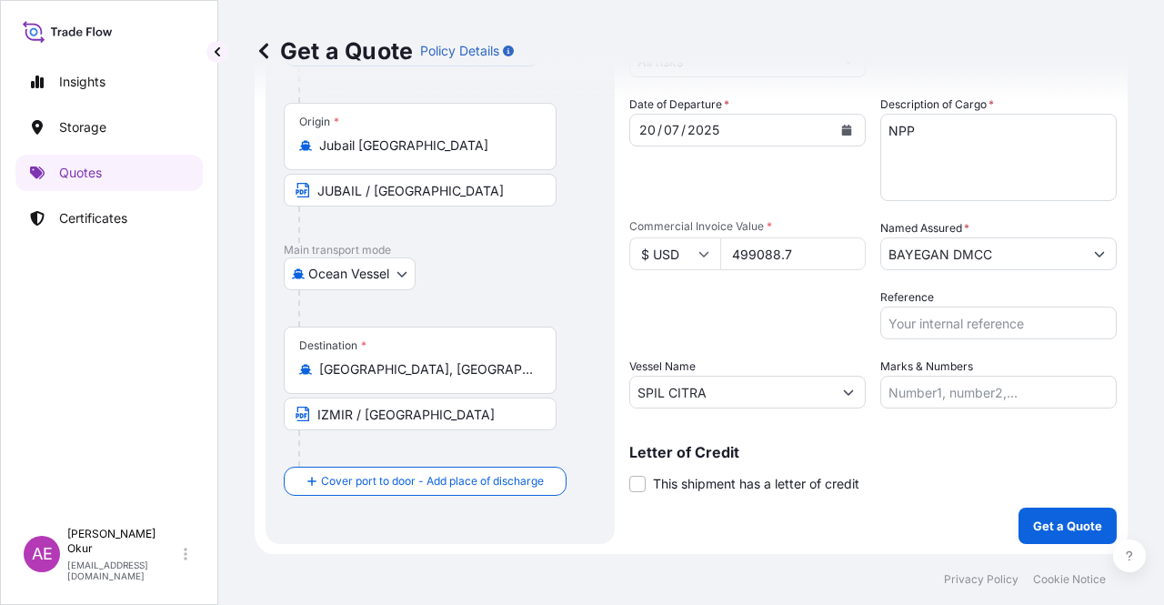
click at [964, 374] on label "Marks & Numbers" at bounding box center [926, 366] width 93 height 18
click at [964, 376] on input "Marks & Numbers" at bounding box center [998, 392] width 236 height 33
click at [957, 401] on input "Marks & Numbers" at bounding box center [998, 392] width 236 height 33
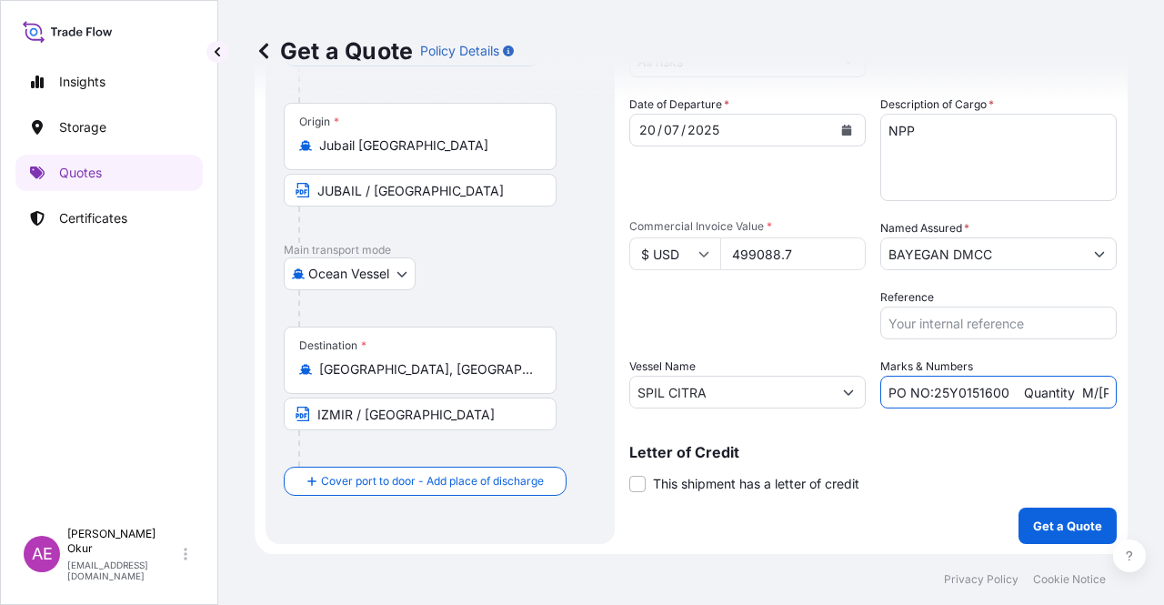
drag, startPoint x: 927, startPoint y: 389, endPoint x: 1001, endPoint y: 390, distance: 74.6
click at [1001, 390] on input "PO NO:25Y0151600 Quantity M/[PERSON_NAME]: 26,000 Premium: USD 3,37" at bounding box center [998, 392] width 236 height 33
drag, startPoint x: 1048, startPoint y: 378, endPoint x: 1102, endPoint y: 386, distance: 55.2
click at [1104, 386] on form "Route Details Reset Route Details Cover door to port - Add loading place Place …" at bounding box center [691, 258] width 873 height 594
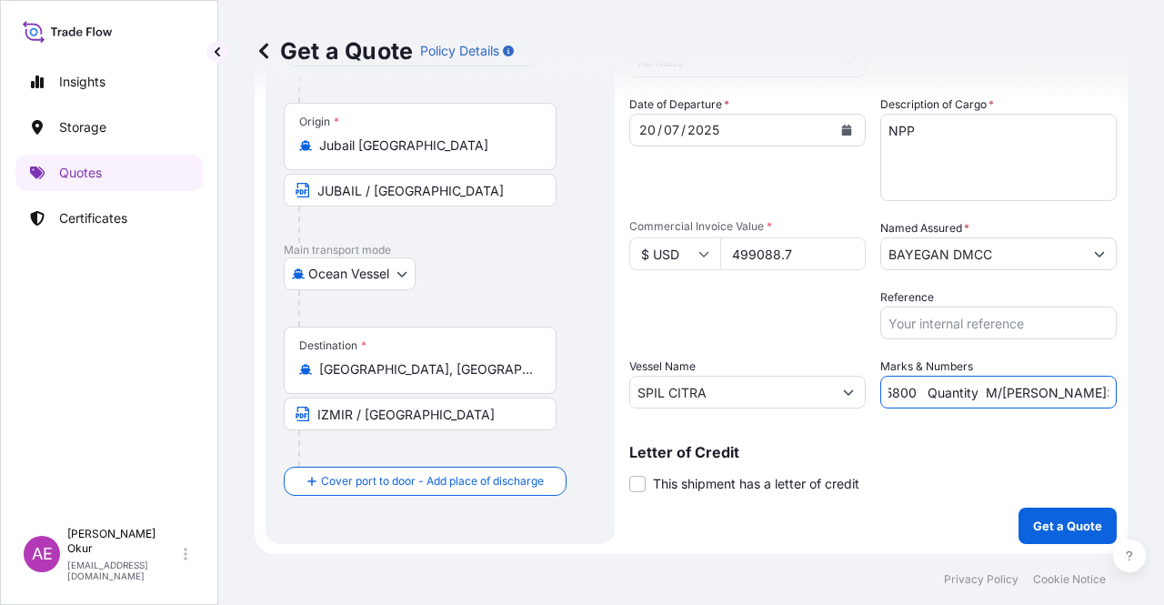
click at [1031, 390] on input "PO NO:25Y0165800 Quantity M/[PERSON_NAME]: 26,000 Premium: USD 3,37" at bounding box center [998, 392] width 236 height 33
click at [1033, 387] on input "PO NO:25Y0165800 Quantity M/[PERSON_NAME]: 26,000 Premium: USD 3,37" at bounding box center [998, 392] width 236 height 33
drag, startPoint x: 1029, startPoint y: 388, endPoint x: 1069, endPoint y: 389, distance: 40.0
click at [1069, 389] on input "PO NO:25Y0165800 Quantity M/[PERSON_NAME]: 26,000 Premium: USD 3,37" at bounding box center [998, 392] width 236 height 33
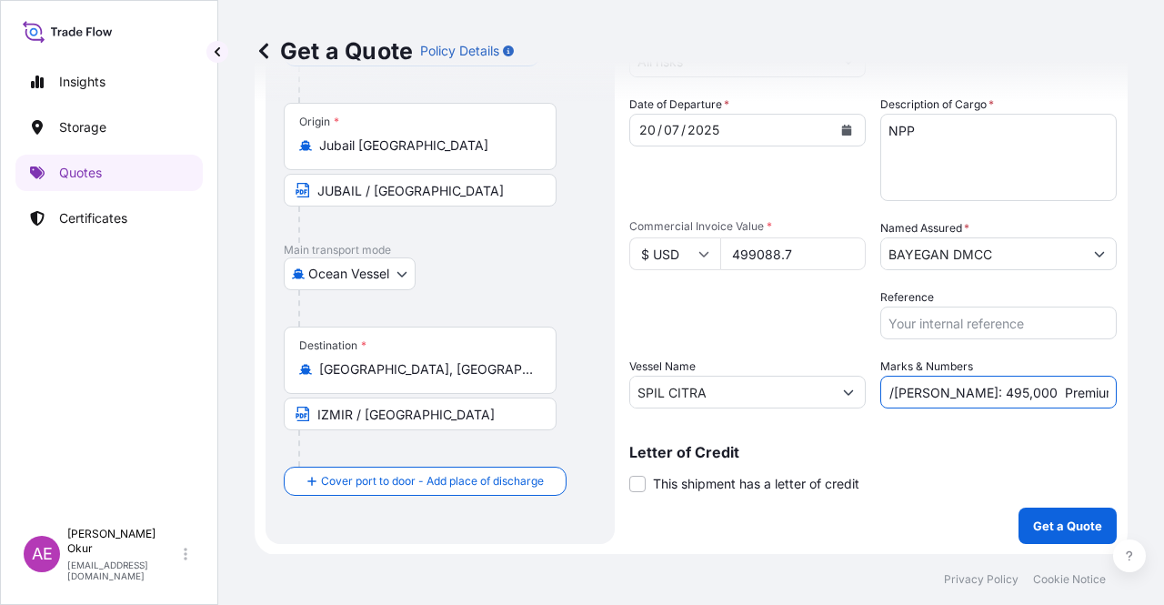
drag, startPoint x: 1067, startPoint y: 388, endPoint x: 1163, endPoint y: 390, distance: 96.4
click at [1163, 390] on div "Get a Quote Policy Details Route Details Reset Route Details Cover door to port…" at bounding box center [691, 277] width 946 height 554
click at [1053, 386] on input "PO NO:25Y0165800 Quantity M/[PERSON_NAME]: 495,000 Premium: USD 3,37" at bounding box center [998, 392] width 236 height 33
drag, startPoint x: 1068, startPoint y: 390, endPoint x: 1123, endPoint y: 393, distance: 55.5
click at [1122, 393] on div "Get a Quote Policy Details Route Details Reset Route Details Cover door to port…" at bounding box center [691, 277] width 946 height 554
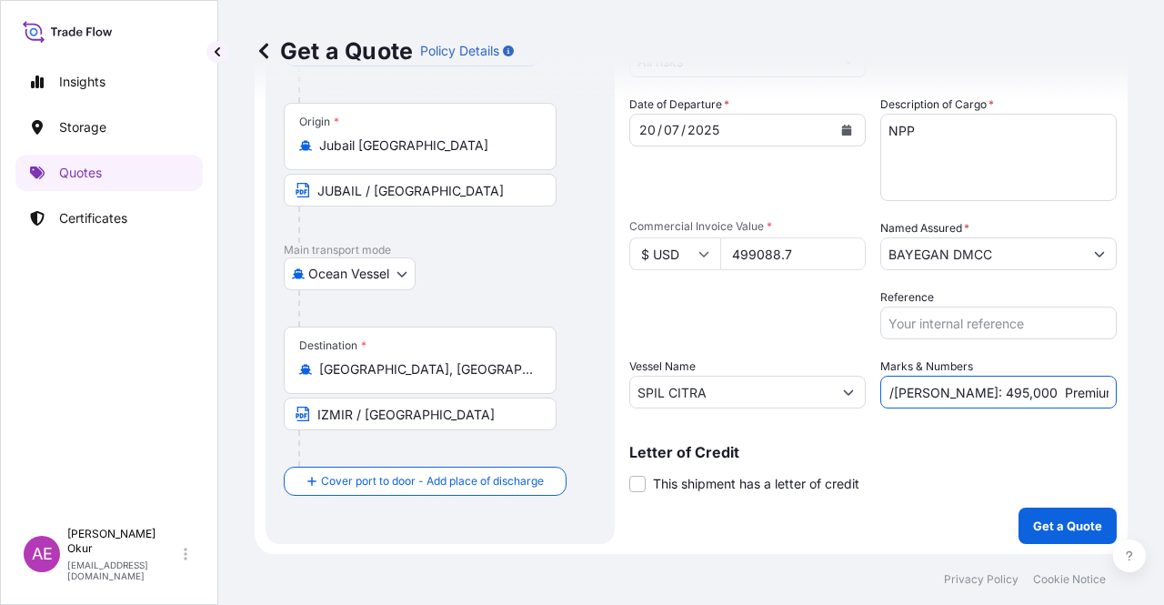
scroll to position [0, 212]
type input "PO NO:25Y0165800 Quantity M/[PERSON_NAME]: 495,000 Premium: USD 54,90"
click at [1064, 516] on p "Get a Quote" at bounding box center [1067, 525] width 69 height 18
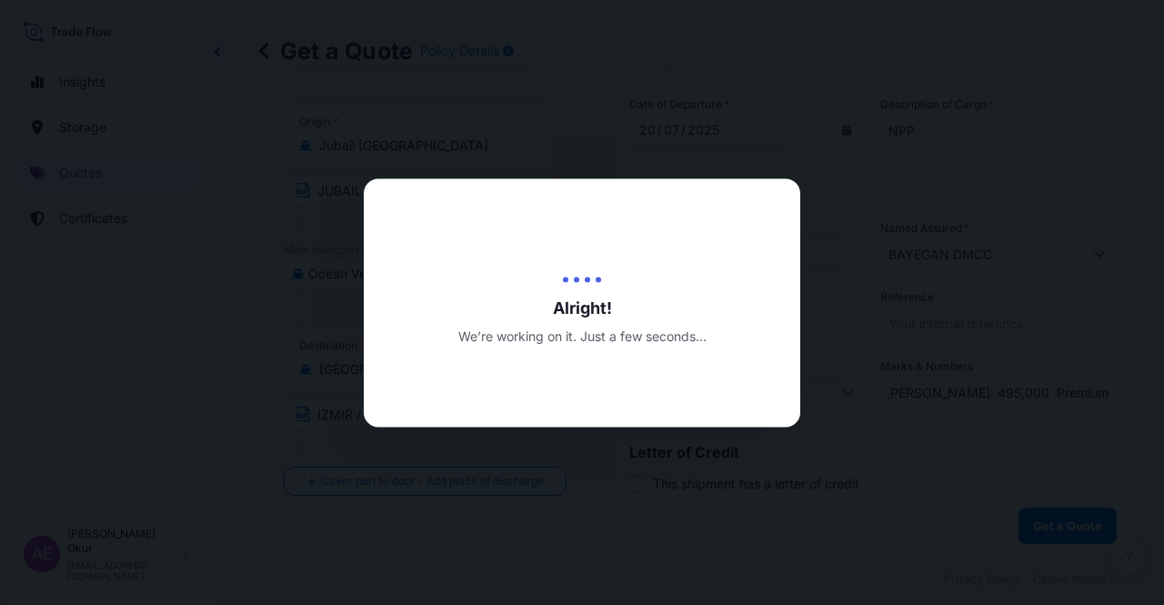
scroll to position [0, 0]
select select "Ocean Vessel"
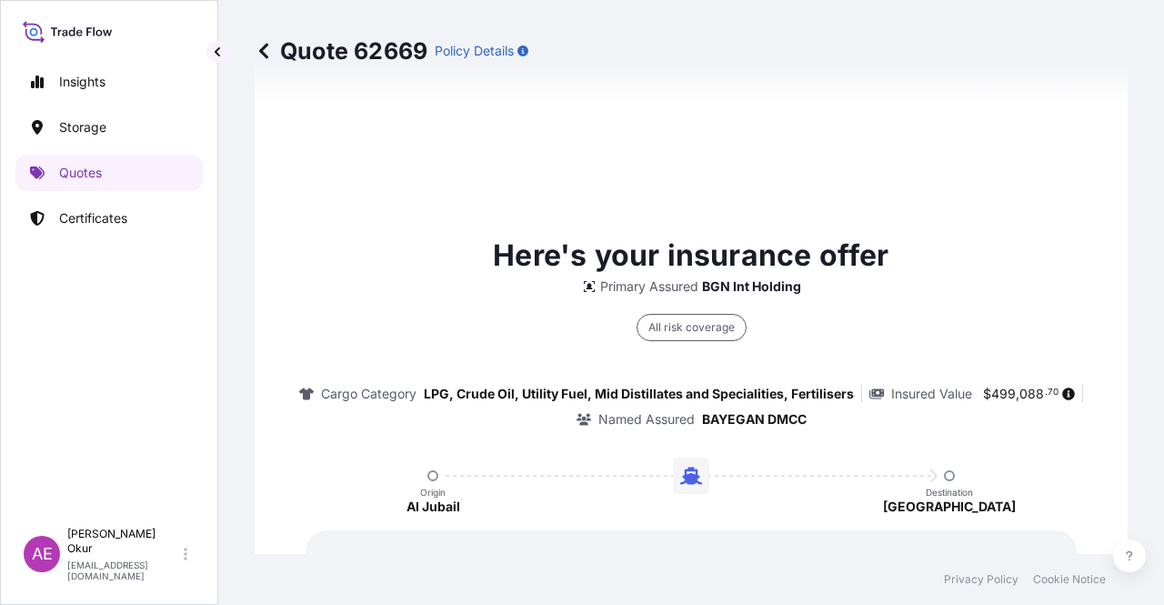
type input "[DATE]"
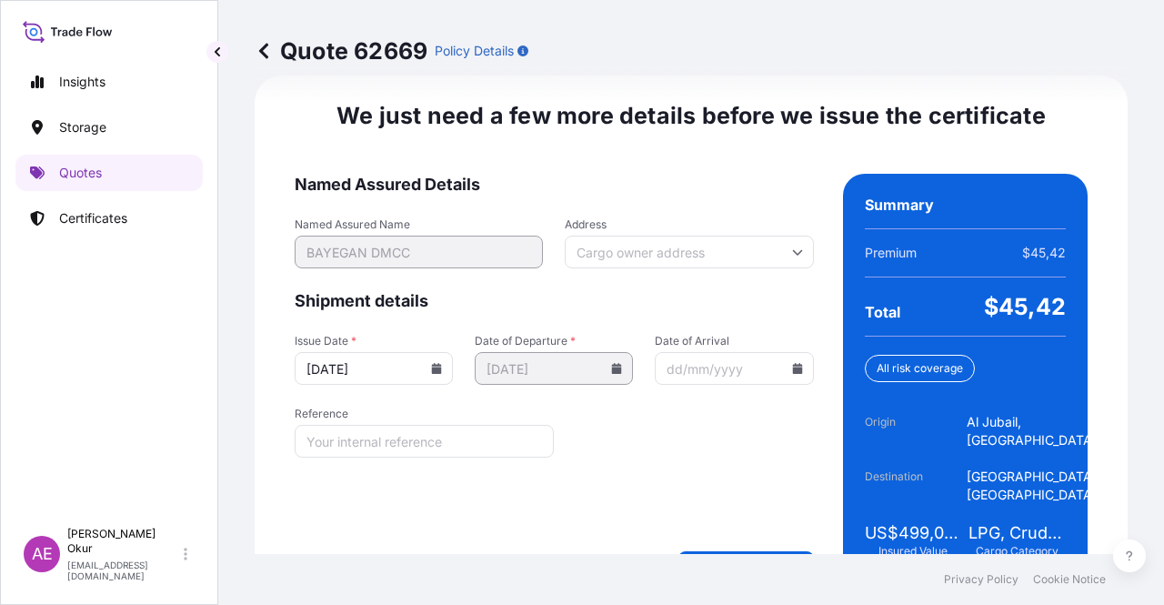
scroll to position [2324, 0]
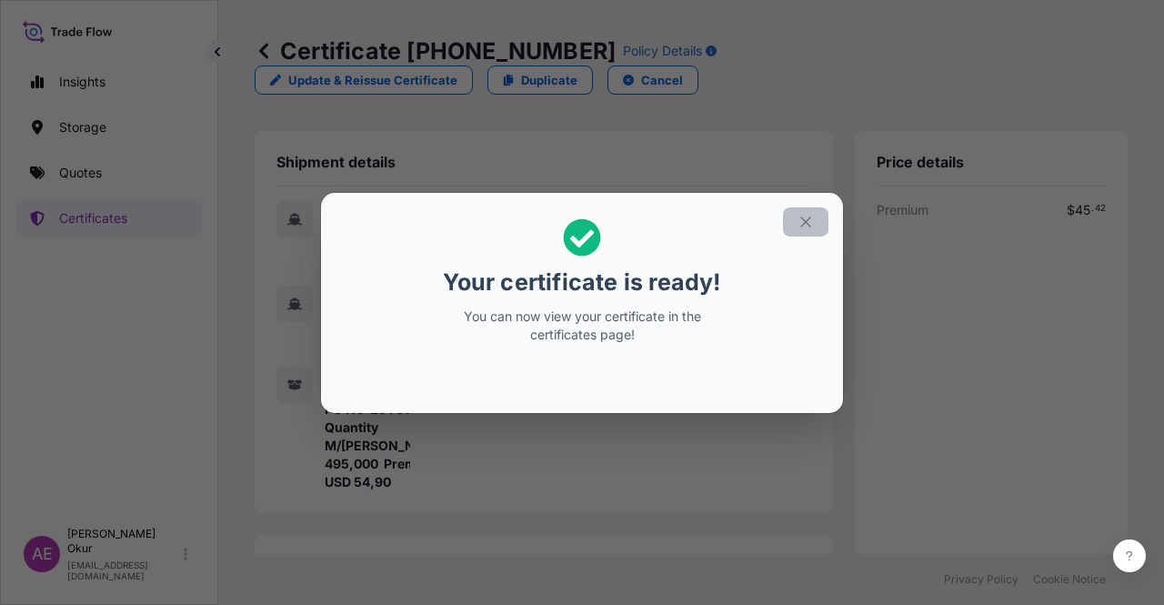
click at [815, 221] on button "button" at bounding box center [805, 221] width 45 height 29
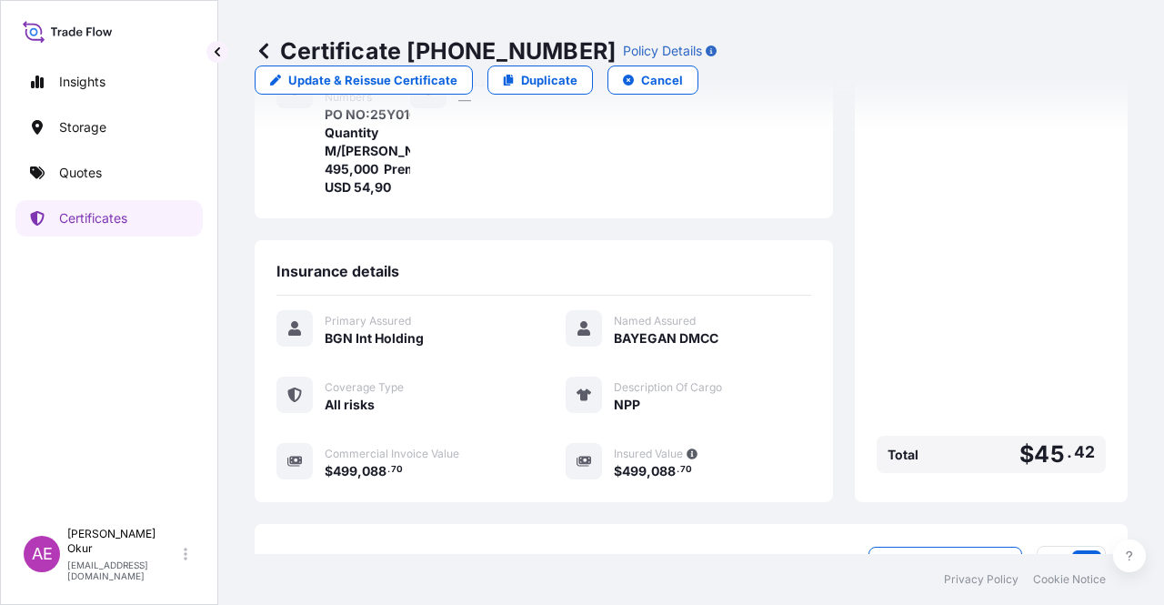
scroll to position [455, 0]
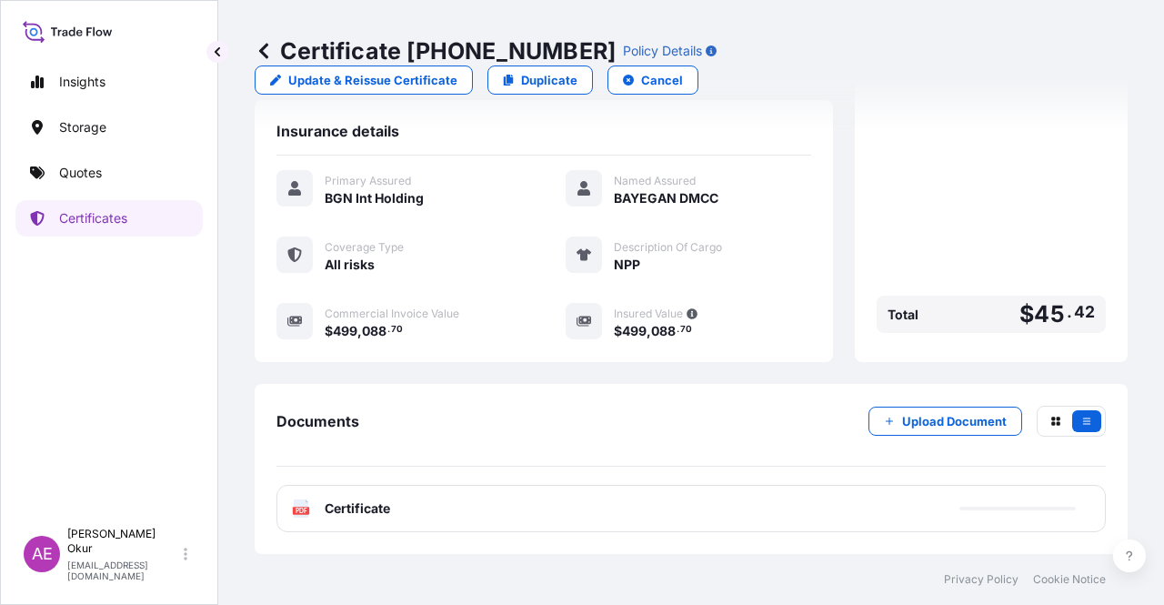
click at [500, 466] on div "Documents Upload Document" at bounding box center [690, 436] width 829 height 61
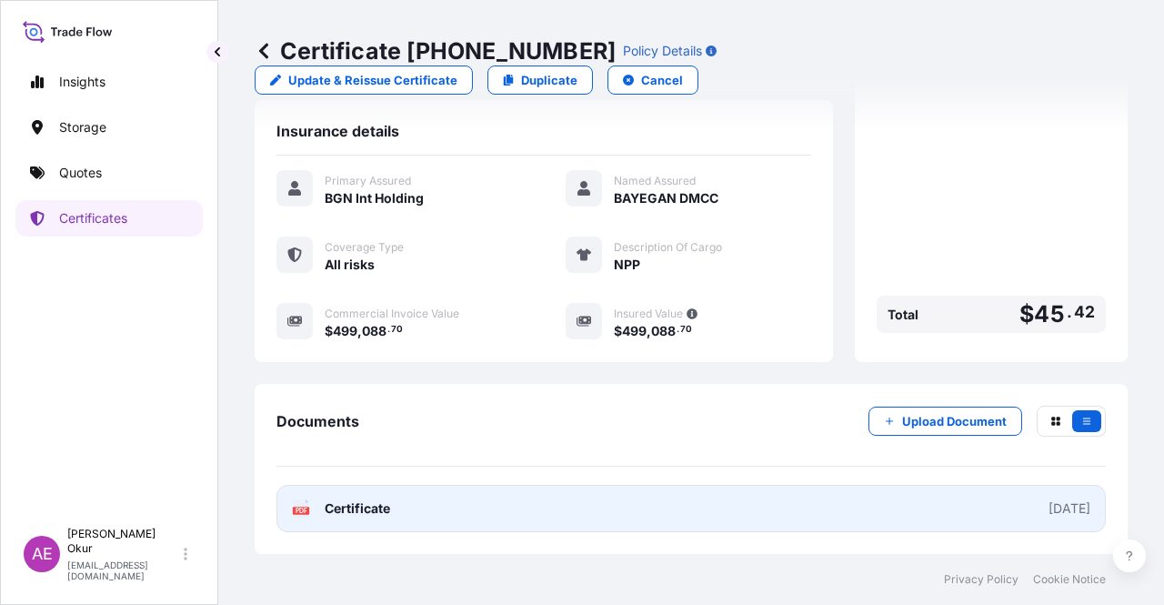
click at [375, 524] on link "PDF Certificate [DATE]" at bounding box center [690, 508] width 829 height 47
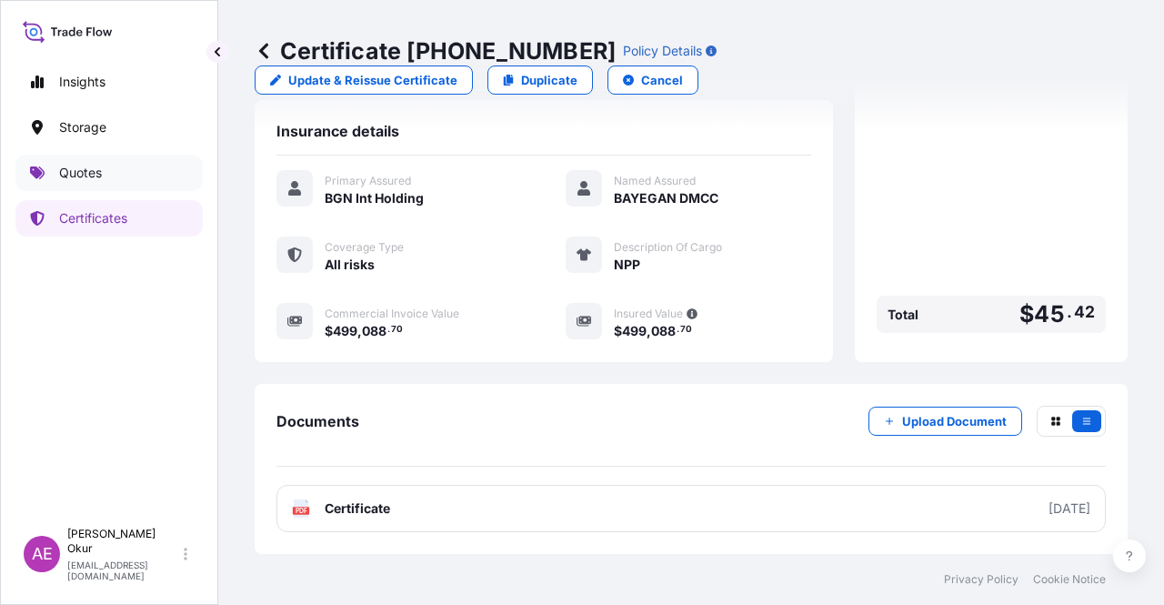
click at [111, 187] on link "Quotes" at bounding box center [108, 173] width 187 height 36
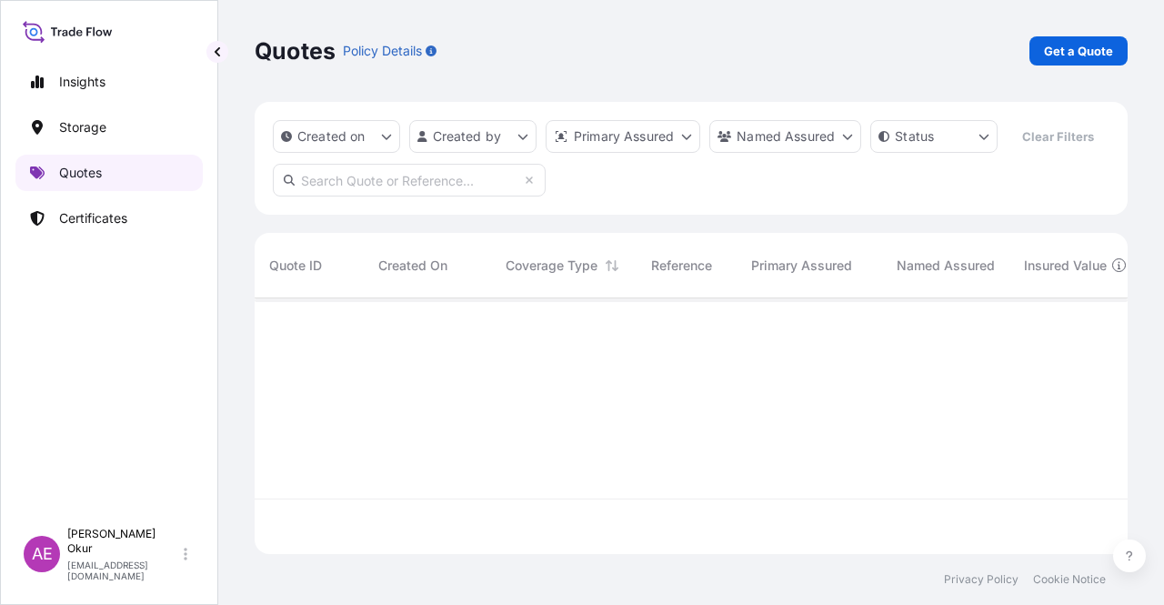
scroll to position [252, 858]
click at [1087, 54] on p "Get a Quote" at bounding box center [1078, 51] width 69 height 18
select select "Ocean Vessel"
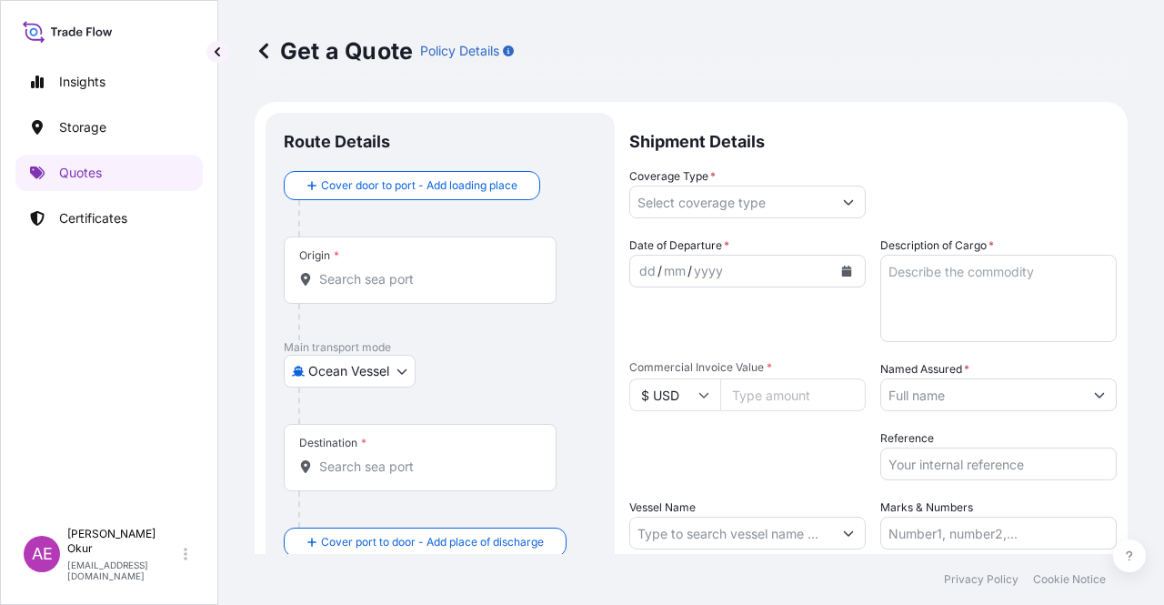
scroll to position [29, 0]
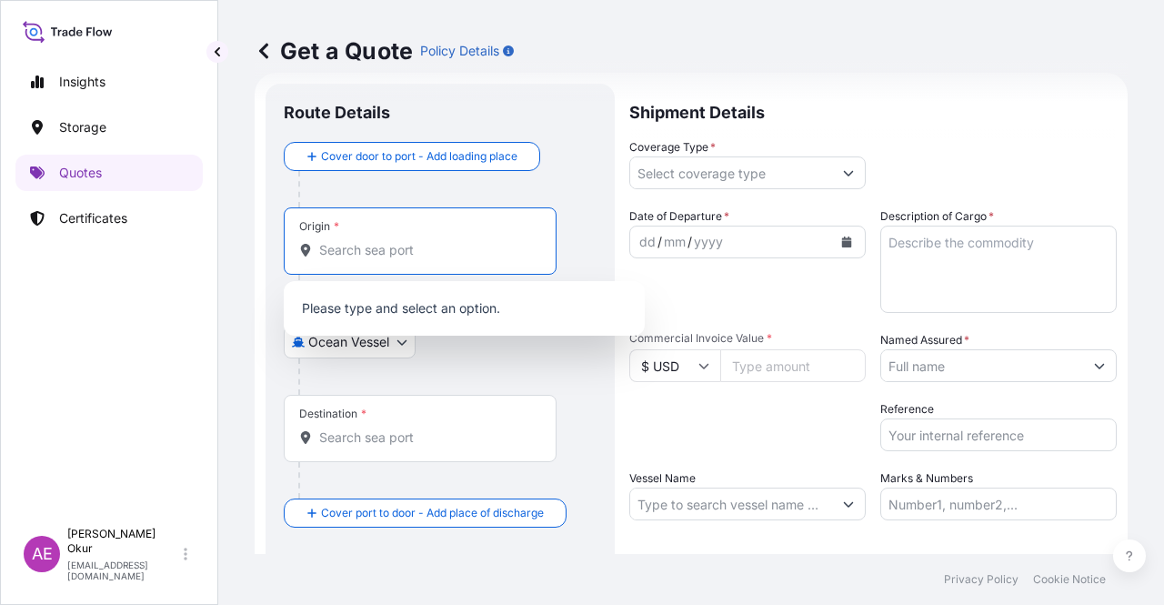
click at [386, 246] on input "Origin *" at bounding box center [426, 250] width 215 height 18
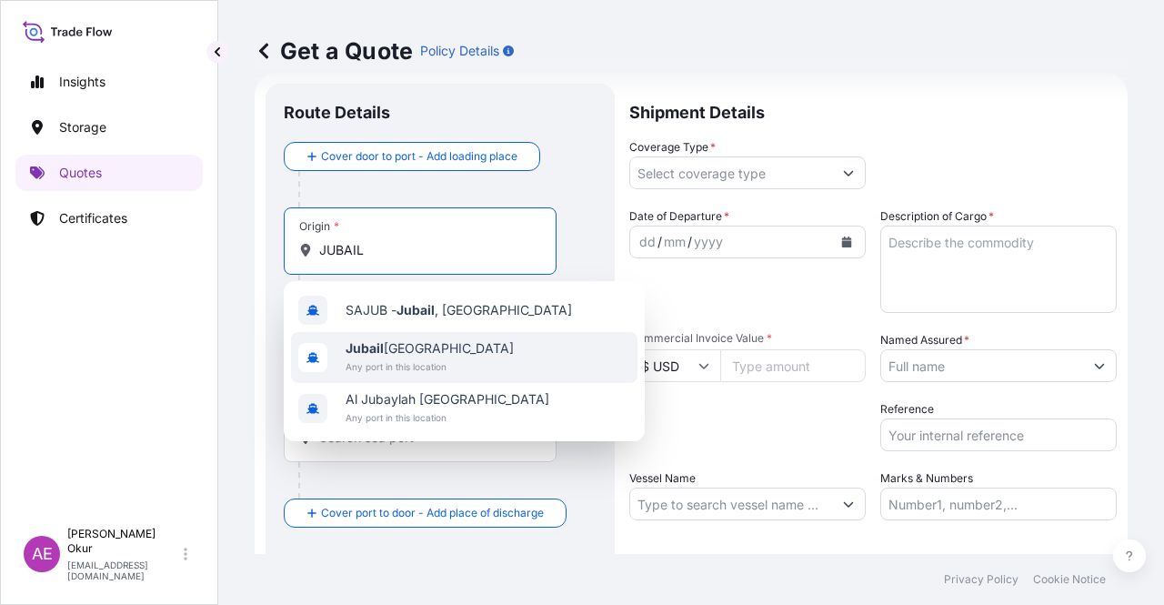
click at [406, 349] on span "Jubail [GEOGRAPHIC_DATA]" at bounding box center [430, 348] width 168 height 18
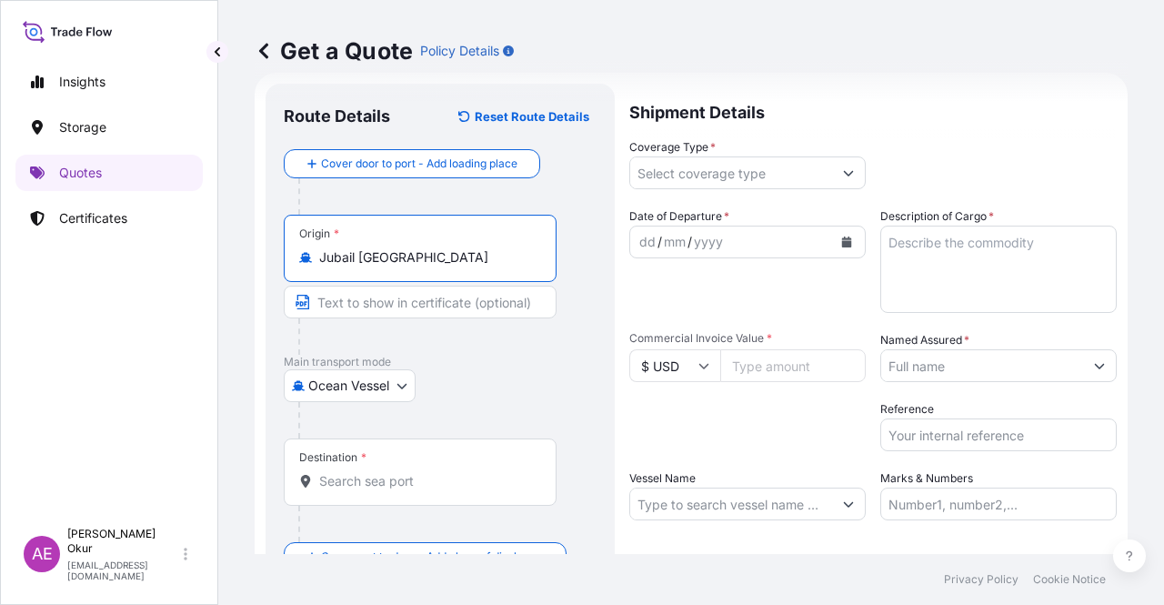
type input "Jubail [GEOGRAPHIC_DATA]"
click at [386, 293] on input "Text to appear on certificate" at bounding box center [420, 302] width 273 height 33
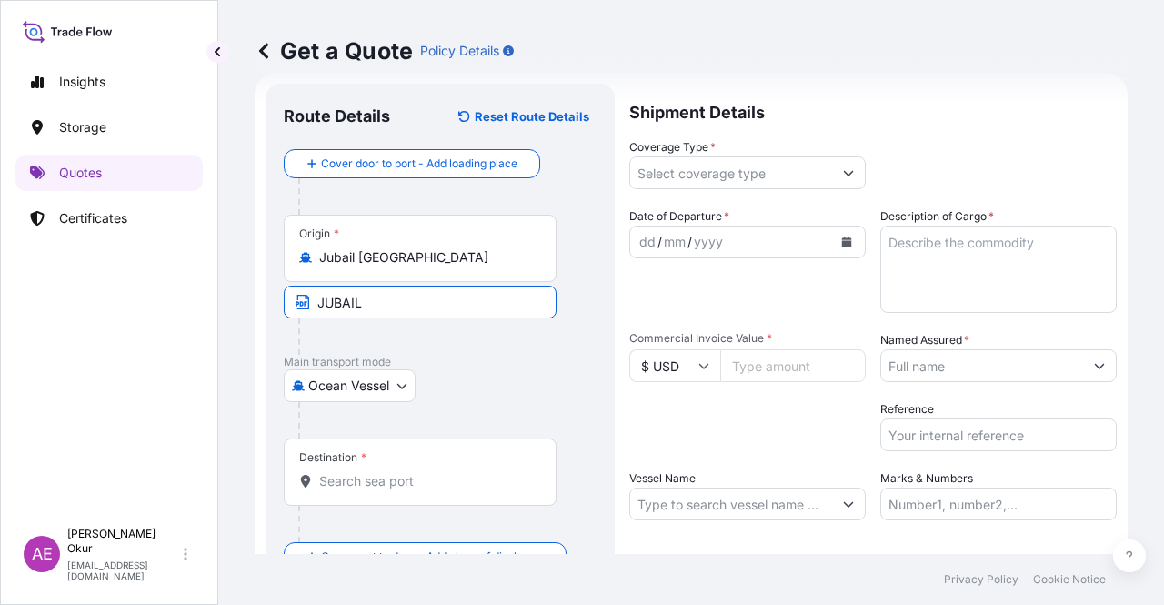
type input "JUBAIL / [GEOGRAPHIC_DATA]"
click at [391, 460] on div "Destination *" at bounding box center [420, 471] width 273 height 67
click at [391, 472] on input "Destination *" at bounding box center [426, 481] width 215 height 18
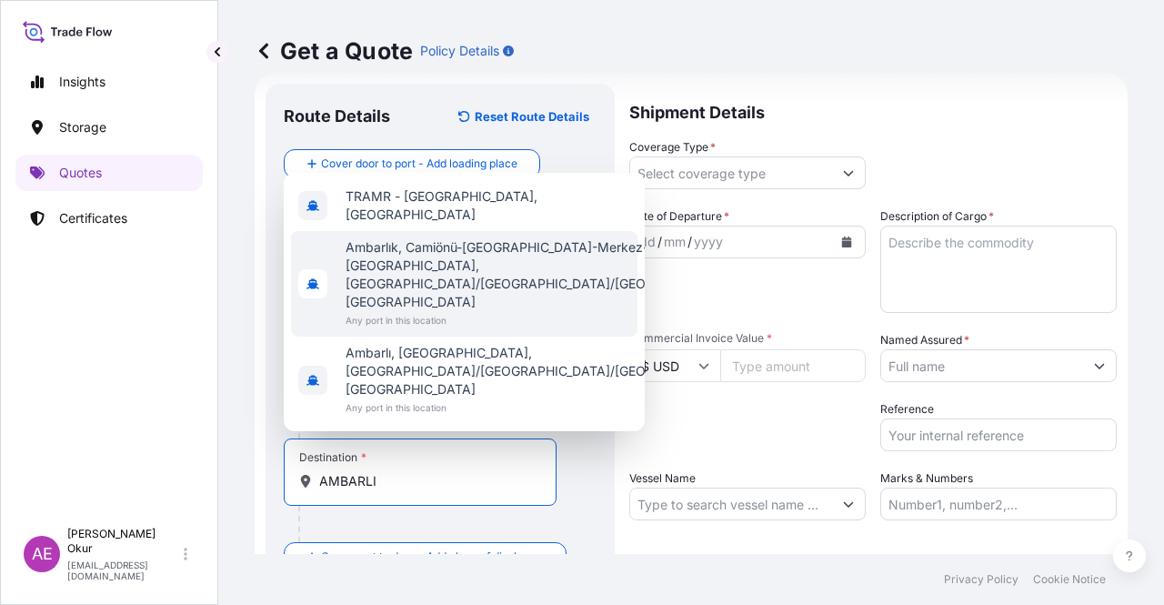
click at [442, 224] on span "TRAMR - [GEOGRAPHIC_DATA], [GEOGRAPHIC_DATA]" at bounding box center [488, 205] width 285 height 36
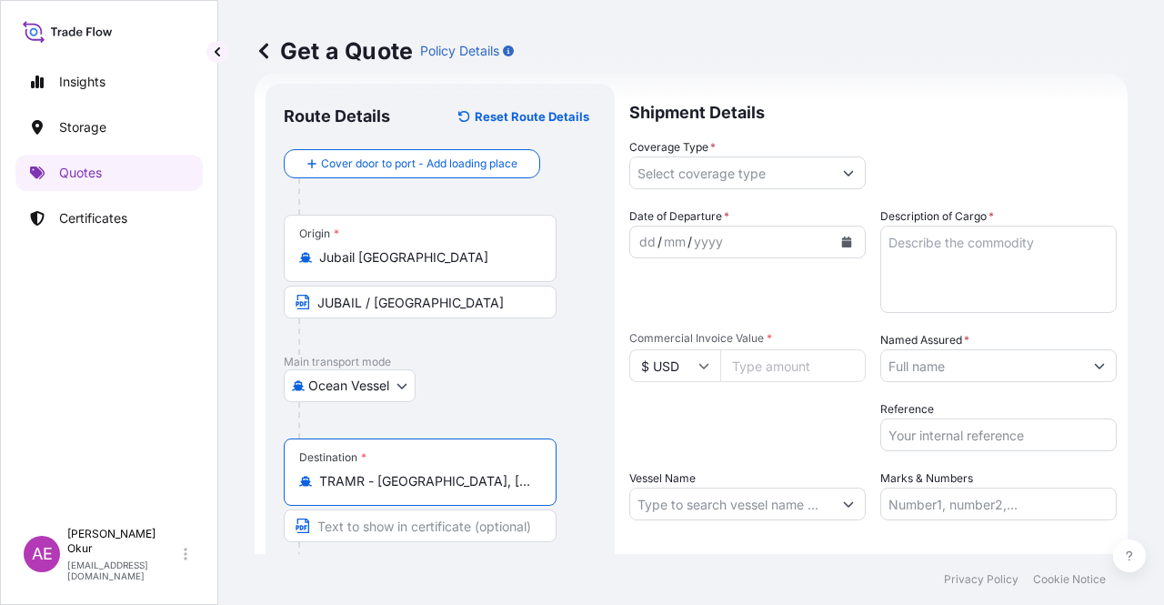
type input "TRAMR - [GEOGRAPHIC_DATA], [GEOGRAPHIC_DATA]"
click at [360, 520] on input "Text to appear on certificate" at bounding box center [420, 525] width 273 height 33
type input "AMBARLI / [GEOGRAPHIC_DATA]"
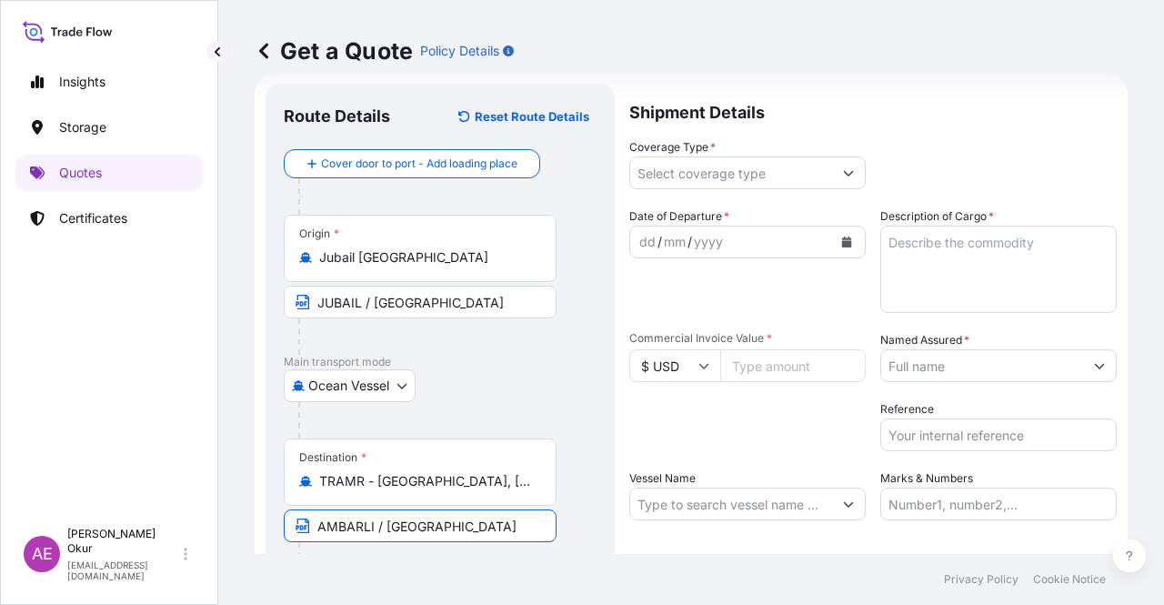
click at [748, 170] on input "Coverage Type *" at bounding box center [731, 172] width 202 height 33
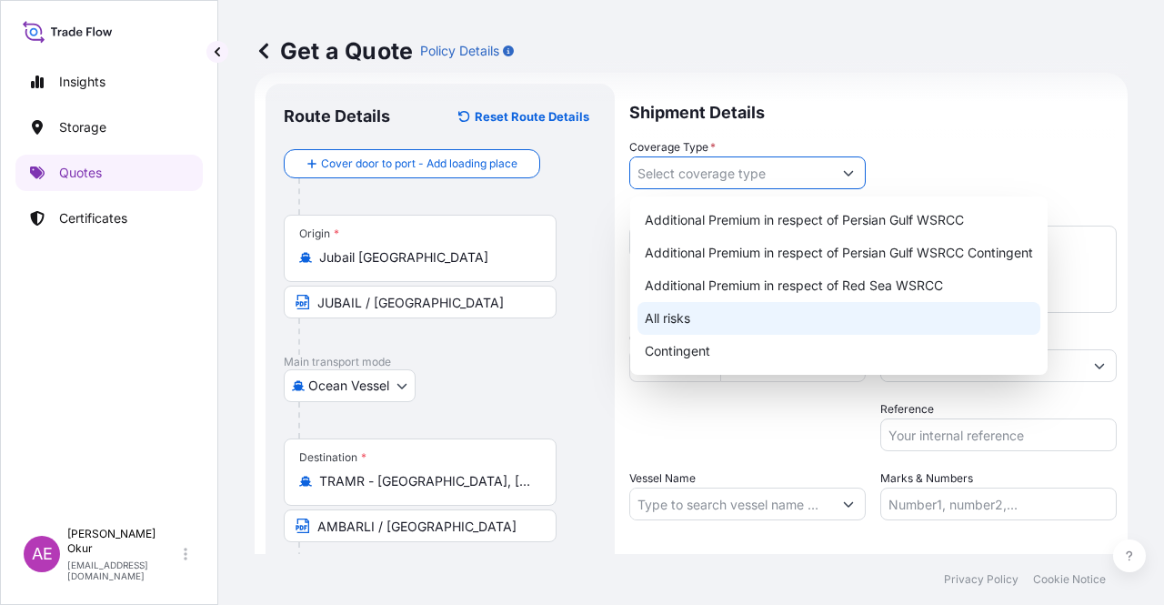
click at [687, 314] on div "All risks" at bounding box center [838, 318] width 403 height 33
type input "All risks"
click at [697, 314] on div "All risks" at bounding box center [838, 318] width 403 height 33
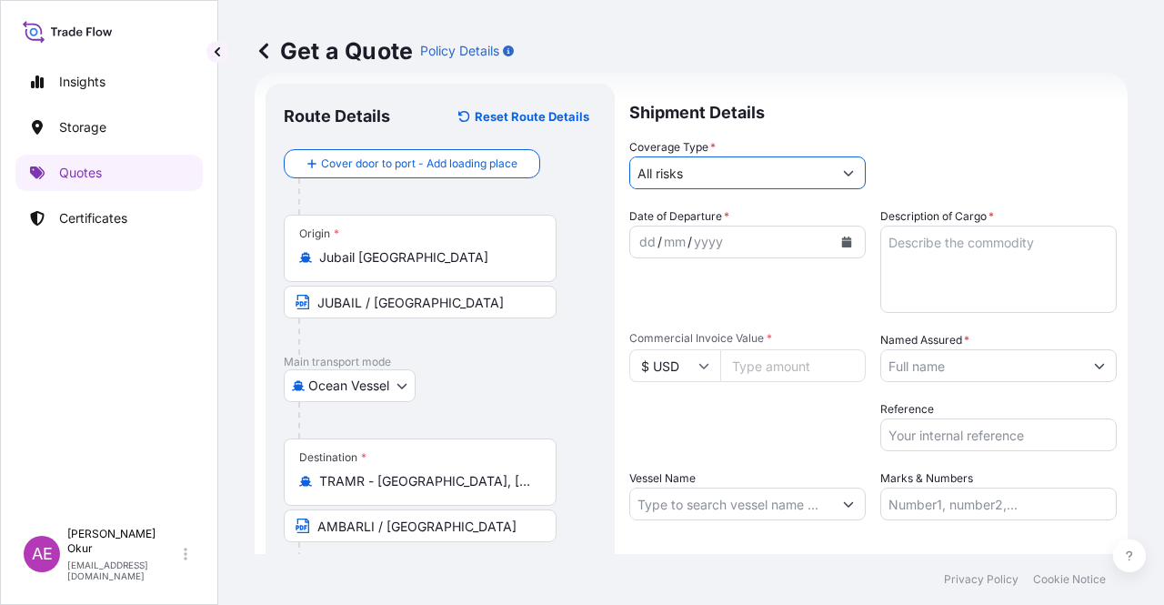
click at [644, 239] on div "dd" at bounding box center [647, 242] width 20 height 22
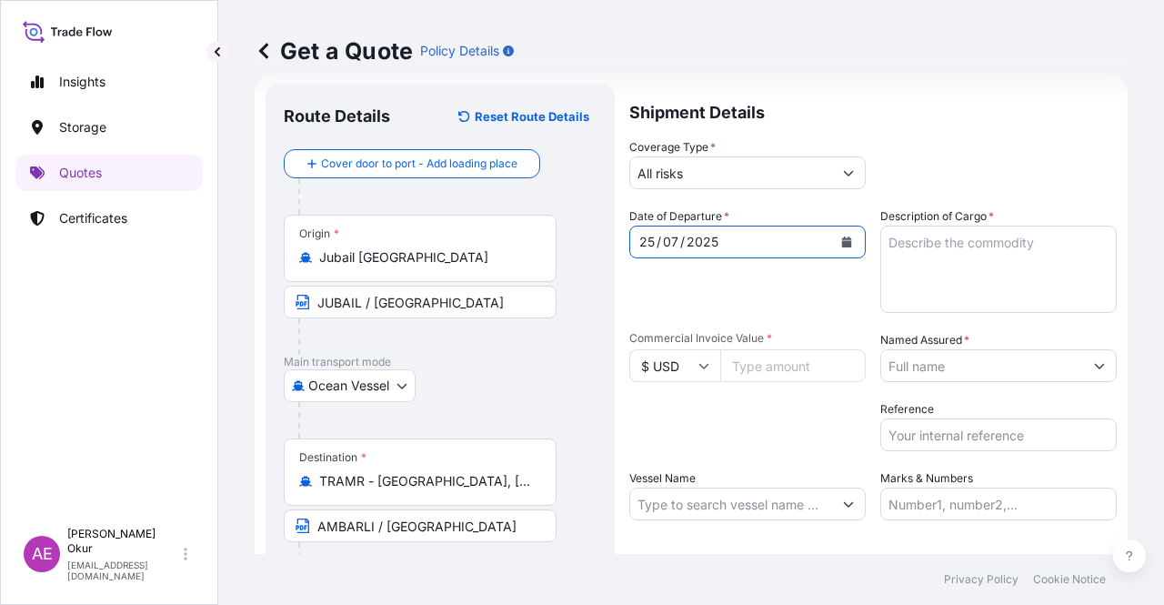
click at [955, 303] on textarea "Description of Cargo *" at bounding box center [998, 269] width 236 height 87
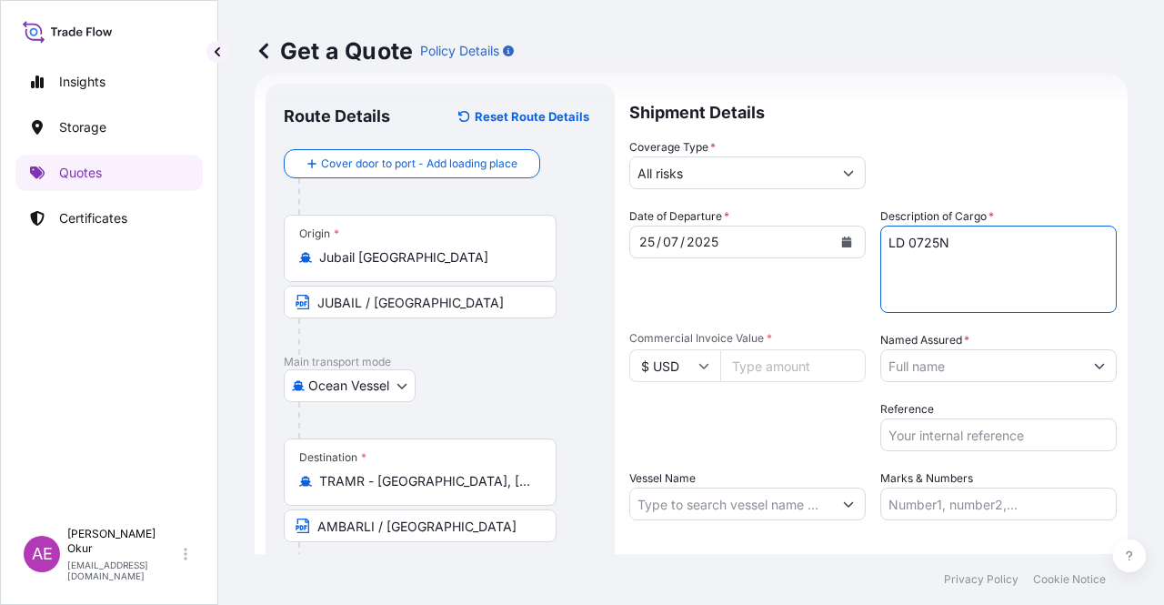
type textarea "LD 0725N"
click at [777, 359] on input "Commercial Invoice Value *" at bounding box center [792, 365] width 145 height 33
type input "152460"
click at [951, 363] on input "Named Assured *" at bounding box center [982, 365] width 202 height 33
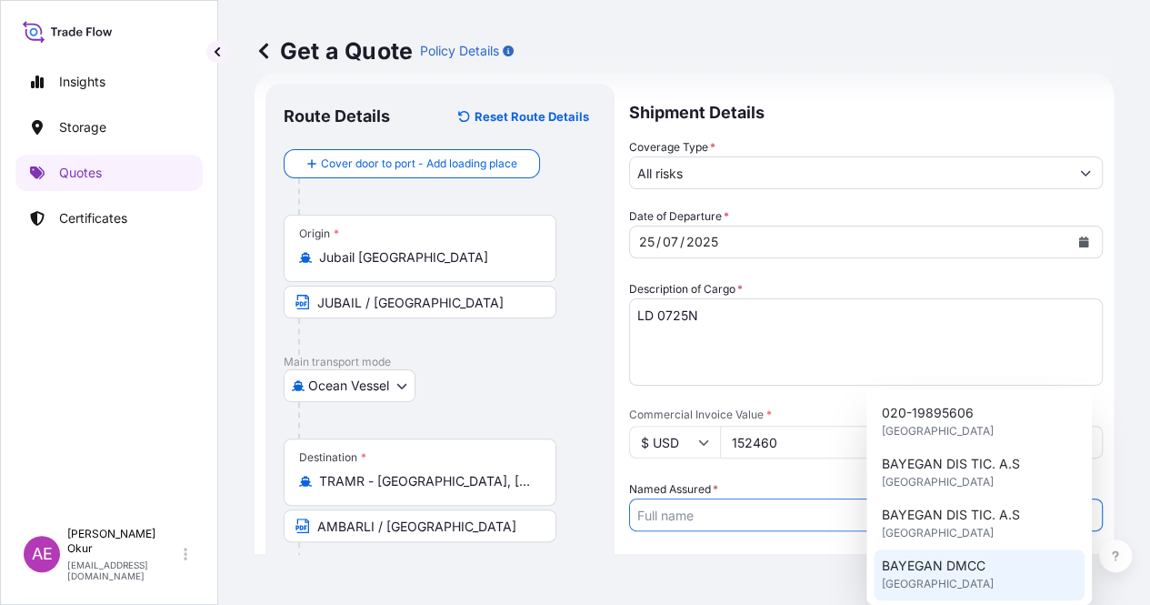
click at [922, 555] on div "BAYEGAN DMCC [GEOGRAPHIC_DATA]" at bounding box center [979, 574] width 211 height 51
type input "BAYEGAN DMCC"
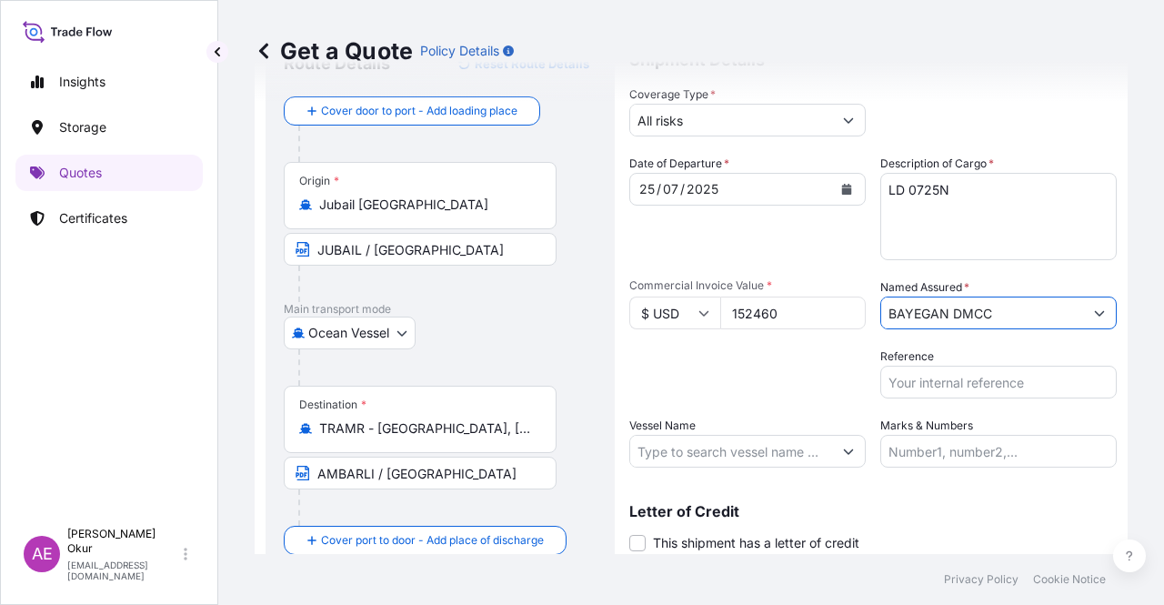
scroll to position [120, 0]
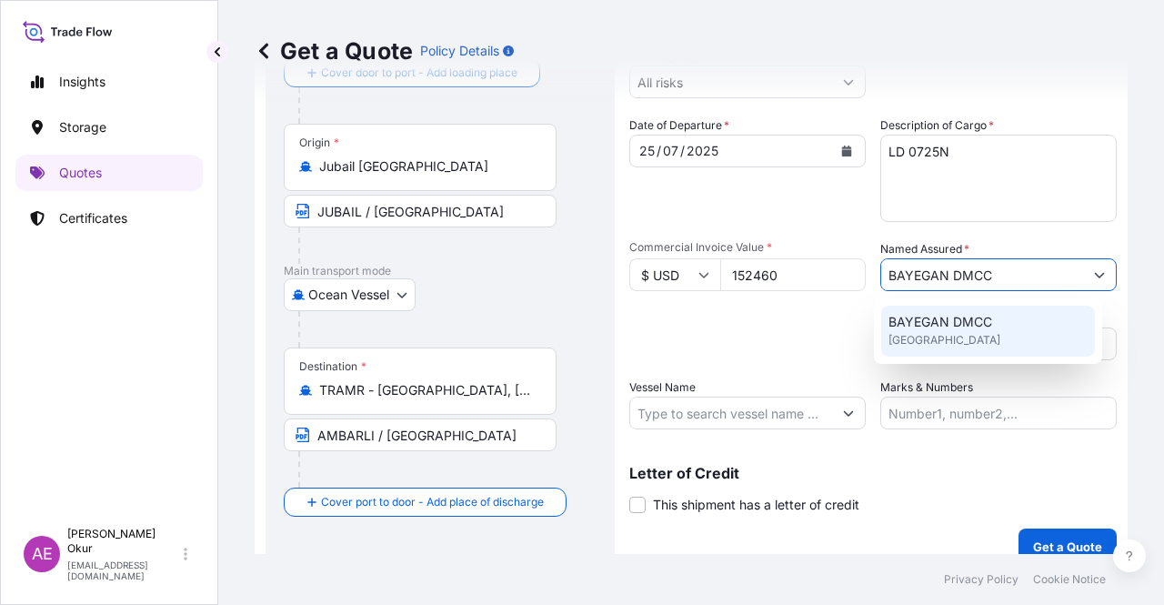
click at [760, 413] on input "Vessel Name" at bounding box center [731, 412] width 202 height 33
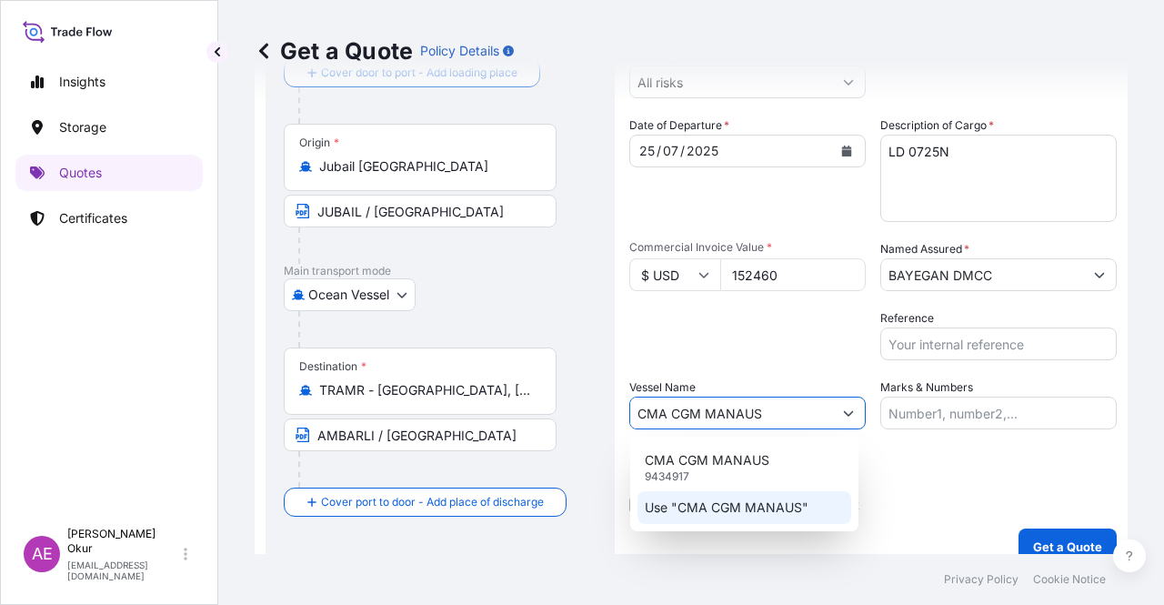
click at [749, 513] on p "Use "CMA CGM MANAUS"" at bounding box center [727, 507] width 164 height 18
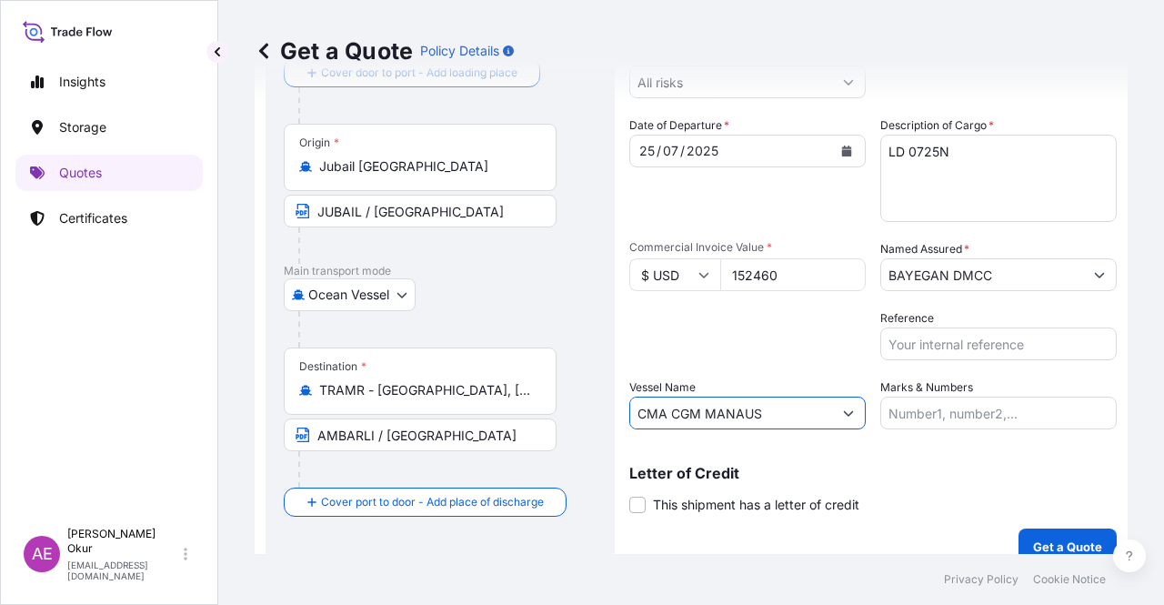
type input "CMA CGM MANAUS"
click at [918, 417] on input "Marks & Numbers" at bounding box center [998, 412] width 236 height 33
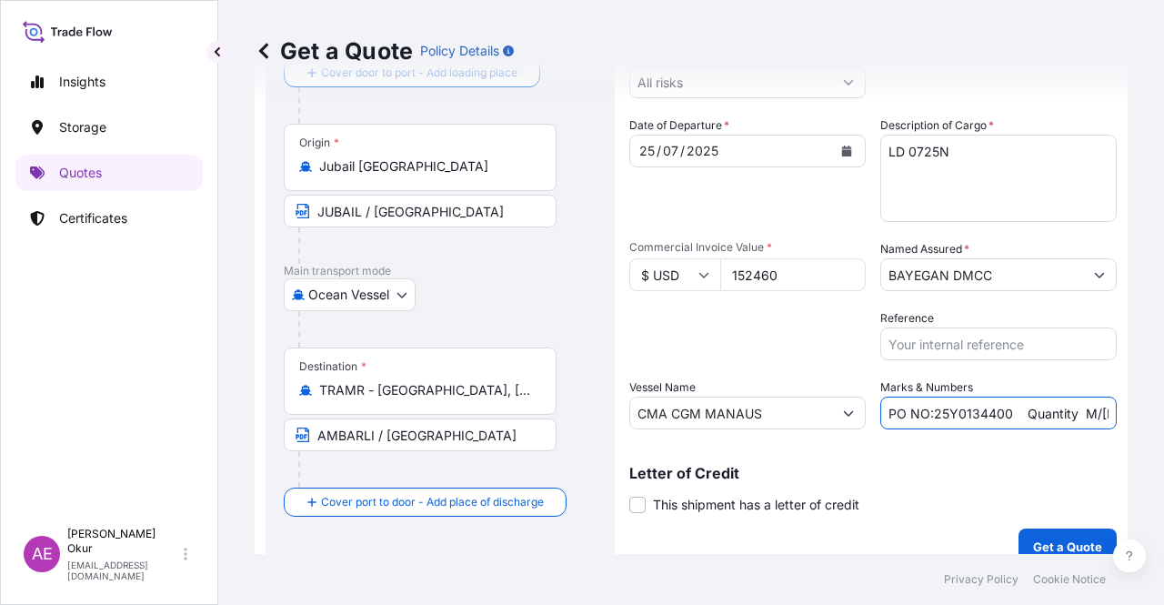
drag, startPoint x: 930, startPoint y: 411, endPoint x: 956, endPoint y: 414, distance: 25.6
click at [1002, 414] on input "PO NO:25Y0134400 Quantity M/[PERSON_NAME]: 247,500 Premium: USD 29,50" at bounding box center [998, 412] width 236 height 33
drag, startPoint x: 925, startPoint y: 408, endPoint x: 1004, endPoint y: 412, distance: 79.2
click at [1004, 412] on input "PO NO:25Y0134400 Quantity M/[PERSON_NAME]: 247,500 Premium: USD 29,50" at bounding box center [998, 412] width 236 height 33
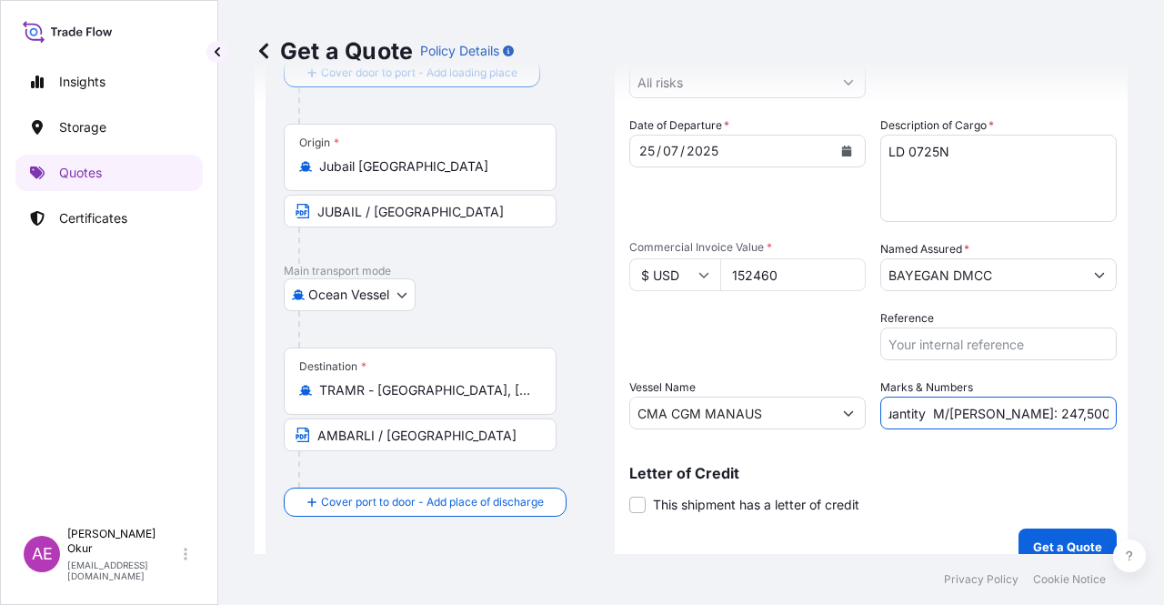
drag, startPoint x: 1050, startPoint y: 405, endPoint x: 1104, endPoint y: 409, distance: 53.8
click at [1104, 409] on form "Route Details Reset Route Details Cover door to port - Add loading place Place …" at bounding box center [691, 279] width 873 height 594
click at [1022, 401] on input "PO NO:25Y0170700 Quantity M/[PERSON_NAME]: 247,500 Premium: USD 29,50" at bounding box center [998, 412] width 236 height 33
drag, startPoint x: 957, startPoint y: 410, endPoint x: 1002, endPoint y: 413, distance: 45.5
click at [1002, 413] on input "PO NO:25Y0170700 Quantity M/[PERSON_NAME]: 247,500 Premium: USD 29,50" at bounding box center [998, 412] width 236 height 33
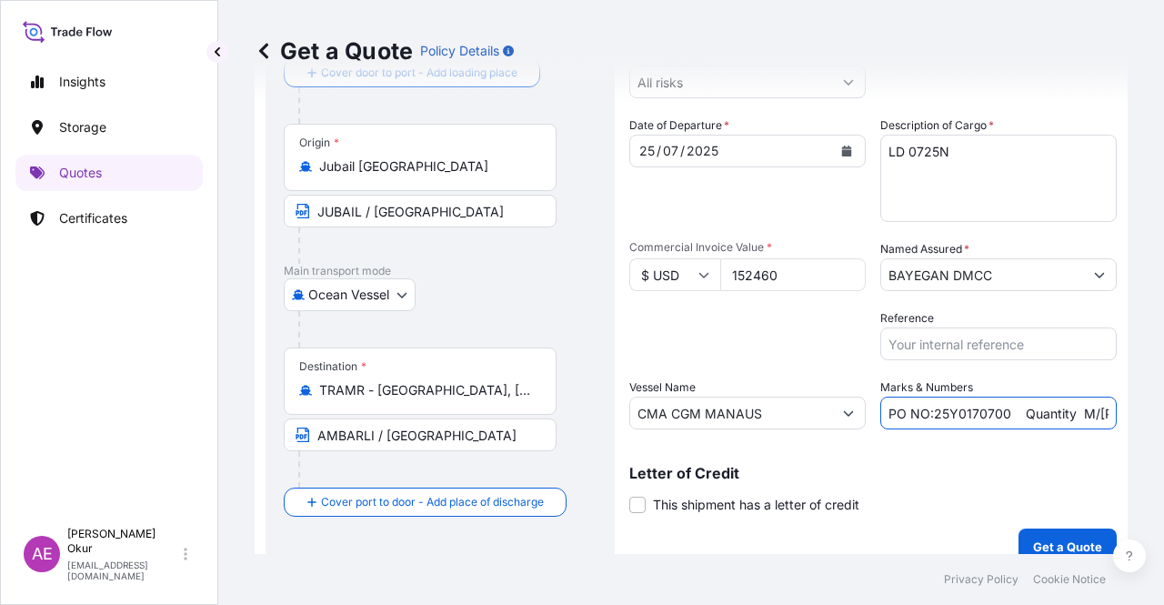
scroll to position [0, 209]
drag, startPoint x: 1066, startPoint y: 410, endPoint x: 1163, endPoint y: 412, distance: 97.3
click at [1163, 412] on div "Get a Quote Policy Details Route Details Reset Route Details Cover door to port…" at bounding box center [691, 277] width 946 height 554
click at [1040, 416] on input "PO NO:25Y0170700 Quantity M/[PERSON_NAME]: 123,750 Premium: USD 29,50" at bounding box center [998, 412] width 236 height 33
drag, startPoint x: 1064, startPoint y: 410, endPoint x: 1146, endPoint y: 410, distance: 81.8
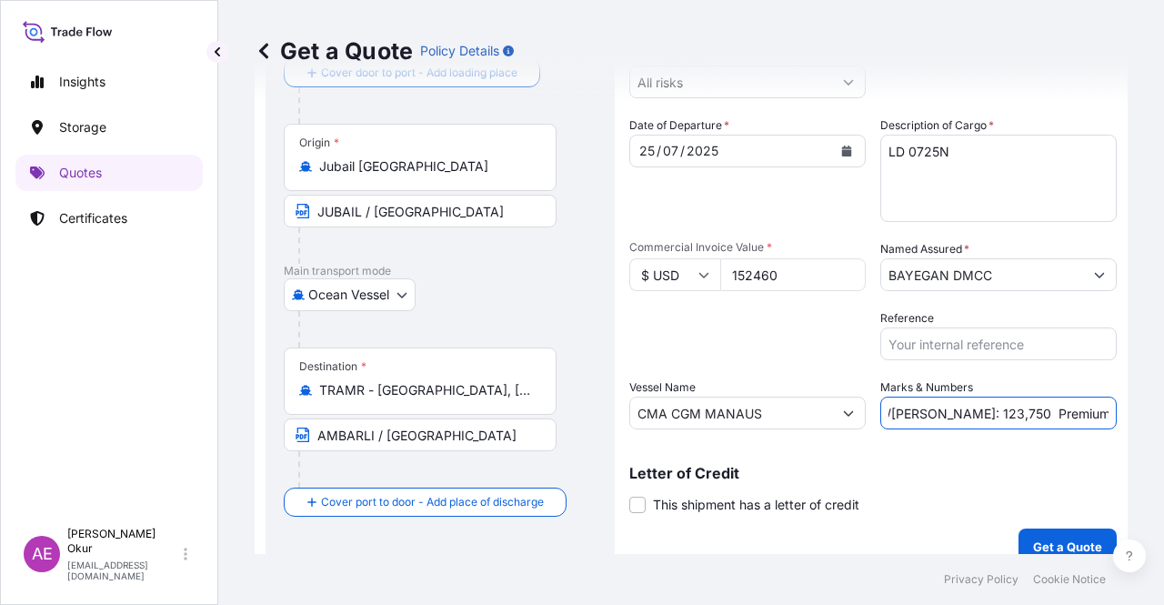
click at [1137, 410] on div "Get a Quote Policy Details Route Details Reset Route Details Cover door to port…" at bounding box center [691, 277] width 946 height 554
type input "PO NO:25Y0170700 Quantity M/[PERSON_NAME]: 123,750 Premium: USD 16,77"
click at [1048, 529] on button "Get a Quote" at bounding box center [1067, 546] width 98 height 36
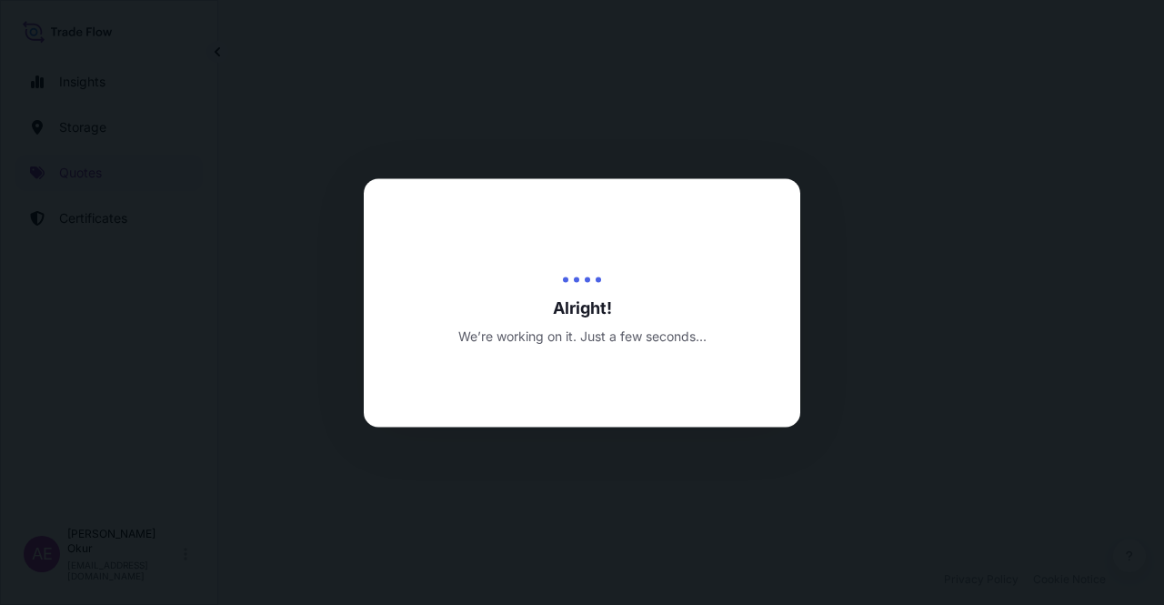
select select "Ocean Vessel"
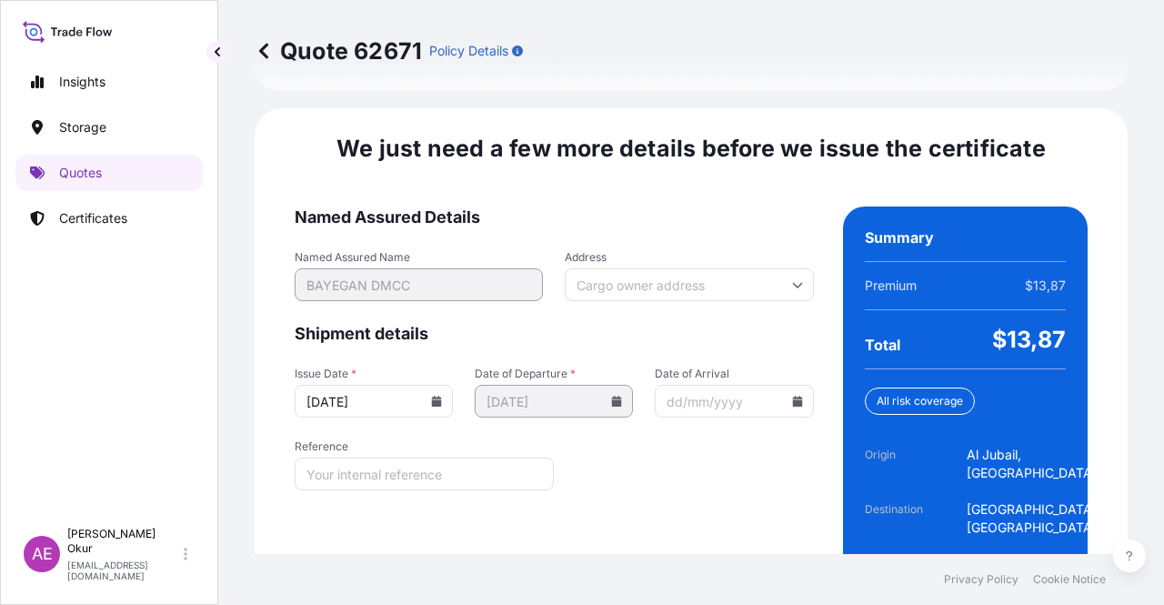
scroll to position [2295, 0]
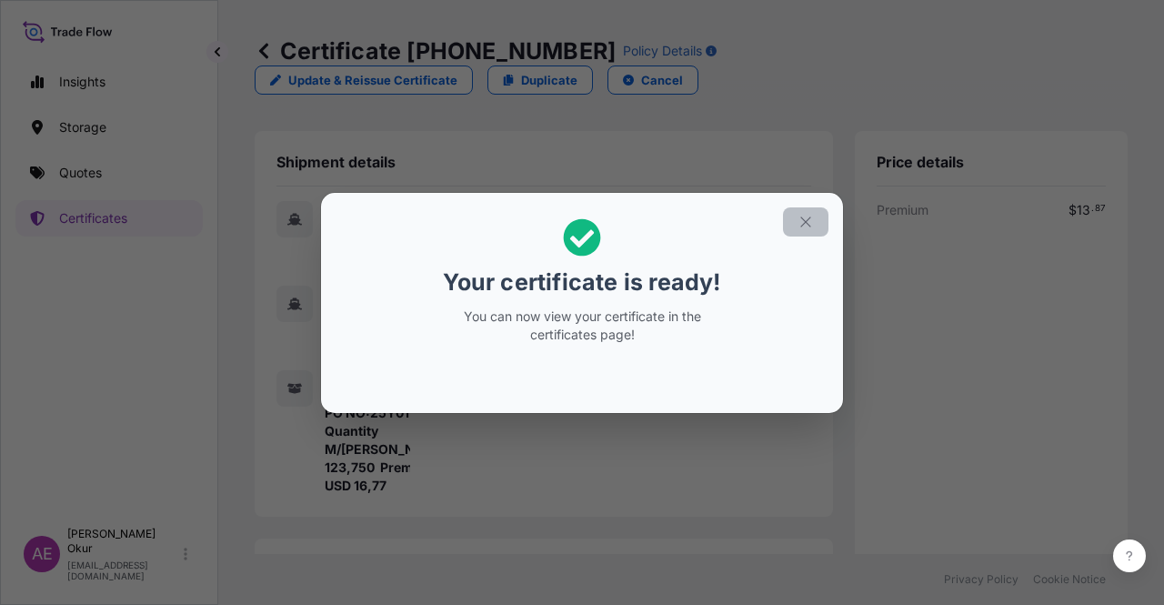
click at [799, 214] on icon "button" at bounding box center [805, 222] width 16 height 16
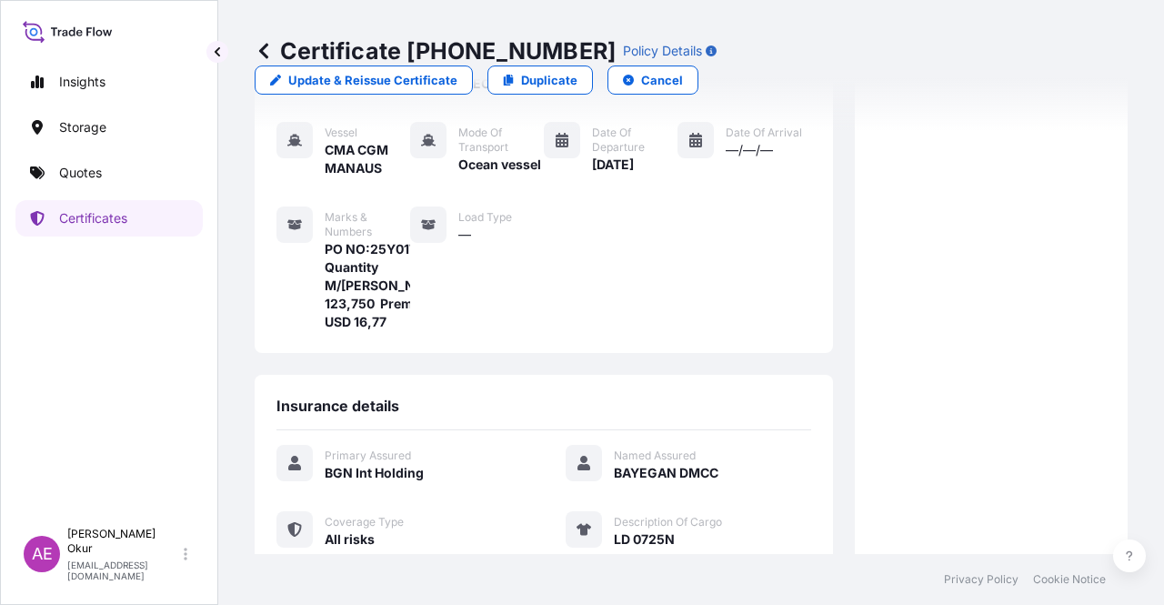
scroll to position [455, 0]
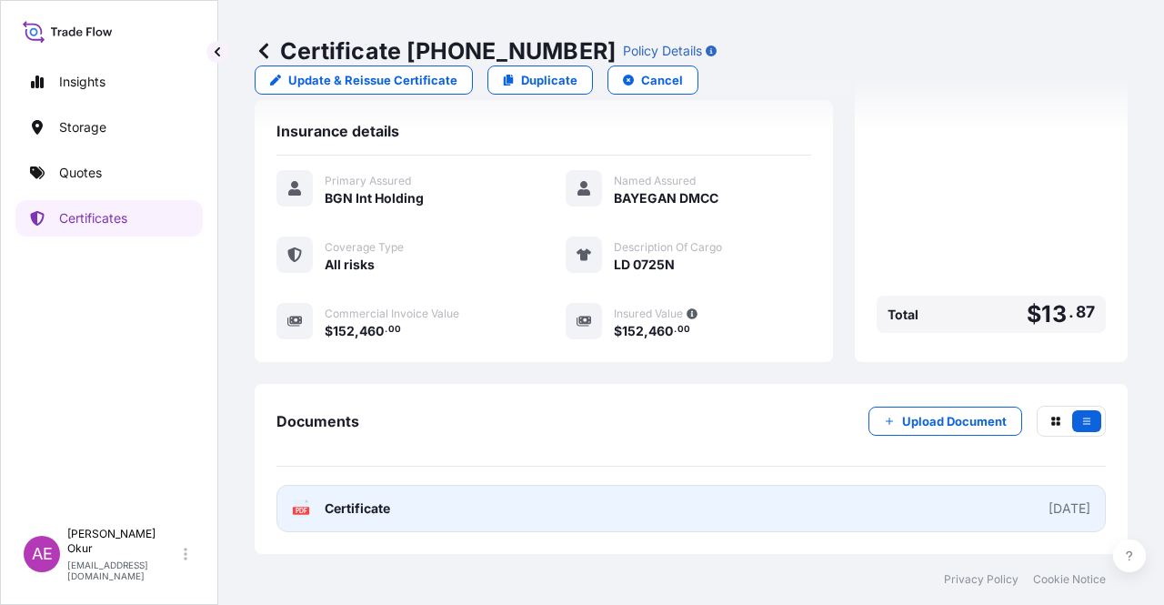
click at [386, 503] on span "Certificate" at bounding box center [357, 508] width 65 height 18
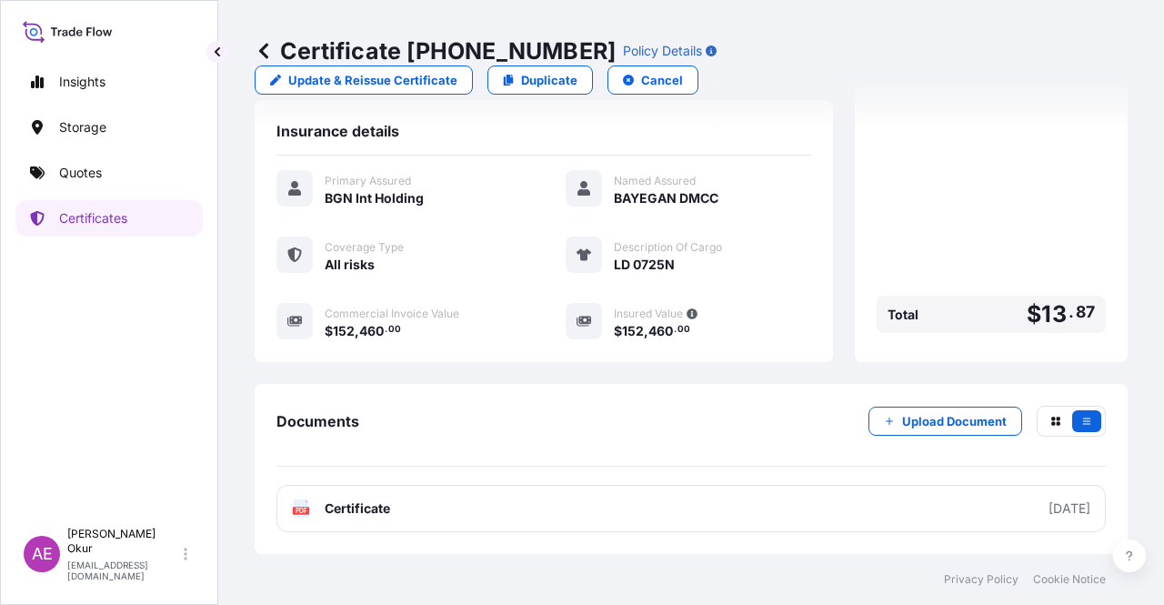
click at [113, 165] on link "Quotes" at bounding box center [108, 173] width 187 height 36
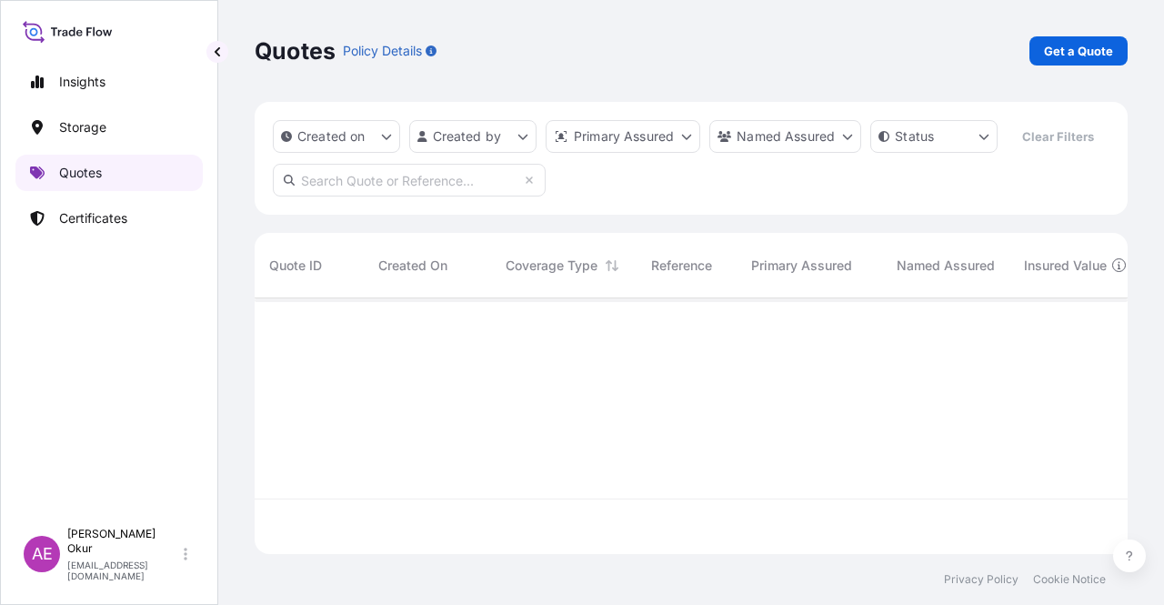
scroll to position [252, 858]
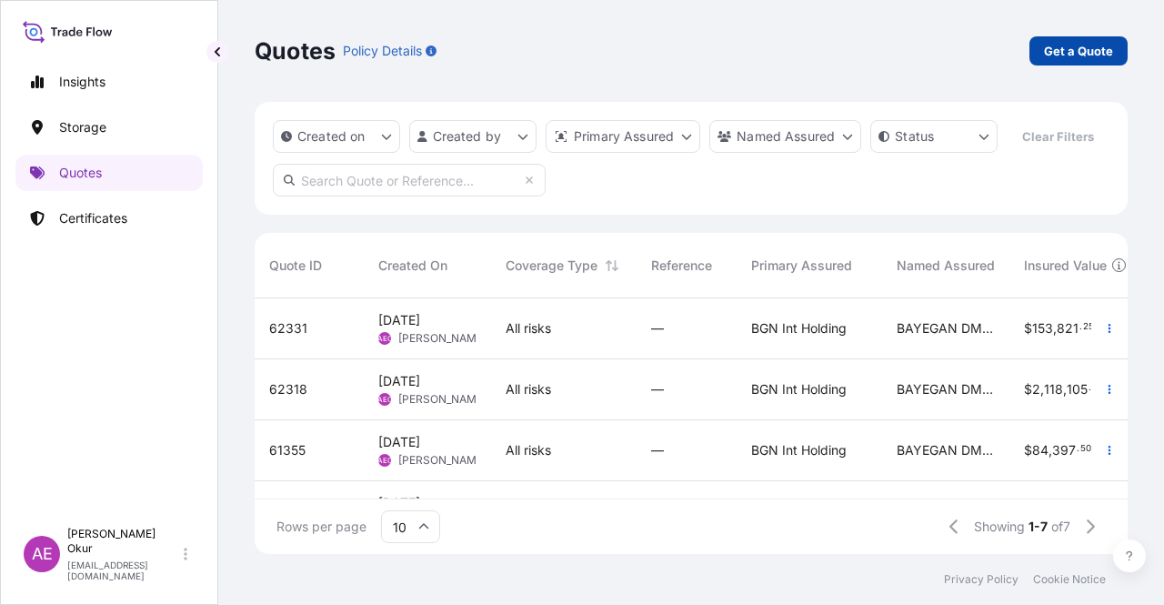
click at [1073, 55] on p "Get a Quote" at bounding box center [1078, 51] width 69 height 18
select select "Ocean Vessel"
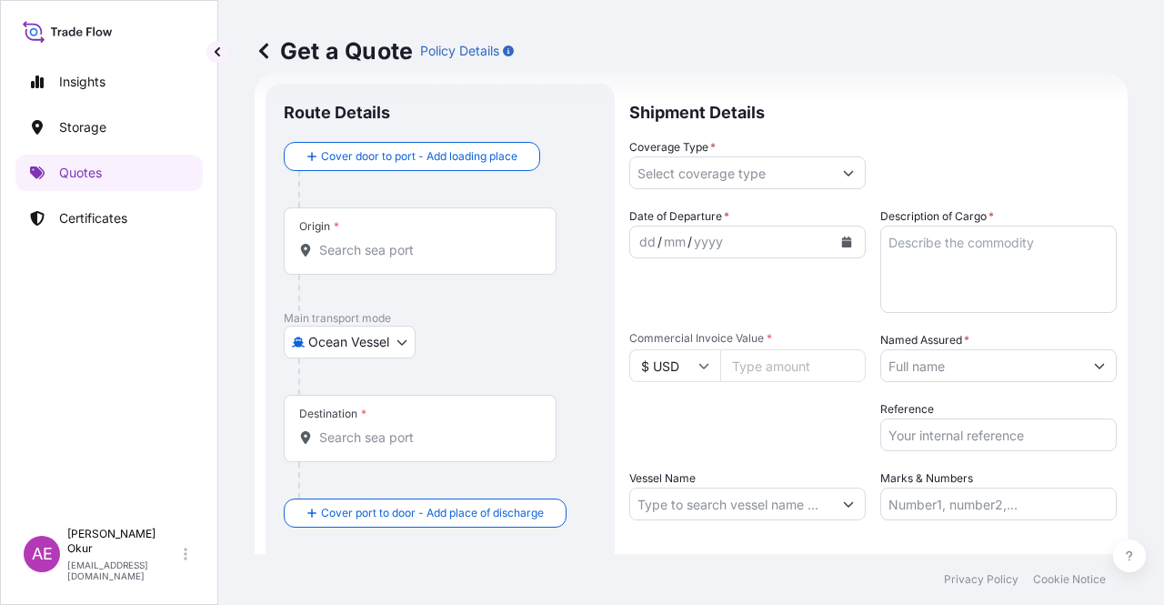
click at [398, 234] on div "Origin *" at bounding box center [420, 240] width 273 height 67
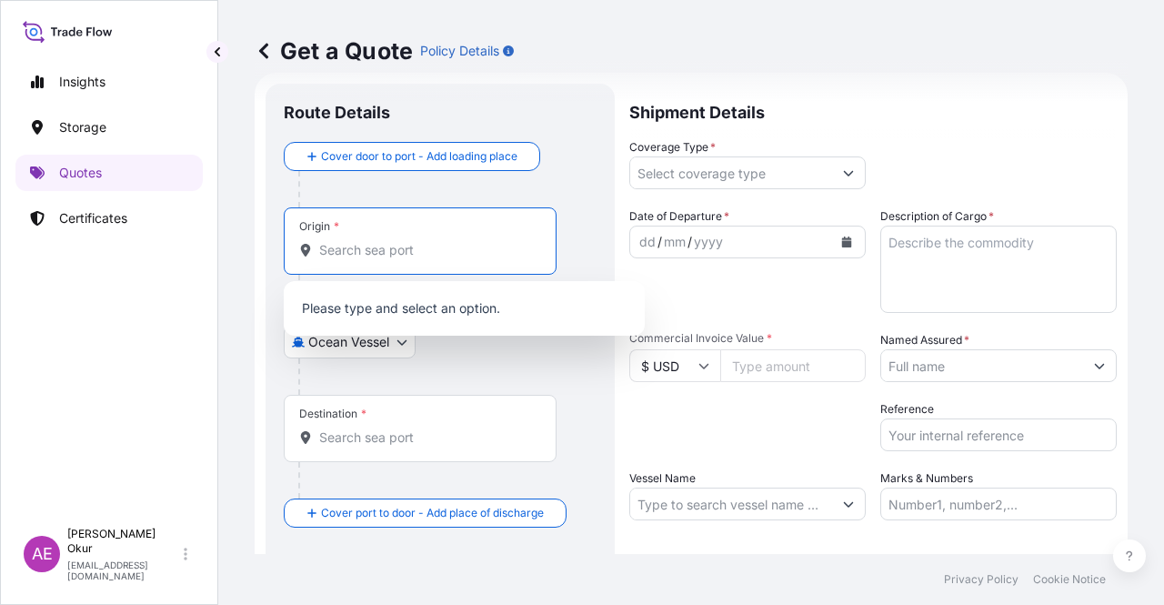
click at [375, 252] on input "Origin *" at bounding box center [426, 250] width 215 height 18
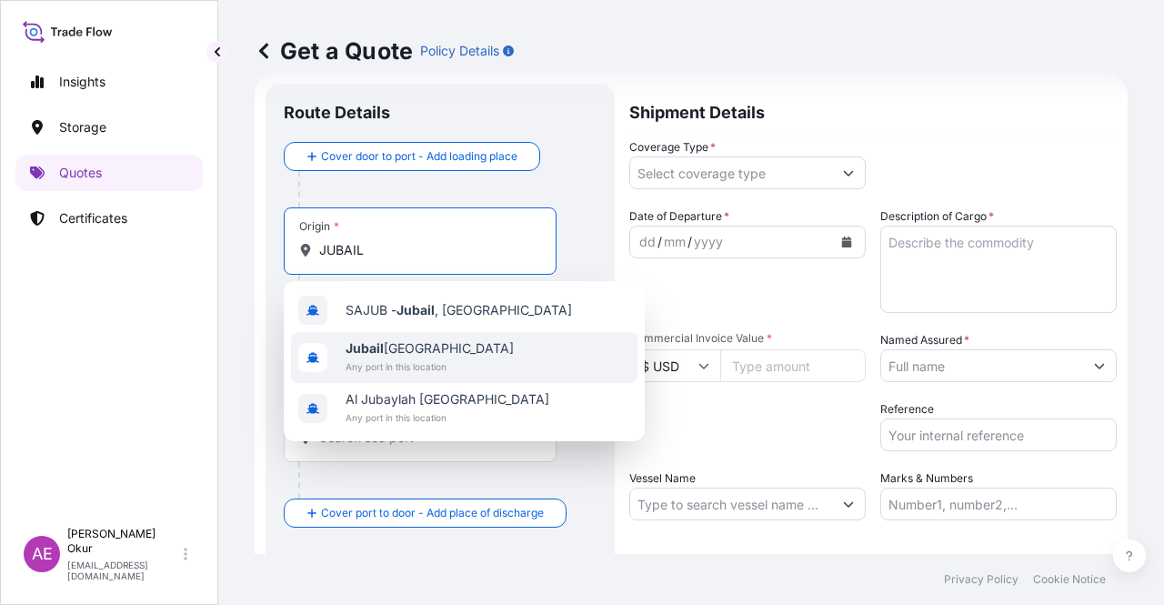
click at [413, 346] on span "Jubail [GEOGRAPHIC_DATA]" at bounding box center [430, 348] width 168 height 18
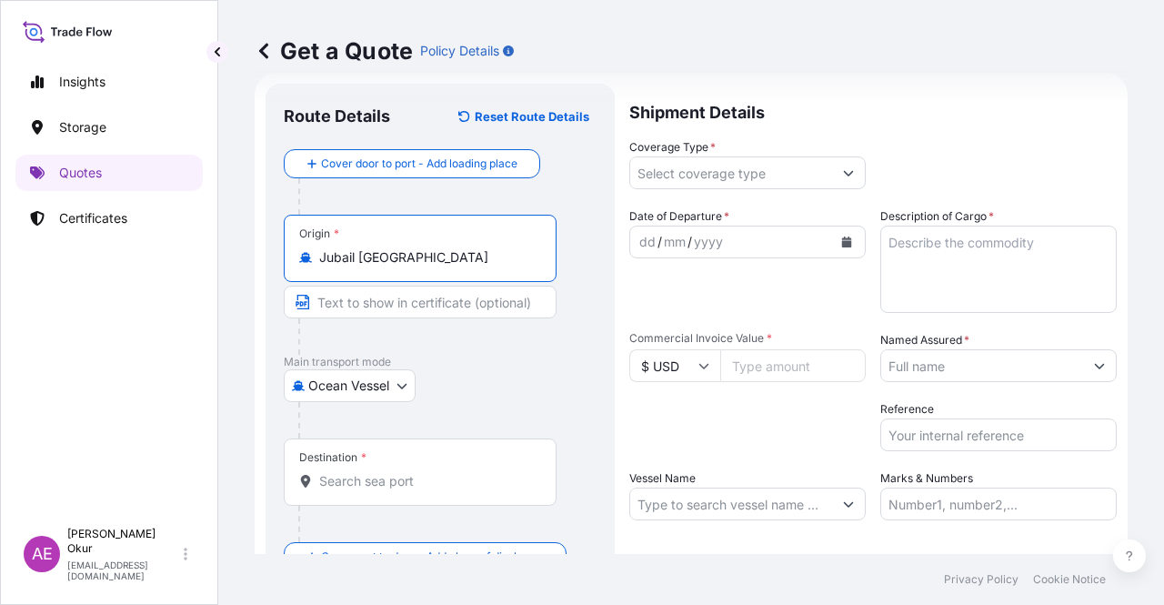
type input "Jubail [GEOGRAPHIC_DATA]"
click at [389, 314] on input "Text to appear on certificate" at bounding box center [420, 302] width 273 height 33
type input "JUBAIL / [GEOGRAPHIC_DATA]"
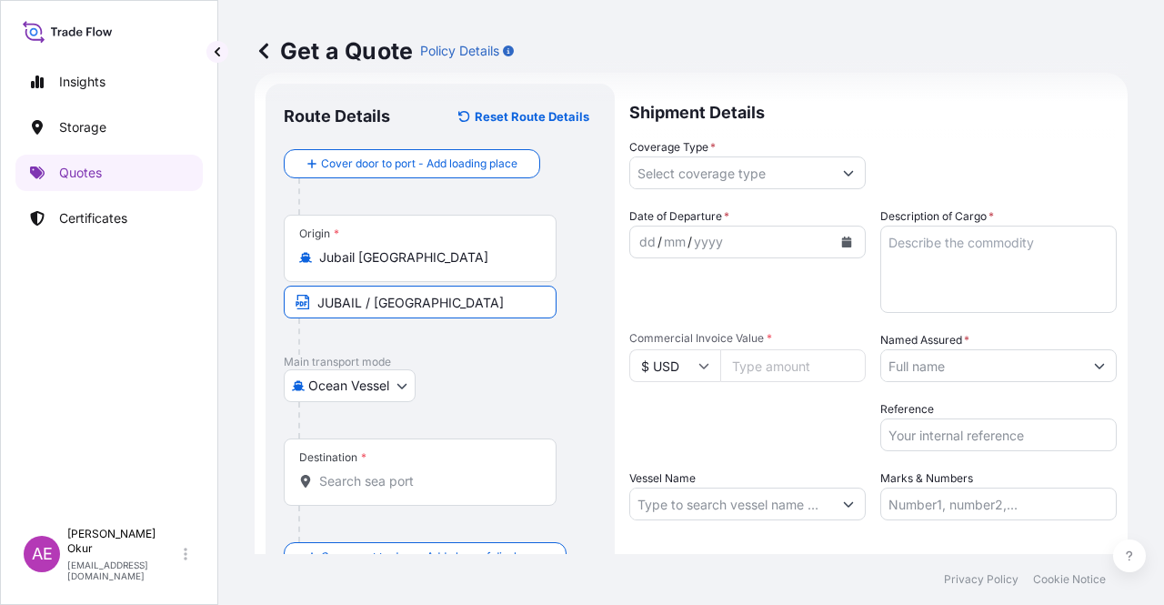
click at [387, 472] on input "Destination *" at bounding box center [426, 481] width 215 height 18
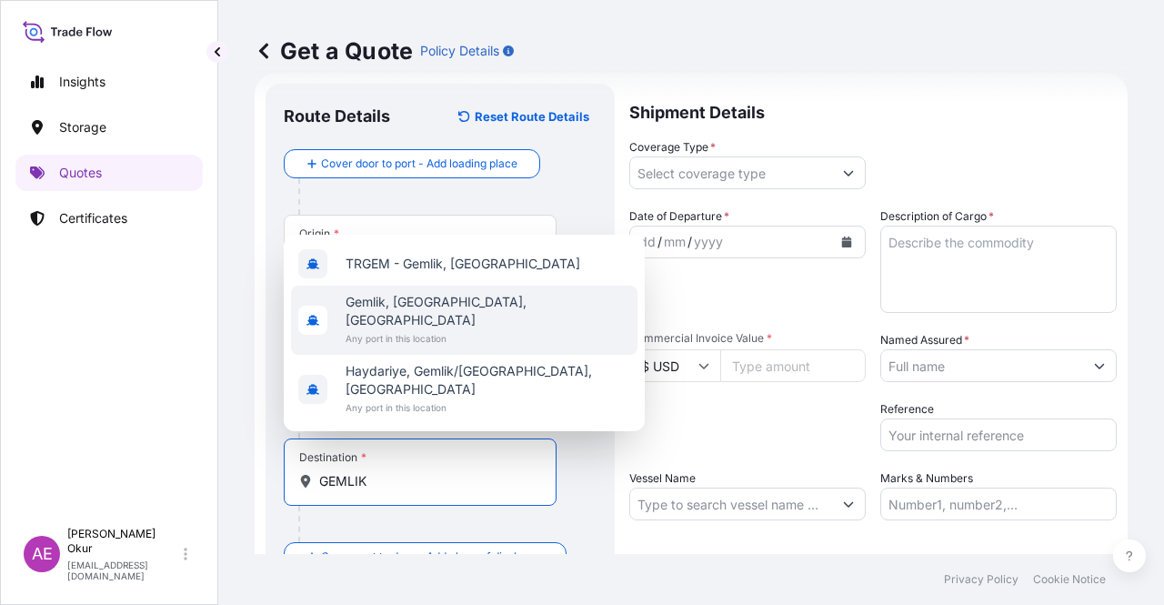
click at [404, 329] on span "Gemlik, [GEOGRAPHIC_DATA], [GEOGRAPHIC_DATA]" at bounding box center [488, 311] width 285 height 36
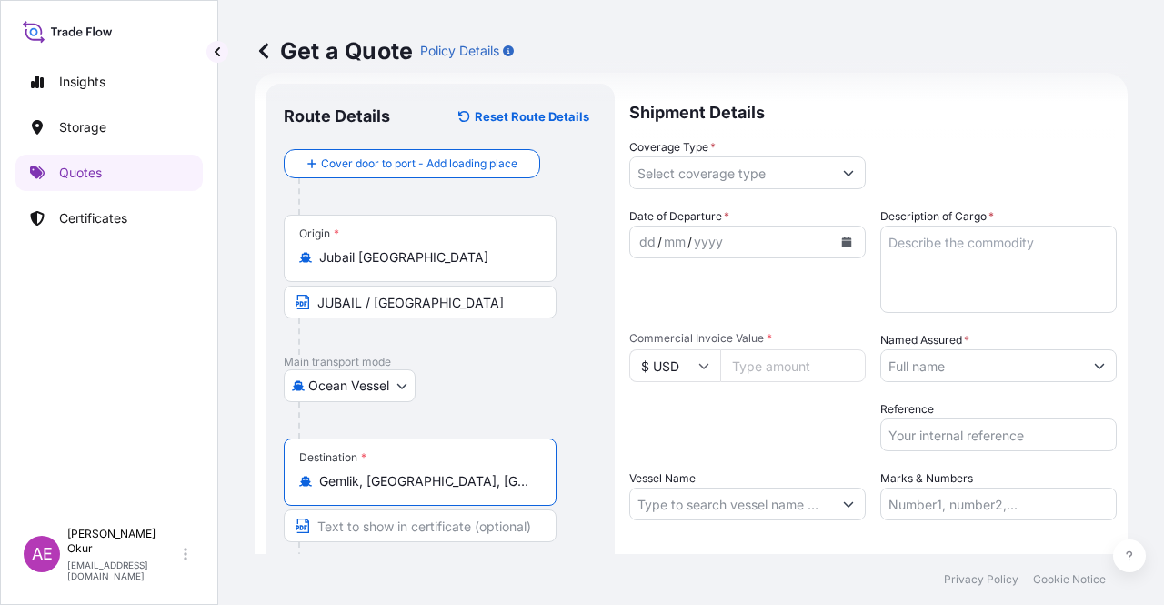
type input "Gemlik, [GEOGRAPHIC_DATA], [GEOGRAPHIC_DATA]"
click at [378, 545] on div at bounding box center [427, 560] width 258 height 36
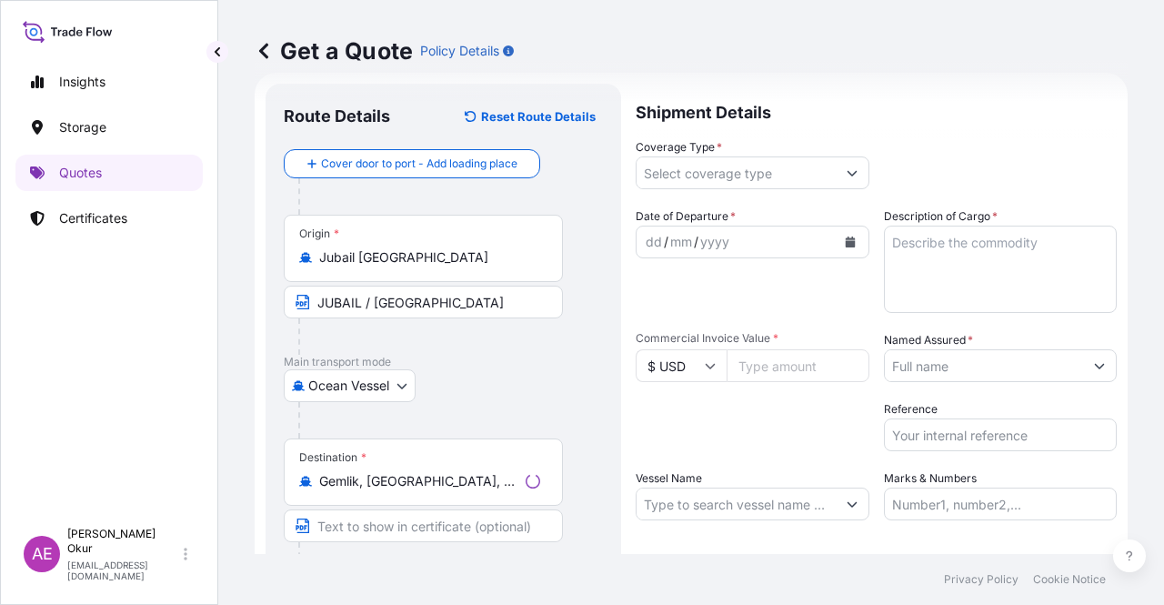
click at [378, 526] on input "Text to appear on certificate" at bounding box center [423, 525] width 279 height 33
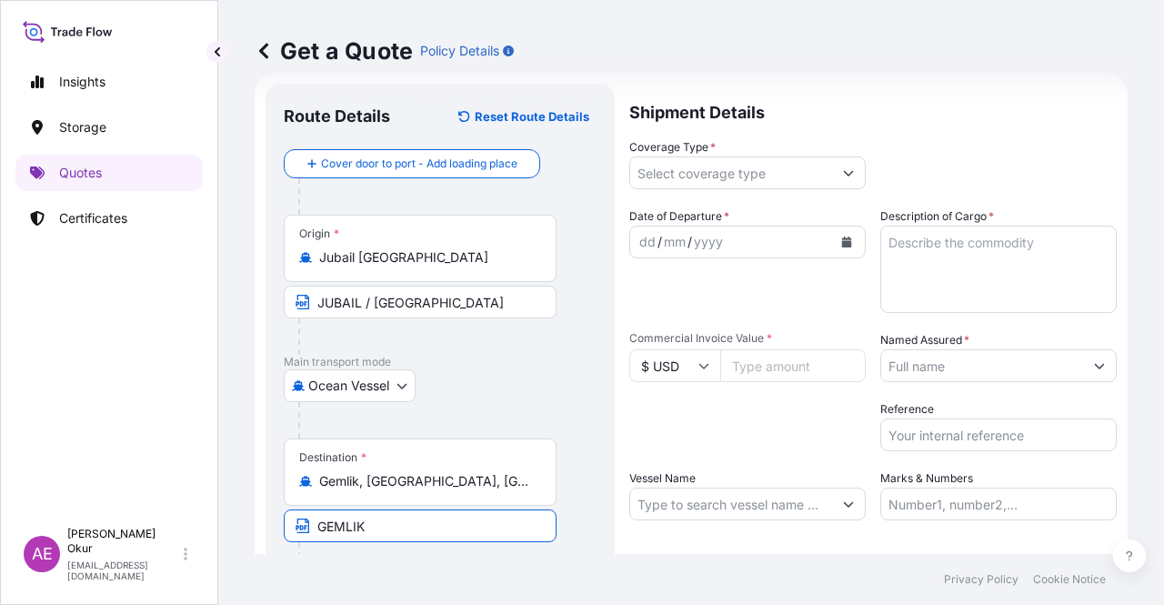
type input "GEMLIK / [GEOGRAPHIC_DATA]"
click at [731, 190] on div "Shipment Details Coverage Type * Date of Departure * dd / mm / yyyy Cargo Categ…" at bounding box center [872, 370] width 487 height 572
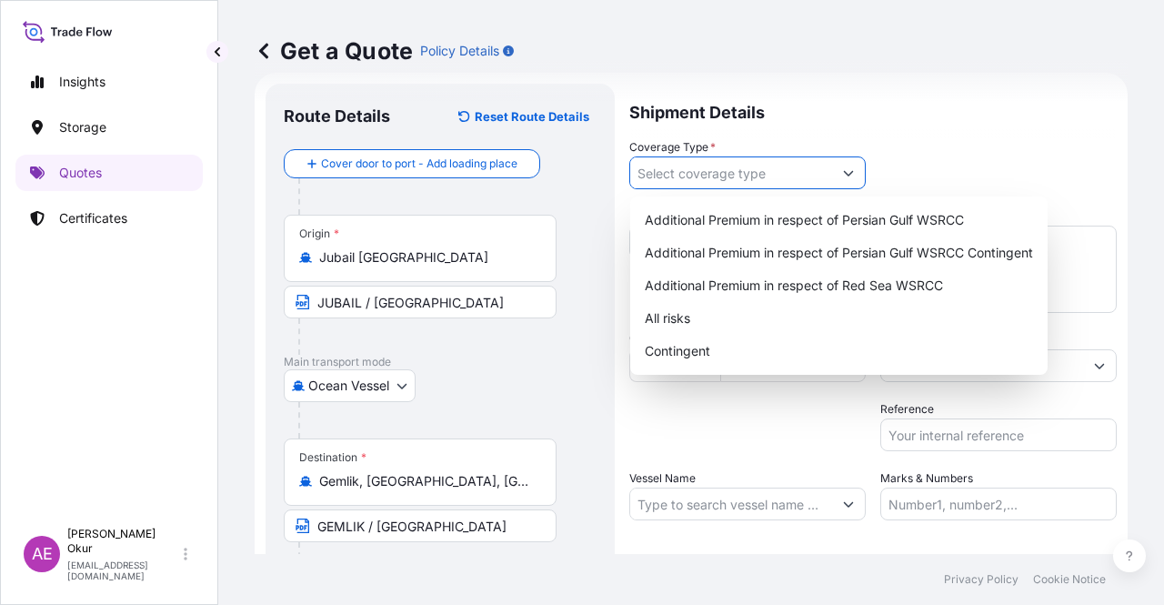
click at [717, 159] on input "Coverage Type *" at bounding box center [731, 172] width 202 height 33
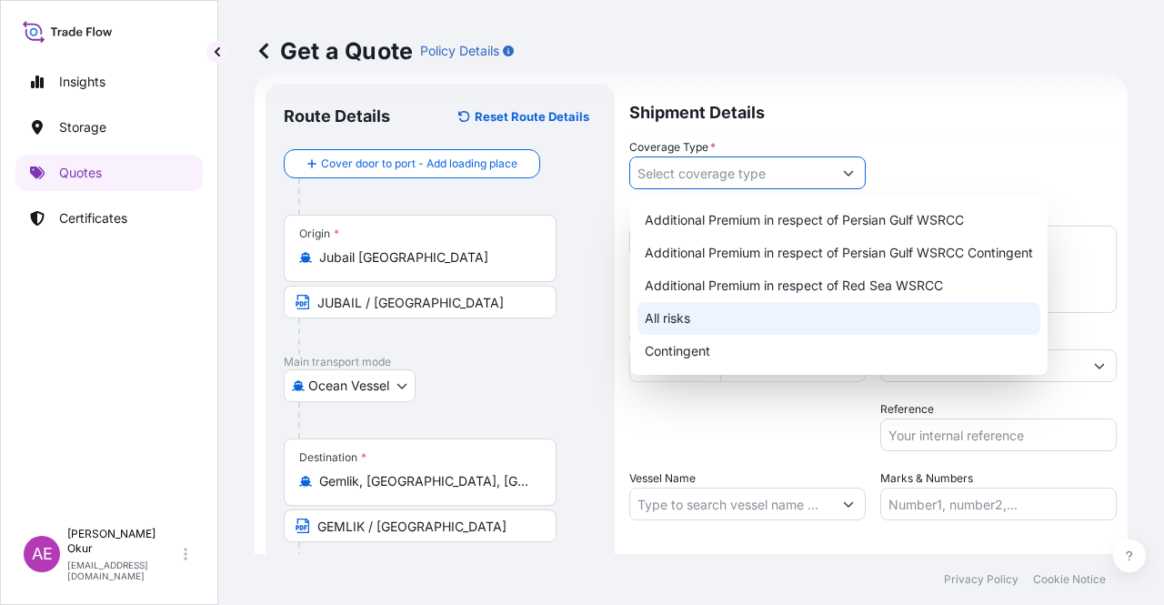
click at [669, 308] on div "All risks" at bounding box center [838, 318] width 403 height 33
type input "All risks"
click at [708, 316] on div "All risks" at bounding box center [838, 318] width 403 height 33
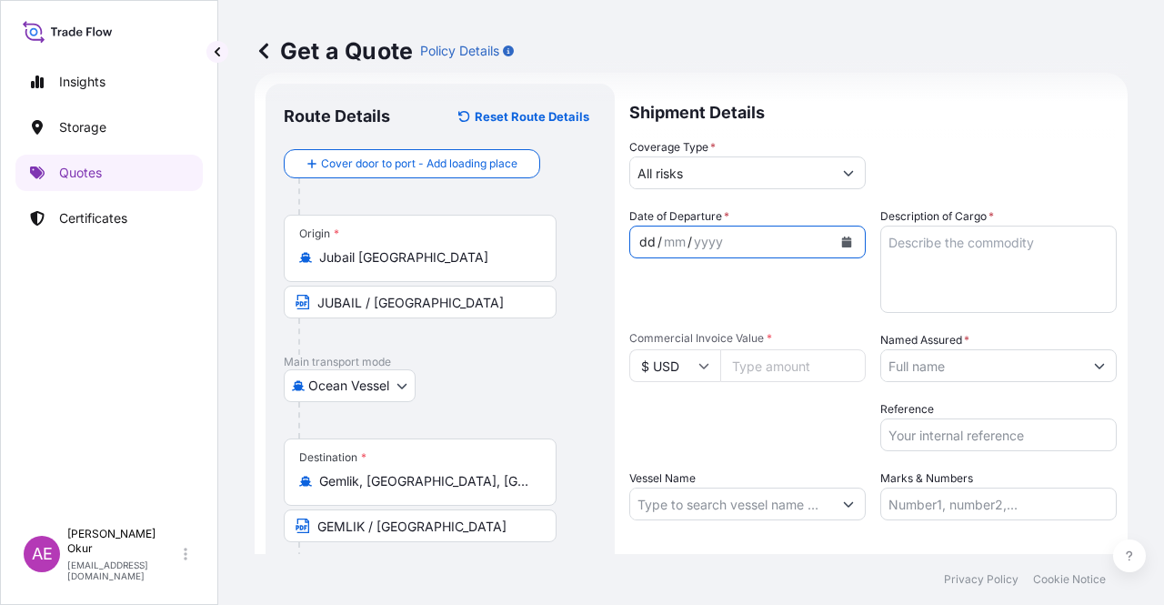
click at [637, 243] on div "dd / mm / yyyy" at bounding box center [731, 242] width 202 height 33
drag, startPoint x: 942, startPoint y: 269, endPoint x: 915, endPoint y: 299, distance: 40.6
click at [942, 268] on textarea "Description of Cargo *" at bounding box center [998, 269] width 236 height 87
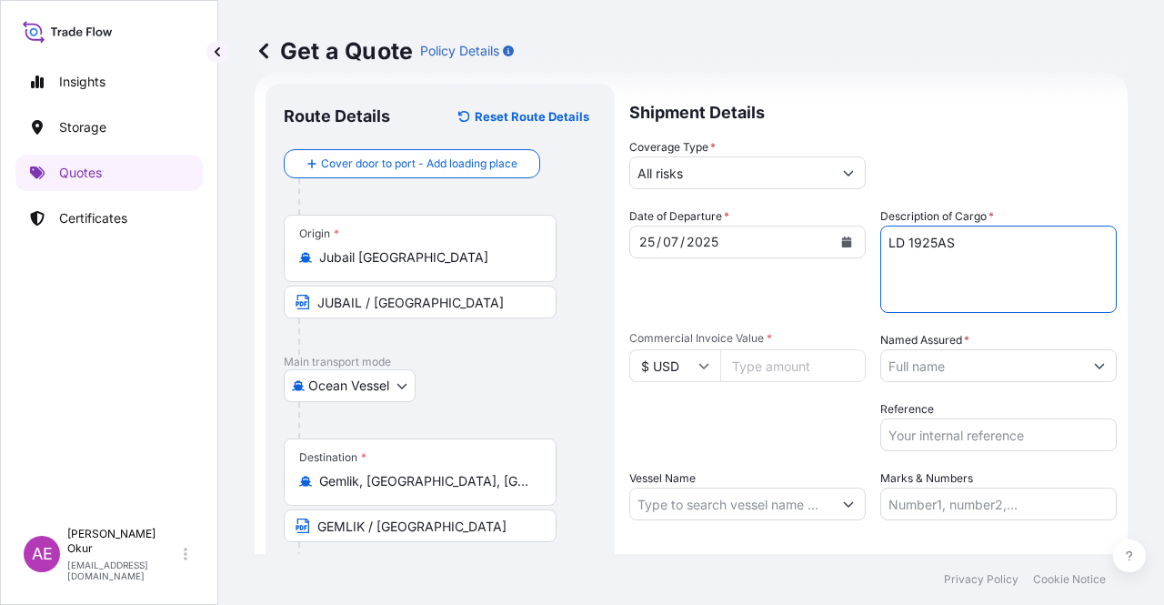
type textarea "LD 1925AS"
click at [773, 380] on input "Commercial Invoice Value *" at bounding box center [792, 365] width 145 height 33
type input "60984"
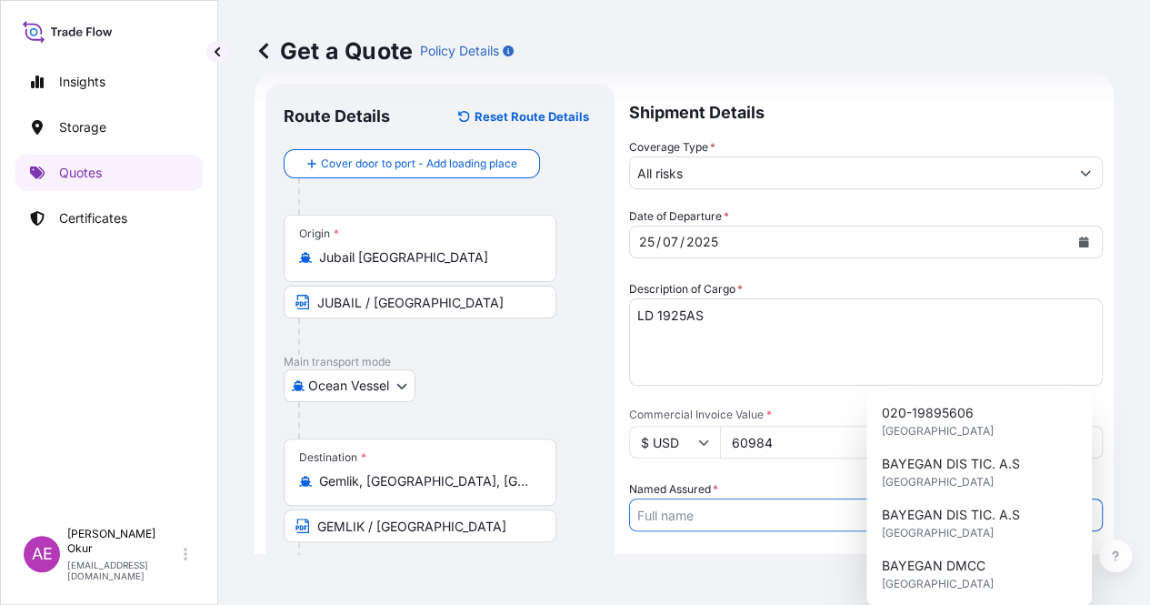
click at [950, 498] on input "Named Assured *" at bounding box center [849, 514] width 439 height 33
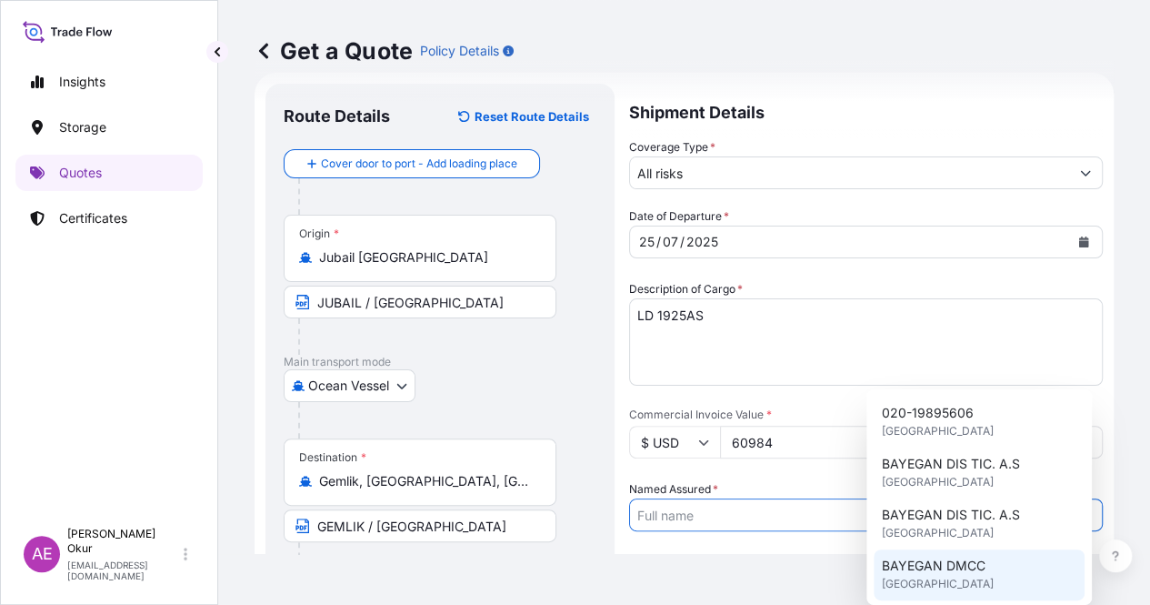
click at [927, 566] on span "BAYEGAN DMCC" at bounding box center [933, 565] width 104 height 18
type input "BAYEGAN DMCC"
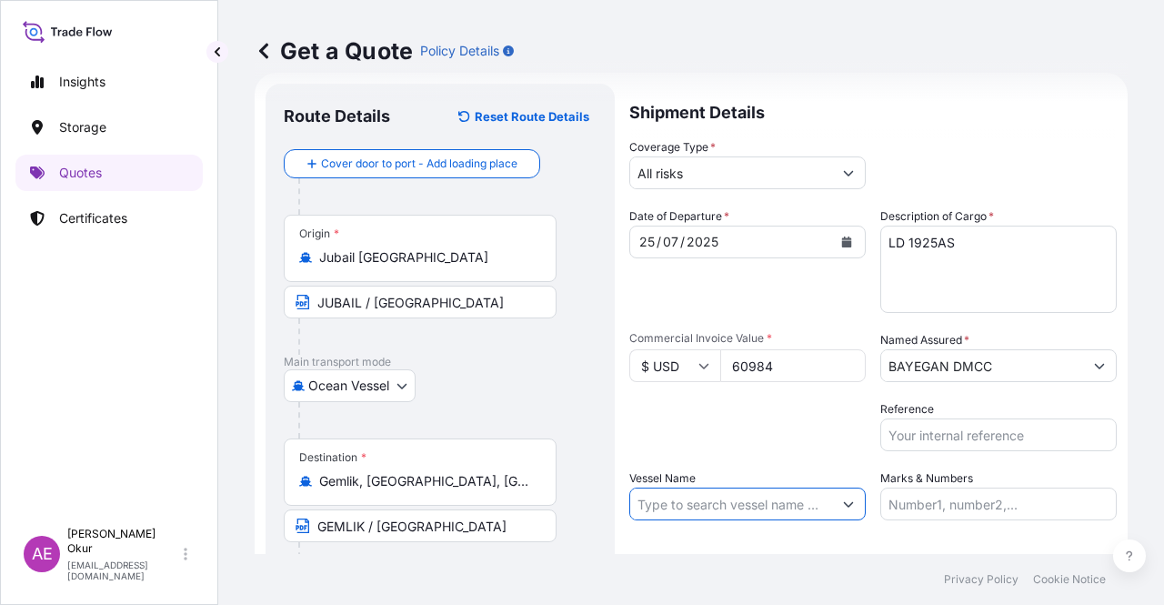
click at [751, 513] on input "Vessel Name" at bounding box center [731, 503] width 202 height 33
click at [762, 503] on input "Vessel Name" at bounding box center [731, 503] width 202 height 33
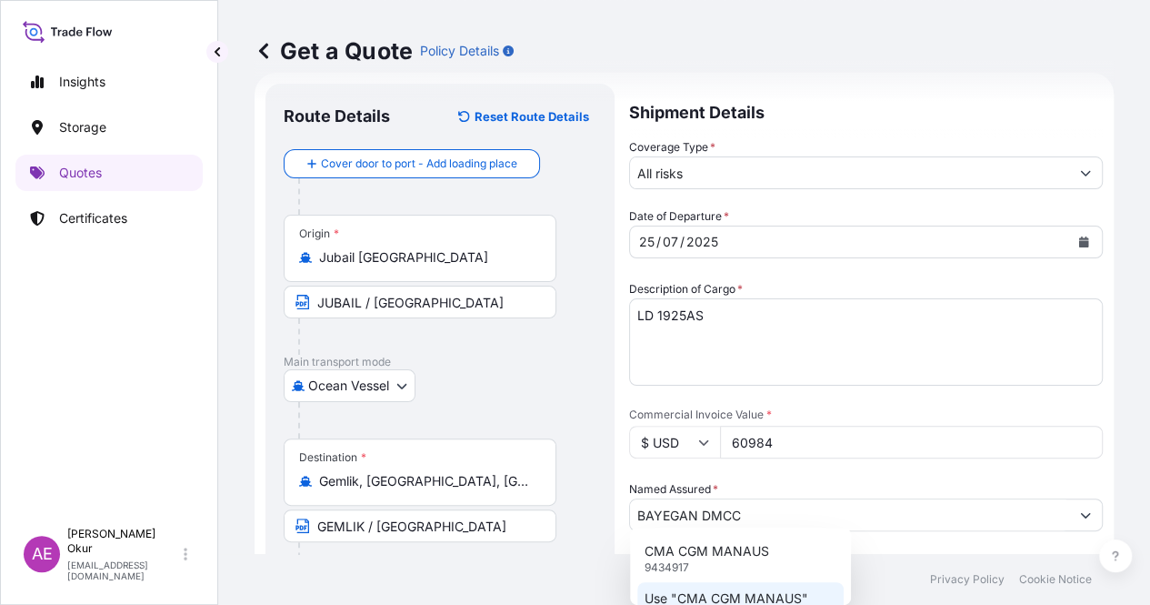
click at [743, 589] on div "Use "CMA CGM MANAUS"" at bounding box center [740, 598] width 206 height 33
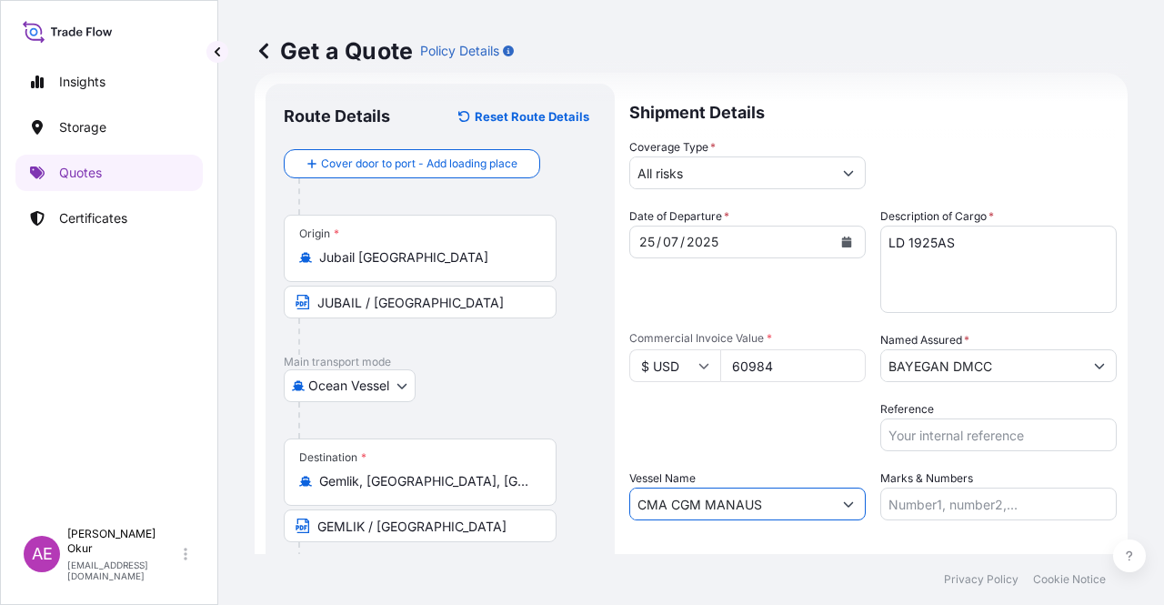
type input "CMA CGM MANAUS"
click at [915, 514] on input "Marks & Numbers" at bounding box center [998, 503] width 236 height 33
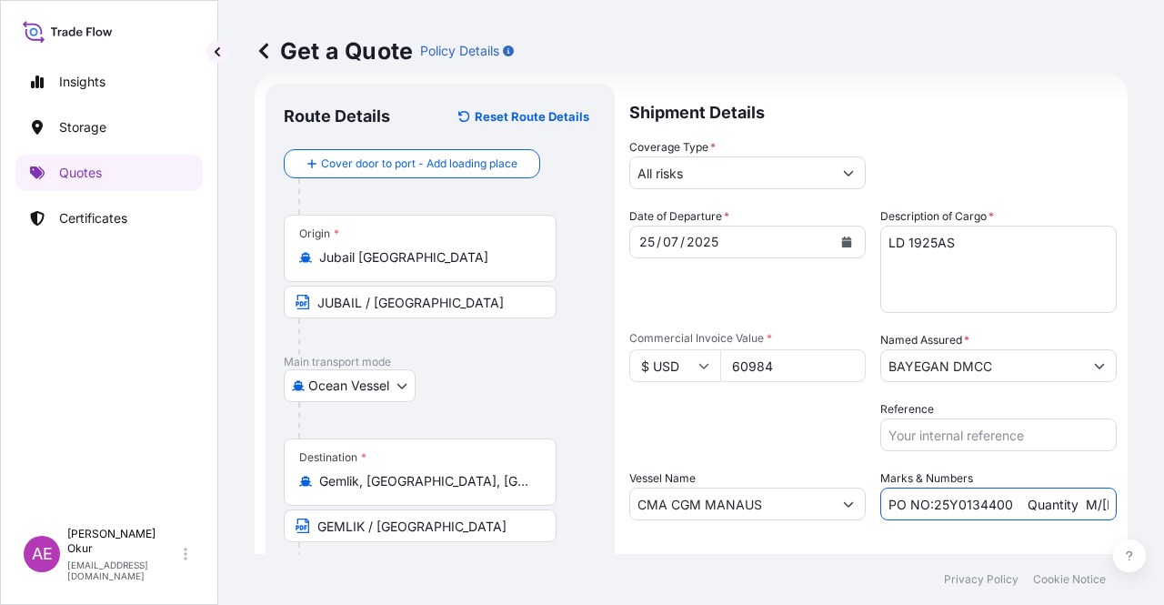
drag, startPoint x: 927, startPoint y: 501, endPoint x: 1002, endPoint y: 505, distance: 75.6
click at [1002, 505] on input "PO NO:25Y0134400 Quantity M/[PERSON_NAME]: 247,500 Premium: USD 29,50" at bounding box center [998, 503] width 236 height 33
drag, startPoint x: 1056, startPoint y: 514, endPoint x: 1092, endPoint y: 513, distance: 36.4
click at [1092, 513] on input "PO NO:25Y0170600 Quantity M/[PERSON_NAME]: 247,500 Premium: USD 29,50" at bounding box center [998, 503] width 236 height 33
click at [1044, 506] on input "PO NO:25Y0170600 Quantity M/[PERSON_NAME]: 247,500 Premium: USD 29,50" at bounding box center [998, 503] width 236 height 33
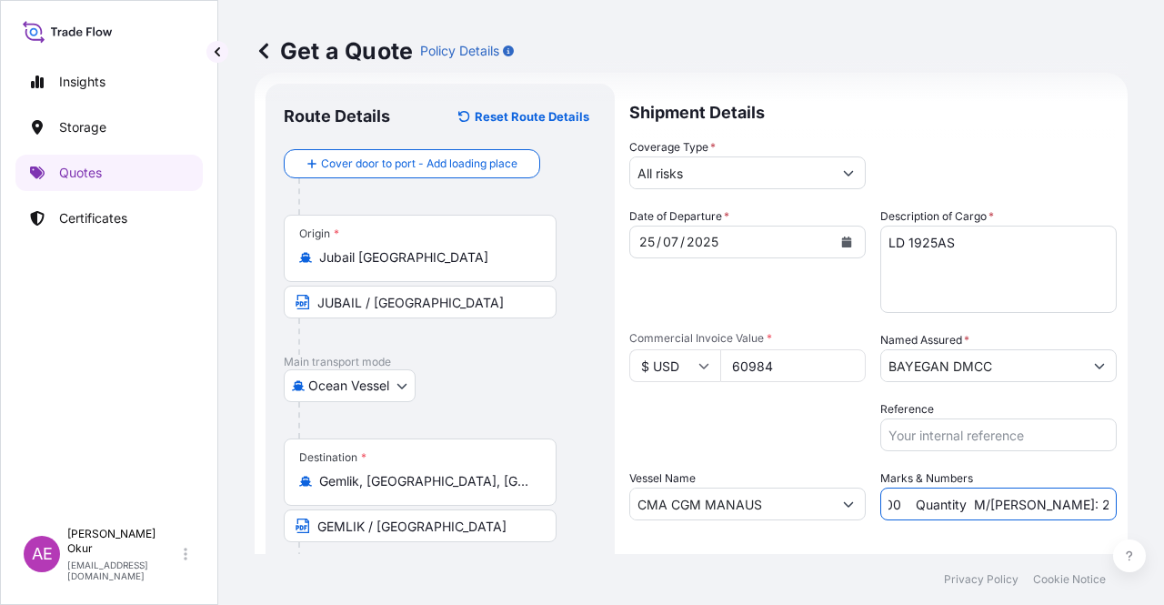
drag, startPoint x: 1080, startPoint y: 504, endPoint x: 1092, endPoint y: 504, distance: 11.8
click at [1092, 504] on input "PO NO:25Y0170600 Quantity M/[PERSON_NAME]: 247,500 Premium: USD 29,50" at bounding box center [998, 503] width 236 height 33
click at [973, 506] on input "PO NO:25Y0170600 Quantity M/[PERSON_NAME]: 247,500 Premium: USD 29,50" at bounding box center [998, 503] width 236 height 33
click at [988, 501] on input "PO NO:25Y0170600 Quantity M/[PERSON_NAME]: 247,500 Premium: USD 29,50" at bounding box center [998, 503] width 236 height 33
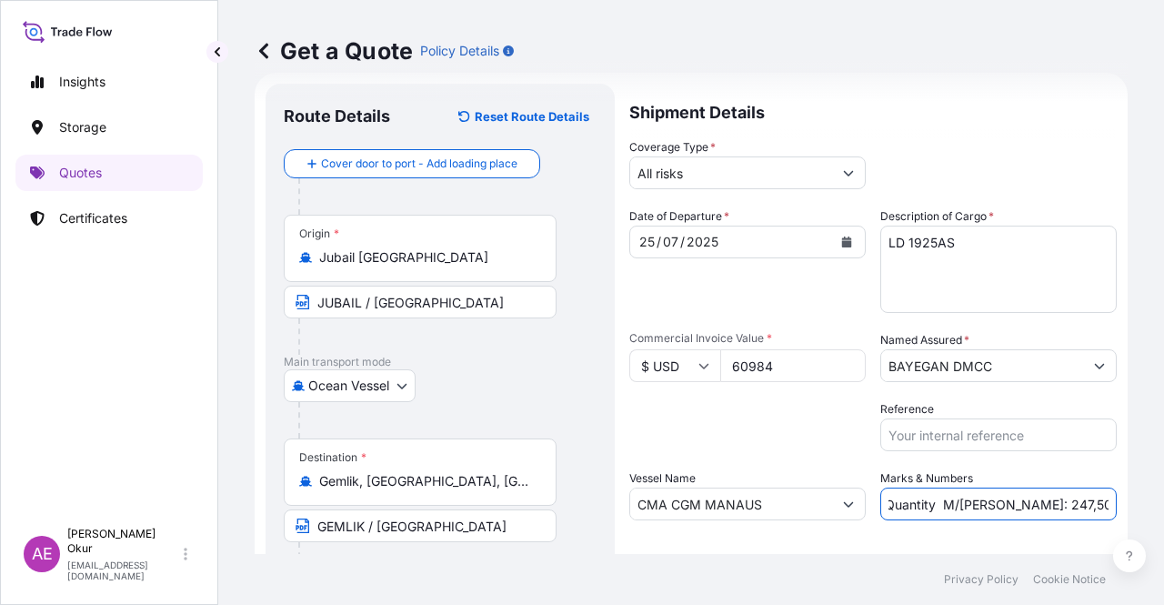
drag, startPoint x: 987, startPoint y: 501, endPoint x: 1012, endPoint y: 502, distance: 24.6
click at [1012, 502] on input "PO NO:25Y0170600 Quantity M/[PERSON_NAME]: 247,500 Premium: USD 29,50" at bounding box center [998, 503] width 236 height 33
drag, startPoint x: 1069, startPoint y: 512, endPoint x: 1163, endPoint y: 507, distance: 93.8
click at [1163, 507] on div "Get a Quote Policy Details Route Details Reset Route Details Cover door to port…" at bounding box center [691, 277] width 946 height 554
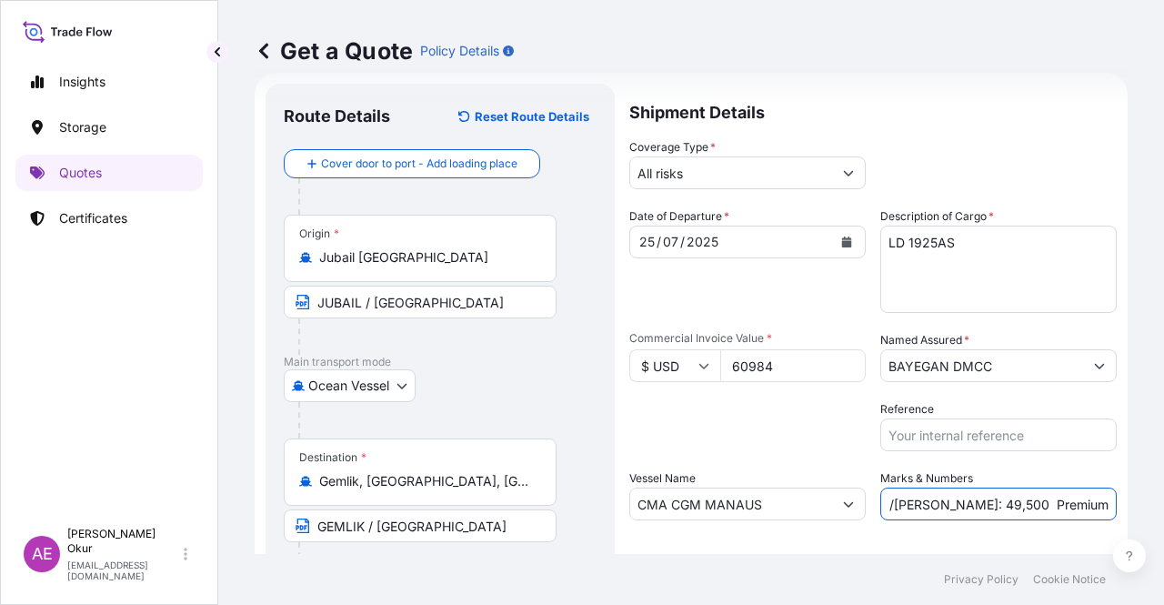
click at [1086, 505] on input "PO NO:25Y0170600 Quantity M/[PERSON_NAME]: 49,500 Premium: USD 29,50" at bounding box center [998, 503] width 236 height 33
drag, startPoint x: 1060, startPoint y: 503, endPoint x: 1157, endPoint y: 503, distance: 96.4
click at [1157, 503] on div "Get a Quote Policy Details Route Details Reset Route Details Cover door to port…" at bounding box center [691, 277] width 946 height 554
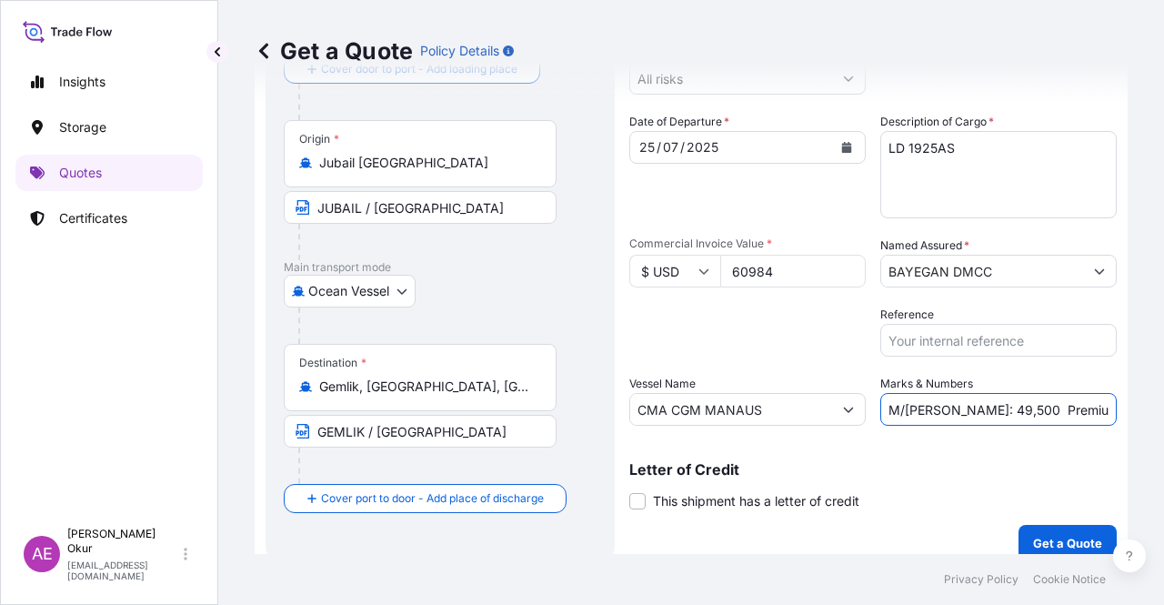
scroll to position [141, 0]
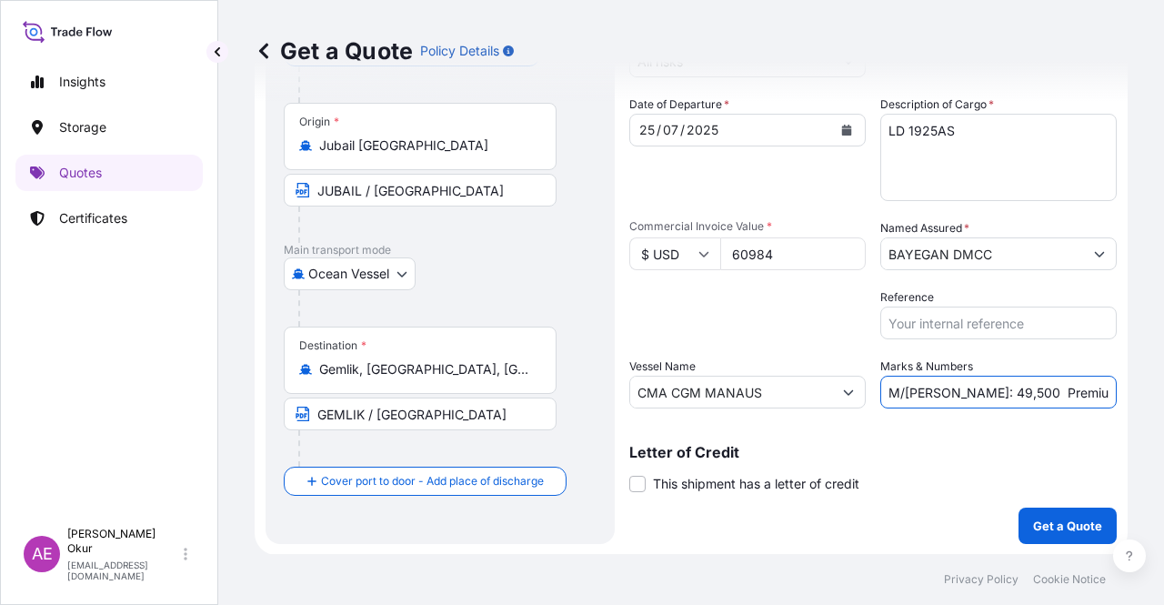
type input "PO NO:25Y0170600 Quantity M/[PERSON_NAME]: 49,500 Premium: USD 6,71"
click at [1051, 530] on p "Get a Quote" at bounding box center [1067, 525] width 69 height 18
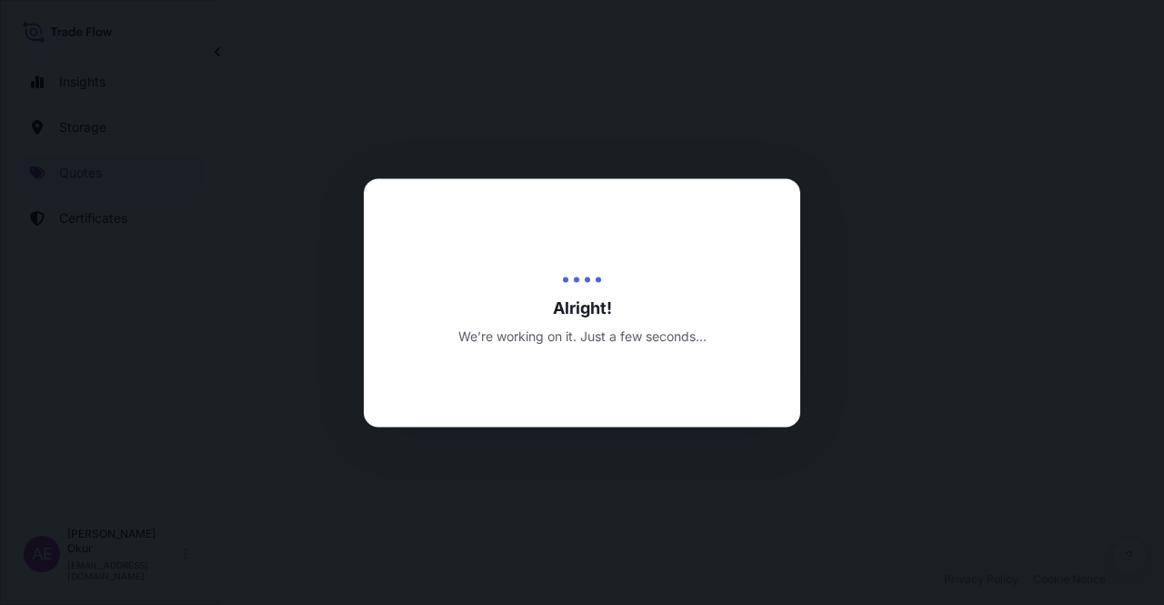
select select "Ocean Vessel"
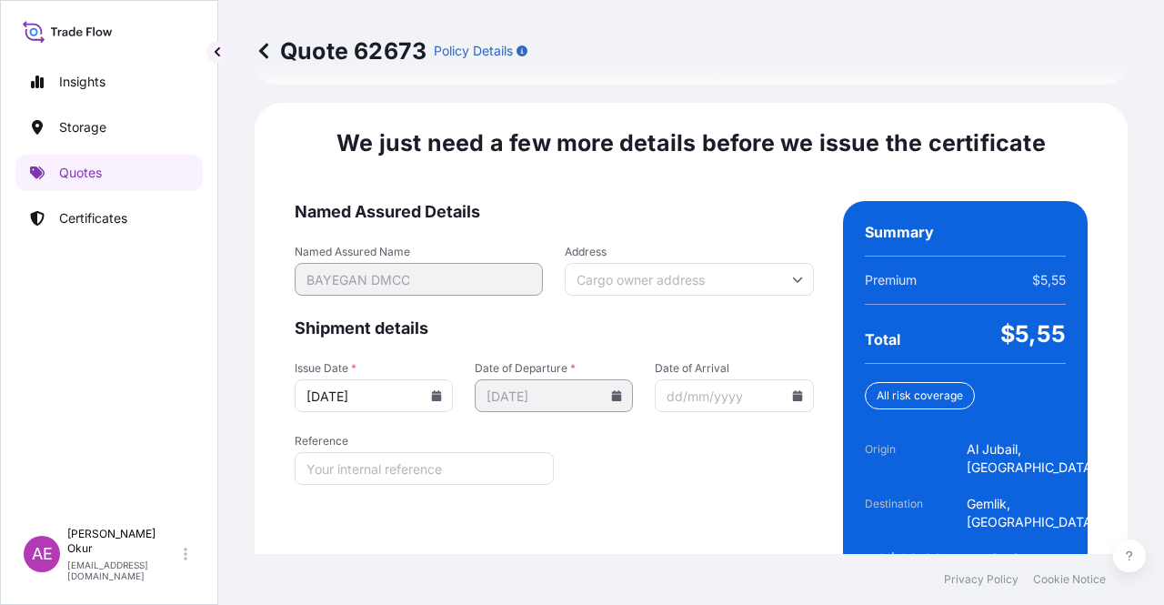
scroll to position [2324, 0]
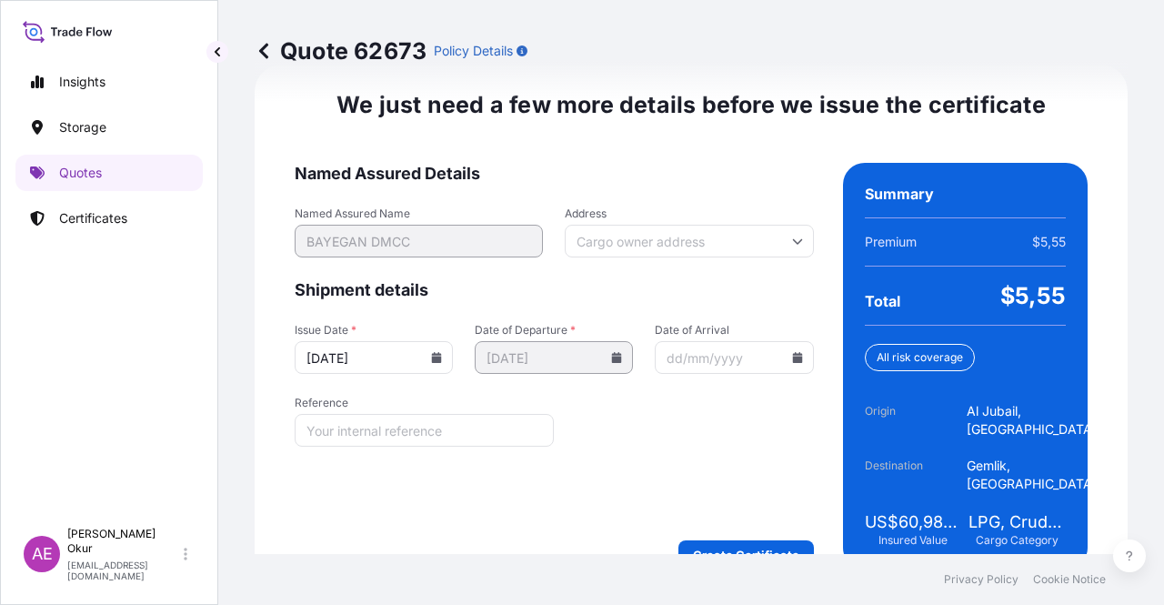
click at [717, 521] on div "We just need a few more details before we issue the certificate Named Assured D…" at bounding box center [691, 330] width 873 height 530
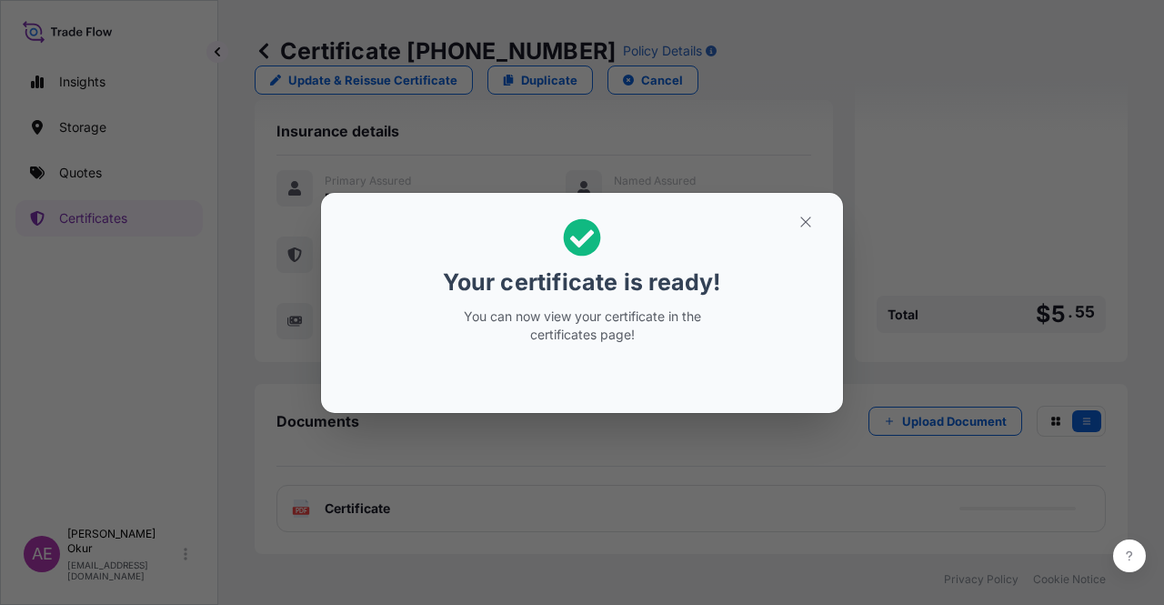
scroll to position [436, 0]
click at [831, 222] on section "Your certificate is ready! You can now view your certificate in the certificate…" at bounding box center [582, 303] width 522 height 220
click at [794, 225] on button "button" at bounding box center [805, 221] width 45 height 29
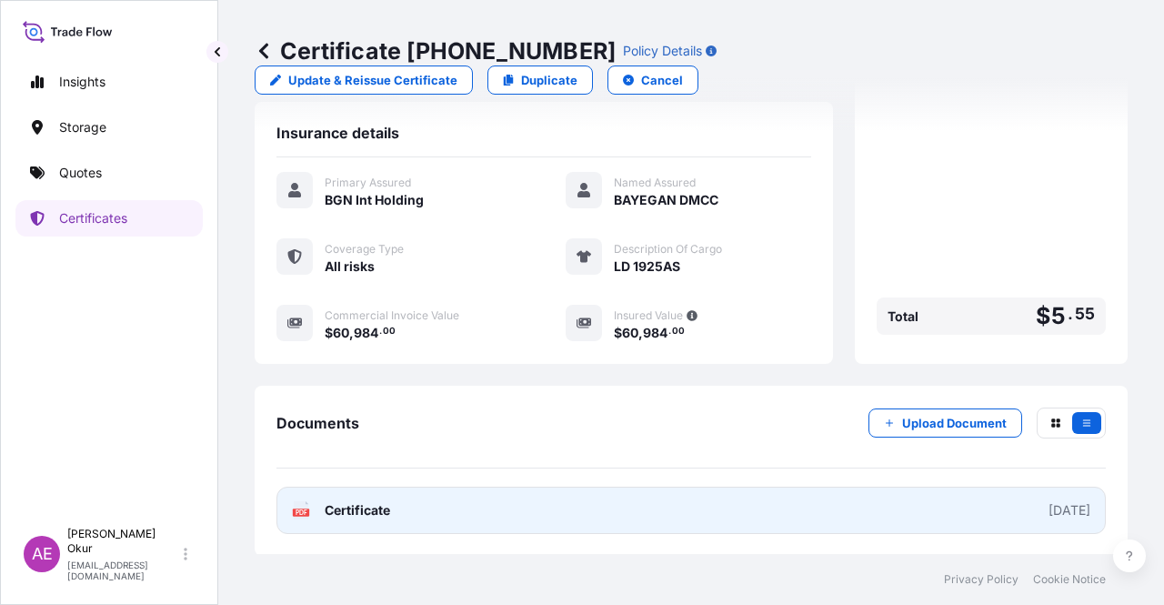
click at [366, 503] on span "Certificate" at bounding box center [357, 510] width 65 height 18
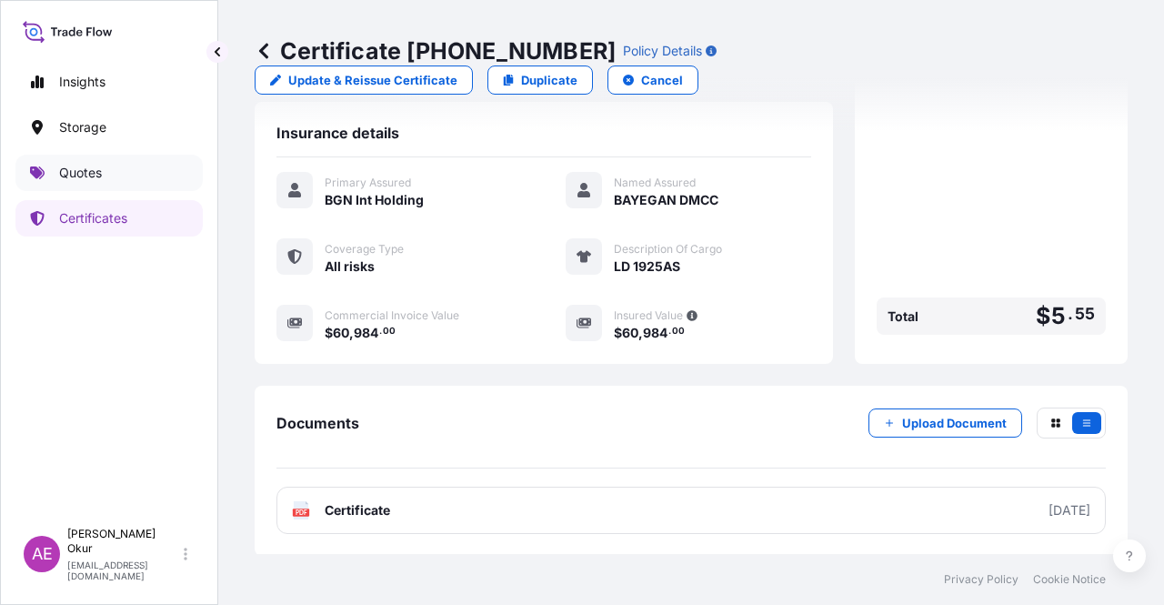
click at [111, 171] on link "Quotes" at bounding box center [108, 173] width 187 height 36
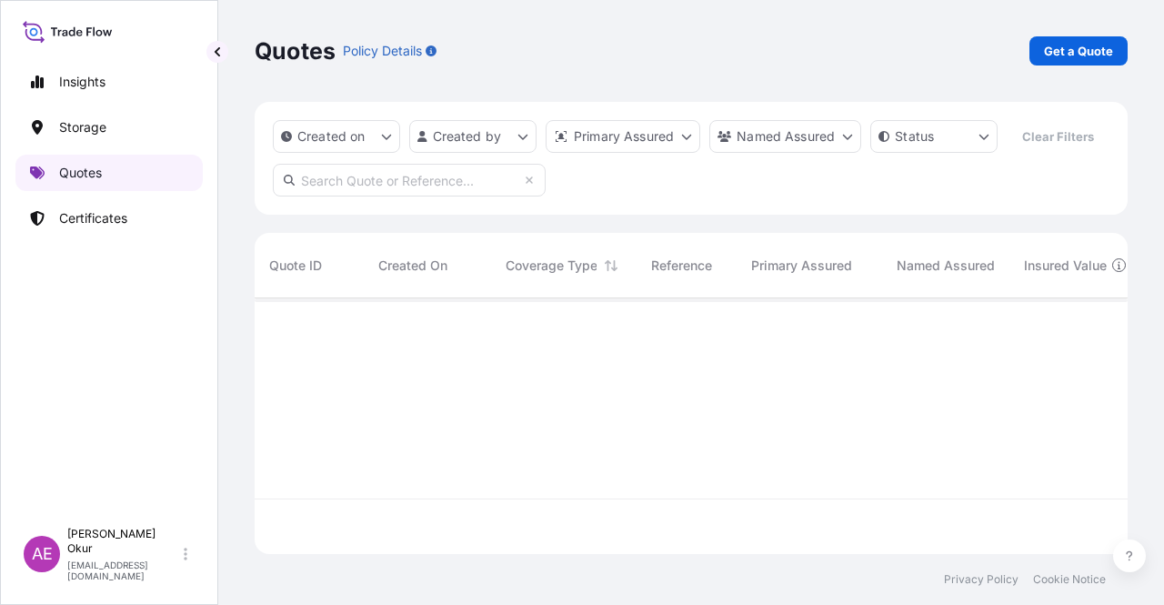
scroll to position [252, 858]
click at [1077, 51] on p "Get a Quote" at bounding box center [1078, 51] width 69 height 18
select select "Ocean Vessel"
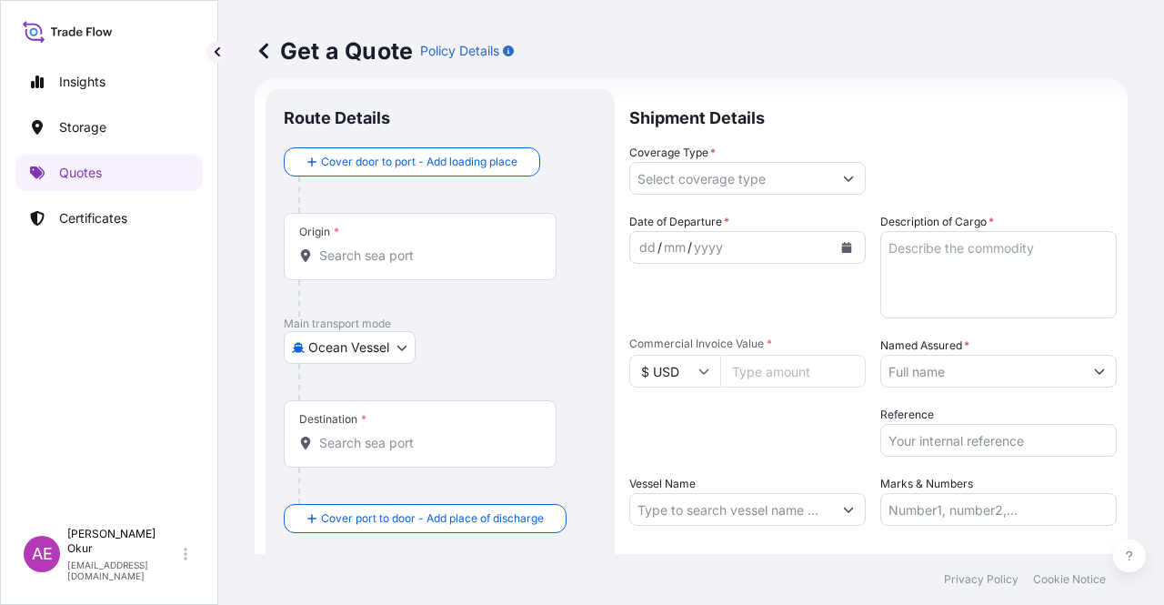
scroll to position [29, 0]
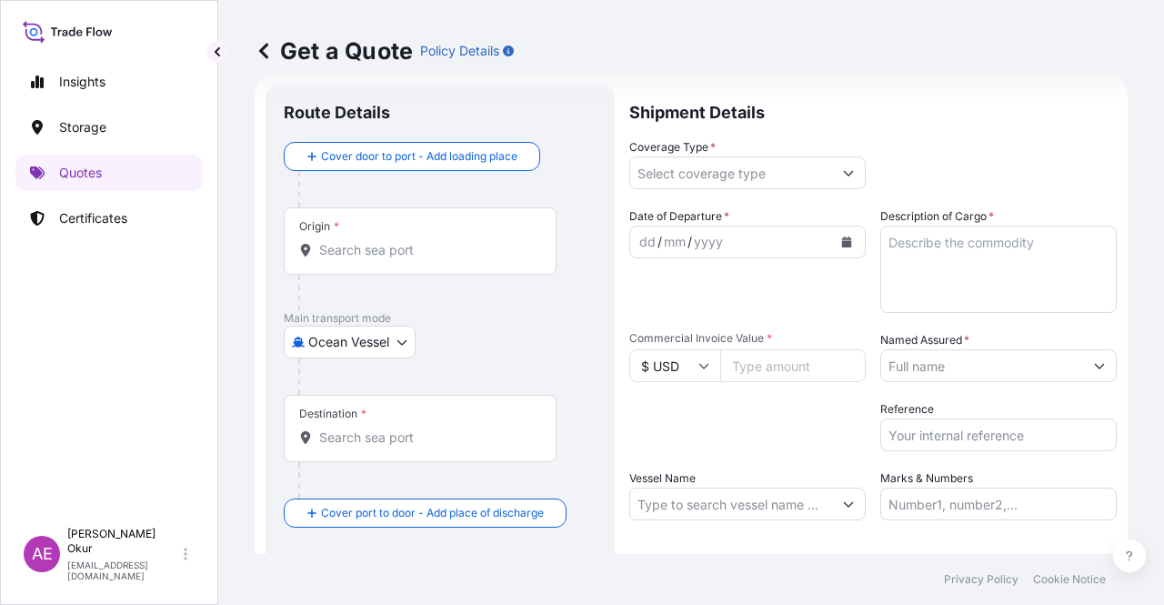
click at [364, 241] on input "Origin *" at bounding box center [426, 250] width 215 height 18
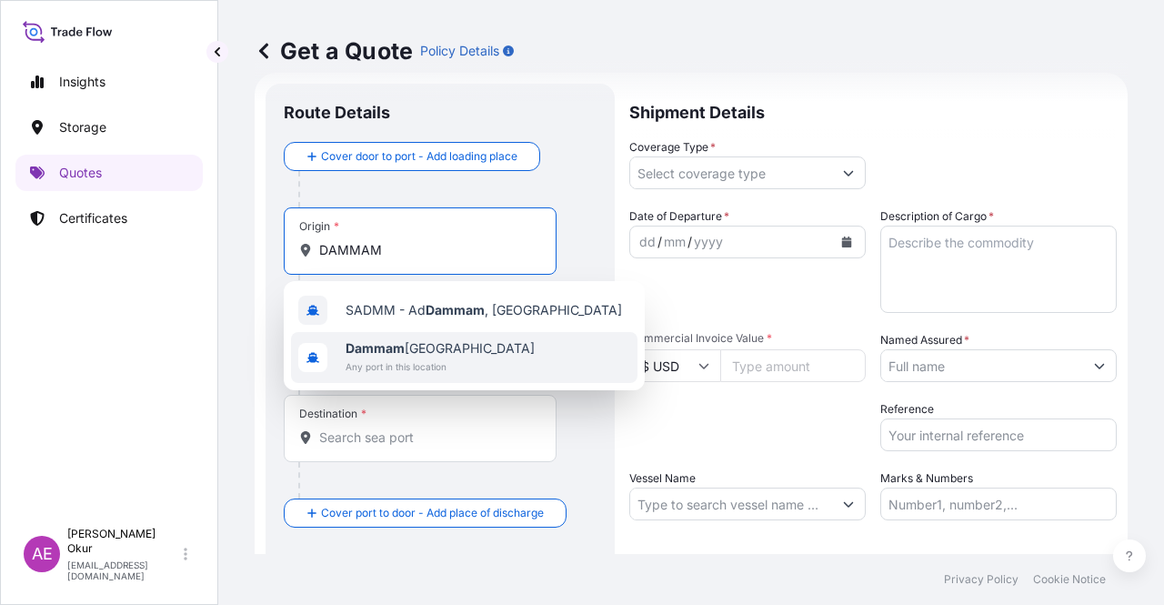
click at [402, 343] on b "Dammam" at bounding box center [375, 347] width 59 height 15
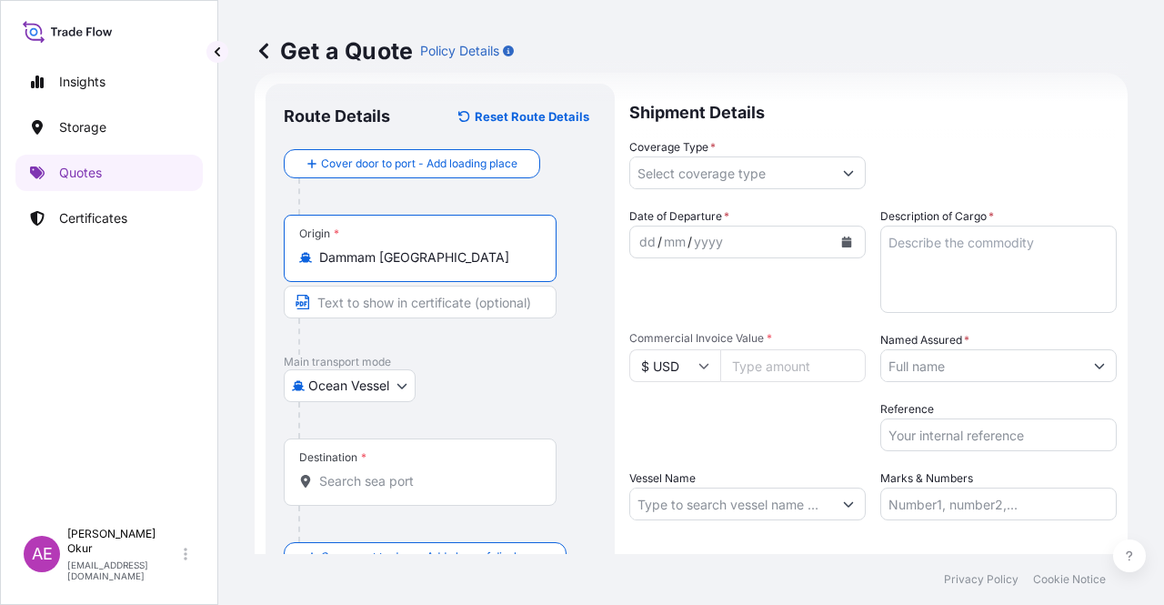
type input "Dammam [GEOGRAPHIC_DATA]"
click at [379, 305] on input "Text to appear on certificate" at bounding box center [420, 302] width 273 height 33
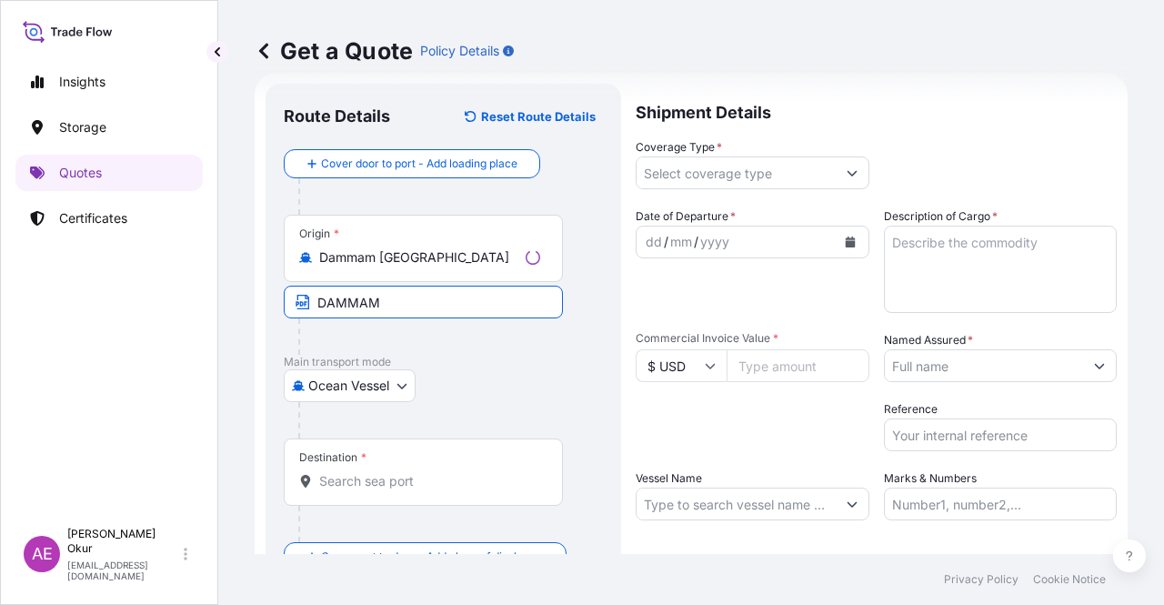
type input "DAMMAM / [GEOGRAPHIC_DATA]"
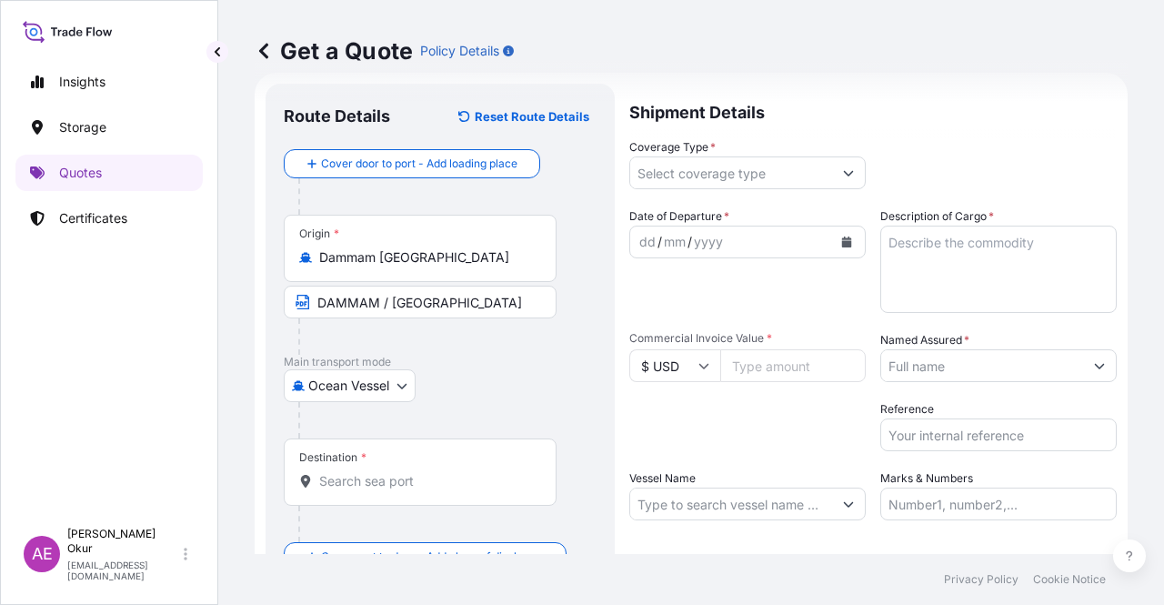
click at [355, 469] on div "Destination *" at bounding box center [420, 471] width 273 height 67
click at [355, 472] on input "Destination *" at bounding box center [426, 481] width 215 height 18
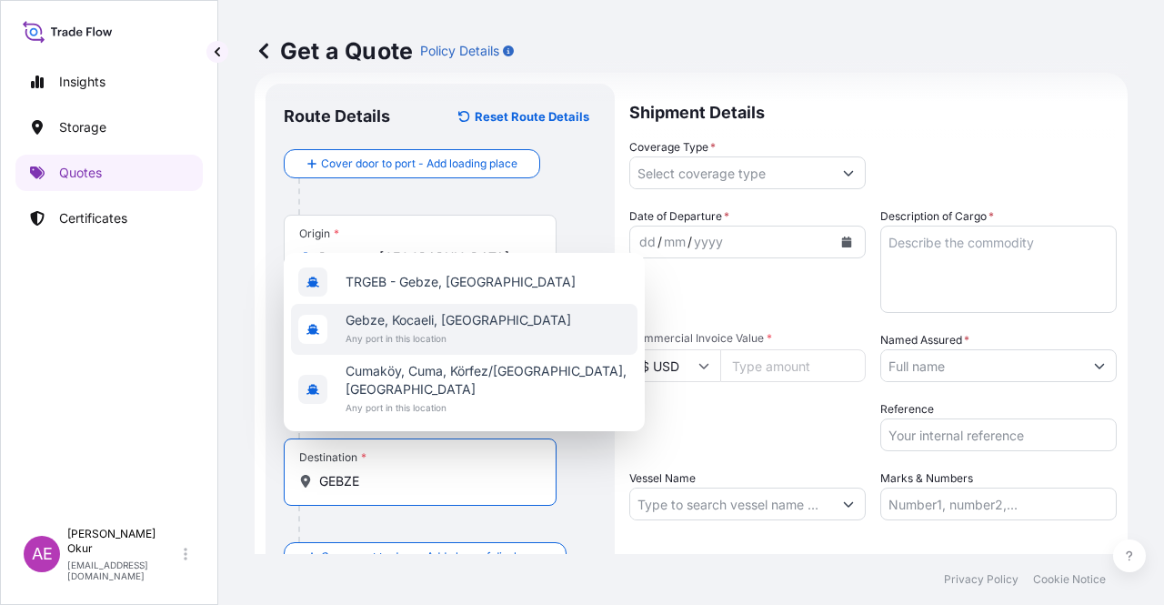
click at [416, 329] on span "Gebze, Kocaeli, [GEOGRAPHIC_DATA]" at bounding box center [459, 320] width 226 height 18
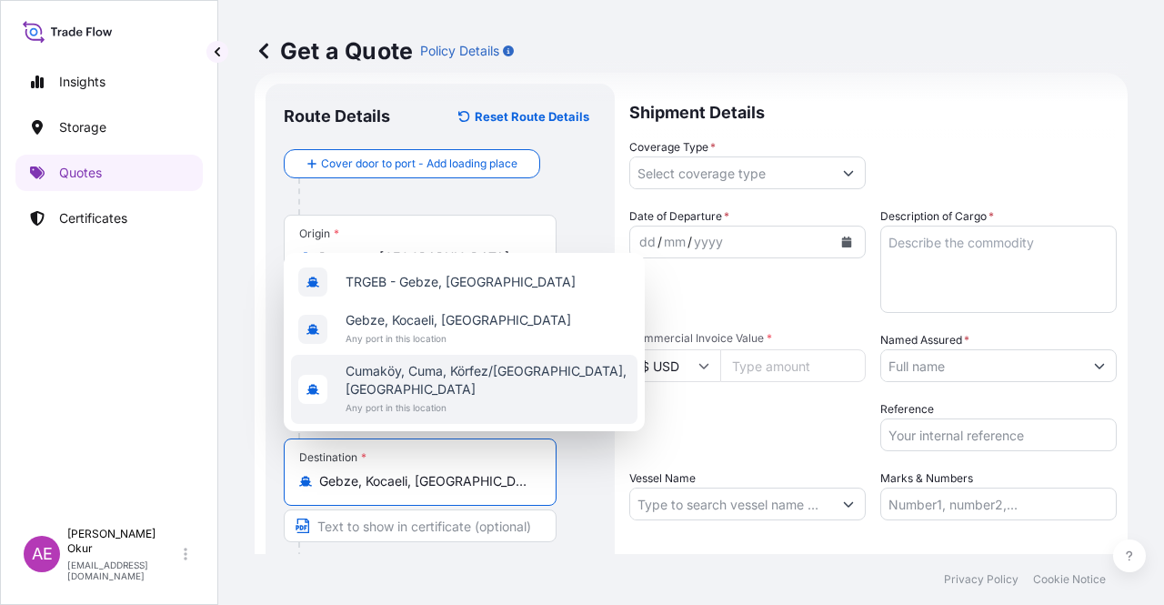
type input "Gebze, Kocaeli, [GEOGRAPHIC_DATA]"
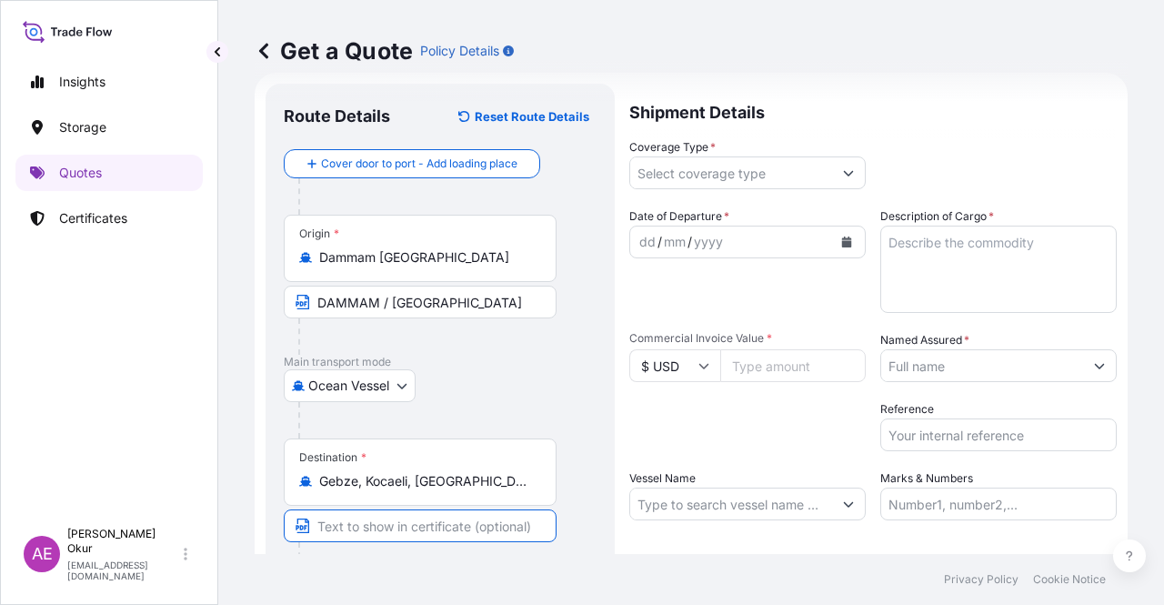
click at [395, 525] on input "Text to appear on certificate" at bounding box center [420, 525] width 273 height 33
type input "GEBZE / [GEOGRAPHIC_DATA]"
click at [744, 133] on p "Shipment Details" at bounding box center [872, 111] width 487 height 55
click at [726, 170] on input "Coverage Type *" at bounding box center [731, 172] width 202 height 33
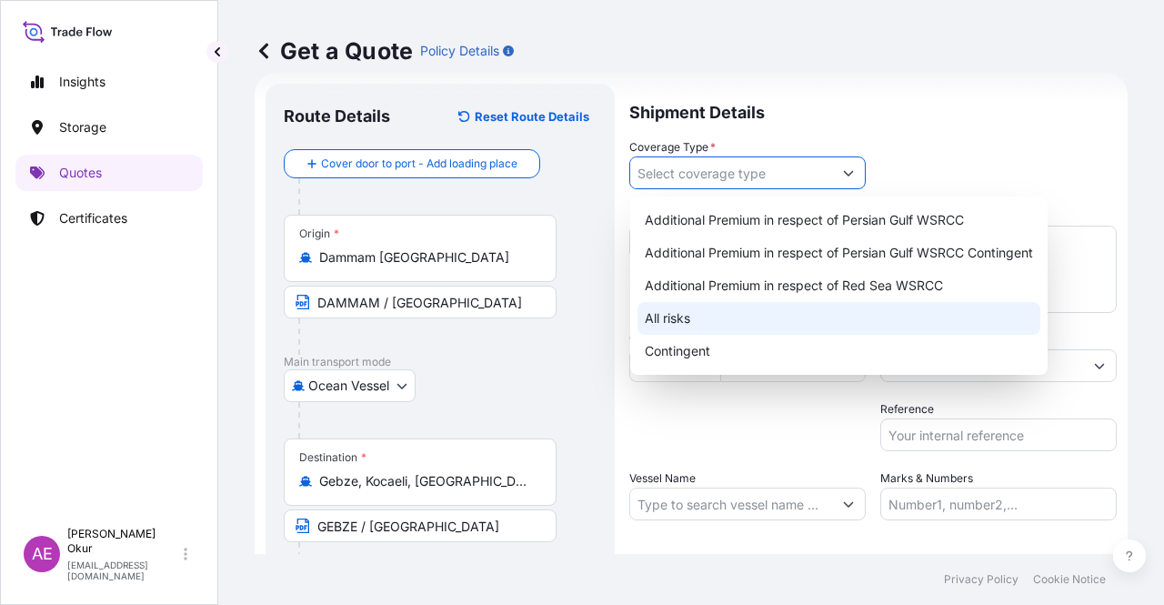
click at [657, 305] on div "All risks" at bounding box center [838, 318] width 403 height 33
type input "All risks"
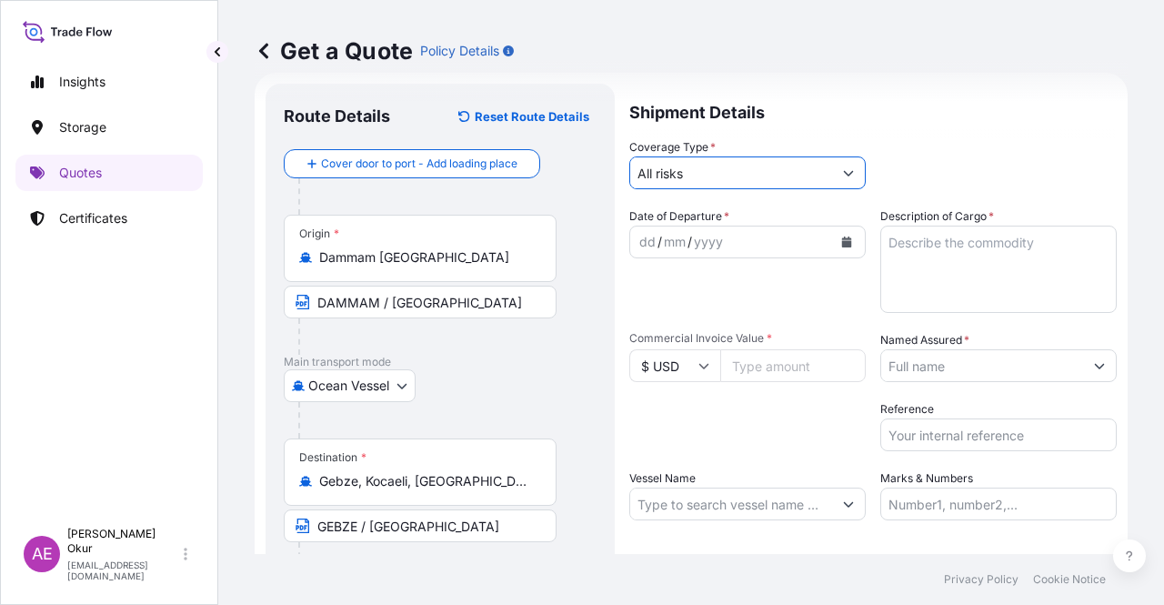
click at [632, 249] on div "dd / mm / yyyy" at bounding box center [731, 242] width 202 height 33
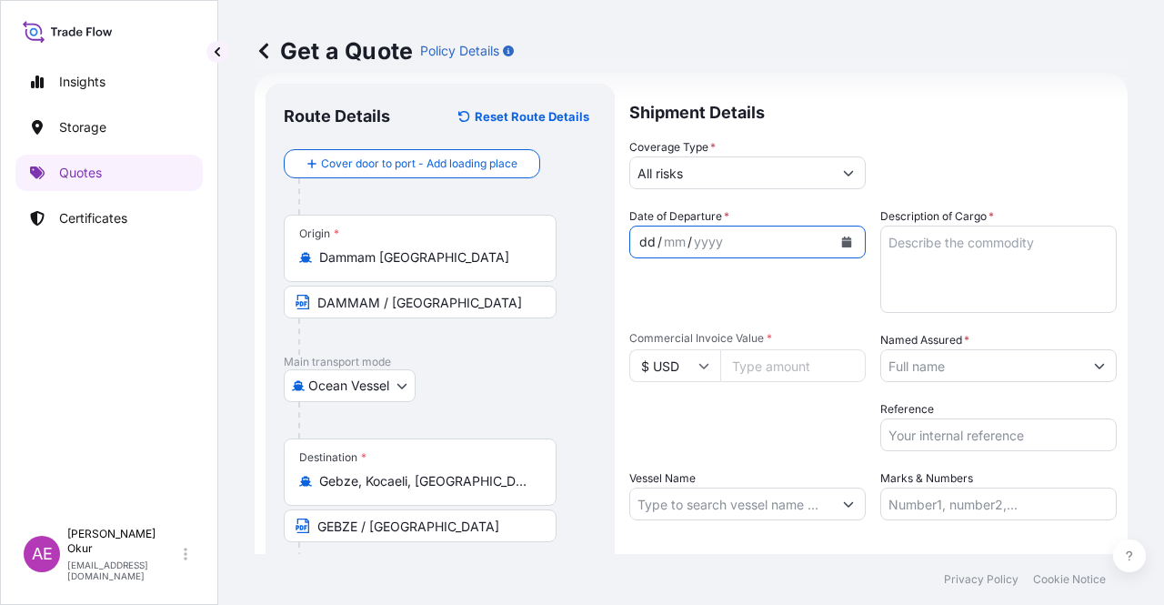
click at [639, 245] on div "dd" at bounding box center [647, 242] width 20 height 22
click at [936, 261] on textarea "Description of Cargo *" at bounding box center [998, 269] width 236 height 87
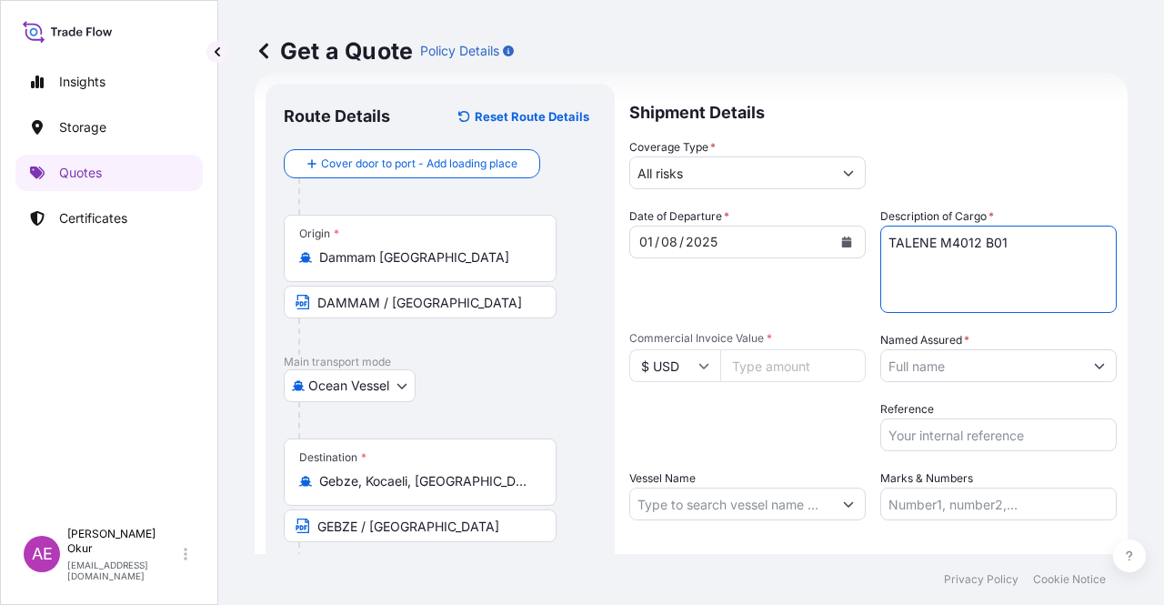
type textarea "TALENE M4012 B01"
click at [768, 354] on input "Commercial Invoice Value *" at bounding box center [792, 365] width 145 height 33
type input "50366.25"
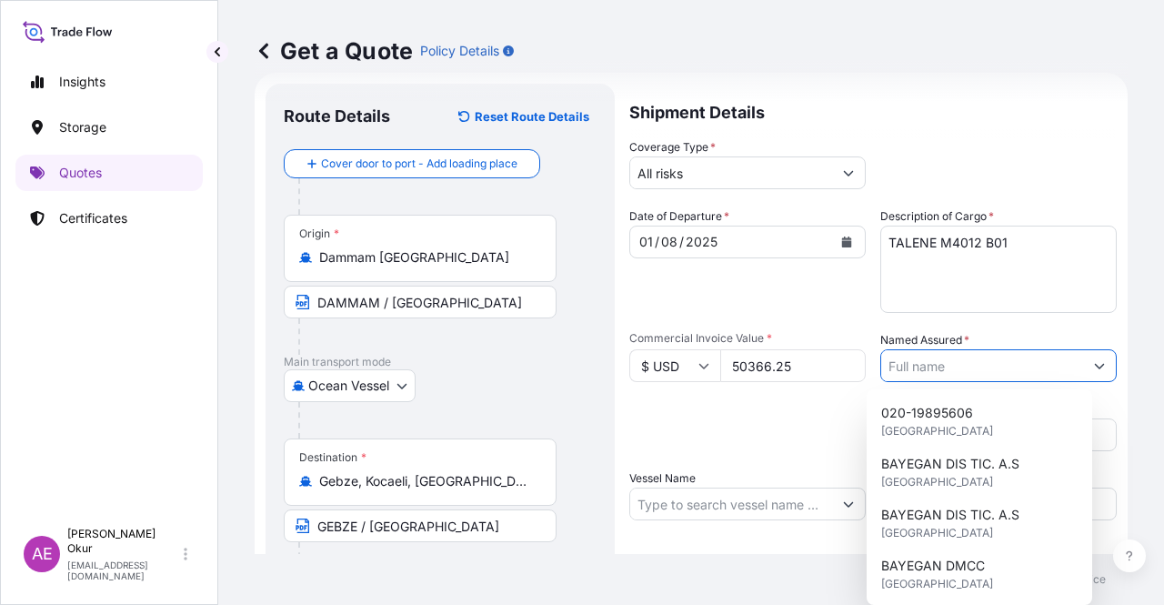
click at [1035, 368] on input "Named Assured *" at bounding box center [982, 365] width 202 height 33
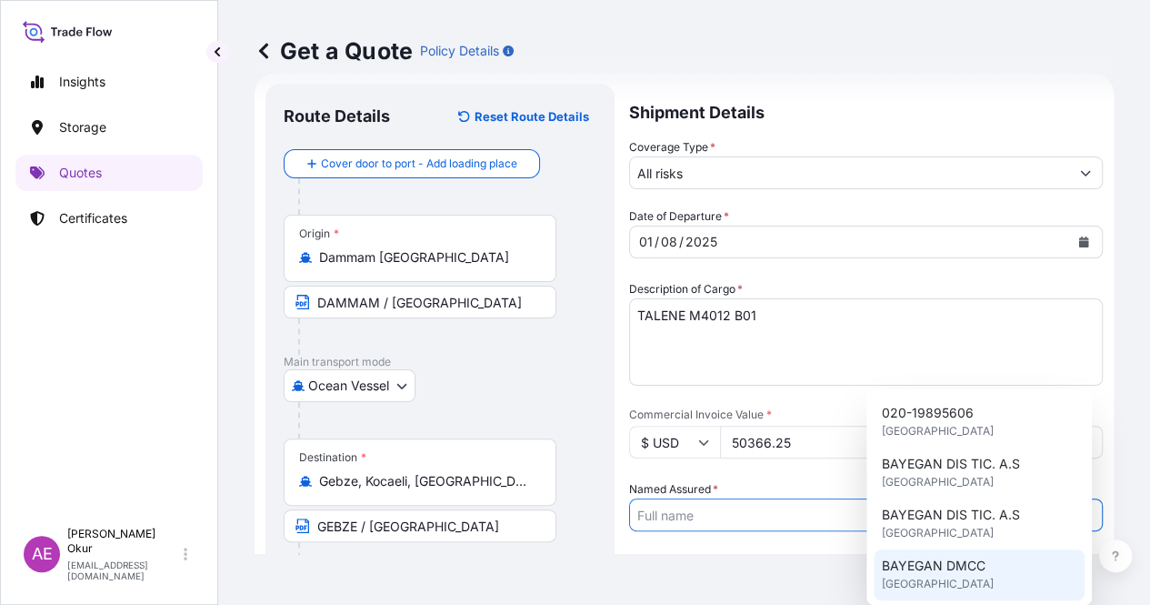
click at [933, 578] on span "[GEOGRAPHIC_DATA]" at bounding box center [937, 584] width 112 height 18
type input "BAYEGAN DMCC"
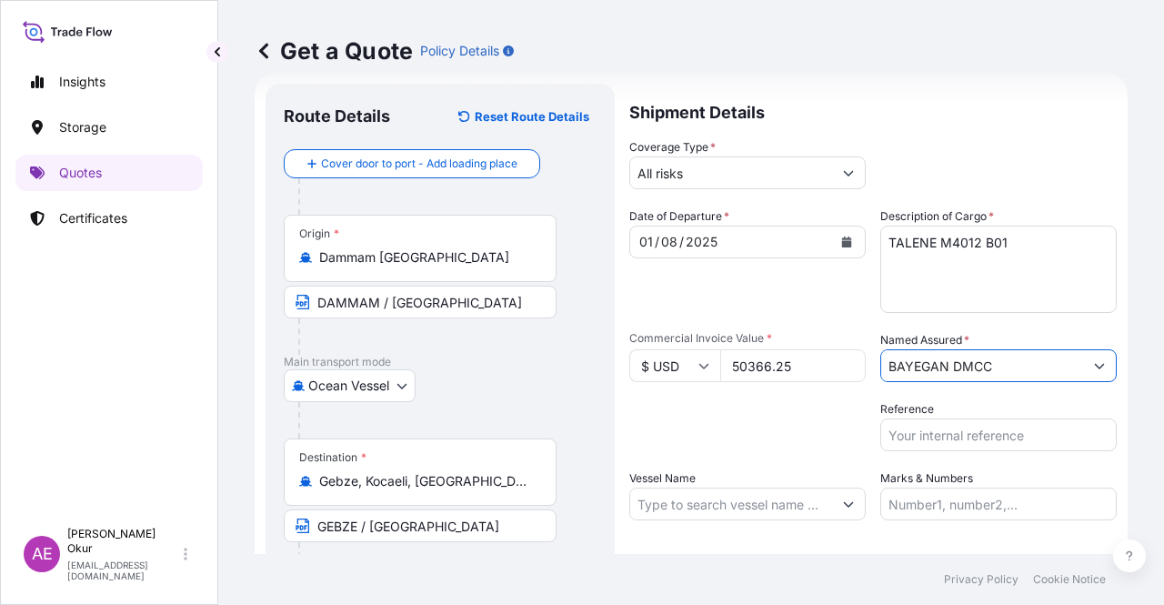
click at [708, 506] on input "Vessel Name" at bounding box center [731, 503] width 202 height 33
click at [677, 494] on input "Vessel Name" at bounding box center [731, 503] width 202 height 33
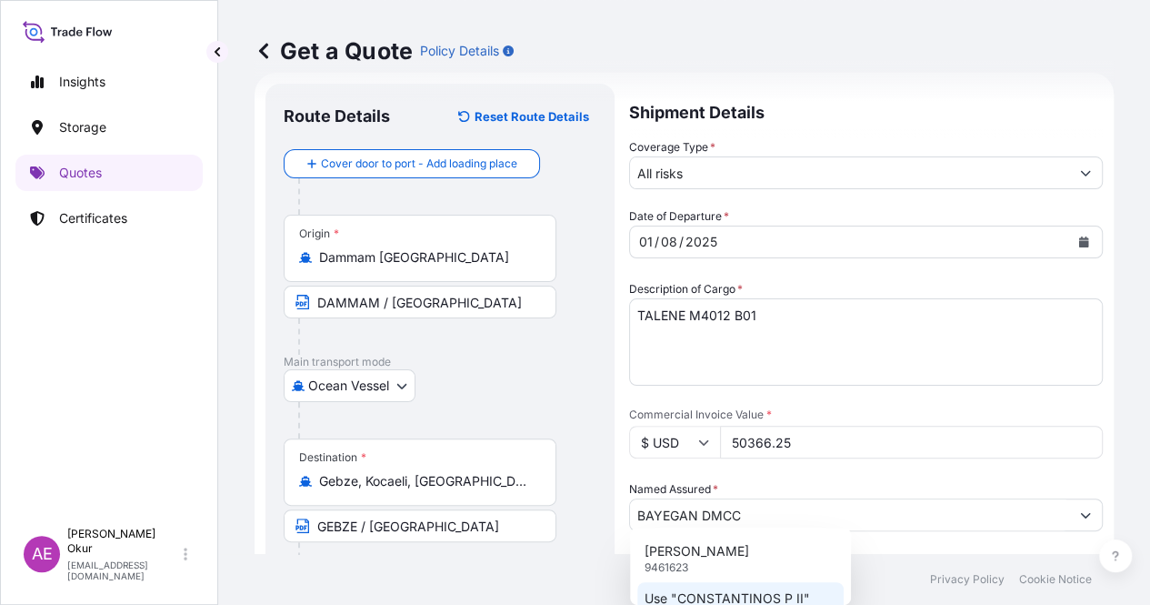
click at [759, 590] on p "Use "CONSTANTINOS P II"" at bounding box center [727, 598] width 165 height 18
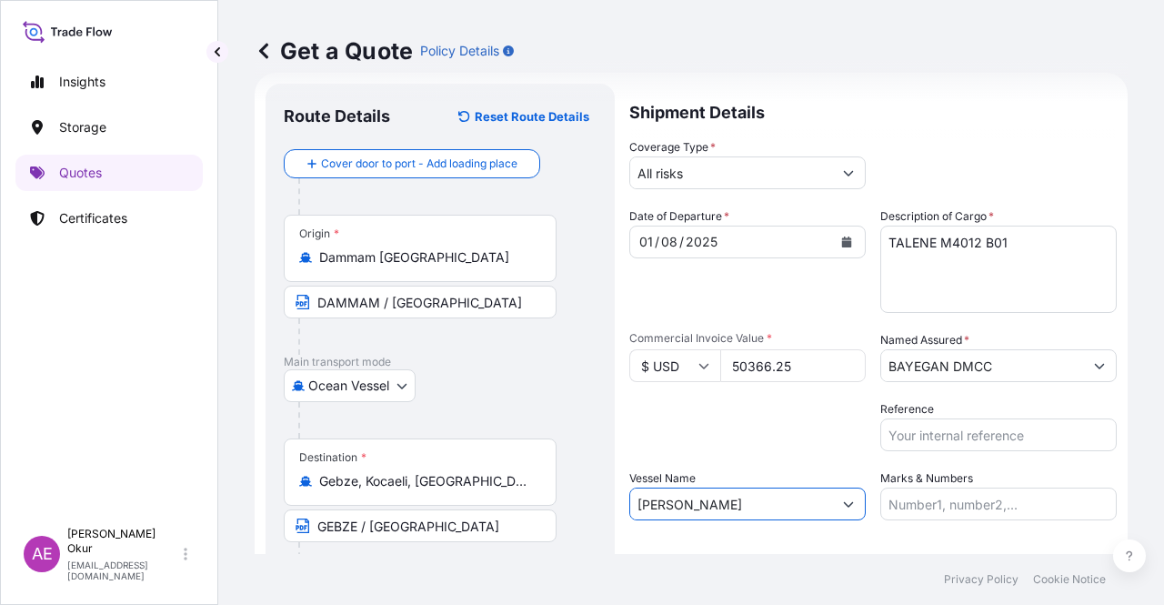
type input "[PERSON_NAME]"
click at [921, 501] on input "Marks & Numbers" at bounding box center [998, 503] width 236 height 33
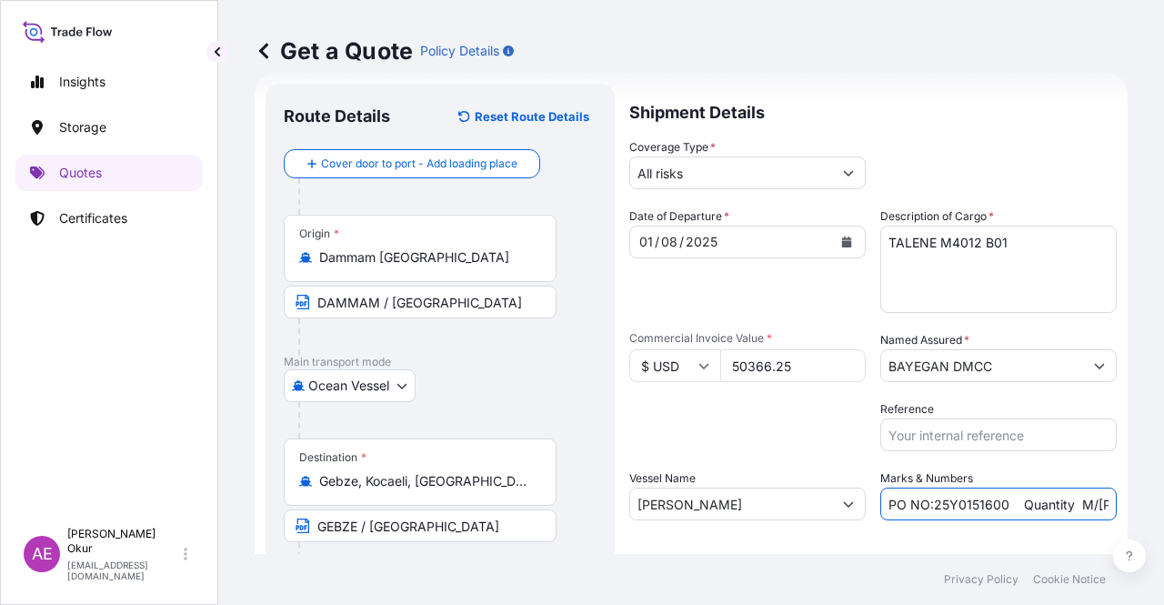
drag, startPoint x: 926, startPoint y: 504, endPoint x: 997, endPoint y: 503, distance: 70.9
click at [997, 503] on input "PO NO:25Y0151600 Quantity M/[PERSON_NAME]: 26,000 Premium: USD 3,37" at bounding box center [998, 503] width 236 height 33
drag, startPoint x: 1045, startPoint y: 505, endPoint x: 1108, endPoint y: 500, distance: 63.8
click at [1108, 500] on form "Route Details Reset Route Details Cover door to port - Add loading place Place …" at bounding box center [691, 370] width 873 height 594
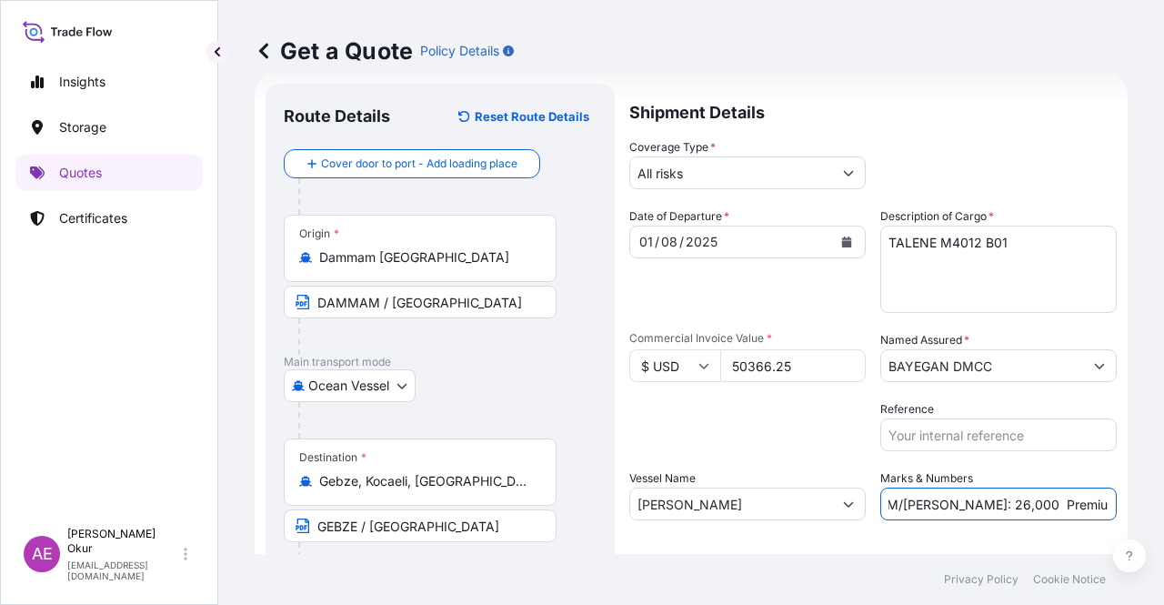
click at [989, 498] on input "PO NO:25Y0172400 Quantity M/[PERSON_NAME]: 26,000 Premium: USD 3,37" at bounding box center [998, 503] width 236 height 33
drag, startPoint x: 928, startPoint y: 503, endPoint x: 967, endPoint y: 502, distance: 39.1
click at [967, 502] on input "PO NO:25Y0172400 Quantity M/[PERSON_NAME]: 26,000 Premium: USD 3,37" at bounding box center [998, 503] width 236 height 33
drag, startPoint x: 1026, startPoint y: 491, endPoint x: 1163, endPoint y: 496, distance: 137.4
click at [1163, 496] on div "Get a Quote Policy Details Route Details Reset Route Details Cover door to port…" at bounding box center [691, 277] width 946 height 554
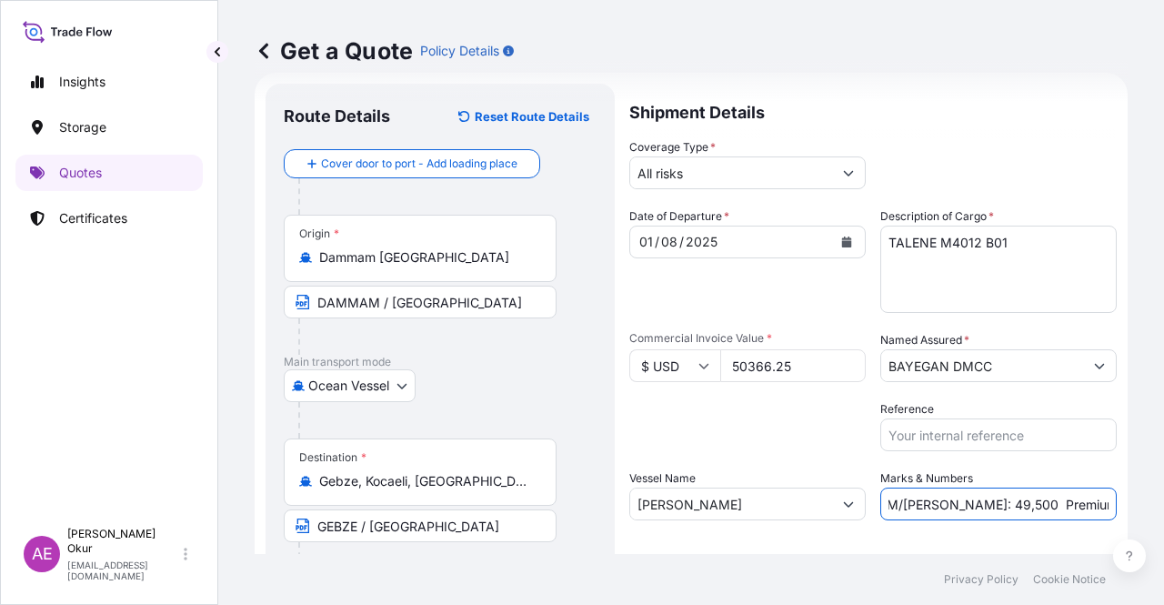
click at [1040, 497] on input "PO NO:25Y0172400 Quantity M/[PERSON_NAME]: 49,500 Premium: USD 3,37" at bounding box center [998, 503] width 236 height 33
drag, startPoint x: 1067, startPoint y: 501, endPoint x: 1118, endPoint y: 503, distance: 51.0
click at [1118, 503] on div "Get a Quote Policy Details Route Details Reset Route Details Cover door to port…" at bounding box center [691, 277] width 946 height 554
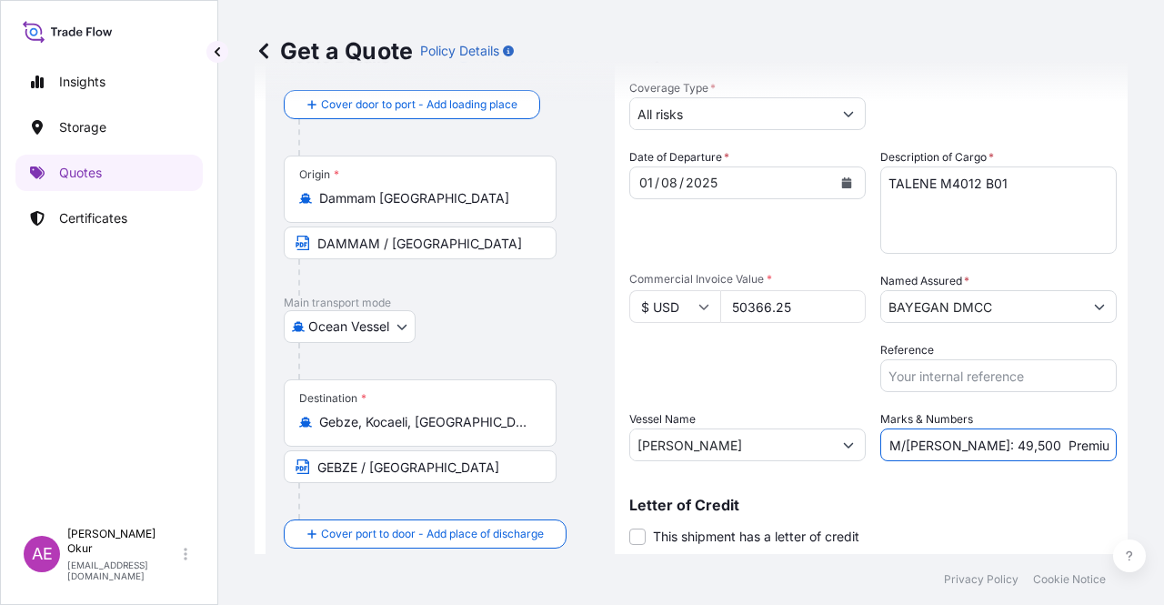
scroll to position [141, 0]
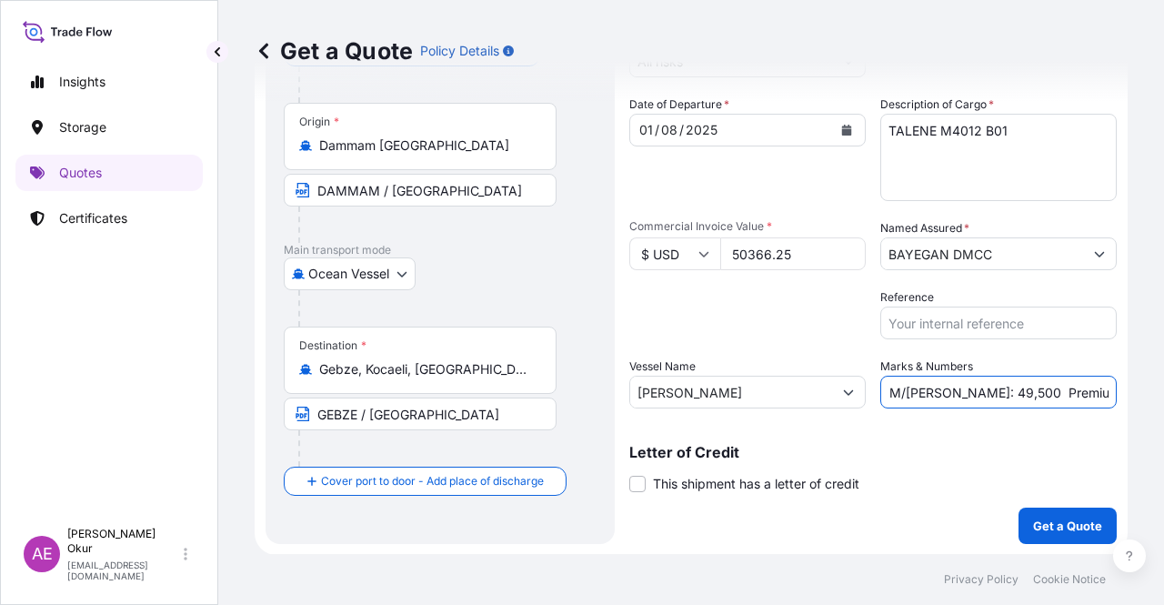
click at [1069, 388] on input "PO NO:25Y0172400 Quantity M/[PERSON_NAME]: 49,500 Premium: USD5,54" at bounding box center [998, 392] width 236 height 33
type input "PO NO:25Y0172400 Quantity M/[PERSON_NAME]: 49,500 Premium: USD 5,54"
click at [1064, 526] on p "Get a Quote" at bounding box center [1067, 525] width 69 height 18
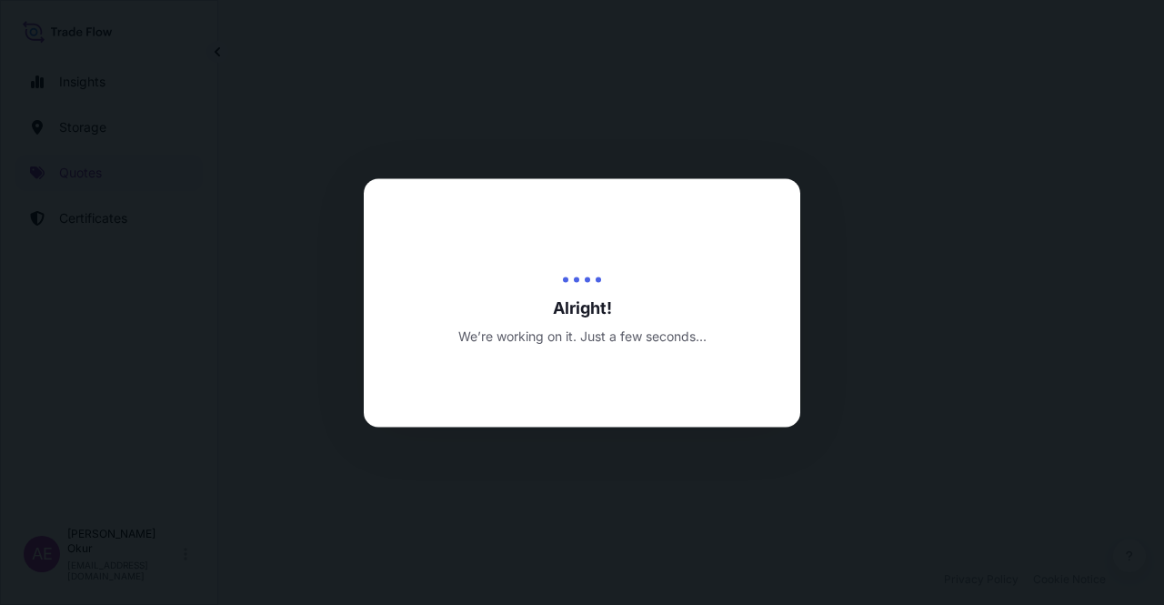
select select "Ocean Vessel"
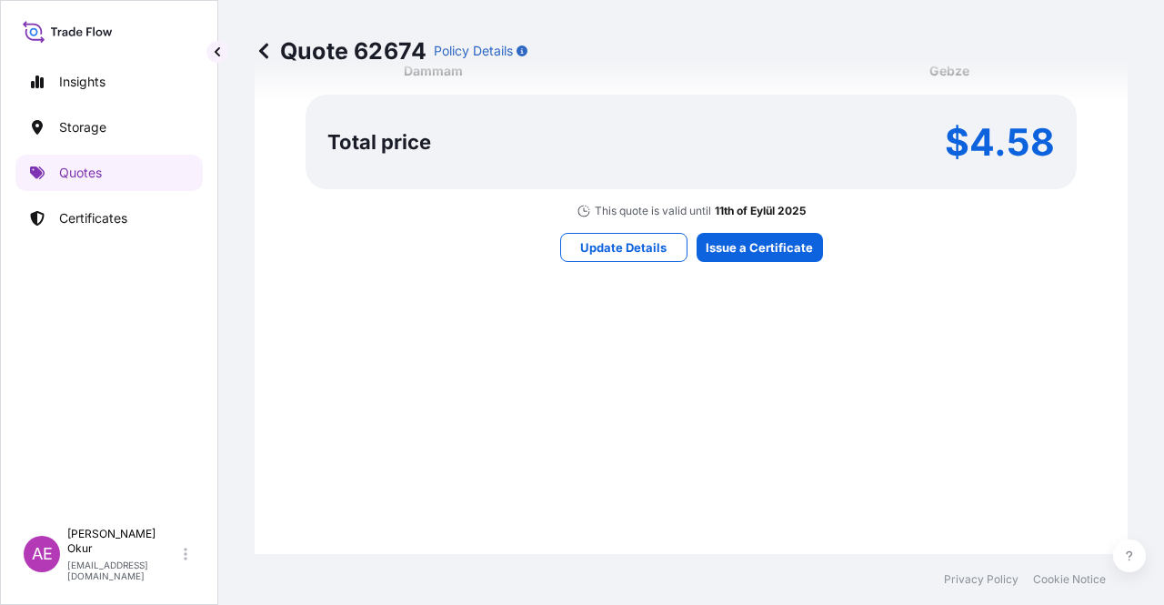
click at [732, 212] on p "11th of Eylül 2025" at bounding box center [760, 211] width 91 height 15
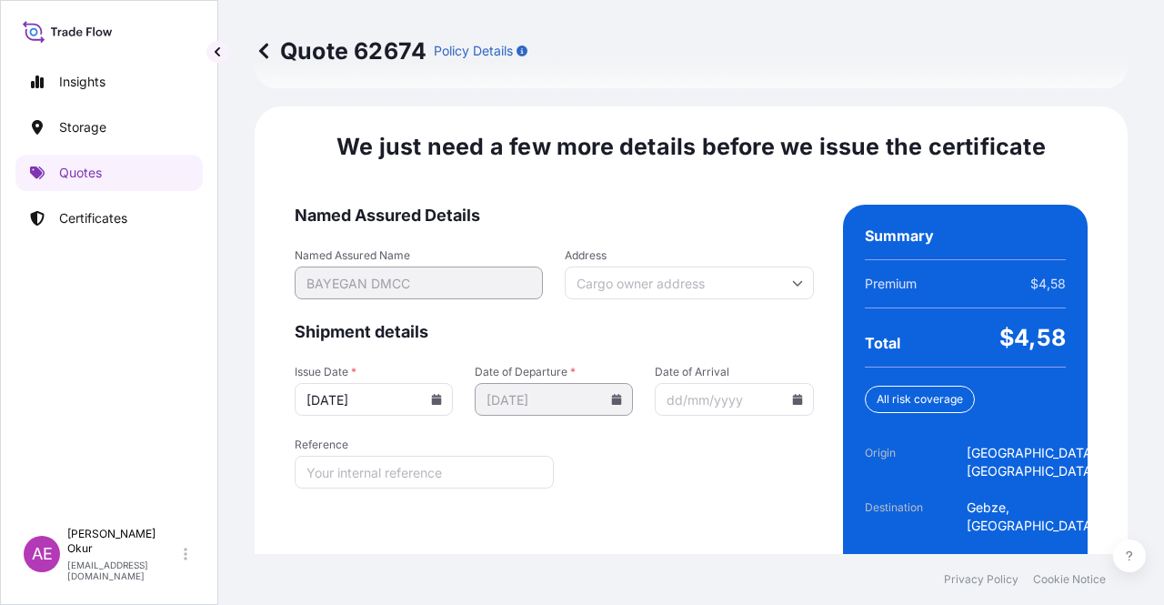
scroll to position [2324, 0]
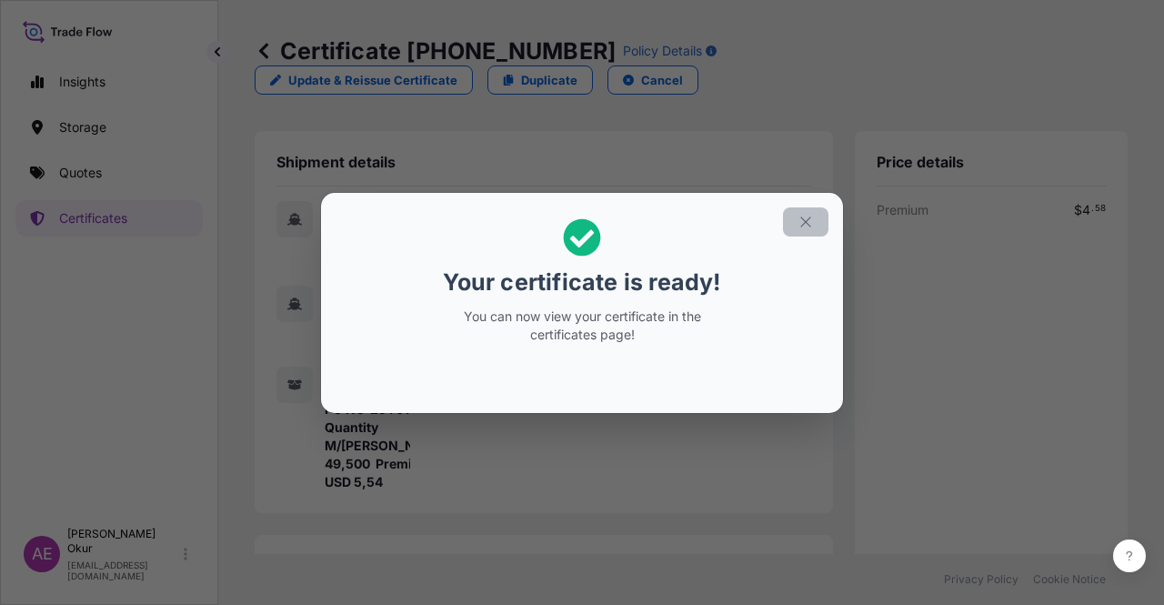
click at [817, 217] on button "button" at bounding box center [805, 221] width 45 height 29
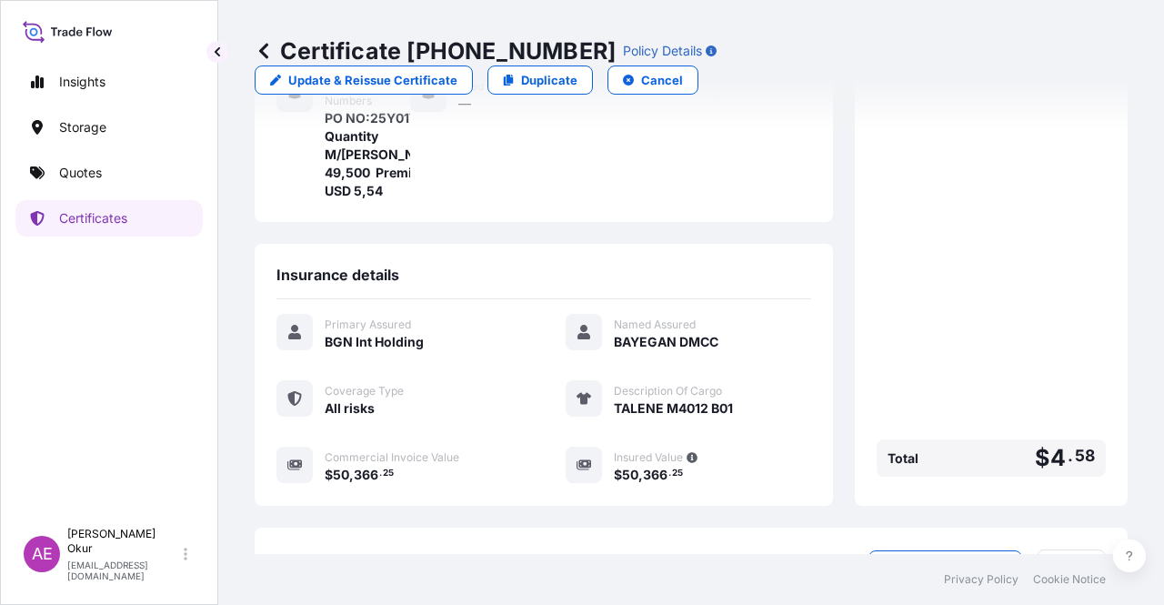
scroll to position [436, 0]
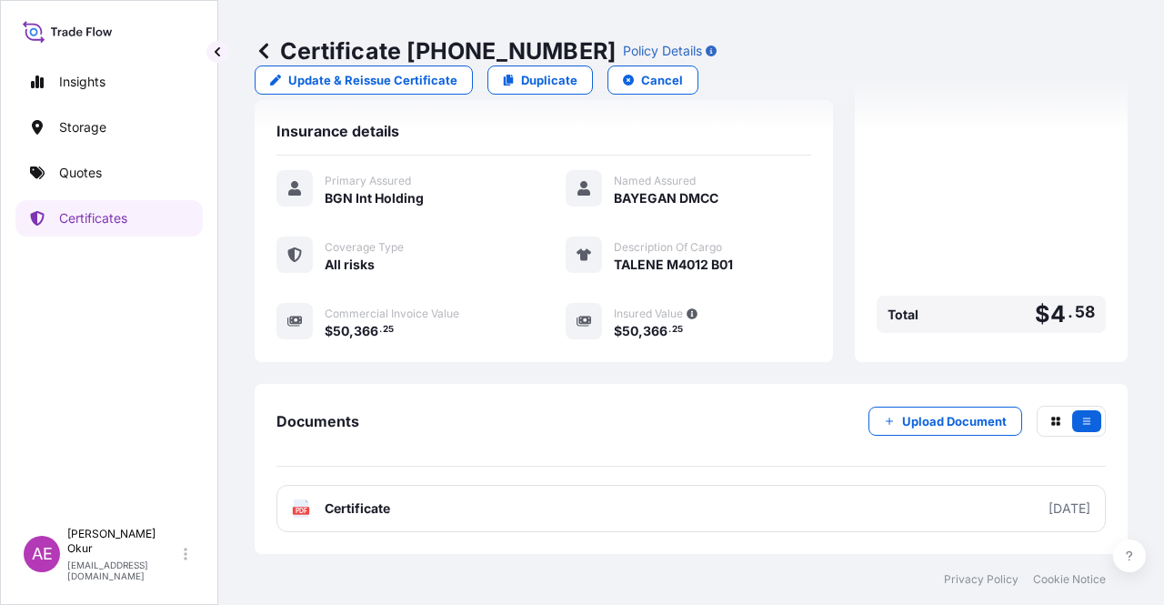
click at [354, 512] on span "Certificate" at bounding box center [357, 508] width 65 height 18
click at [128, 187] on link "Quotes" at bounding box center [108, 173] width 187 height 36
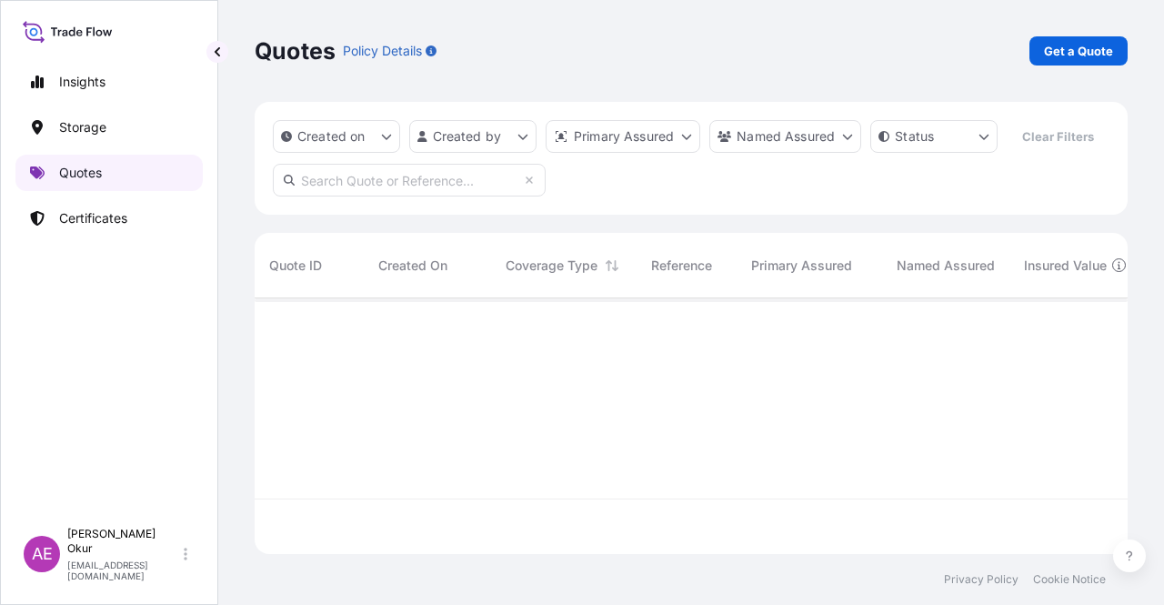
scroll to position [252, 858]
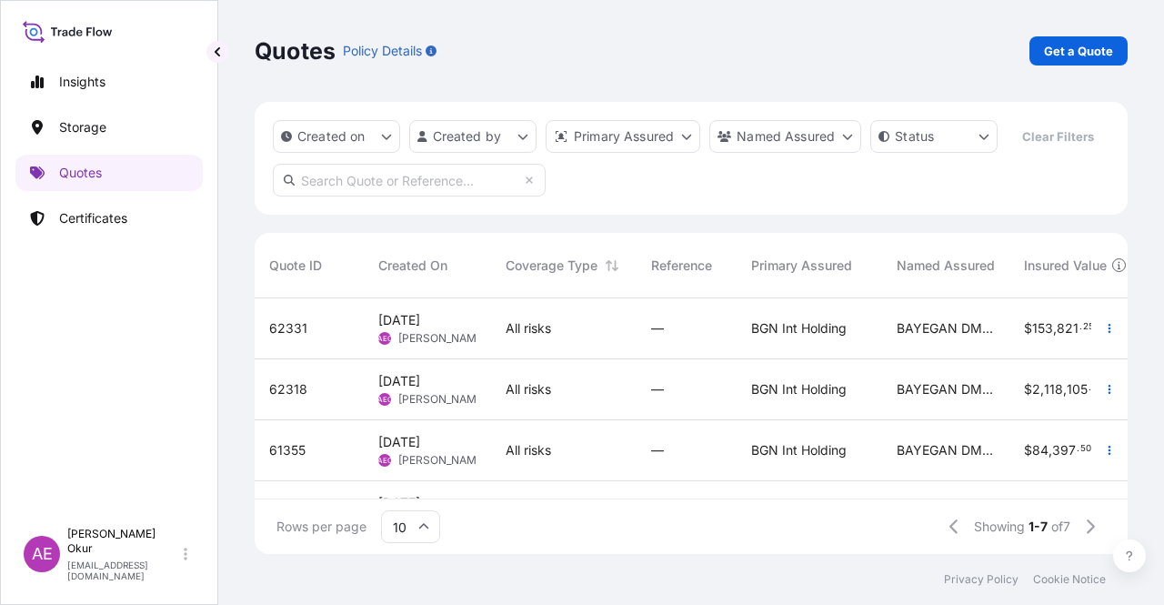
click at [1068, 65] on link "Get a Quote" at bounding box center [1078, 50] width 98 height 29
select select "Ocean Vessel"
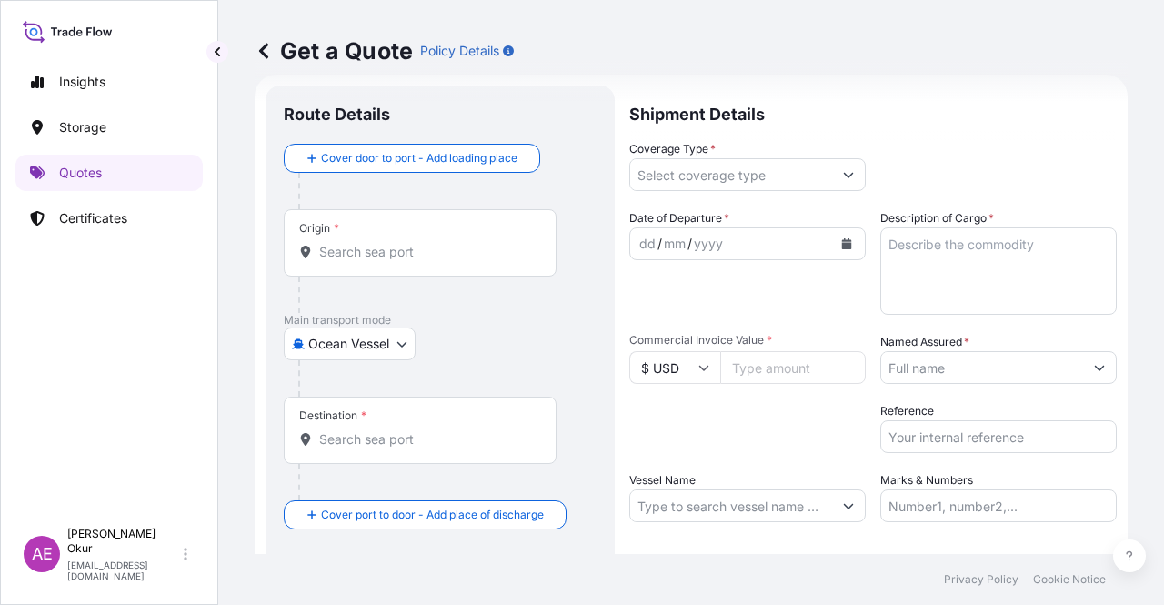
scroll to position [29, 0]
click at [469, 222] on div "Origin *" at bounding box center [420, 240] width 273 height 67
click at [469, 241] on input "Origin *" at bounding box center [426, 250] width 215 height 18
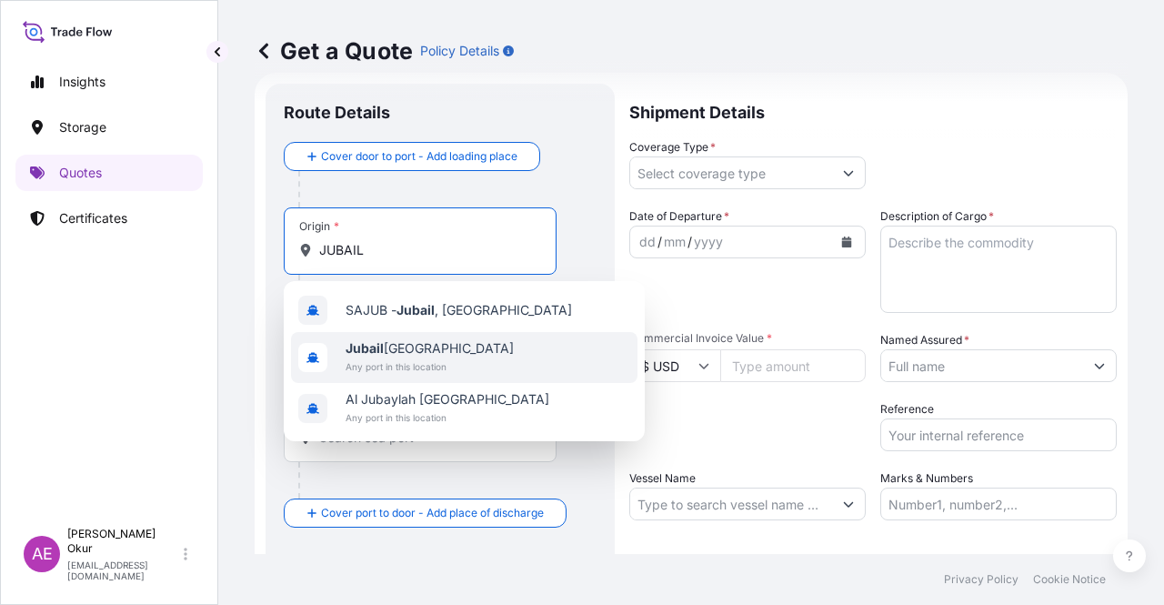
click at [444, 354] on span "Jubail [GEOGRAPHIC_DATA]" at bounding box center [430, 348] width 168 height 18
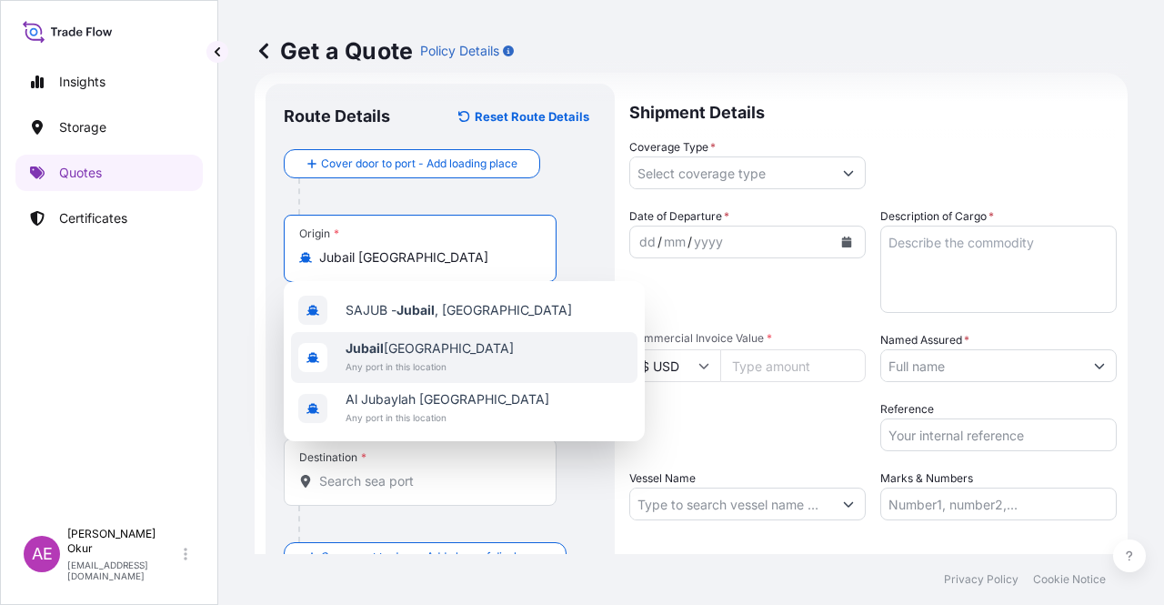
type input "Jubail [GEOGRAPHIC_DATA]"
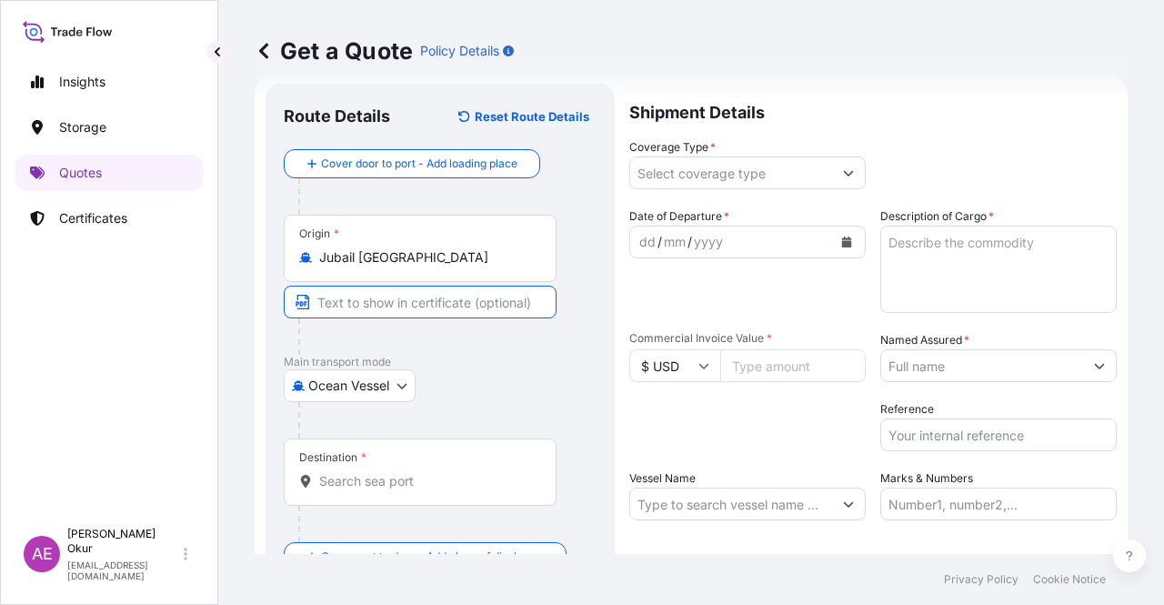
click at [422, 292] on input "Text to appear on certificate" at bounding box center [420, 302] width 273 height 33
type input "JUBAIL / [GEOGRAPHIC_DATA]"
click at [387, 470] on div "Destination *" at bounding box center [420, 471] width 273 height 67
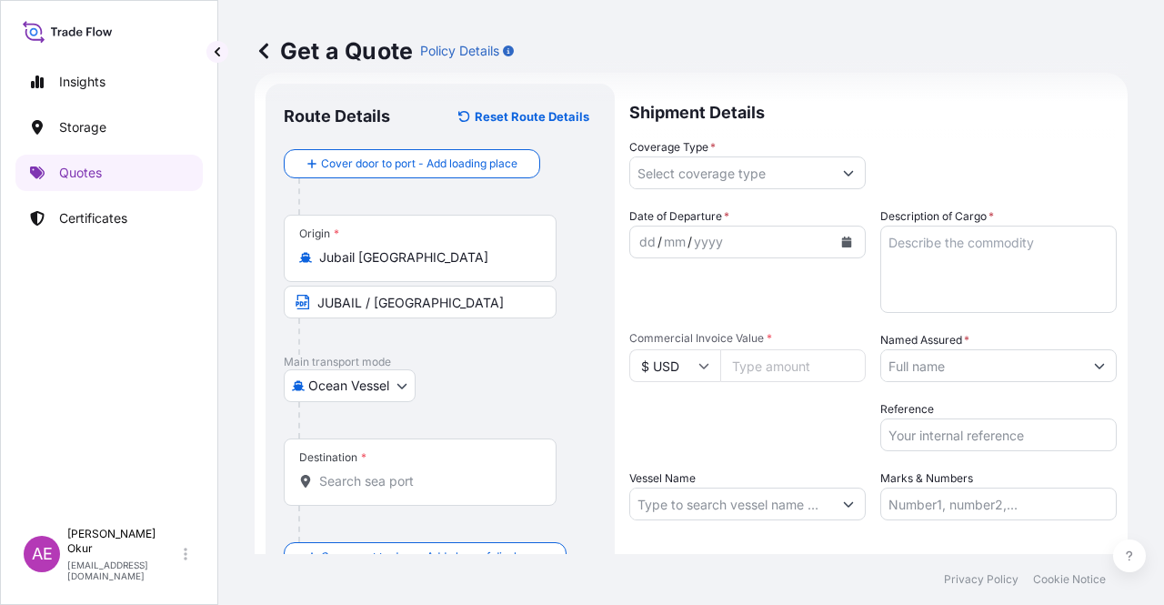
click at [417, 489] on div "Destination *" at bounding box center [420, 471] width 273 height 67
click at [417, 489] on input "Destination *" at bounding box center [426, 481] width 215 height 18
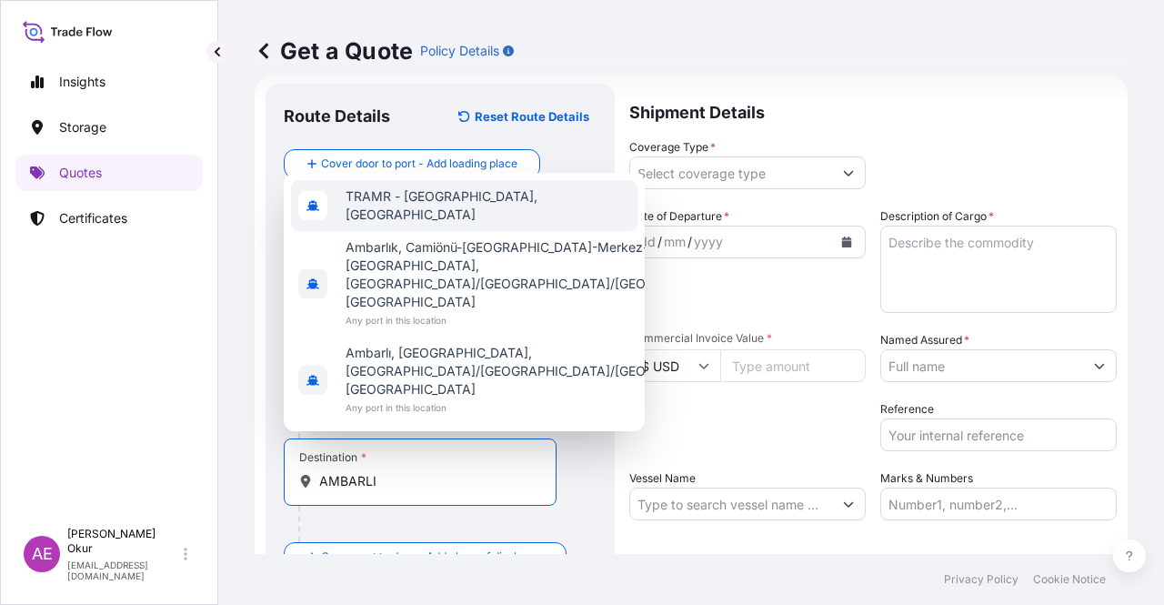
click at [438, 224] on span "TRAMR - [GEOGRAPHIC_DATA], [GEOGRAPHIC_DATA]" at bounding box center [488, 205] width 285 height 36
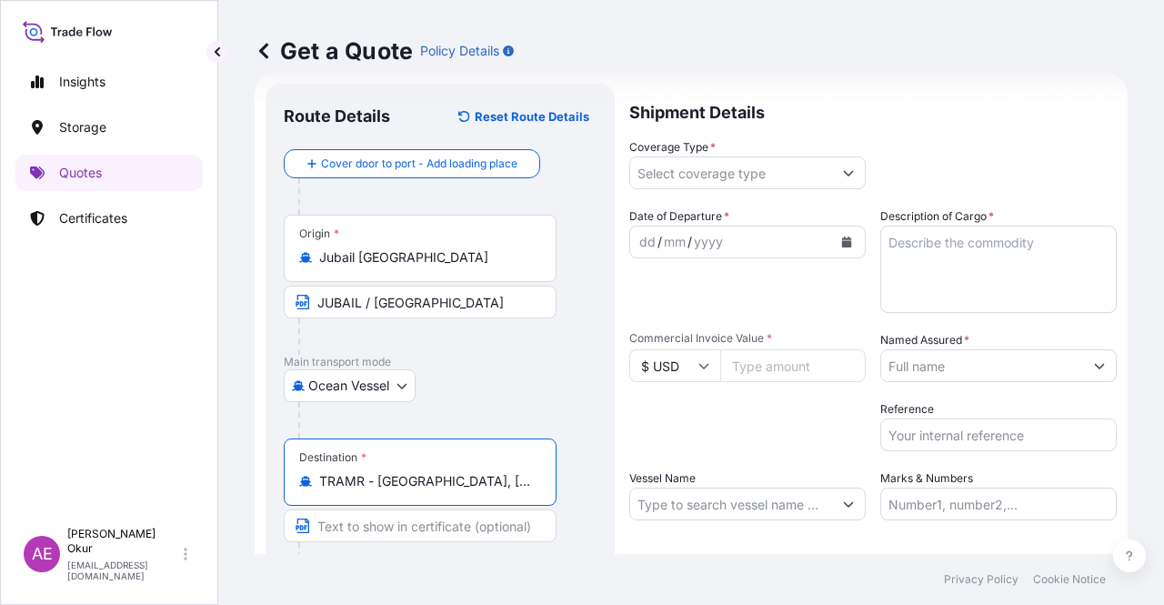
type input "TRAMR - [GEOGRAPHIC_DATA], [GEOGRAPHIC_DATA]"
click at [403, 526] on input "Text to appear on certificate" at bounding box center [420, 525] width 273 height 33
type input "AMBARLI / [GEOGRAPHIC_DATA]"
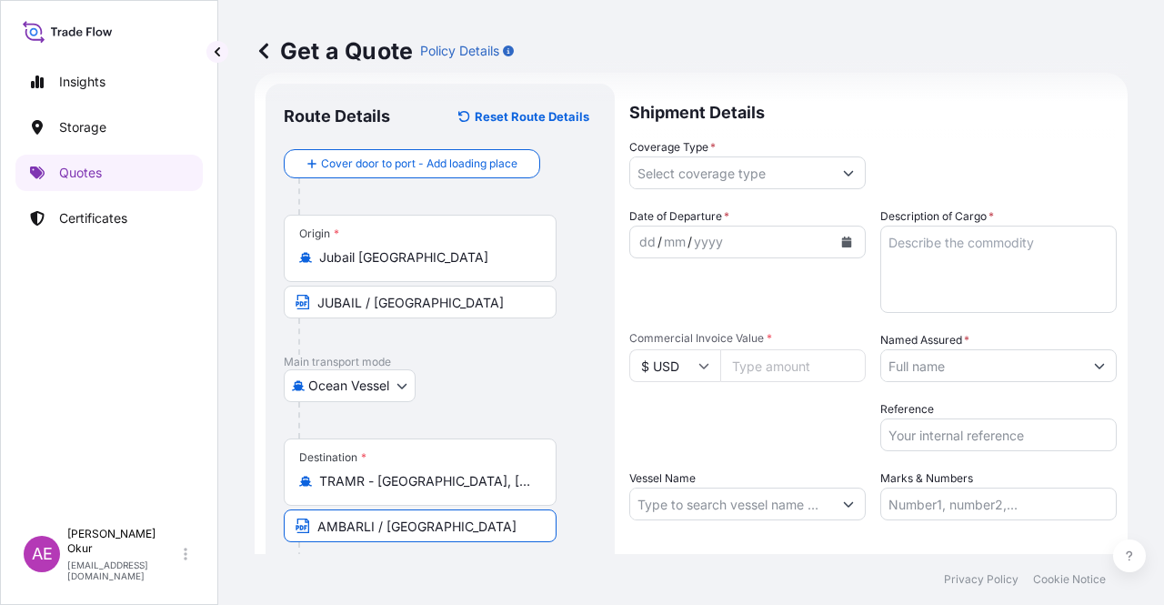
click at [734, 175] on input "Coverage Type *" at bounding box center [731, 172] width 202 height 33
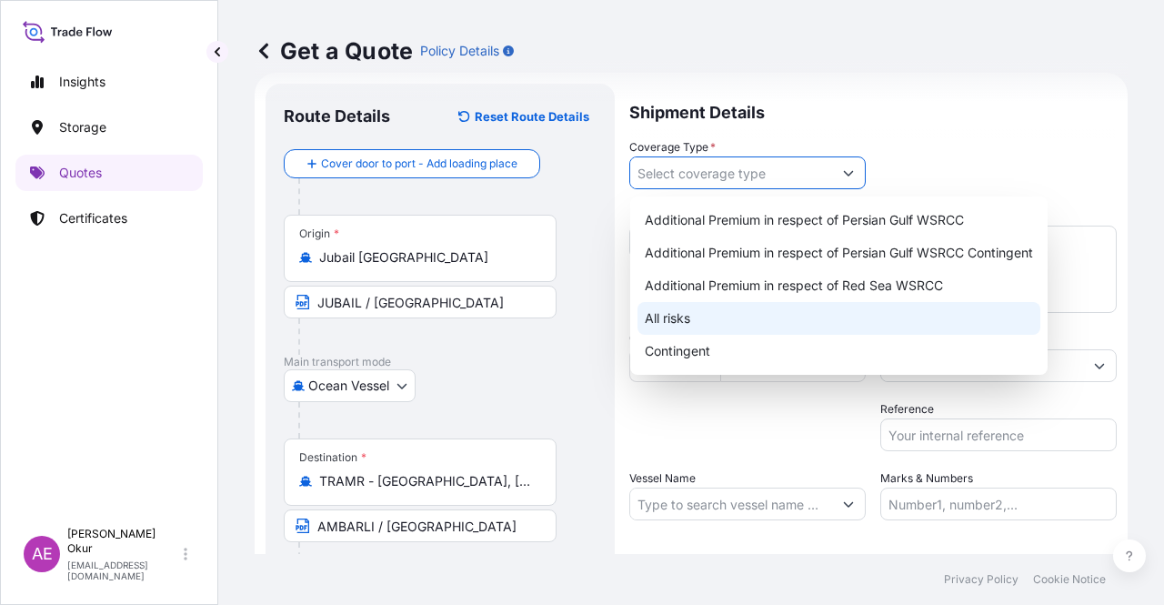
click at [698, 312] on div "All risks" at bounding box center [838, 318] width 403 height 33
type input "All risks"
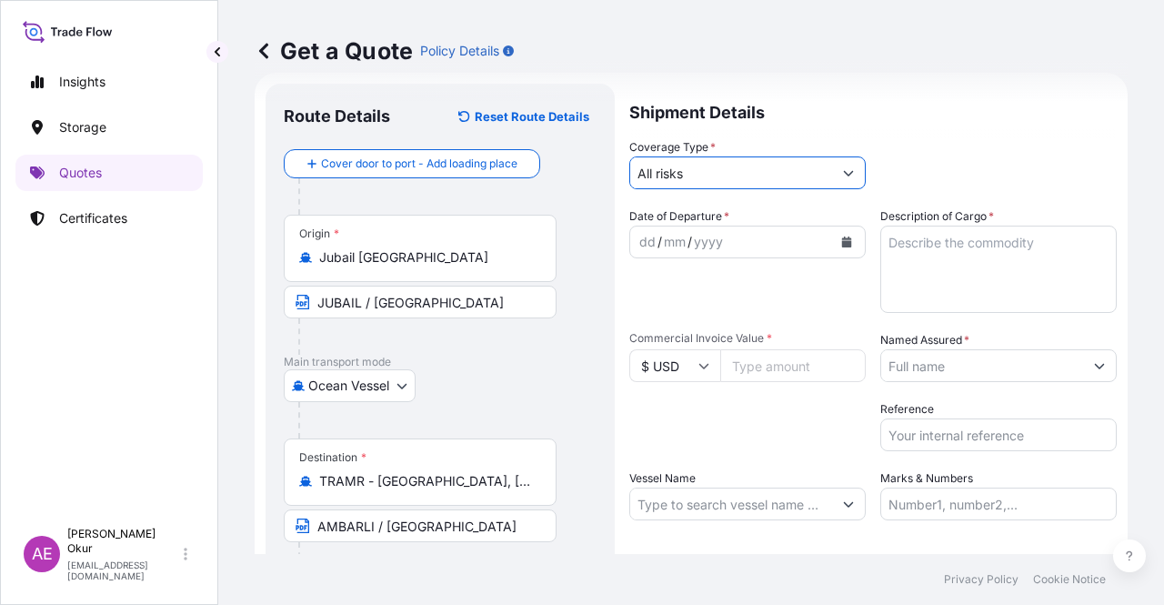
click at [657, 239] on div "/" at bounding box center [659, 242] width 5 height 22
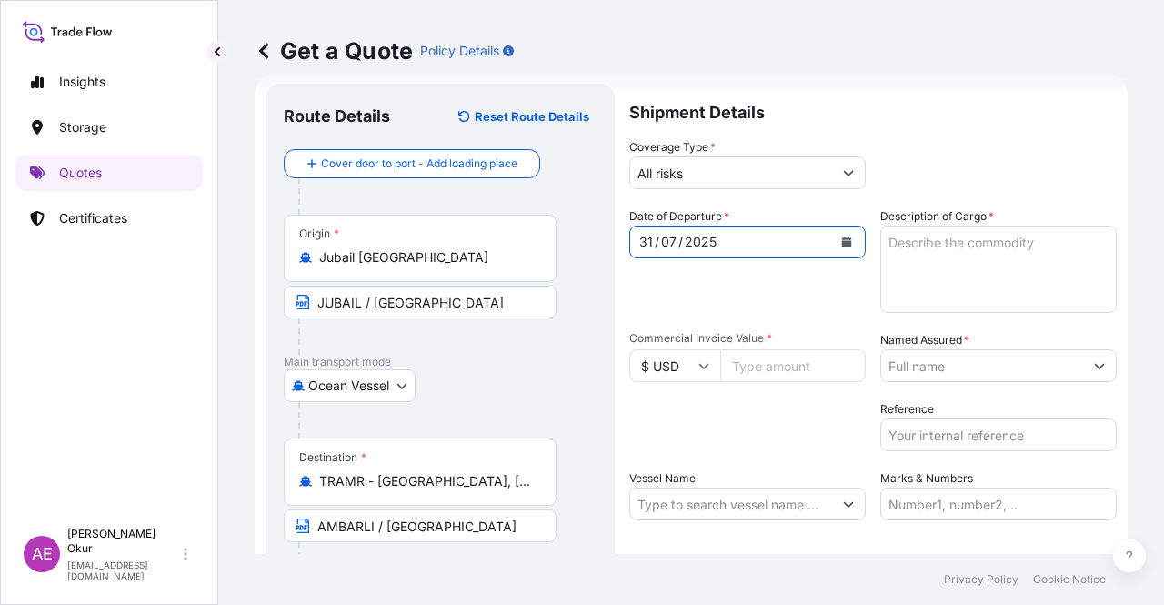
click at [938, 279] on textarea "Description of Cargo *" at bounding box center [998, 269] width 236 height 87
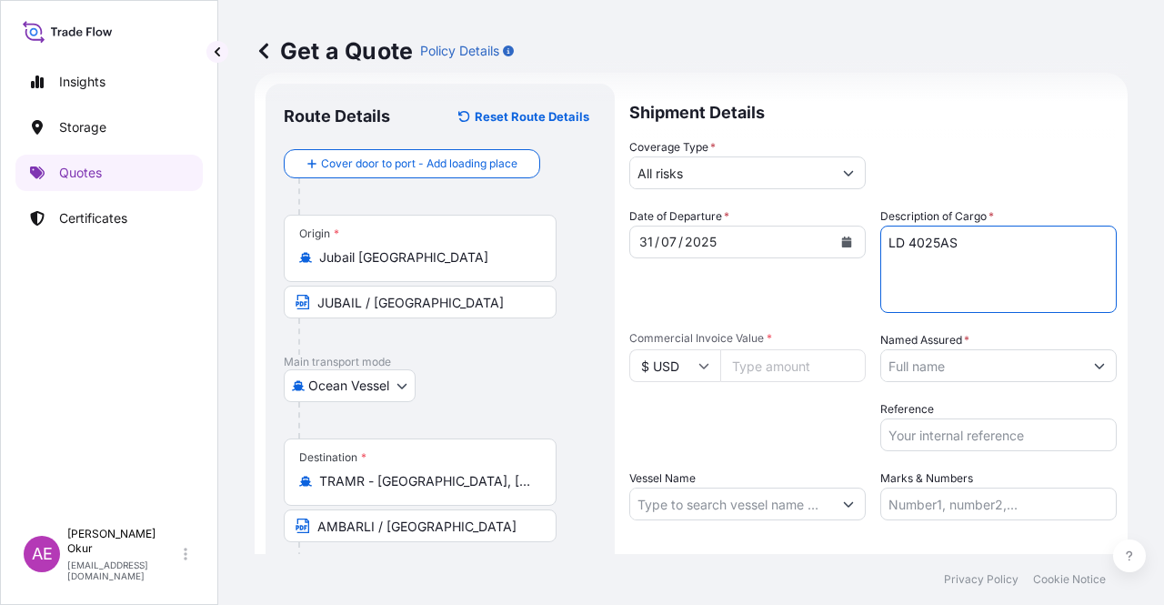
type textarea "LD 4025AS"
click at [767, 361] on input "Commercial Invoice Value *" at bounding box center [792, 365] width 145 height 33
type input "31853.25"
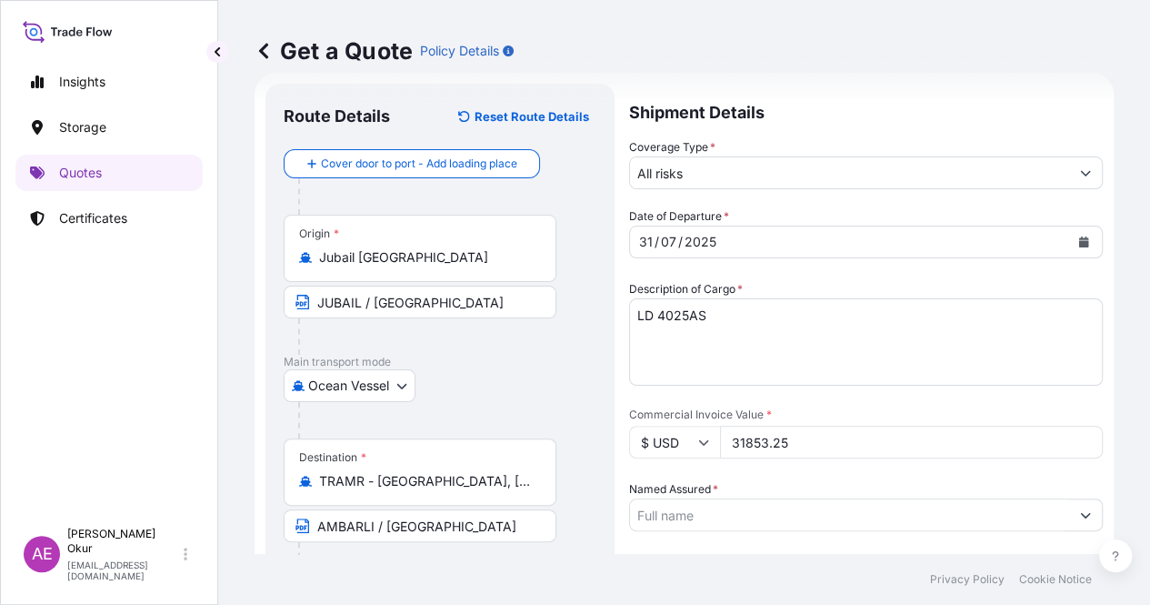
click at [973, 498] on input "Named Assured *" at bounding box center [849, 514] width 439 height 33
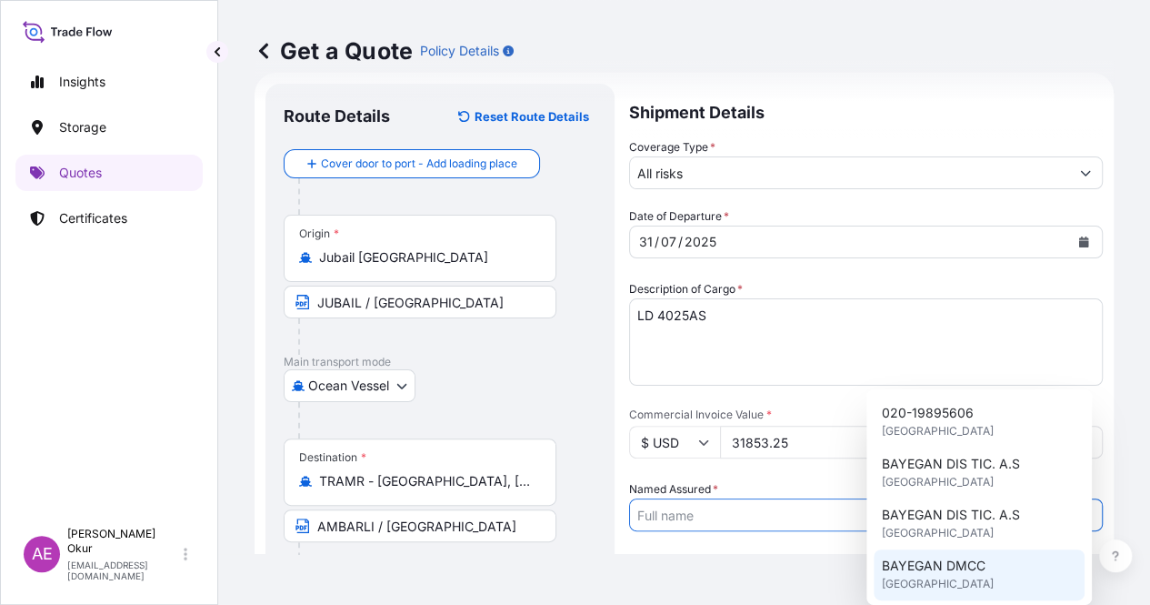
click at [944, 564] on span "BAYEGAN DMCC" at bounding box center [933, 565] width 104 height 18
type input "BAYEGAN DMCC"
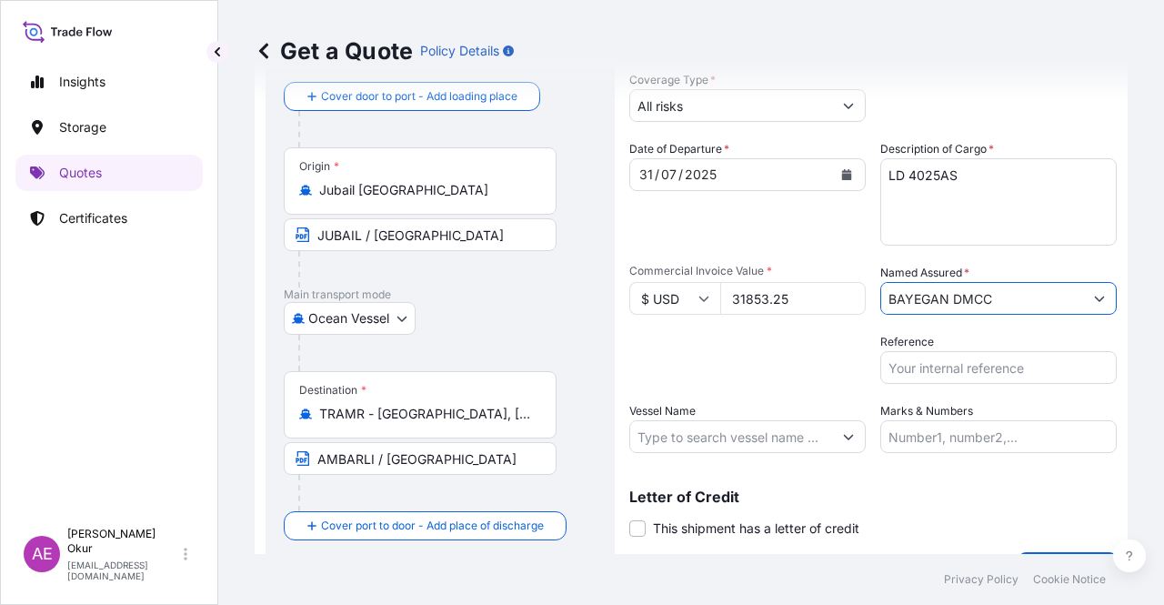
scroll to position [120, 0]
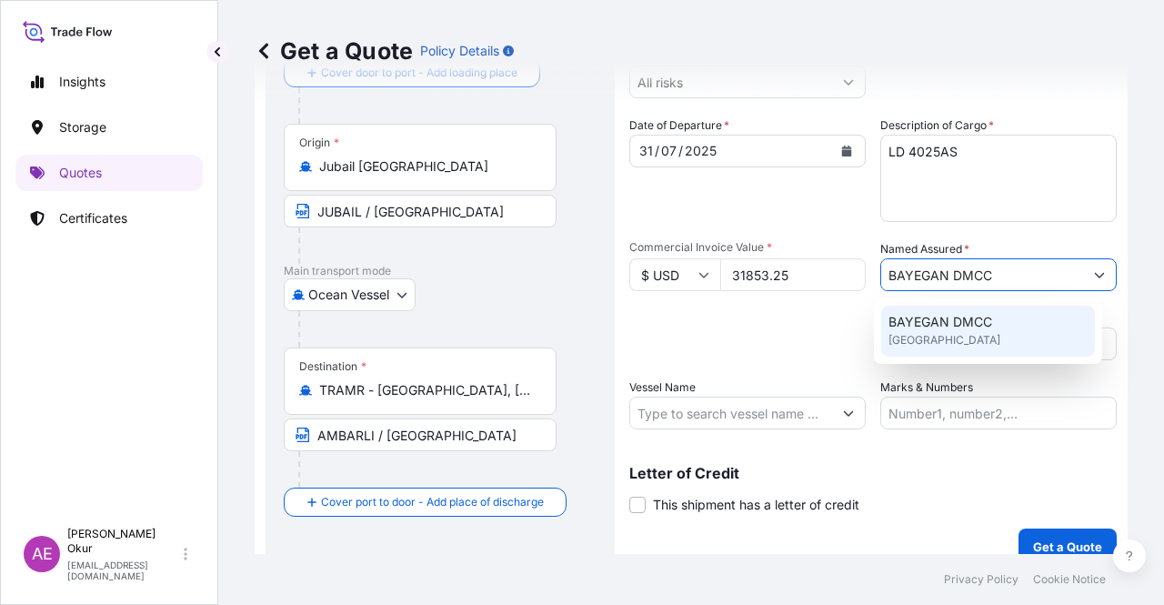
click at [775, 417] on input "Vessel Name" at bounding box center [731, 412] width 202 height 33
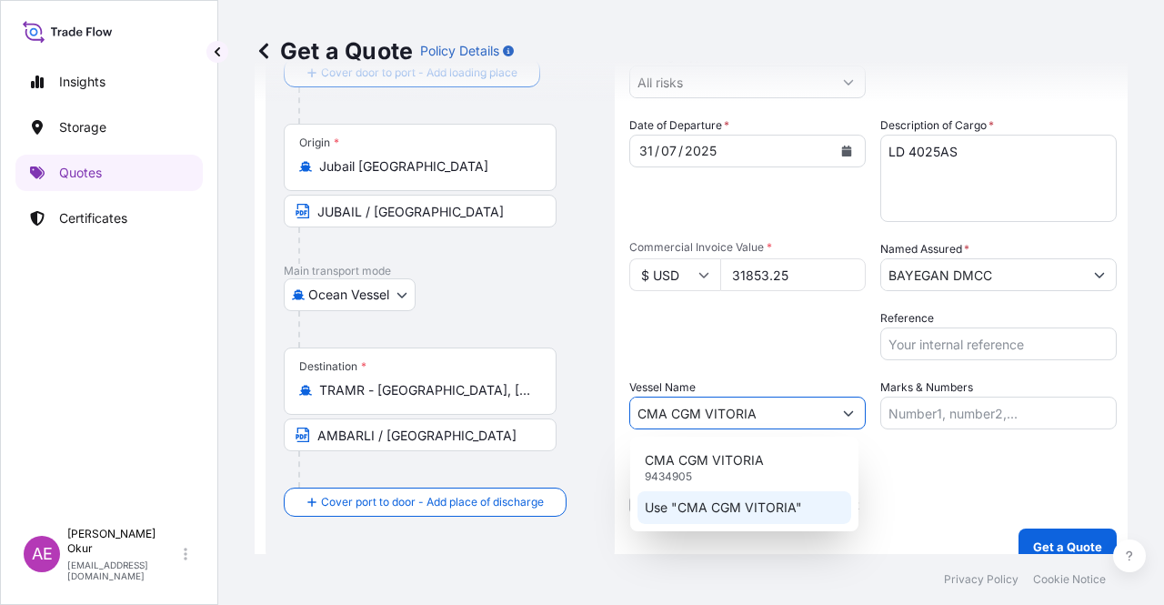
click at [748, 500] on p "Use "CMA CGM VITORIA"" at bounding box center [723, 507] width 157 height 18
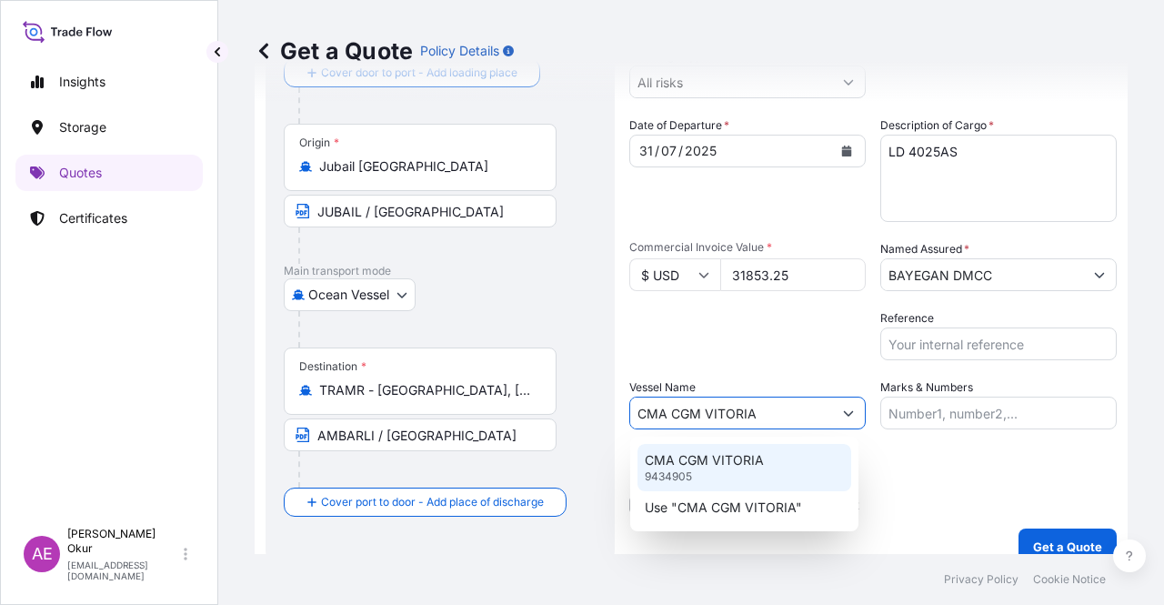
type input "CMA CGM VITORIA"
click at [922, 428] on input "Marks & Numbers" at bounding box center [998, 412] width 236 height 33
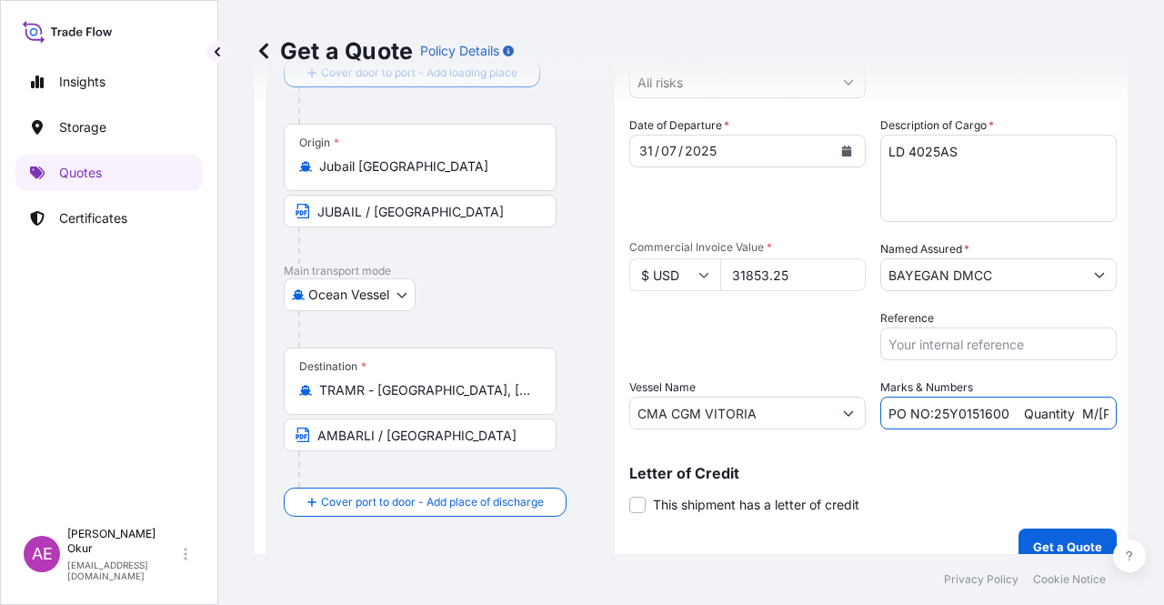
drag, startPoint x: 922, startPoint y: 412, endPoint x: 934, endPoint y: 416, distance: 12.4
click at [934, 416] on input "PO NO:25Y0151600 Quantity M/[PERSON_NAME]: 26,000 Premium: USD 3,37" at bounding box center [998, 412] width 236 height 33
click at [927, 411] on input "PO NO:25Y0151600 Quantity M/[PERSON_NAME]: 26,000 Premium: USD 3,37" at bounding box center [998, 412] width 236 height 33
drag, startPoint x: 926, startPoint y: 410, endPoint x: 997, endPoint y: 412, distance: 70.9
click at [997, 412] on input "PO NO:25Y0151600 Quantity M/[PERSON_NAME]: 26,000 Premium: USD 3,37" at bounding box center [998, 412] width 236 height 33
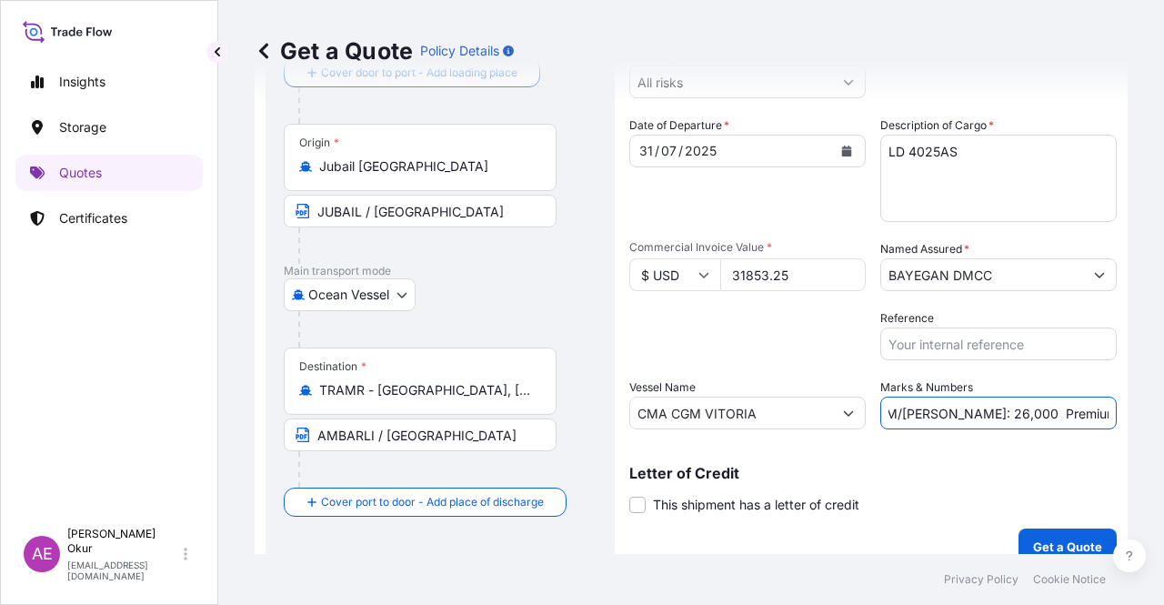
scroll to position [0, 0]
drag, startPoint x: 1059, startPoint y: 414, endPoint x: 1088, endPoint y: 419, distance: 29.6
click at [1088, 419] on input "PO NO:25Y0173300 Quantity M/[PERSON_NAME]: 26,000 Premium: USD 3,37" at bounding box center [998, 412] width 236 height 33
click at [997, 408] on input "PO NO:25Y0173300 Quantity M/[PERSON_NAME]: 26,000 Premium: USD 3,37" at bounding box center [998, 412] width 236 height 33
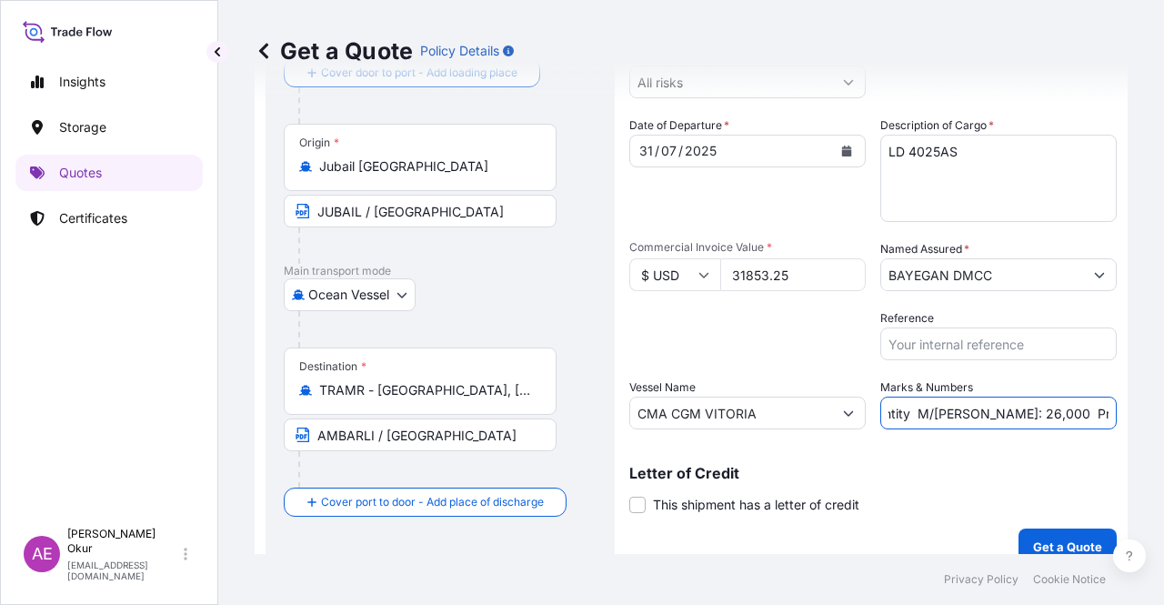
drag, startPoint x: 1062, startPoint y: 412, endPoint x: 1108, endPoint y: 414, distance: 45.5
click at [1108, 414] on form "Route Details Reset Route Details Cover door to port - Add loading place Place …" at bounding box center [691, 279] width 873 height 594
click at [1006, 407] on input "PO NO:25Y0173300 Quantity M/[PERSON_NAME]: 26,000 Premium: USD 3,37" at bounding box center [998, 412] width 236 height 33
drag, startPoint x: 931, startPoint y: 408, endPoint x: 969, endPoint y: 416, distance: 39.1
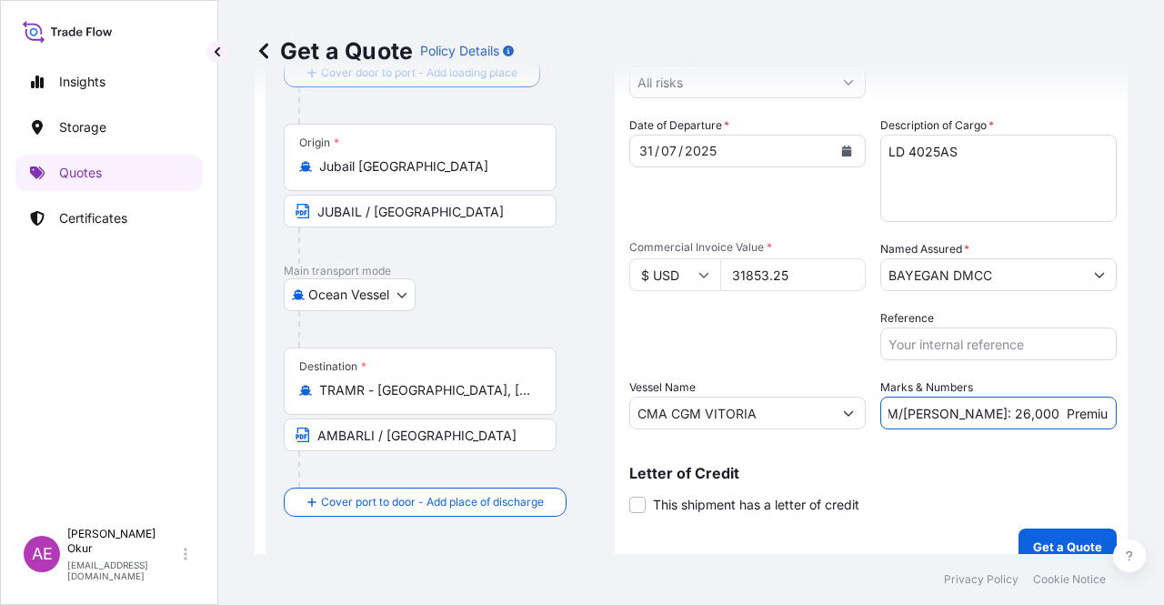
click at [969, 416] on input "PO NO:25Y0173300 Quantity M/[PERSON_NAME]: 26,000 Premium: USD 3,37" at bounding box center [998, 412] width 236 height 33
drag, startPoint x: 1084, startPoint y: 421, endPoint x: 1128, endPoint y: 421, distance: 43.6
click at [1131, 423] on div "Get a Quote Policy Details Route Details Reset Route Details Cover door to port…" at bounding box center [691, 277] width 946 height 554
click at [1024, 408] on input "PO NO:25Y0173300 Quantity M/[PERSON_NAME]: 24,750 Premium: USD 3,37" at bounding box center [998, 412] width 236 height 33
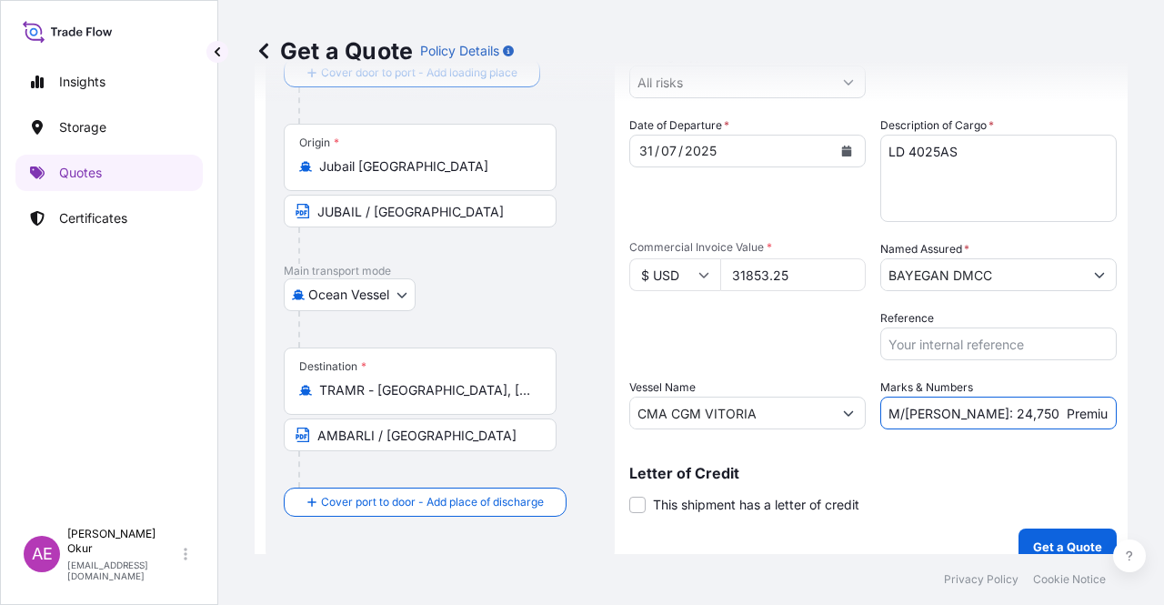
drag, startPoint x: 1070, startPoint y: 412, endPoint x: 1130, endPoint y: 412, distance: 60.0
click at [1128, 412] on div "Get a Quote Policy Details Route Details Reset Route Details Cover door to port…" at bounding box center [691, 277] width 946 height 554
type input "PO NO:25Y0173300 Quantity M/[PERSON_NAME]: 24,750 Premium: USD 3,50"
click at [1061, 537] on p "Get a Quote" at bounding box center [1067, 546] width 69 height 18
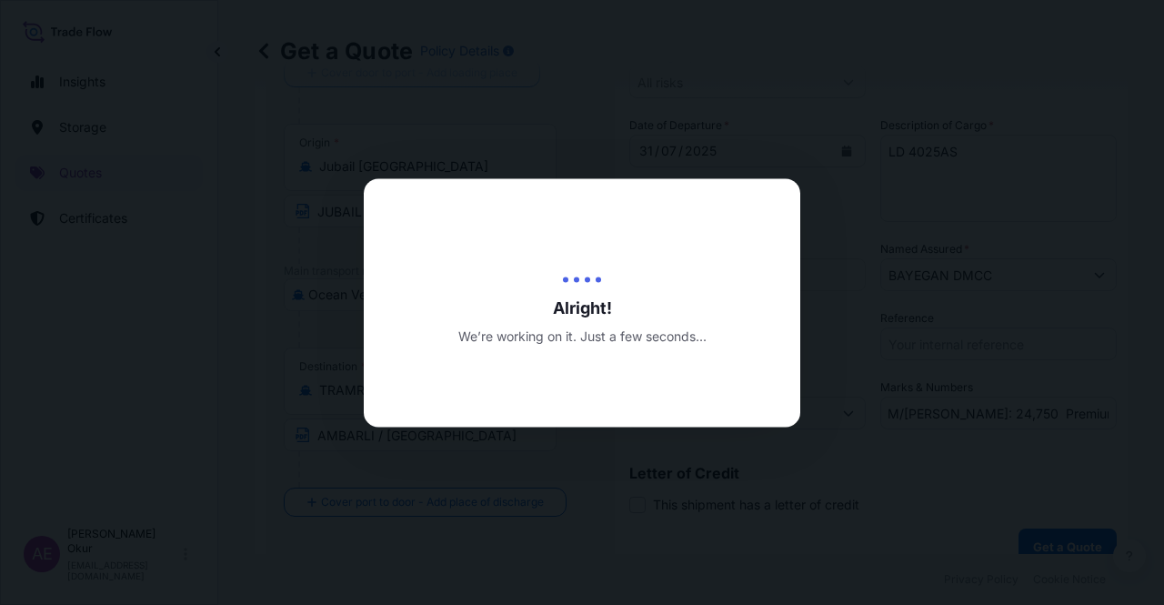
scroll to position [0, 0]
select select "Ocean Vessel"
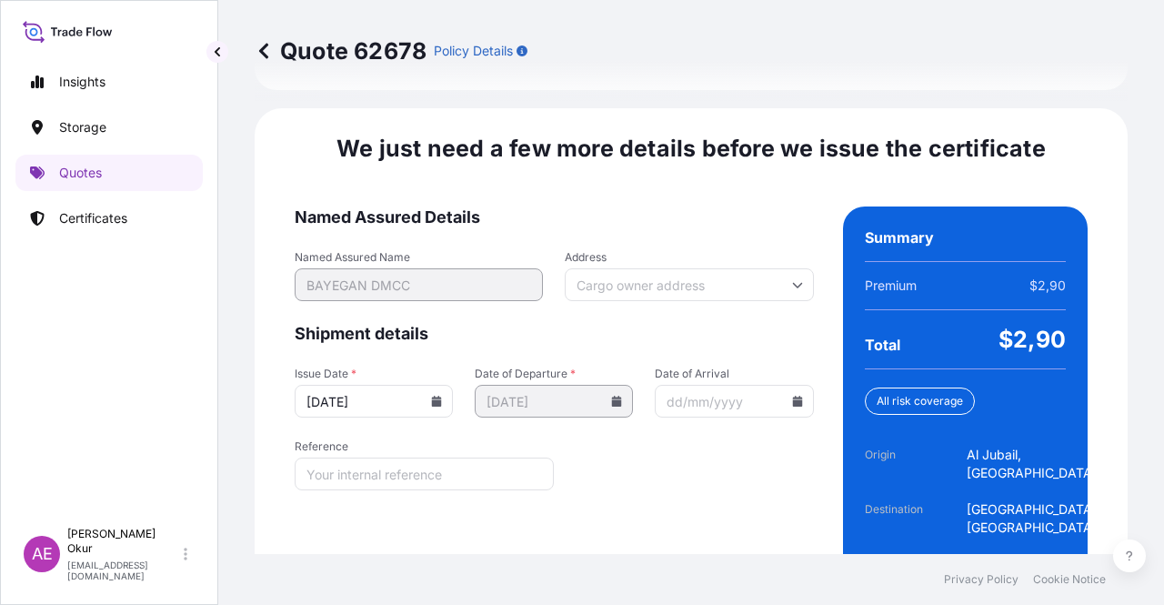
scroll to position [2295, 0]
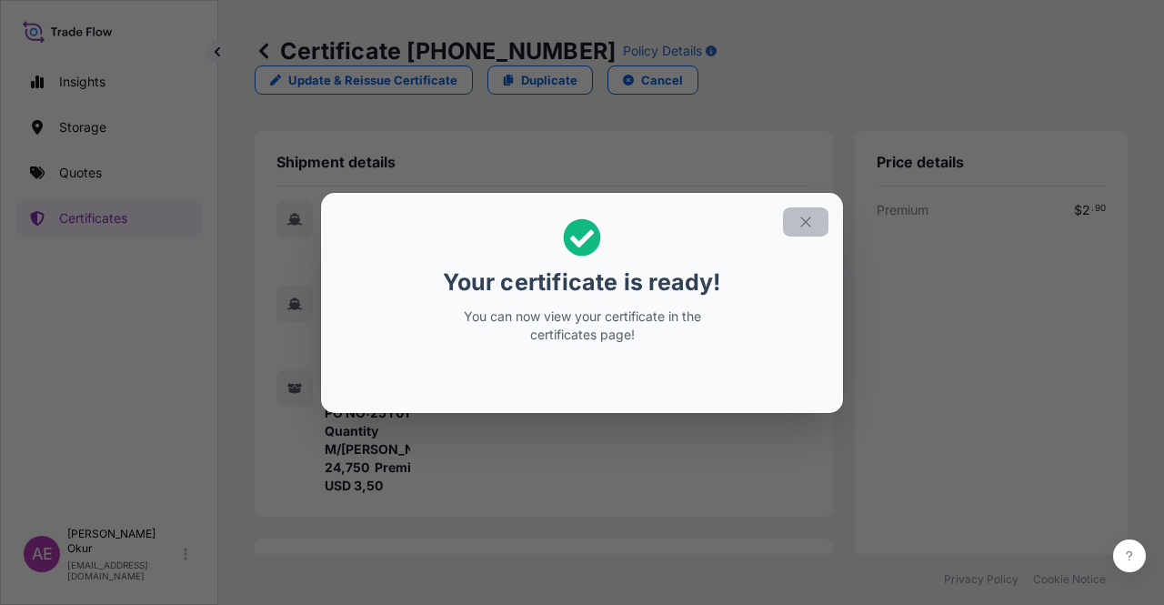
click at [811, 217] on icon "button" at bounding box center [805, 222] width 16 height 16
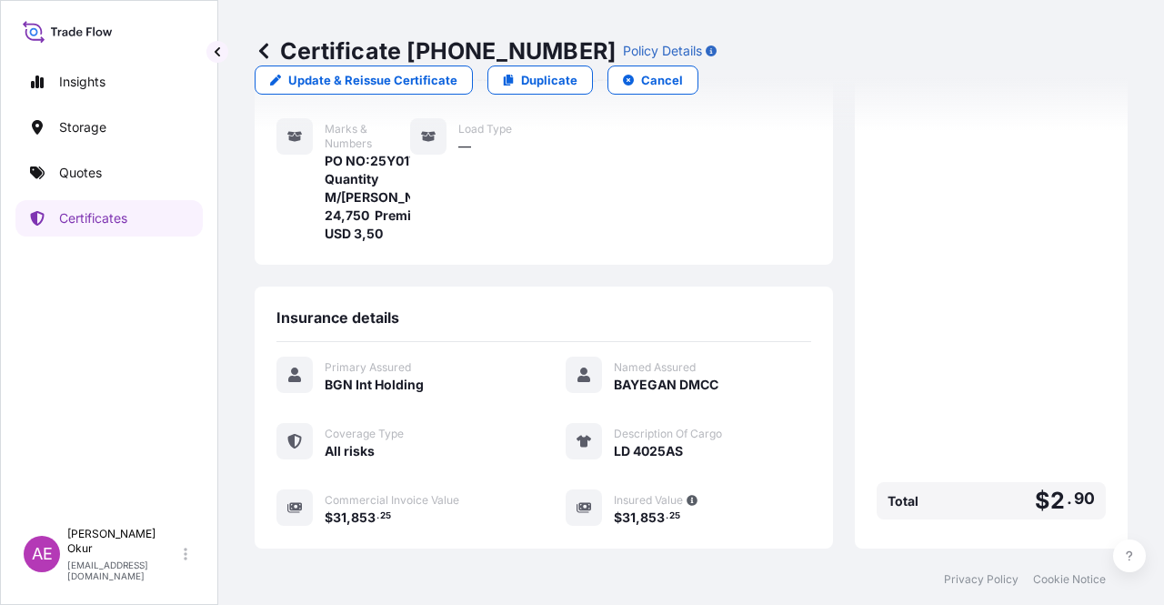
scroll to position [436, 0]
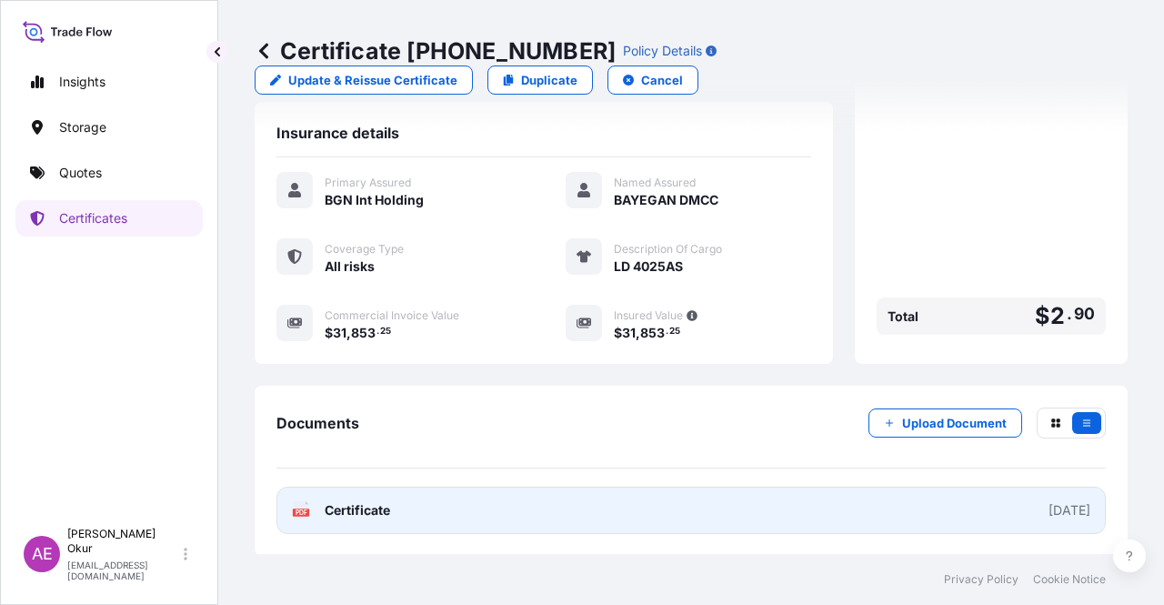
click at [355, 506] on span "Certificate" at bounding box center [357, 510] width 65 height 18
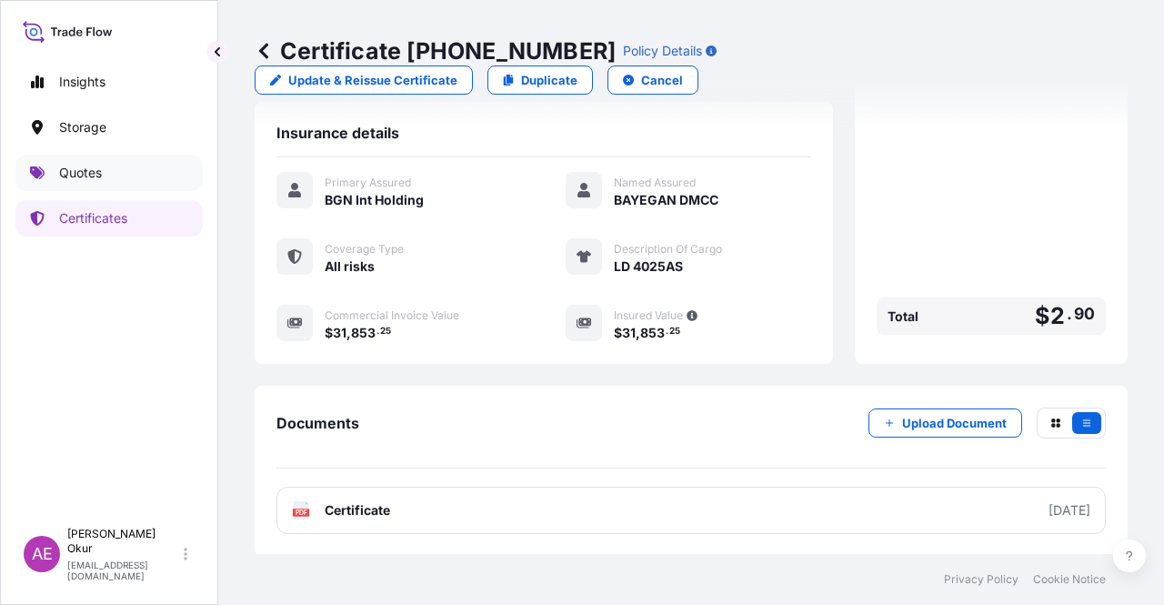
click at [52, 178] on link "Quotes" at bounding box center [108, 173] width 187 height 36
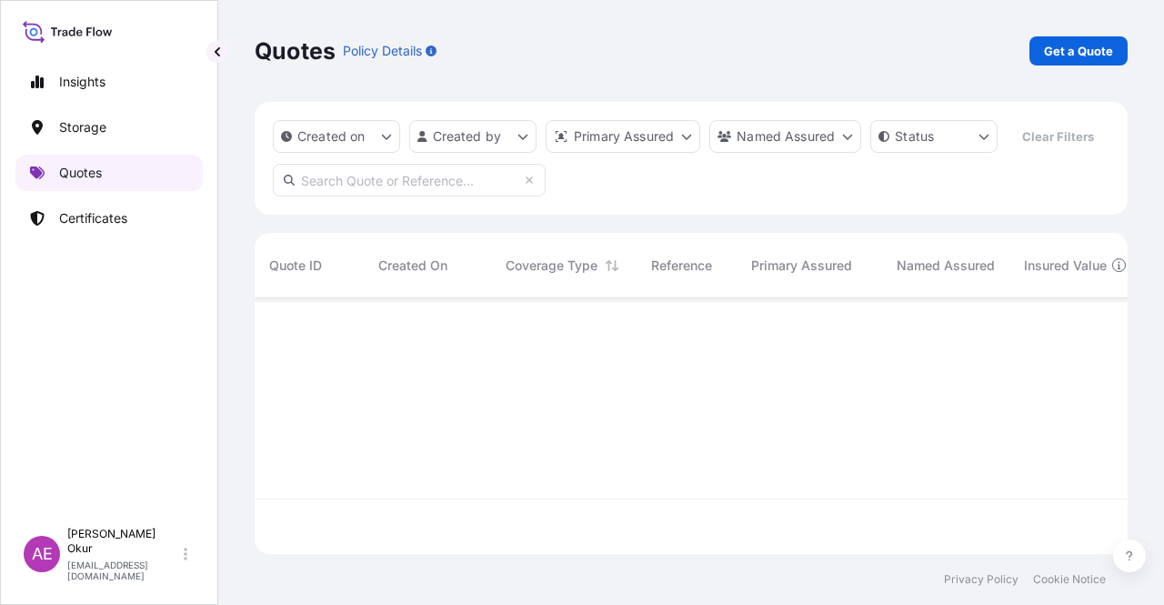
scroll to position [252, 858]
click at [1055, 44] on p "Get a Quote" at bounding box center [1078, 51] width 69 height 18
select select "Ocean Vessel"
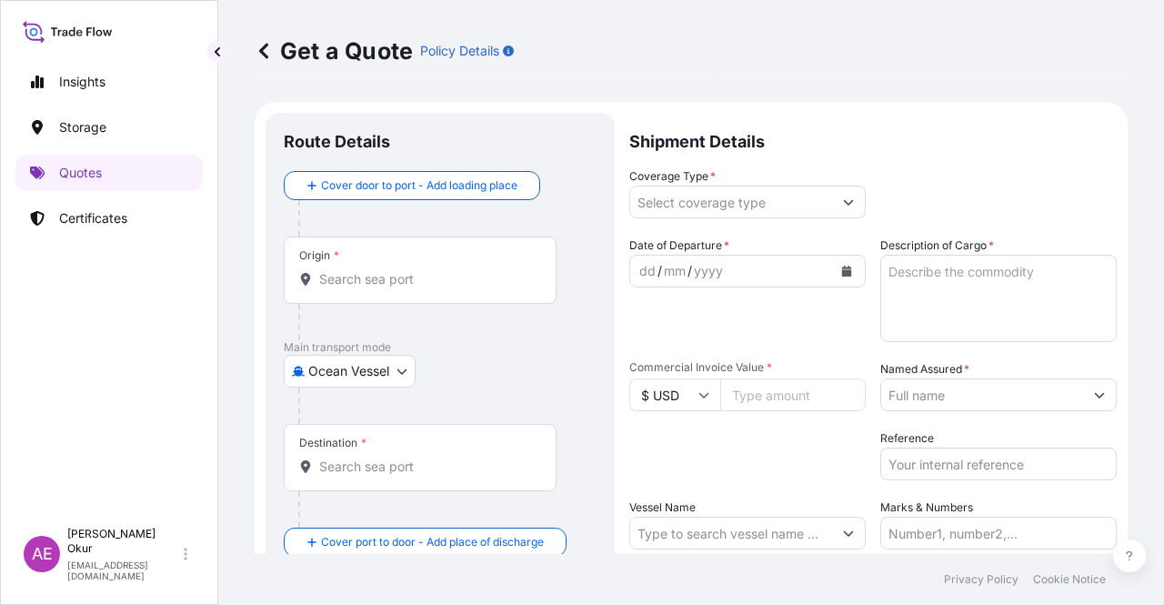
scroll to position [29, 0]
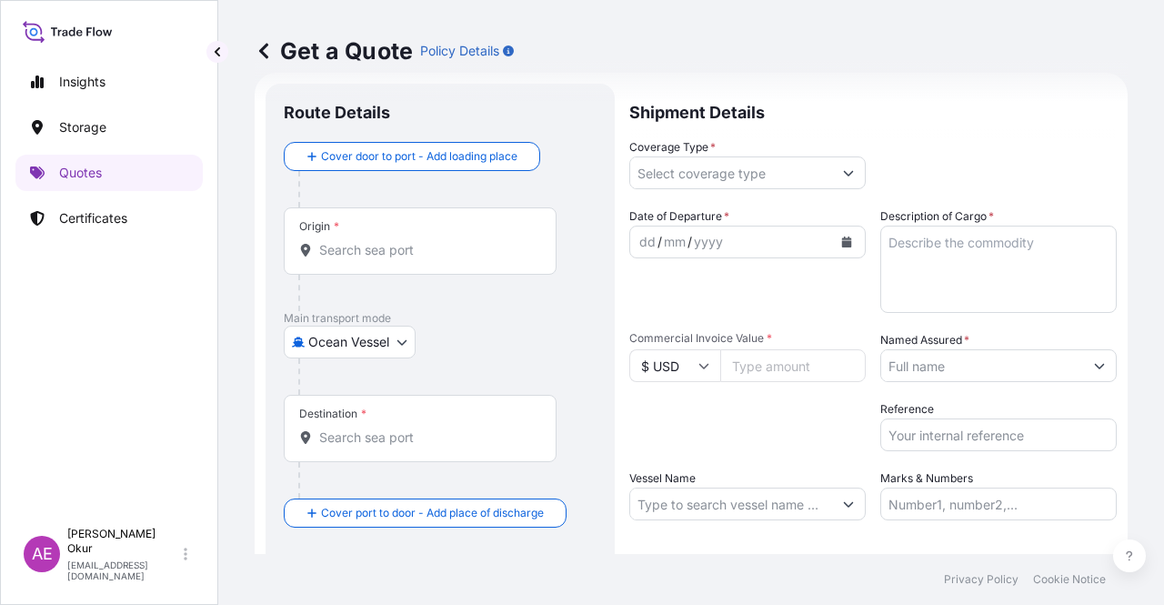
click at [358, 219] on div "Origin *" at bounding box center [420, 240] width 273 height 67
click at [358, 241] on input "Origin *" at bounding box center [426, 250] width 215 height 18
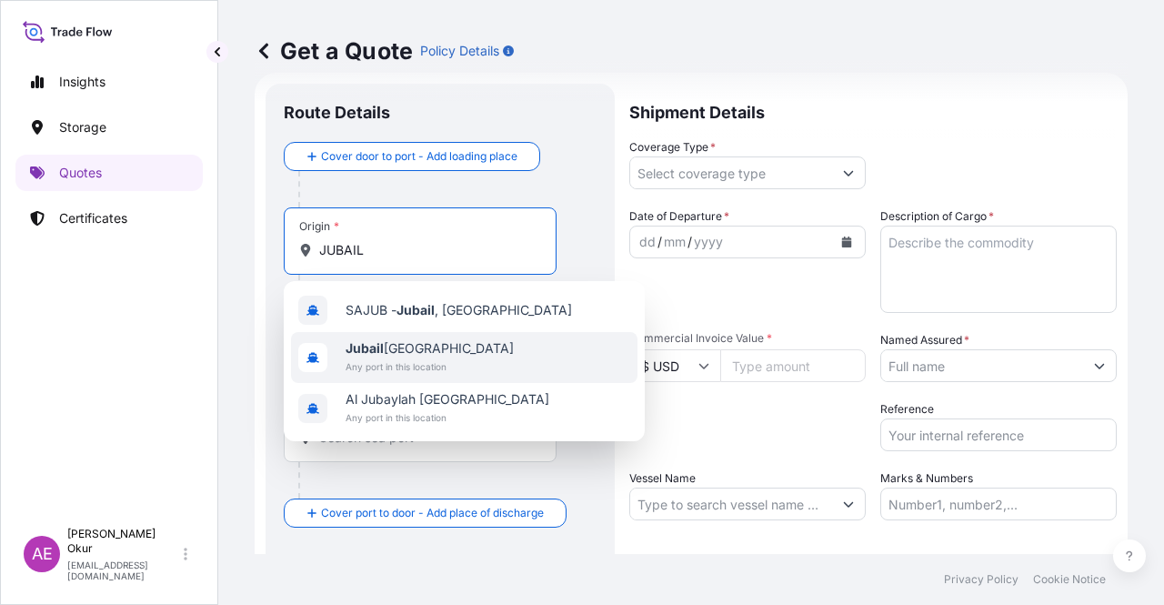
click at [397, 350] on span "Jubail [GEOGRAPHIC_DATA]" at bounding box center [430, 348] width 168 height 18
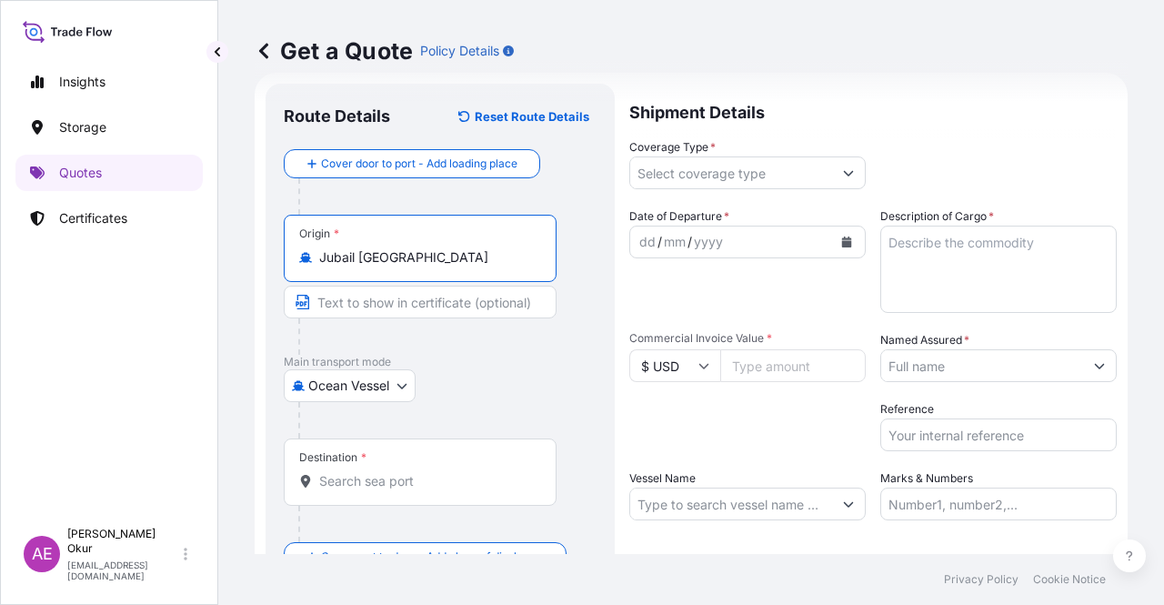
type input "Jubail [GEOGRAPHIC_DATA]"
click at [366, 300] on input "Text to appear on certificate" at bounding box center [420, 302] width 273 height 33
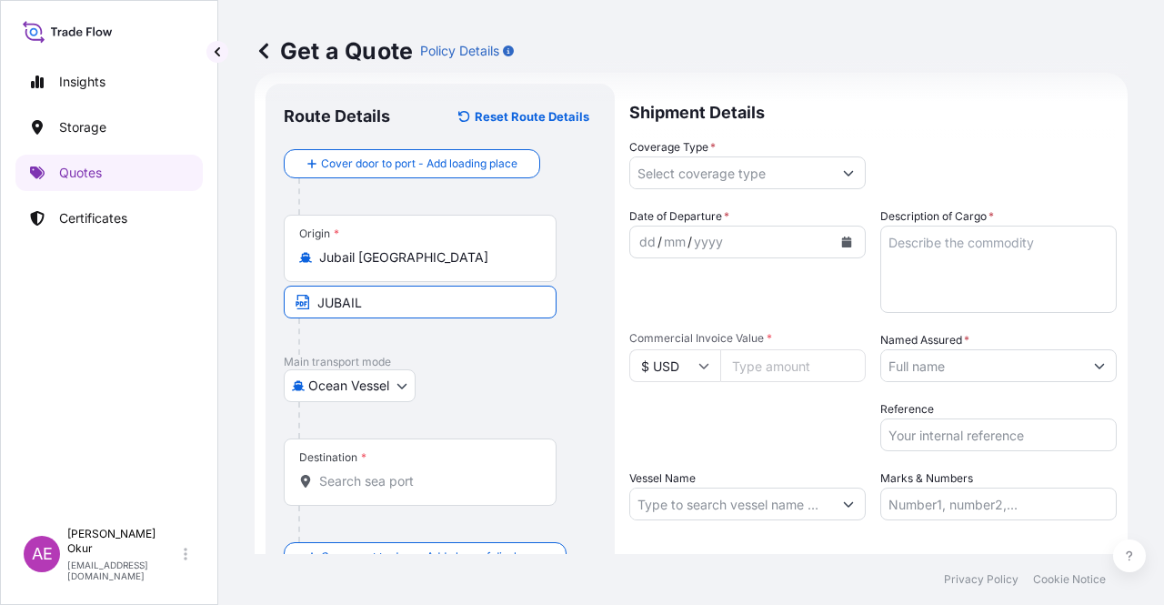
type input "JUBAIL / [GEOGRAPHIC_DATA]"
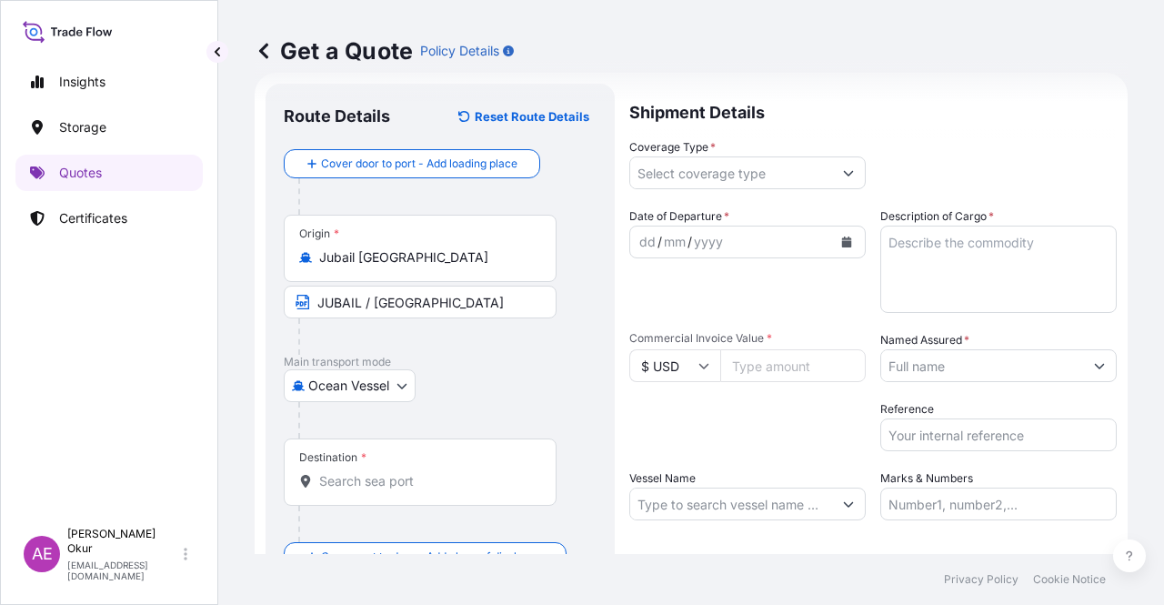
click at [397, 461] on div "Destination *" at bounding box center [420, 471] width 273 height 67
click at [397, 472] on input "Destination *" at bounding box center [426, 481] width 215 height 18
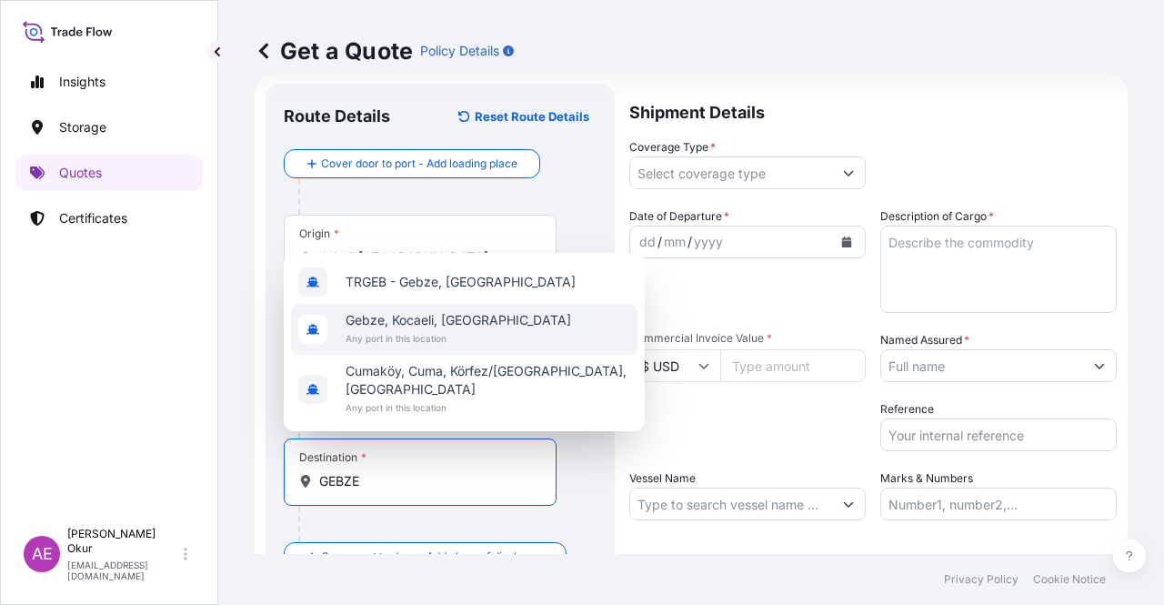
click at [393, 329] on span "Gebze, Kocaeli, [GEOGRAPHIC_DATA]" at bounding box center [459, 320] width 226 height 18
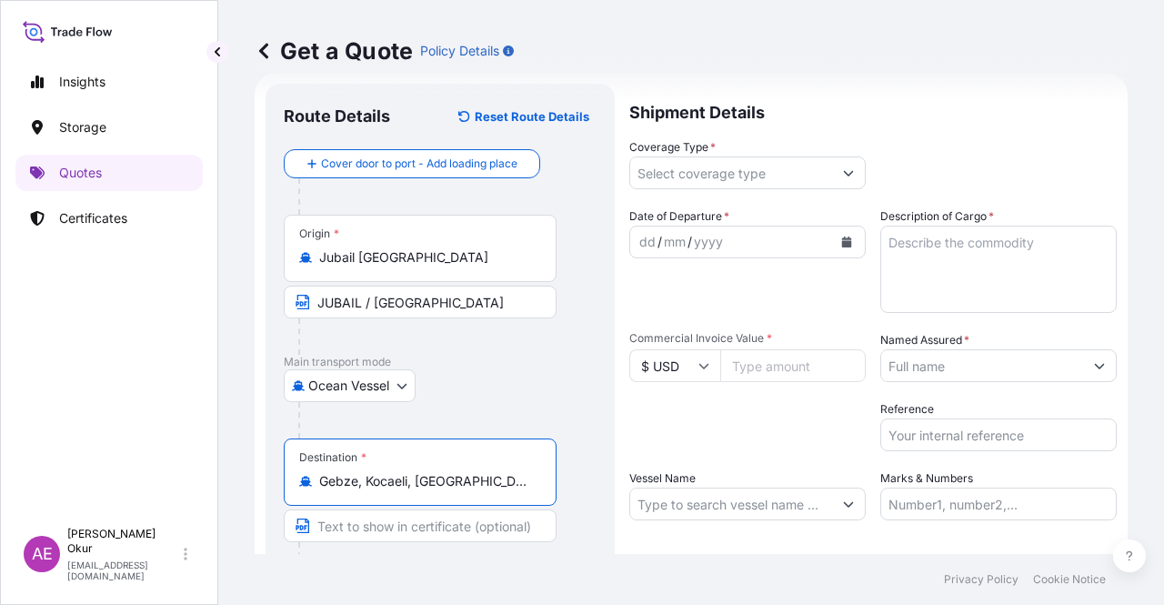
type input "Gebze, Kocaeli, [GEOGRAPHIC_DATA]"
click at [356, 513] on input "Text to appear on certificate" at bounding box center [420, 525] width 273 height 33
type input "GEBZE / [GEOGRAPHIC_DATA]"
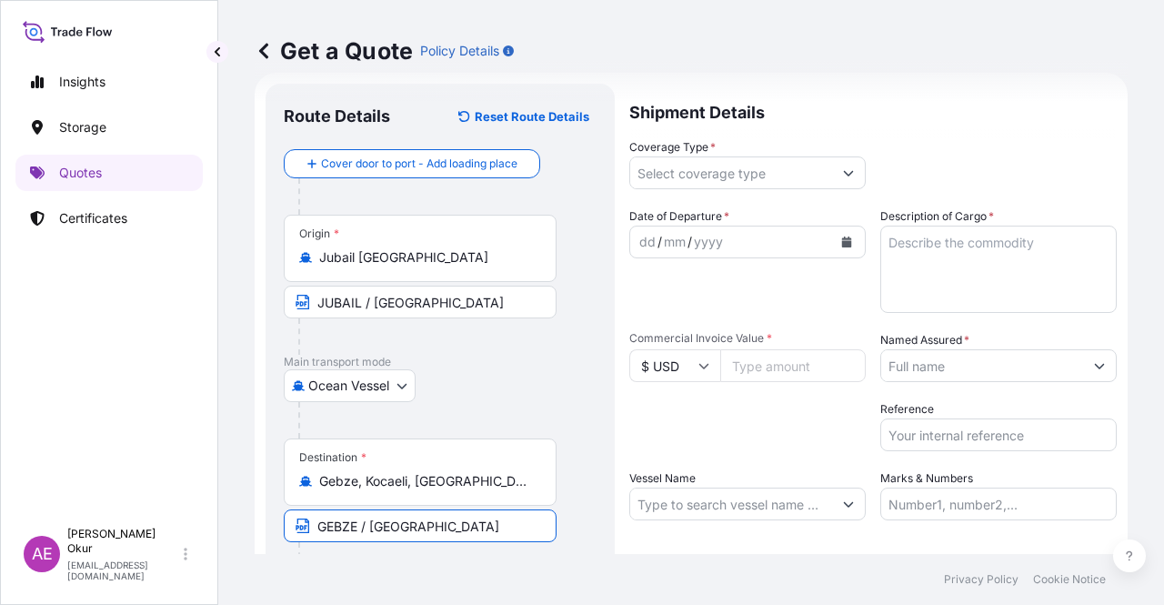
click at [721, 173] on input "Coverage Type *" at bounding box center [731, 172] width 202 height 33
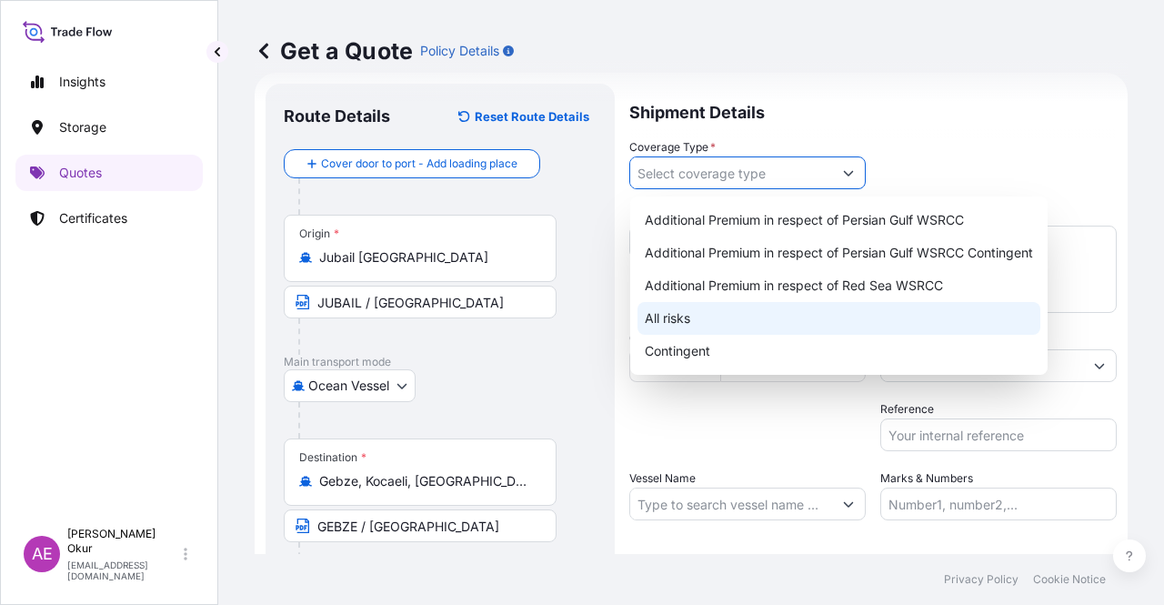
click at [673, 320] on div "All risks" at bounding box center [838, 318] width 403 height 33
type input "All risks"
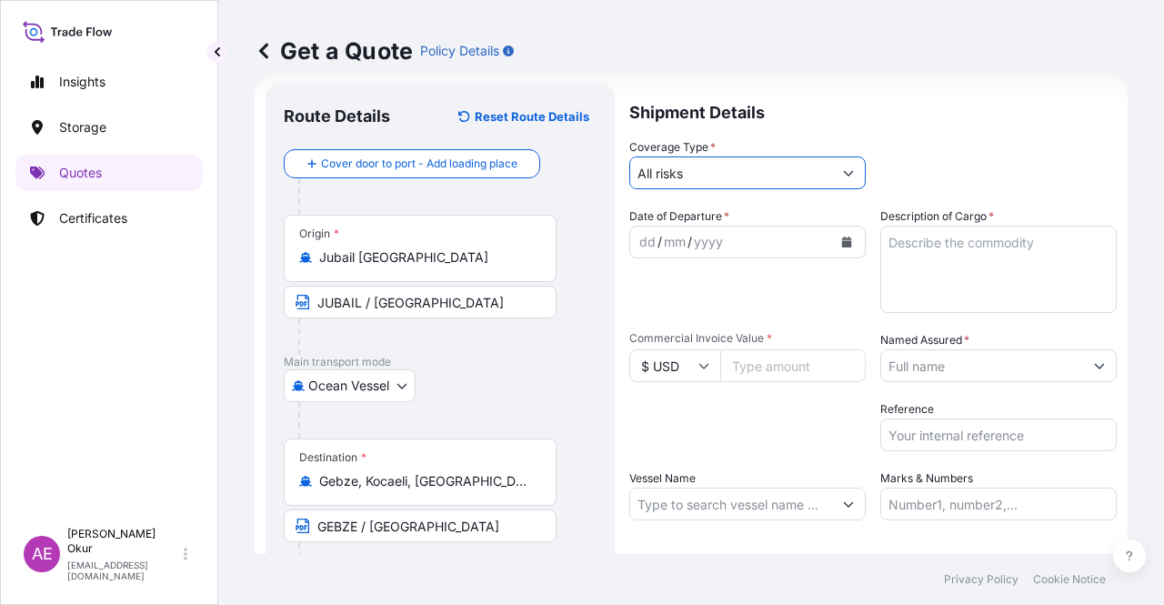
click at [646, 239] on div "dd" at bounding box center [647, 242] width 20 height 22
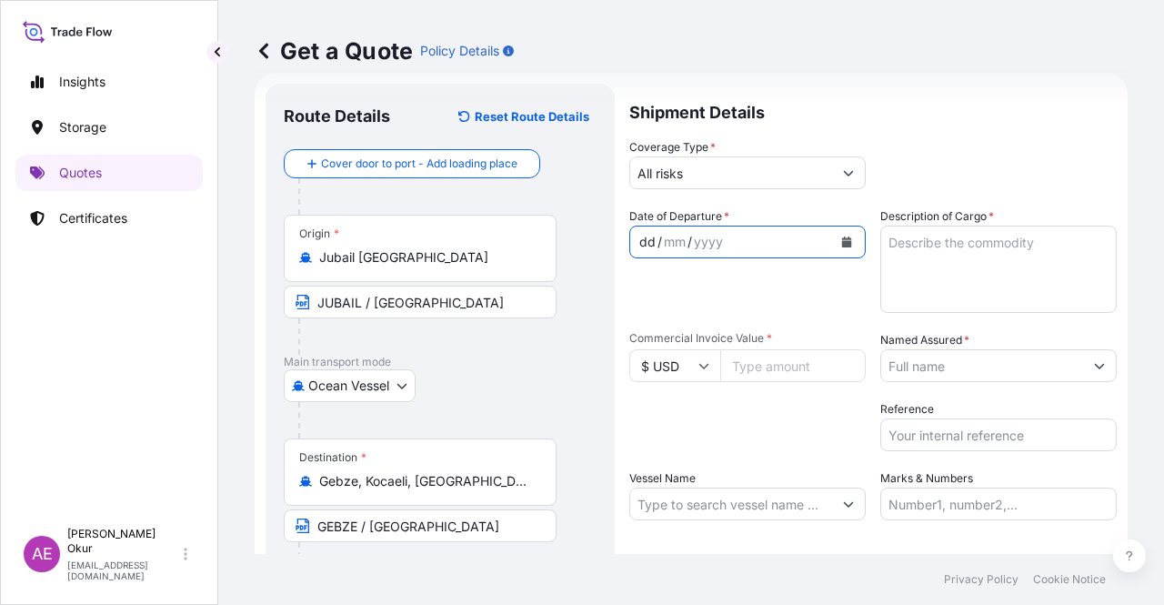
click at [639, 240] on div "dd" at bounding box center [647, 242] width 20 height 22
click at [642, 240] on div "dd" at bounding box center [647, 242] width 20 height 22
click at [955, 267] on textarea "Description of Cargo *" at bounding box center [998, 269] width 236 height 87
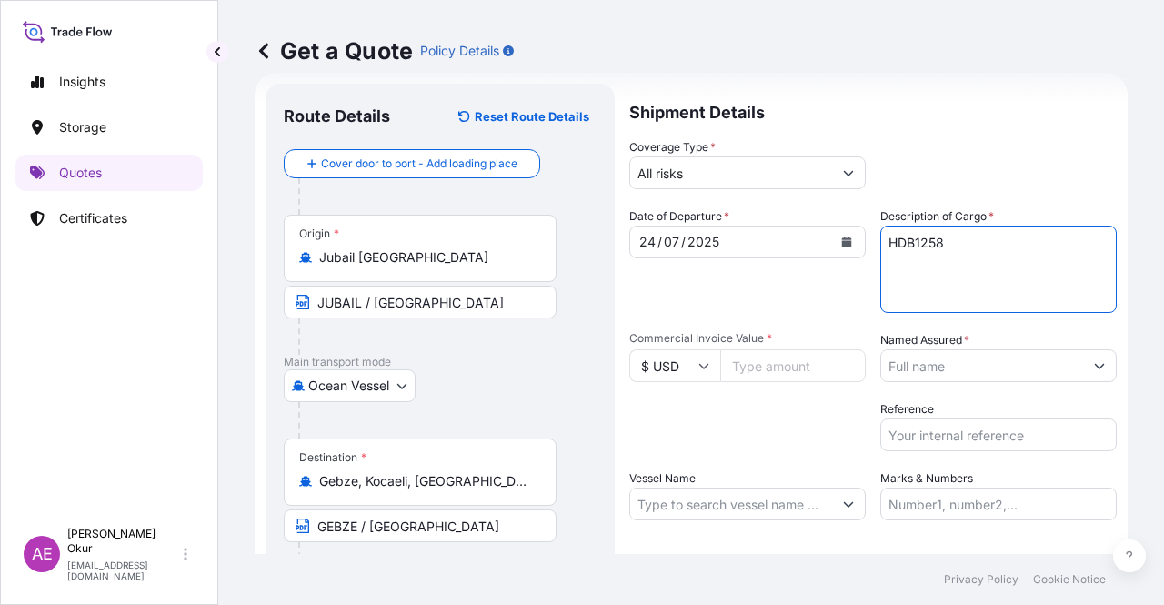
type textarea "HDB1258"
click at [777, 370] on input "Commercial Invoice Value *" at bounding box center [792, 365] width 145 height 33
type input "623997"
click at [985, 374] on input "Named Assured *" at bounding box center [982, 365] width 202 height 33
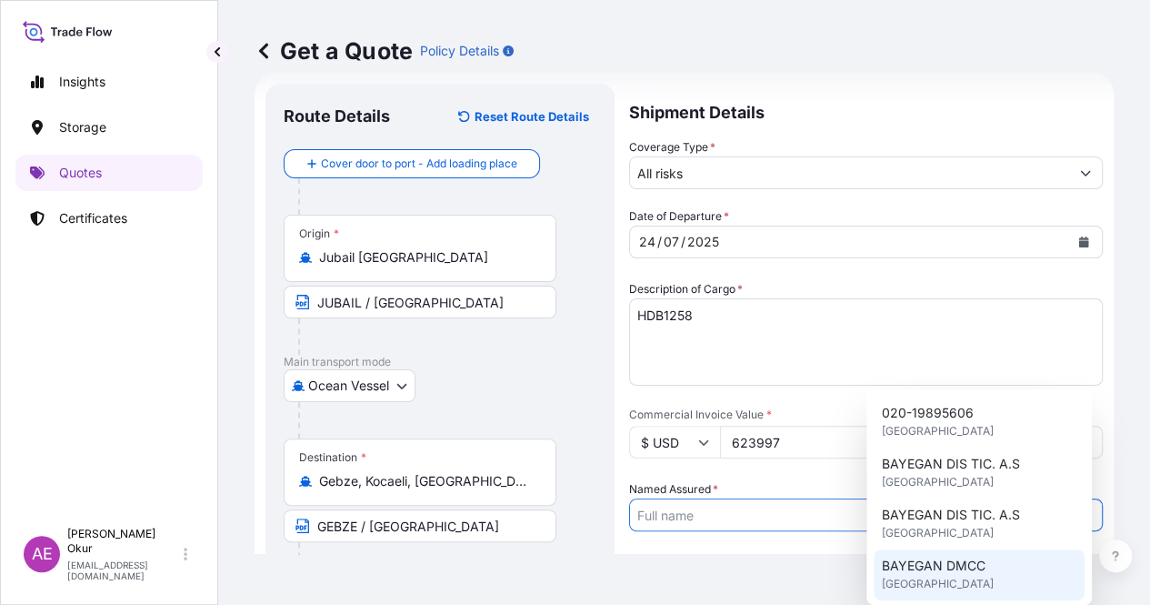
click at [958, 565] on span "BAYEGAN DMCC" at bounding box center [933, 565] width 104 height 18
type input "BAYEGAN DMCC"
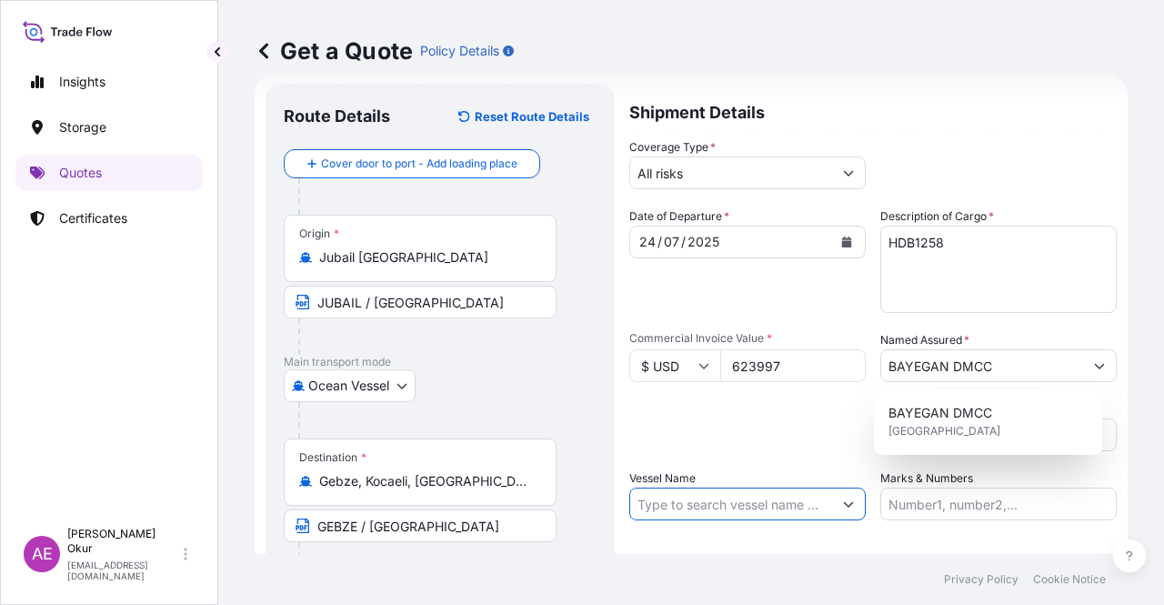
click at [786, 499] on input "Vessel Name" at bounding box center [731, 503] width 202 height 33
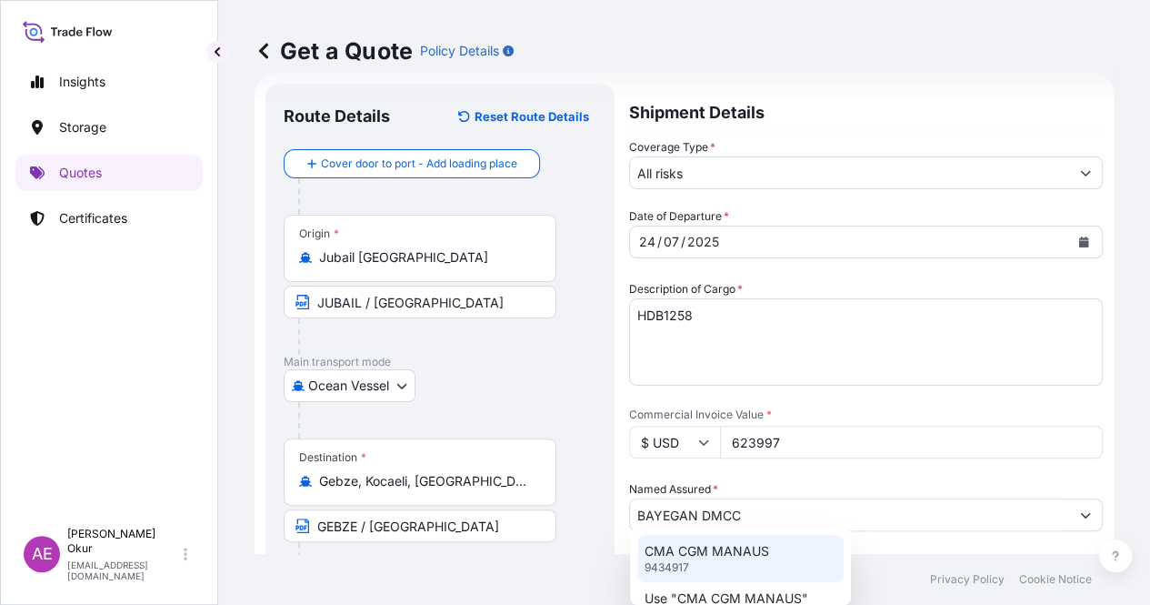
type input "CMA CGM MANAUS"
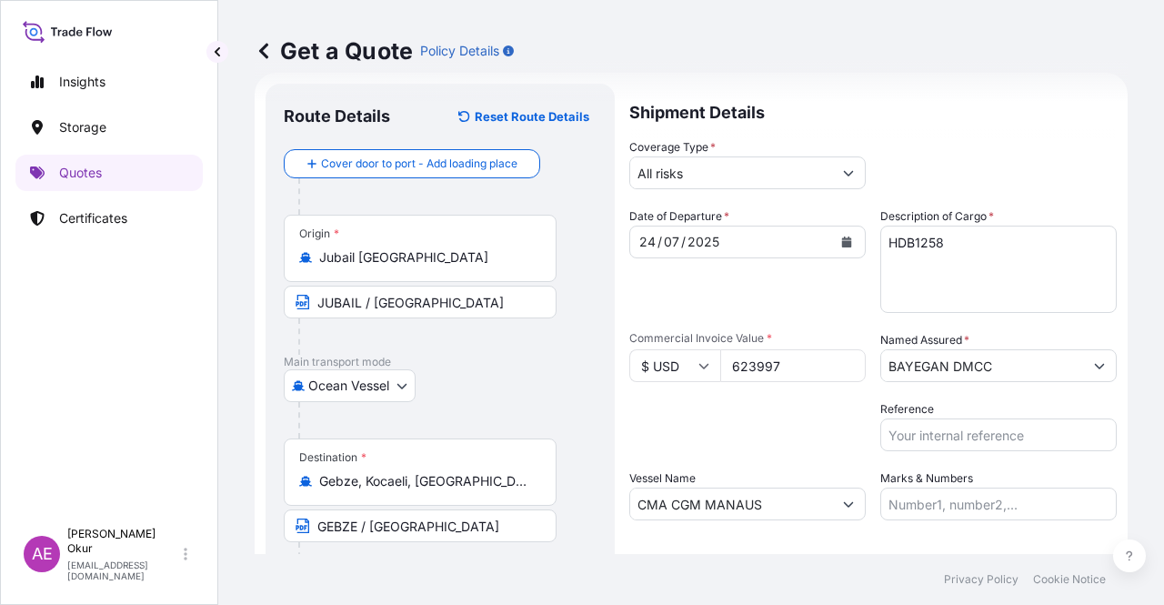
click at [937, 503] on input "Marks & Numbers" at bounding box center [998, 503] width 236 height 33
drag, startPoint x: 928, startPoint y: 501, endPoint x: 1000, endPoint y: 506, distance: 72.0
click at [1000, 506] on input "PO NO:25Y0151600 Quantity M/[PERSON_NAME]: 26,000 Premium: USD 3,37" at bounding box center [998, 503] width 236 height 33
drag, startPoint x: 1033, startPoint y: 503, endPoint x: 1108, endPoint y: 509, distance: 74.8
click at [1108, 509] on form "Route Details Reset Route Details Cover door to port - Add loading place Place …" at bounding box center [691, 370] width 873 height 594
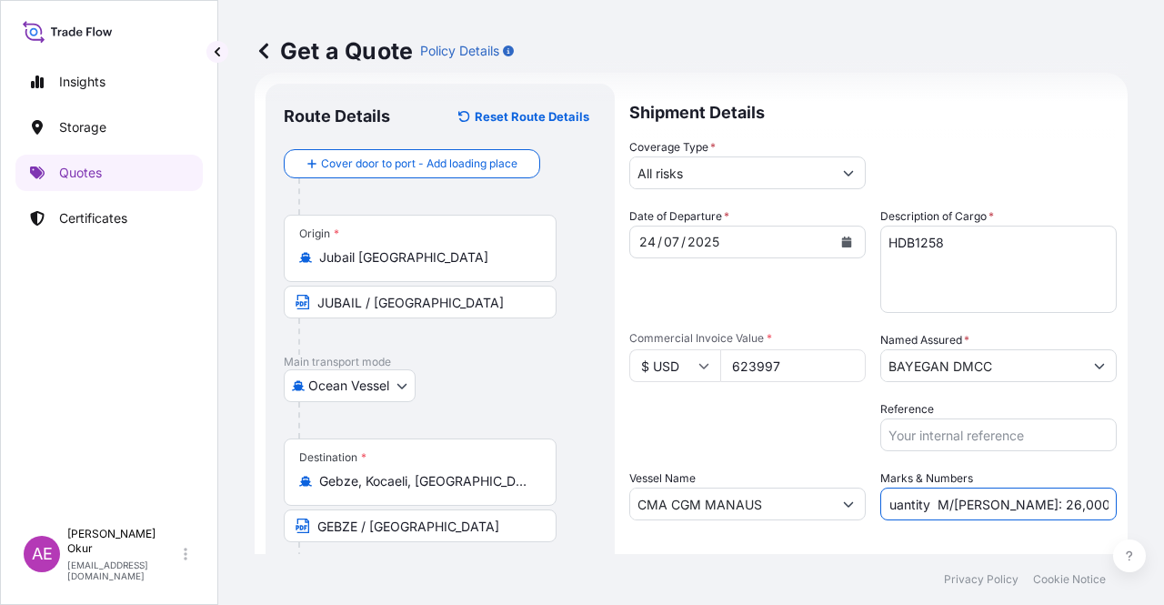
scroll to position [0, 174]
click at [1002, 504] on input "PO NO:25Y0180200 Quantity M/[PERSON_NAME]: 26,000 Premium: USD 3,37" at bounding box center [998, 503] width 236 height 33
drag, startPoint x: 955, startPoint y: 502, endPoint x: 1000, endPoint y: 505, distance: 45.5
click at [1000, 505] on input "PO NO:25Y0180200 Quantity M/[PERSON_NAME]: 26,000 Premium: USD 3,37" at bounding box center [998, 503] width 236 height 33
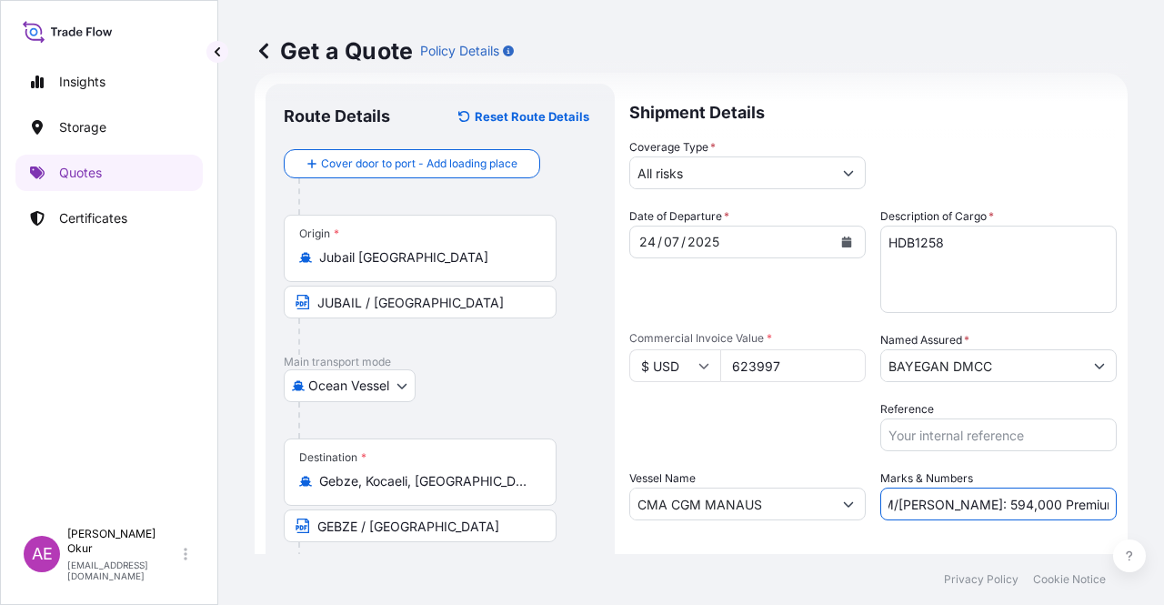
drag, startPoint x: 1057, startPoint y: 505, endPoint x: 1152, endPoint y: 508, distance: 95.5
click at [1152, 508] on div "Get a Quote Policy Details Route Details Reset Route Details Cover door to port…" at bounding box center [691, 277] width 946 height 554
click at [1068, 497] on input "PO NO:25Y0180200 Quantity M/[PERSON_NAME]: 594,000 Premium: USD 3,37" at bounding box center [998, 503] width 236 height 33
drag, startPoint x: 1068, startPoint y: 501, endPoint x: 1108, endPoint y: 501, distance: 40.0
click at [1108, 501] on form "Route Details Reset Route Details Cover door to port - Add loading place Place …" at bounding box center [691, 370] width 873 height 594
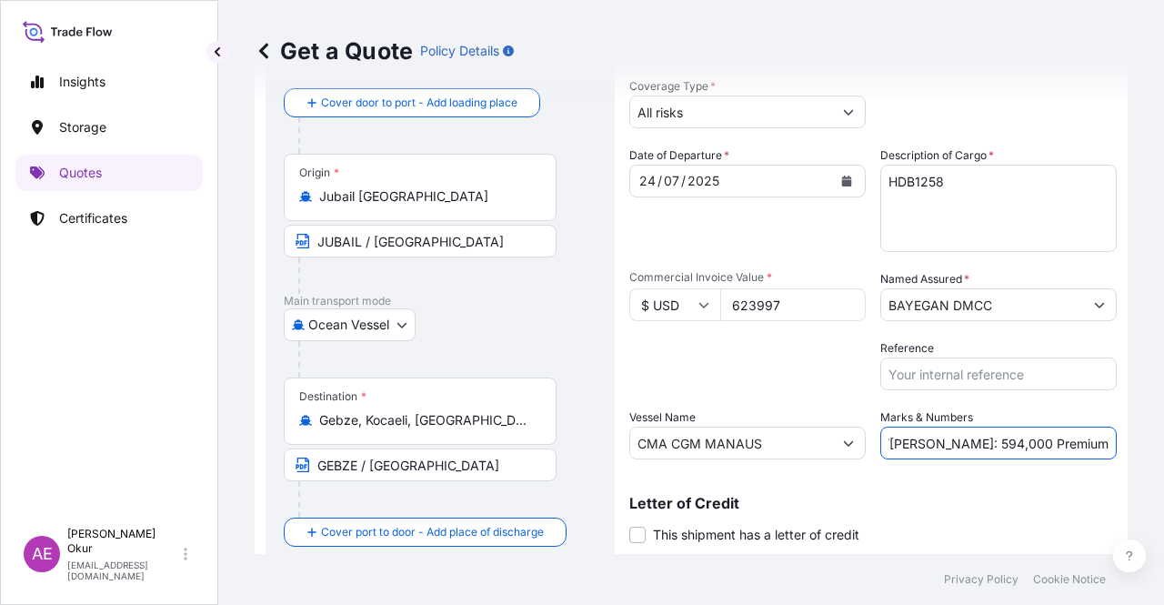
scroll to position [141, 0]
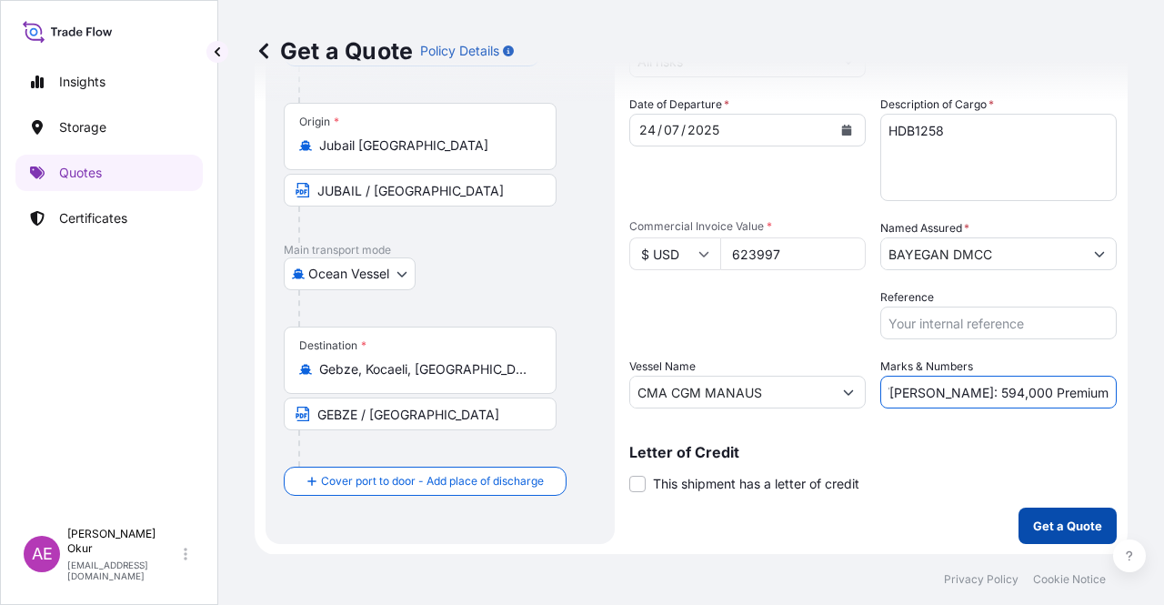
type input "PO NO:25Y0180200 Quantity M/[PERSON_NAME]: 594,000 Premium: USD 68,64"
click at [1072, 537] on button "Get a Quote" at bounding box center [1067, 525] width 98 height 36
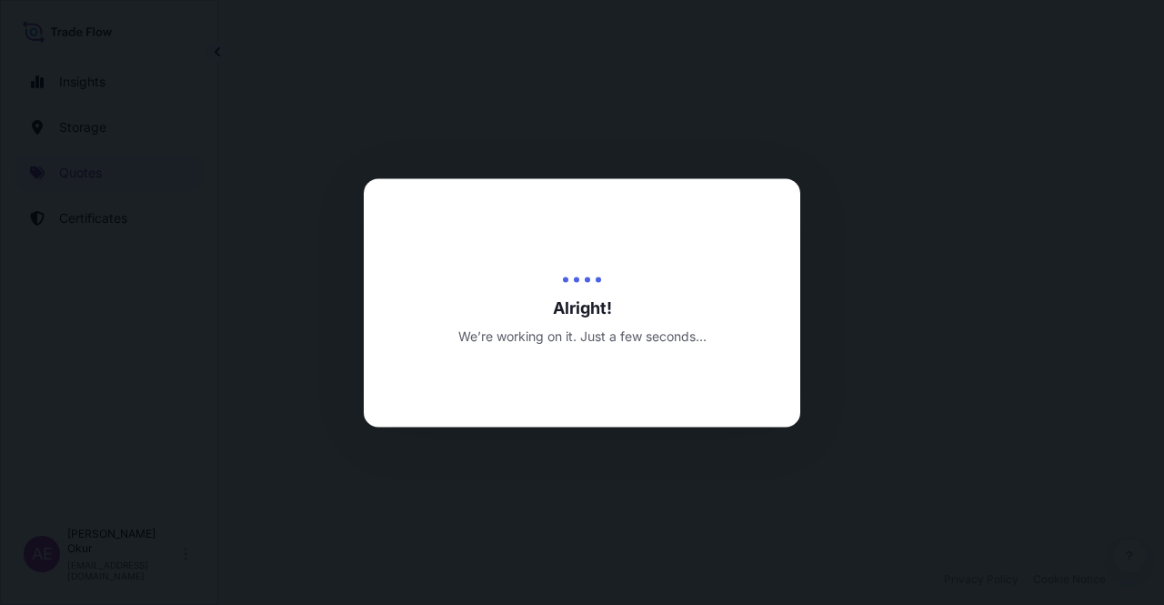
select select "Ocean Vessel"
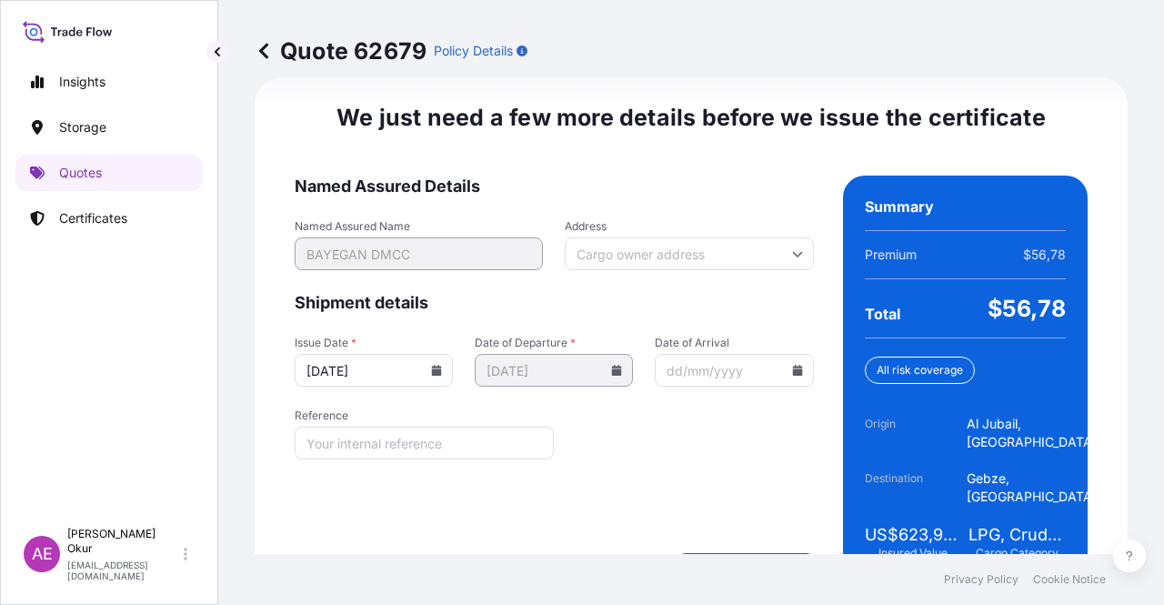
scroll to position [2324, 0]
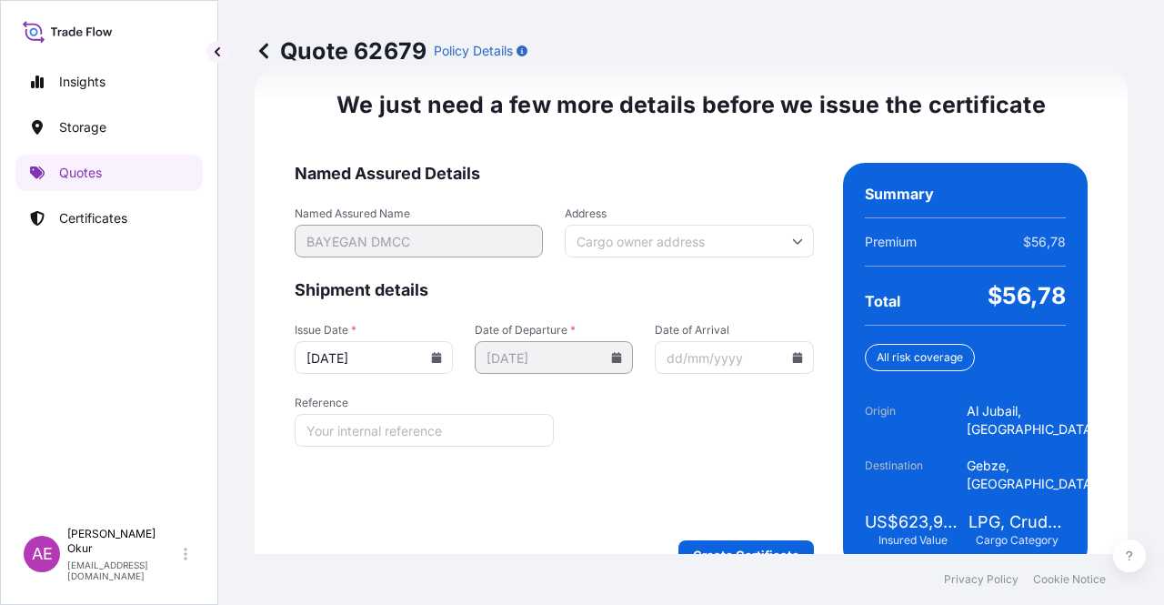
click at [740, 496] on form "Named Assured Details Named Assured Name BAYEGAN DMCC Address Shipment details …" at bounding box center [554, 366] width 519 height 406
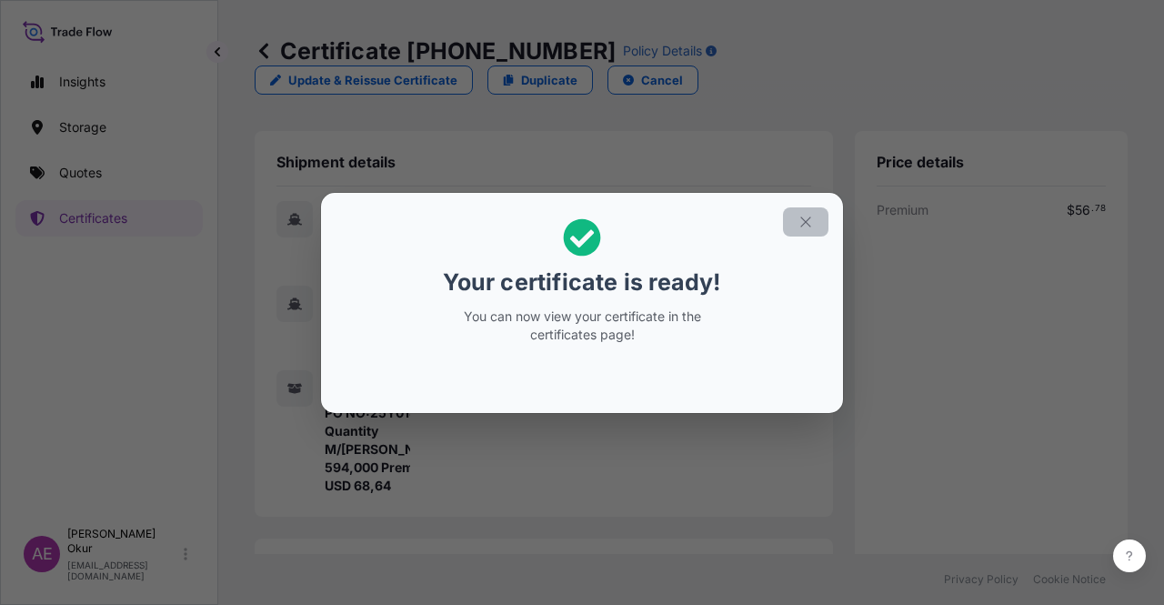
click at [798, 212] on button "button" at bounding box center [805, 221] width 45 height 29
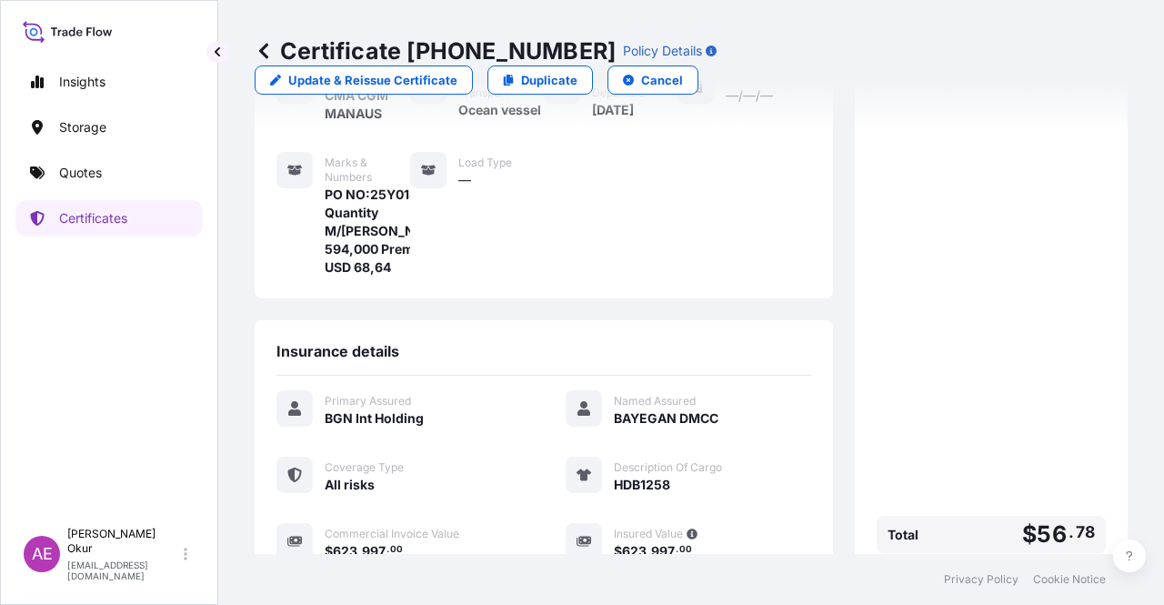
scroll to position [455, 0]
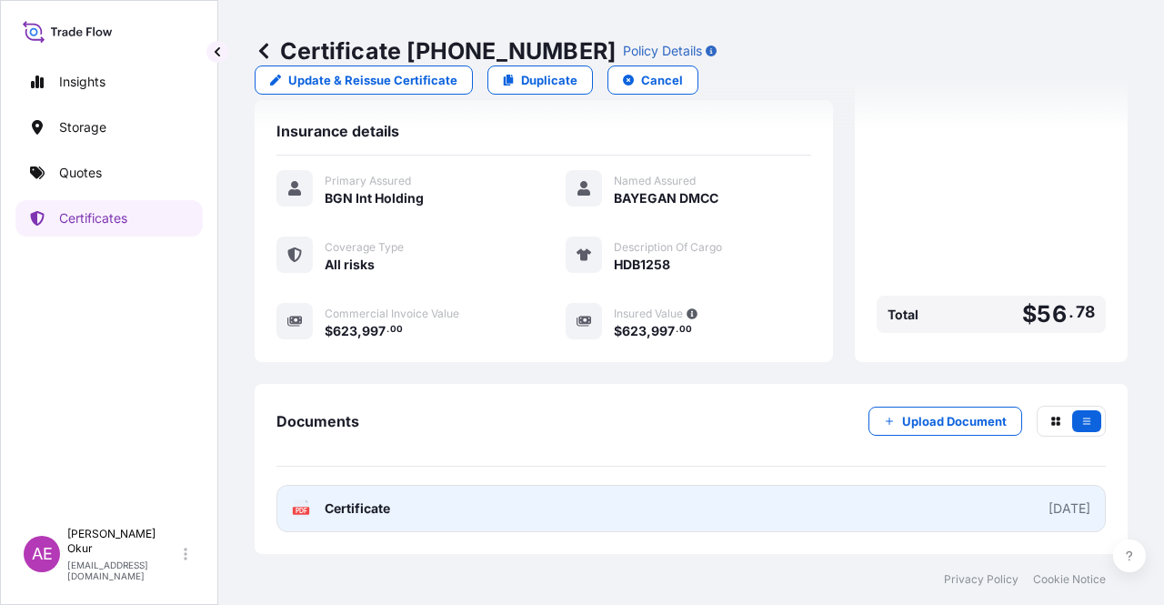
click at [353, 486] on link "PDF Certificate [DATE]" at bounding box center [690, 508] width 829 height 47
